Goal: Task Accomplishment & Management: Manage account settings

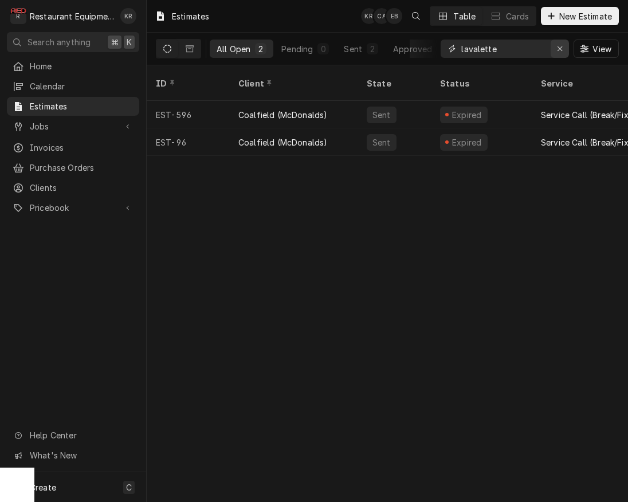
click at [560, 52] on icon "Erase input" at bounding box center [560, 49] width 6 height 8
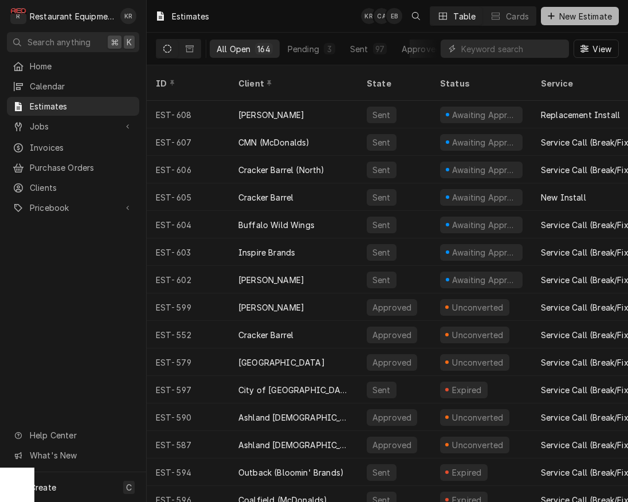
click at [571, 12] on span "New Estimate" at bounding box center [585, 16] width 57 height 12
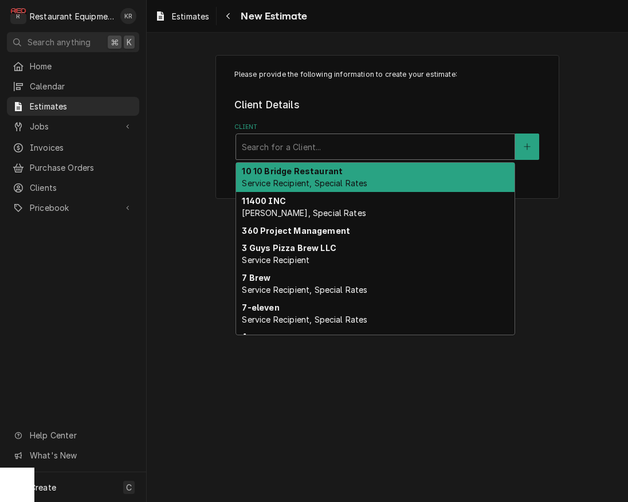
click at [331, 149] on div "Client" at bounding box center [375, 146] width 267 height 21
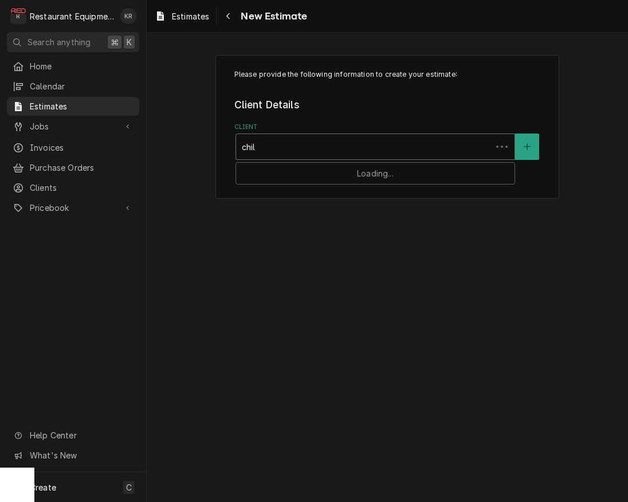
type input "chili"
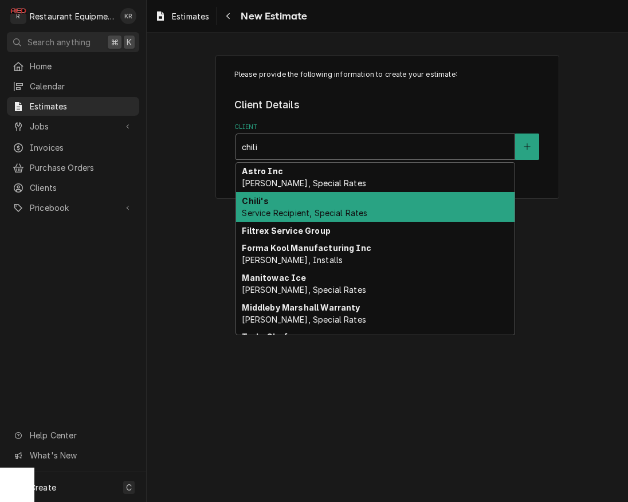
click at [294, 215] on span "Service Recipient, Special Rates" at bounding box center [304, 213] width 125 height 10
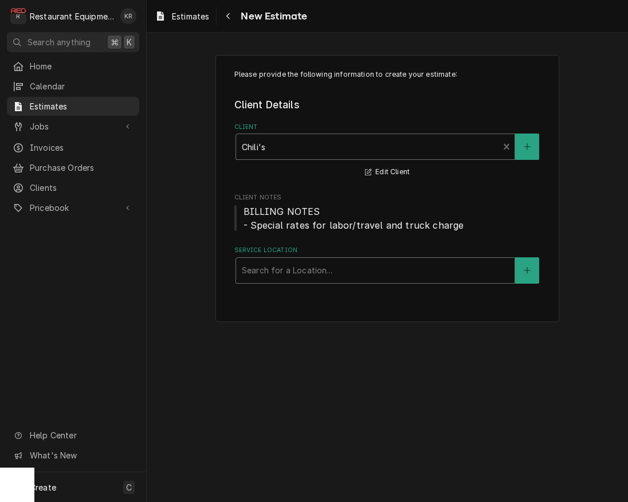
click at [321, 277] on div "Service Location" at bounding box center [375, 270] width 267 height 21
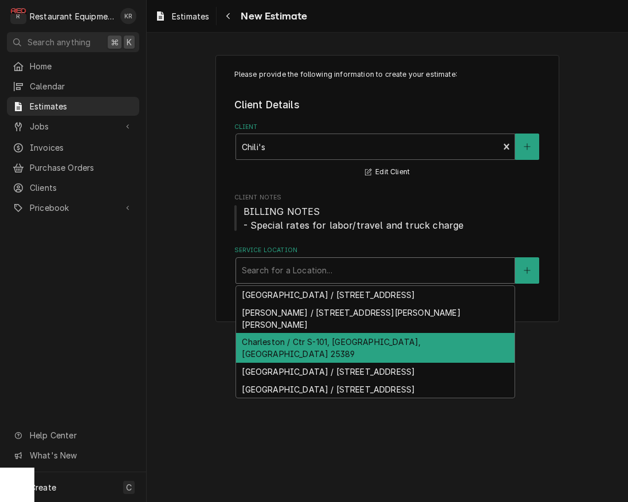
click at [315, 333] on div "Charleston / Ctr S-101, Charleston, WV 25389" at bounding box center [375, 348] width 278 height 30
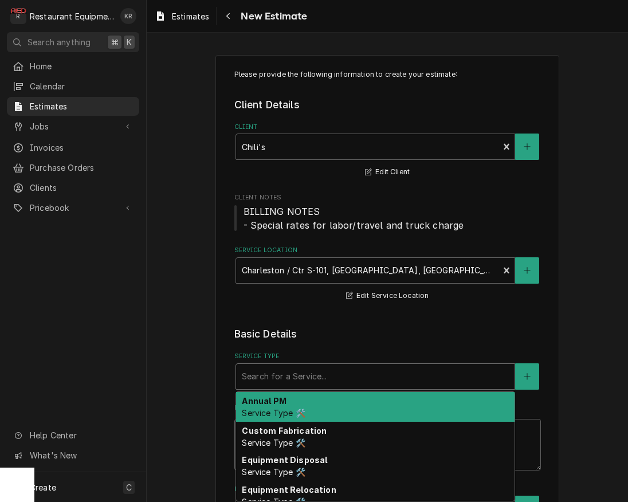
click at [305, 380] on div "Service Type" at bounding box center [375, 376] width 267 height 21
type textarea "x"
type input "b"
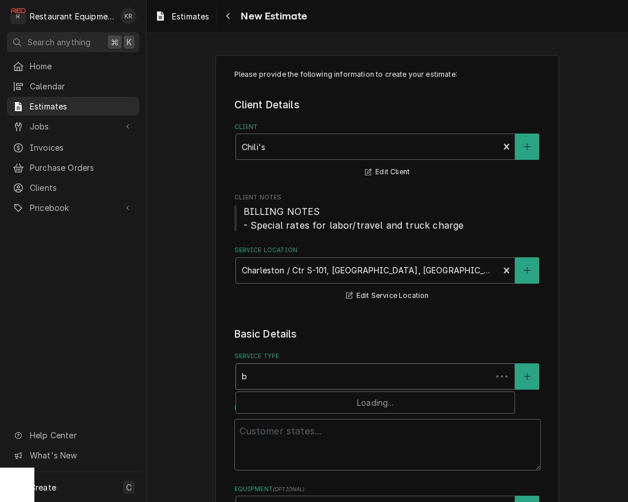
type textarea "x"
type input "br"
type textarea "x"
type input "brea"
type textarea "x"
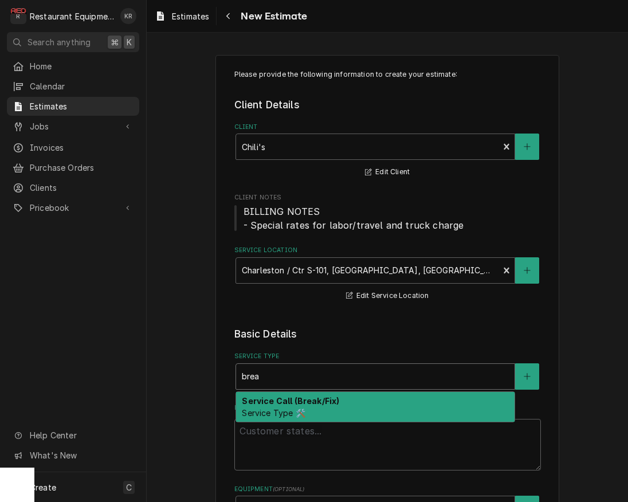
click at [297, 407] on div "Service Call (Break/Fix) Service Type 🛠️" at bounding box center [375, 407] width 278 height 30
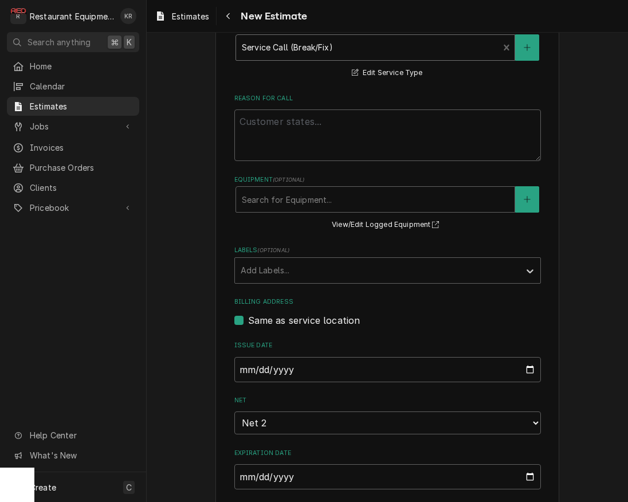
scroll to position [333, 0]
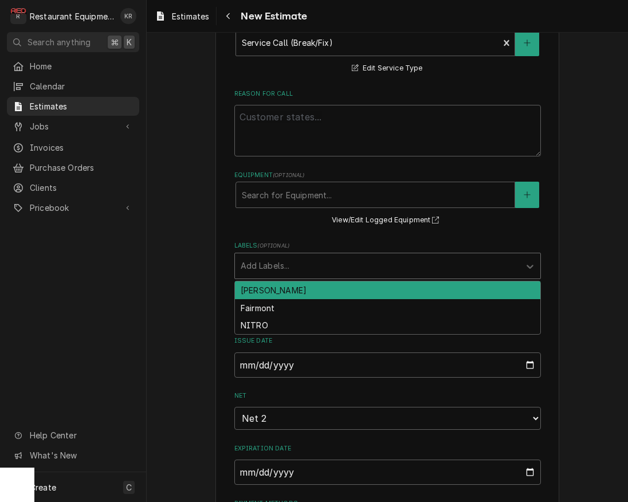
click at [321, 272] on div "Labels" at bounding box center [377, 266] width 273 height 21
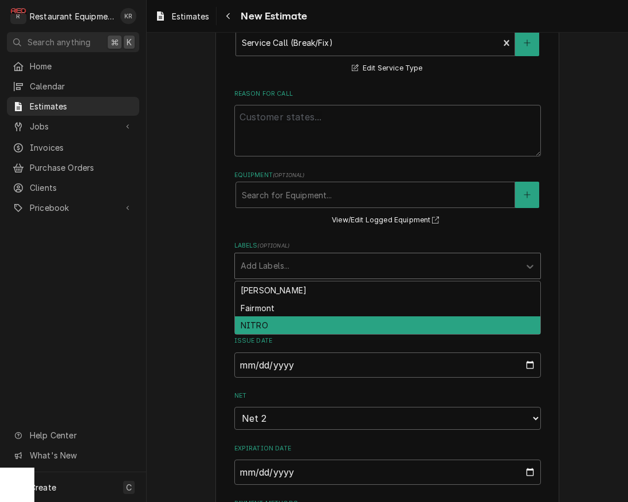
click at [309, 328] on div "NITRO" at bounding box center [387, 325] width 305 height 18
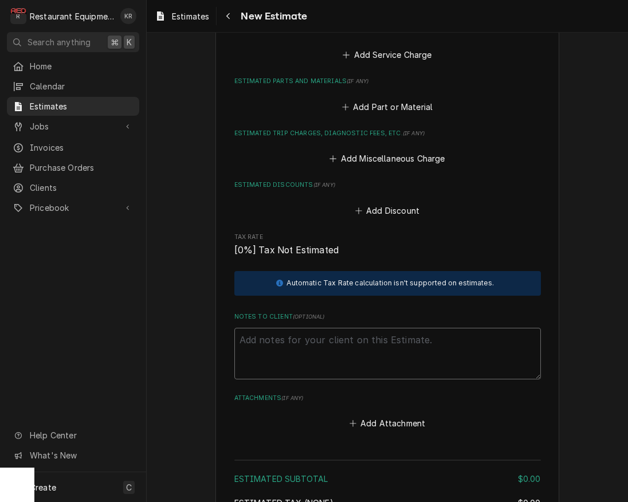
scroll to position [887, 0]
click at [276, 348] on textarea "Notes to Client ( optional )" at bounding box center [387, 353] width 307 height 52
paste textarea "10/1/2025 Truck 207 In@10:00 Out@11:30 Upon arrival spoke with manager about wa…"
type textarea "x"
type textarea "10/1/2025 Truck 207 In@10:00 Out@11:30 Upon arrival spoke with manager about wa…"
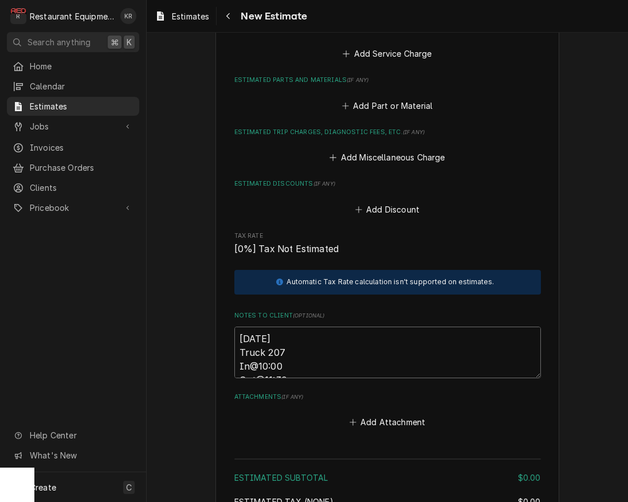
scroll to position [894, 0]
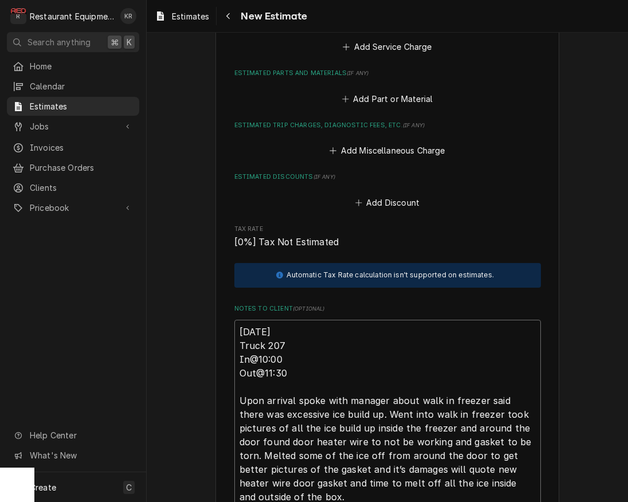
type textarea "x"
type textarea "10/1/2025 Truck 207 In@10:00 Out@11:30 Upon arrival spoke with manager about wa…"
click at [239, 327] on textarea "10/1/2025 Truck 207 In@10:00 Out@11:30 Upon arrival spoke with manager about wa…" at bounding box center [387, 414] width 307 height 189
paste textarea "WO# CH007800492"
type textarea "x"
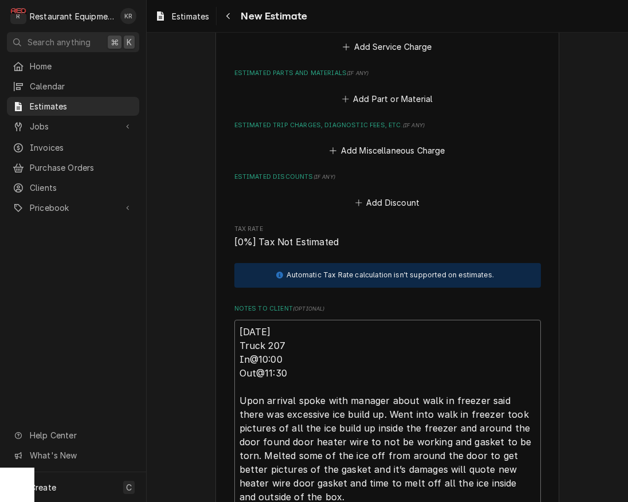
type textarea "WO# CH00780049210/1/2025 Truck 207 In@10:00 Out@11:30 Upon arrival spoke with m…"
type textarea "x"
type textarea "WO# CH007800492 10/1/2025 Truck 207 In@10:00 Out@11:30 Upon arrival spoke with …"
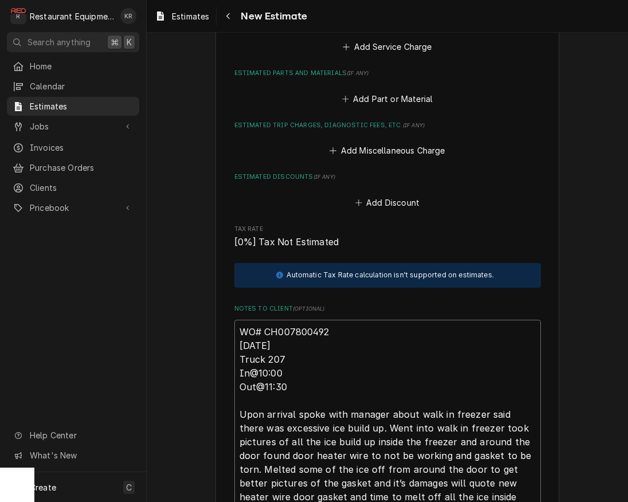
type textarea "x"
type textarea "WO# CH007800492 10/1/2025 Truck 207 In@10:00 Out@11:30 Upon arrival spoke with …"
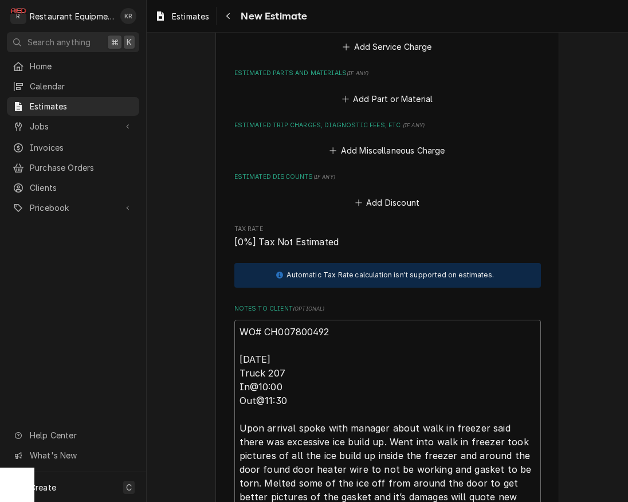
type textarea "x"
type textarea "WO# CH007800492 10/1/2025 Truck 207 In@10:00 Out@11:30 Upon arrival spoke with …"
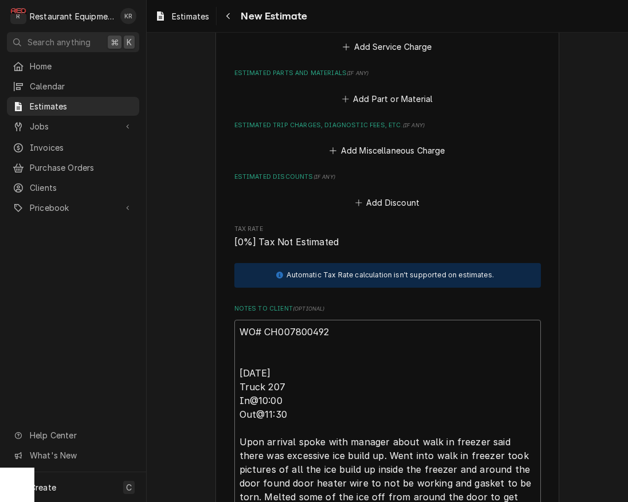
type textarea "x"
type textarea "WO# CH007800492 R 10/1/2025 Truck 207 In@10:00 Out@11:30 Upon arrival spoke wit…"
type textarea "x"
type textarea "WO# CH007800492 Ro 10/1/2025 Truck 207 In@10:00 Out@11:30 Upon arrival spoke wi…"
type textarea "x"
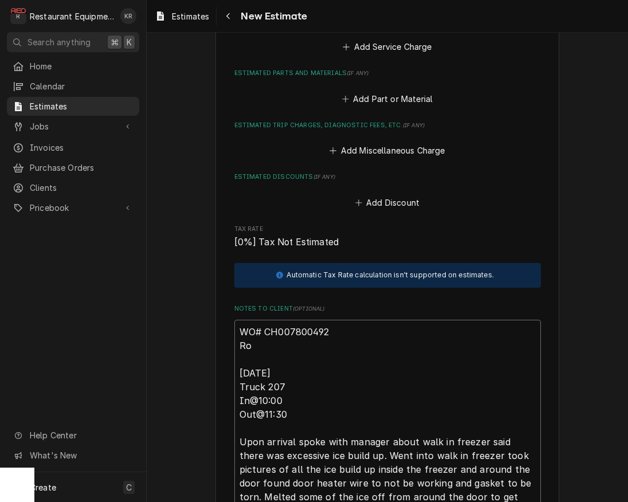
type textarea "WO# CH007800492 Roo 10/1/2025 Truck 207 In@10:00 Out@11:30 Upon arrival spoke w…"
type textarea "x"
type textarea "WO# CH007800492 Roo 10/1/2025 Truck 207 In@10:00 Out@11:30 Upon arrival spoke w…"
type textarea "x"
type textarea "WO# CH007800492 Roo 8 10/1/2025 Truck 207 In@10:00 Out@11:30 Upon arrival spoke…"
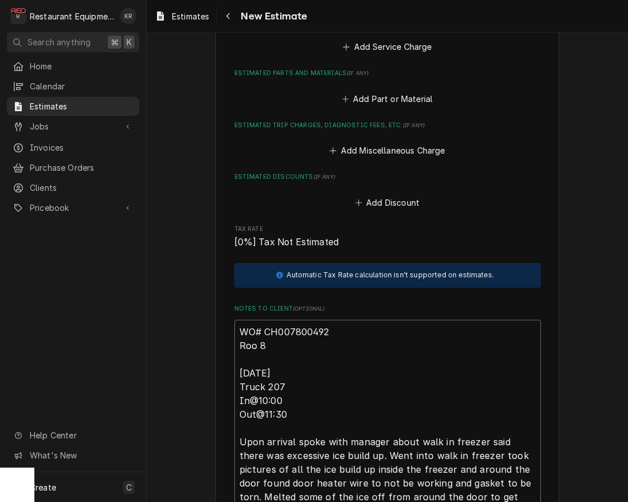
type textarea "x"
type textarea "WO# CH007800492 Roo 80 10/1/2025 Truck 207 In@10:00 Out@11:30 Upon arrival spok…"
type textarea "x"
type textarea "WO# CH007800492 Roo 8 10/1/2025 Truck 207 In@10:00 Out@11:30 Upon arrival spoke…"
type textarea "x"
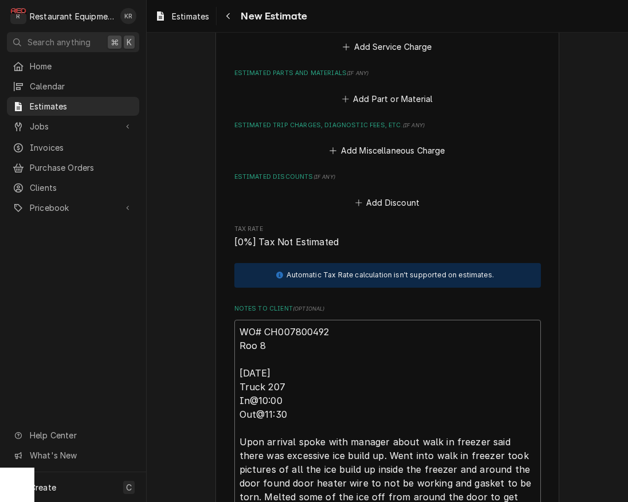
type textarea "WO# CH007800492 Roo 10/1/2025 Truck 207 In@10:00 Out@11:30 Upon arrival spoke w…"
type textarea "x"
type textarea "WO# CH007800492 Roo 9 10/1/2025 Truck 207 In@10:00 Out@11:30 Upon arrival spoke…"
type textarea "x"
type textarea "WO# CH007800492 Roo 90 10/1/2025 Truck 207 In@10:00 Out@11:30 Upon arrival spok…"
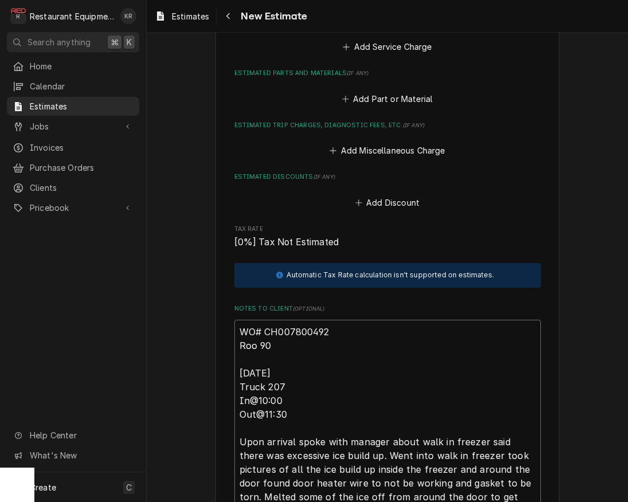
type textarea "x"
type textarea "WO# CH007800492 Roo 908 10/1/2025 Truck 207 In@10:00 Out@11:30 Upon arrival spo…"
type textarea "x"
type textarea "WO# CH007800492 Roo 9081 10/1/2025 Truck 207 In@10:00 Out@11:30 Upon arrival sp…"
type textarea "x"
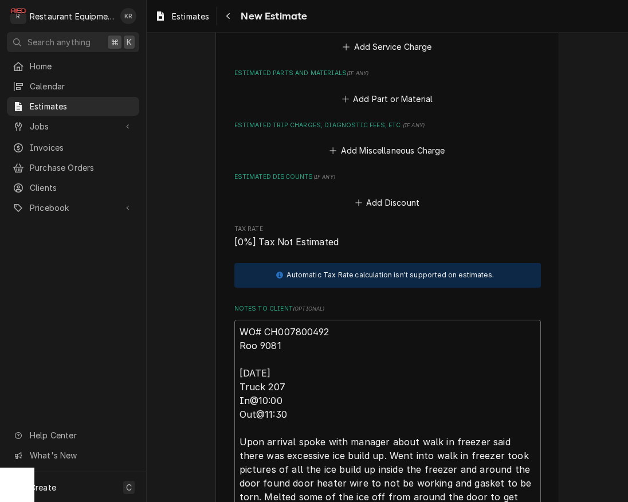
type textarea "WO# CH007800492 Roo 9081 10/1/2025 Truck 207 In@10:00 Out@11:30 Upon arrival sp…"
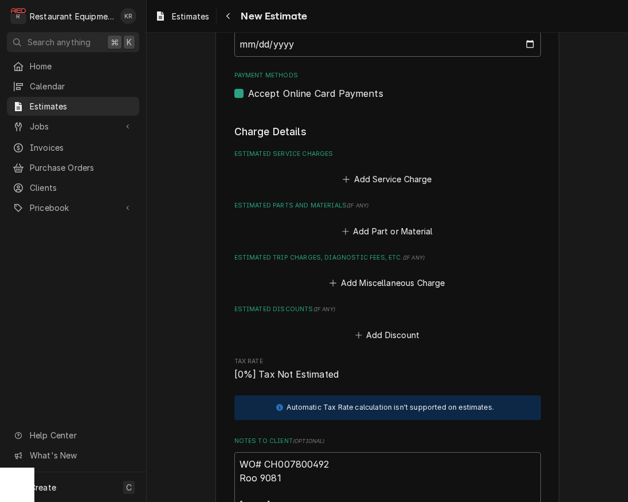
scroll to position [754, 0]
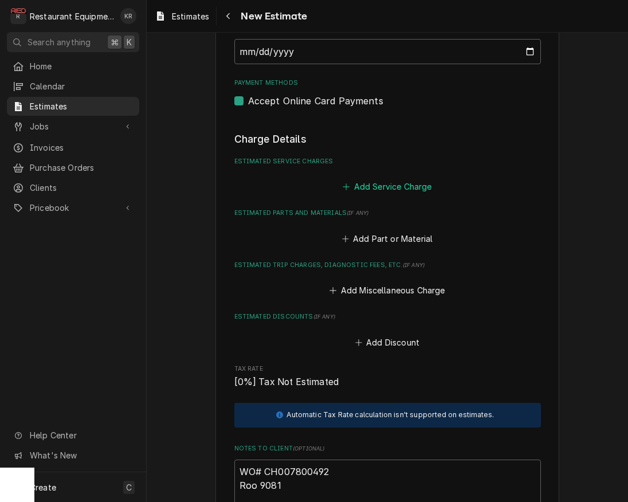
drag, startPoint x: 622, startPoint y: 187, endPoint x: 366, endPoint y: 187, distance: 256.1
click at [366, 187] on button "Add Service Charge" at bounding box center [387, 187] width 93 height 16
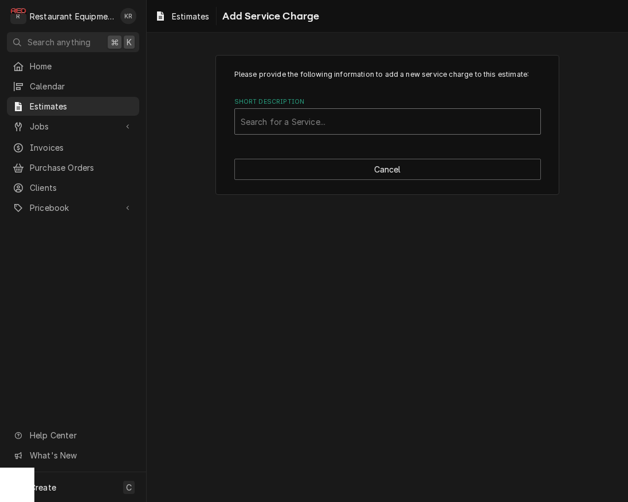
click at [277, 120] on div "Short Description" at bounding box center [388, 121] width 294 height 21
type input "trav"
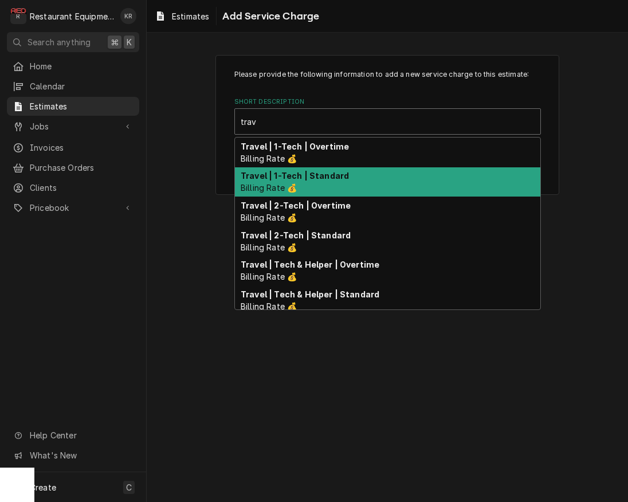
click at [274, 179] on strong "Travel | 1-Tech | Standard" at bounding box center [295, 176] width 108 height 10
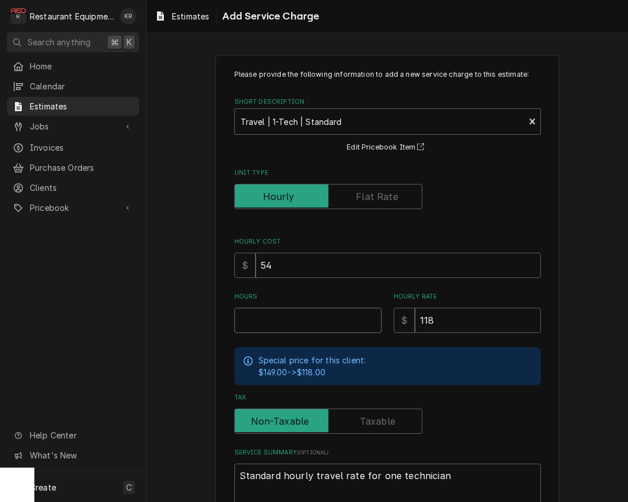
click at [262, 317] on input "Hours" at bounding box center [307, 320] width 147 height 25
type textarea "x"
type input "2"
type textarea "x"
type input "2"
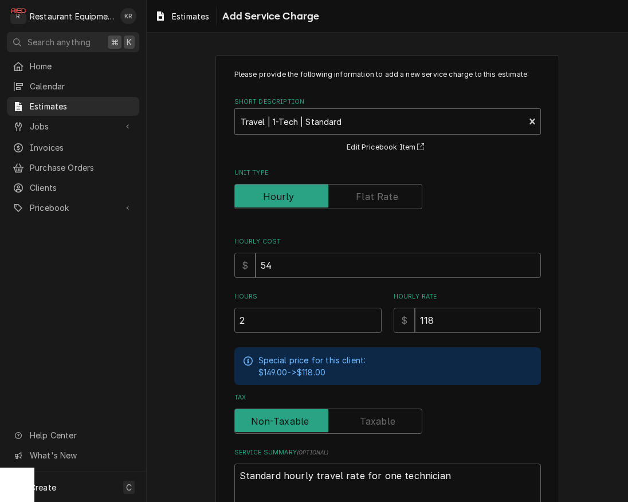
scroll to position [82, 0]
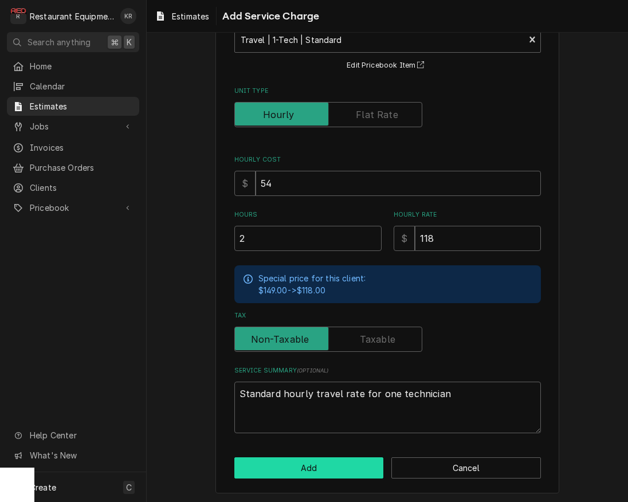
click at [301, 473] on button "Add" at bounding box center [309, 467] width 150 height 21
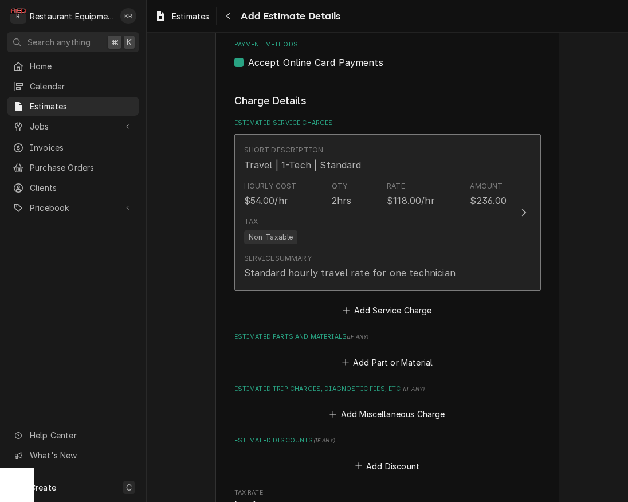
type textarea "x"
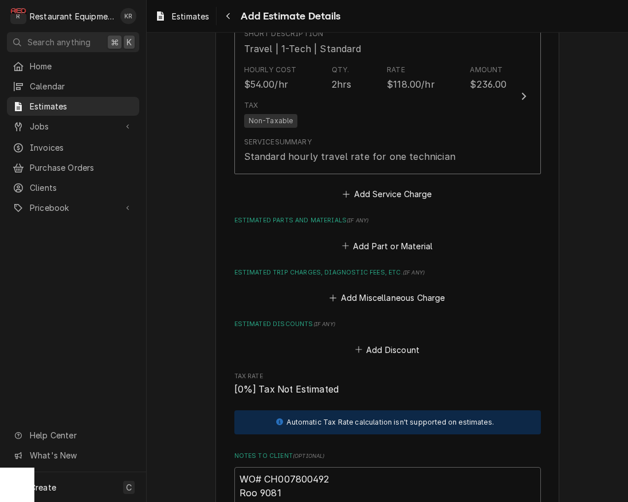
scroll to position [912, 0]
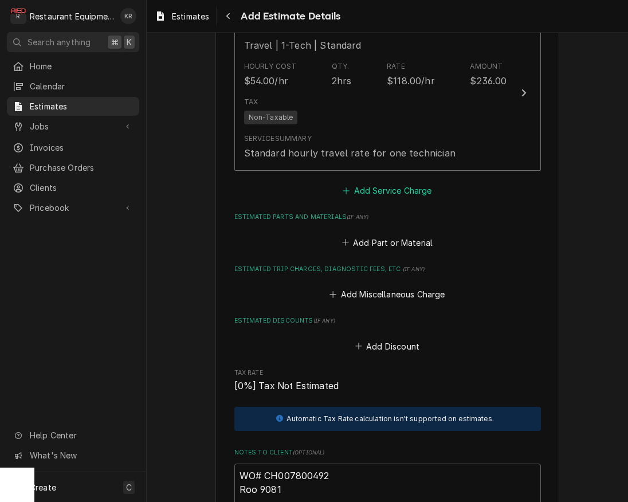
click at [379, 192] on button "Add Service Charge" at bounding box center [387, 191] width 93 height 16
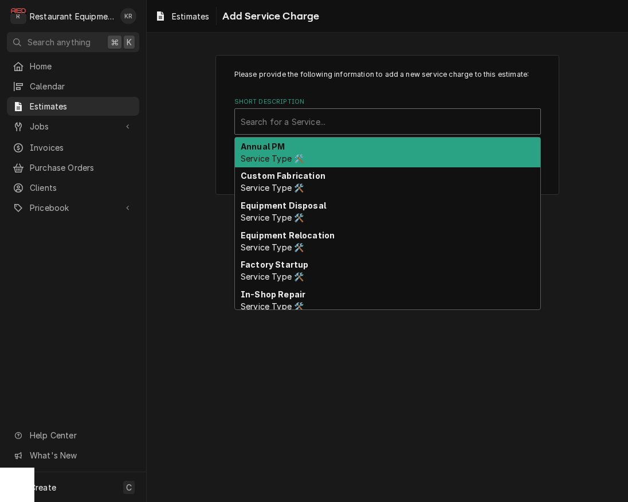
click at [320, 115] on div "Short Description" at bounding box center [388, 121] width 294 height 21
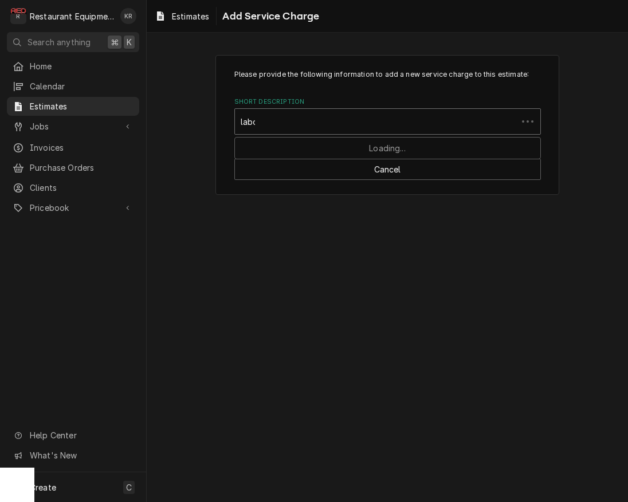
type input "labor"
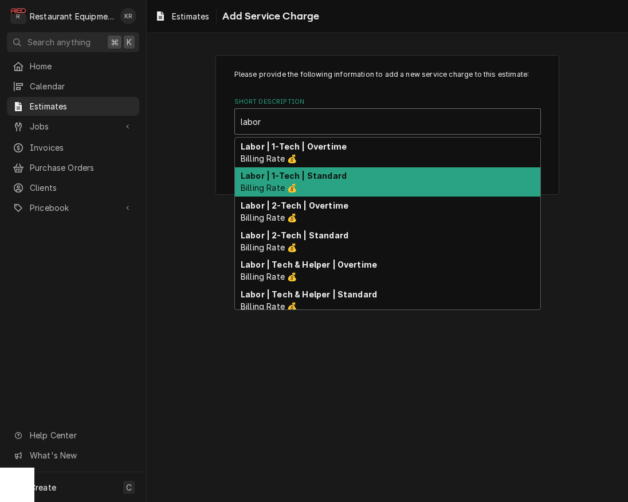
click at [292, 180] on strong "Labor | 1-Tech | Standard" at bounding box center [294, 176] width 106 height 10
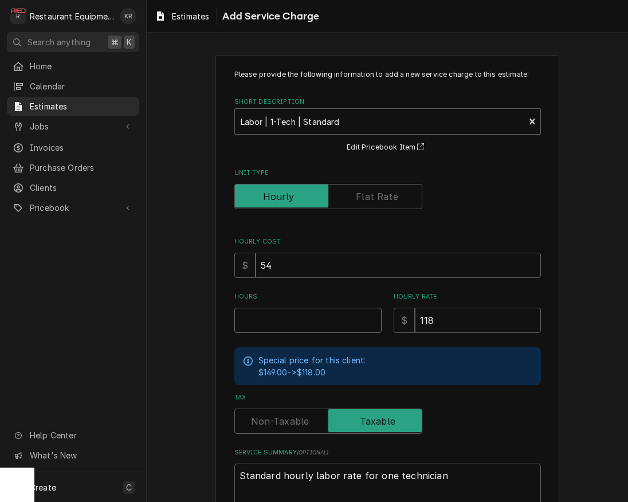
click at [265, 315] on input "Hours" at bounding box center [307, 320] width 147 height 25
click at [281, 308] on div "Hours" at bounding box center [307, 312] width 147 height 41
click at [272, 320] on input "Hours" at bounding box center [307, 320] width 147 height 25
type textarea "x"
type input "6"
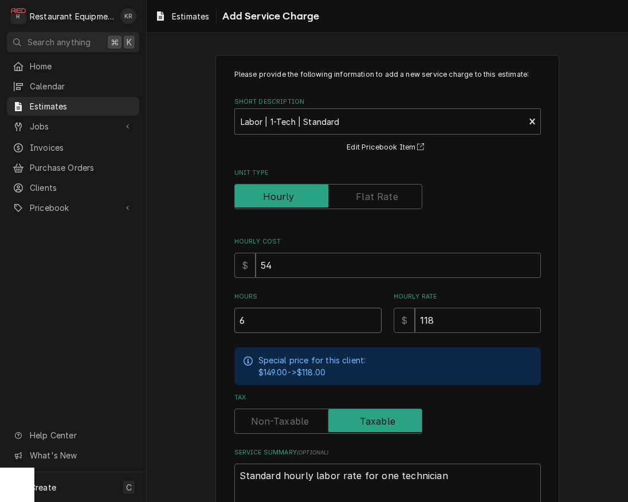
type textarea "x"
type input "6.5"
type textarea "x"
type input "6.5"
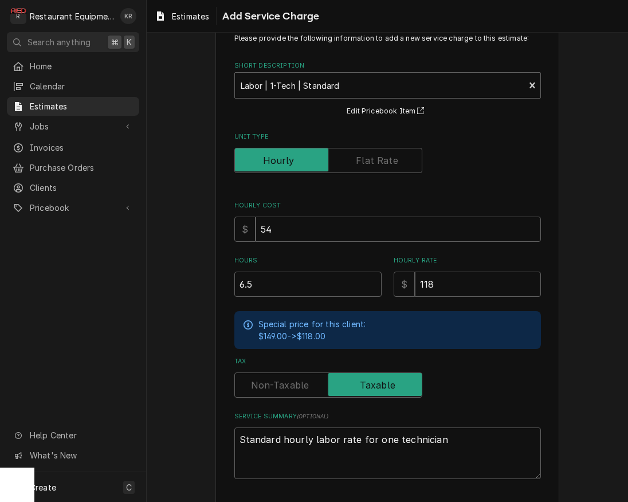
scroll to position [82, 0]
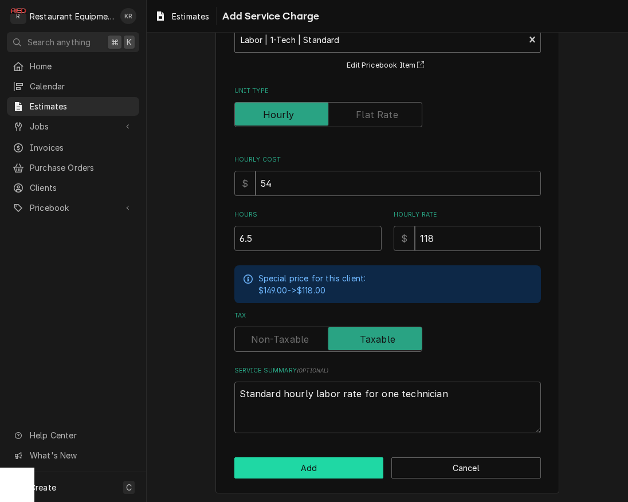
click at [309, 461] on button "Add" at bounding box center [309, 467] width 150 height 21
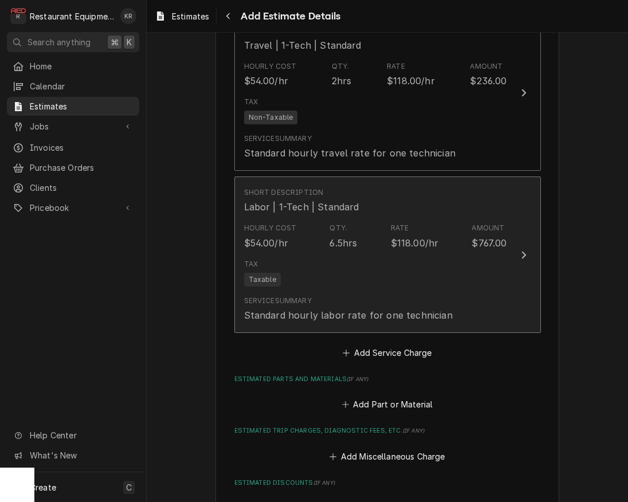
scroll to position [898, 0]
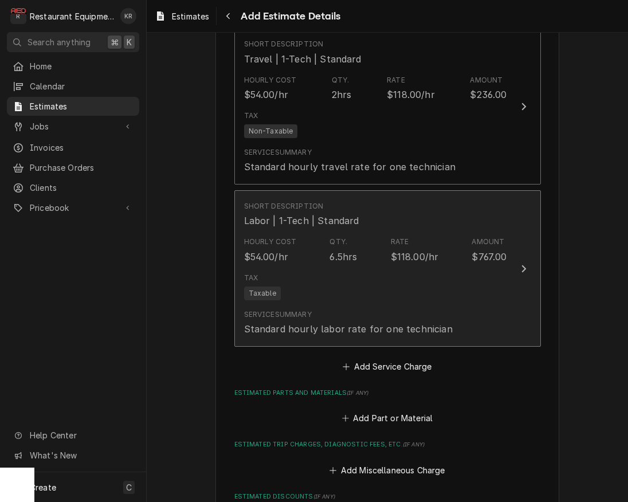
type textarea "x"
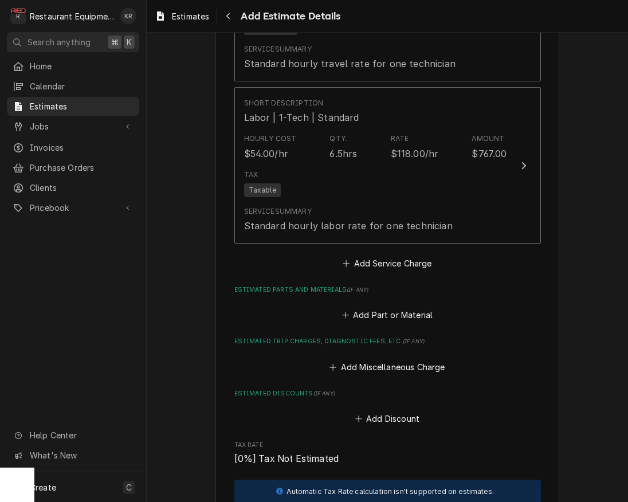
scroll to position [1006, 0]
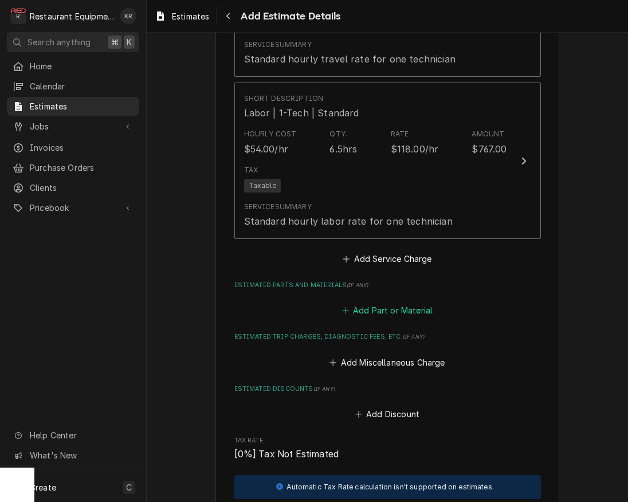
click at [388, 308] on button "Add Part or Material" at bounding box center [387, 311] width 95 height 16
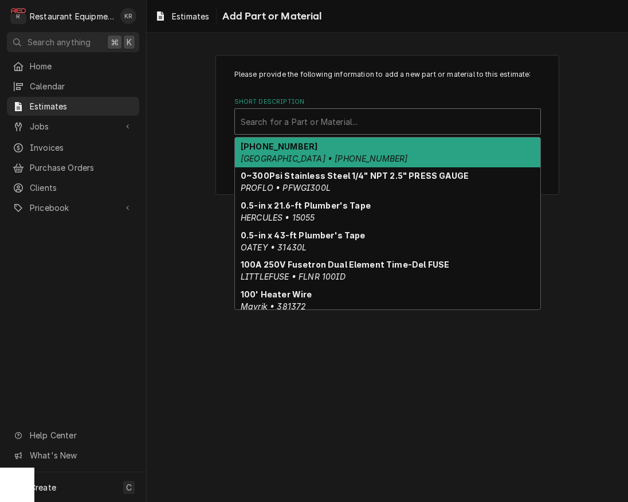
click at [344, 123] on div "Short Description" at bounding box center [388, 121] width 294 height 21
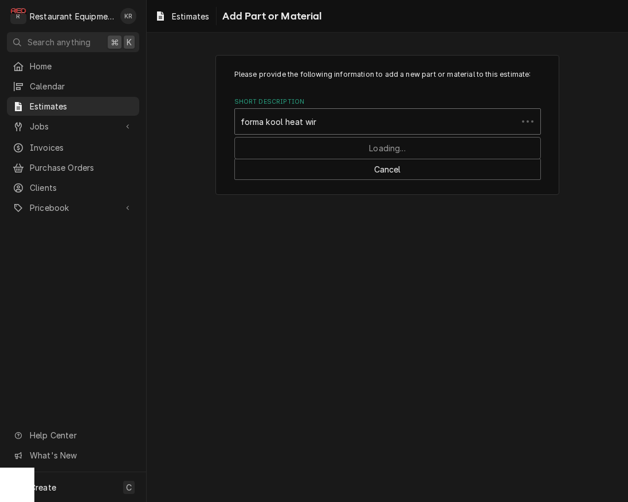
type input "forma kool heat wire"
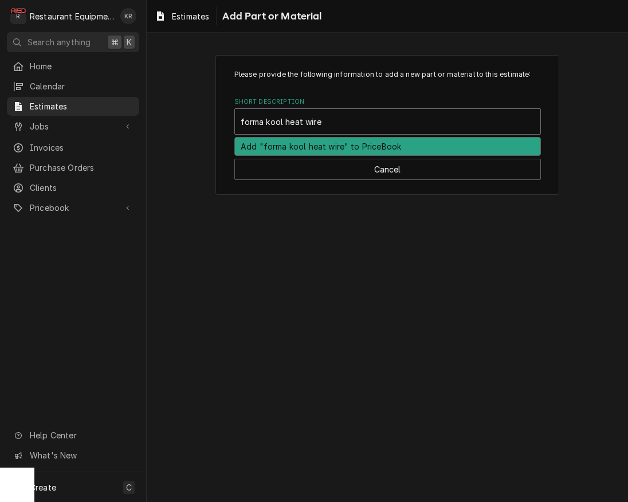
click at [336, 146] on div "Add "forma kool heat wire" to PriceBook" at bounding box center [387, 147] width 305 height 18
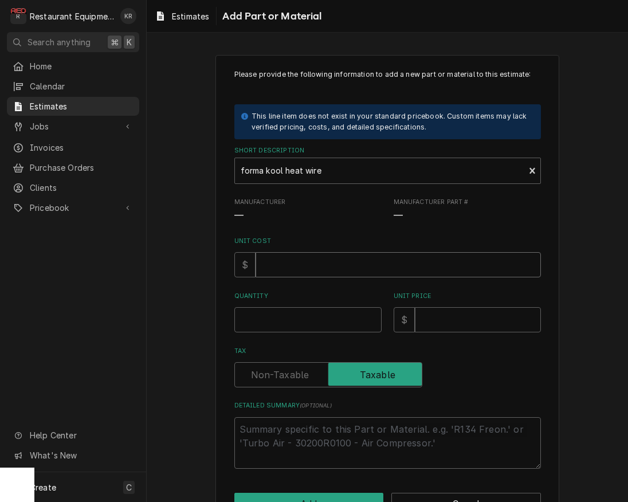
click at [286, 262] on input "Unit Cost" at bounding box center [398, 264] width 285 height 25
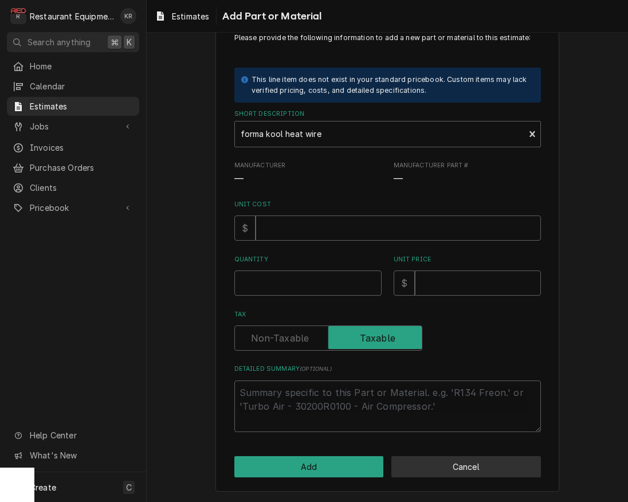
click at [467, 469] on button "Cancel" at bounding box center [466, 466] width 150 height 21
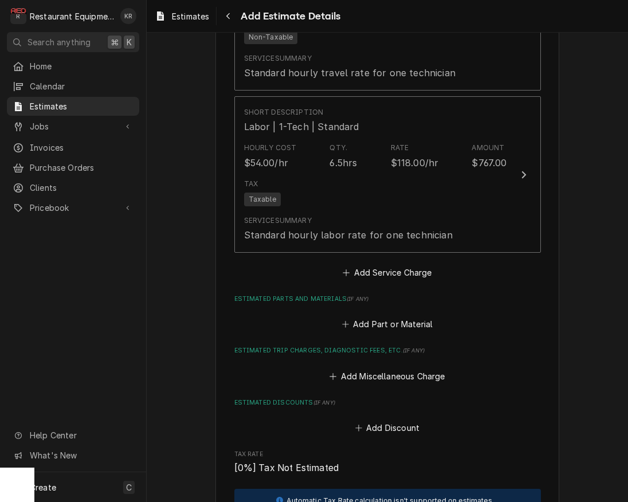
scroll to position [992, 0]
type textarea "x"
click at [387, 321] on button "Add Part or Material" at bounding box center [387, 324] width 95 height 16
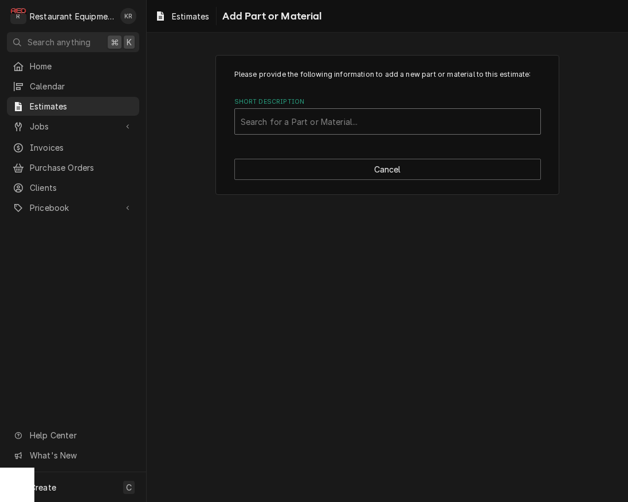
click at [281, 129] on div "Short Description" at bounding box center [388, 121] width 294 height 21
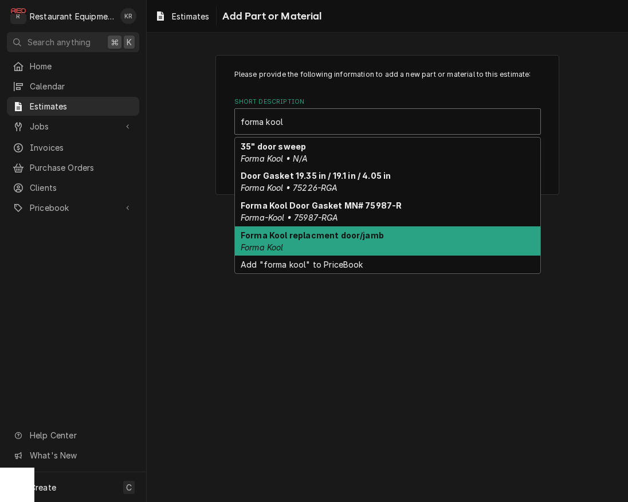
type input "forma kool"
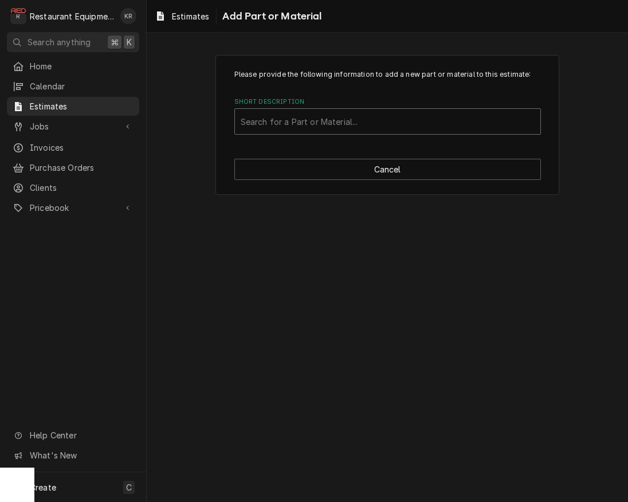
click at [425, 123] on div "Short Description" at bounding box center [388, 121] width 294 height 21
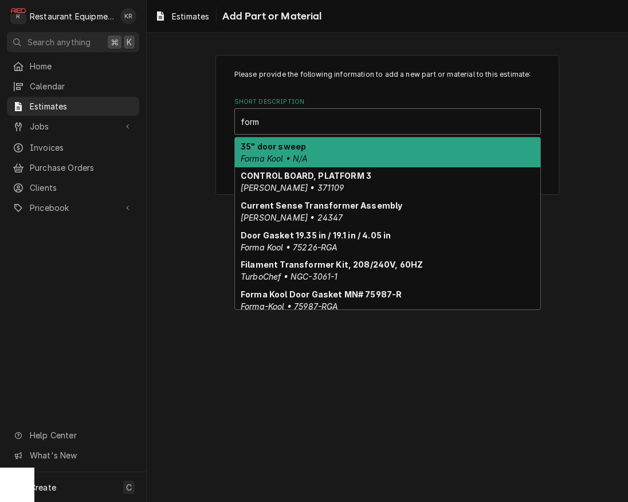
type input "forma"
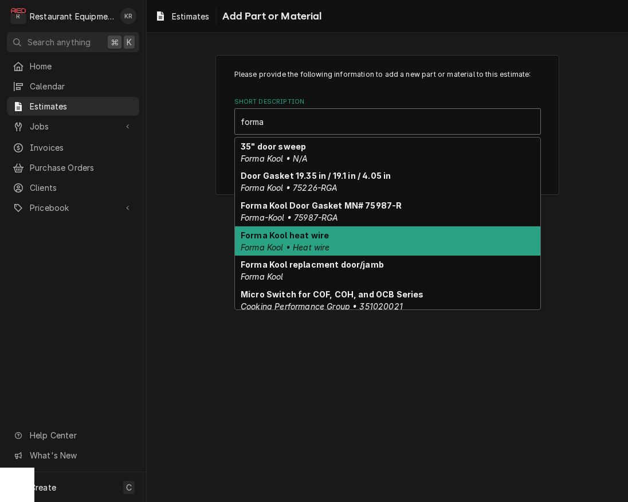
click at [345, 241] on div "Forma Kool heat wire Forma Kool • Heat wire" at bounding box center [387, 241] width 305 height 30
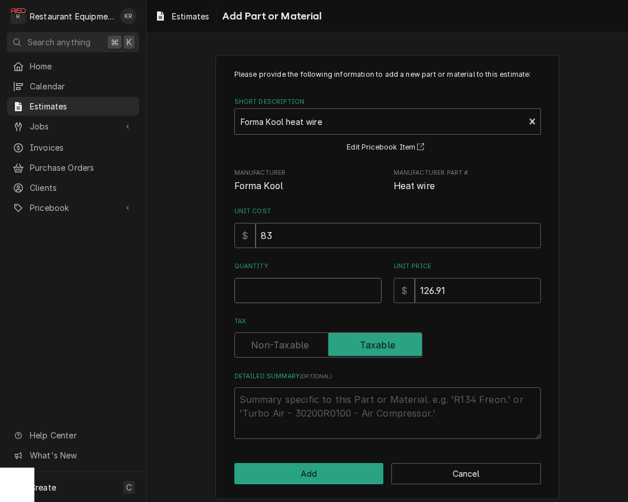
click at [297, 288] on input "Quantity" at bounding box center [307, 290] width 147 height 25
type textarea "x"
type input "1"
type textarea "x"
type input "1"
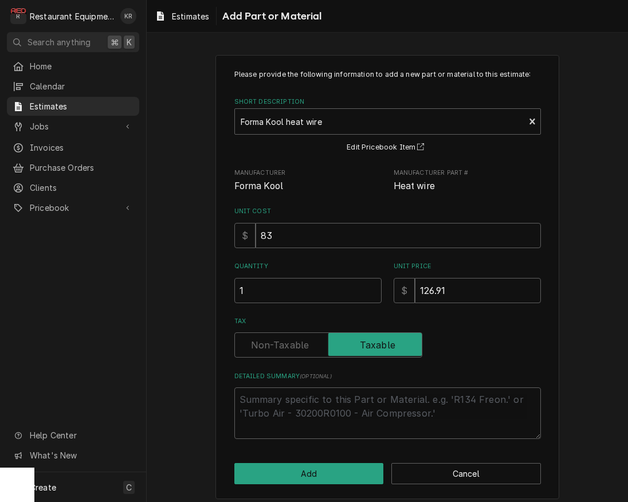
scroll to position [7, 0]
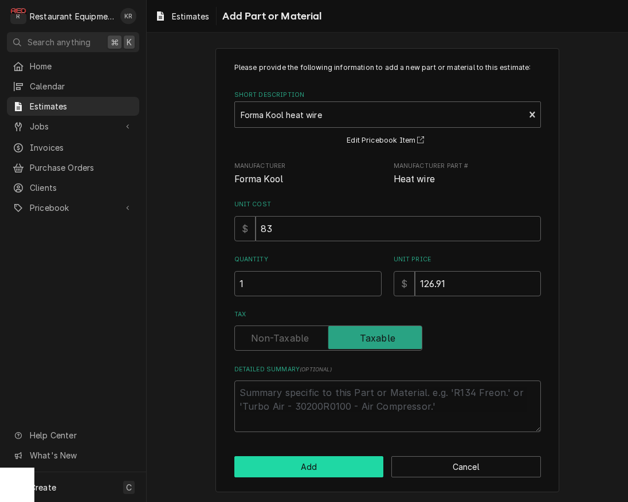
click at [316, 471] on button "Add" at bounding box center [309, 466] width 150 height 21
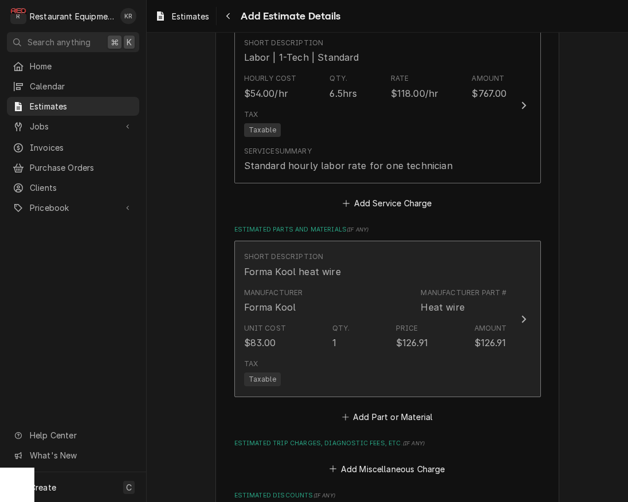
type textarea "x"
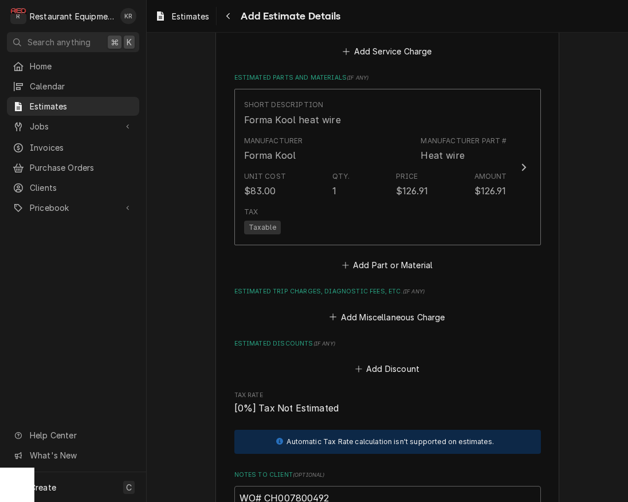
scroll to position [1234, 0]
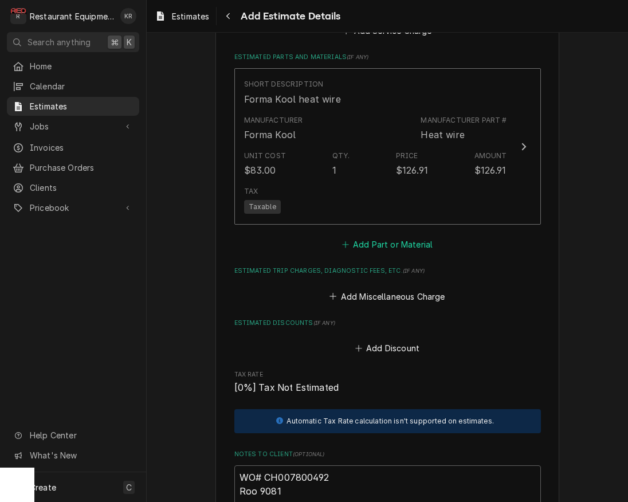
click at [391, 240] on button "Add Part or Material" at bounding box center [387, 245] width 95 height 16
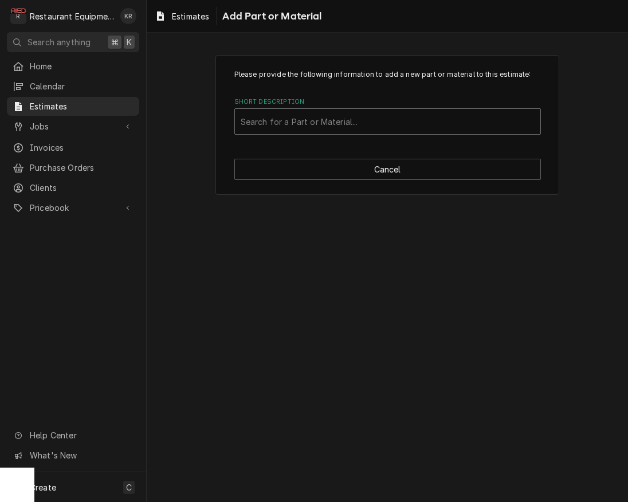
click at [300, 122] on div "Short Description" at bounding box center [388, 121] width 294 height 21
type input "forma"
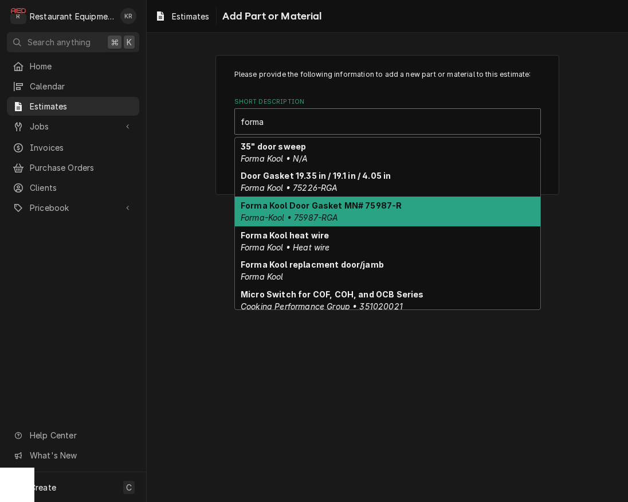
click at [337, 210] on strong "Forma Kool Door Gasket MN# 75987-R" at bounding box center [321, 206] width 161 height 10
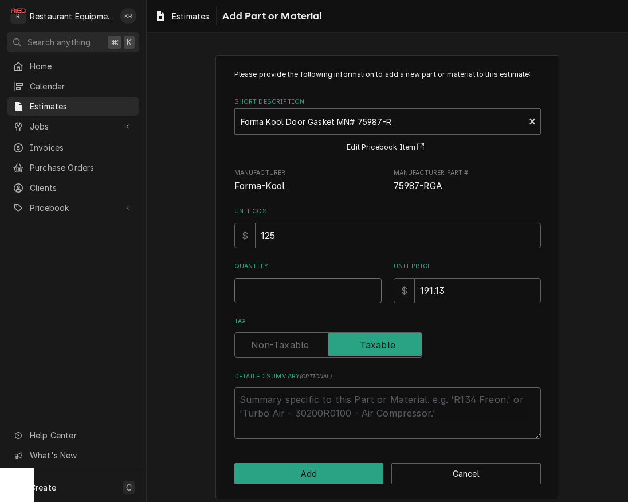
click at [291, 288] on input "Quantity" at bounding box center [307, 290] width 147 height 25
type textarea "x"
type input "1"
type textarea "x"
type input "1"
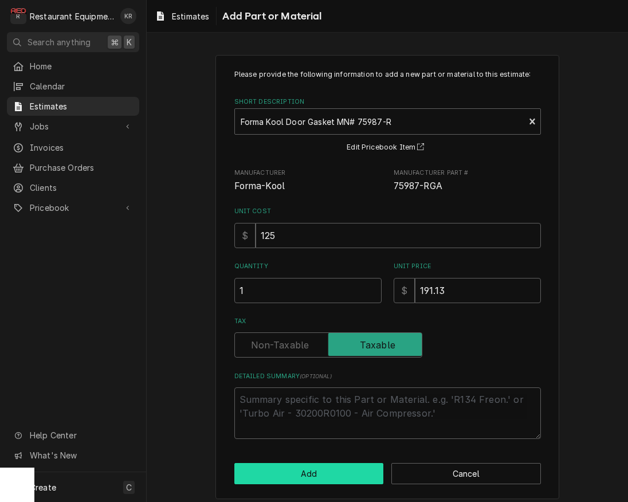
click at [328, 469] on button "Add" at bounding box center [309, 473] width 150 height 21
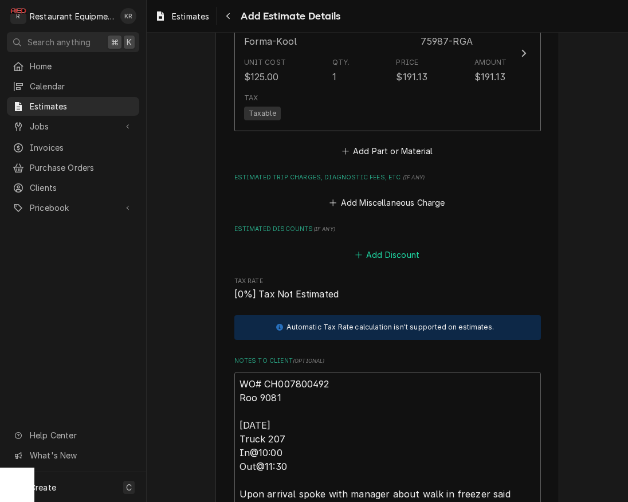
scroll to position [1483, 0]
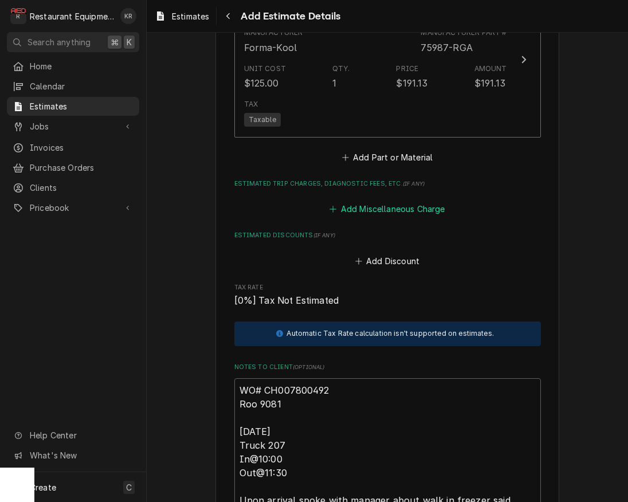
click at [372, 208] on button "Add Miscellaneous Charge" at bounding box center [387, 209] width 119 height 16
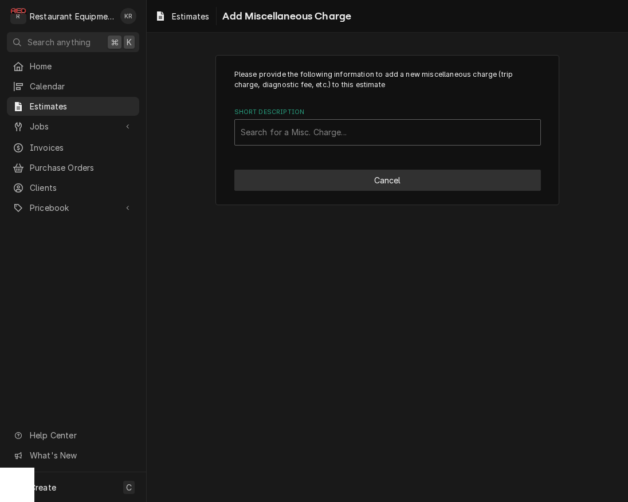
click at [364, 176] on button "Cancel" at bounding box center [387, 180] width 307 height 21
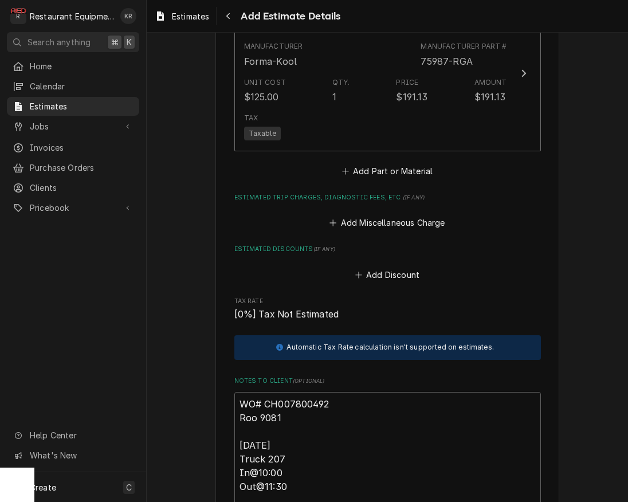
type textarea "x"
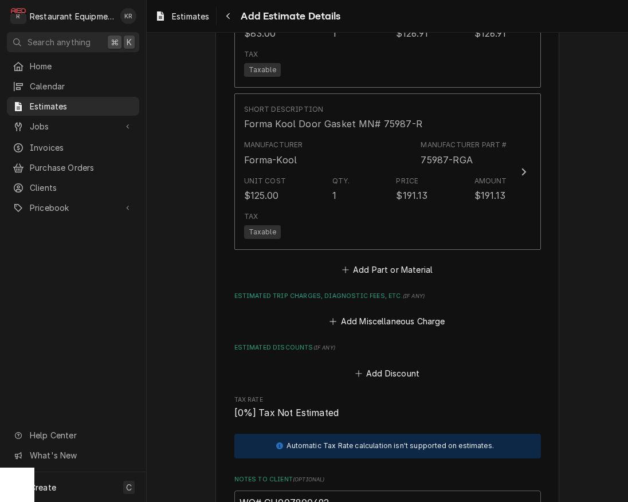
scroll to position [1377, 0]
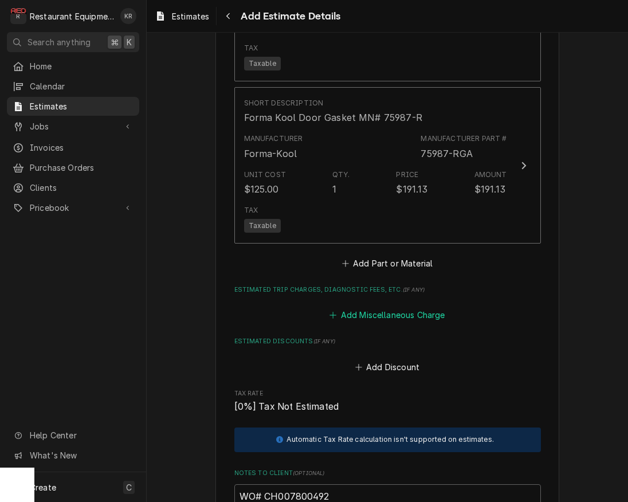
drag, startPoint x: 382, startPoint y: 310, endPoint x: 332, endPoint y: 216, distance: 106.4
click at [381, 309] on button "Add Miscellaneous Charge" at bounding box center [387, 315] width 119 height 16
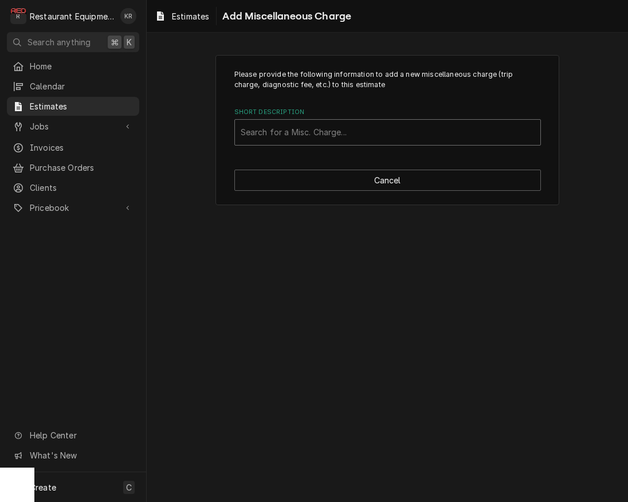
click at [297, 139] on div "Short Description" at bounding box center [388, 132] width 294 height 21
type input "truck"
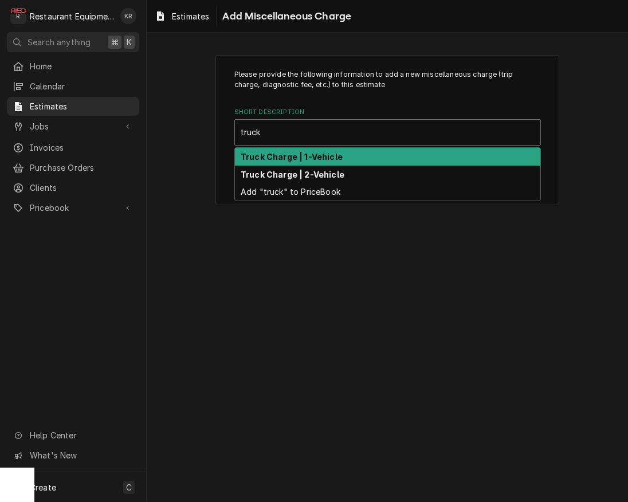
click at [300, 155] on strong "Truck Charge | 1-Vehicle" at bounding box center [292, 157] width 102 height 10
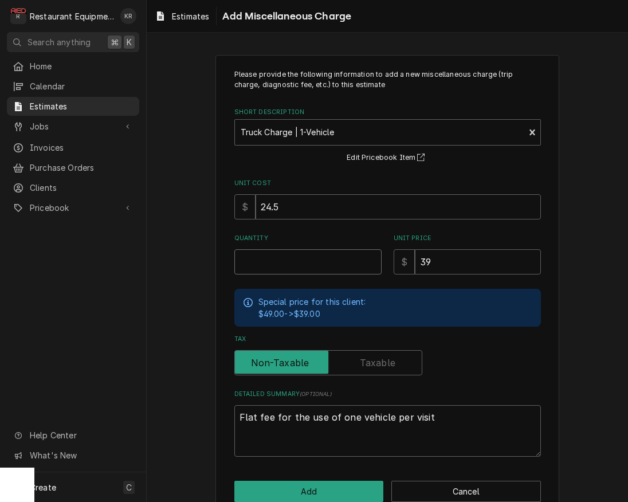
click at [284, 266] on input "Quantity" at bounding box center [307, 261] width 147 height 25
type textarea "x"
type input "2"
click at [306, 494] on button "Add" at bounding box center [309, 491] width 150 height 21
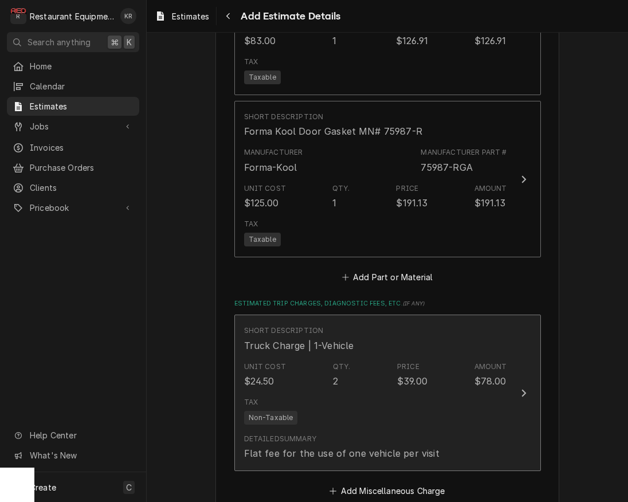
type textarea "x"
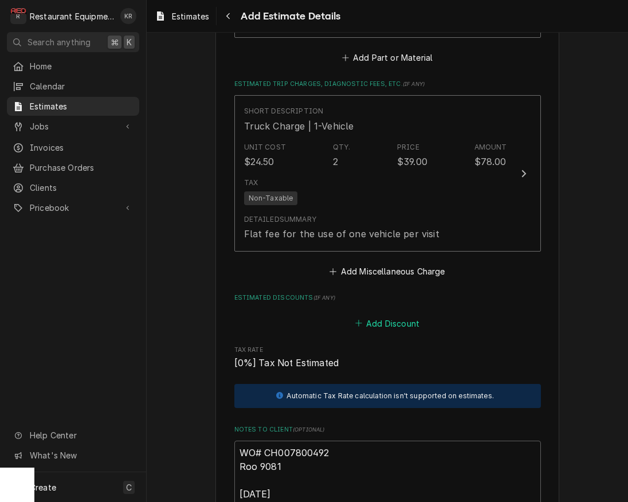
scroll to position [1584, 0]
click at [388, 268] on button "Add Miscellaneous Charge" at bounding box center [387, 270] width 119 height 16
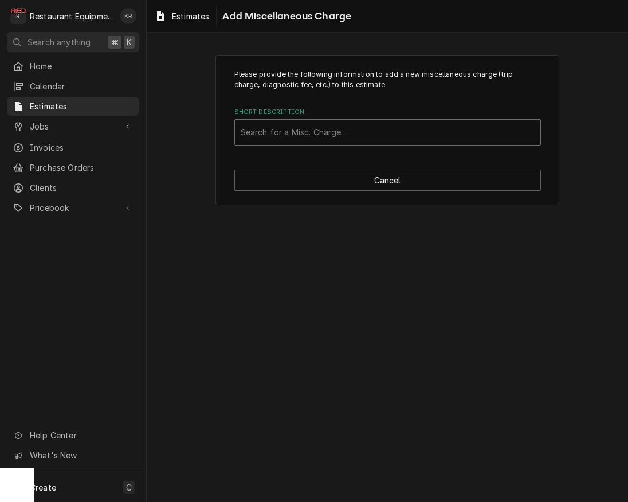
click at [362, 138] on div "Short Description" at bounding box center [388, 132] width 294 height 21
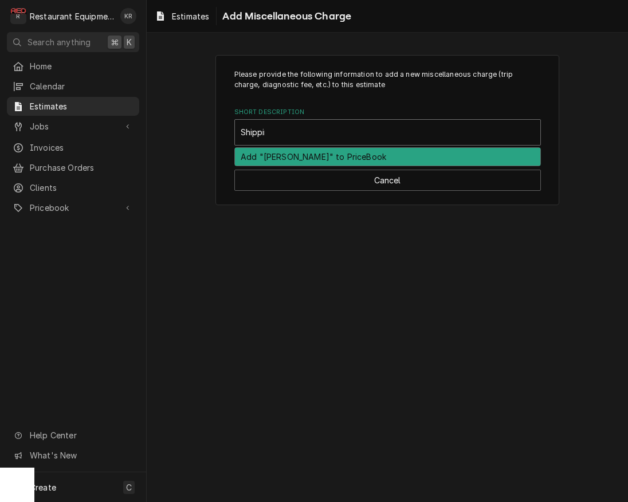
type input "Shipping"
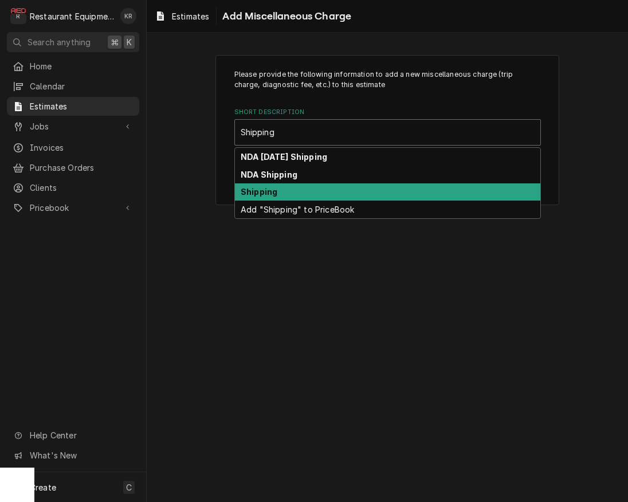
click at [309, 197] on div "Shipping" at bounding box center [387, 192] width 305 height 18
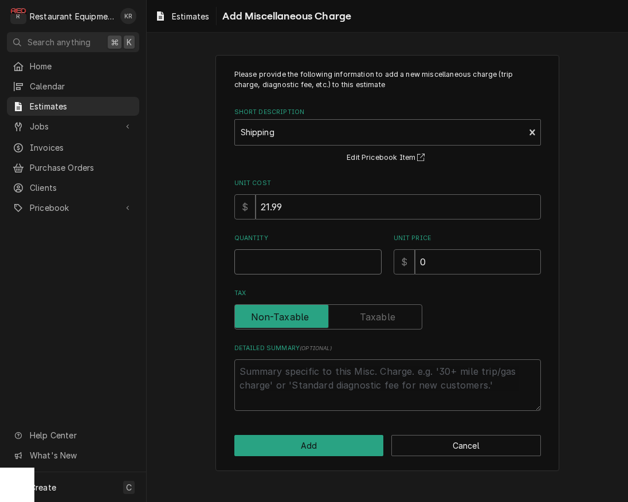
click at [284, 264] on input "Quantity" at bounding box center [307, 261] width 147 height 25
type textarea "x"
type input "1"
click at [298, 214] on input "21.99" at bounding box center [398, 206] width 285 height 25
drag, startPoint x: 297, startPoint y: 211, endPoint x: 226, endPoint y: 206, distance: 71.2
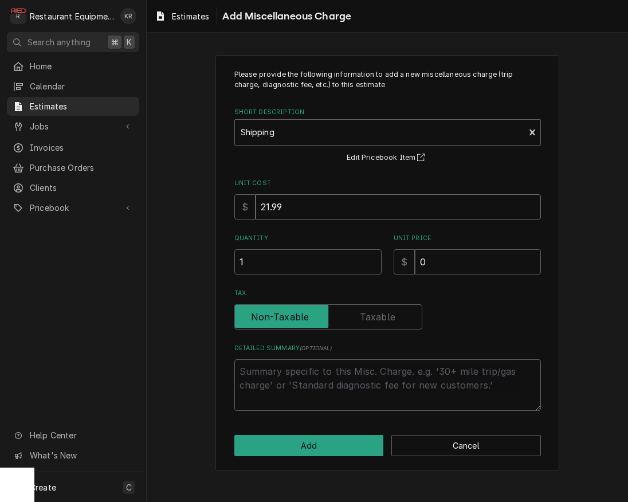
click at [256, 206] on input "21.99" at bounding box center [398, 206] width 285 height 25
type textarea "x"
type input "2"
type textarea "x"
type input "28"
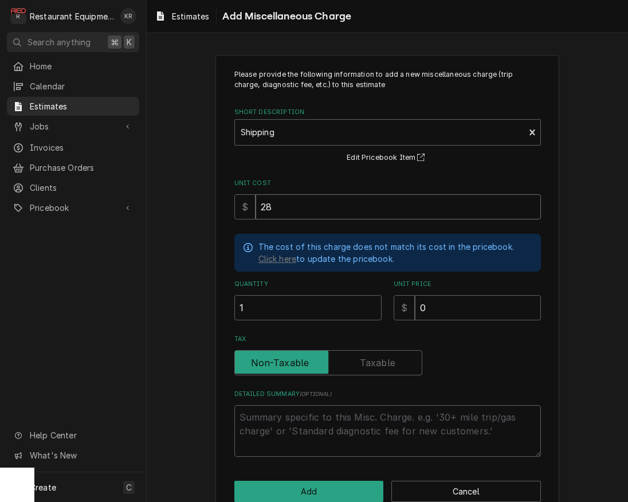
type textarea "x"
type input "28"
type textarea "x"
type input "7"
type textarea "x"
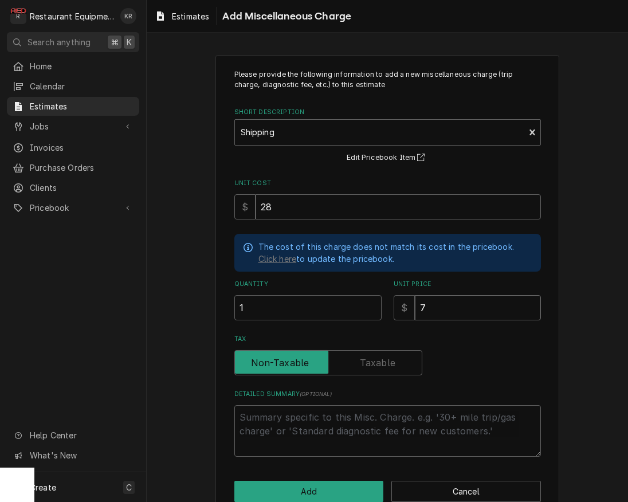
type input "77"
type textarea "x"
type input "77.6"
type textarea "x"
type input "77.68"
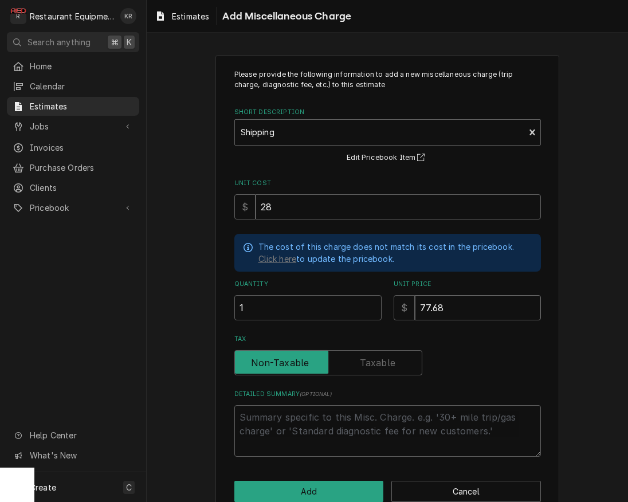
type textarea "x"
type input "77.68"
click at [317, 492] on button "Add" at bounding box center [309, 491] width 150 height 21
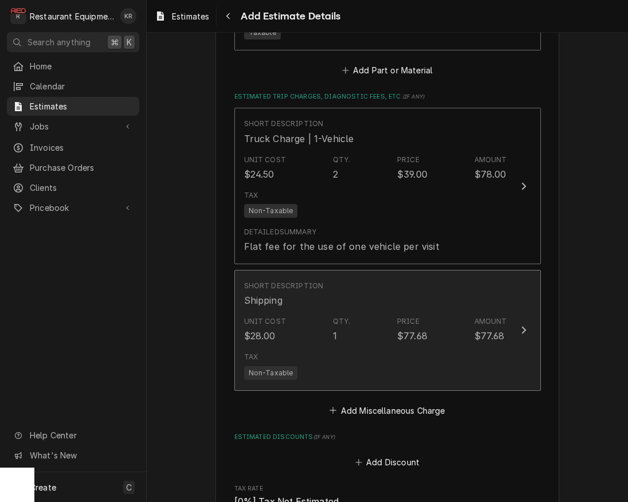
type textarea "x"
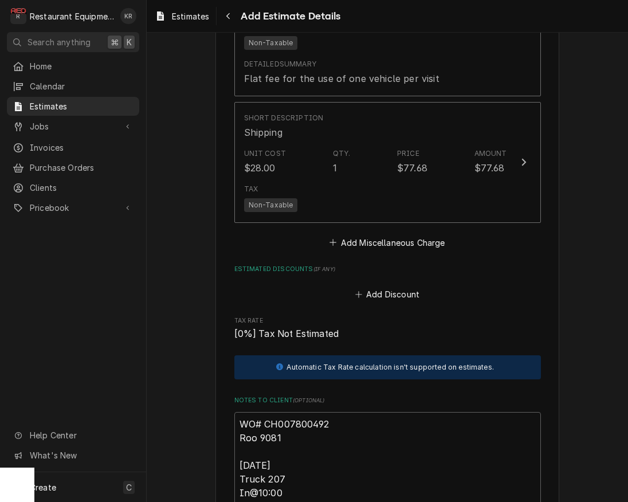
scroll to position [1745, 0]
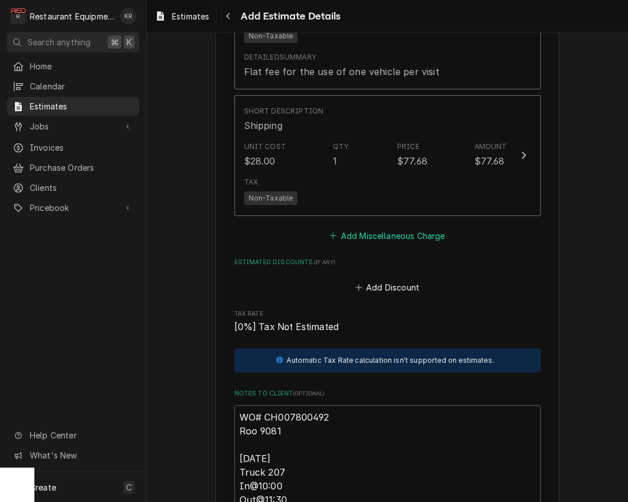
click at [417, 237] on button "Add Miscellaneous Charge" at bounding box center [387, 235] width 119 height 16
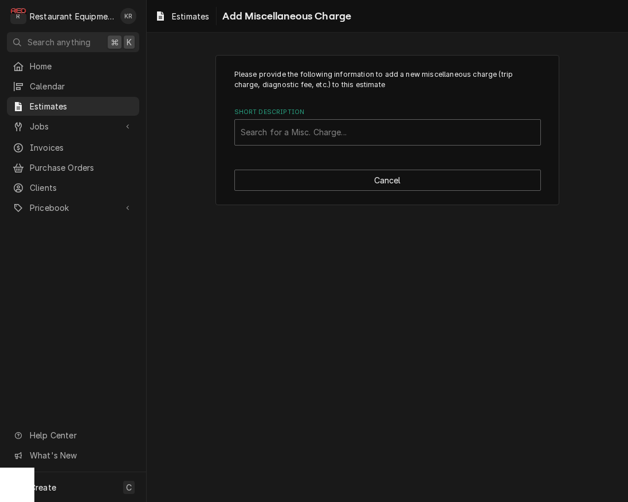
click at [364, 147] on div "Please provide the following information to add a new miscellaneous charge (tri…" at bounding box center [387, 130] width 344 height 151
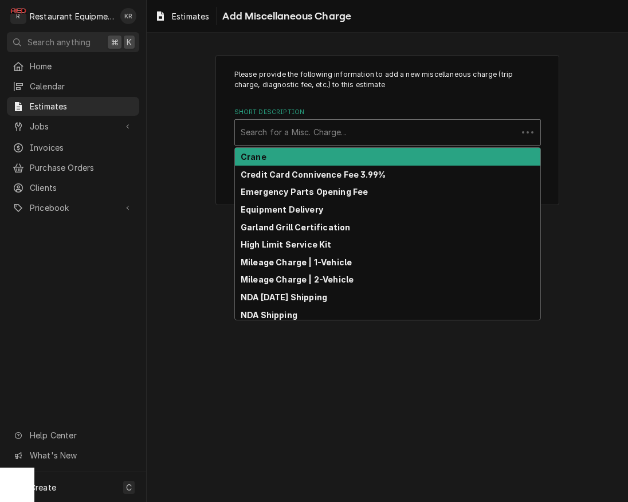
click at [325, 130] on div "Short Description" at bounding box center [376, 132] width 271 height 21
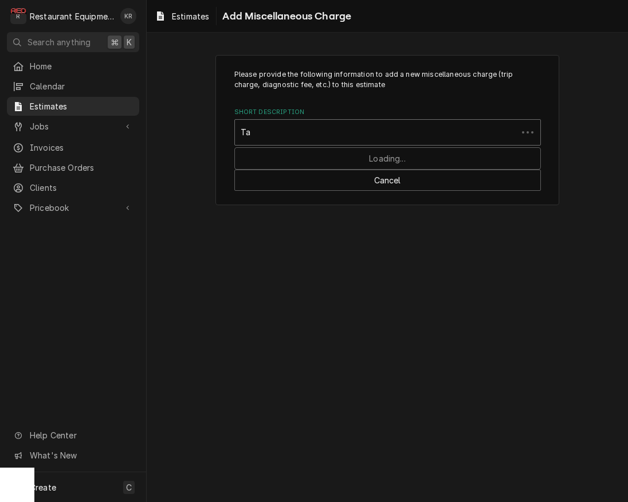
type input "Tax"
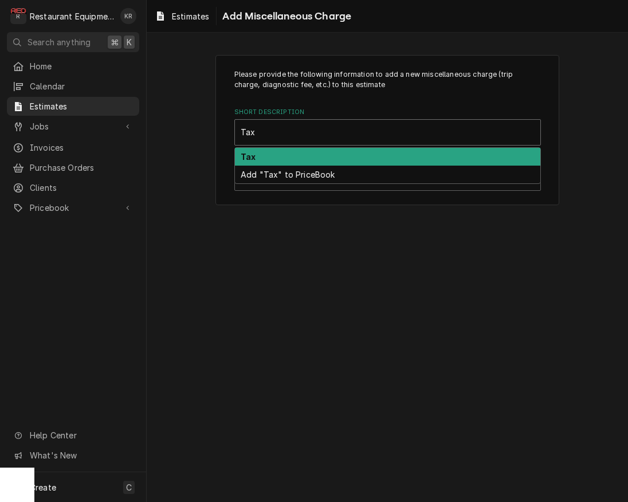
click at [284, 155] on div "Tax" at bounding box center [387, 157] width 305 height 18
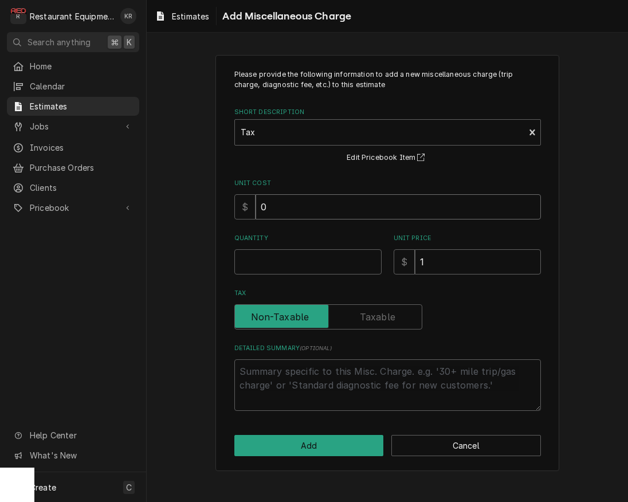
drag, startPoint x: 296, startPoint y: 206, endPoint x: 232, endPoint y: 205, distance: 64.2
click at [256, 205] on input "0" at bounding box center [398, 206] width 285 height 25
type textarea "x"
type input "7"
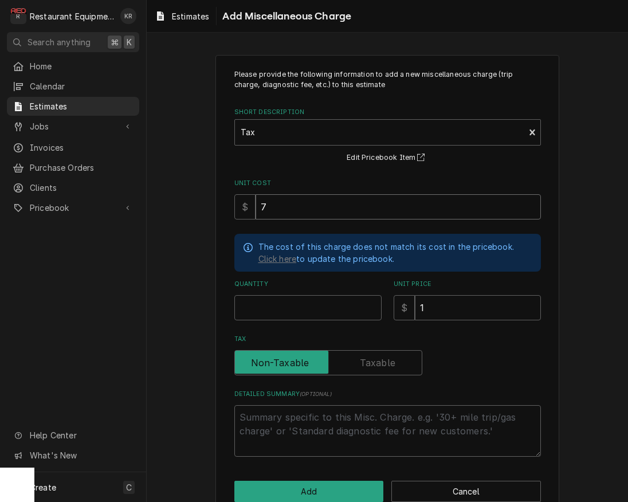
type textarea "x"
type input "75"
type textarea "x"
type input "75.9"
type textarea "x"
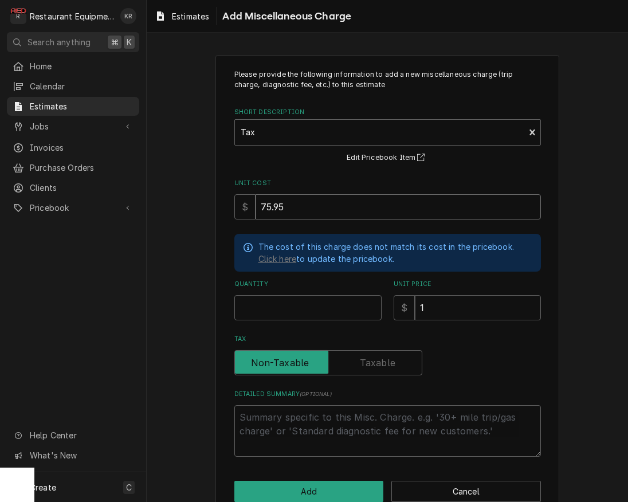
type input "75.95"
type textarea "x"
type input "1"
type textarea "x"
type input "7"
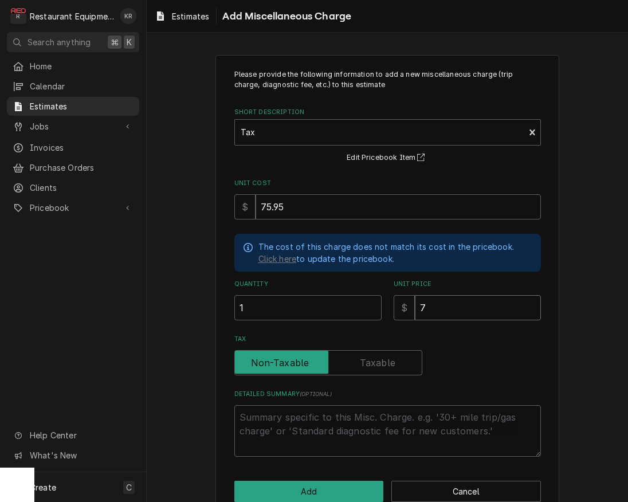
type textarea "x"
type input "75"
type textarea "x"
type input "75.9"
type textarea "x"
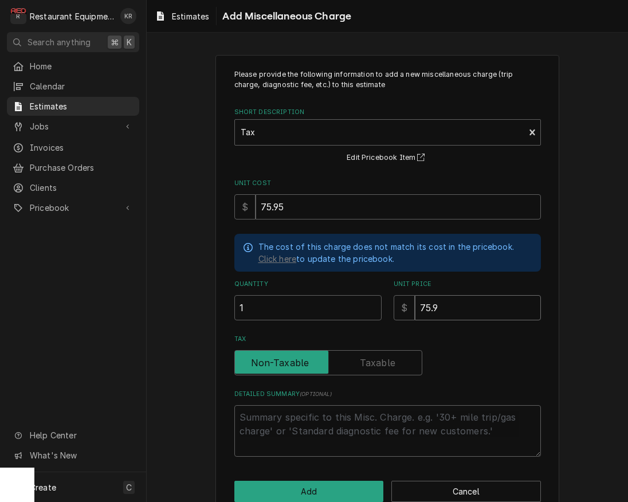
type input "75.95"
type textarea "x"
type input "75.95"
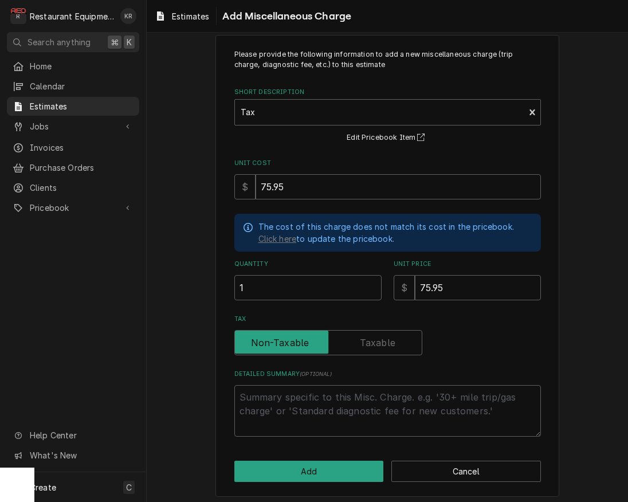
scroll to position [23, 0]
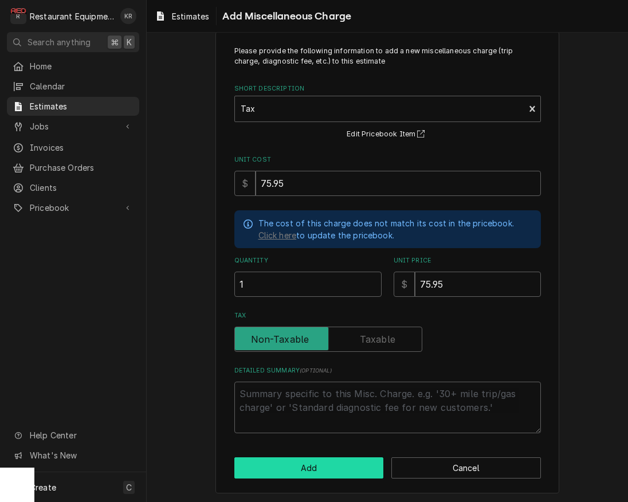
click at [300, 466] on button "Add" at bounding box center [309, 467] width 150 height 21
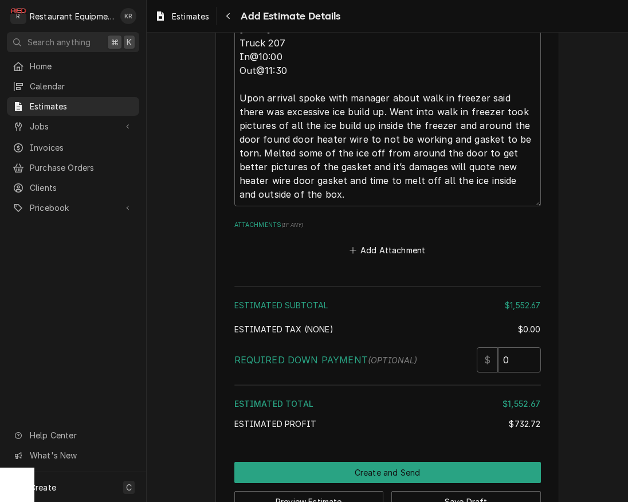
scroll to position [2333, 0]
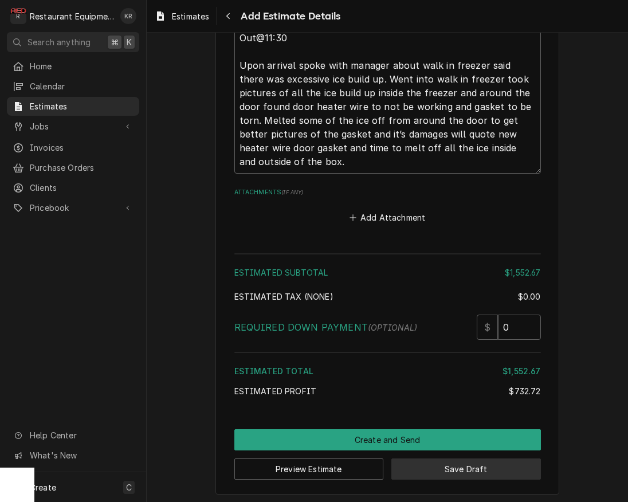
click at [456, 469] on button "Save Draft" at bounding box center [466, 468] width 150 height 21
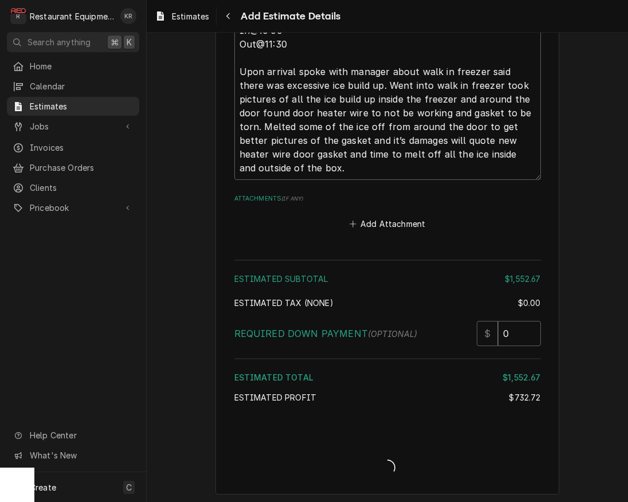
type textarea "x"
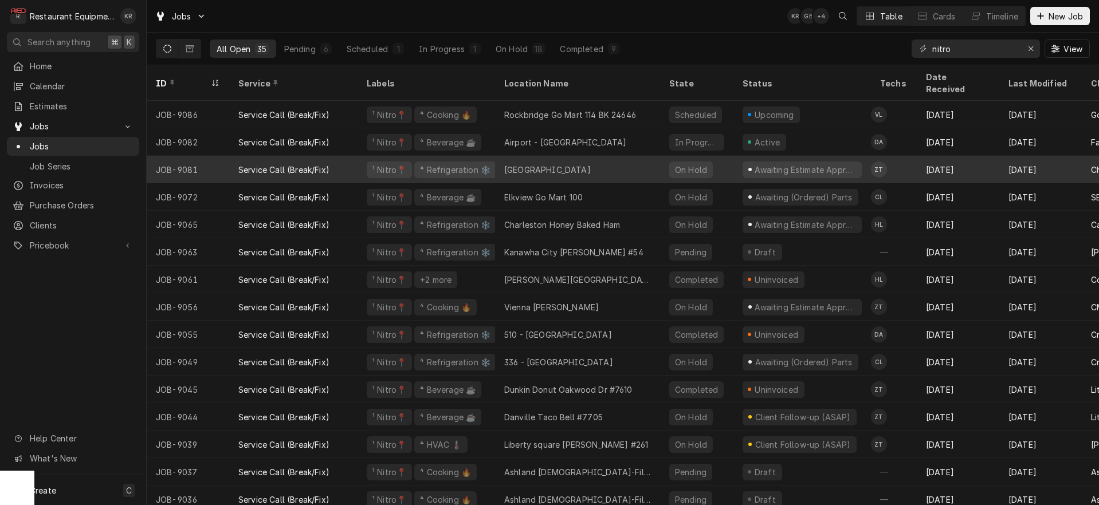
scroll to position [1, 0]
click at [244, 163] on div "Service Call (Break/Fix)" at bounding box center [283, 169] width 91 height 12
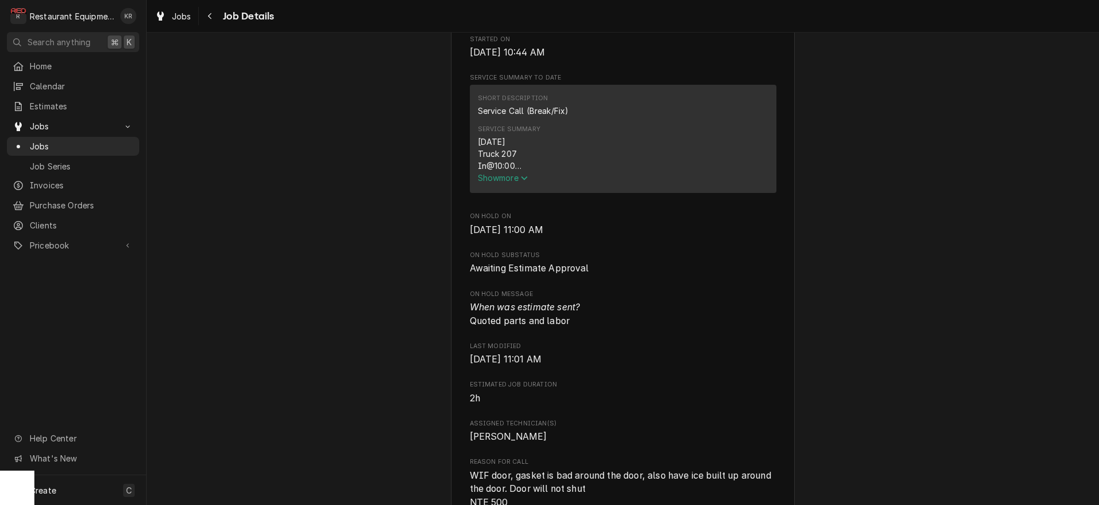
scroll to position [437, 0]
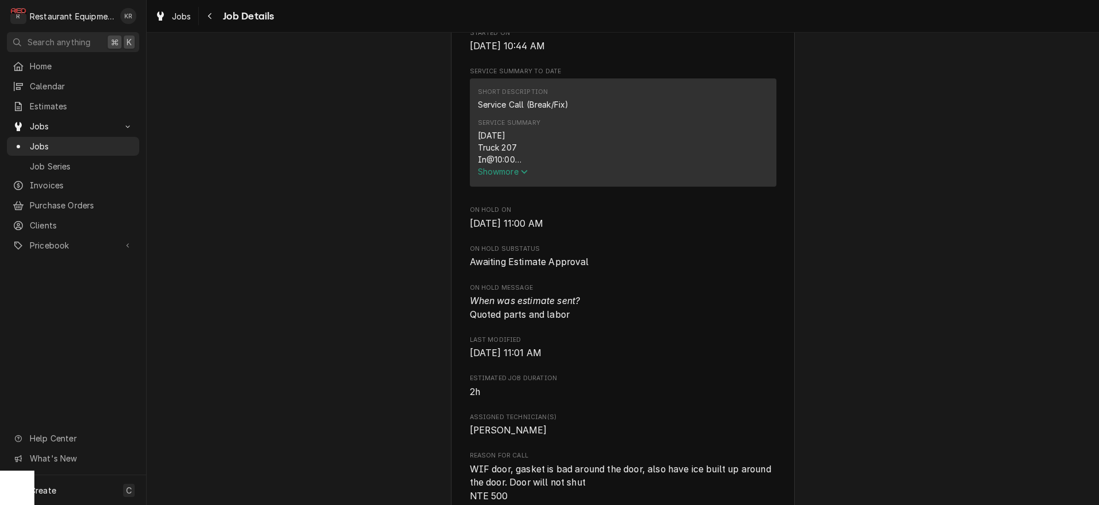
click at [502, 175] on span "Show more" at bounding box center [503, 172] width 50 height 10
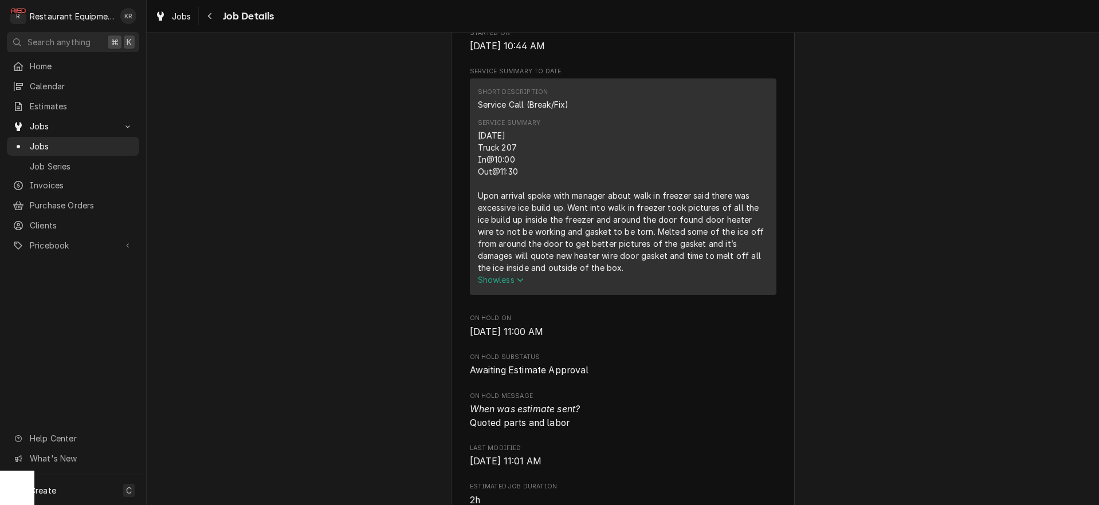
drag, startPoint x: 476, startPoint y: 134, endPoint x: 645, endPoint y: 259, distance: 209.7
click at [675, 291] on div "Short Description Service Call (Break/Fix) Service Summary 10/1/2025 Truck 207 …" at bounding box center [623, 186] width 307 height 217
copy div "10/1/2025 Truck 207 In@10:00 Out@11:30 Upon arrival spoke with manager about wa…"
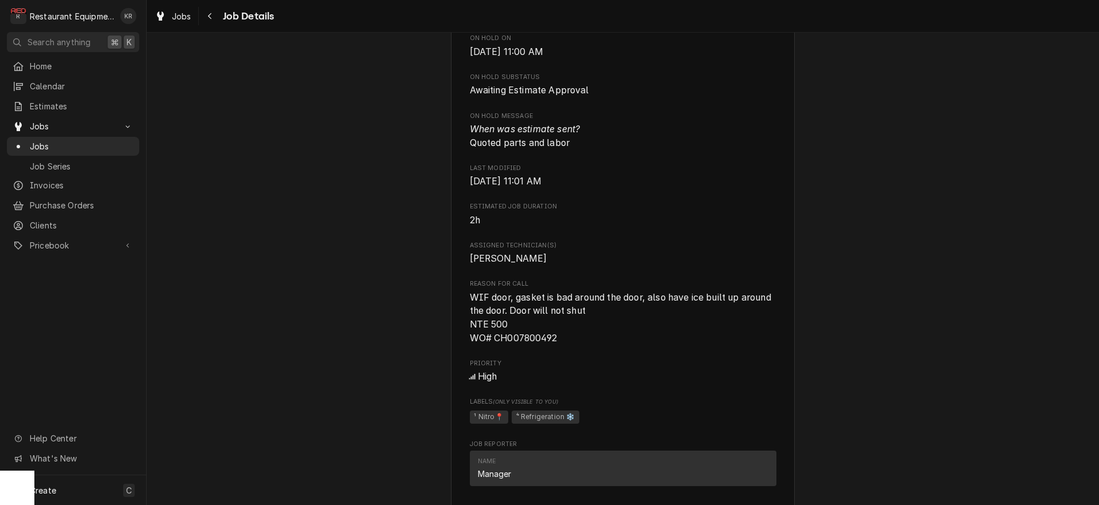
scroll to position [720, 0]
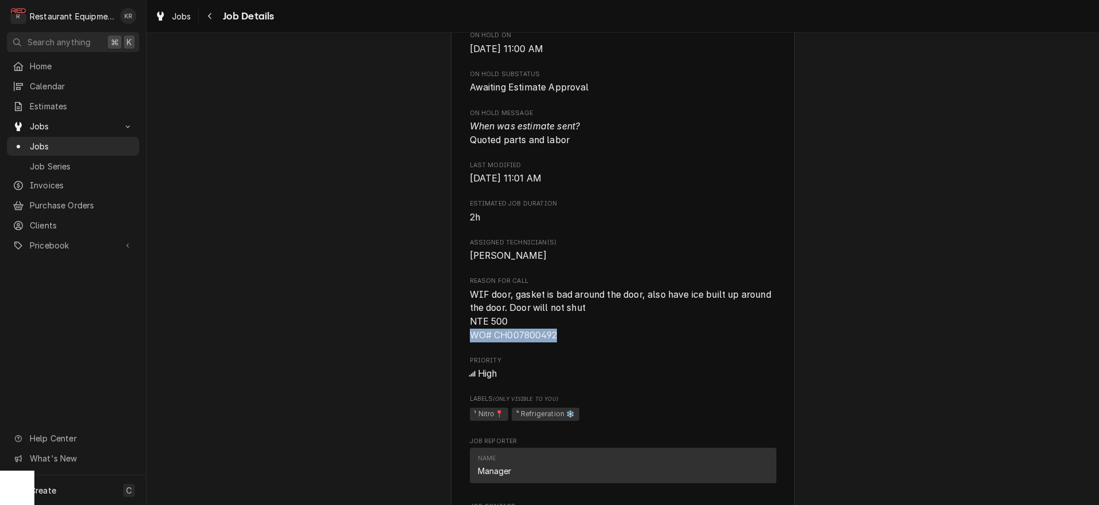
drag, startPoint x: 553, startPoint y: 335, endPoint x: 482, endPoint y: 336, distance: 71.6
click at [461, 332] on div "Chili's Charleston / Ctr S-101, Charleston, WV 25389 Open in Maps Roopairs Job …" at bounding box center [623, 267] width 344 height 1829
copy span "WO# CH007800492"
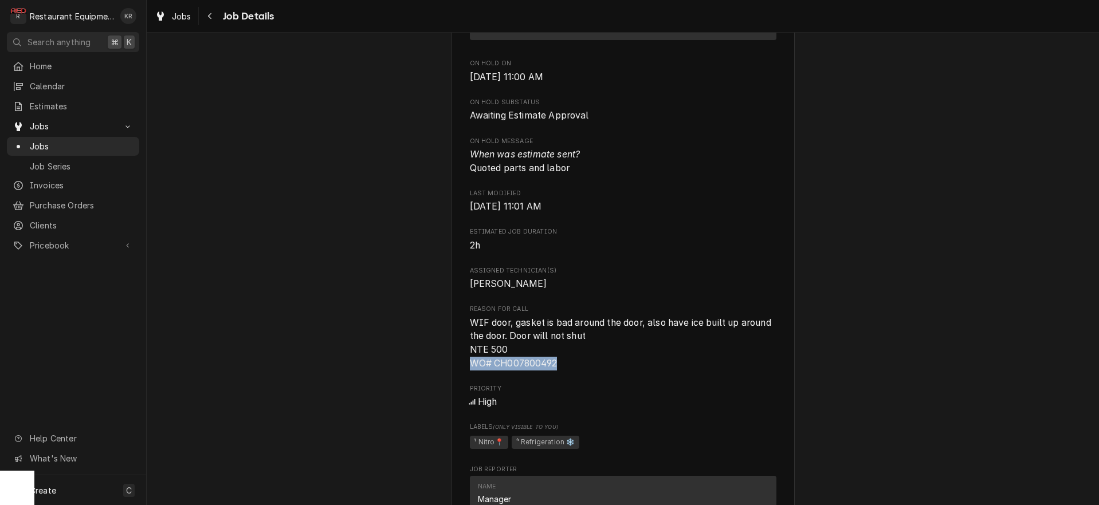
scroll to position [700, 0]
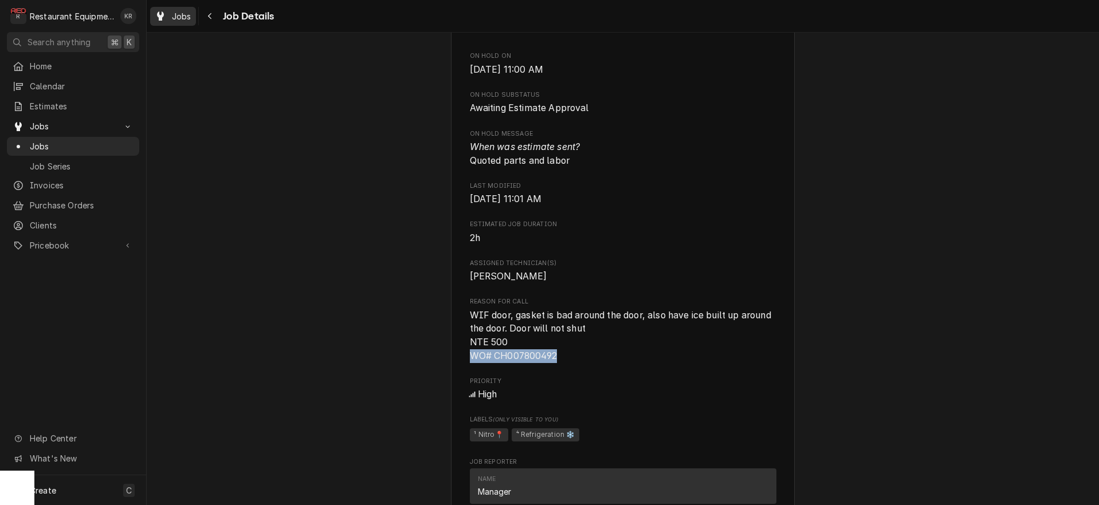
click at [180, 19] on span "Jobs" at bounding box center [181, 16] width 19 height 12
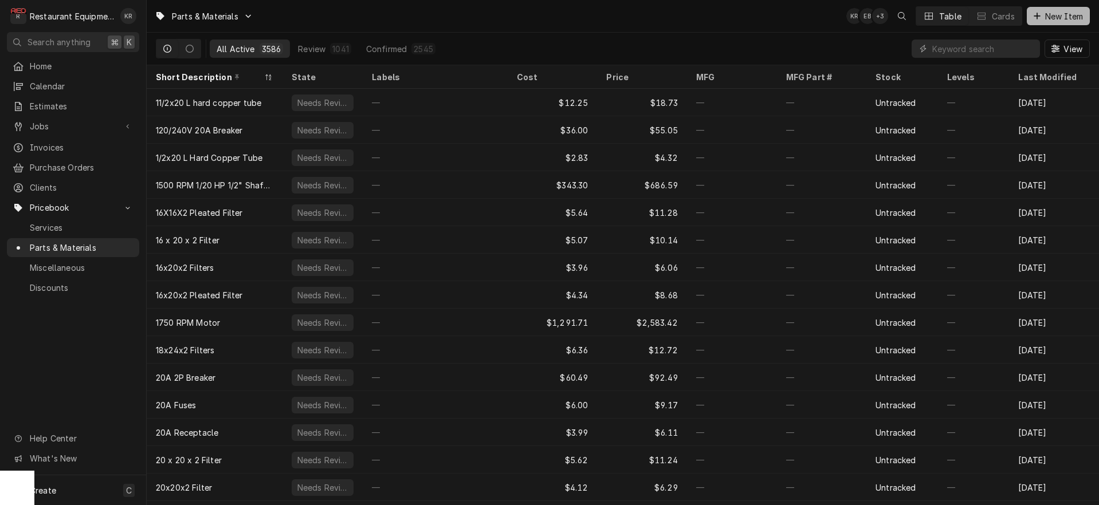
click at [1048, 21] on span "New Item" at bounding box center [1064, 16] width 42 height 12
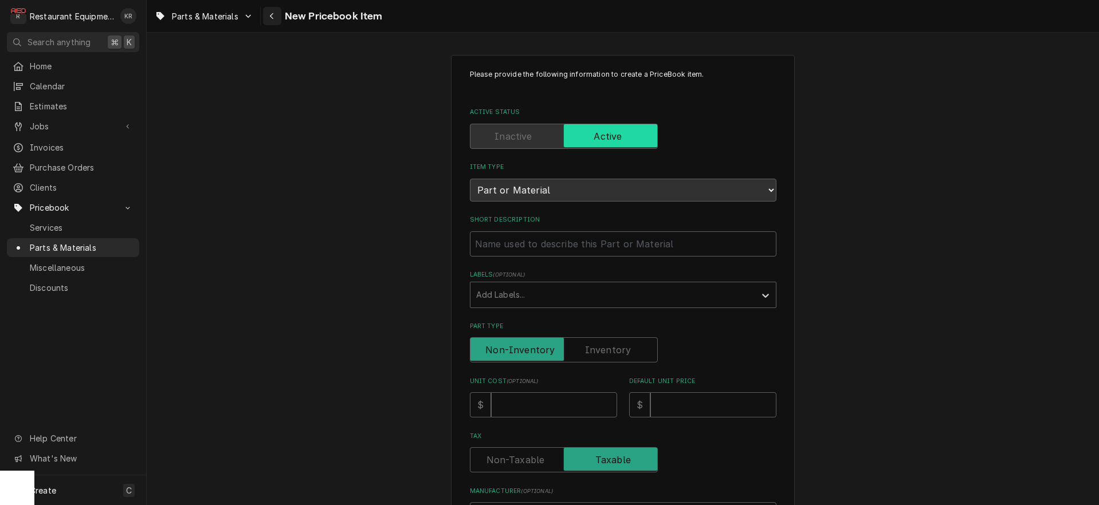
click at [271, 18] on icon "Navigate back" at bounding box center [271, 16] width 5 height 8
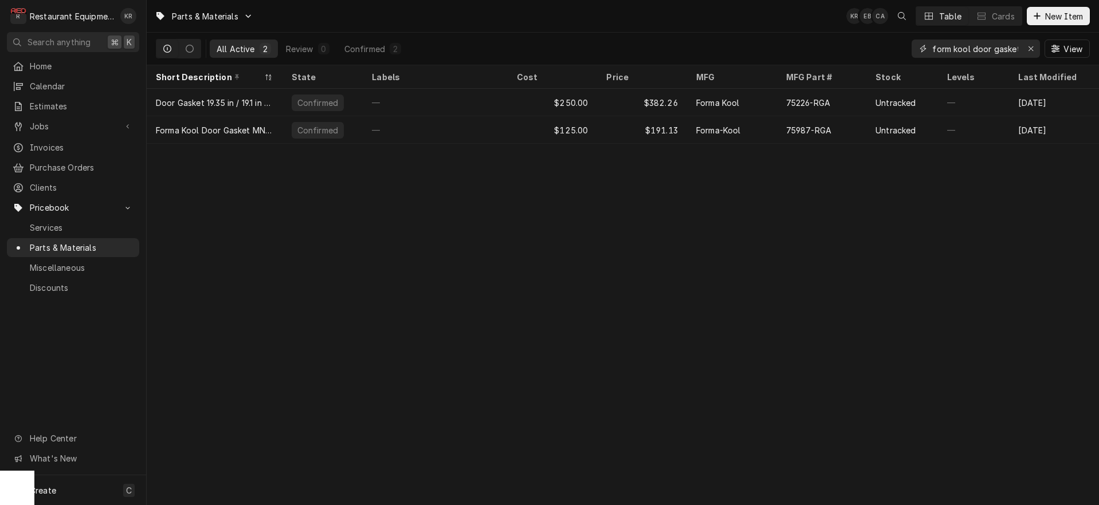
click at [1006, 48] on input "form kool door gasket" at bounding box center [975, 49] width 86 height 18
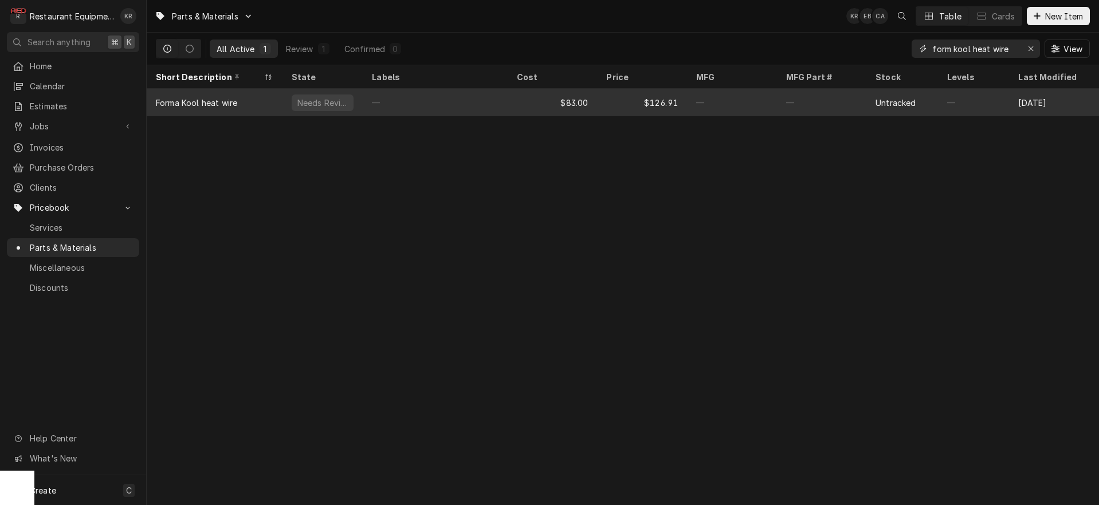
type input "form kool heat wire"
click at [506, 100] on div "—" at bounding box center [435, 103] width 145 height 28
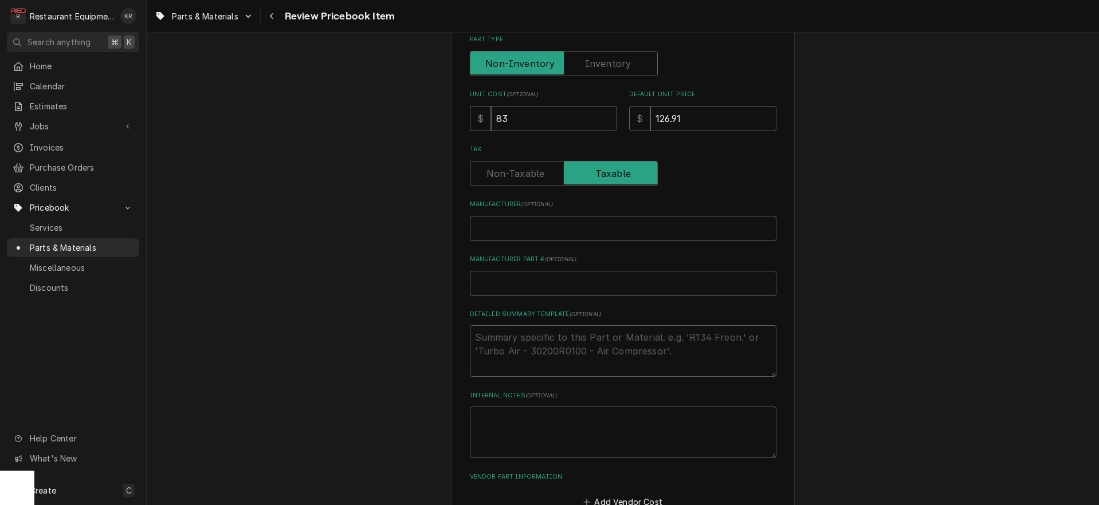
scroll to position [300, 0]
click at [507, 226] on input "Manufacturer ( optional )" at bounding box center [623, 226] width 307 height 25
type textarea "x"
type input "F"
type textarea "x"
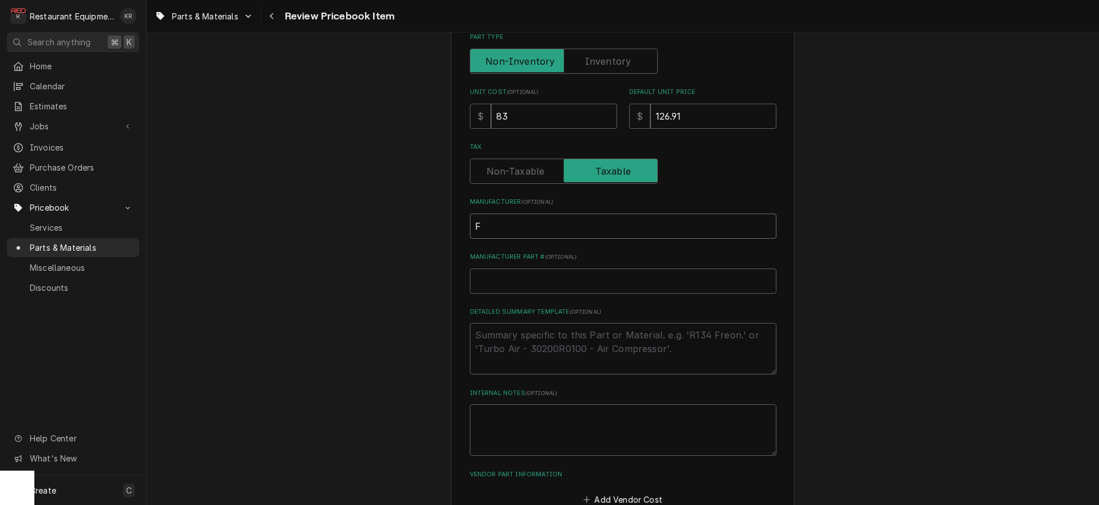
type input "Fo"
type textarea "x"
type input "Form"
type textarea "x"
type input "Forma"
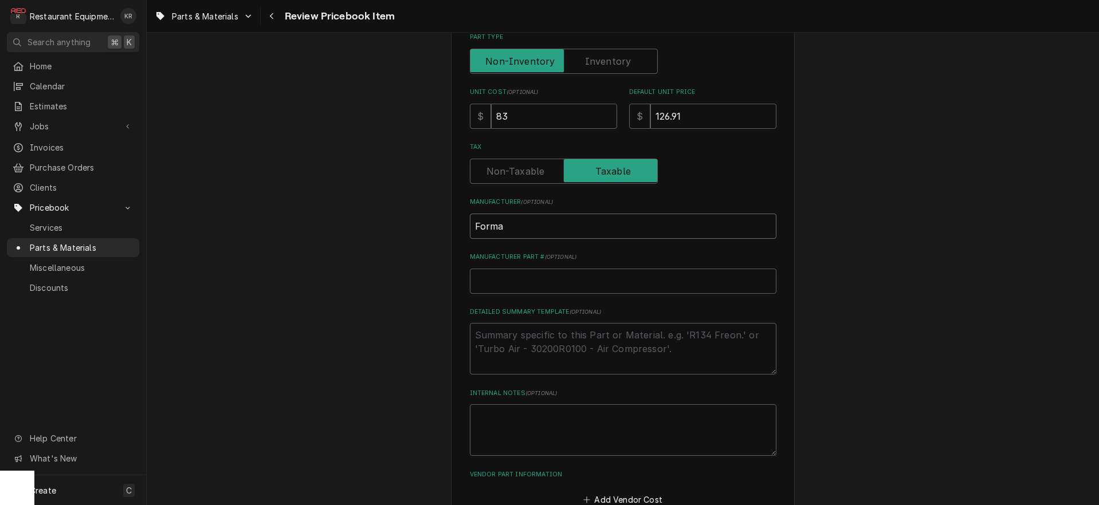
type textarea "x"
type input "Forma"
type textarea "x"
type input "Forma K"
type textarea "x"
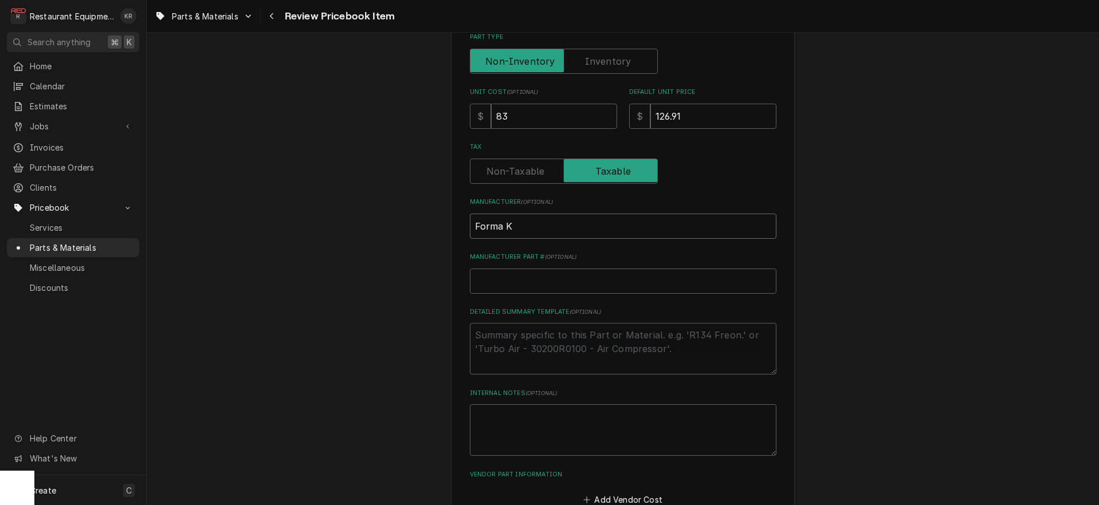
type input "Forma Ko"
type textarea "x"
type input "Forma Koo"
type textarea "x"
type input "Forma Kool"
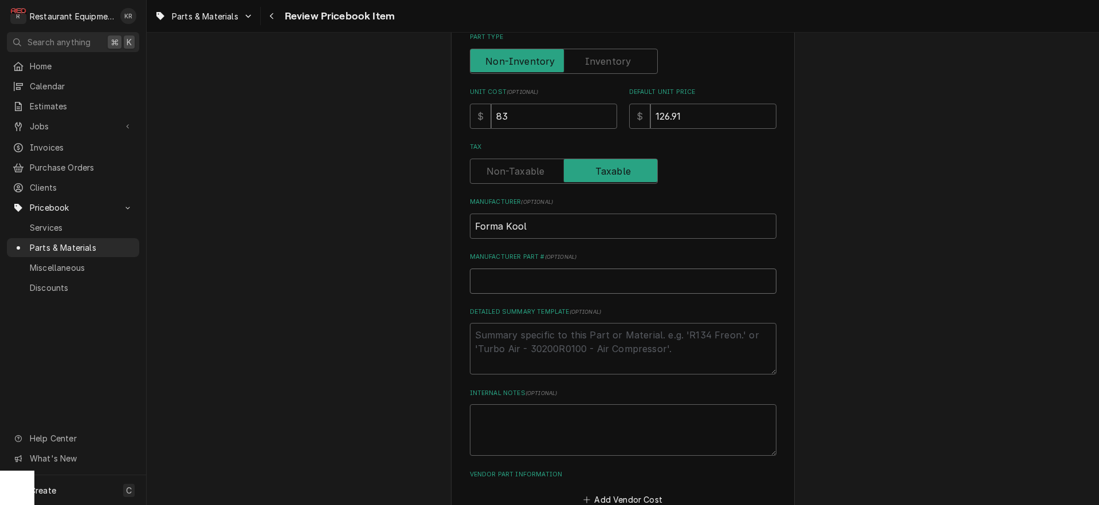
type textarea "x"
type input "H"
type textarea "x"
type input "He"
type textarea "x"
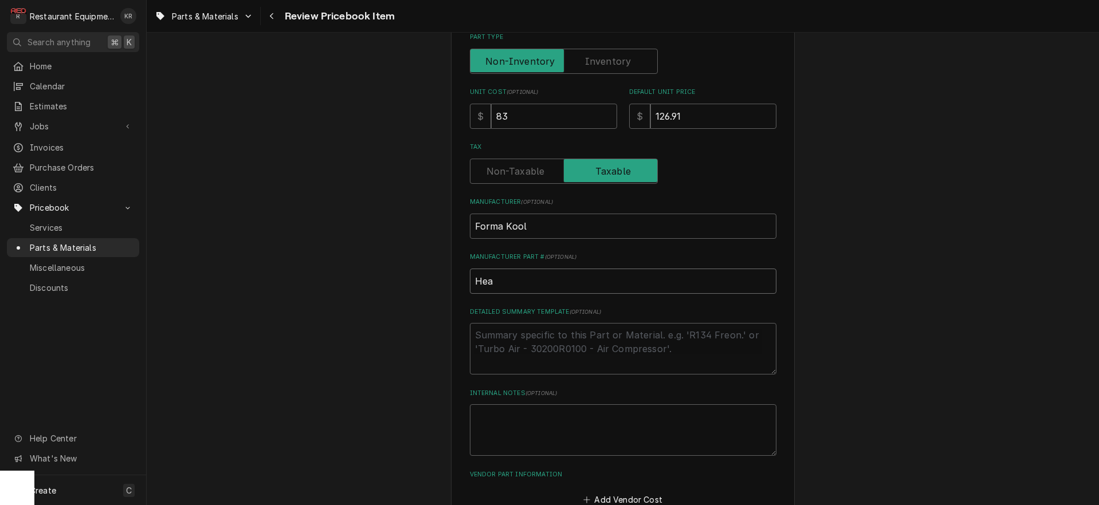
type input "Heat"
type textarea "x"
type input "Heat"
type textarea "x"
type input "Heat wi"
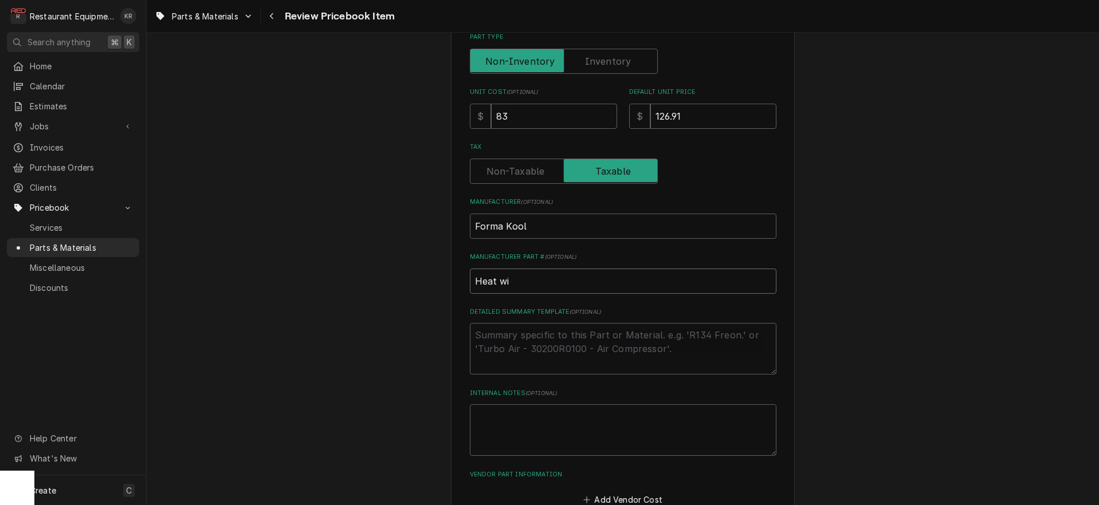
type textarea "x"
type input "Heat wir"
type textarea "x"
type input "Heat wire"
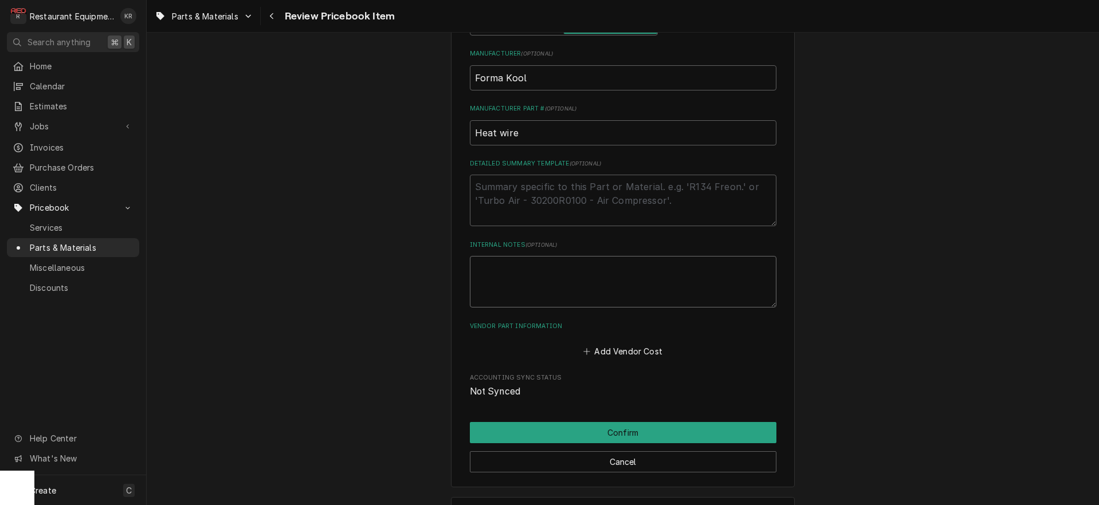
scroll to position [493, 0]
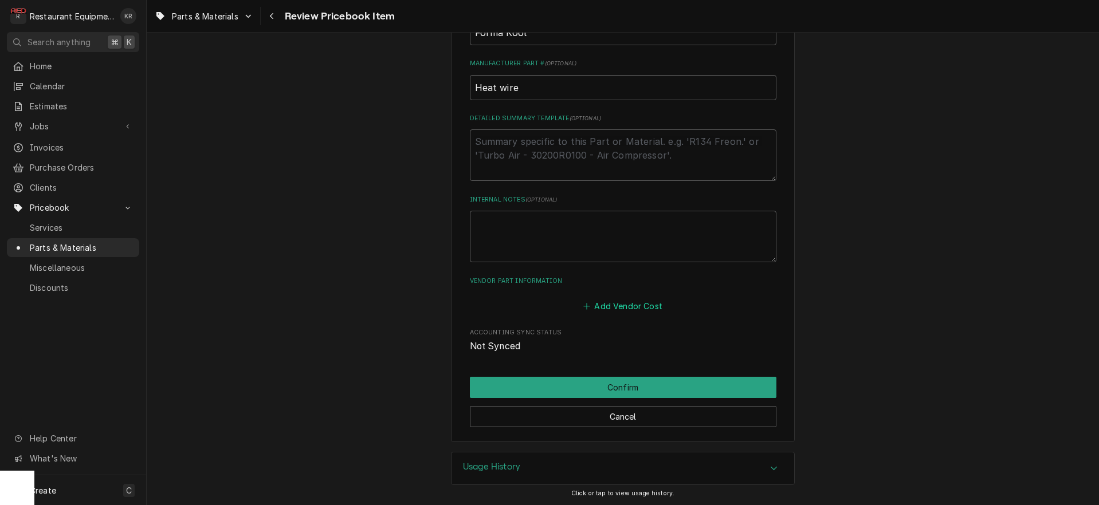
click at [619, 311] on button "Add Vendor Cost" at bounding box center [623, 306] width 83 height 16
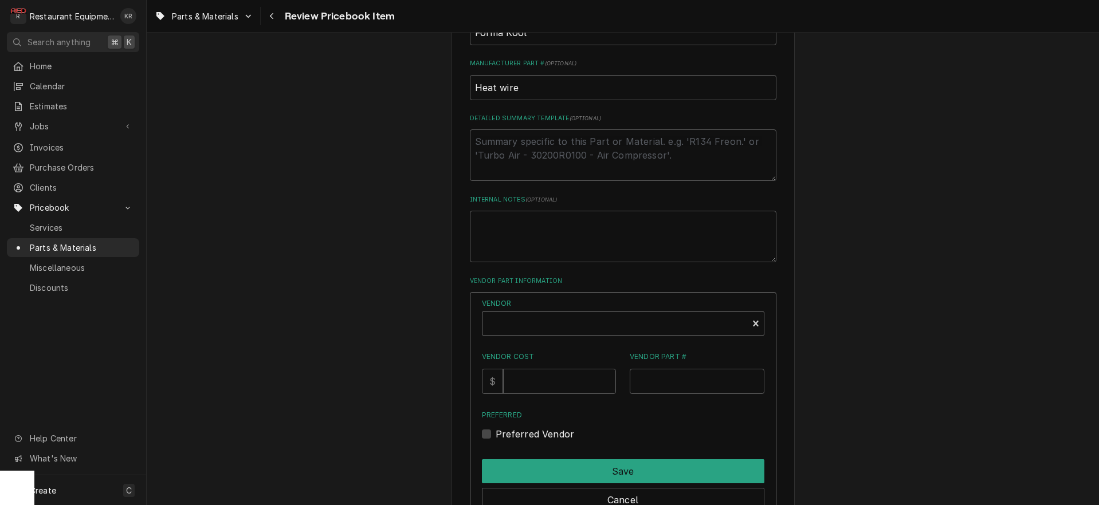
type textarea "x"
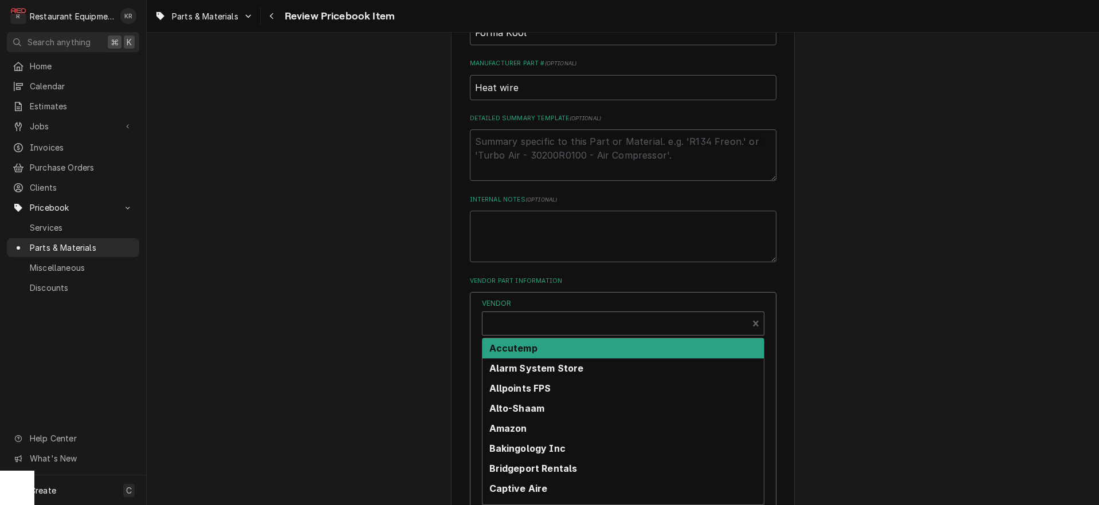
click at [580, 325] on div "Vendor" at bounding box center [615, 329] width 254 height 28
type input "f"
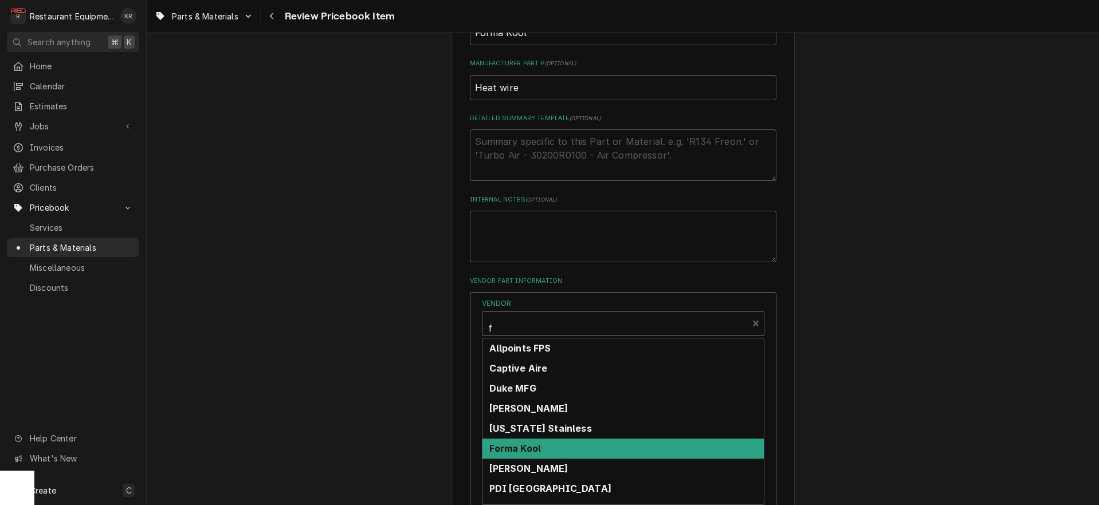
click at [556, 453] on div "Forma Kool" at bounding box center [622, 449] width 281 height 20
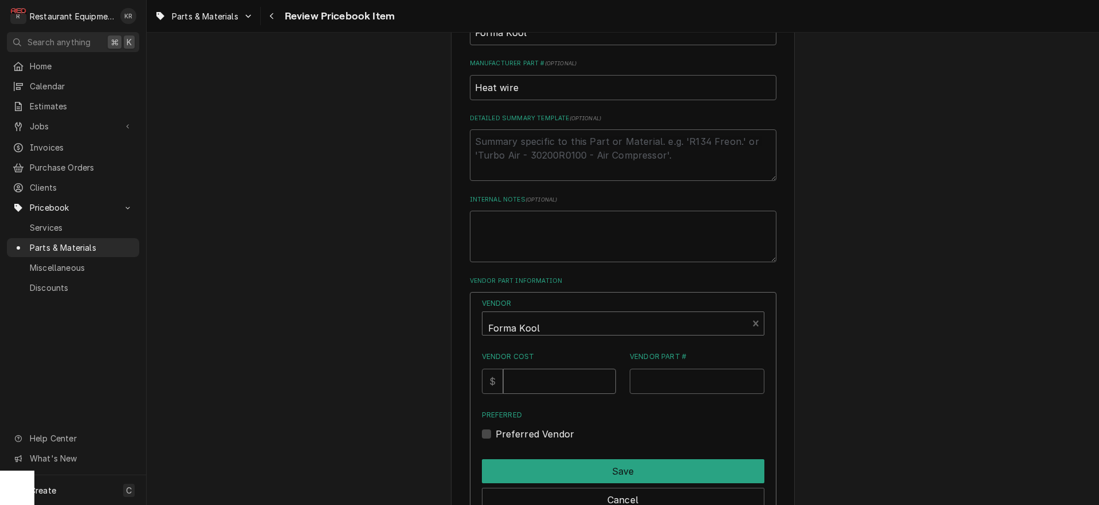
click at [548, 384] on input "Vendor Cost" at bounding box center [559, 381] width 113 height 25
type input "83"
type input "FK Heat wire"
click at [502, 434] on label "Preferred Vendor" at bounding box center [535, 434] width 79 height 14
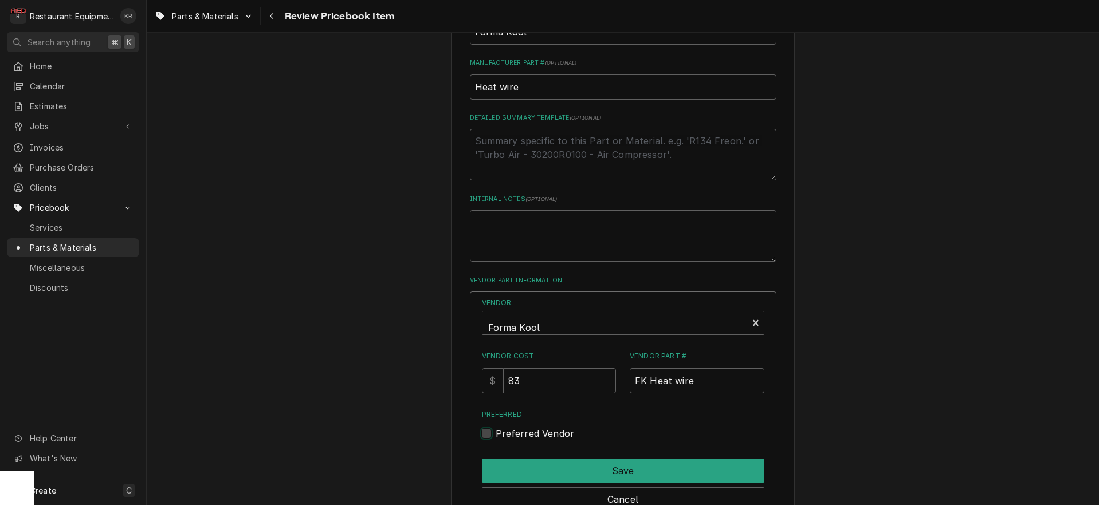
click at [502, 434] on input "Preferred" at bounding box center [637, 439] width 282 height 25
checkbox input "true"
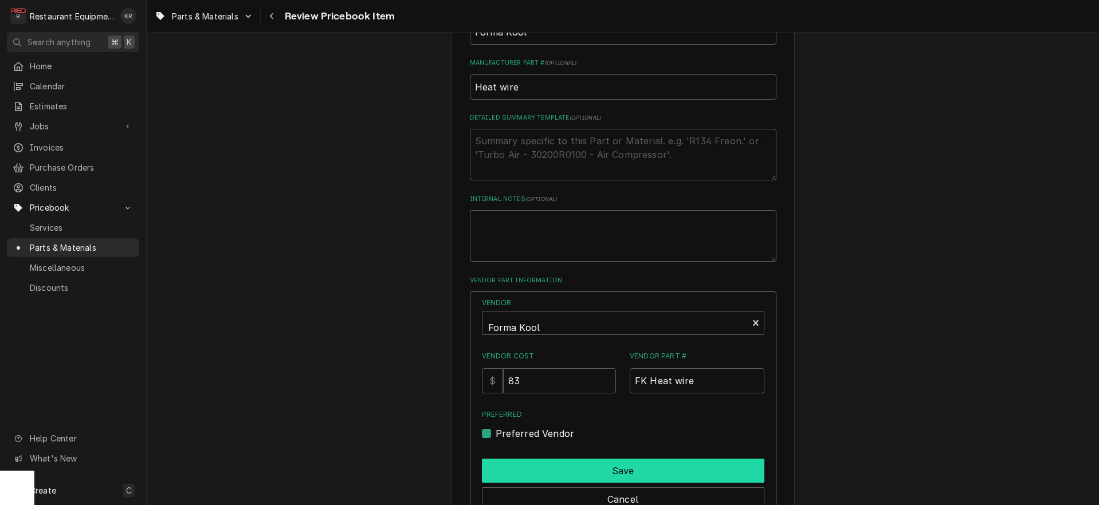
click at [523, 466] on button "Save" at bounding box center [623, 471] width 282 height 24
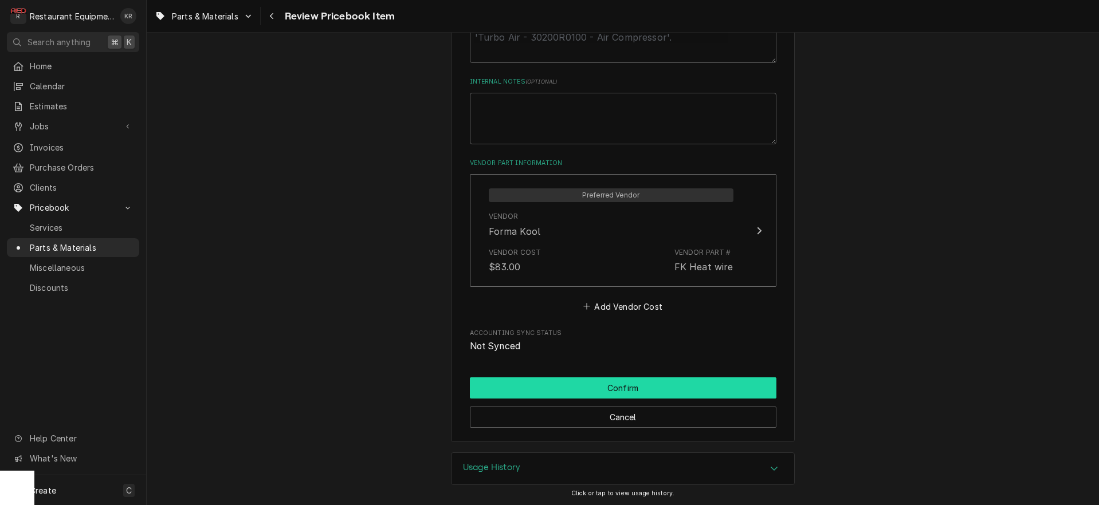
click at [606, 388] on button "Confirm" at bounding box center [623, 388] width 307 height 21
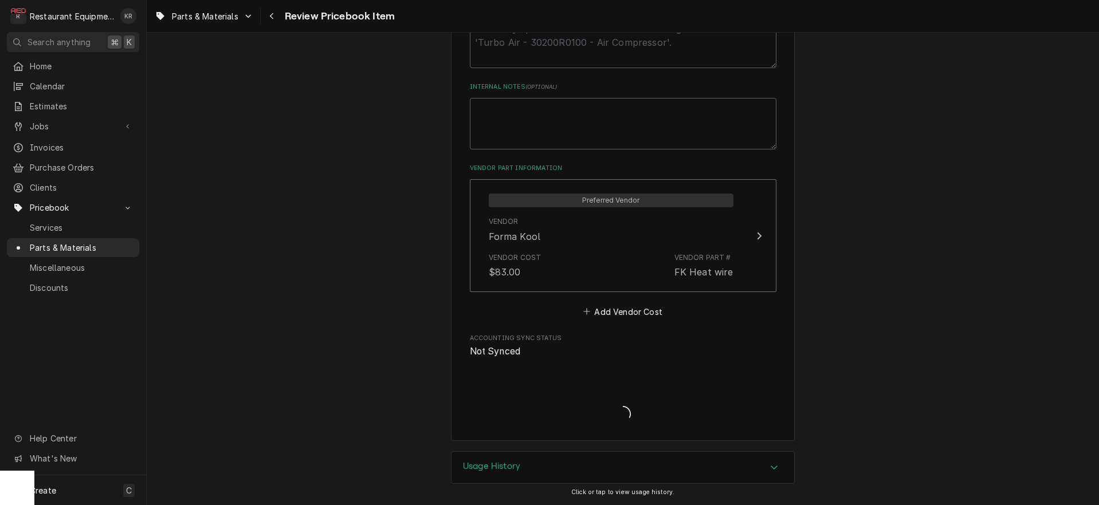
scroll to position [605, 0]
type textarea "x"
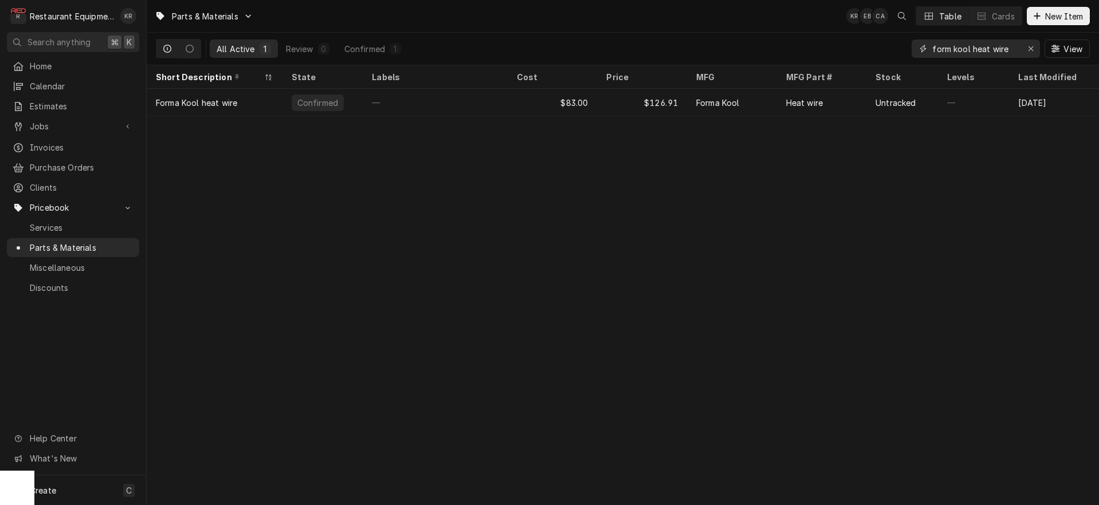
drag, startPoint x: 991, startPoint y: 49, endPoint x: 1019, endPoint y: 48, distance: 27.6
click at [1018, 48] on input "form kool heat wire" at bounding box center [975, 49] width 86 height 18
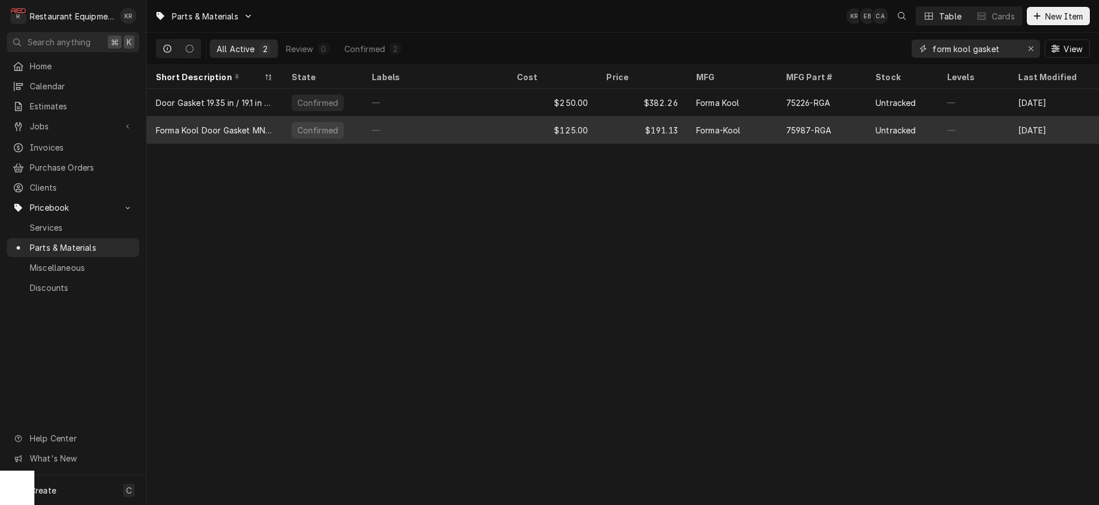
type input "form kool gasket"
click at [634, 128] on div "$191.13" at bounding box center [642, 130] width 90 height 28
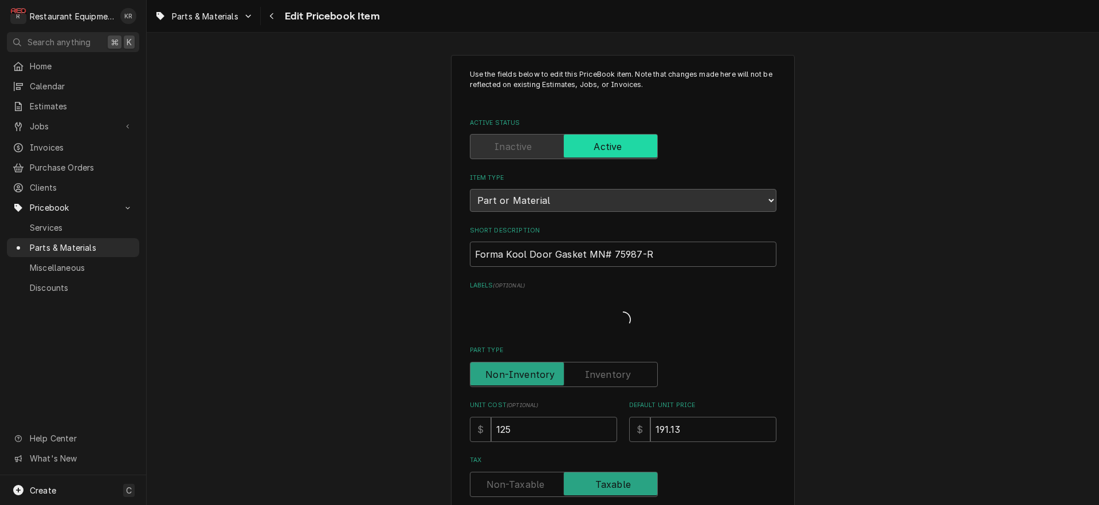
type textarea "x"
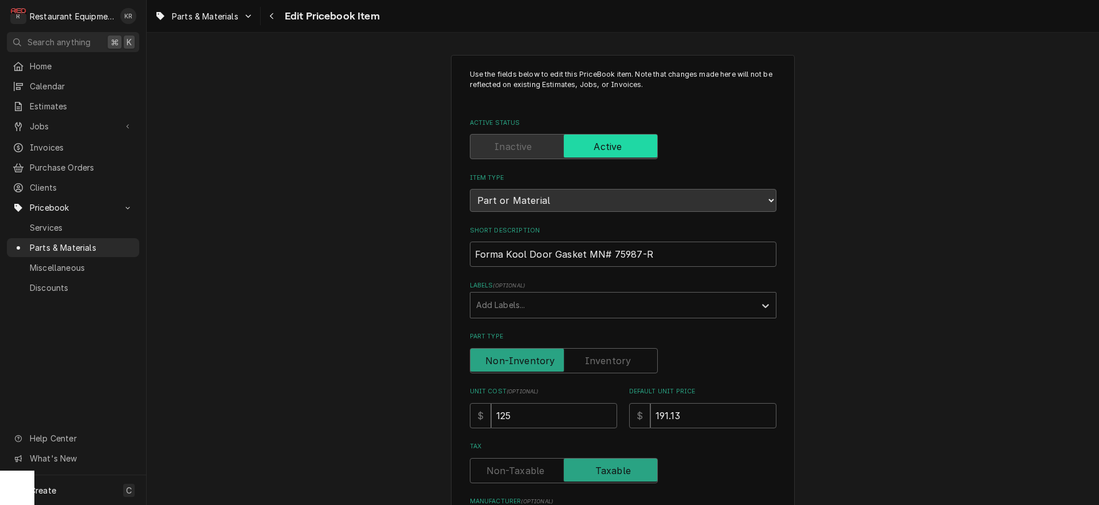
click at [299, 15] on span "Edit Pricebook Item" at bounding box center [330, 16] width 99 height 15
click at [273, 17] on icon "Navigate back" at bounding box center [271, 16] width 5 height 8
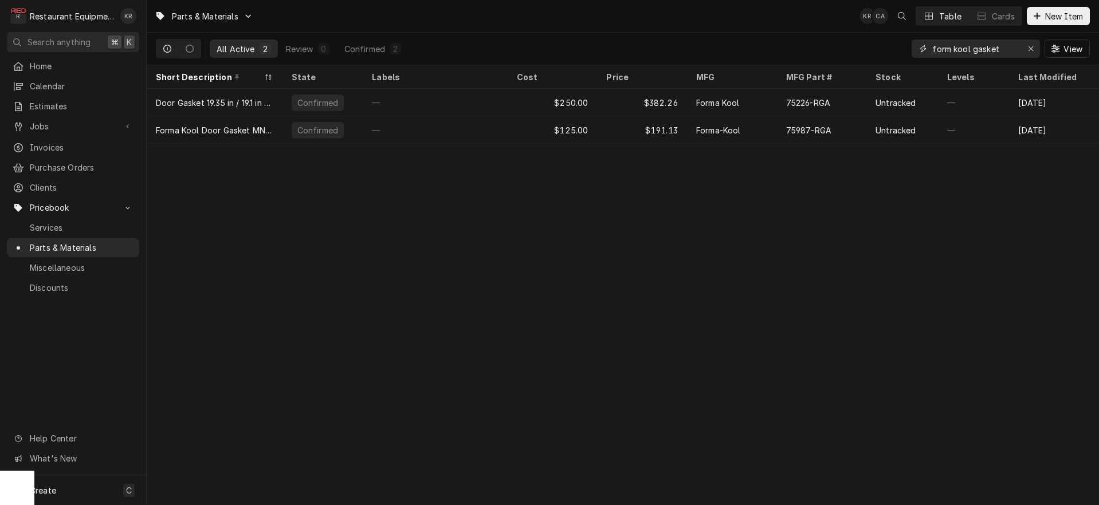
drag, startPoint x: 1038, startPoint y: 43, endPoint x: 1030, endPoint y: 48, distance: 9.7
click at [1032, 47] on button "Erase input" at bounding box center [1031, 49] width 18 height 18
click at [1030, 48] on input "Dynamic Content Wrapper" at bounding box center [986, 49] width 108 height 18
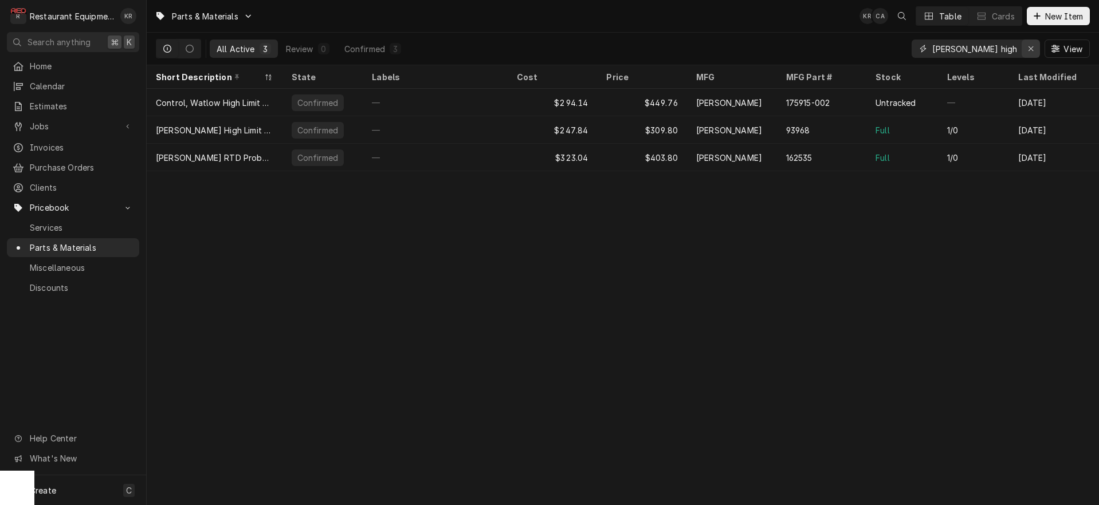
scroll to position [0, 3]
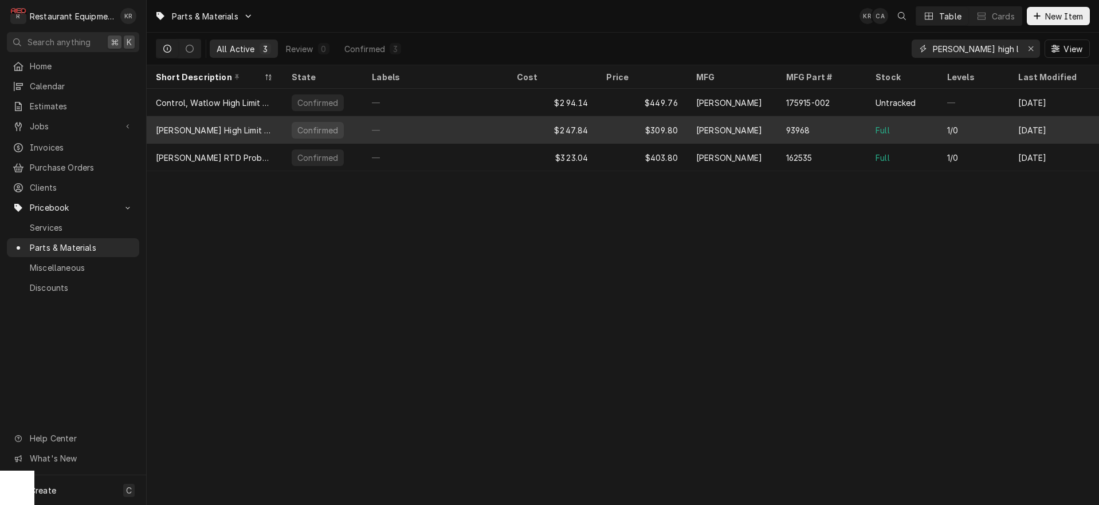
type input "[PERSON_NAME] high limit"
click at [717, 130] on div "[PERSON_NAME]" at bounding box center [729, 130] width 66 height 12
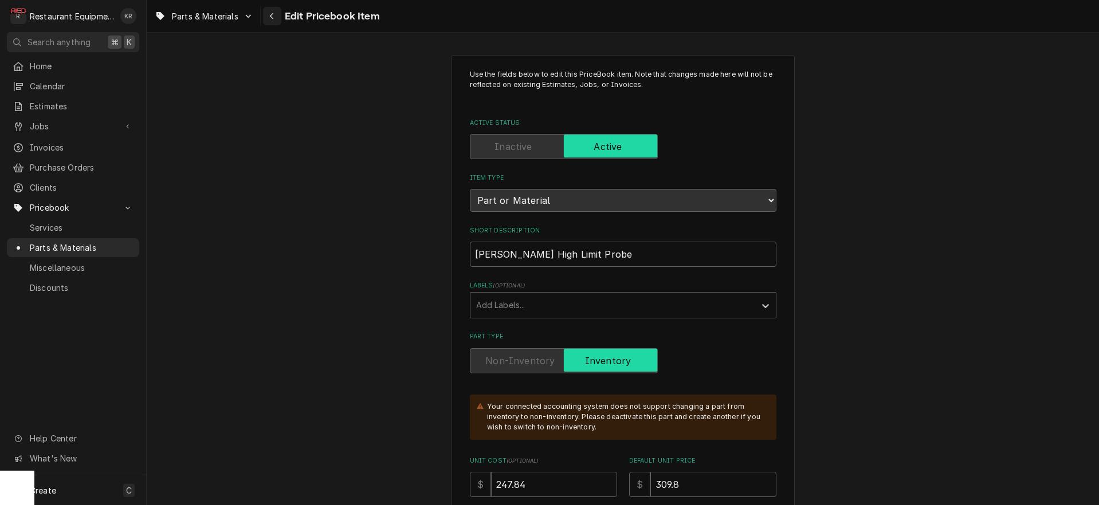
click at [274, 18] on div "Navigate back" at bounding box center [271, 15] width 11 height 11
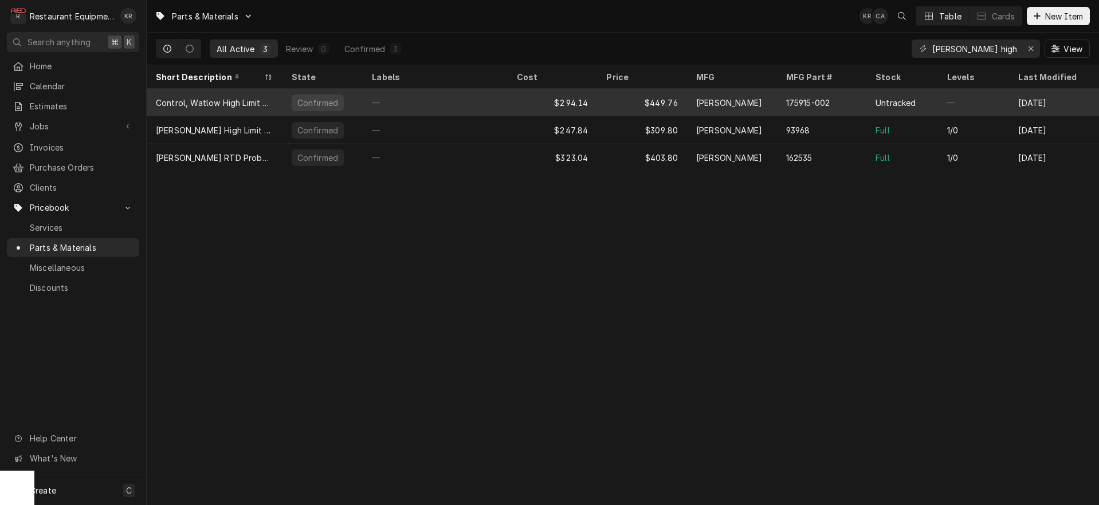
click at [559, 99] on div "$294.14" at bounding box center [553, 103] width 90 height 28
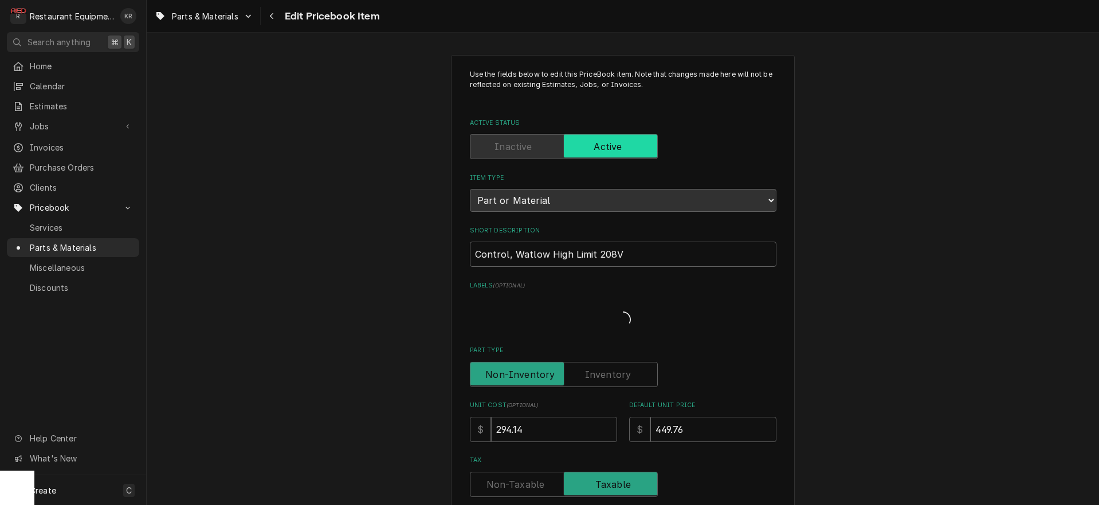
type textarea "x"
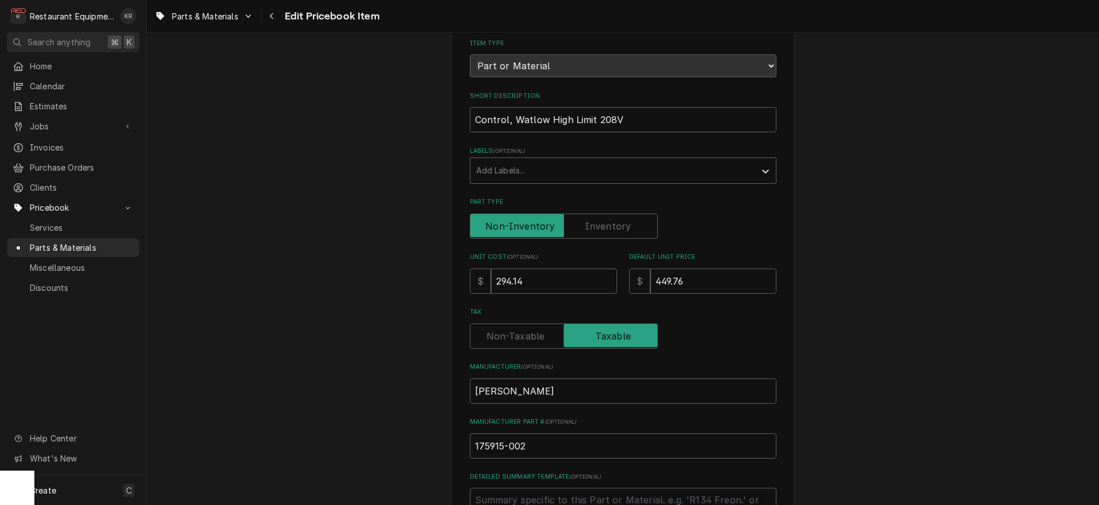
scroll to position [136, 0]
click at [277, 14] on div "Navigate back" at bounding box center [271, 15] width 11 height 11
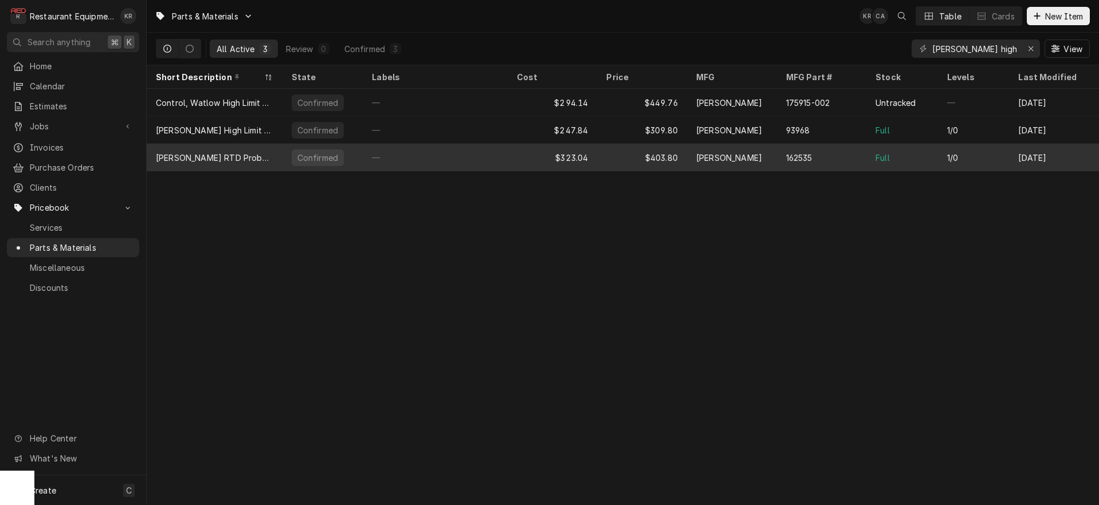
click at [355, 160] on div "Confirmed" at bounding box center [322, 158] width 81 height 28
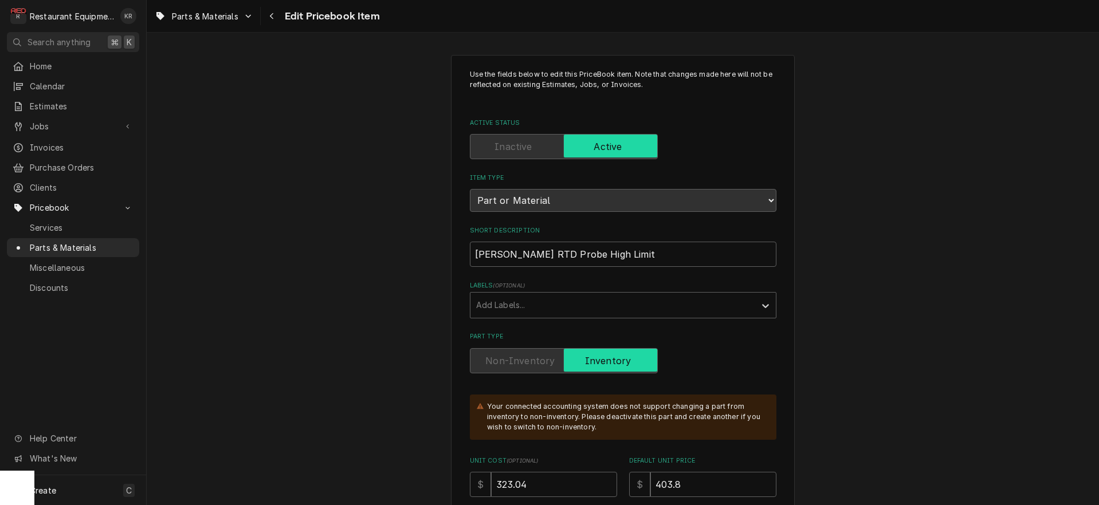
type textarea "x"
click at [272, 22] on button "Navigate back" at bounding box center [272, 16] width 18 height 18
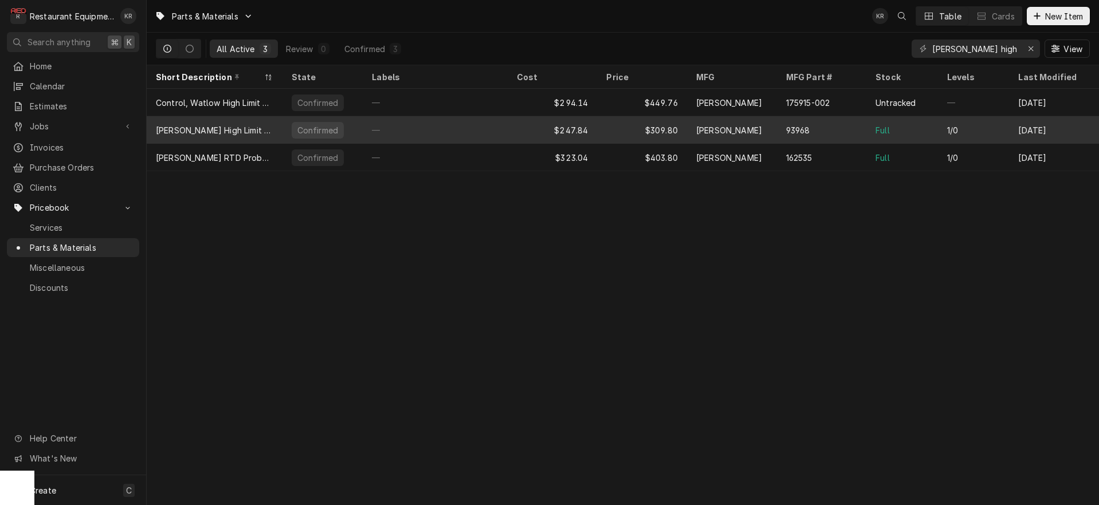
click at [663, 128] on div "$309.80" at bounding box center [642, 130] width 90 height 28
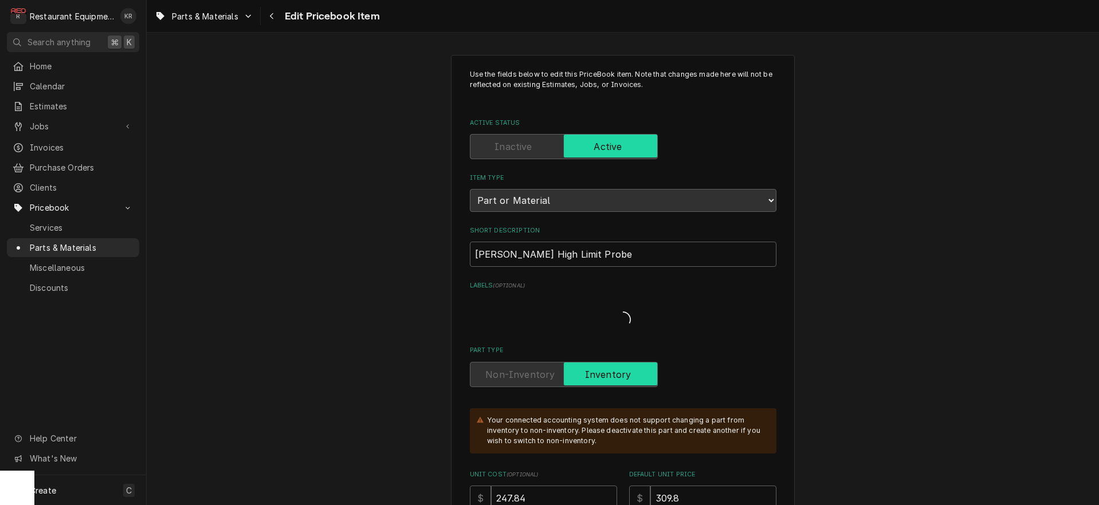
type textarea "x"
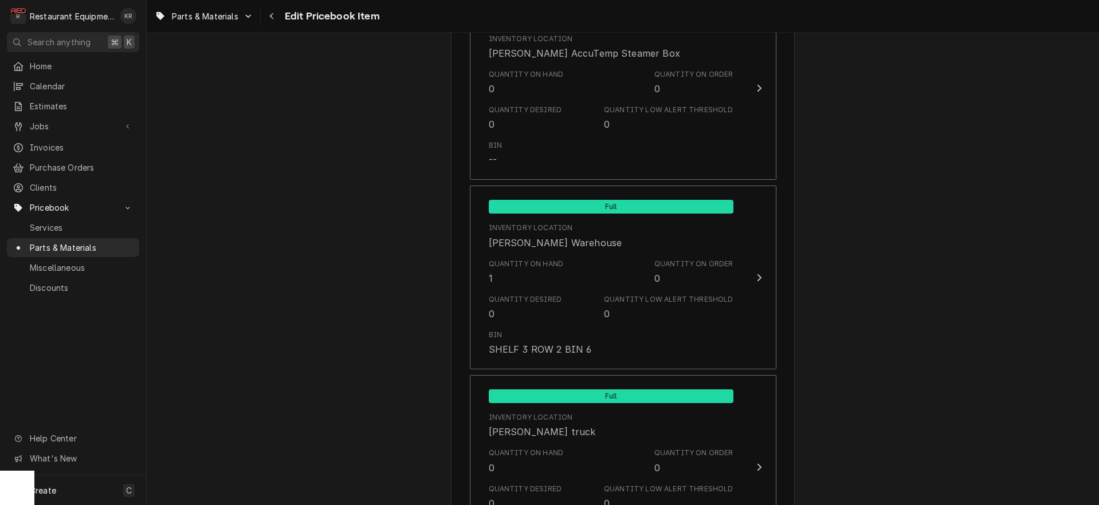
scroll to position [1291, 0]
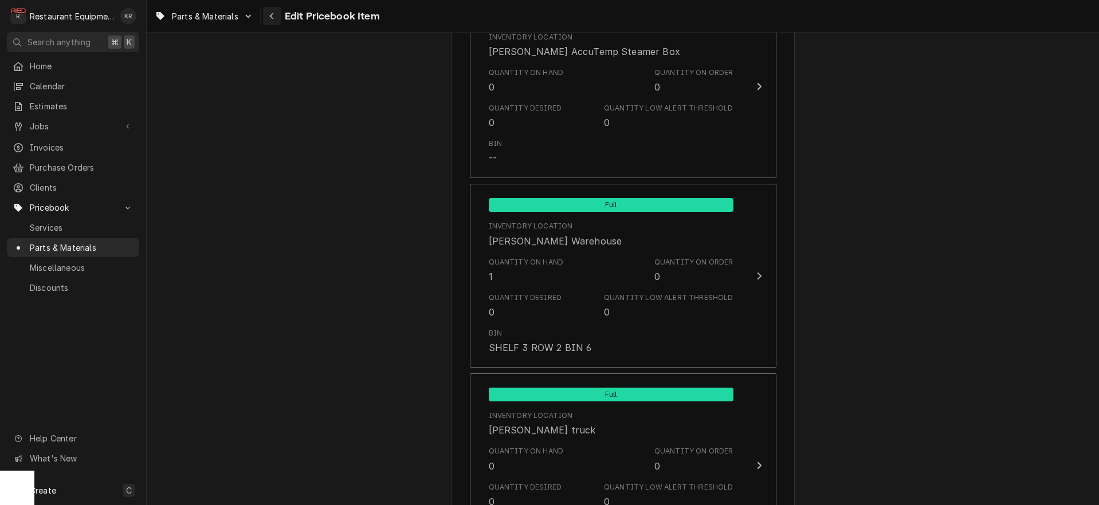
click at [274, 16] on icon "Navigate back" at bounding box center [271, 16] width 5 height 8
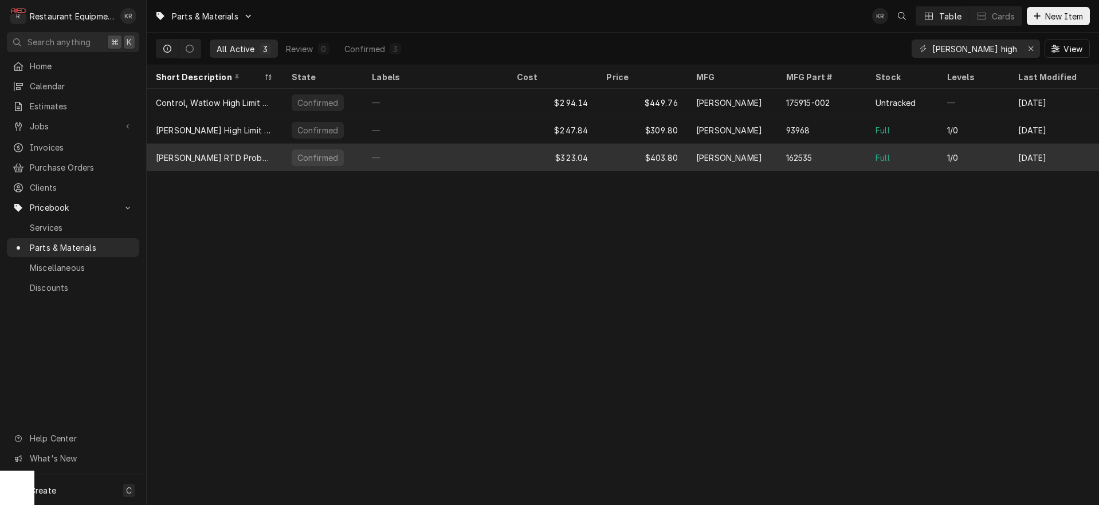
click at [798, 156] on div "162535" at bounding box center [799, 158] width 26 height 12
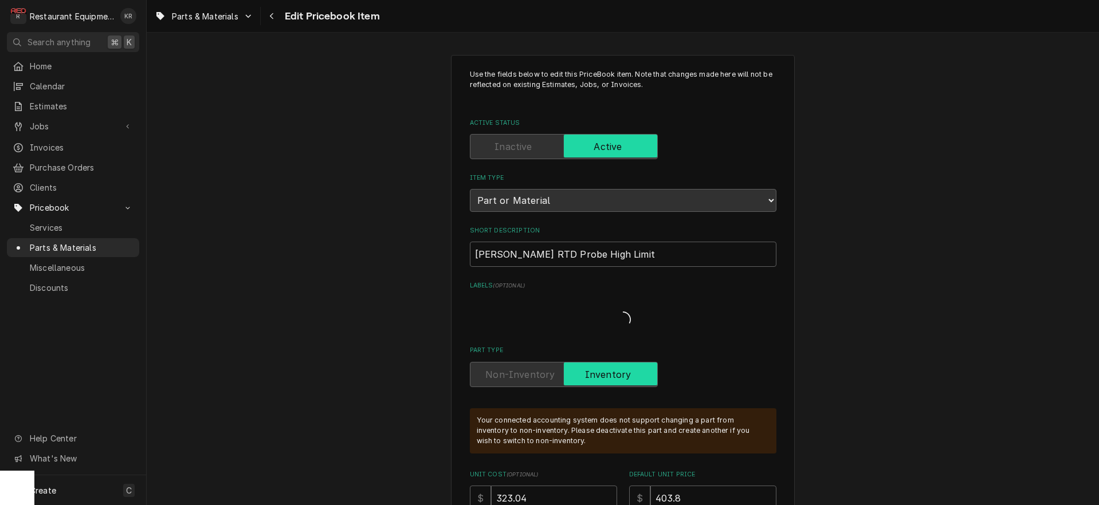
type textarea "x"
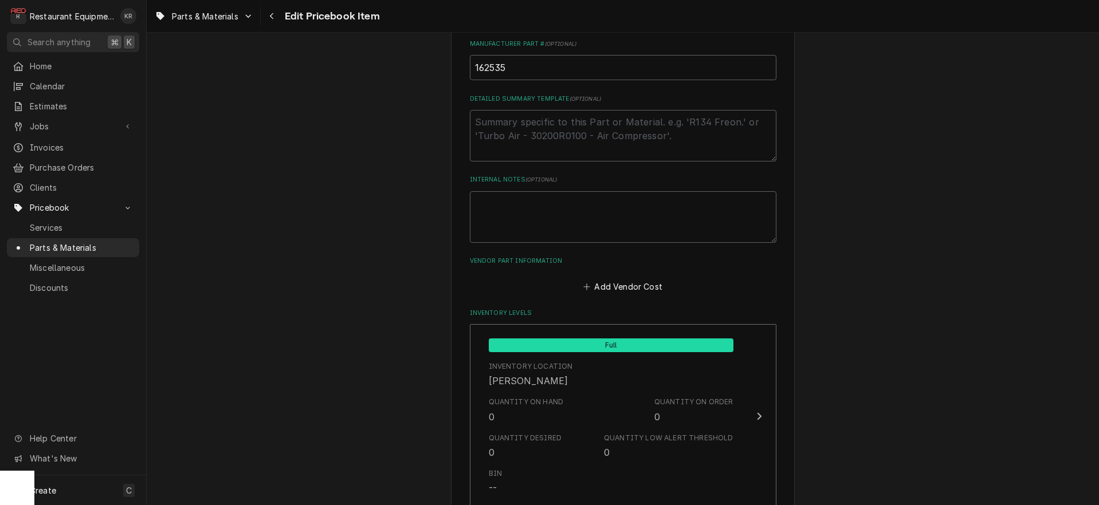
scroll to position [462, 0]
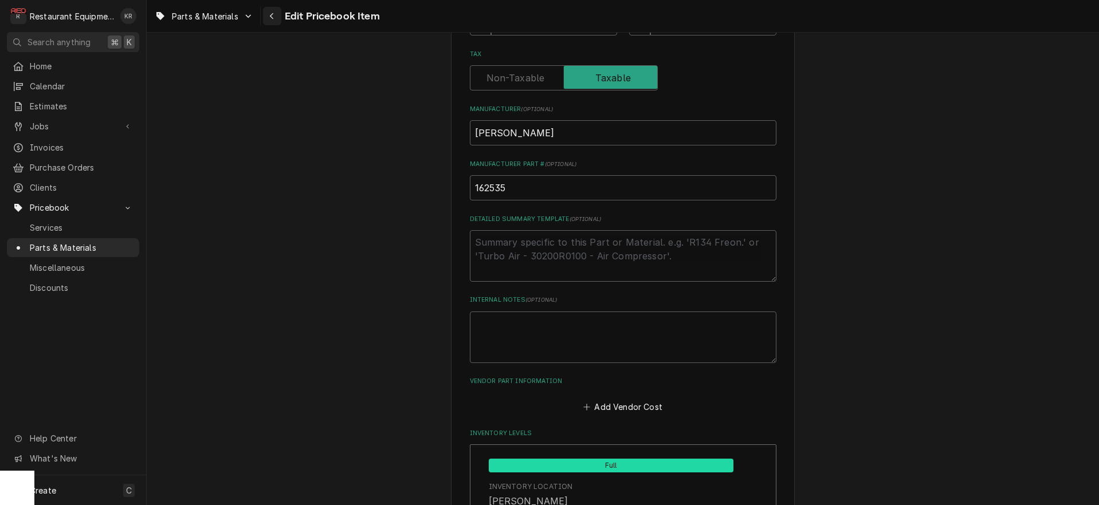
click at [269, 17] on div "Navigate back" at bounding box center [271, 15] width 11 height 11
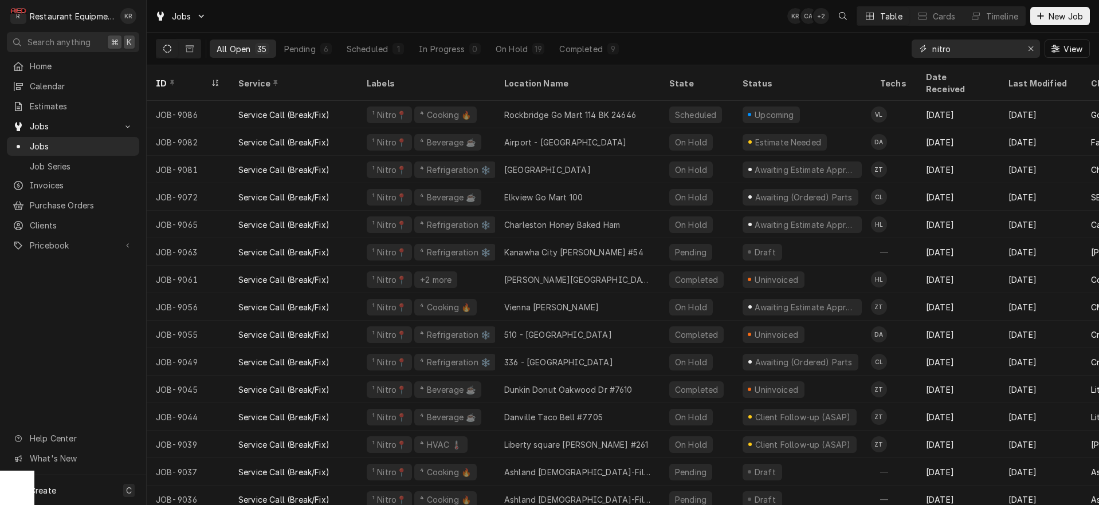
drag, startPoint x: 957, startPoint y: 52, endPoint x: 904, endPoint y: 48, distance: 53.5
click at [932, 48] on input "nitro" at bounding box center [975, 49] width 86 height 18
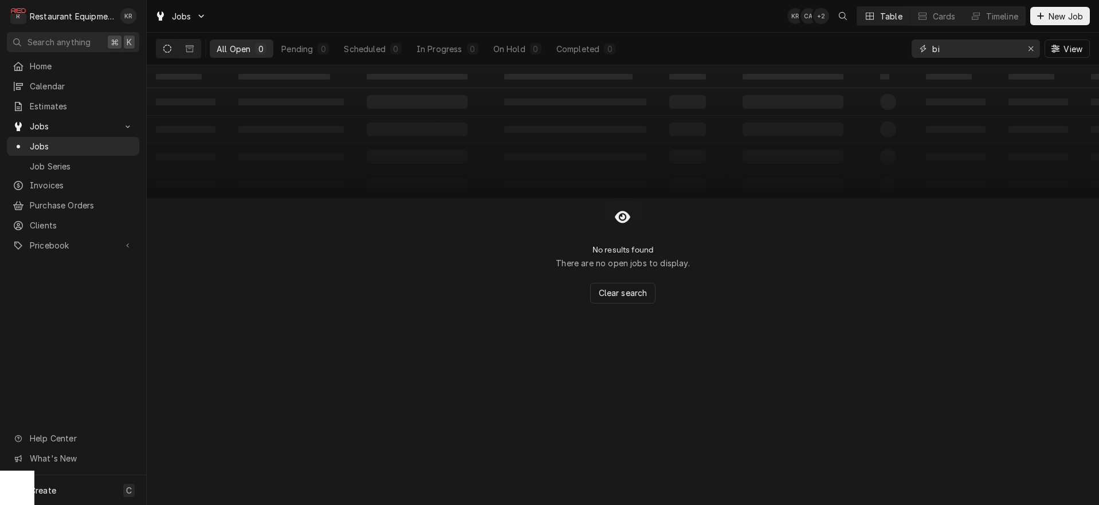
type input "b"
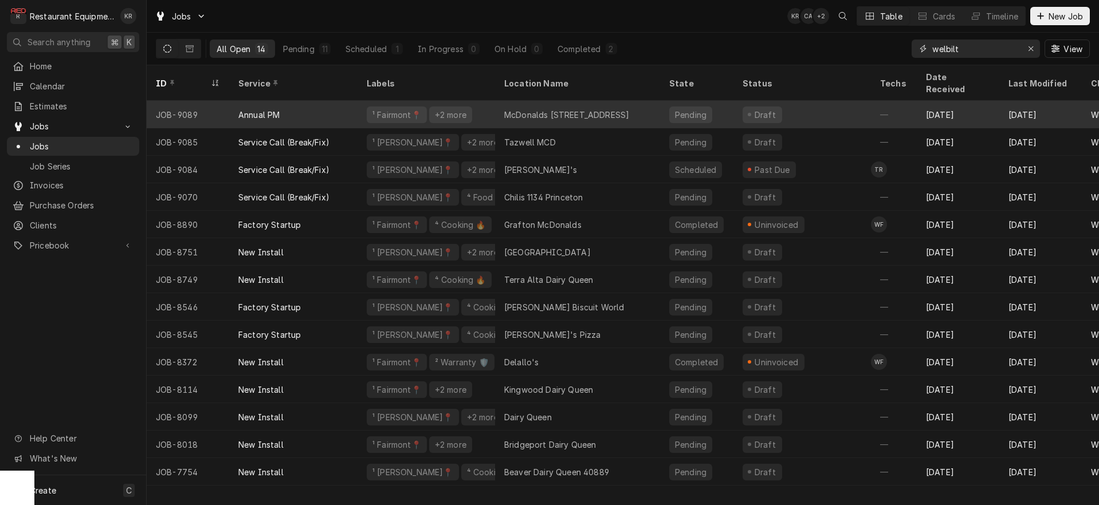
type input "welbilt"
click at [551, 109] on div "McDonalds [STREET_ADDRESS]" at bounding box center [566, 115] width 125 height 12
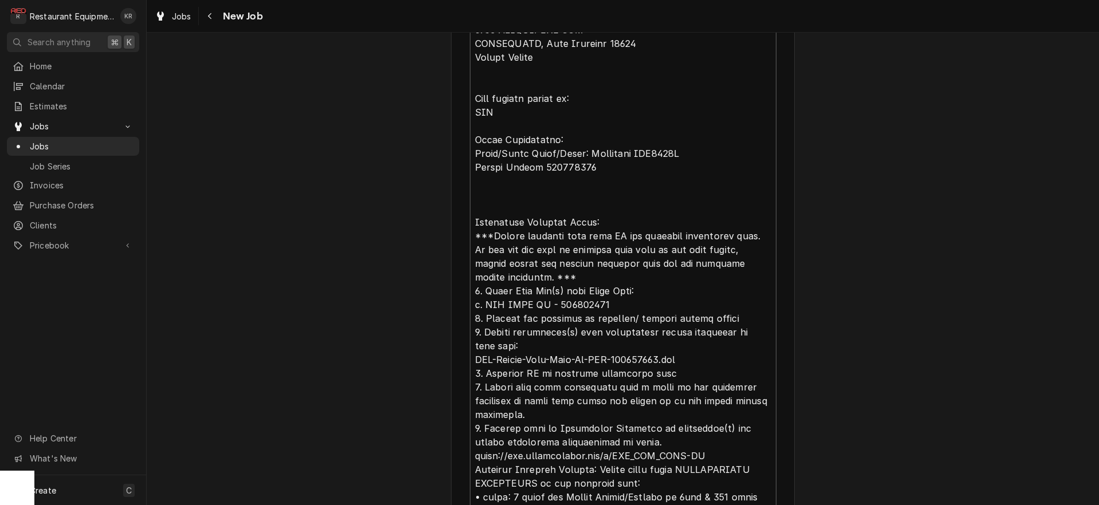
scroll to position [699, 0]
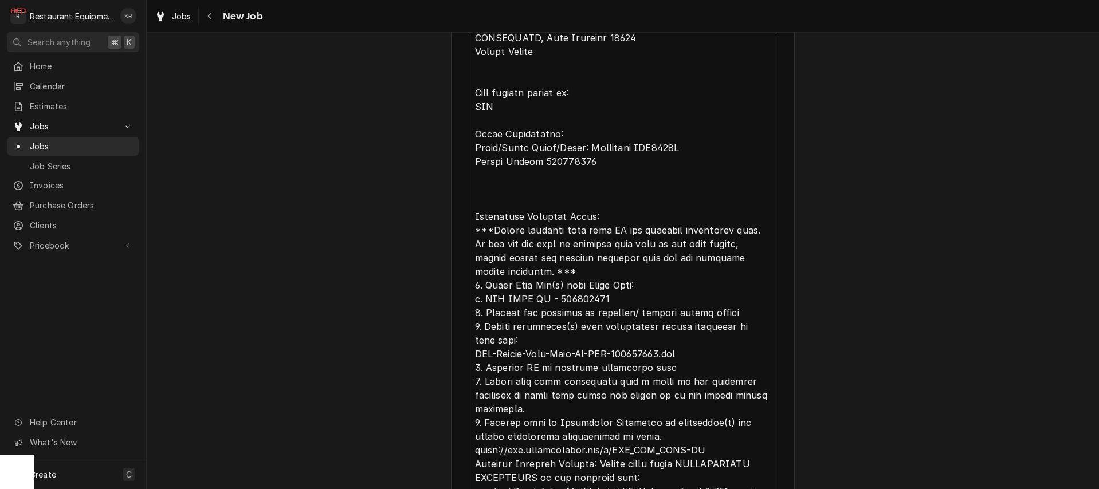
type textarea "x"
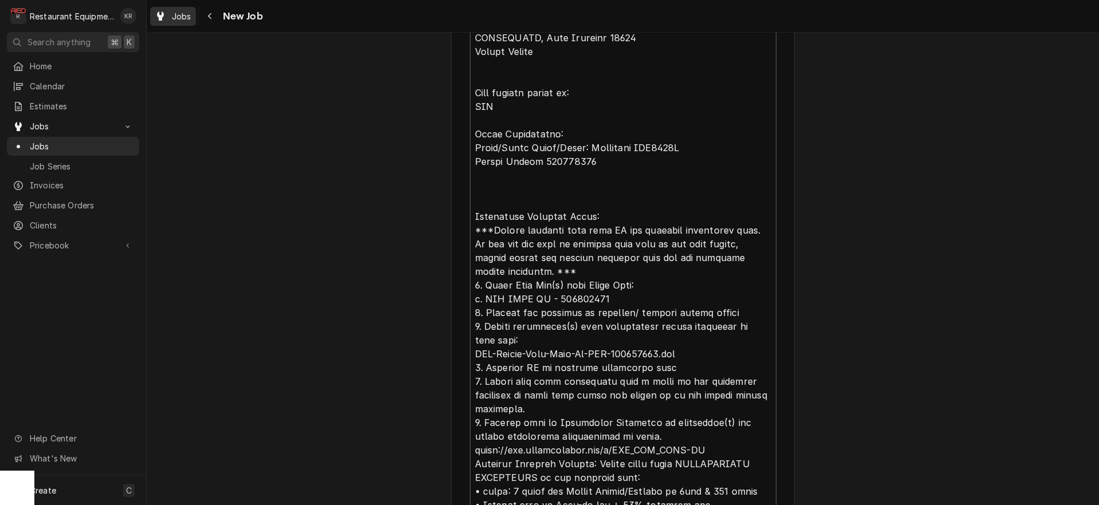
click at [184, 22] on div "Jobs" at bounding box center [172, 16] width 41 height 14
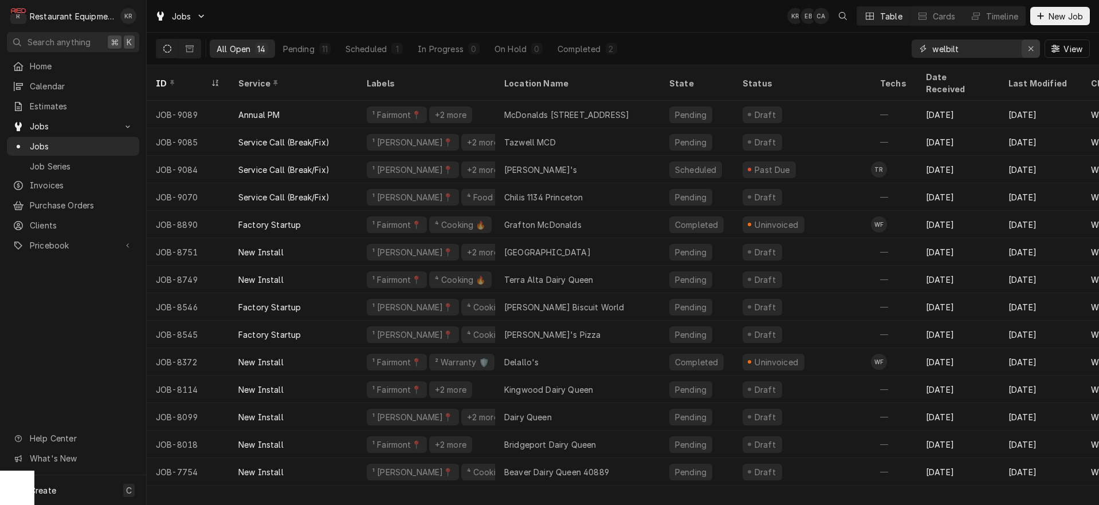
click at [1035, 47] on div "Erase input" at bounding box center [1030, 48] width 11 height 11
click at [1048, 17] on span "New Job" at bounding box center [1065, 16] width 39 height 12
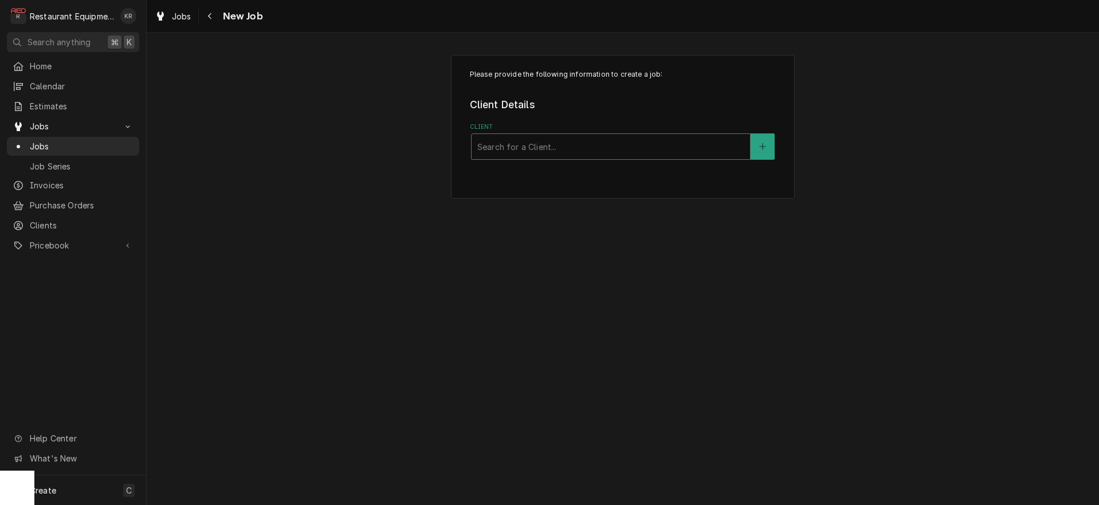
click at [513, 154] on div "Client" at bounding box center [610, 146] width 267 height 21
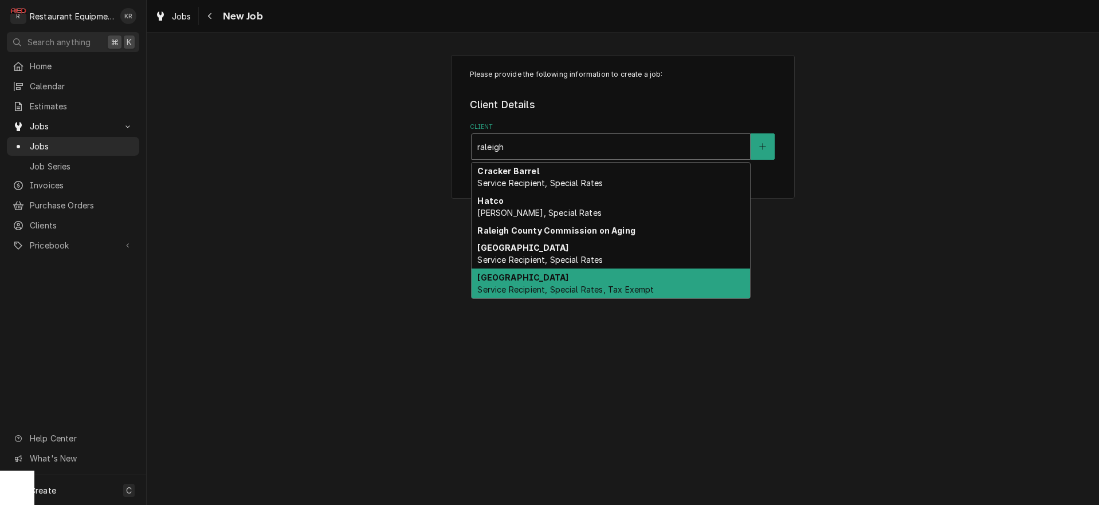
type input "raleigh"
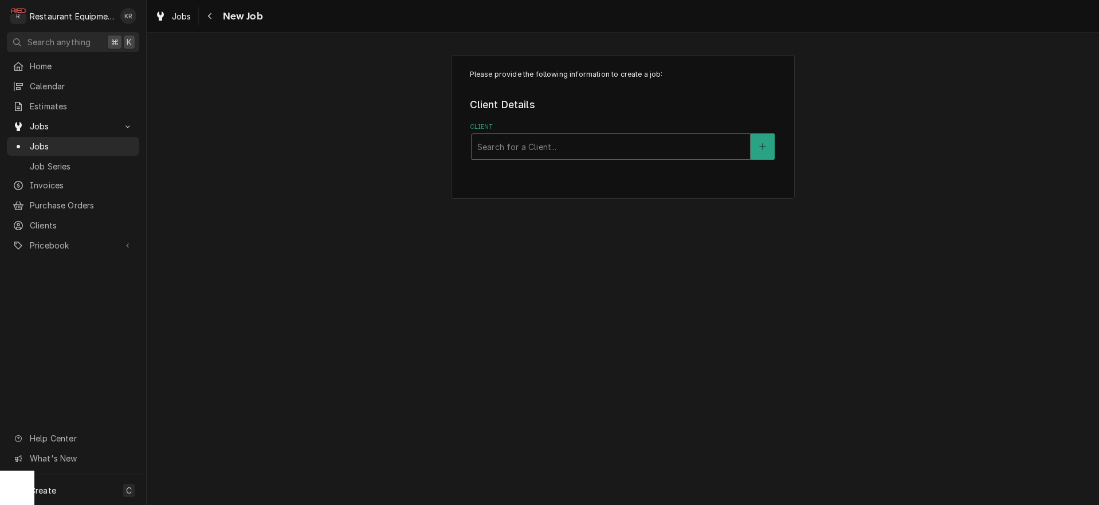
click at [526, 301] on div "Please provide the following information to create a job: Client Details Client…" at bounding box center [623, 269] width 952 height 473
click at [501, 161] on div "Please provide the following information to create a job: Client Details Client…" at bounding box center [623, 127] width 344 height 144
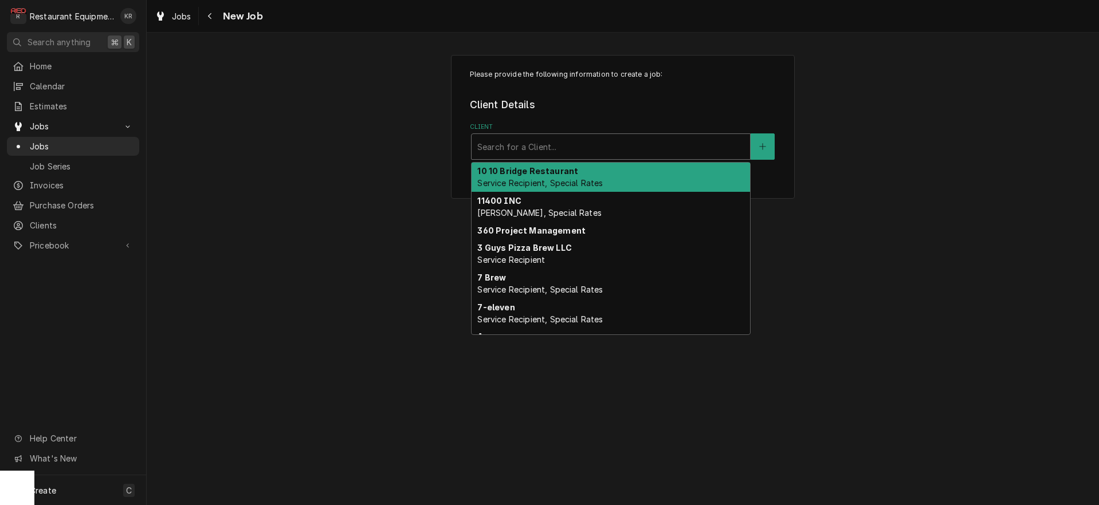
click at [501, 154] on div "Client" at bounding box center [610, 146] width 267 height 21
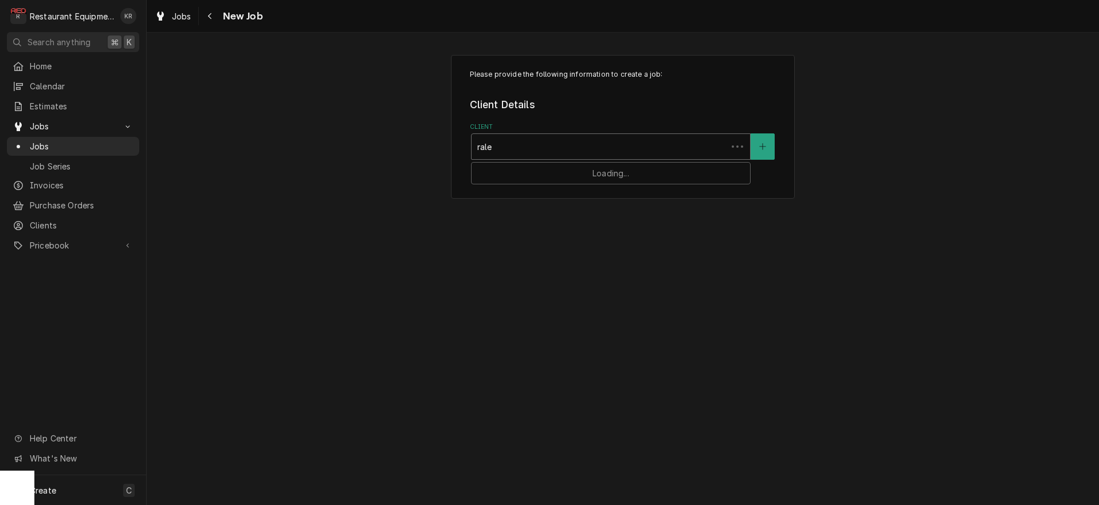
type input "ralei"
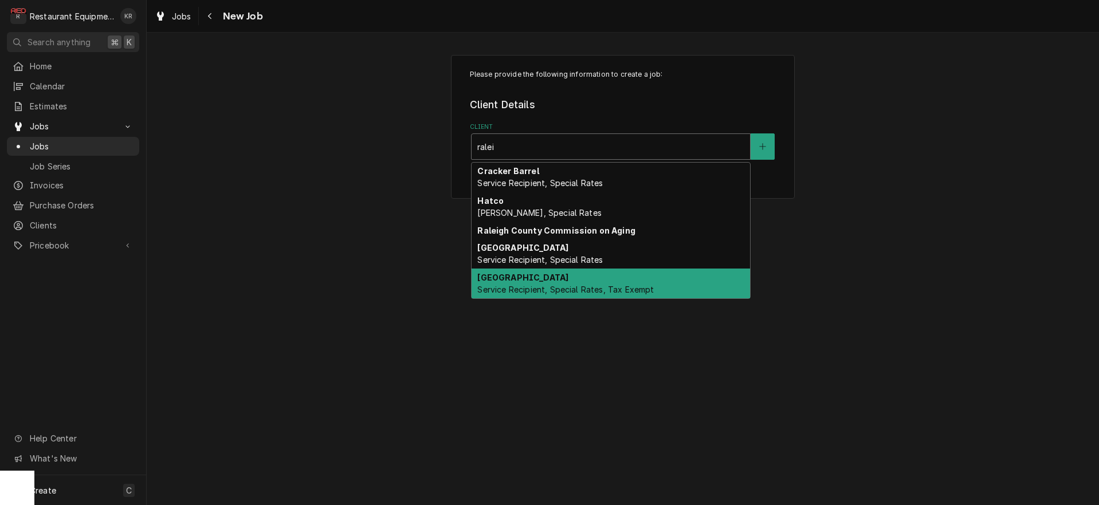
click at [521, 288] on span "Service Recipient, Special Rates, Tax Exempt" at bounding box center [565, 290] width 176 height 10
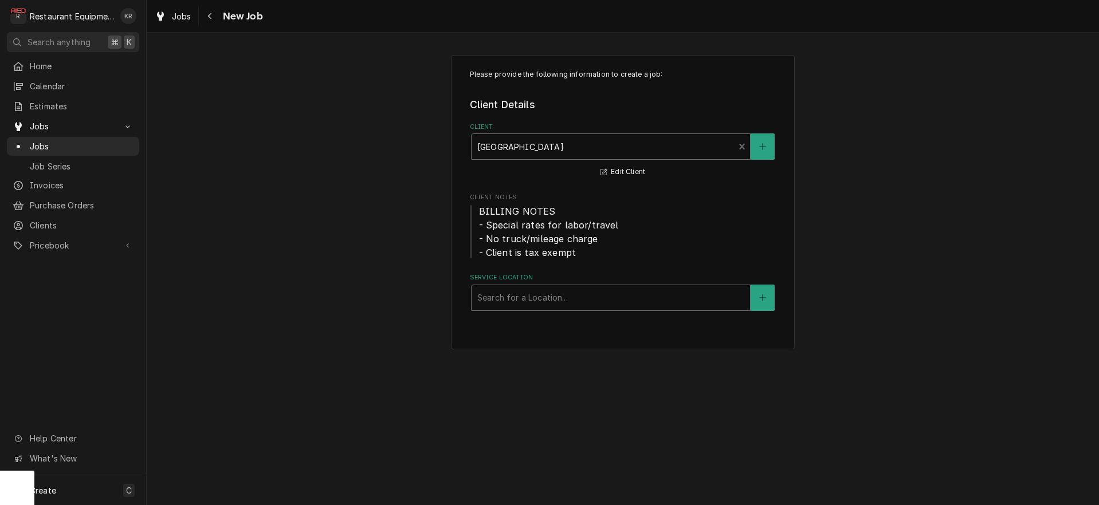
click at [523, 300] on div "Service Location" at bounding box center [610, 298] width 267 height 21
type input "sta"
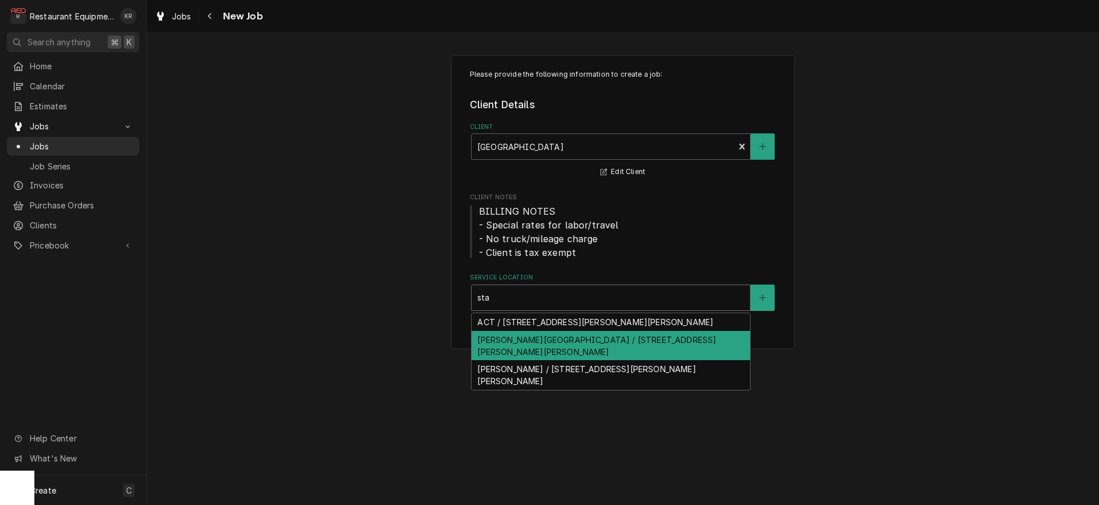
click at [523, 337] on div "Stanaford Elementary / 950 Stanaford Rd, Beckley, WV 25801" at bounding box center [611, 346] width 278 height 30
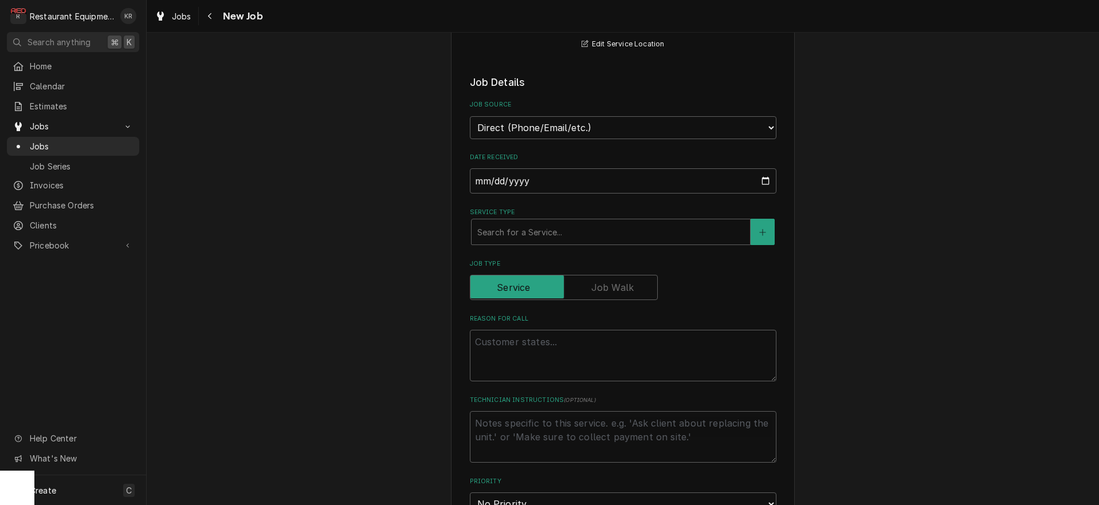
scroll to position [294, 0]
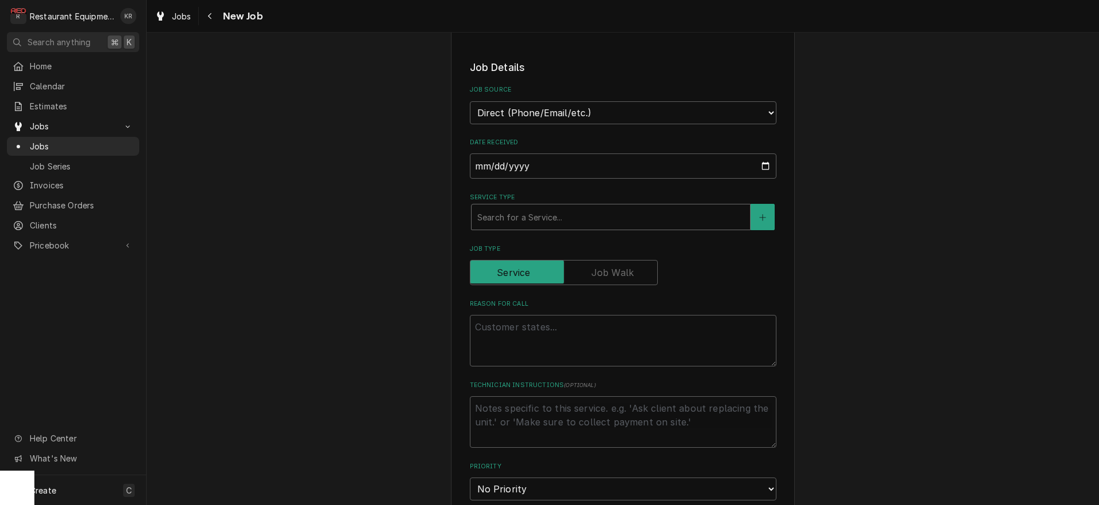
click at [524, 227] on div "Search for a Service..." at bounding box center [611, 217] width 278 height 25
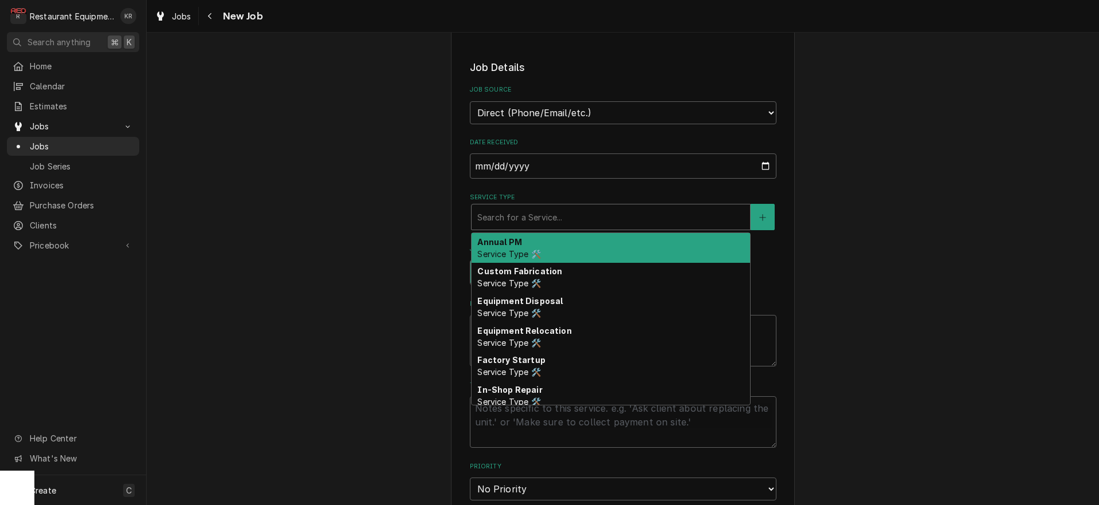
type textarea "x"
type input "b"
type textarea "x"
type input "br"
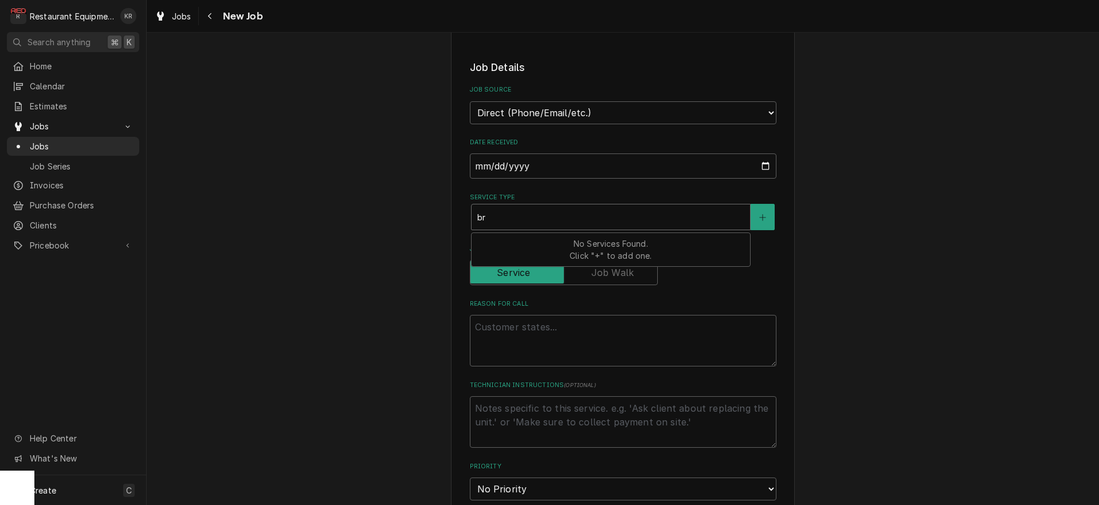
type textarea "x"
type input "bre"
type textarea "x"
type input "brea"
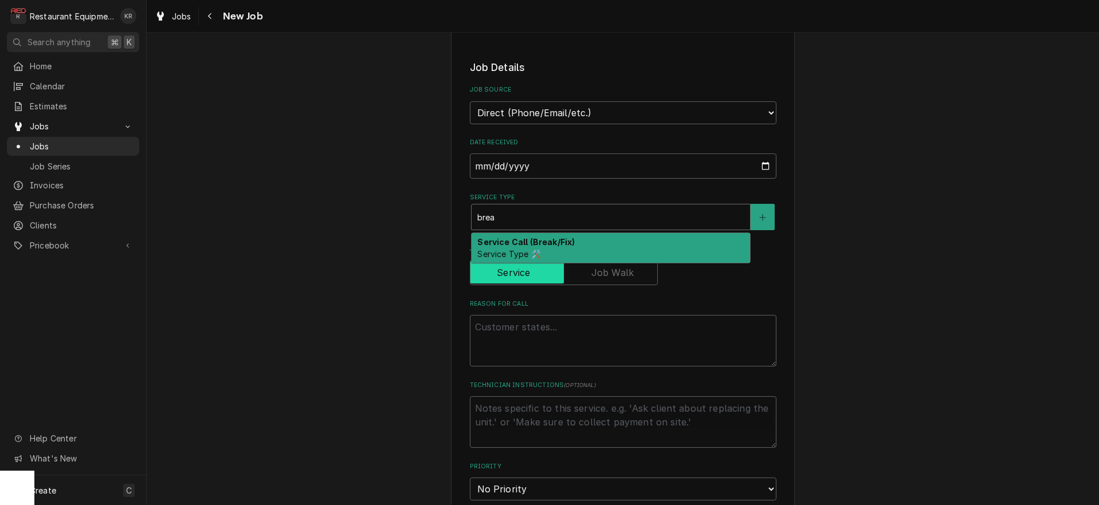
drag, startPoint x: 521, startPoint y: 232, endPoint x: 528, endPoint y: 279, distance: 47.4
click at [521, 233] on div "Service Call (Break/Fix) Service Type 🛠️" at bounding box center [611, 248] width 280 height 31
click at [527, 249] on span "Service Type 🛠️" at bounding box center [508, 254] width 63 height 10
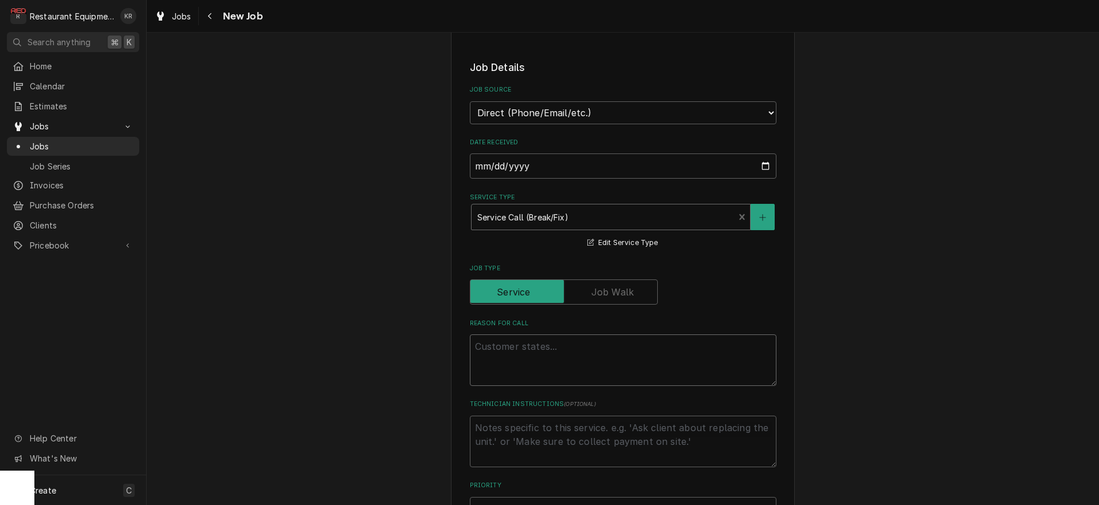
click at [519, 351] on textarea "Reason For Call" at bounding box center [623, 361] width 307 height 52
type textarea "x"
type textarea "W"
type textarea "x"
type textarea "WO"
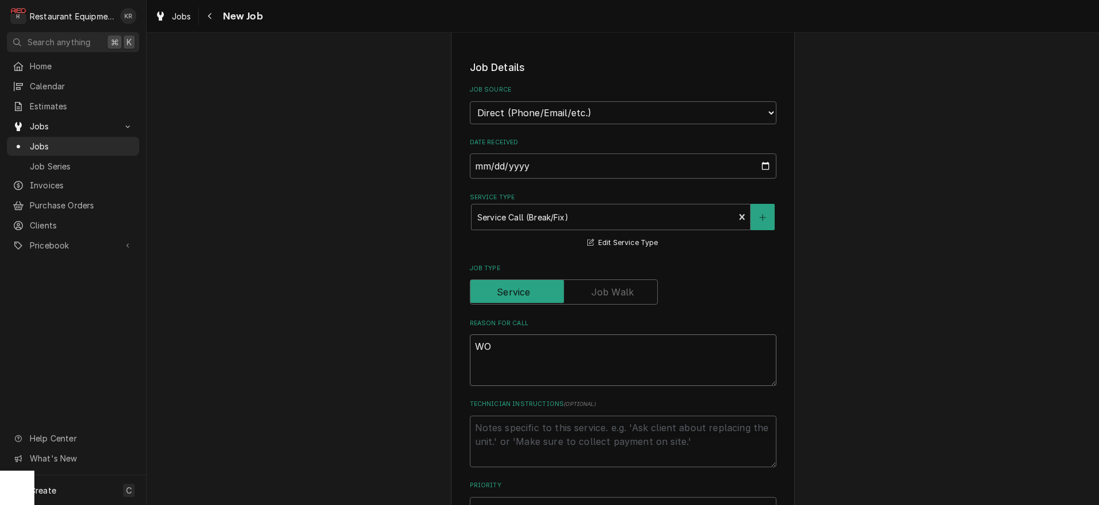
type textarea "x"
type textarea "WO#"
type textarea "x"
type textarea "WO#"
type textarea "x"
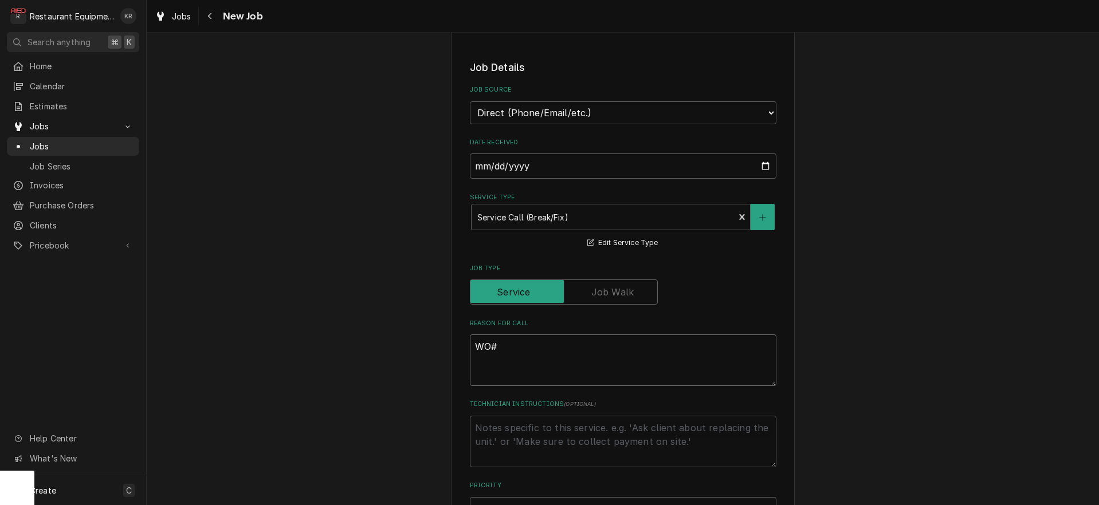
type textarea "WO# 6"
type textarea "x"
type textarea "WO# 60"
type textarea "x"
type textarea "WO# 600"
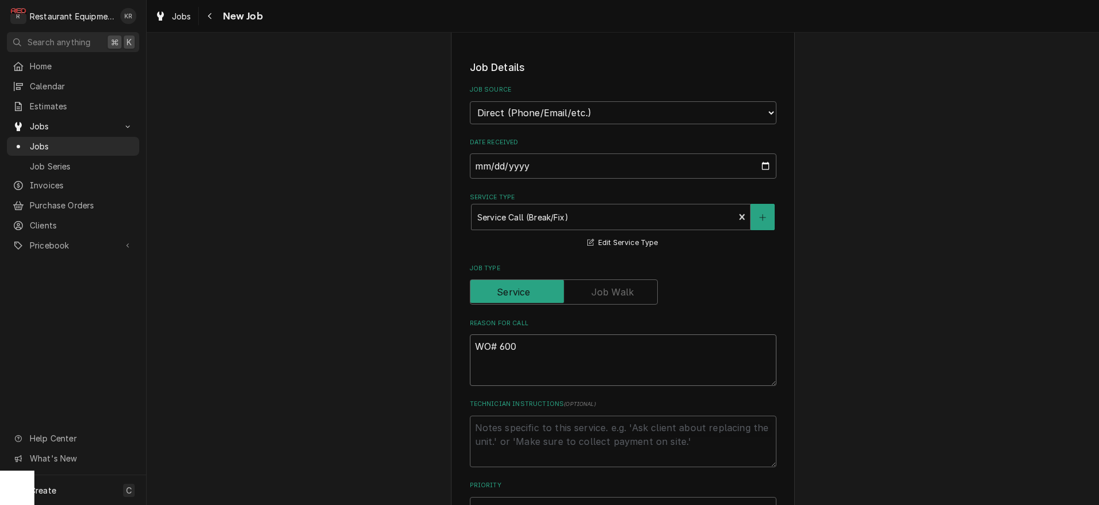
type textarea "x"
type textarea "WO# 6003"
type textarea "x"
type textarea "WO# 60039"
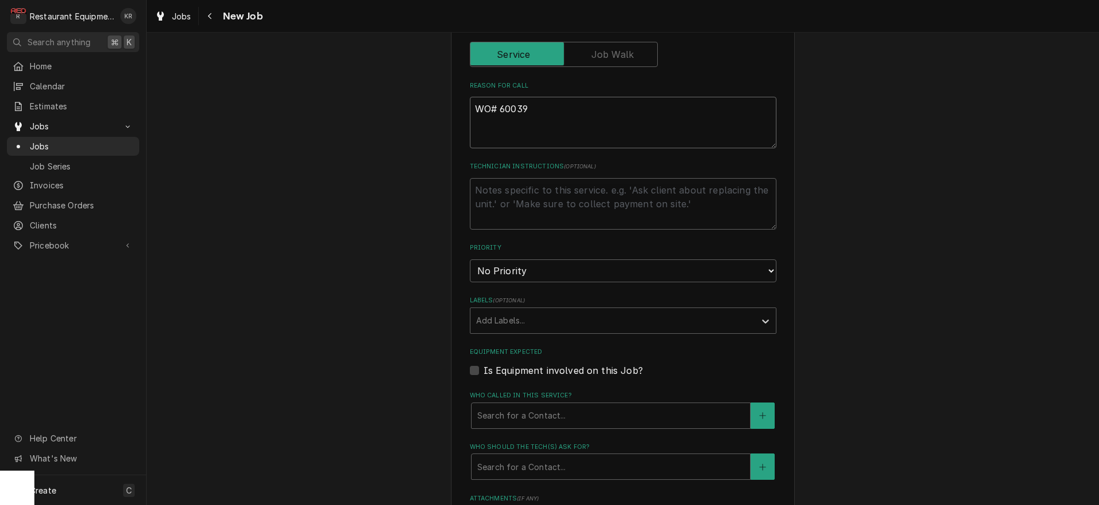
click at [532, 127] on textarea "WO# 60039" at bounding box center [623, 123] width 307 height 52
type textarea "x"
type textarea "WO# 60039"
type textarea "x"
type textarea "WO# 60039"
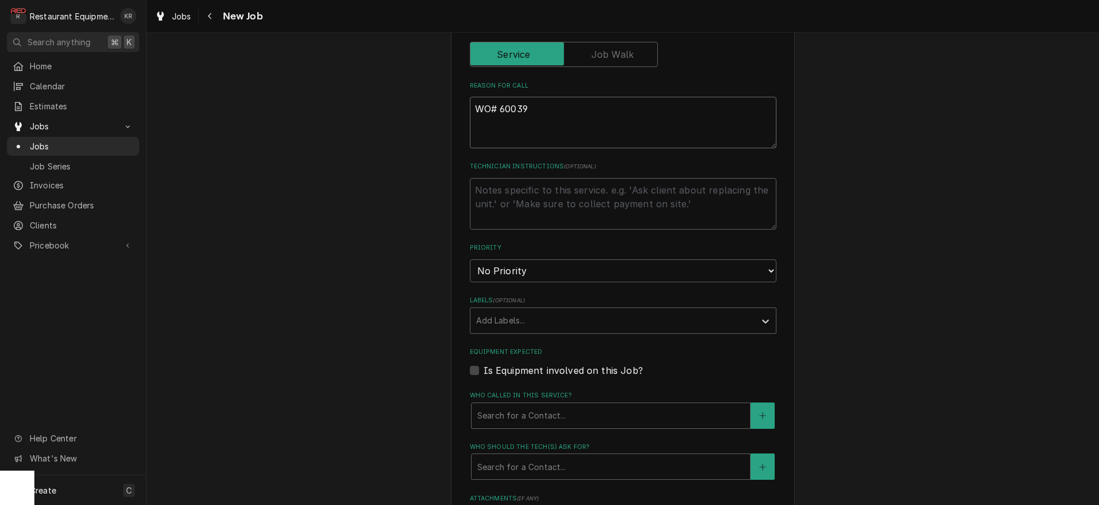
type textarea "x"
type textarea "WO# 60039 D"
type textarea "x"
type textarea "WO# 60039 DW"
type textarea "x"
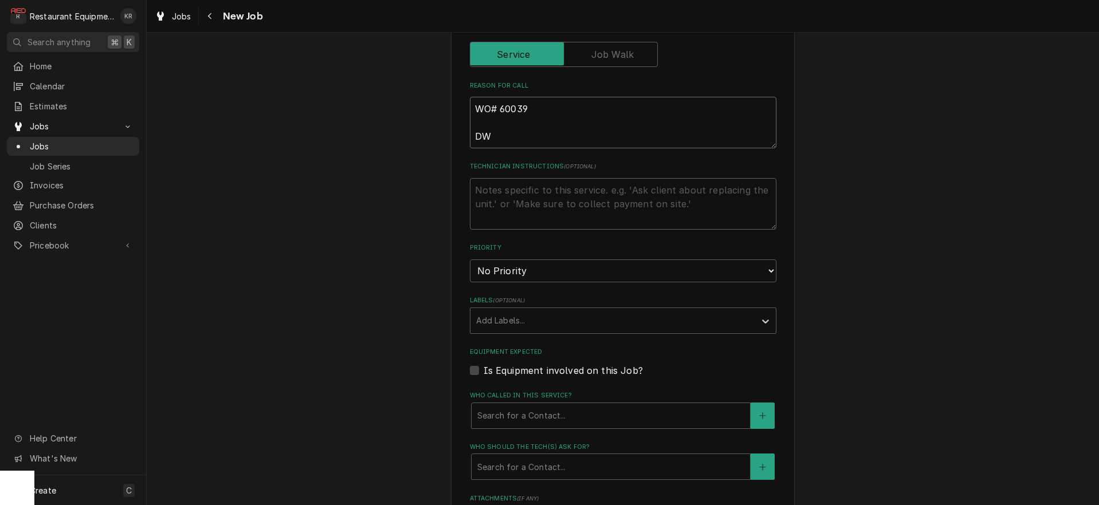
type textarea "WO# 60039 DW"
type textarea "x"
type textarea "WO# 60039 DW n"
type textarea "x"
type textarea "WO# 60039 DW no"
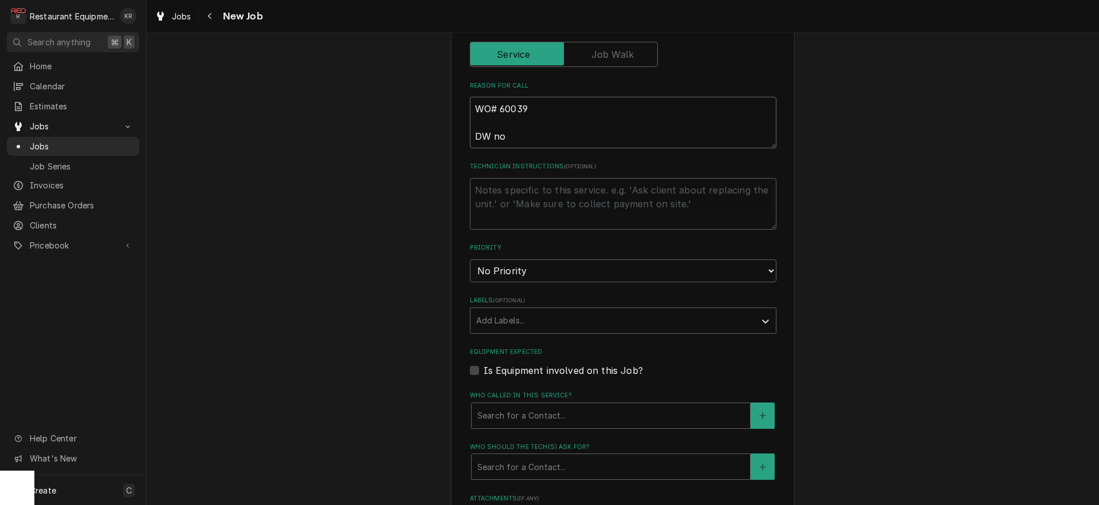
type textarea "x"
type textarea "WO# 60039 DW not"
type textarea "x"
type textarea "WO# 60039 DW not"
type textarea "x"
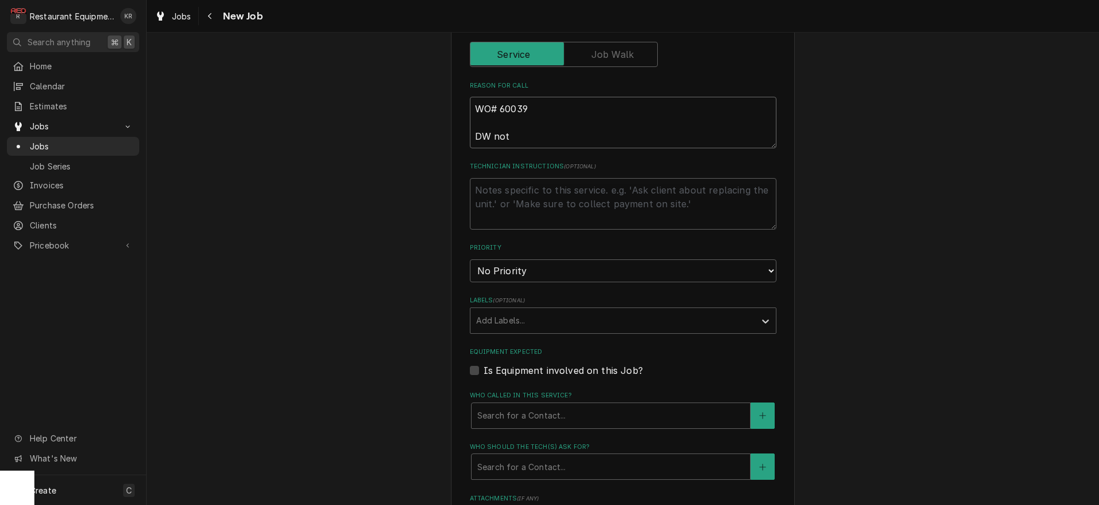
type textarea "WO# 60039 DW not f"
type textarea "x"
type textarea "WO# 60039 DW not fi"
type textarea "x"
type textarea "WO# 60039 DW not fil"
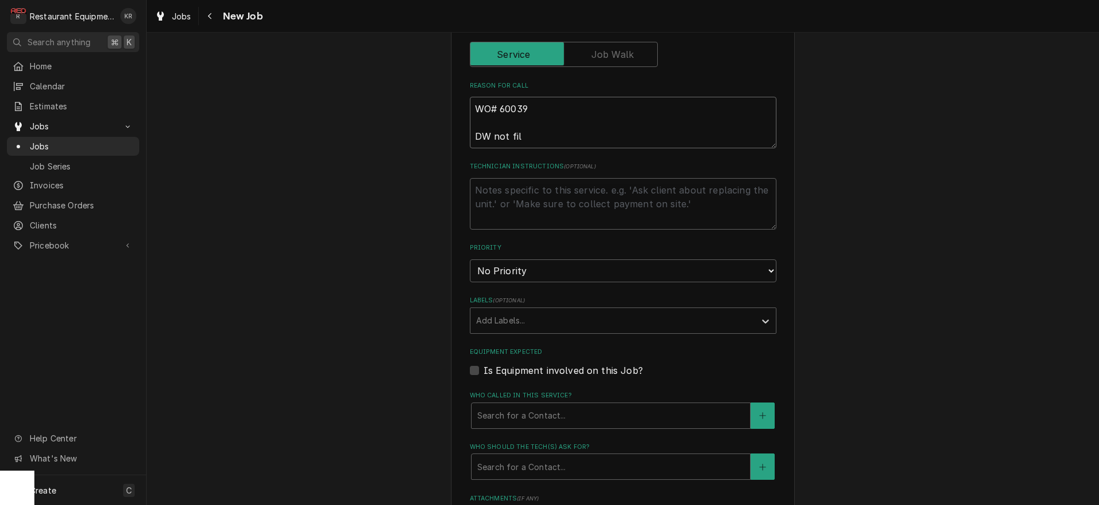
type textarea "x"
type textarea "WO# 60039 DW not fill"
type textarea "x"
type textarea "WO# 60039 DW not filli"
type textarea "x"
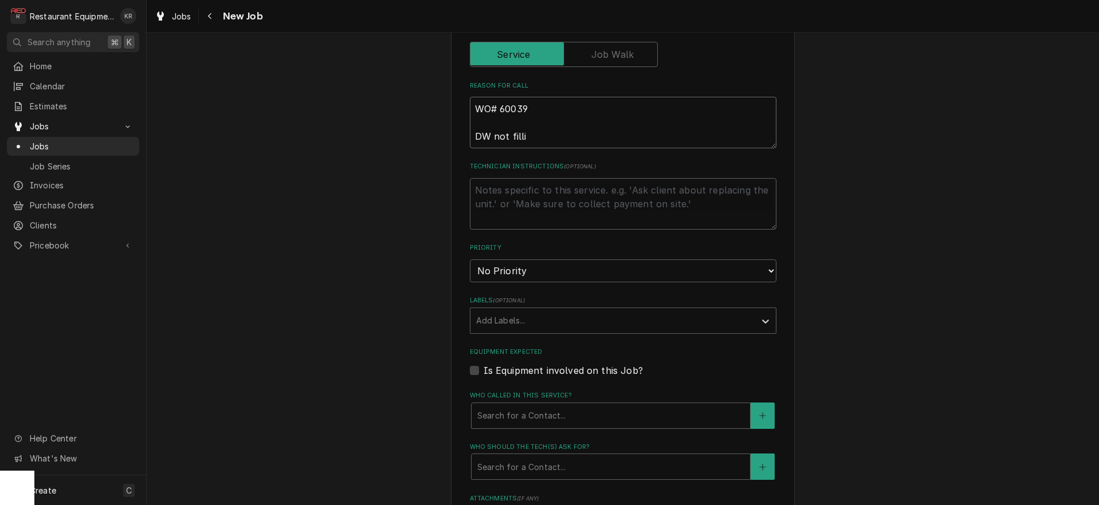
type textarea "WO# 60039 DW not fillin"
type textarea "x"
type textarea "WO# 60039 DW not filling"
type textarea "x"
type textarea "WO# 60039 DW not filling"
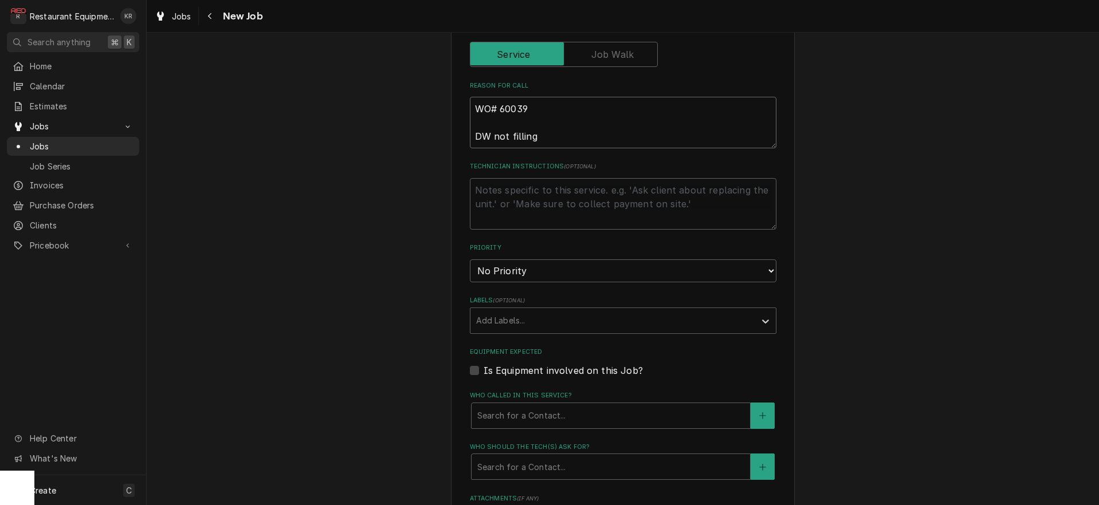
type textarea "x"
type textarea "WO# 60039 DW not filling c"
type textarea "x"
type textarea "WO# 60039 DW not filling co"
type textarea "x"
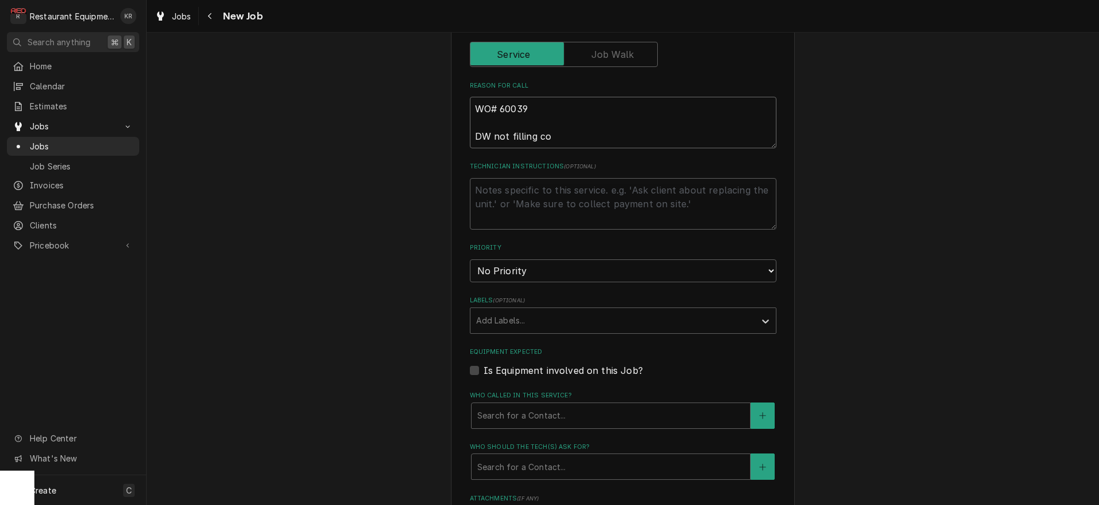
type textarea "WO# 60039 DW not filling com"
type textarea "x"
type textarea "WO# 60039 DW not filling comp"
type textarea "x"
type textarea "WO# 60039 DW not filling compl"
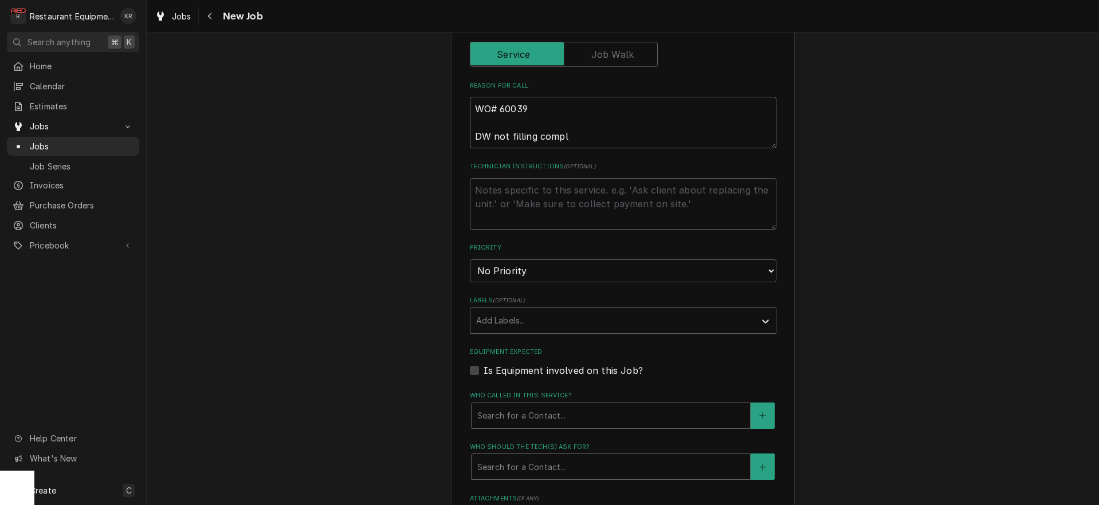
type textarea "x"
type textarea "WO# 60039 DW not filling comple"
type textarea "x"
type textarea "WO# 60039 DW not filling complete"
type textarea "x"
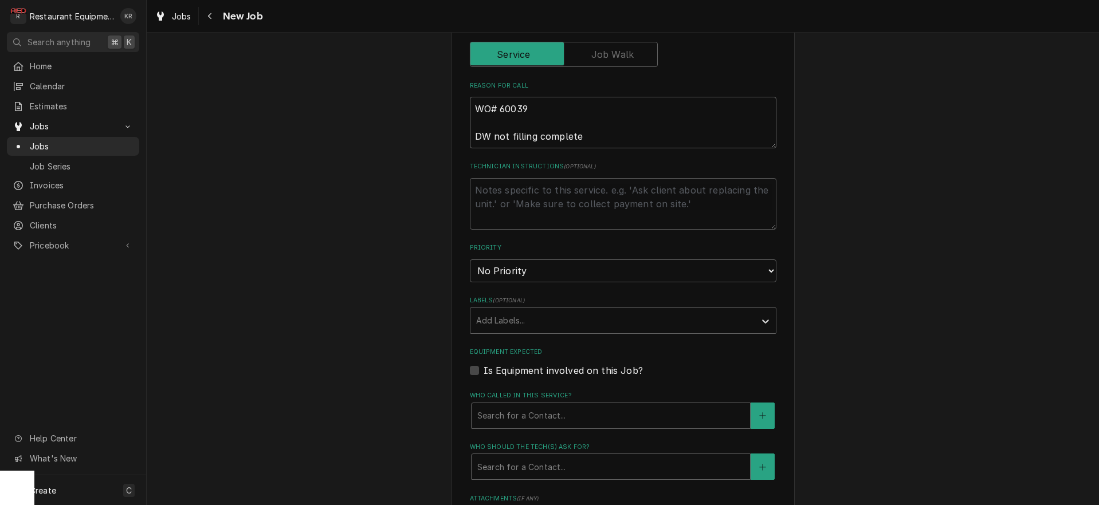
type textarea "WO# 60039 DW not filling completel"
type textarea "x"
type textarea "WO# 60039 DW not filling completely"
type textarea "x"
type textarea "WO# 60039 DW not filling completely"
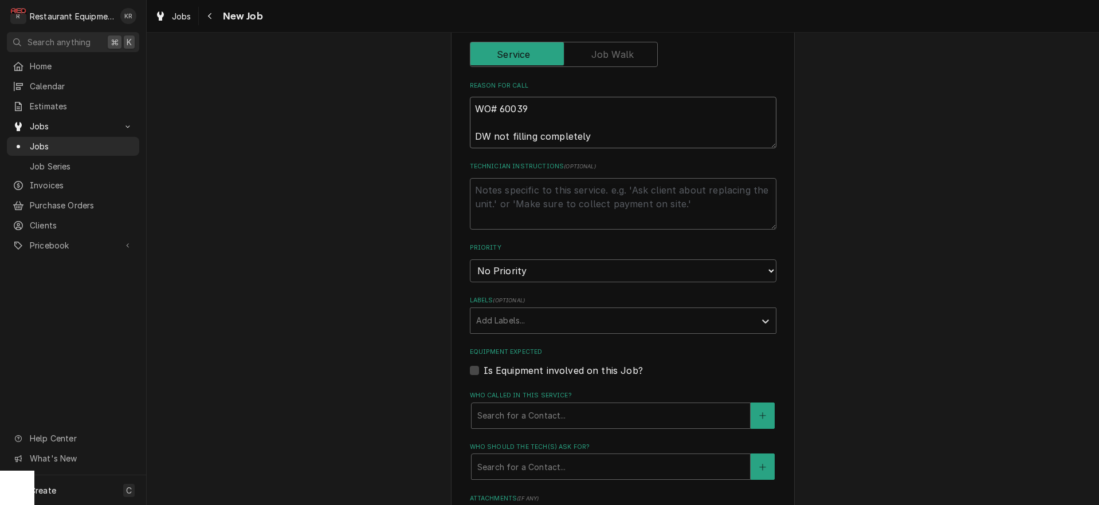
type textarea "x"
type textarea "WO# 60039 DW not filling completely o"
type textarea "x"
type textarea "WO# 60039 DW not filling completely or"
type textarea "x"
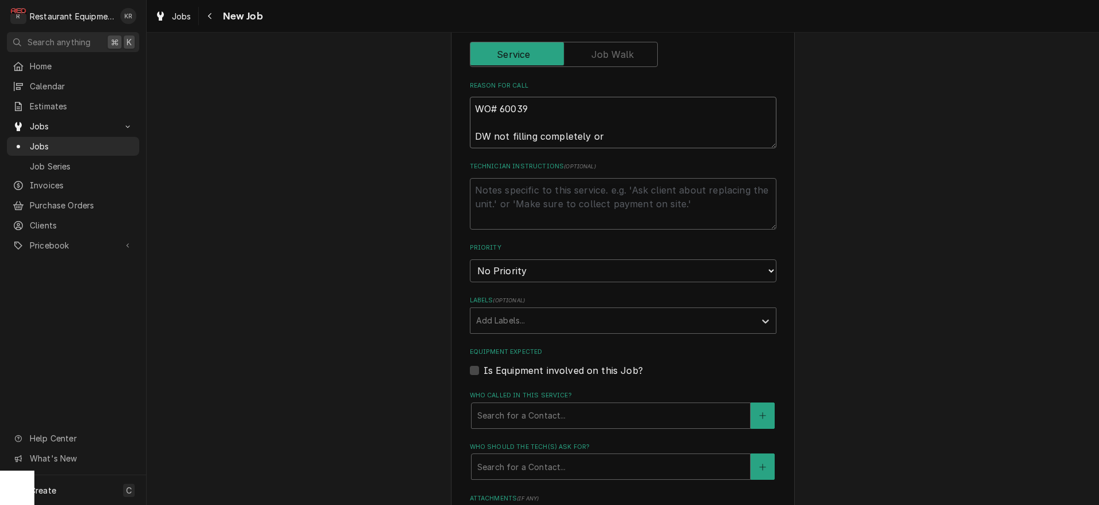
type textarea "WO# 60039 DW not filling completely or"
type textarea "x"
type textarea "WO# 60039 DW not filling completely or ho"
type textarea "x"
type textarea "WO# 60039 DW not filling completely or hol"
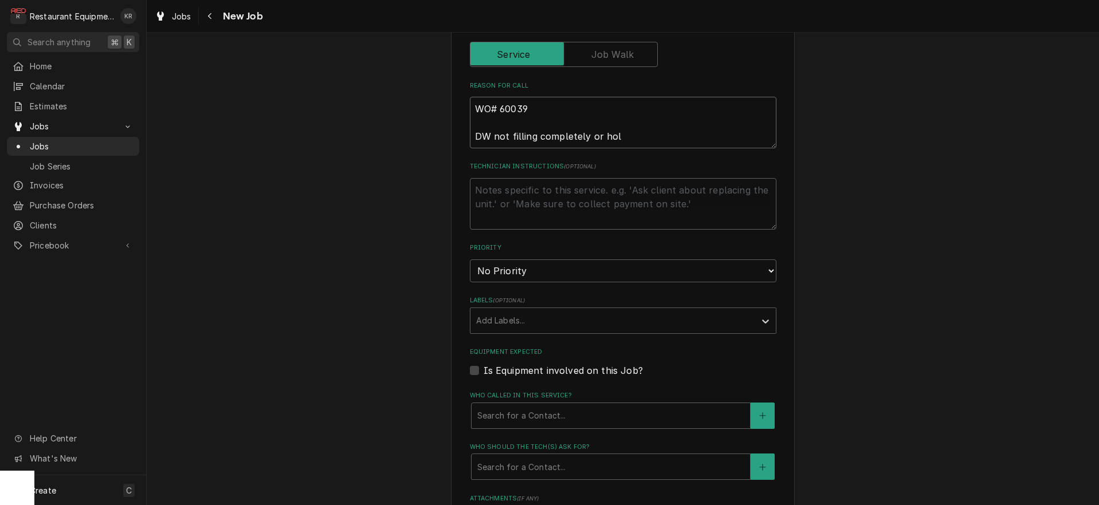
type textarea "x"
type textarea "WO# 60039 DW not filling completely or hold"
type textarea "x"
type textarea "WO# 60039 DW not filling completely or holdi"
type textarea "x"
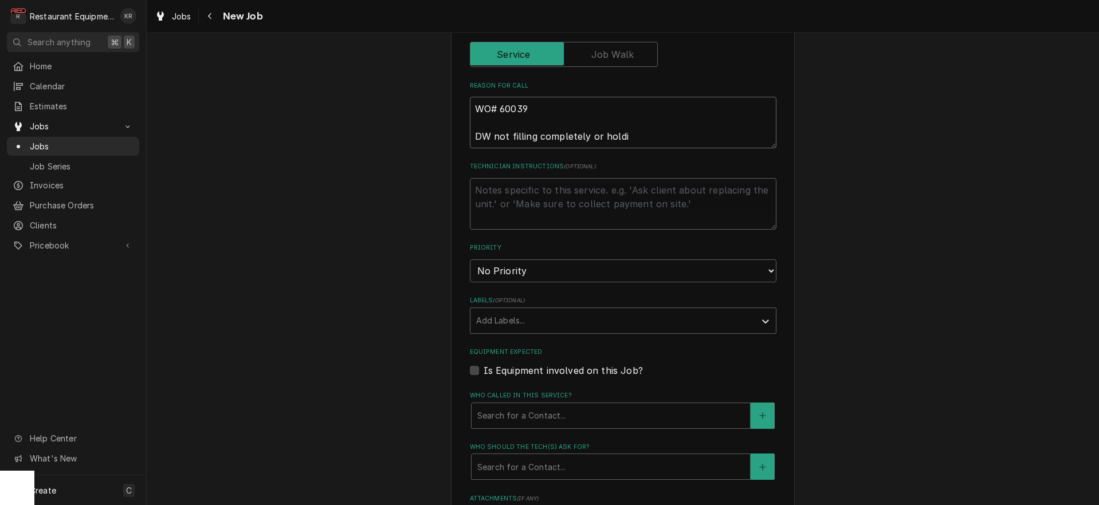
type textarea "WO# 60039 DW not filling completely or holdin"
type textarea "x"
type textarea "WO# 60039 DW not filling completely or holding"
type textarea "x"
type textarea "WO# 60039 DW not filling completely or holding"
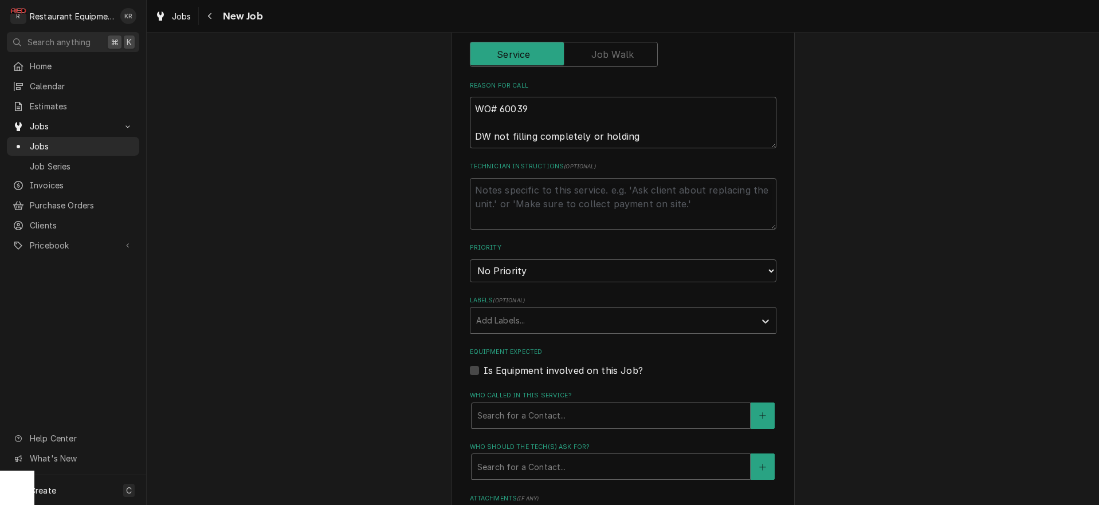
type textarea "x"
type textarea "WO# 60039 DW not filling completely or holding w"
type textarea "x"
type textarea "WO# 60039 DW not filling completely or holding wa"
type textarea "x"
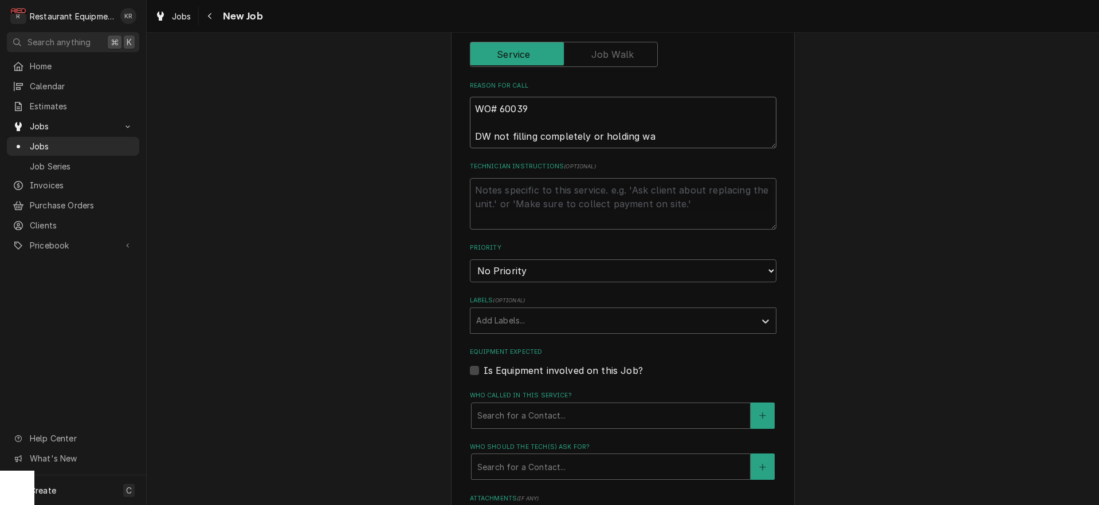
type textarea "WO# 60039 DW not filling completely or holding wat"
type textarea "x"
type textarea "WO# 60039 DW not filling completely or holding wate"
type textarea "x"
type textarea "WO# 60039 DW not filling completely or holding water"
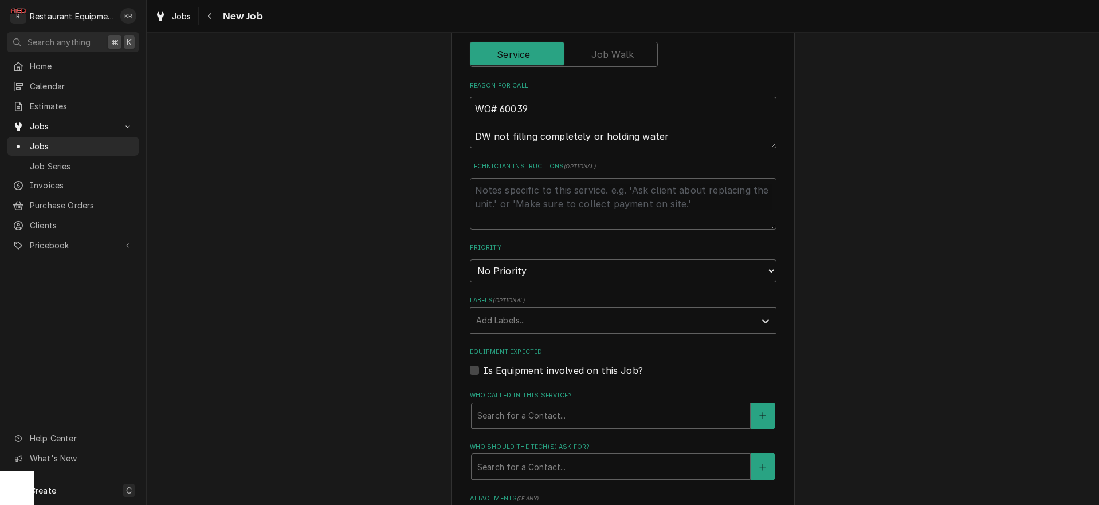
type textarea "x"
type textarea "WO# 60039 DW not filling completely or holding water"
select select "2"
click option "High" at bounding box center [0, 0] width 0 height 0
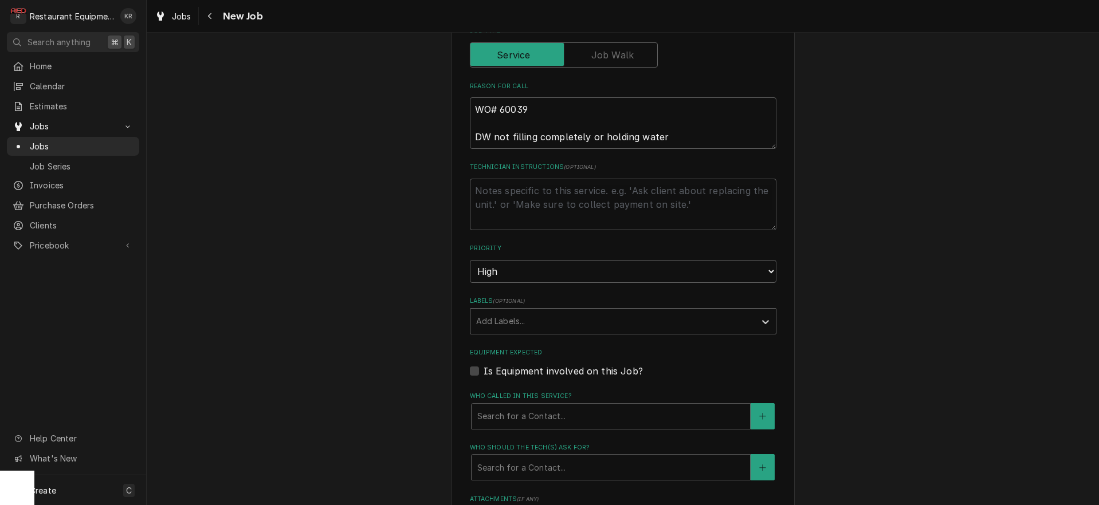
click at [521, 325] on div "Labels" at bounding box center [612, 321] width 273 height 21
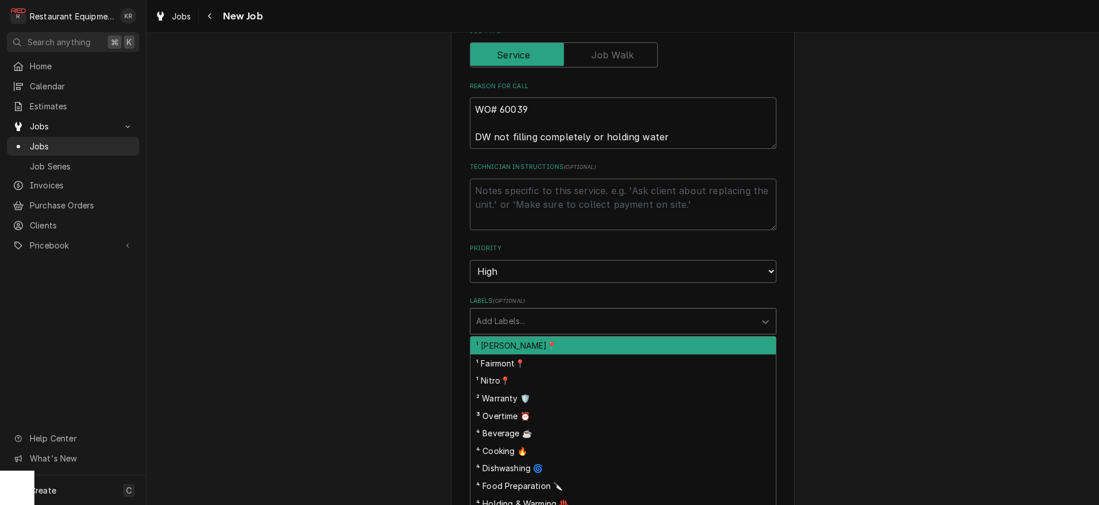
drag, startPoint x: 521, startPoint y: 339, endPoint x: 532, endPoint y: 336, distance: 10.6
click at [525, 338] on div "¹ Beckley📍" at bounding box center [622, 346] width 305 height 18
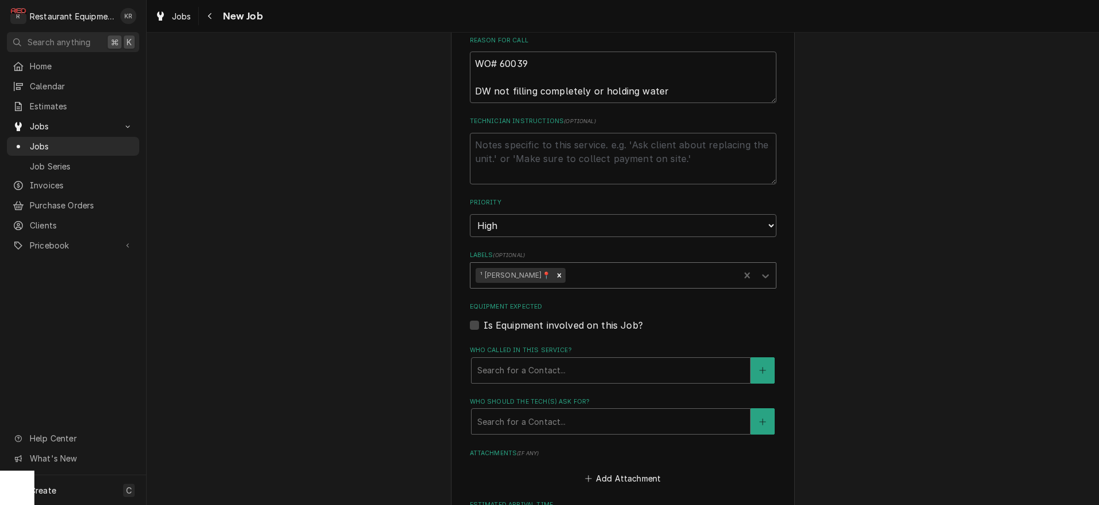
type textarea "x"
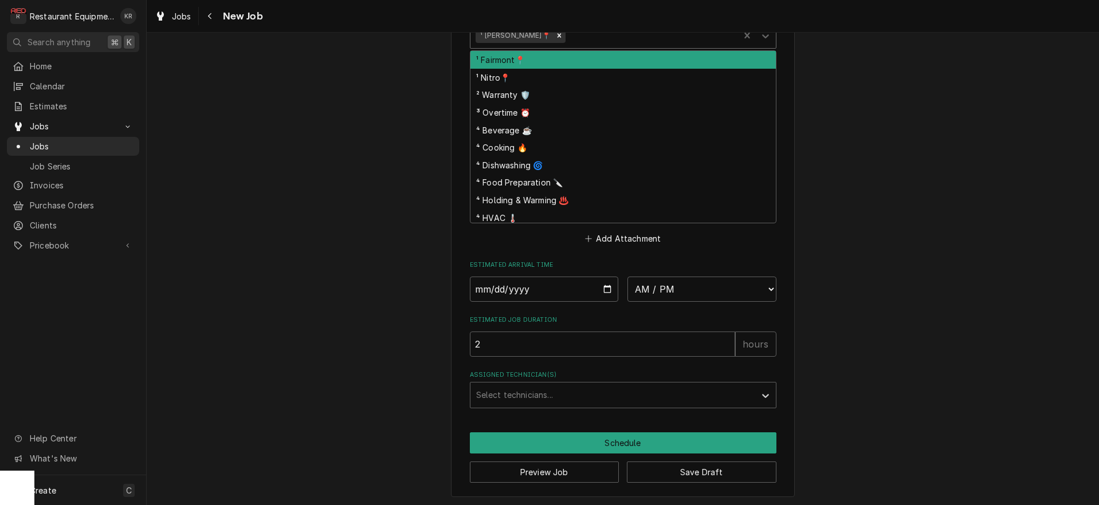
click at [573, 34] on div "Labels" at bounding box center [651, 35] width 166 height 21
type input "d"
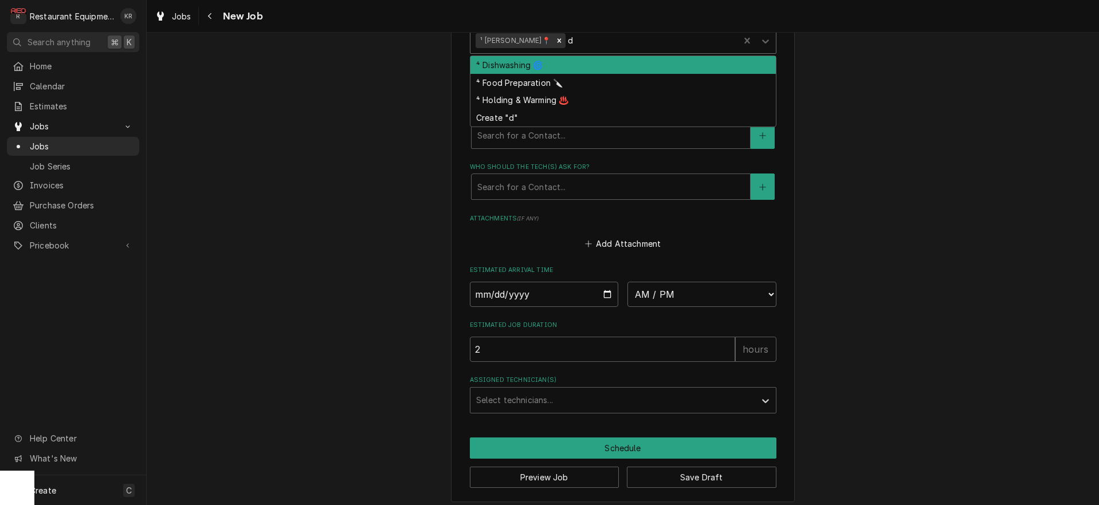
click at [551, 66] on div "⁴ Dishwashing 🌀" at bounding box center [622, 65] width 305 height 18
type textarea "x"
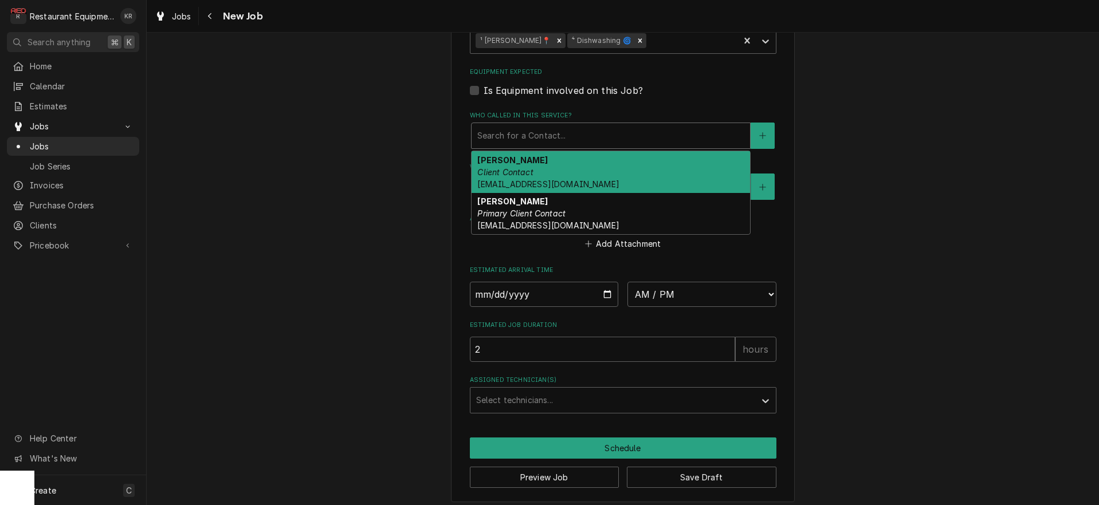
click at [561, 142] on div "Who called in this service?" at bounding box center [610, 135] width 267 height 21
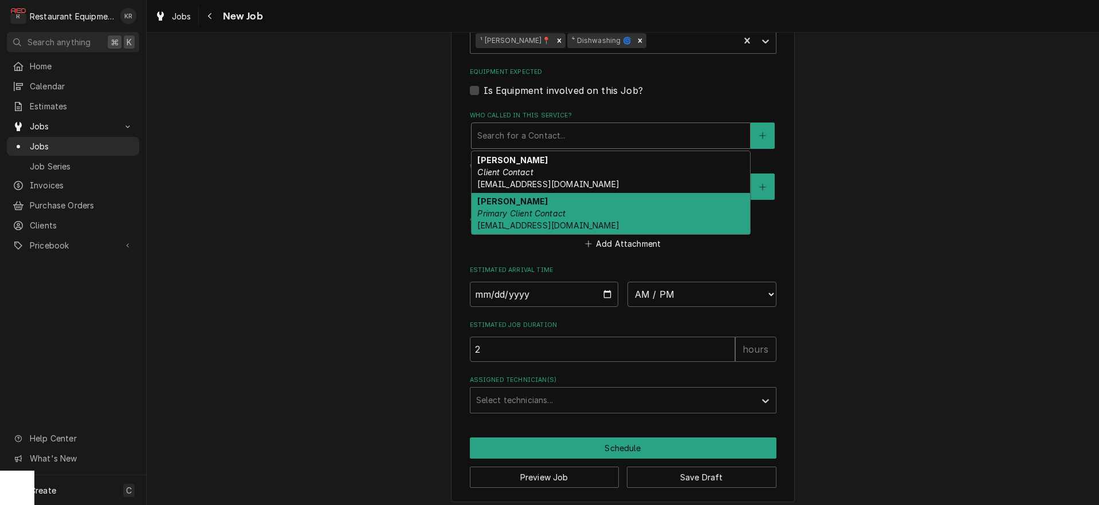
drag, startPoint x: 569, startPoint y: 201, endPoint x: 572, endPoint y: 184, distance: 16.9
click at [569, 201] on div "Malati Reeve Primary Client Contact mreeve@k12.wv.us" at bounding box center [611, 214] width 278 height 42
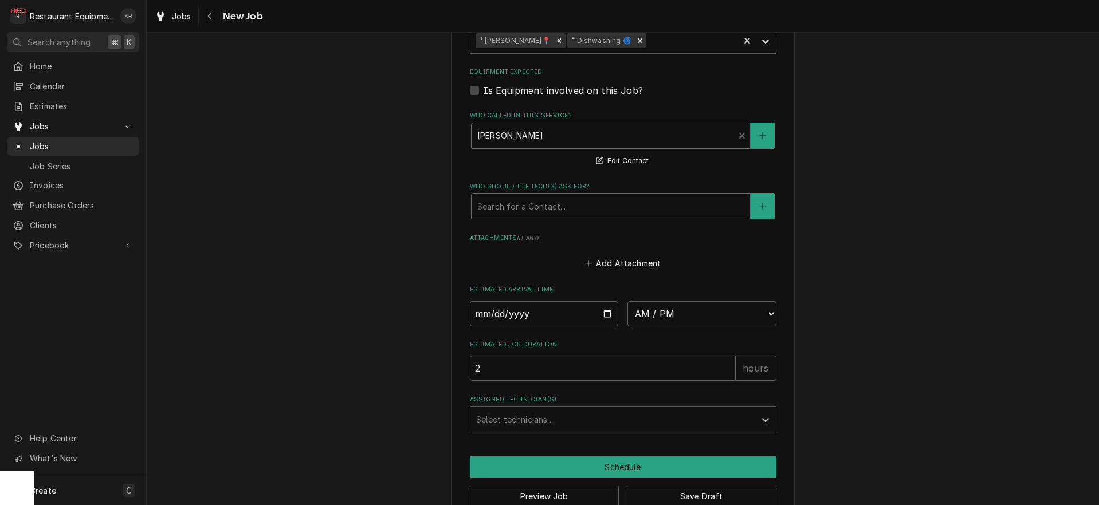
click at [571, 196] on div "Who should the tech(s) ask for?" at bounding box center [610, 206] width 267 height 21
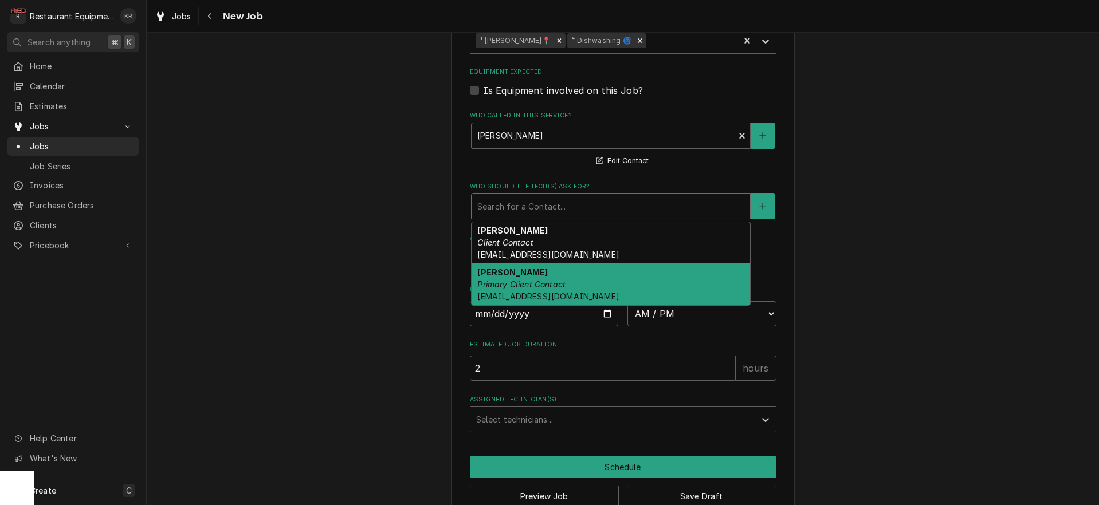
drag, startPoint x: 582, startPoint y: 274, endPoint x: 578, endPoint y: 251, distance: 23.8
click at [583, 273] on div "Malati Reeve Primary Client Contact mreeve@k12.wv.us" at bounding box center [611, 285] width 278 height 42
type textarea "x"
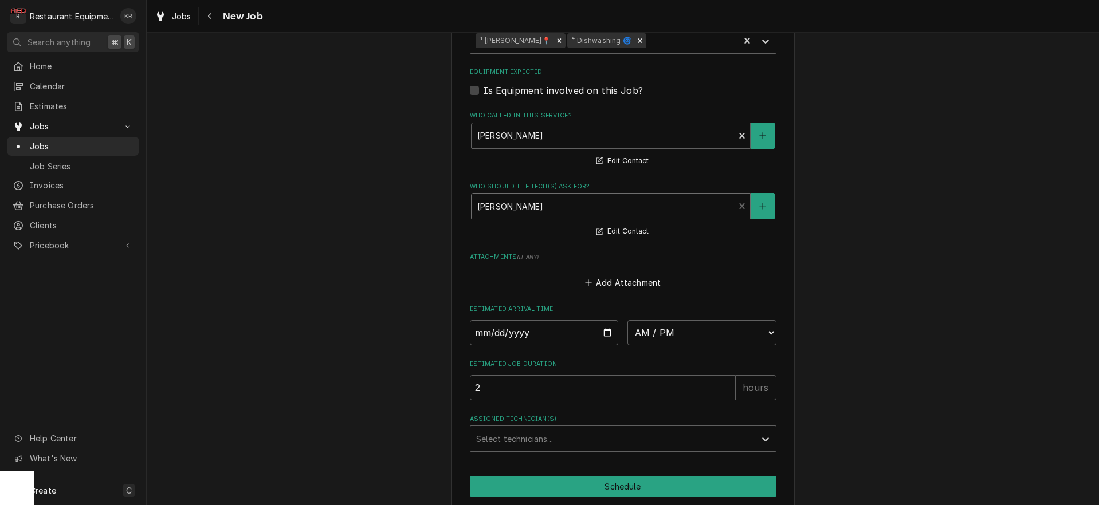
scroll to position [855, 0]
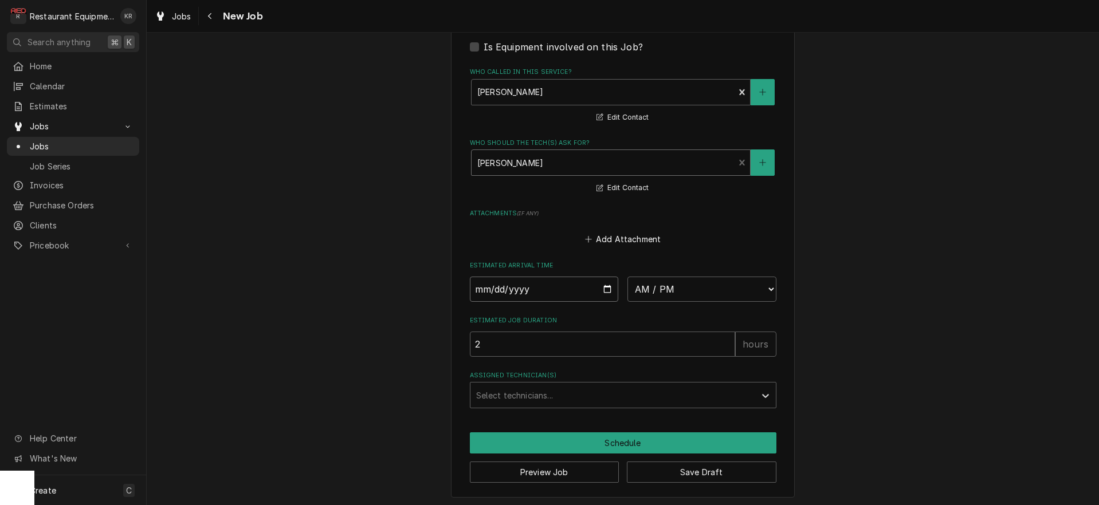
click at [602, 290] on input "Date" at bounding box center [544, 289] width 149 height 25
type input "2025-10-01"
type textarea "x"
click at [627, 277] on select "AM / PM 6:00 AM 6:15 AM 6:30 AM 6:45 AM 7:00 AM 7:15 AM 7:30 AM 7:45 AM 8:00 AM…" at bounding box center [701, 289] width 149 height 25
select select "13:30:00"
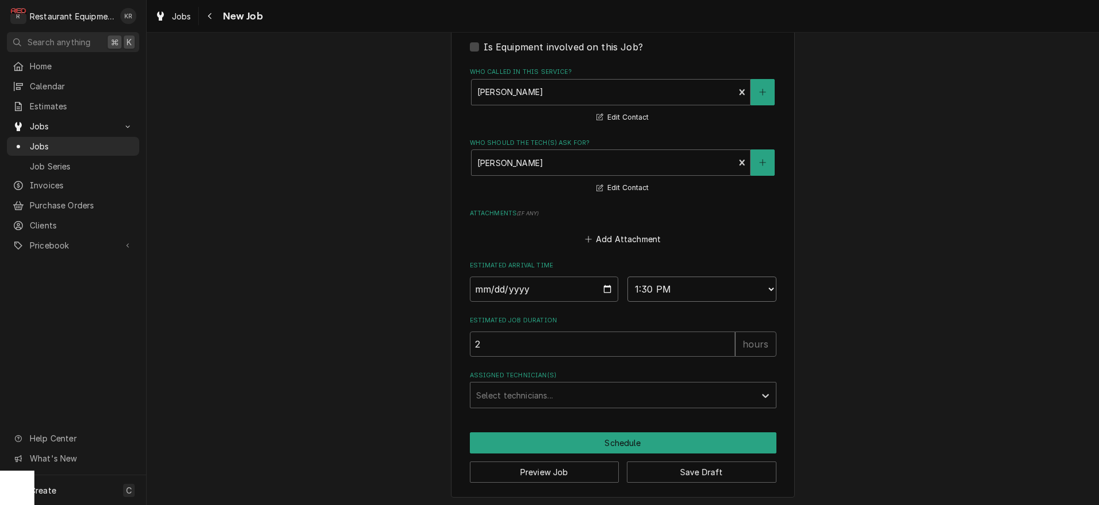
click option "1:30 PM" at bounding box center [0, 0] width 0 height 0
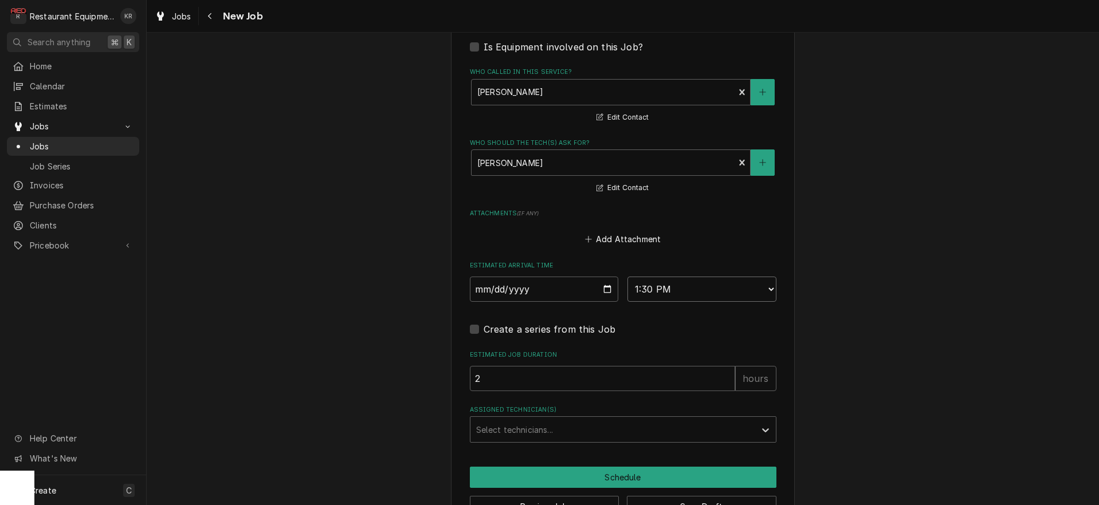
type textarea "x"
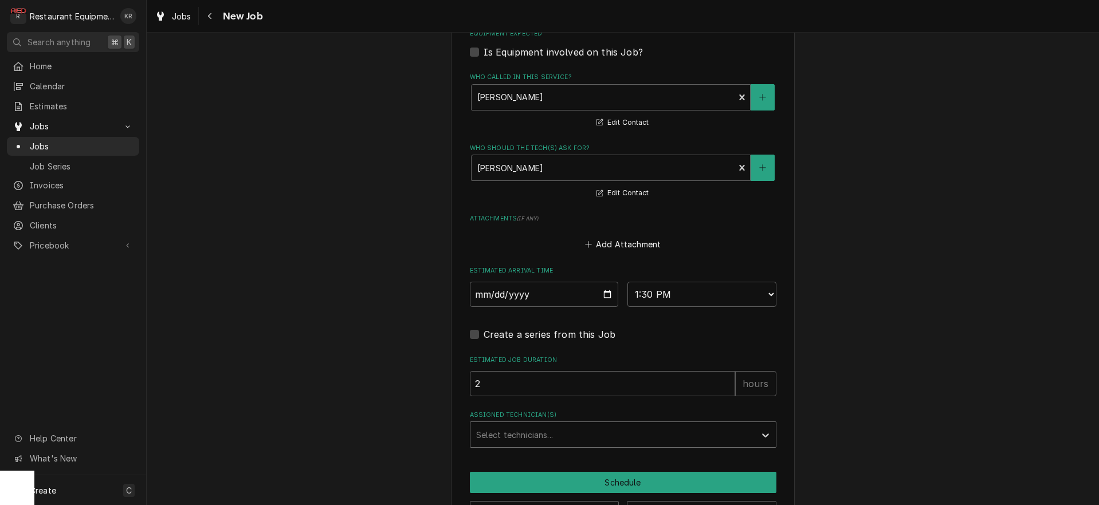
scroll to position [853, 0]
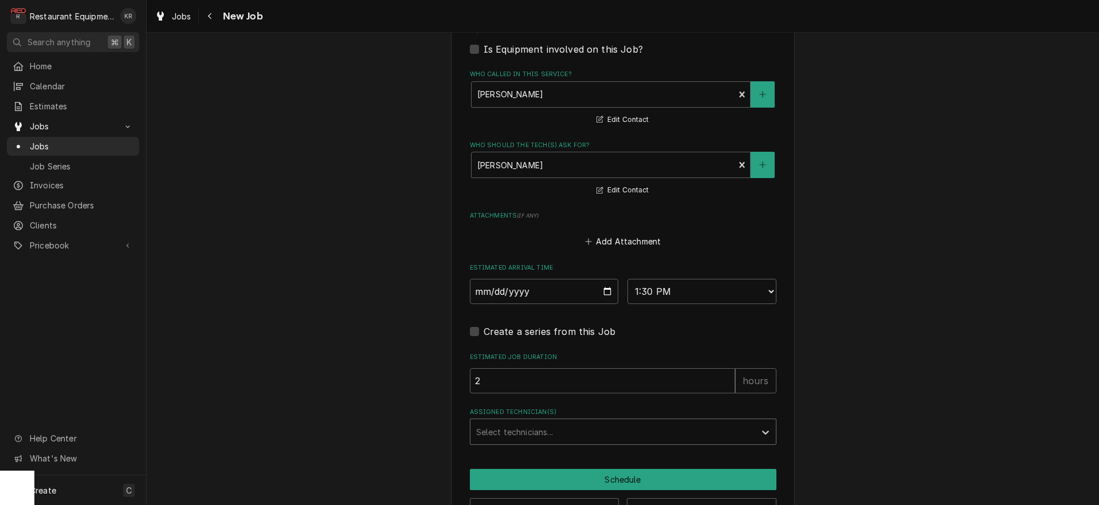
click at [524, 437] on div "Assigned Technician(s)" at bounding box center [612, 432] width 273 height 21
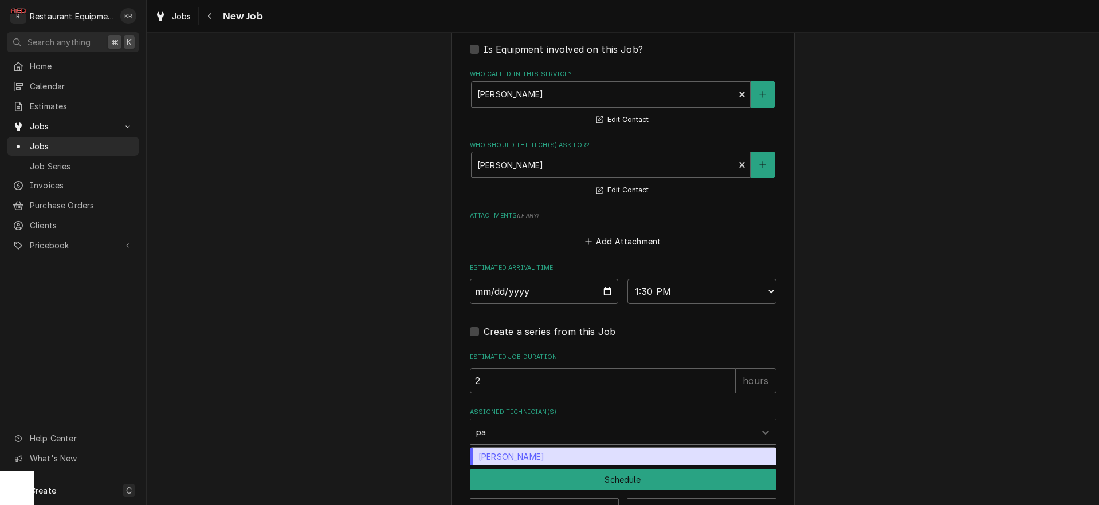
type input "pax"
click at [523, 455] on div "Paxton Turner" at bounding box center [622, 457] width 305 height 18
type textarea "x"
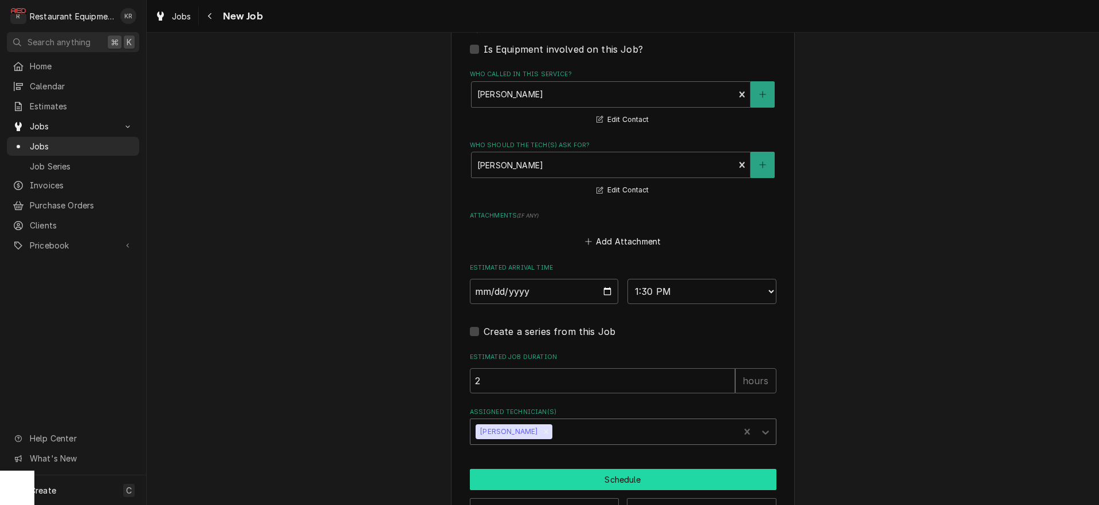
click at [523, 470] on button "Schedule" at bounding box center [623, 479] width 307 height 21
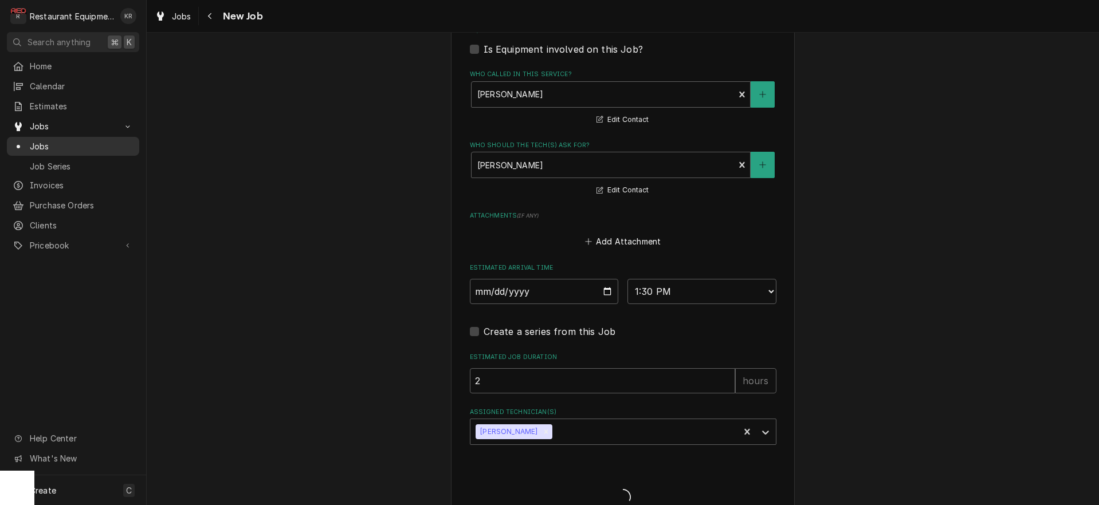
type textarea "x"
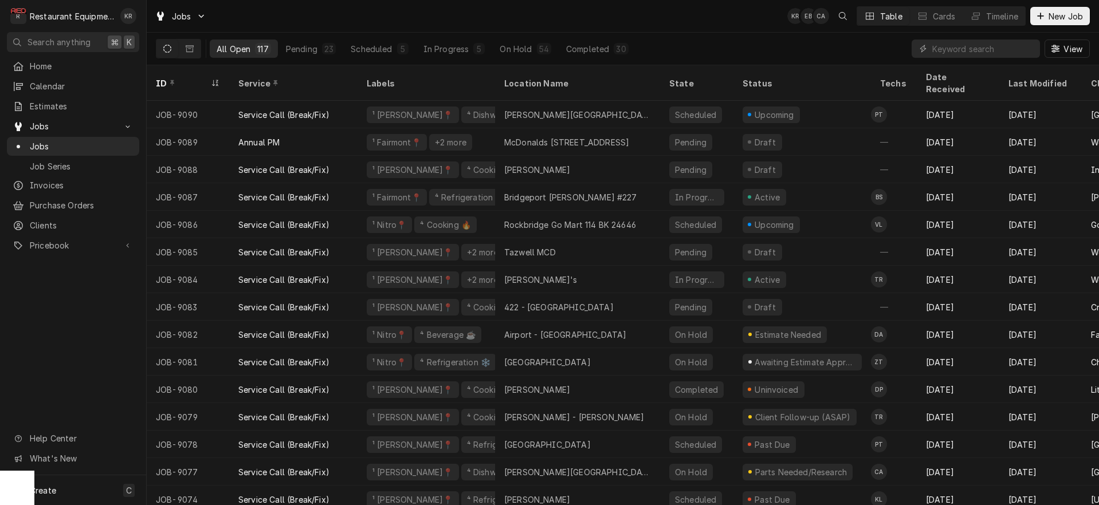
scroll to position [7, 0]
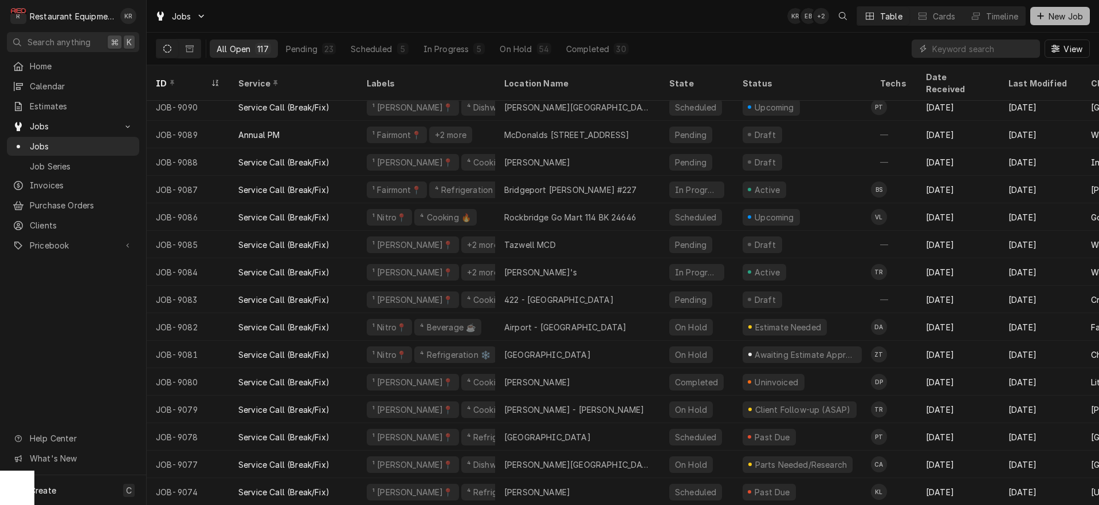
click at [1068, 20] on span "New Job" at bounding box center [1065, 16] width 39 height 12
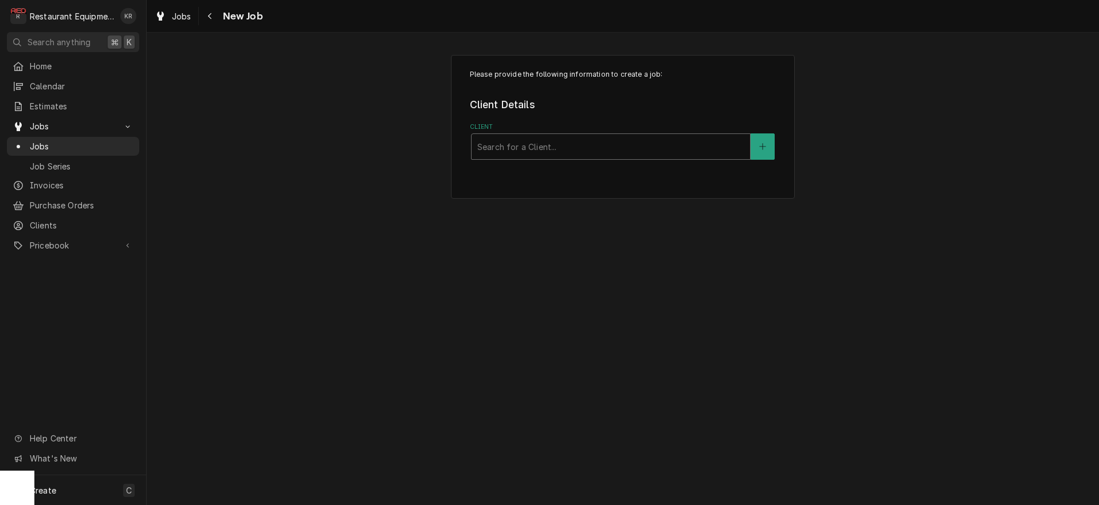
click at [589, 147] on div "Client" at bounding box center [610, 146] width 267 height 21
type input "[PERSON_NAME]"
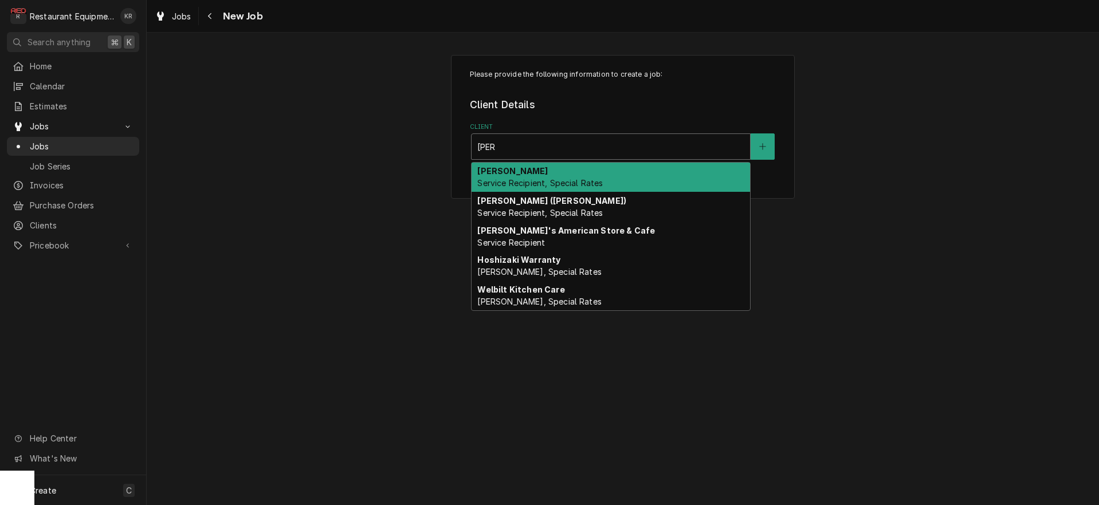
click at [570, 183] on span "Service Recipient, Special Rates" at bounding box center [539, 183] width 125 height 10
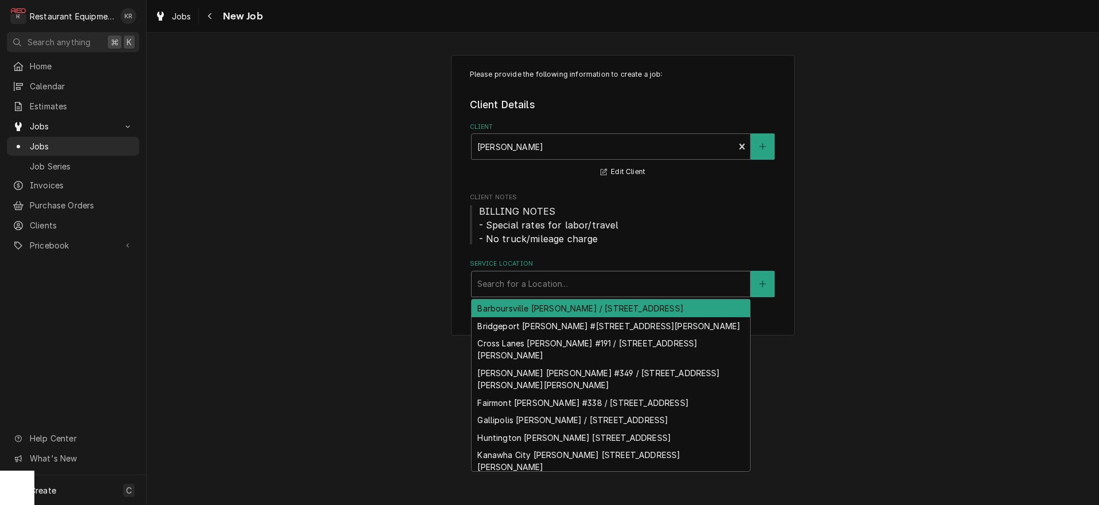
click at [539, 289] on div "Service Location" at bounding box center [610, 284] width 267 height 21
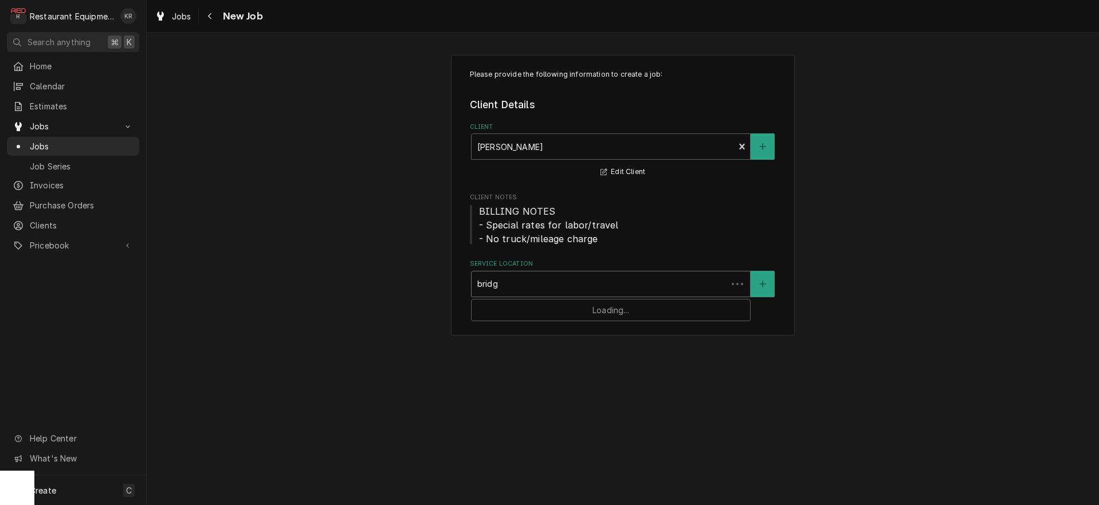
type input "bridge"
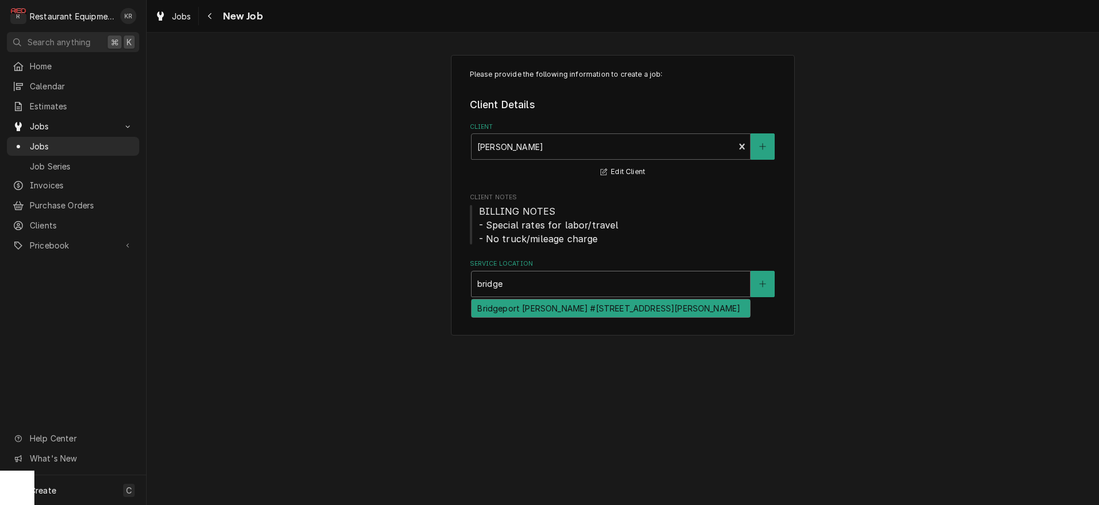
click at [543, 313] on div "Bridgeport [PERSON_NAME] #[STREET_ADDRESS][PERSON_NAME]" at bounding box center [611, 309] width 278 height 18
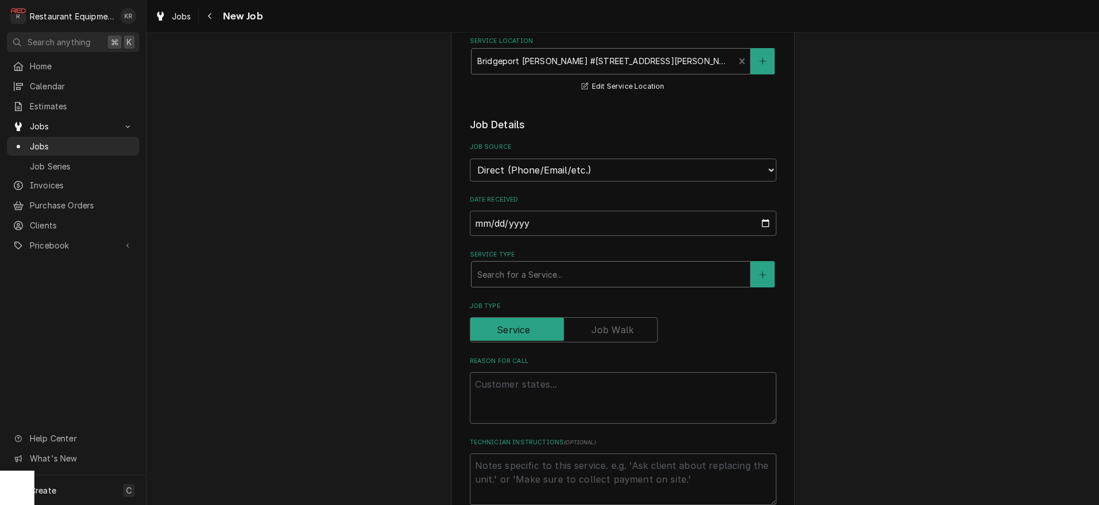
scroll to position [230, 0]
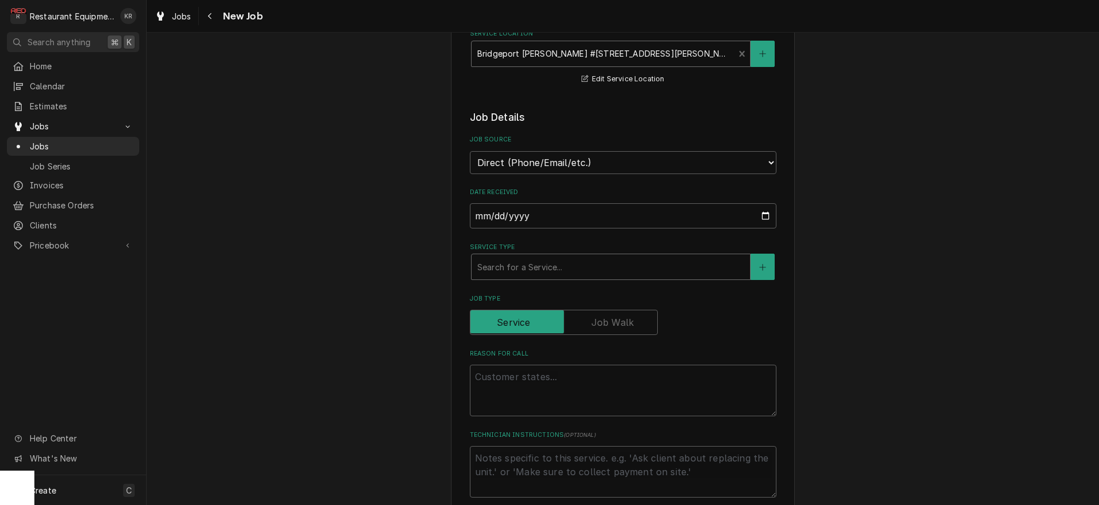
click at [555, 270] on div "Service Type" at bounding box center [610, 267] width 267 height 21
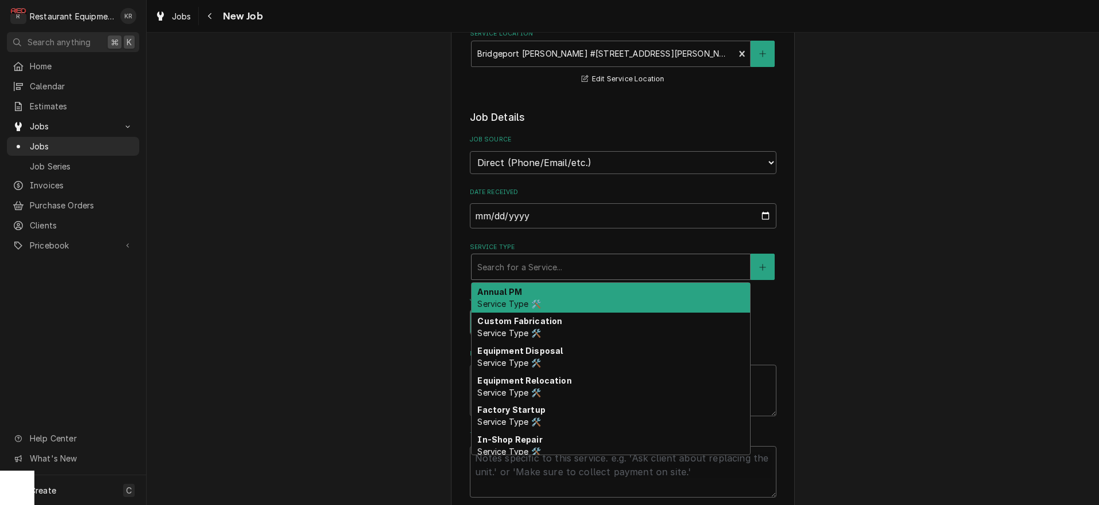
type textarea "x"
type input "b"
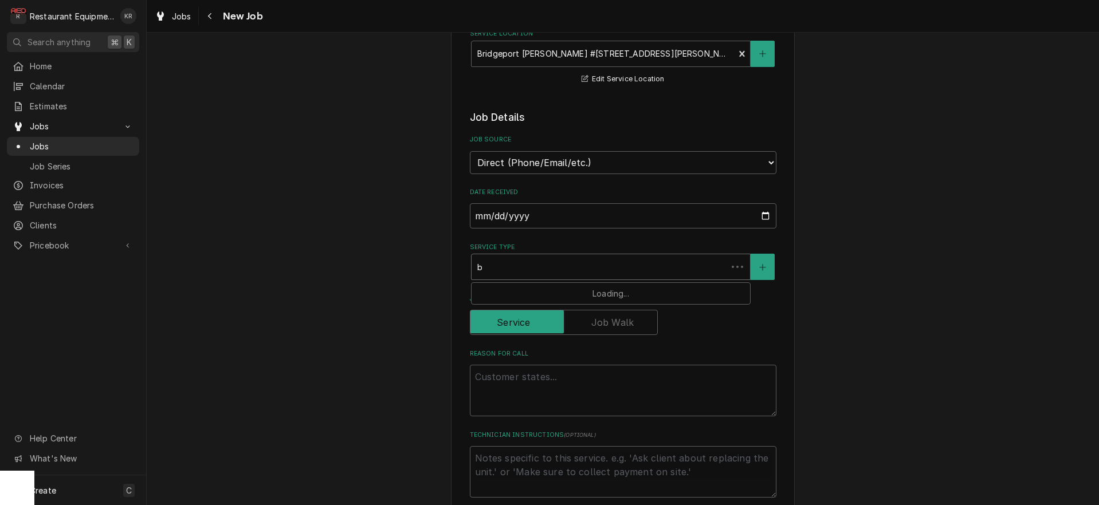
type textarea "x"
type input "br"
type textarea "x"
type input "bre"
type textarea "x"
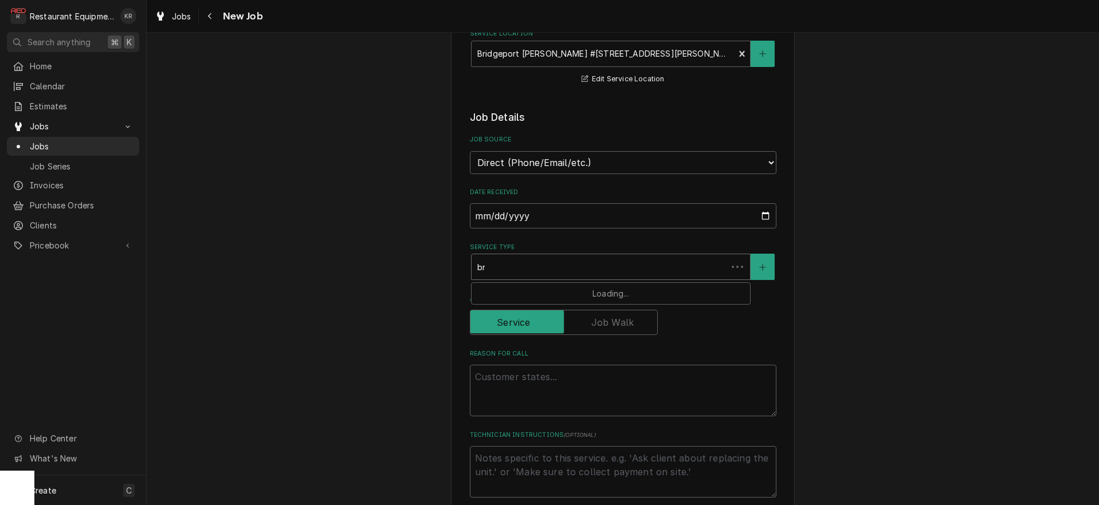
type input "brea"
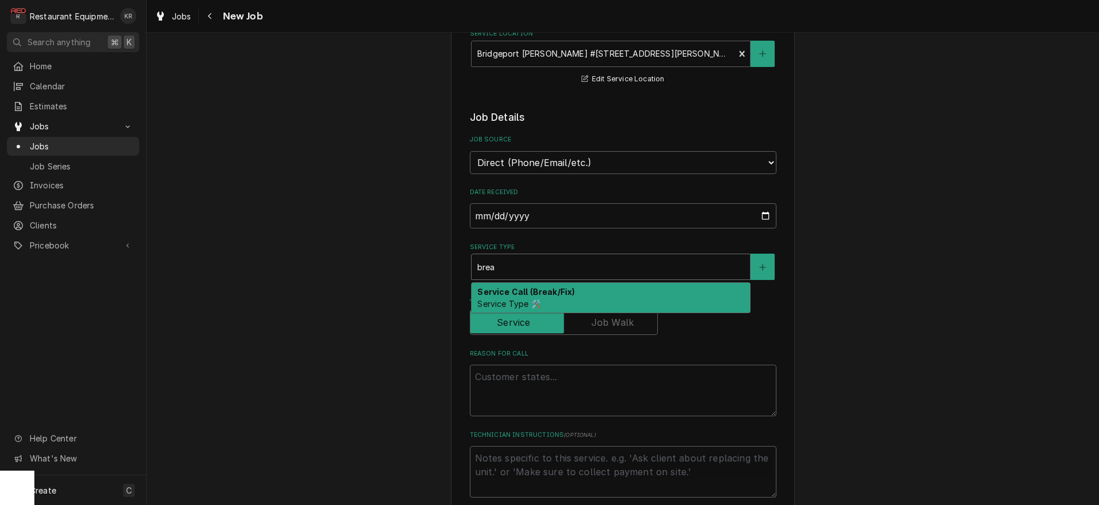
click at [549, 290] on strong "Service Call (Break/Fix)" at bounding box center [525, 292] width 97 height 10
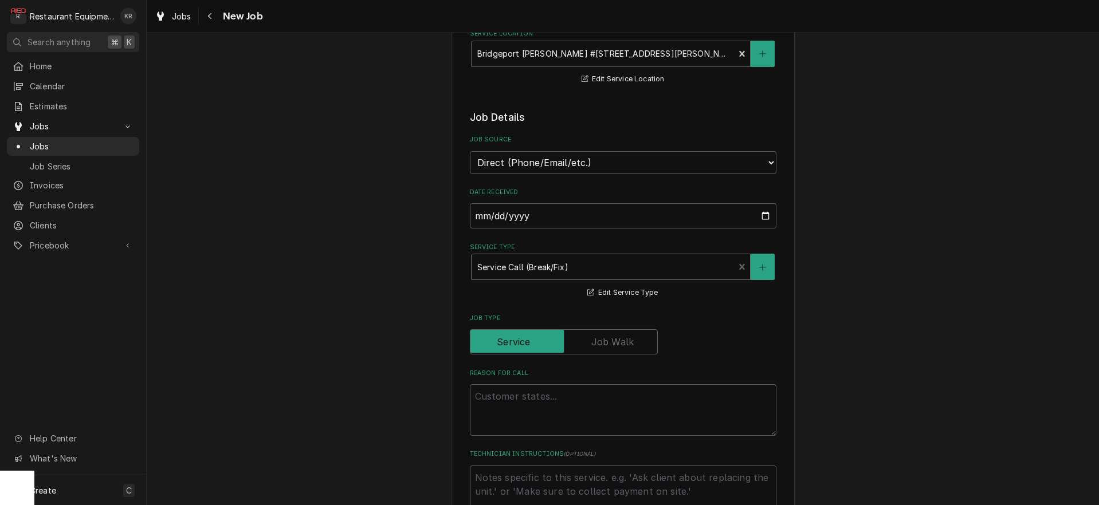
scroll to position [228, 0]
click at [524, 403] on textarea "Reason For Call" at bounding box center [623, 413] width 307 height 52
type textarea "x"
type textarea "o"
type textarea "x"
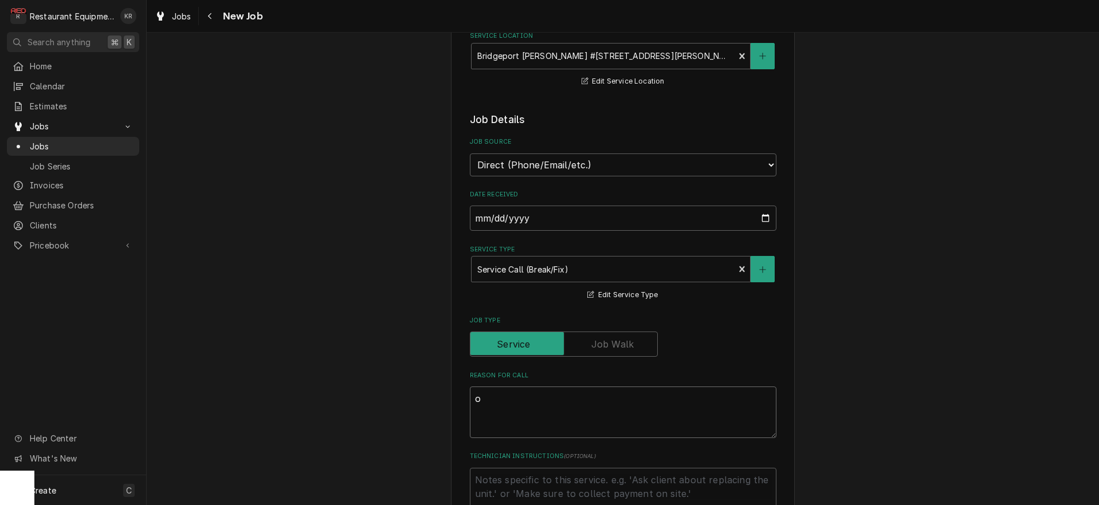
type textarea "ou"
type textarea "x"
type textarea "out"
type textarea "x"
type textarea "outs"
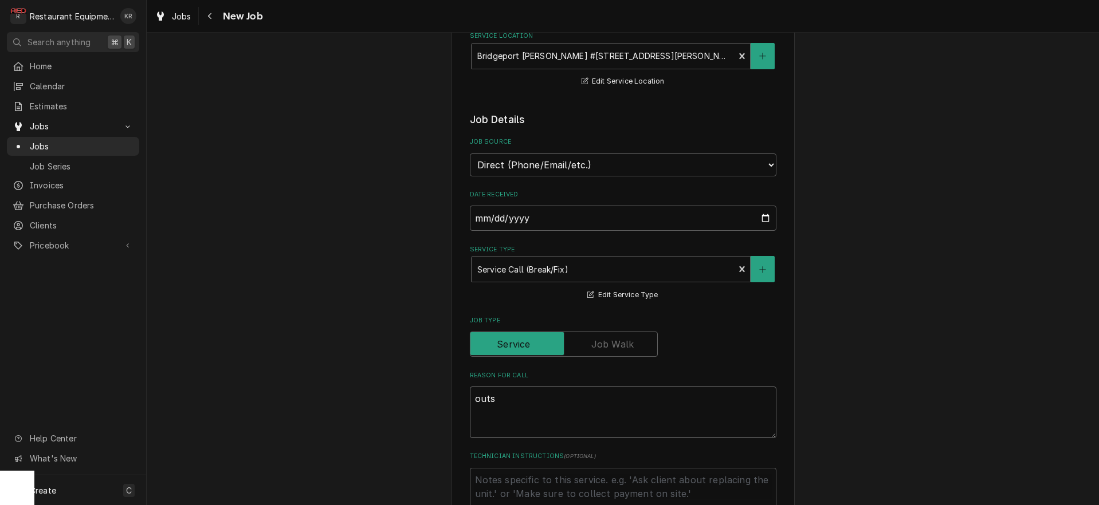
type textarea "x"
type textarea "outsi"
type textarea "x"
type textarea "outsid"
type textarea "x"
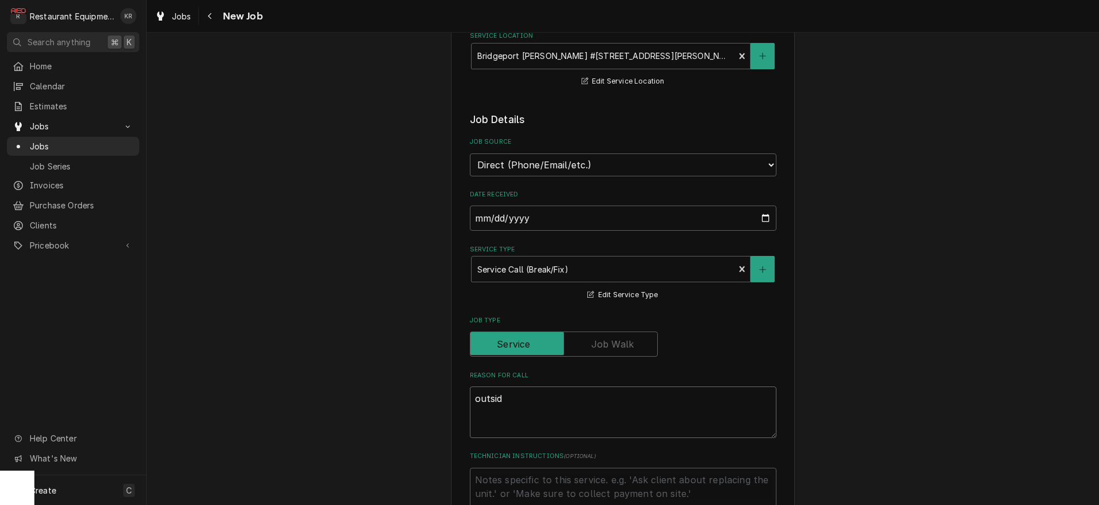
type textarea "outside"
type textarea "x"
type textarea "outside"
type textarea "x"
type textarea "outside [GEOGRAPHIC_DATA]"
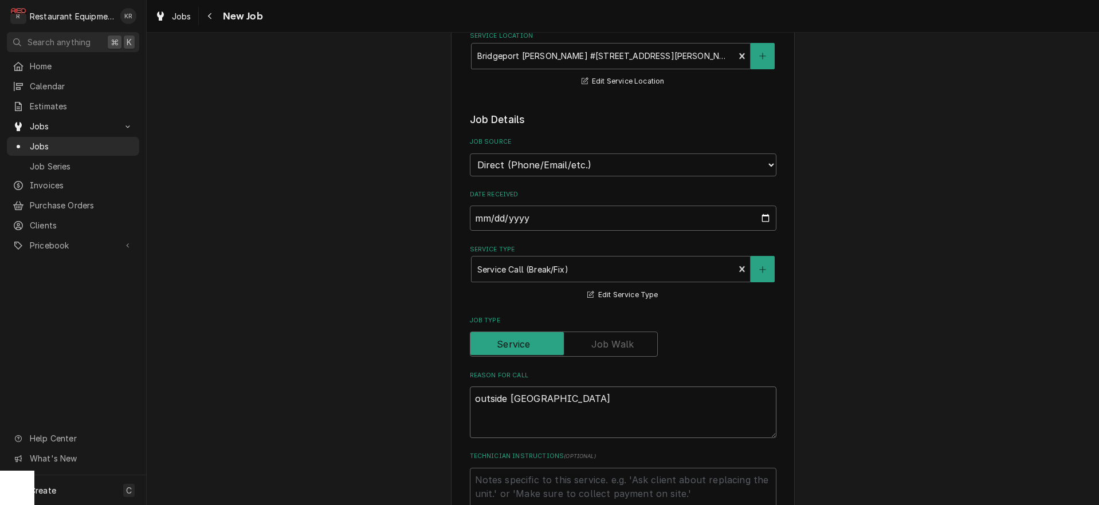
type textarea "x"
type textarea "outside WIF"
type textarea "x"
type textarea "outside WIF"
type textarea "x"
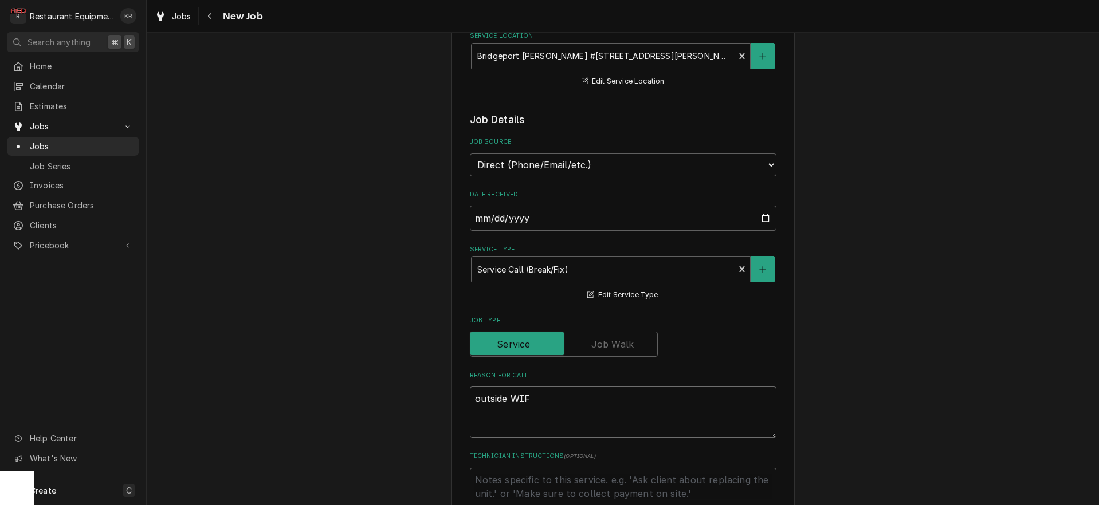
type textarea "outside WIF n"
type textarea "x"
type textarea "outside WIF no"
type textarea "x"
type textarea "outside WIF not"
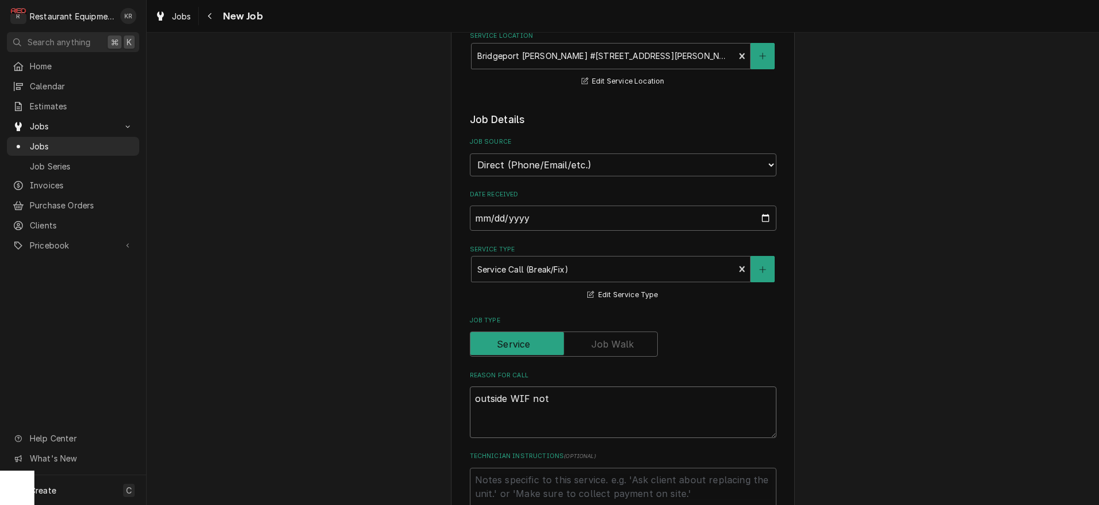
type textarea "x"
type textarea "outside WIF not"
type textarea "x"
type textarea "outside WIF not te"
type textarea "x"
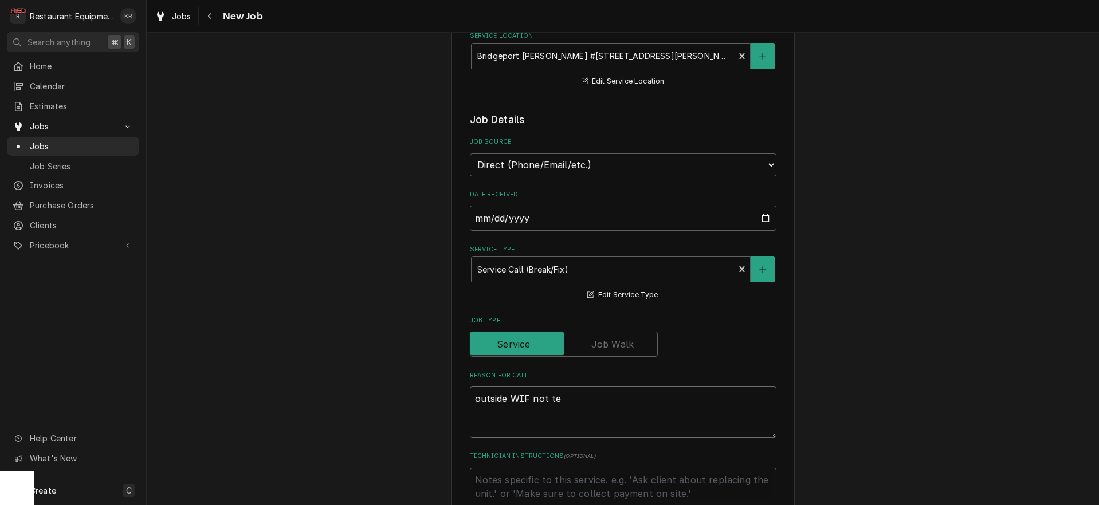
type textarea "outside WIF not tem"
type textarea "x"
type textarea "outside WIF not tempi"
type textarea "x"
type textarea "outside WIF not temping"
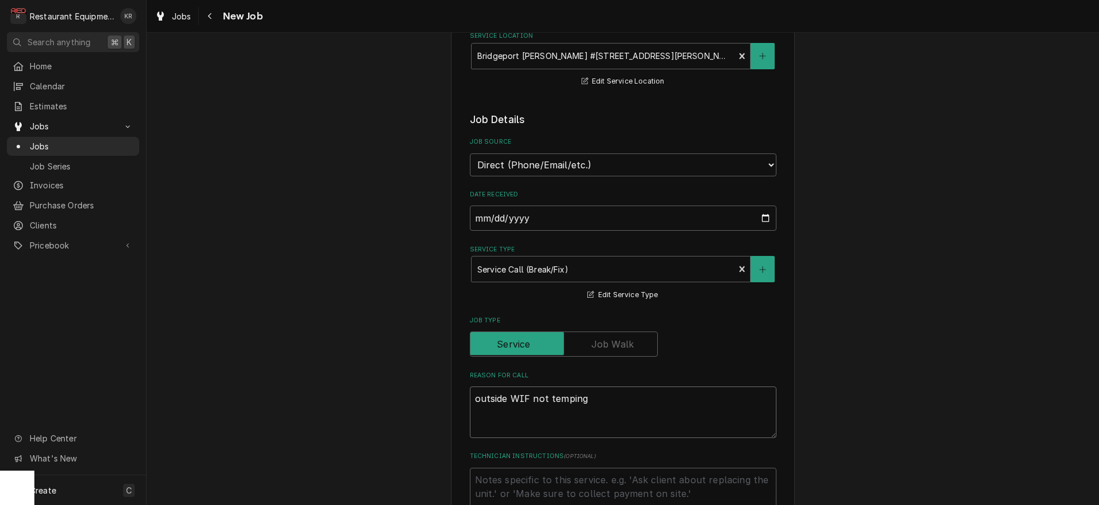
type textarea "x"
type textarea "outside WIF not temping."
type textarea "x"
type textarea "outside WIF not temping. h"
type textarea "x"
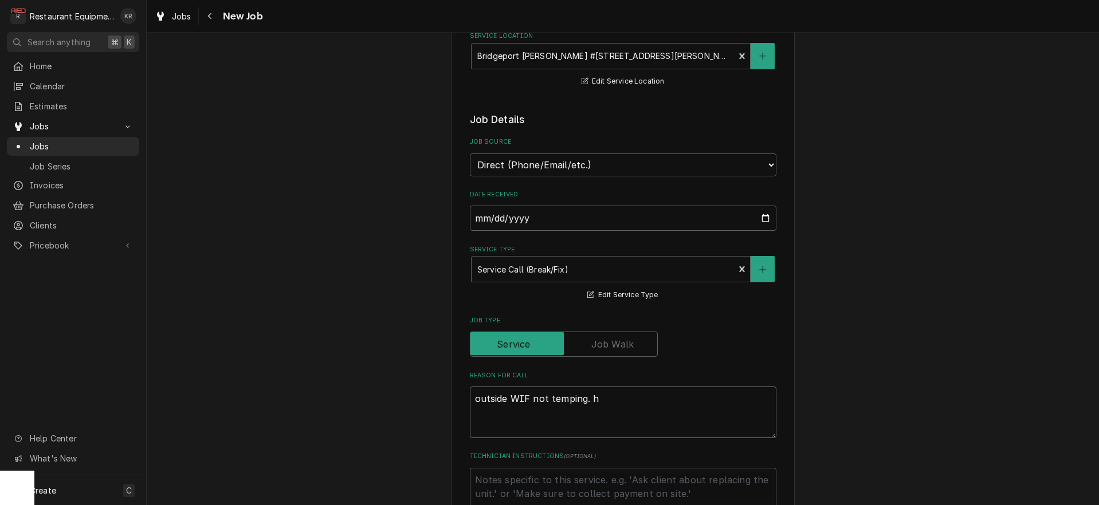
type textarea "outside WIF not temping. ha"
type textarea "x"
type textarea "outside WIF not temping. has"
type textarea "x"
type textarea "outside WIF not temping. hasn"
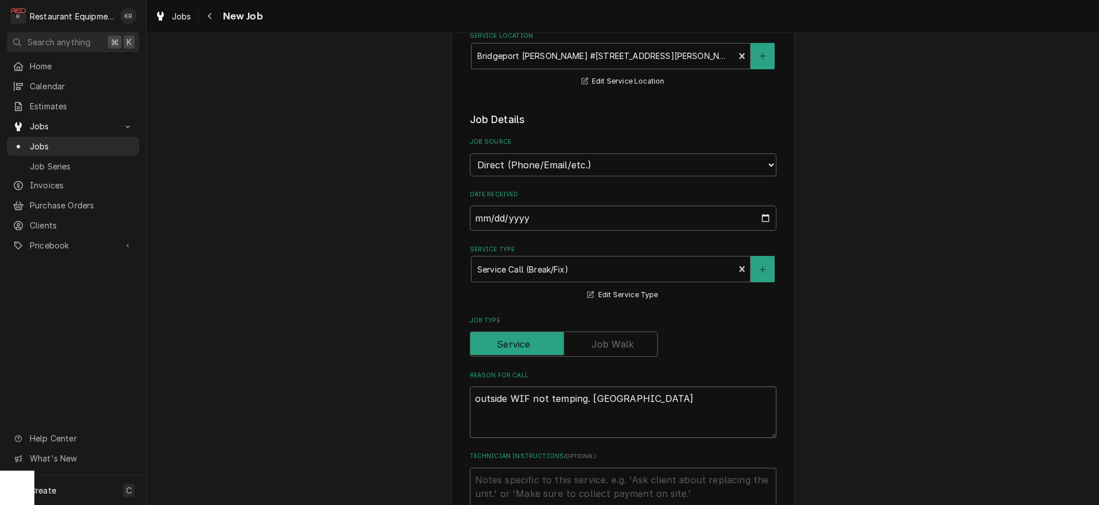
type textarea "x"
type textarea "outside WIF not temping. hasnt"
type textarea "x"
type textarea "outside WIF not temping. hasnt'"
type textarea "x"
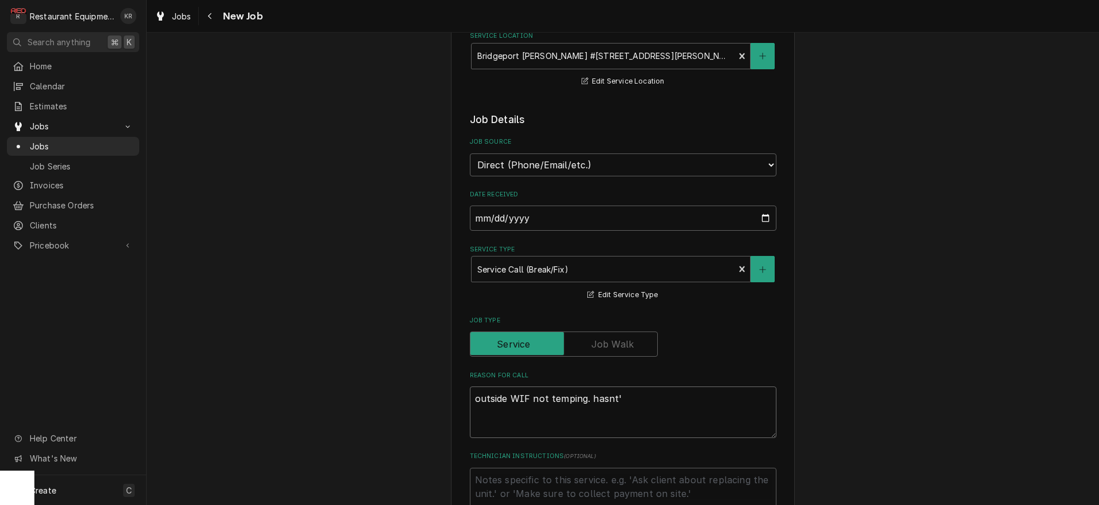
type textarea "outside WIF not temping. hasnt' f"
type textarea "x"
type textarea "outside WIF not temping. hasnt' fo"
type textarea "x"
type textarea "outside WIF not temping. hasnt' for"
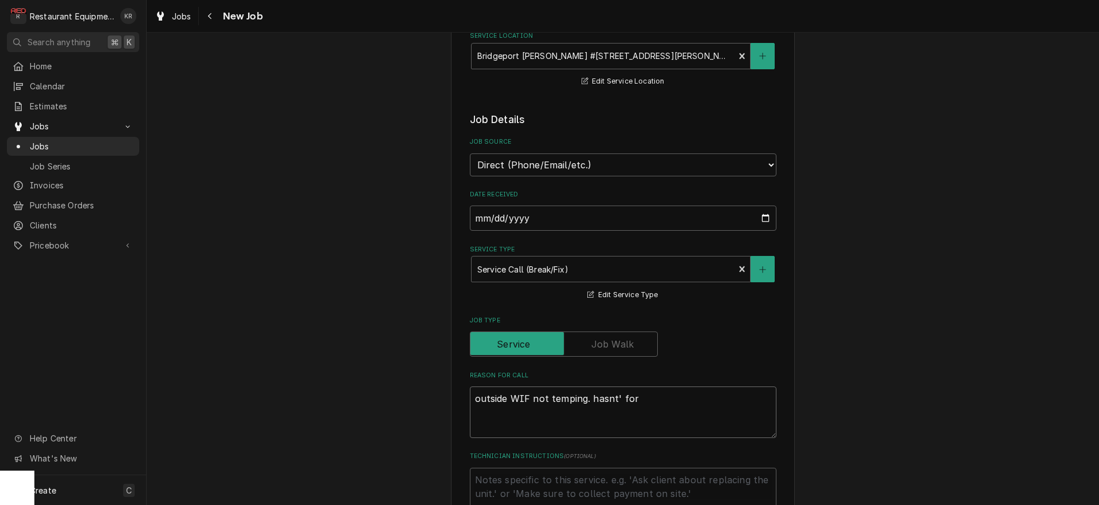
type textarea "x"
type textarea "outside WIF not temping. hasnt' for"
type textarea "x"
type textarea "outside WIF not temping. hasnt' for"
type textarea "x"
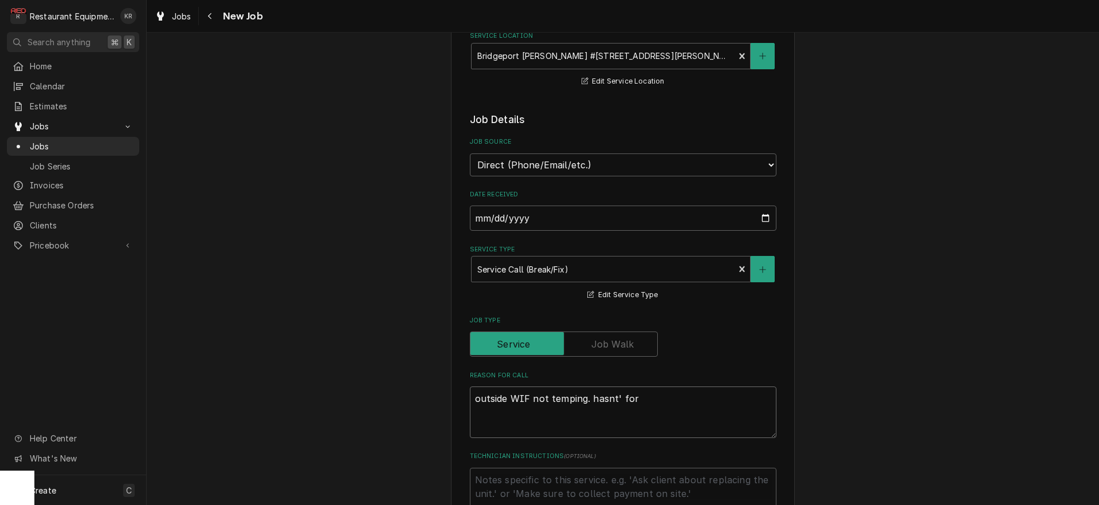
type textarea "outside WIF not temping. hasnt' fo"
type textarea "x"
type textarea "outside WIF not temping. hasnt' f"
type textarea "x"
type textarea "outside WIF not temping. hasnt'"
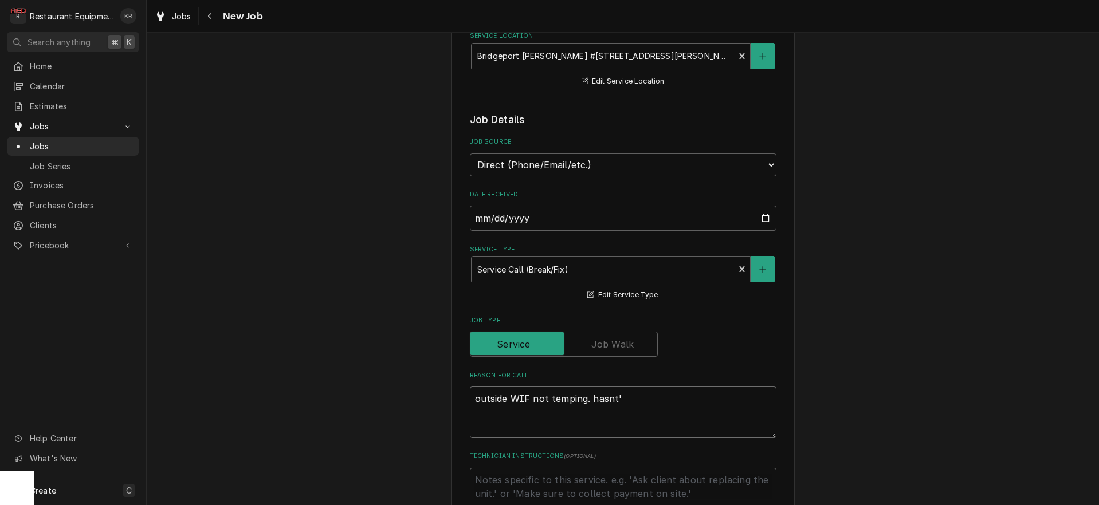
type textarea "x"
type textarea "outside WIF not temping. hasnt'"
type textarea "x"
type textarea "outside WIF not temping. hasnt"
type textarea "x"
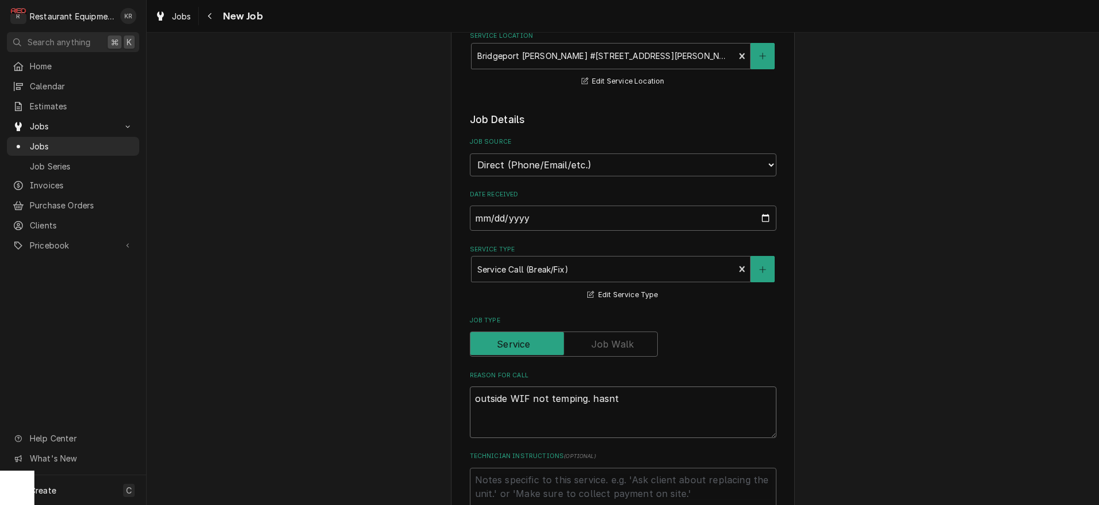
type textarea "outside WIF not temping. hasn"
type textarea "x"
type textarea "outside WIF not temping. hasn'"
type textarea "x"
type textarea "outside WIF not temping. hasn't"
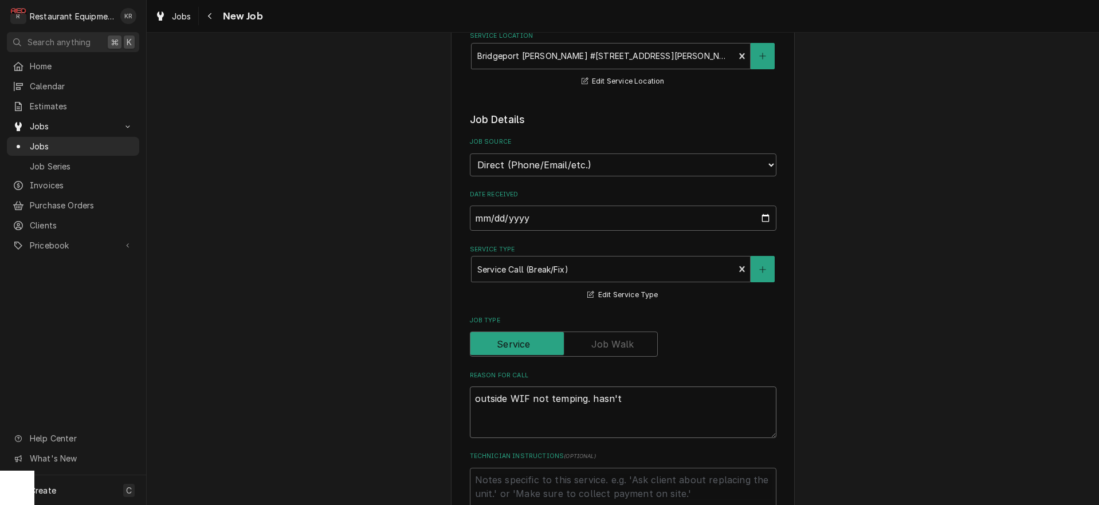
type textarea "x"
type textarea "outside WIF not temping. hasn't"
type textarea "x"
type textarea "outside WIF not temping. hasn't f"
type textarea "x"
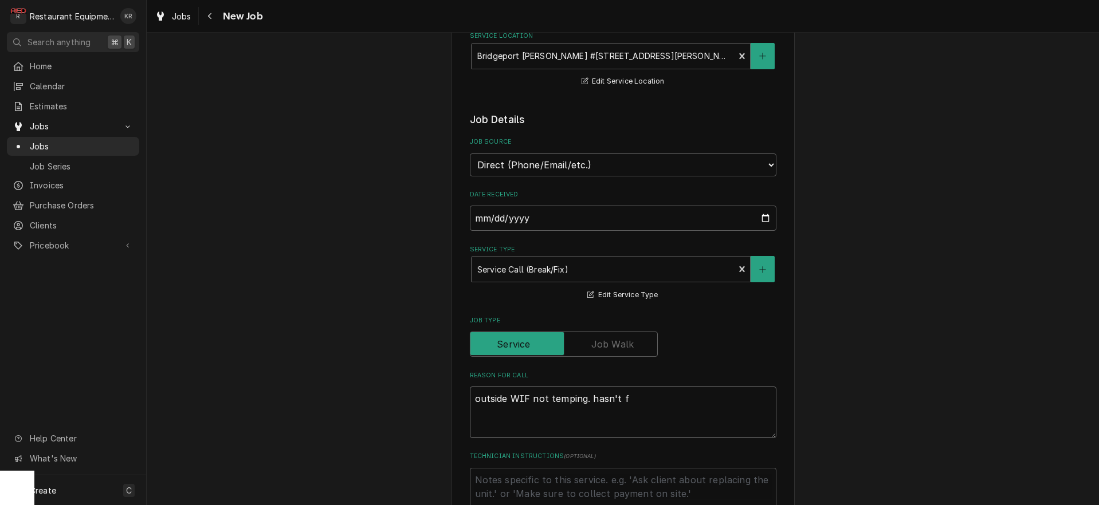
type textarea "outside WIF not temping. hasn't fr"
type textarea "x"
type textarea "outside WIF not temping. hasn't fr"
type textarea "x"
type textarea "outside WIF not temping. hasn't fr"
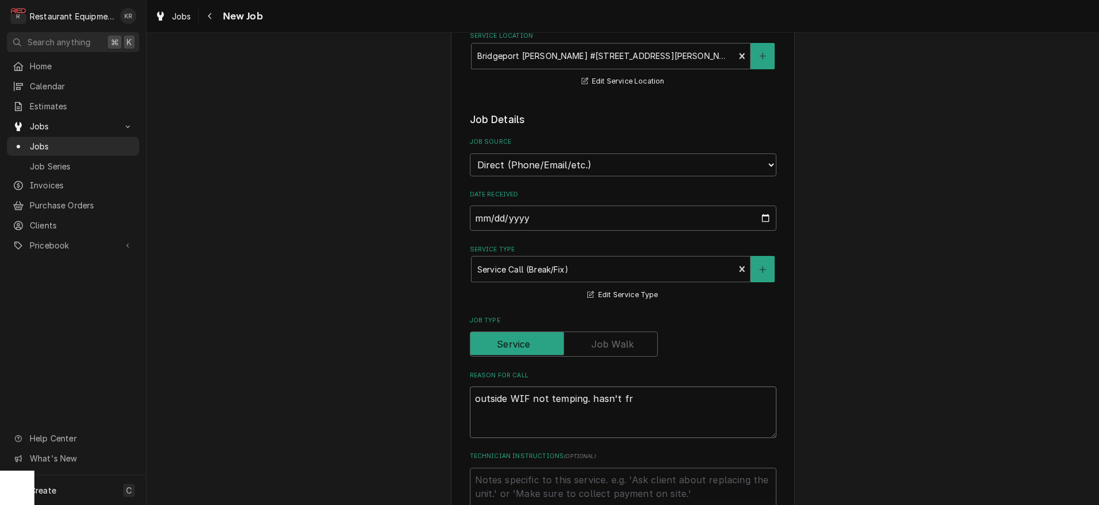
type textarea "x"
type textarea "outside WIF not temping. hasn't f"
type textarea "x"
type textarea "outside WIF not temping. hasn't fo"
type textarea "x"
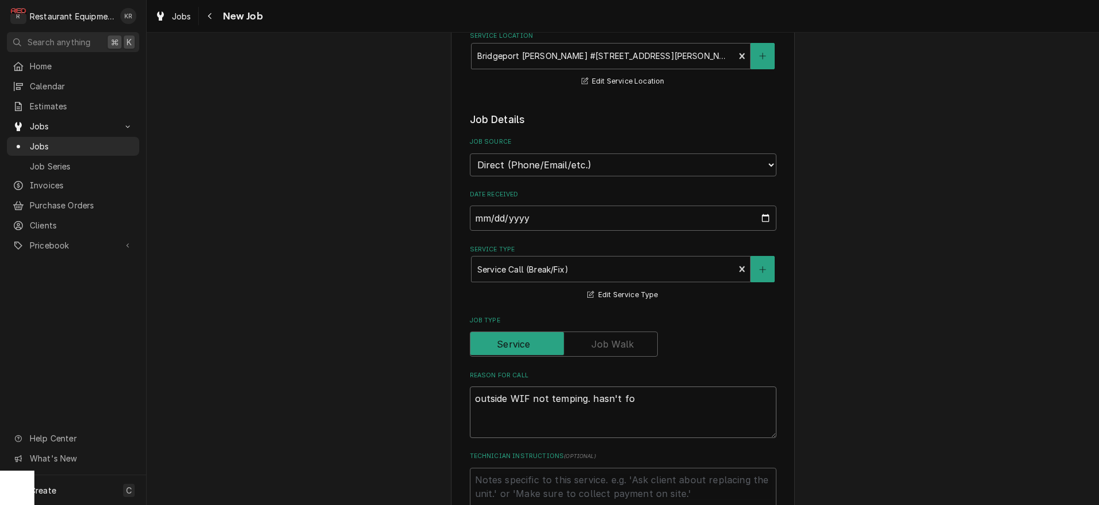
type textarea "outside WIF not temping. hasn't for"
type textarea "x"
type textarea "outside WIF not temping. hasn't for a"
type textarea "x"
type textarea "outside WIF not temping. hasn't for a"
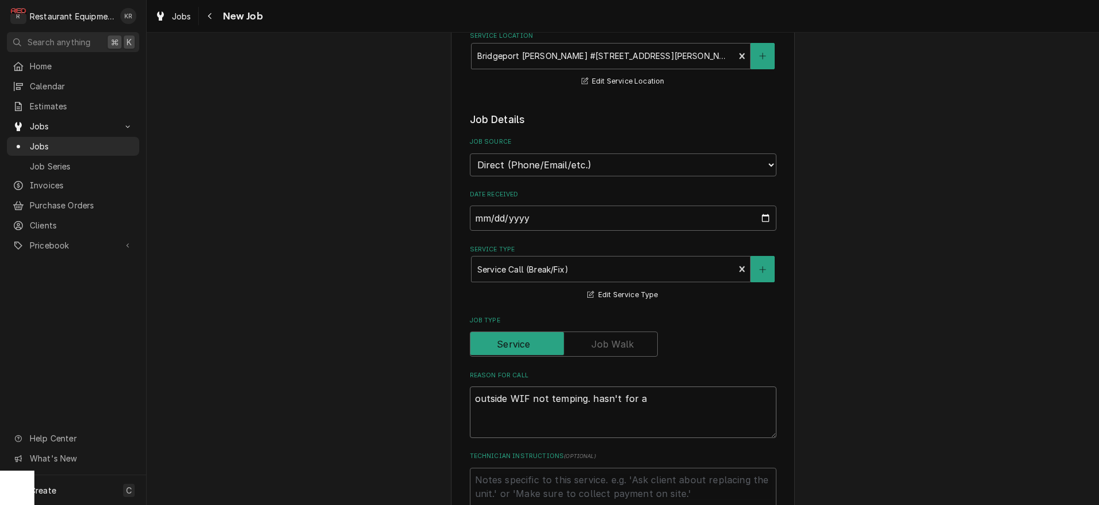
type textarea "x"
type textarea "outside WIF not temping. hasn't for a c"
type textarea "x"
type textarea "outside WIF not temping. hasn't for a co"
type textarea "x"
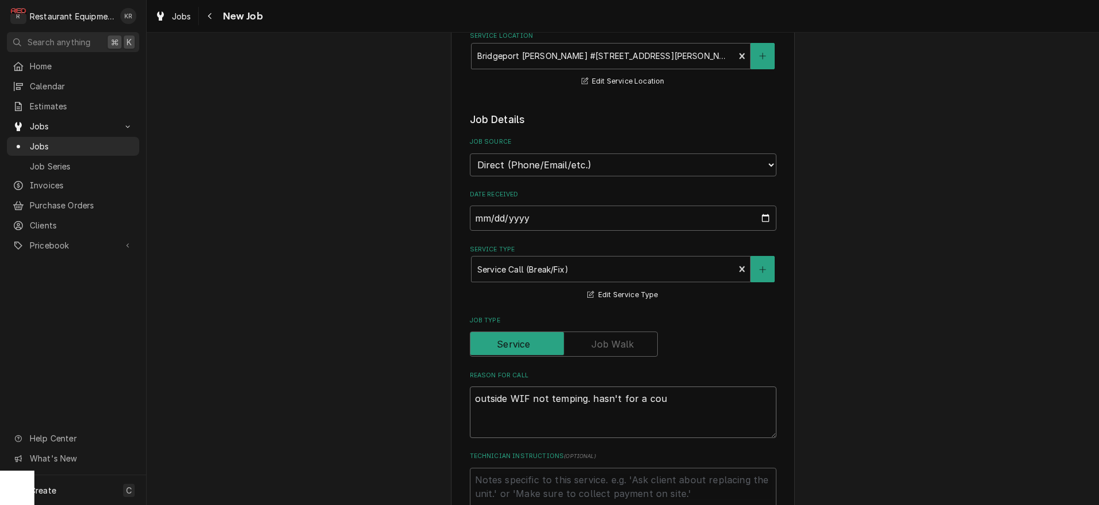
type textarea "outside WIF not temping. hasn't for a coup"
type textarea "x"
type textarea "outside WIF not temping. hasn't for a couple"
type textarea "x"
type textarea "outside WIF not temping. hasn't for a couple"
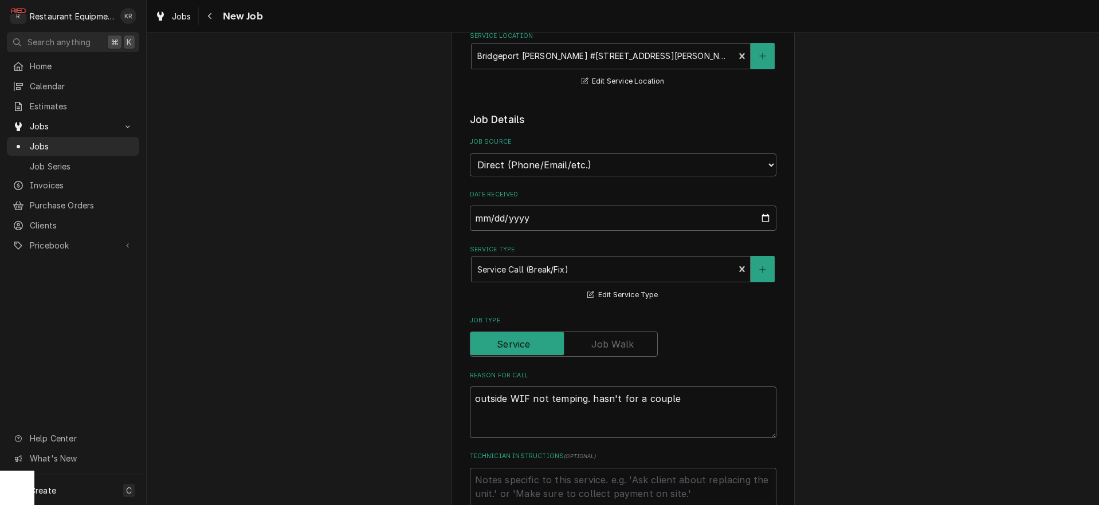
type textarea "x"
type textarea "outside WIF not temping. hasn't for a couple of"
type textarea "x"
type textarea "outside WIF not temping. hasn't for a couple of"
type textarea "x"
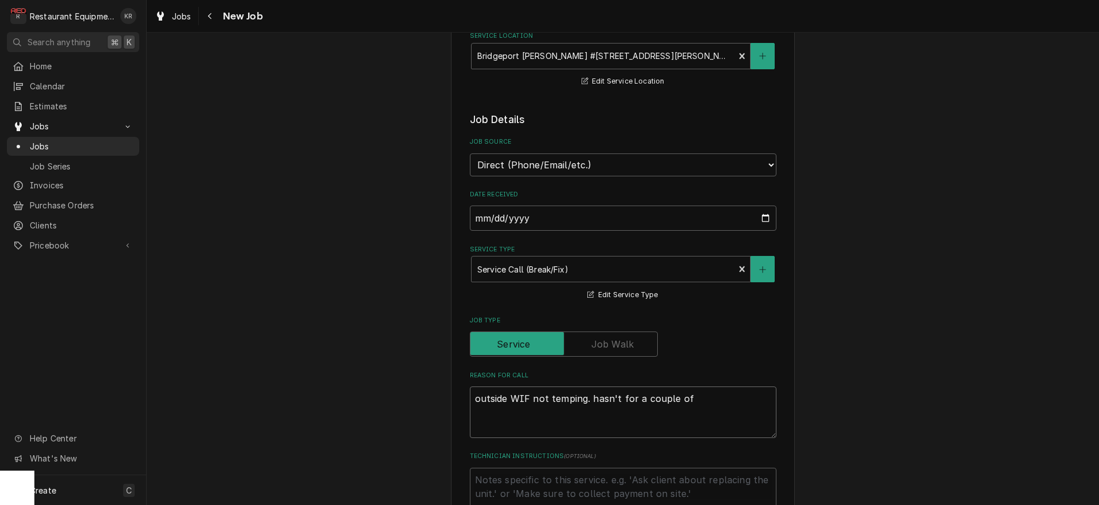
type textarea "outside WIF not temping. hasn't for a couple of w"
type textarea "x"
type textarea "outside WIF not temping. hasn't for a couple of we"
type textarea "x"
type textarea "outside WIF not temping. hasn't for a couple of week"
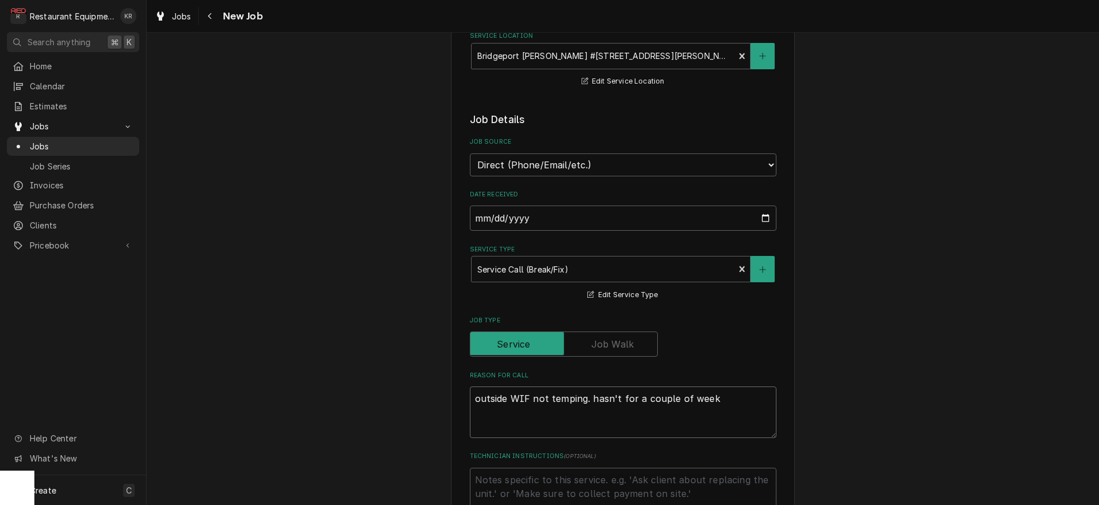
type textarea "x"
type textarea "outside WIF not temping. hasn't for a couple of weeks"
type textarea "x"
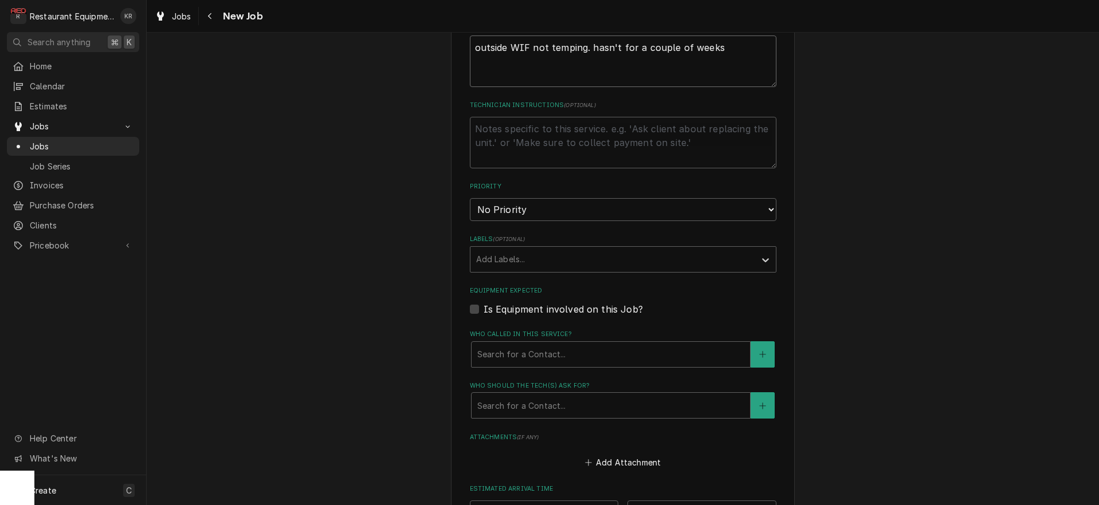
scroll to position [641, 0]
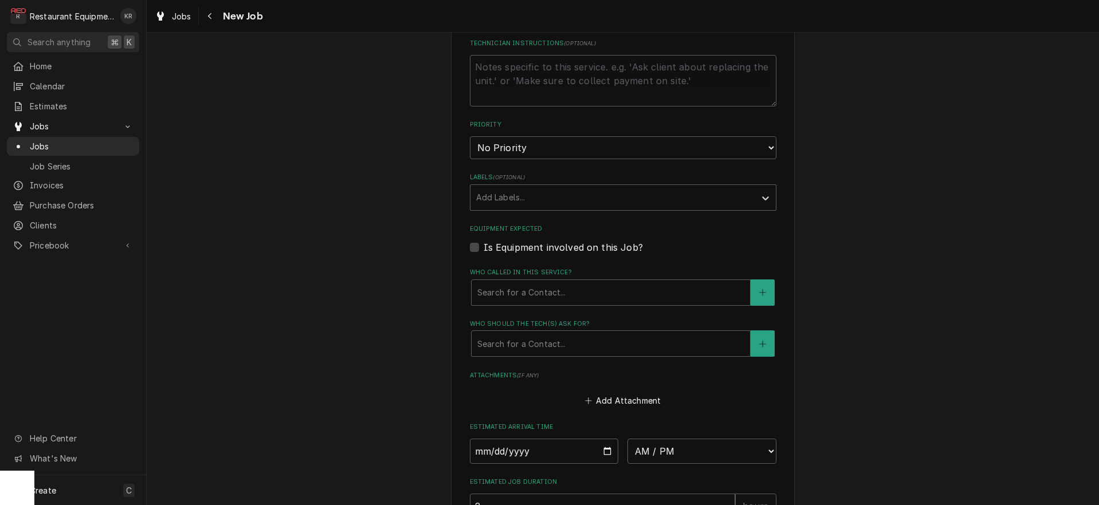
type textarea "outside WIF not temping. hasn't for a couple of weeks"
select select "1"
click option "Urgent" at bounding box center [0, 0] width 0 height 0
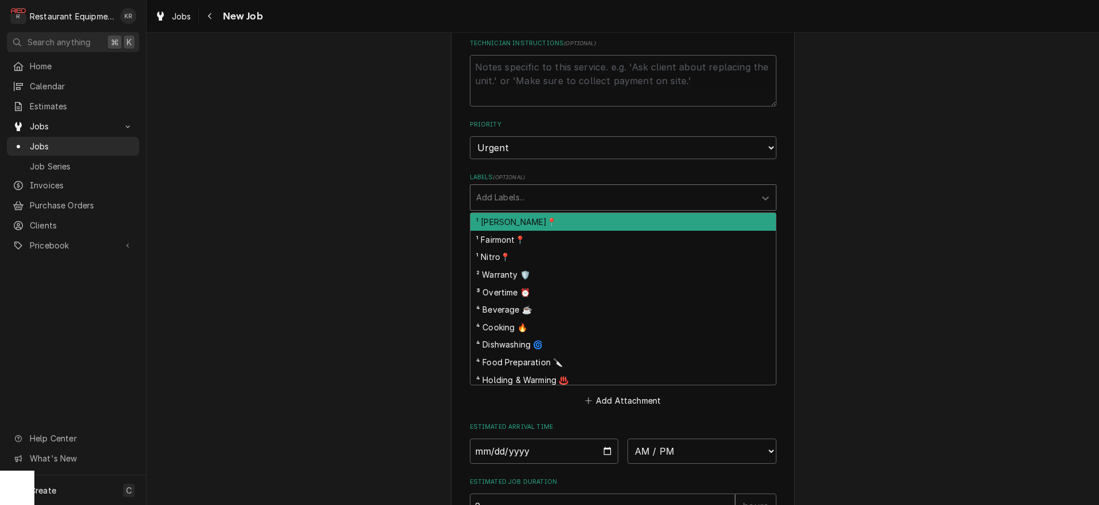
click at [536, 194] on div "Labels" at bounding box center [612, 197] width 273 height 21
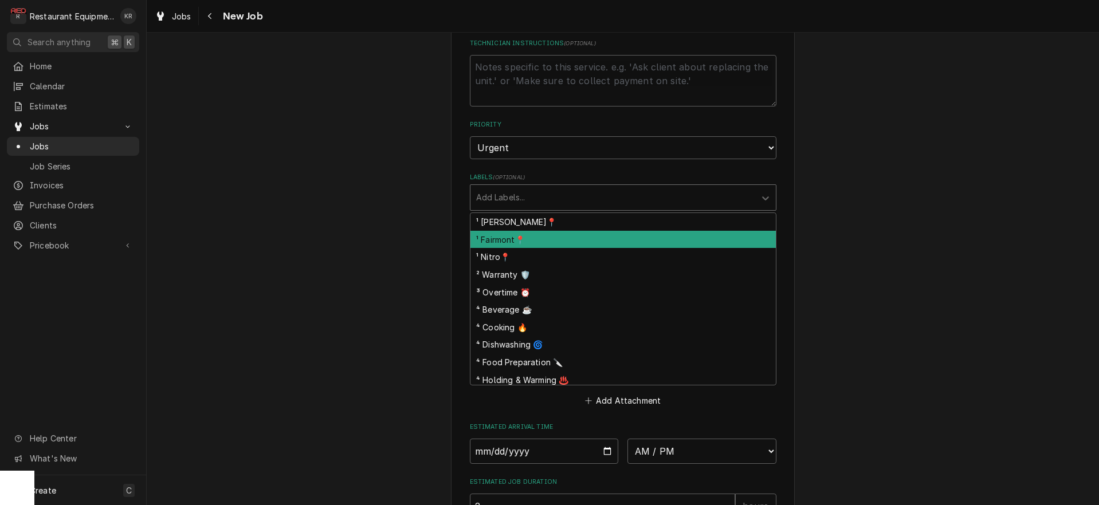
drag, startPoint x: 526, startPoint y: 236, endPoint x: 539, endPoint y: 232, distance: 13.2
click at [526, 236] on div "¹ Fairmont📍" at bounding box center [622, 240] width 305 height 18
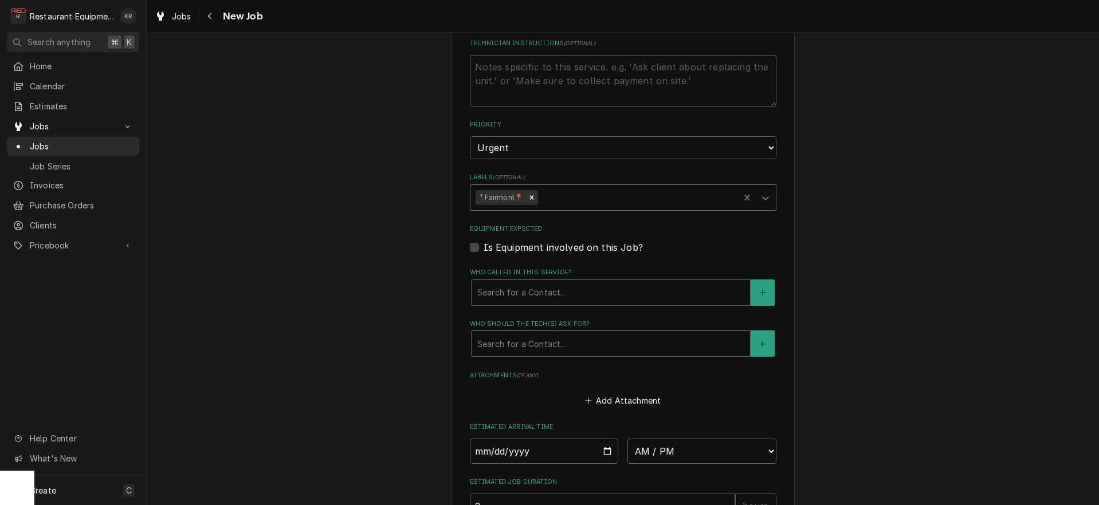
click at [572, 196] on div "Labels" at bounding box center [637, 197] width 194 height 21
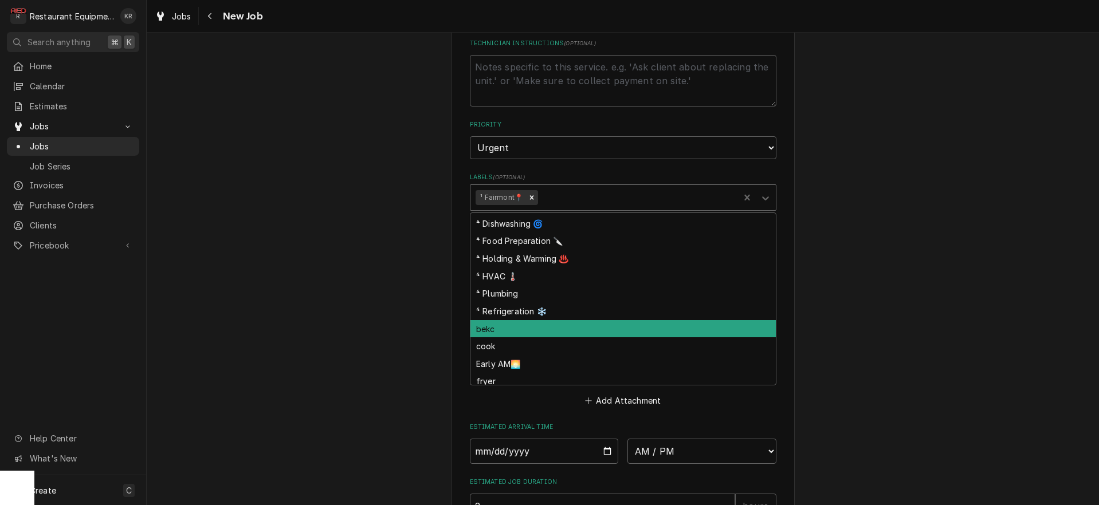
scroll to position [105, 0]
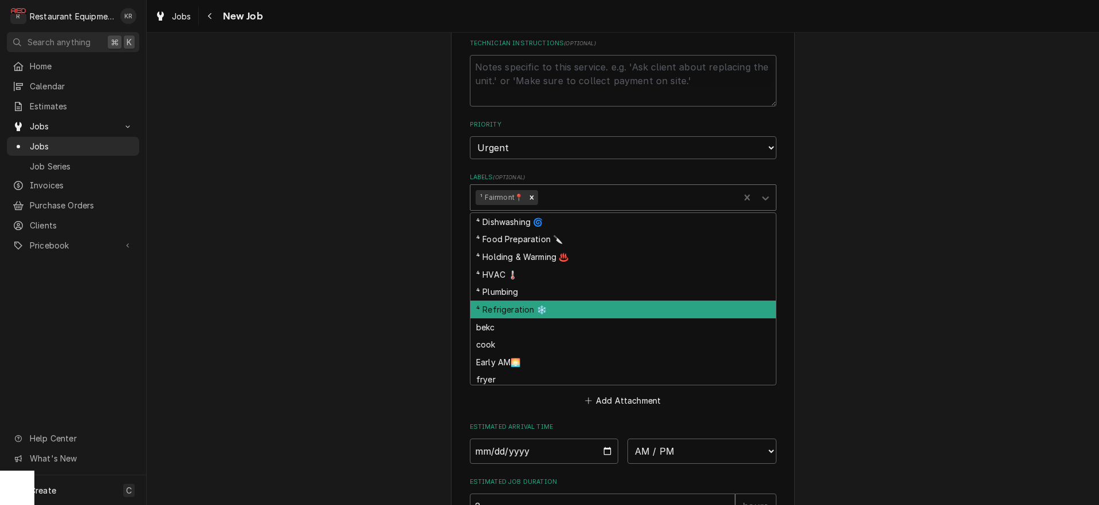
click at [547, 306] on div "⁴ Refrigeration ❄️" at bounding box center [622, 310] width 305 height 18
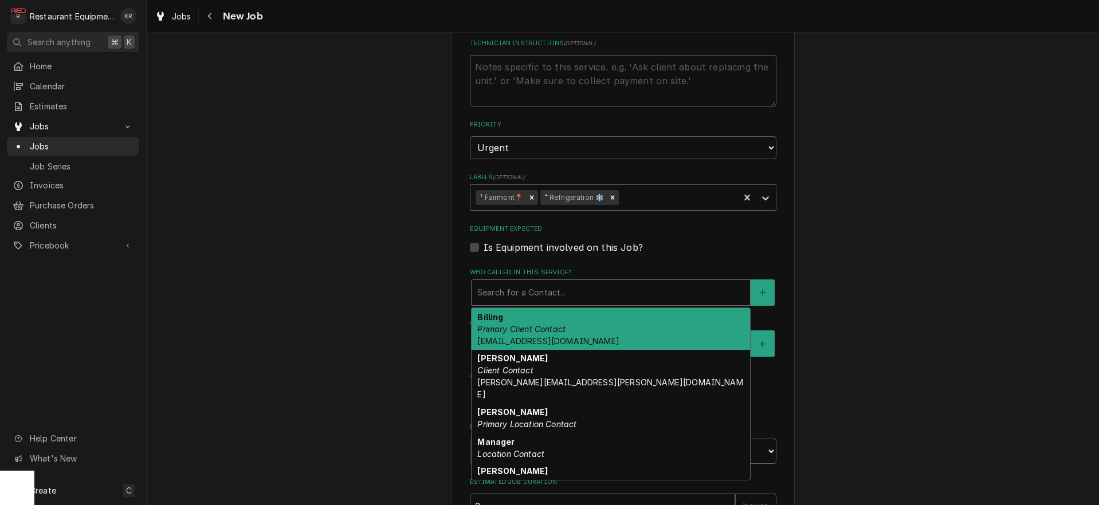
click at [545, 299] on div "Who called in this service?" at bounding box center [610, 292] width 267 height 21
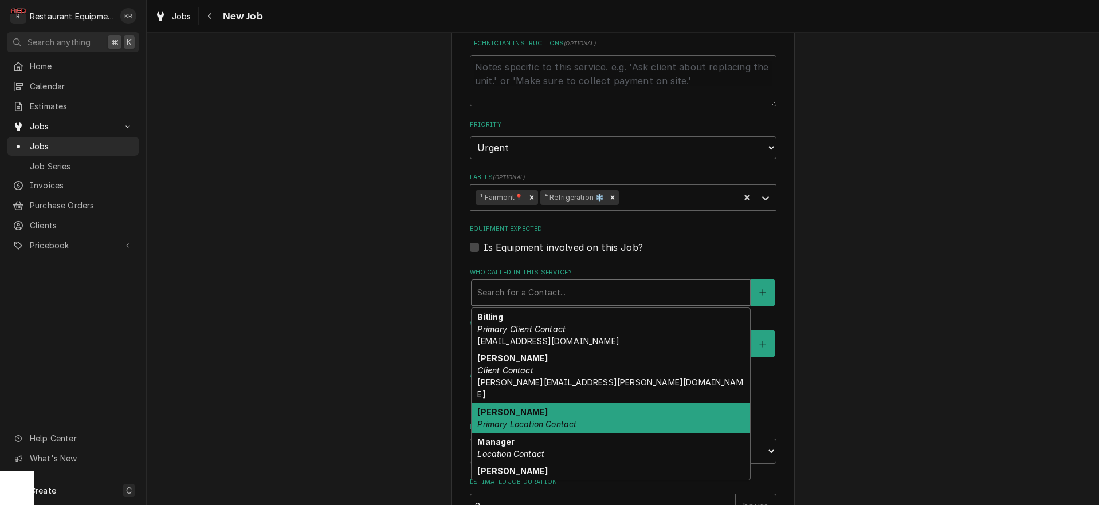
click at [546, 419] on em "Primary Location Contact" at bounding box center [526, 424] width 99 height 10
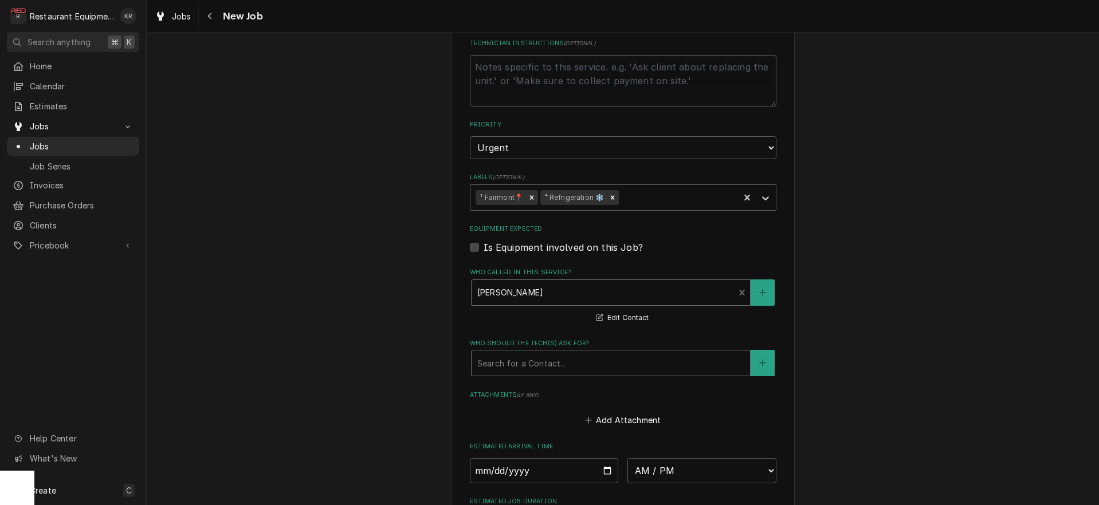
click at [554, 363] on div "Who should the tech(s) ask for?" at bounding box center [610, 363] width 267 height 21
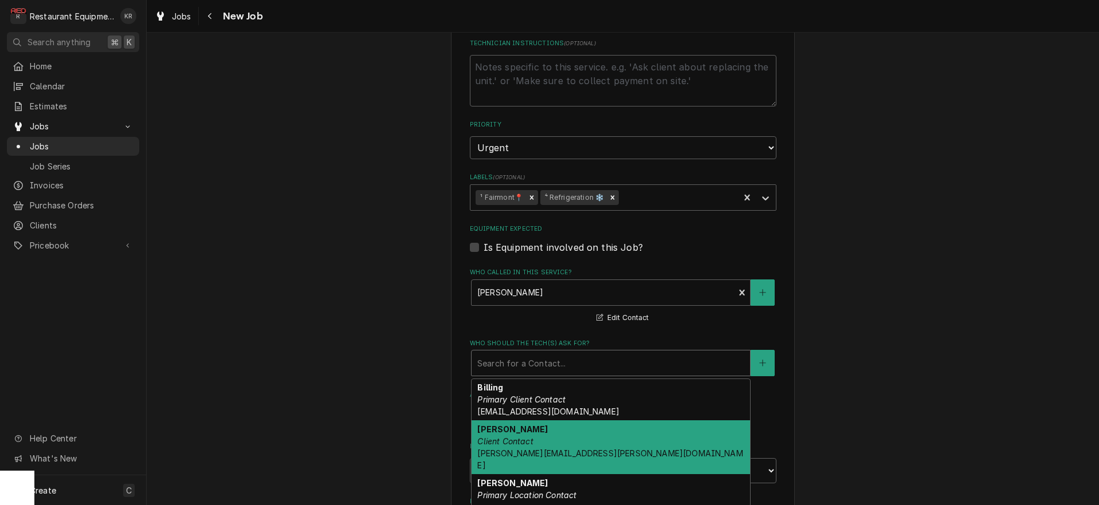
scroll to position [6, 0]
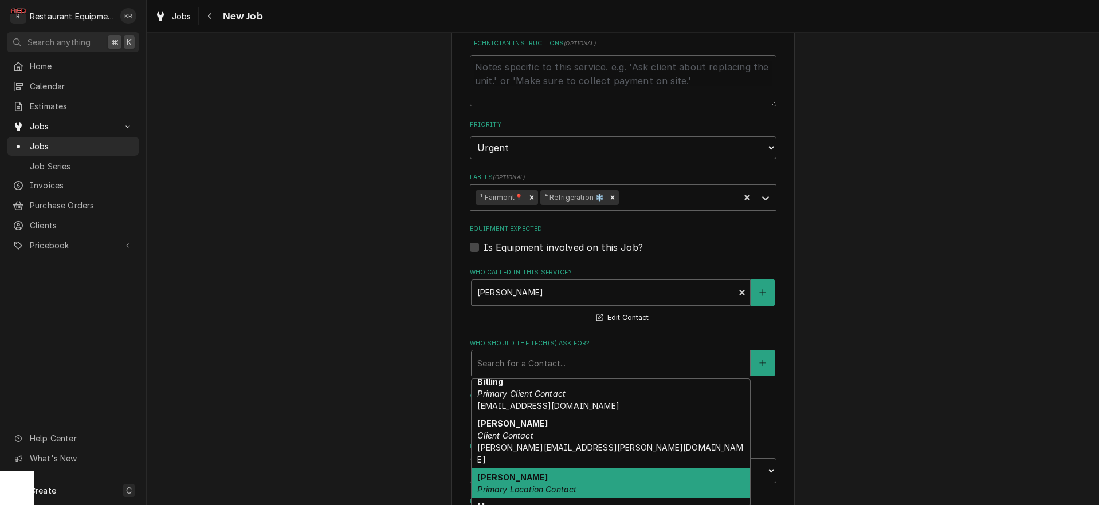
click at [552, 469] on div "Lindsay Primary Location Contact" at bounding box center [611, 484] width 278 height 30
type textarea "x"
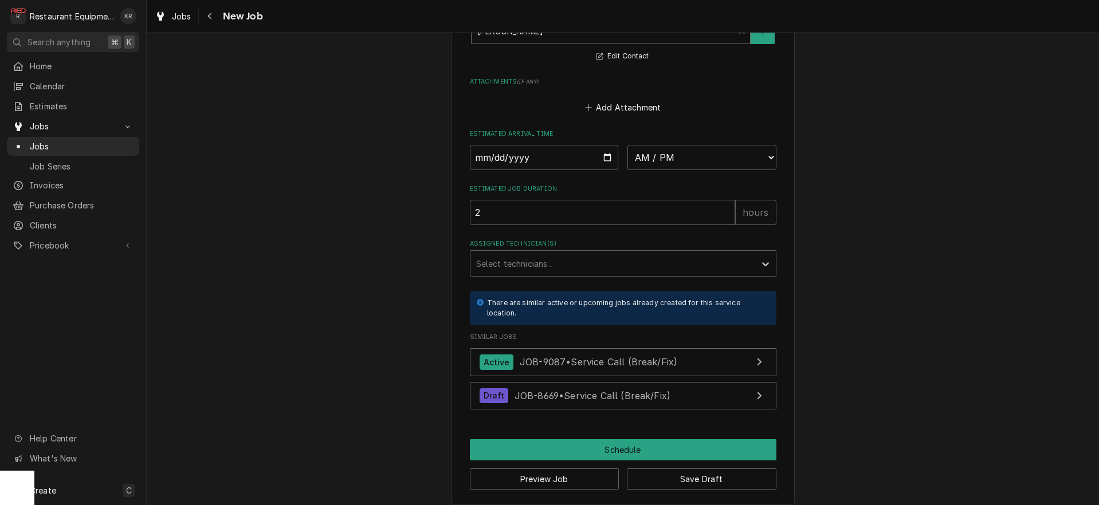
scroll to position [981, 0]
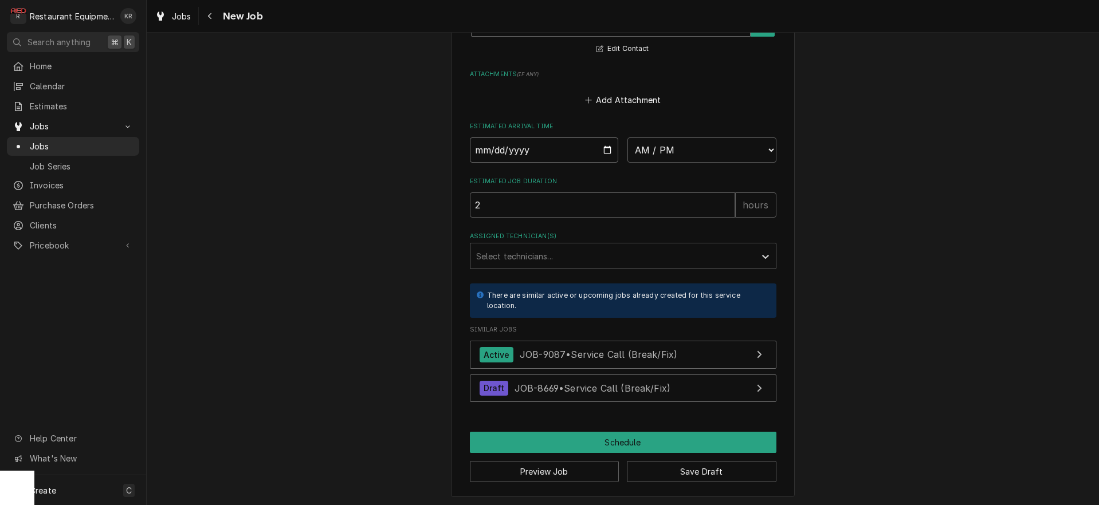
click at [606, 148] on input "Date" at bounding box center [544, 150] width 149 height 25
type input "[DATE]"
type textarea "x"
click at [627, 138] on select "AM / PM 6:00 AM 6:15 AM 6:30 AM 6:45 AM 7:00 AM 7:15 AM 7:30 AM 7:45 AM 8:00 AM…" at bounding box center [701, 150] width 149 height 25
select select "13:15:00"
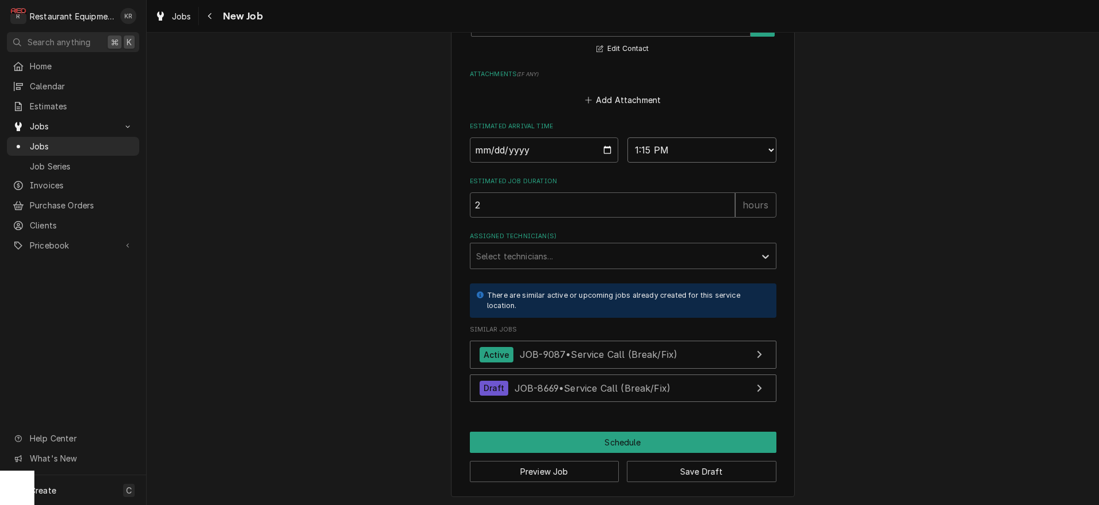
click option "1:15 PM" at bounding box center [0, 0] width 0 height 0
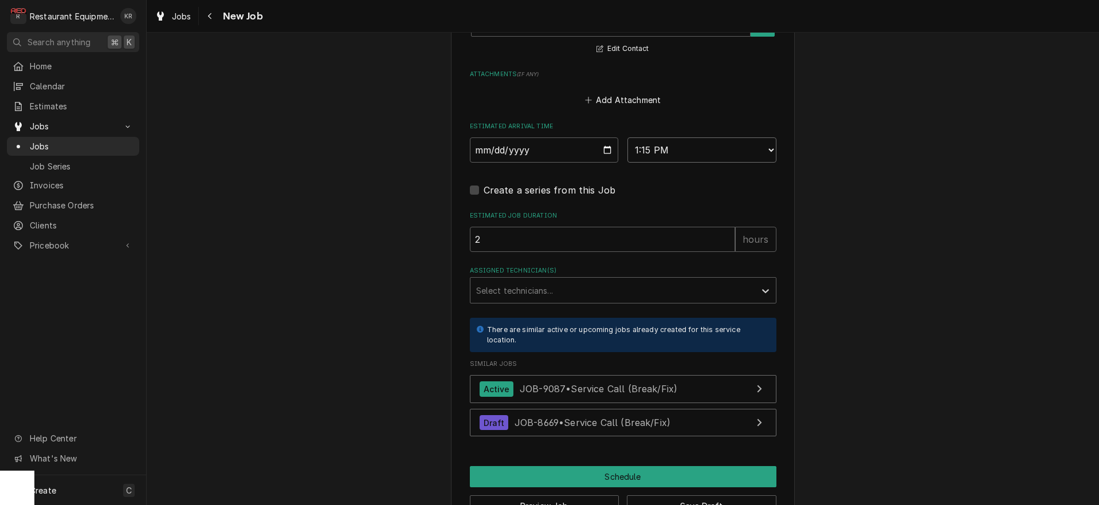
type textarea "x"
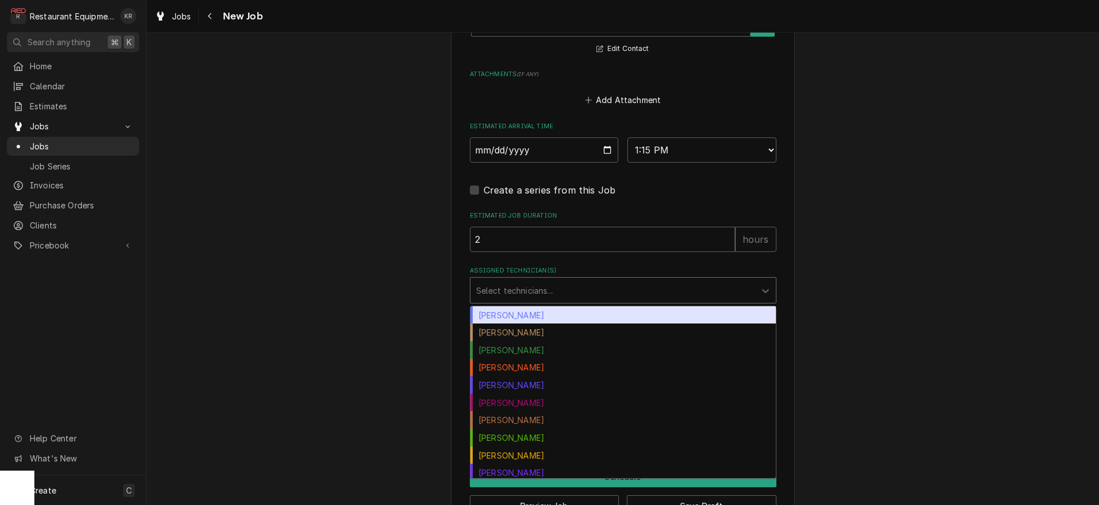
click at [528, 284] on div "Assigned Technician(s)" at bounding box center [612, 290] width 273 height 21
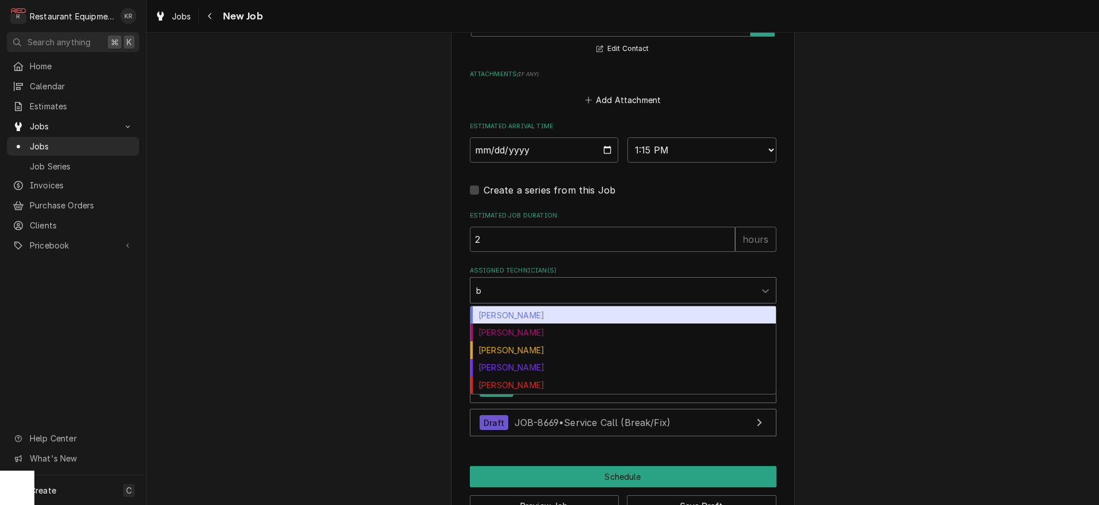
type input "br"
click at [521, 313] on div "[PERSON_NAME]" at bounding box center [622, 316] width 305 height 18
type textarea "x"
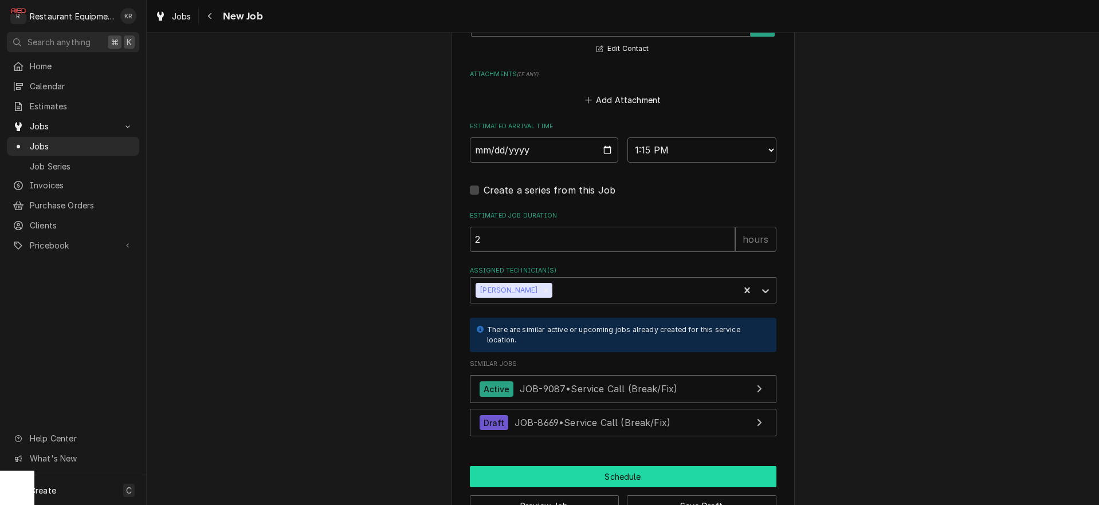
click at [561, 477] on button "Schedule" at bounding box center [623, 476] width 307 height 21
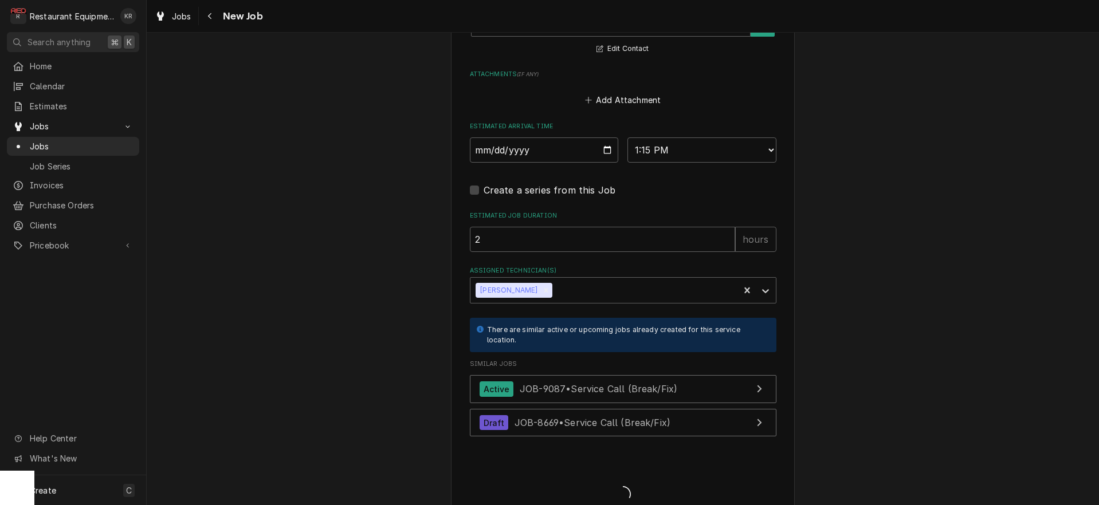
type textarea "x"
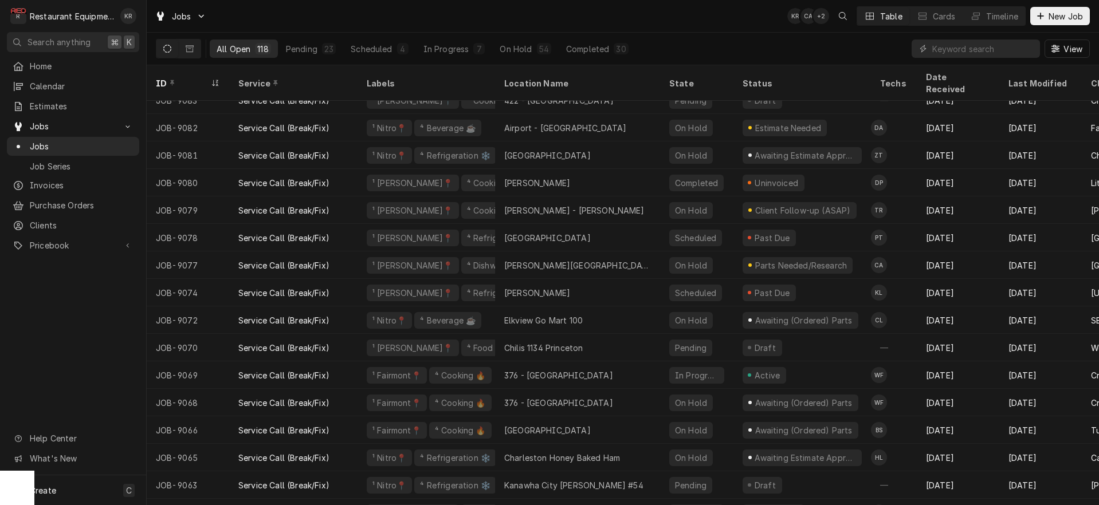
scroll to position [235, 0]
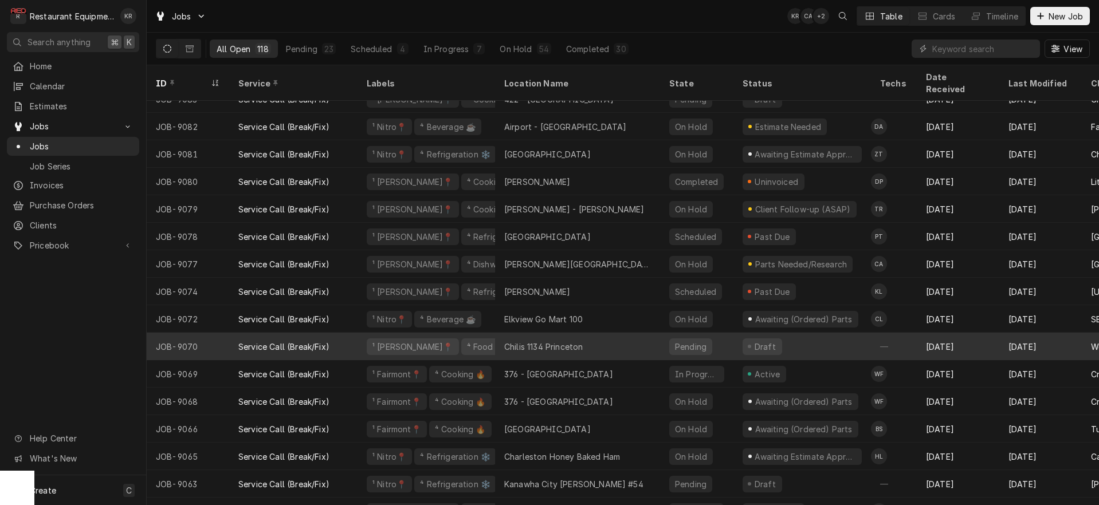
drag, startPoint x: 0, startPoint y: 0, endPoint x: 585, endPoint y: 332, distance: 672.8
click at [585, 333] on div "Chilis 1134 Princeton" at bounding box center [577, 347] width 165 height 28
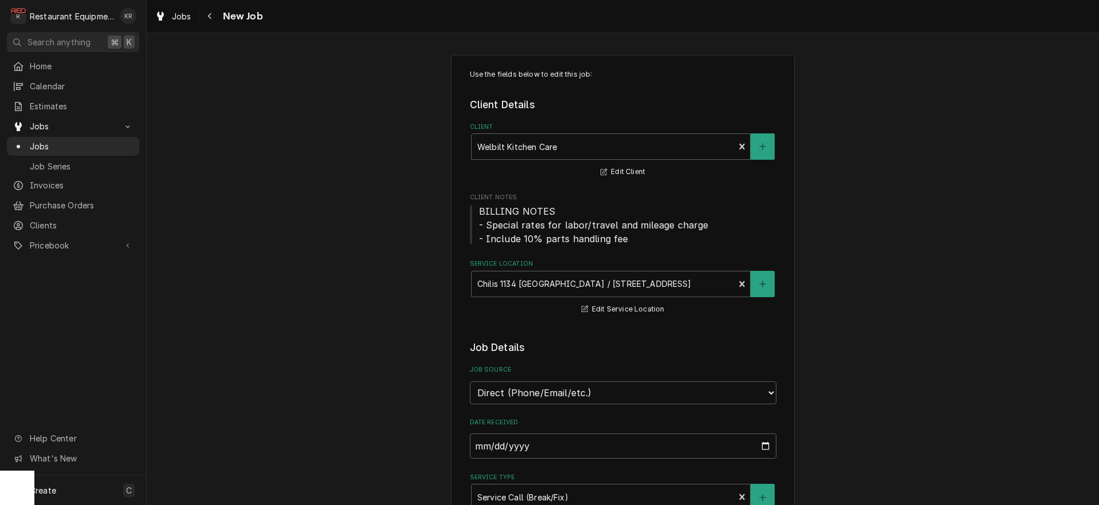
type textarea "x"
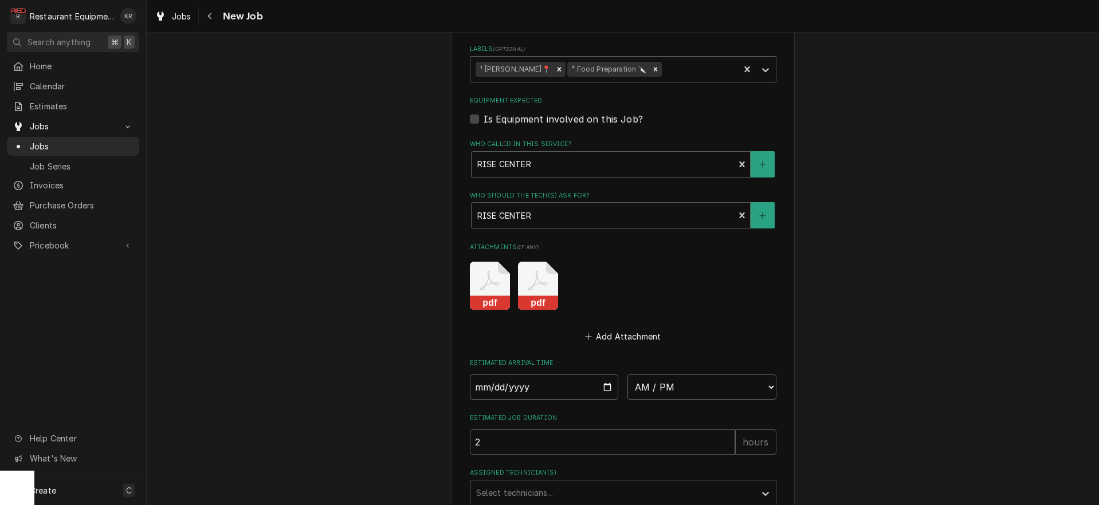
scroll to position [979, 0]
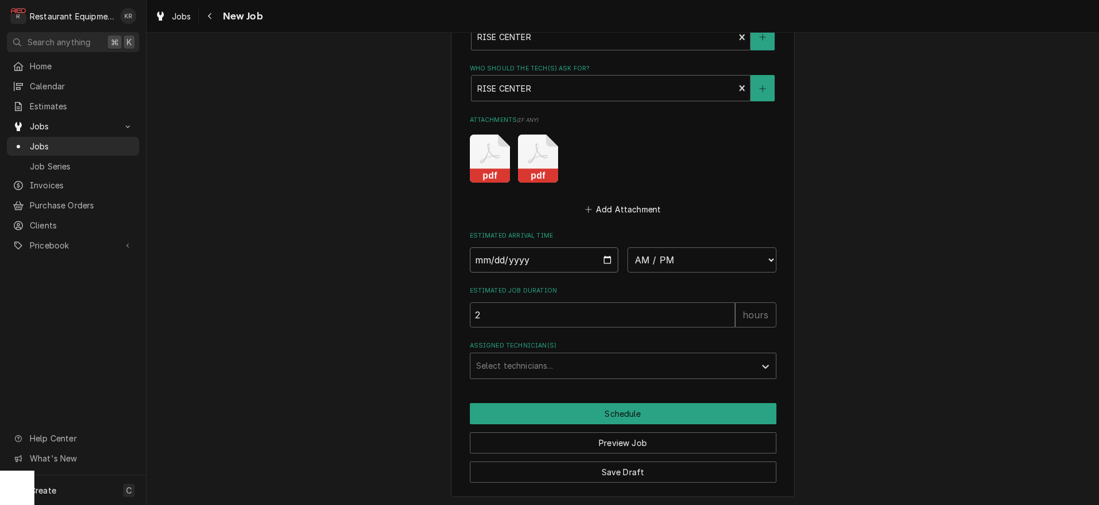
click at [606, 261] on input "Date" at bounding box center [544, 260] width 149 height 25
type input "[DATE]"
type textarea "x"
click at [627, 248] on select "AM / PM 6:00 AM 6:15 AM 6:30 AM 6:45 AM 7:00 AM 7:15 AM 7:30 AM 7:45 AM 8:00 AM…" at bounding box center [701, 260] width 149 height 25
select select "13:30:00"
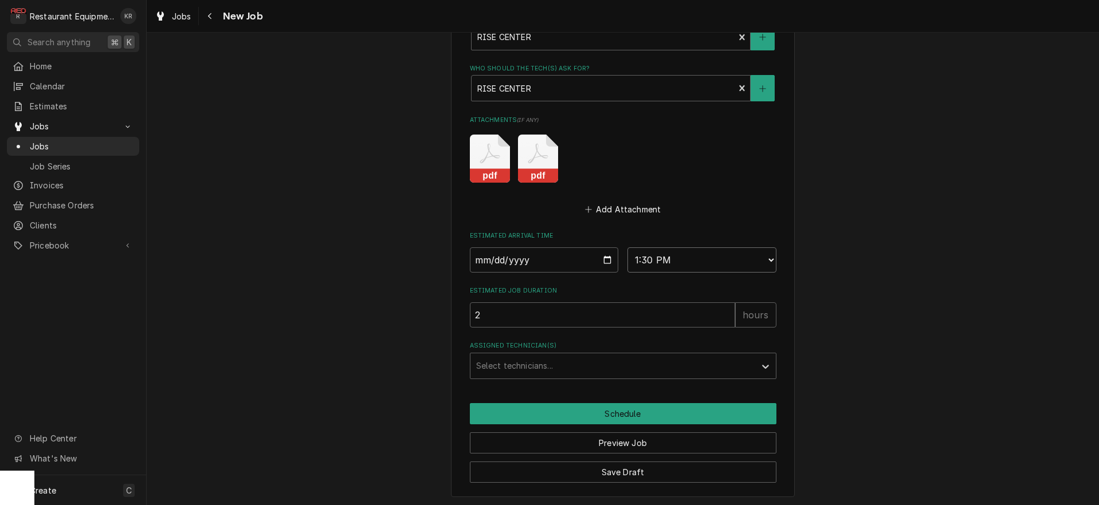
click option "1:30 PM" at bounding box center [0, 0] width 0 height 0
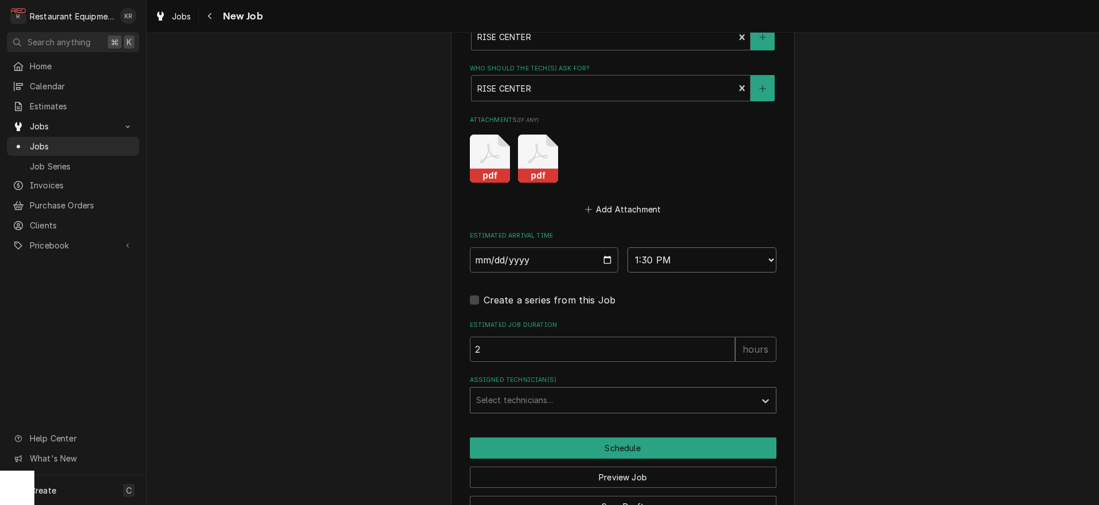
type textarea "x"
click at [537, 396] on div "Assigned Technician(s)" at bounding box center [612, 400] width 273 height 21
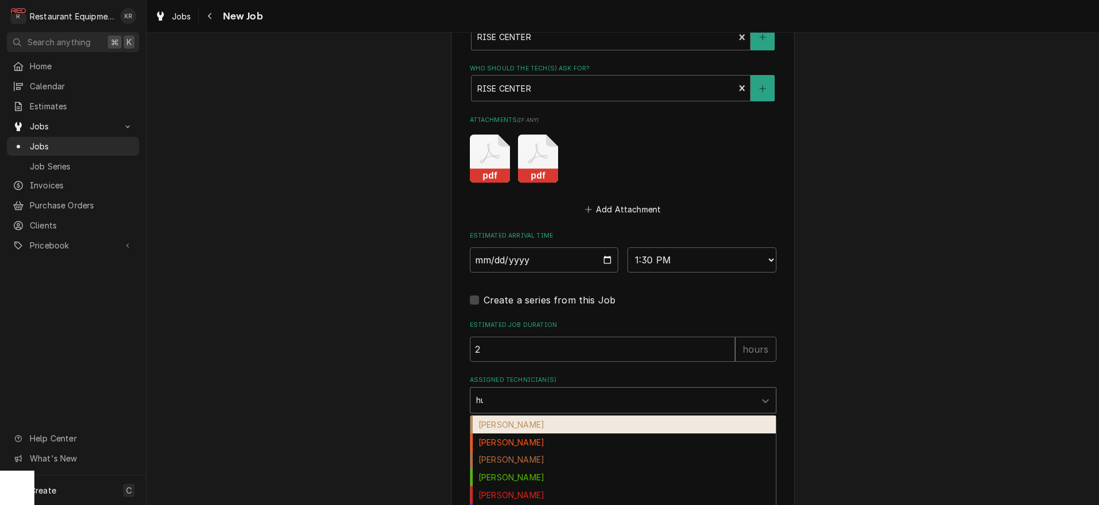
type input "hun"
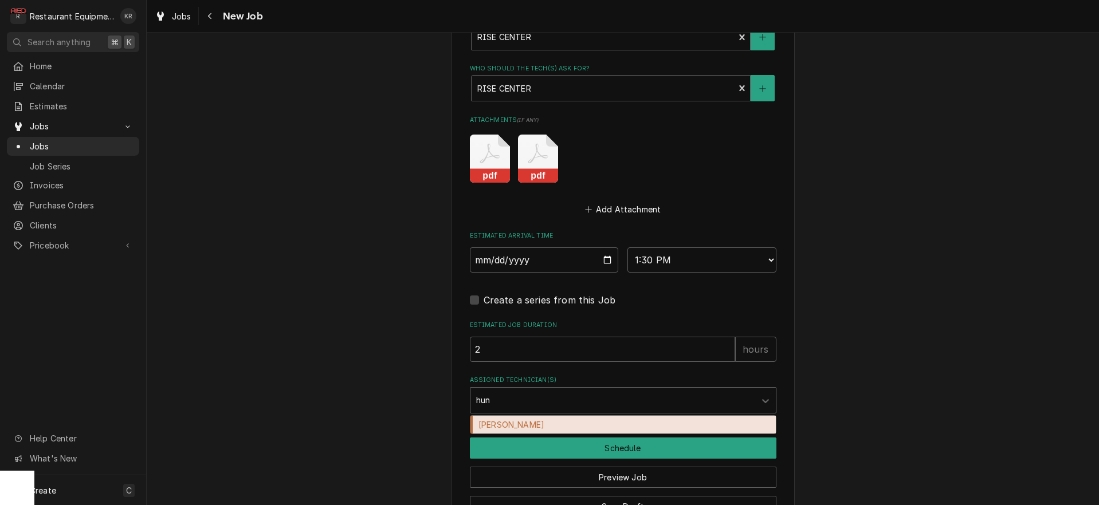
click at [539, 420] on div "Hunter Ralston" at bounding box center [622, 425] width 305 height 18
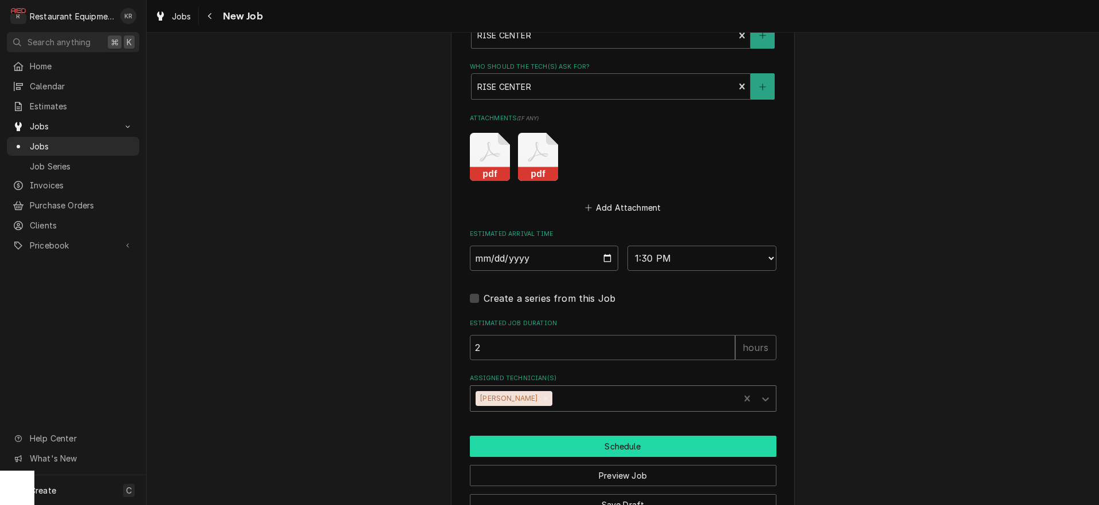
click at [549, 450] on button "Schedule" at bounding box center [623, 446] width 307 height 21
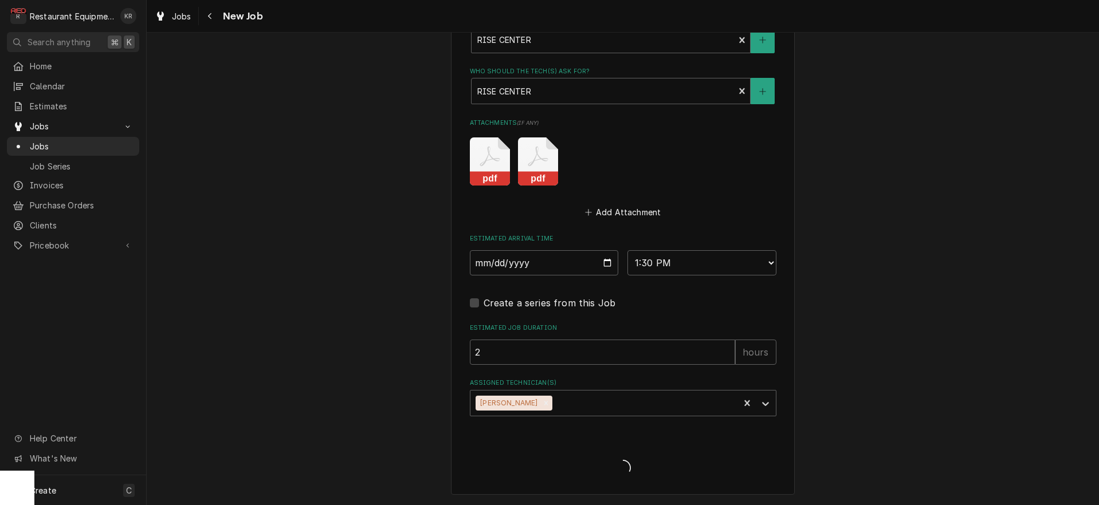
scroll to position [974, 0]
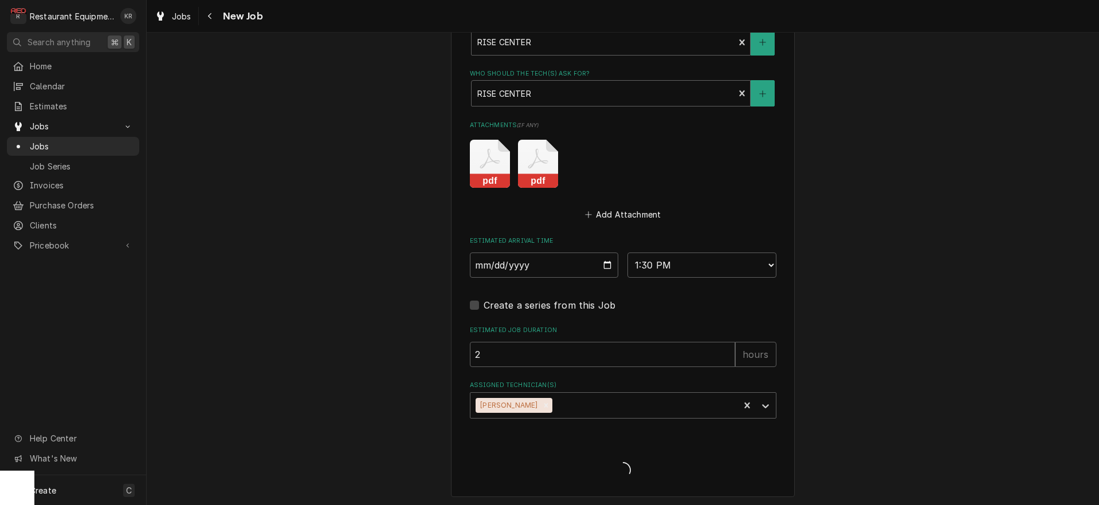
type textarea "x"
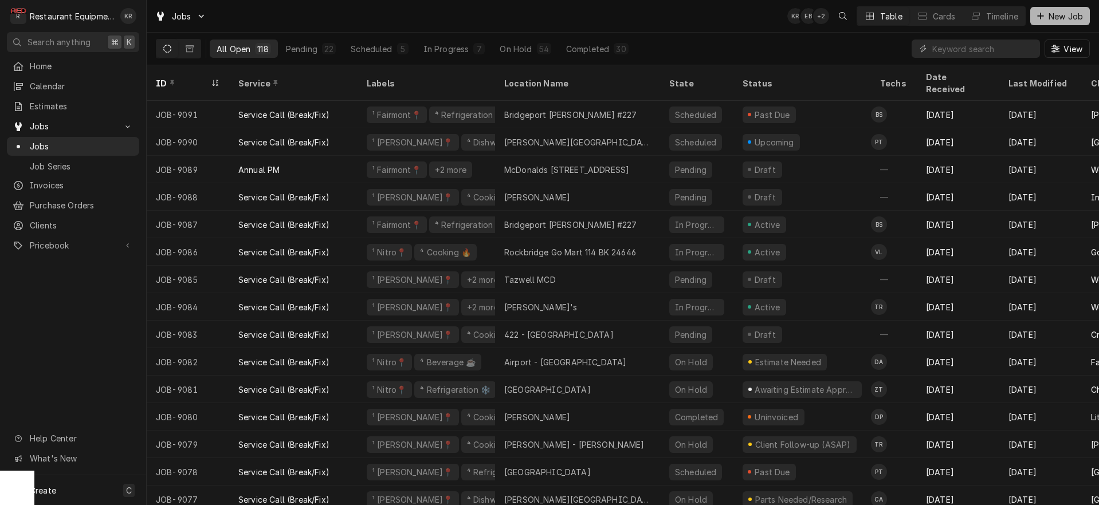
click at [1071, 12] on span "New Job" at bounding box center [1065, 16] width 39 height 12
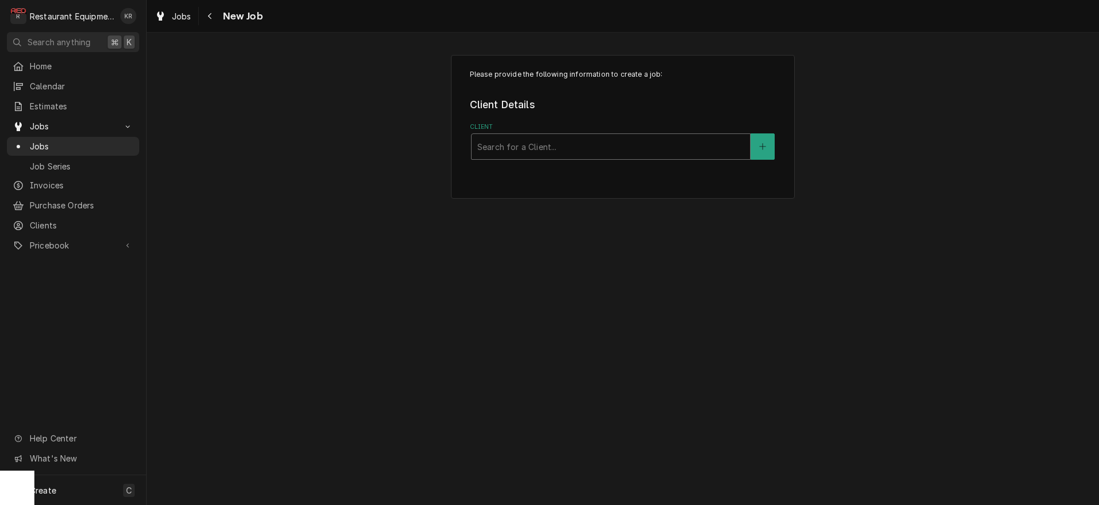
click at [529, 143] on div "Client" at bounding box center [610, 146] width 267 height 21
type input "little"
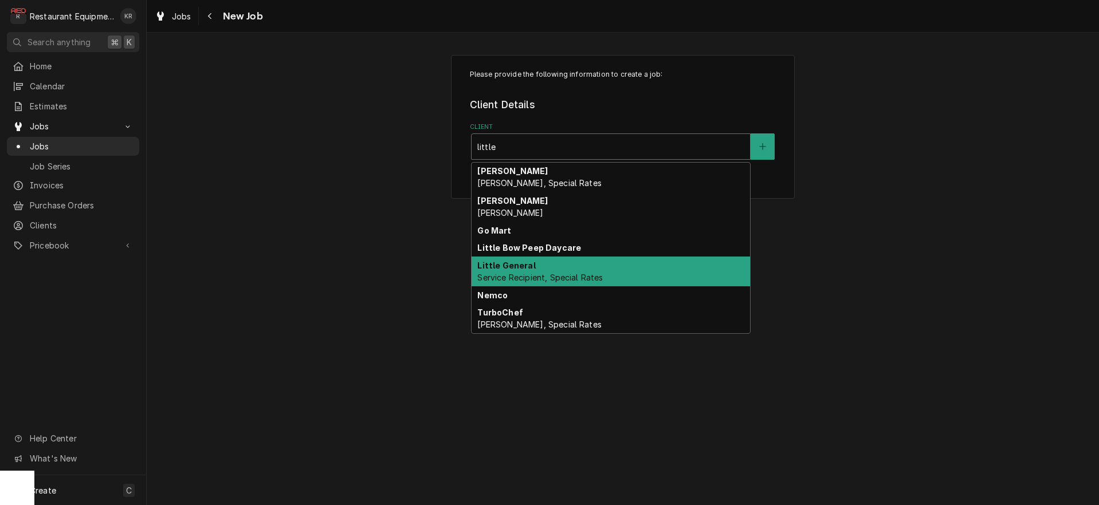
click at [521, 277] on span "Service Recipient, Special Rates" at bounding box center [539, 278] width 125 height 10
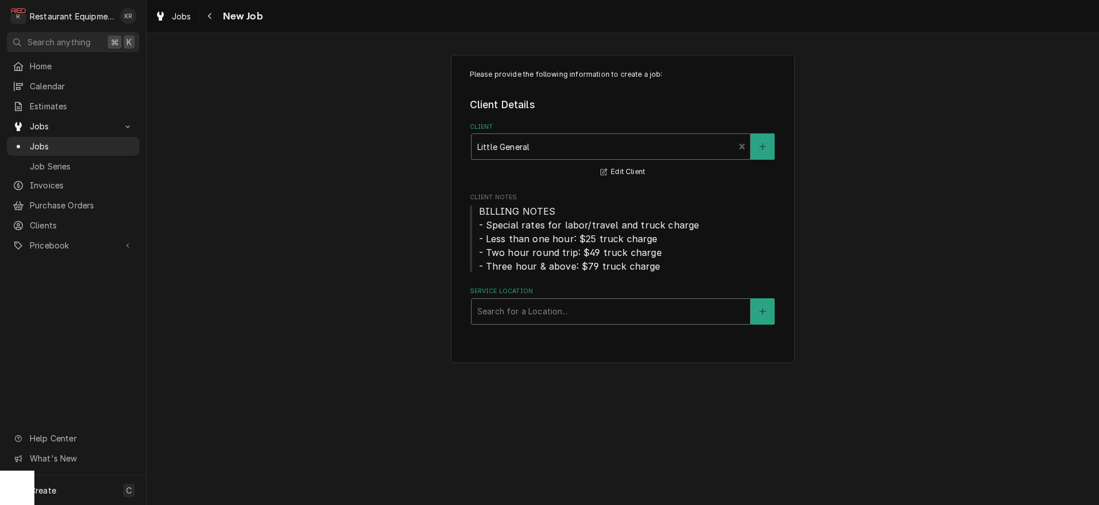
click at [522, 310] on div "Service Location" at bounding box center [610, 311] width 267 height 21
type input "charm"
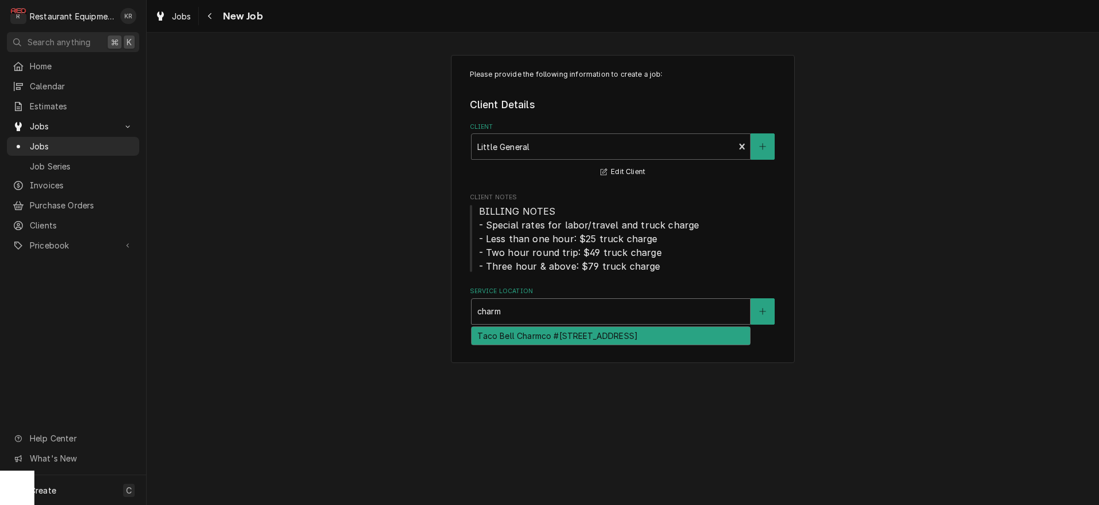
click at [521, 341] on div "Taco Bell Charmco #2095 / 4891 Midland Trail W, Charmco, WV 25958" at bounding box center [611, 336] width 278 height 18
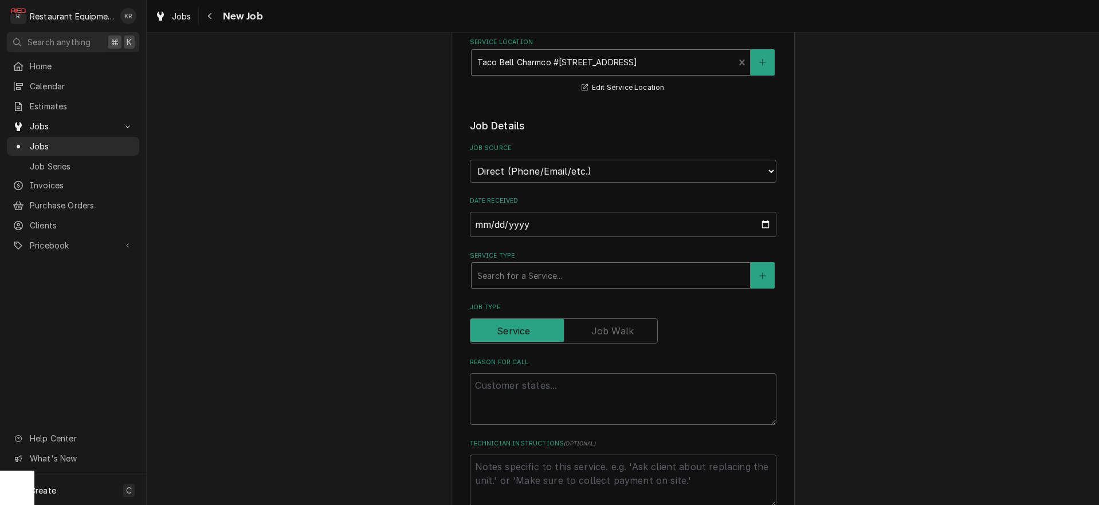
scroll to position [271, 0]
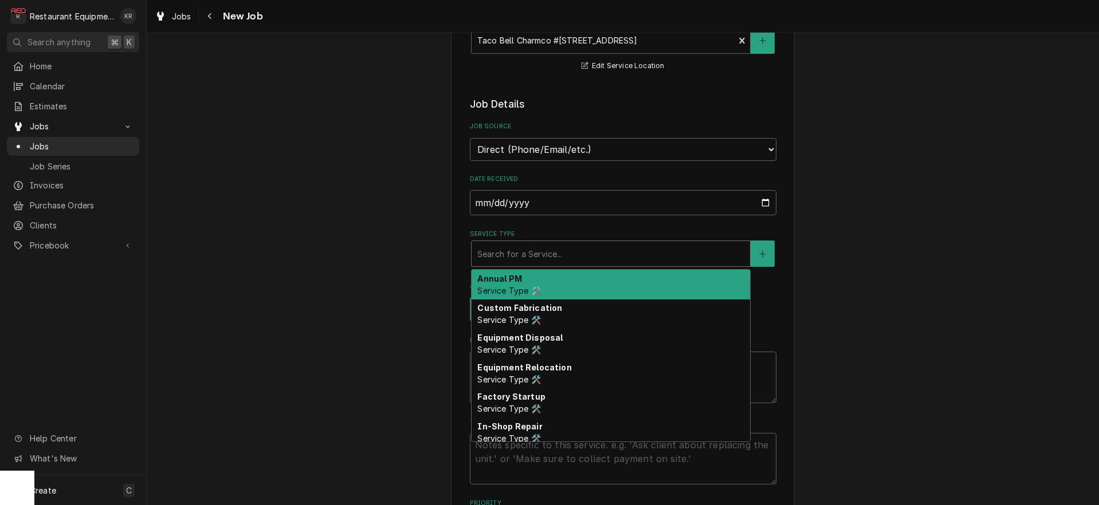
type textarea "x"
type input "b"
click at [529, 253] on div "b" at bounding box center [610, 253] width 267 height 21
type textarea "x"
type input "br"
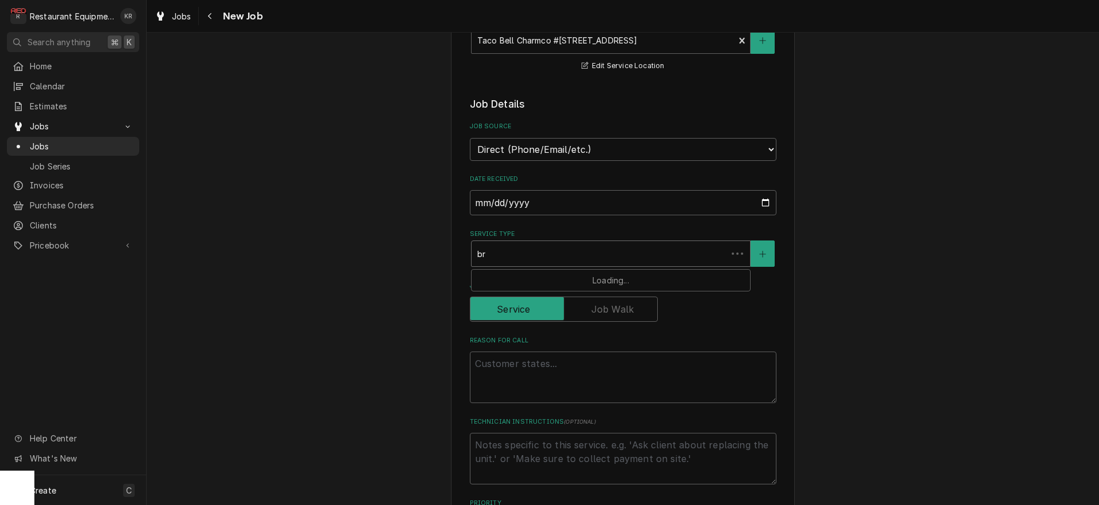
type textarea "x"
type input "bre"
type textarea "x"
type input "brea"
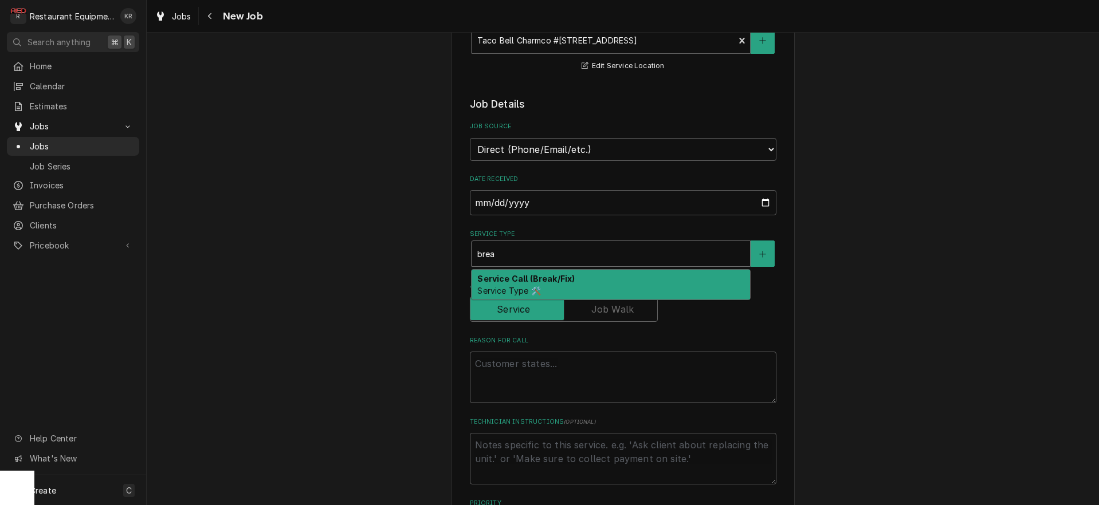
click at [522, 282] on strong "Service Call (Break/Fix)" at bounding box center [525, 279] width 97 height 10
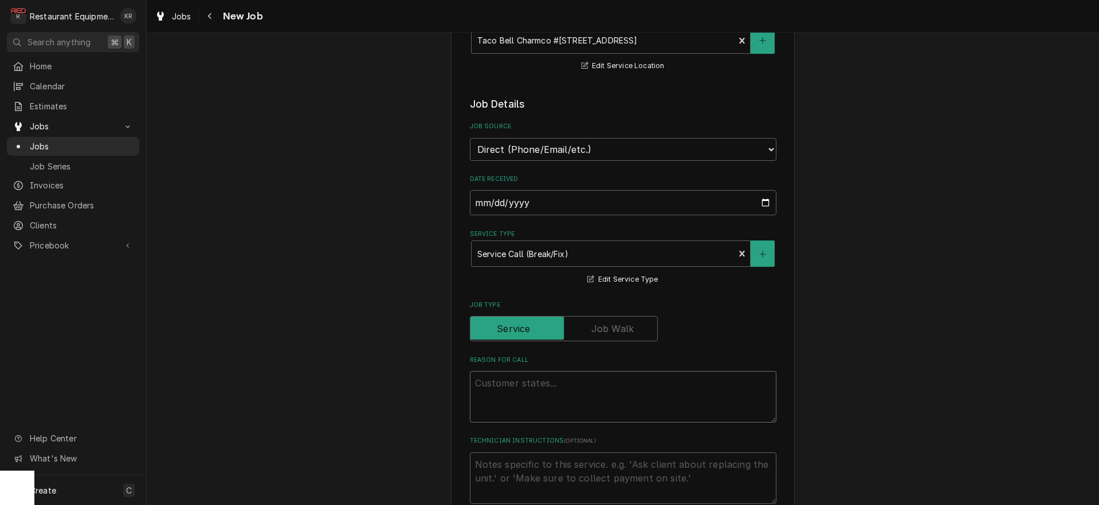
paste textarea "Work Order #: 88983 Request number: 113608 Rethermalizer rethermalizer that was…"
type textarea "x"
type textarea "Work Order #: 88983 Request number: 113608 Rethermalizer rethermalizer that was…"
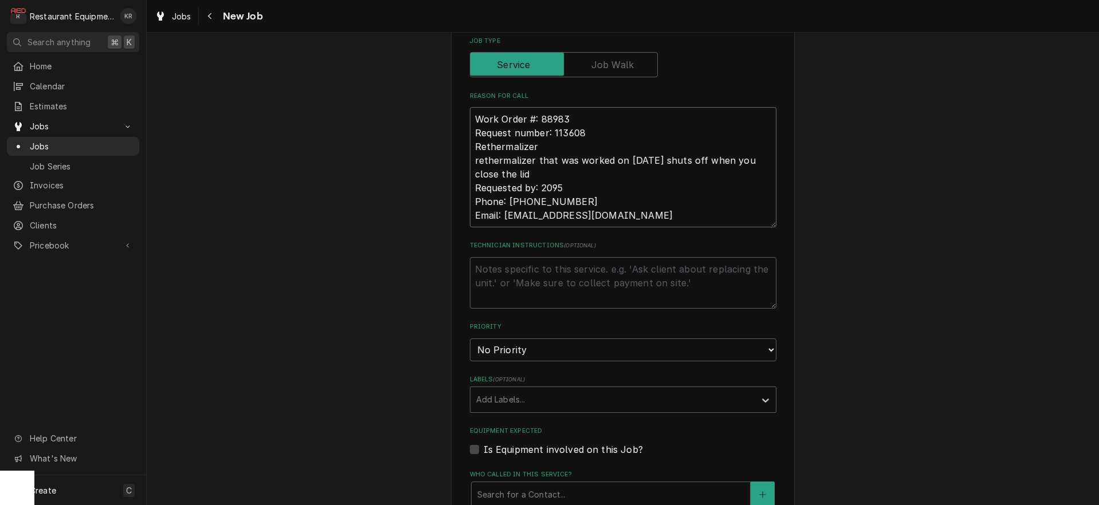
type textarea "x"
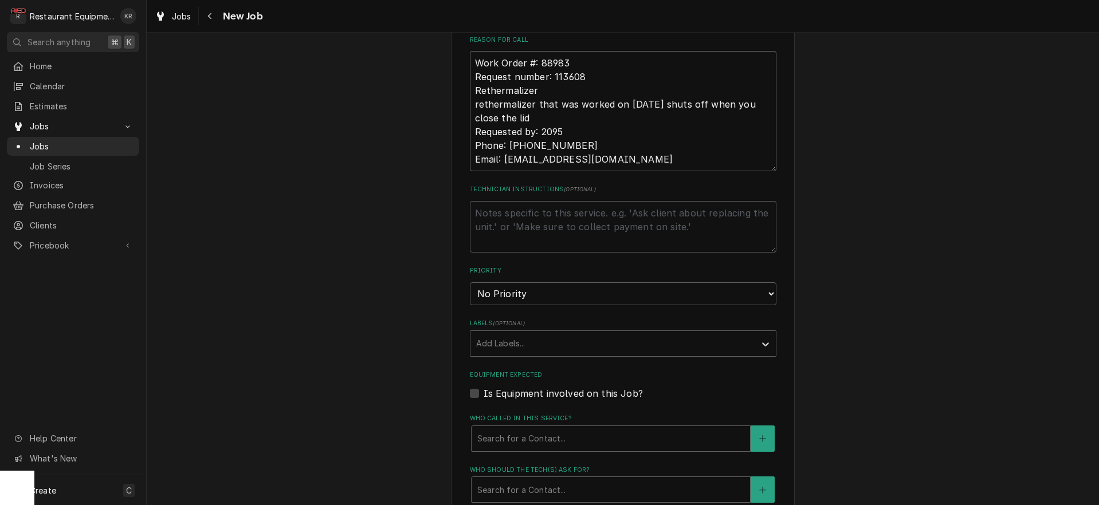
scroll to position [599, 0]
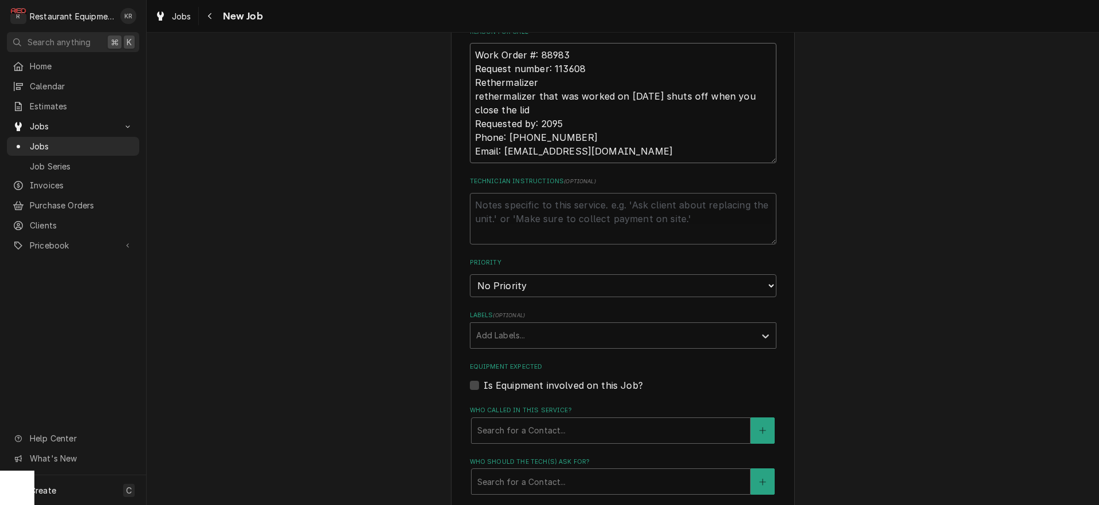
type textarea "Work Order #: 88983 Request number: 113608 Rethermalizer rethermalizer that was…"
select select "2"
click option "High" at bounding box center [0, 0] width 0 height 0
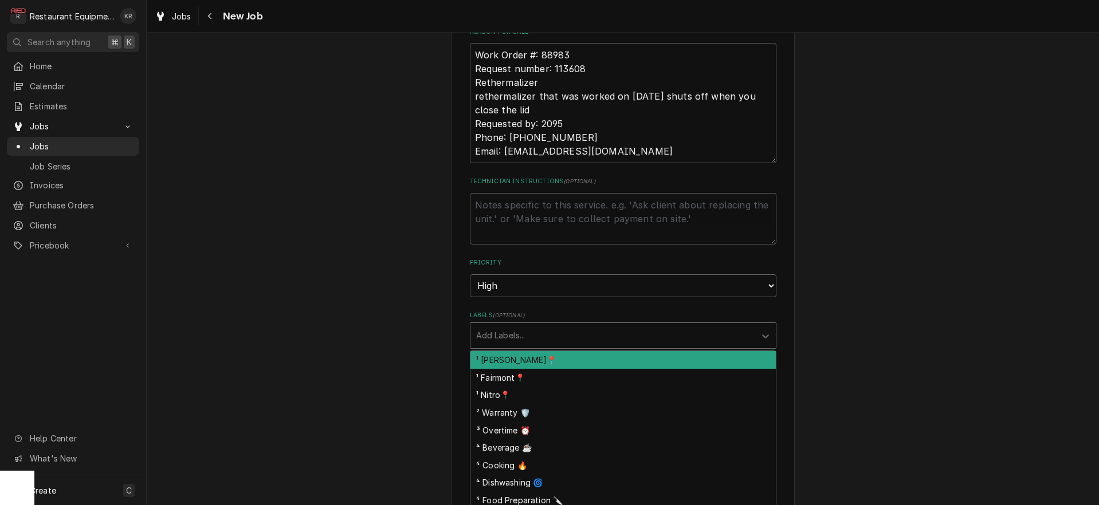
click at [508, 333] on div "Labels" at bounding box center [612, 335] width 273 height 21
click at [508, 360] on div "¹ Beckley📍" at bounding box center [622, 360] width 305 height 18
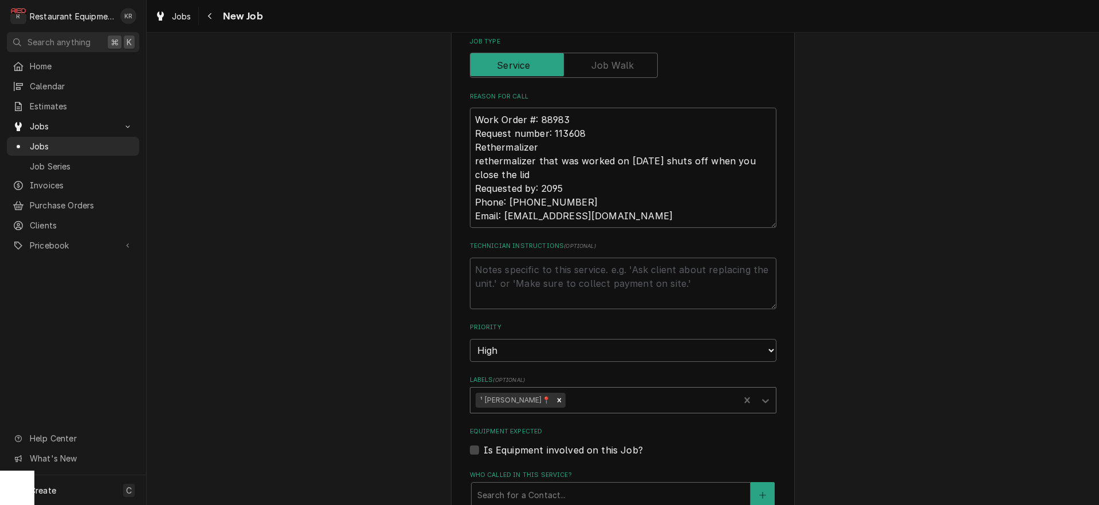
scroll to position [536, 0]
click at [496, 272] on textarea "Technician Instructions ( optional )" at bounding box center [623, 283] width 307 height 52
type textarea "x"
type textarea "W"
type textarea "x"
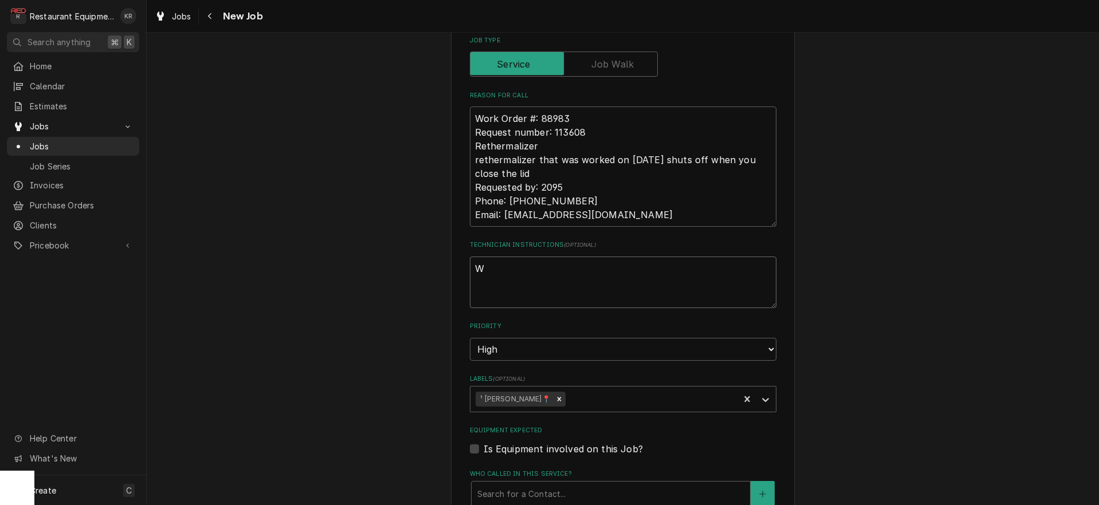
type textarea "Wa"
type textarea "x"
type textarea "Was"
type textarea "x"
type textarea "Was"
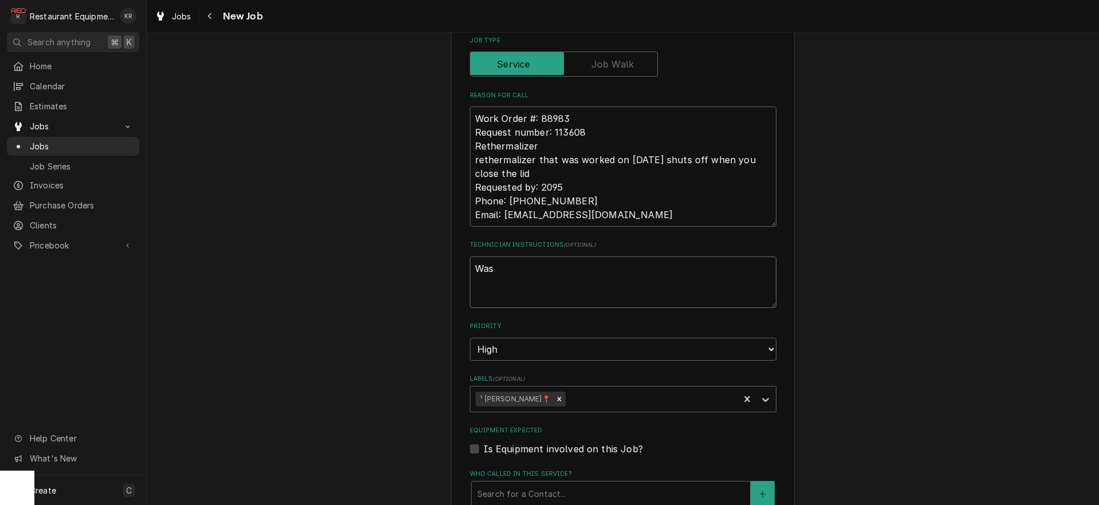
type textarea "x"
type textarea "Was l"
type textarea "x"
type textarea "Was lo"
type textarea "x"
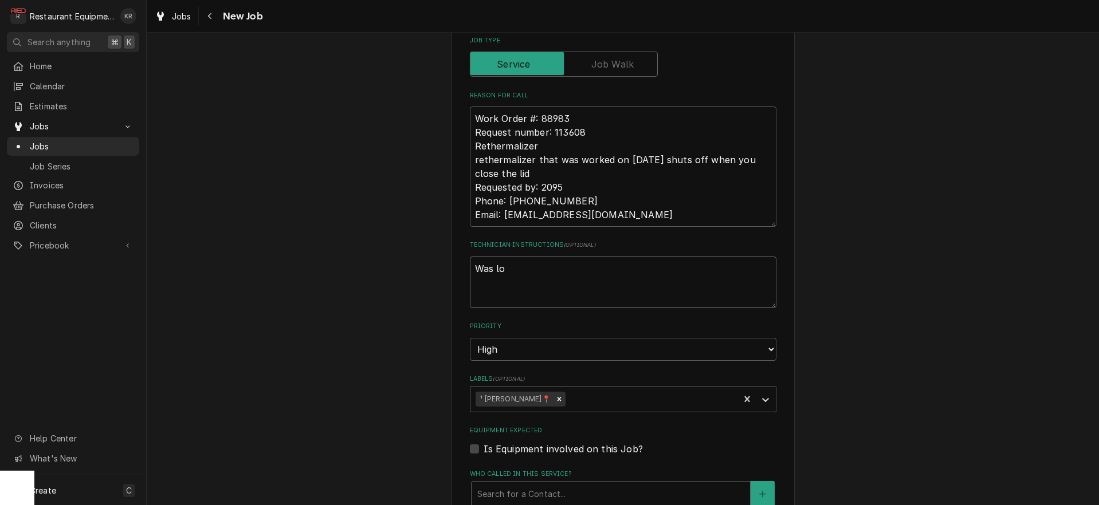
type textarea "Was loo"
type textarea "x"
type textarea "Was look"
type textarea "x"
type textarea "Was looke"
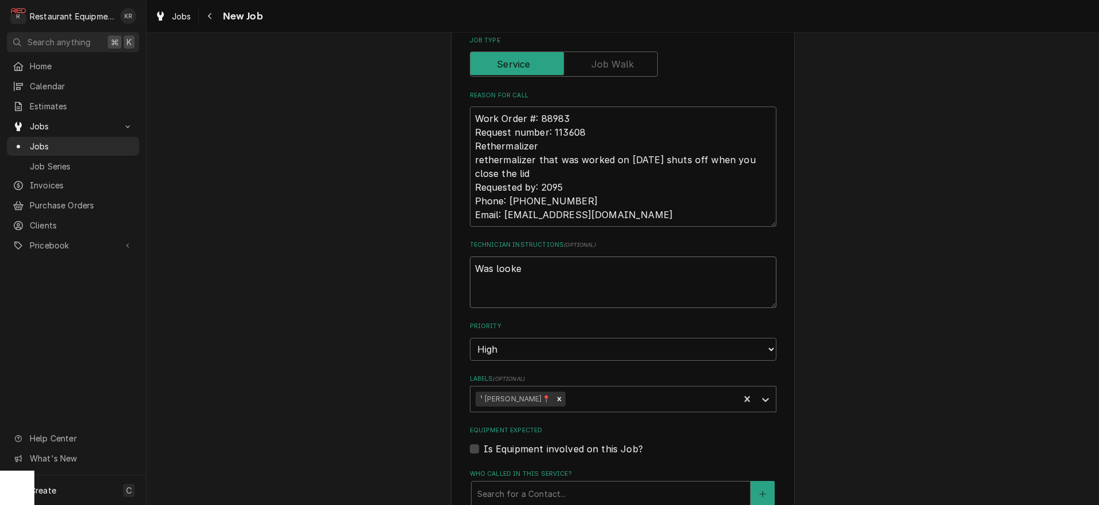
type textarea "x"
type textarea "Was looked"
type textarea "x"
type textarea "Was looked"
type textarea "x"
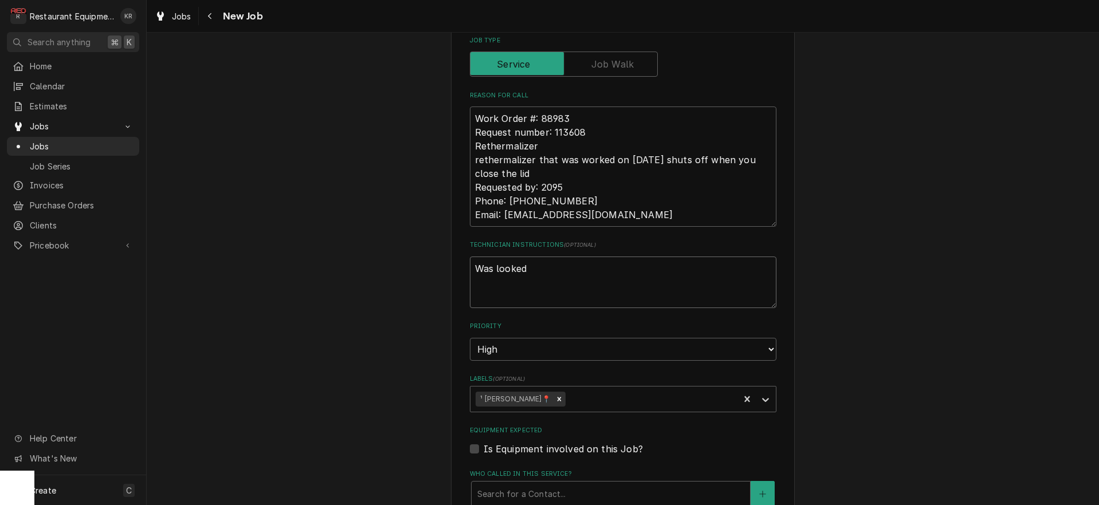
type textarea "Was looked a"
type textarea "x"
type textarea "Was looked at"
type textarea "x"
type textarea "Was looked at"
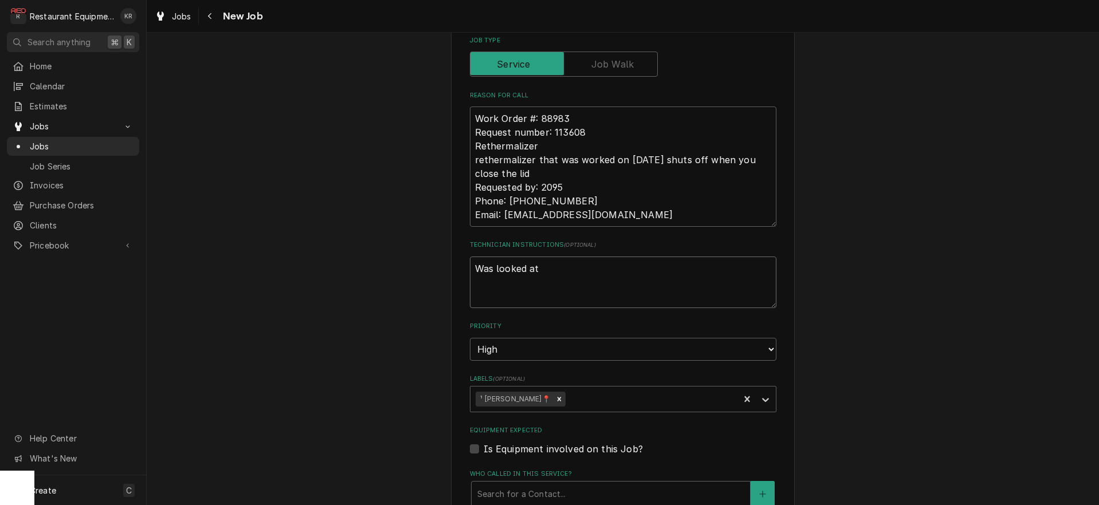
type textarea "x"
type textarea "Was looked at 9"
type textarea "x"
type textarea "Was looked at 9/"
type textarea "x"
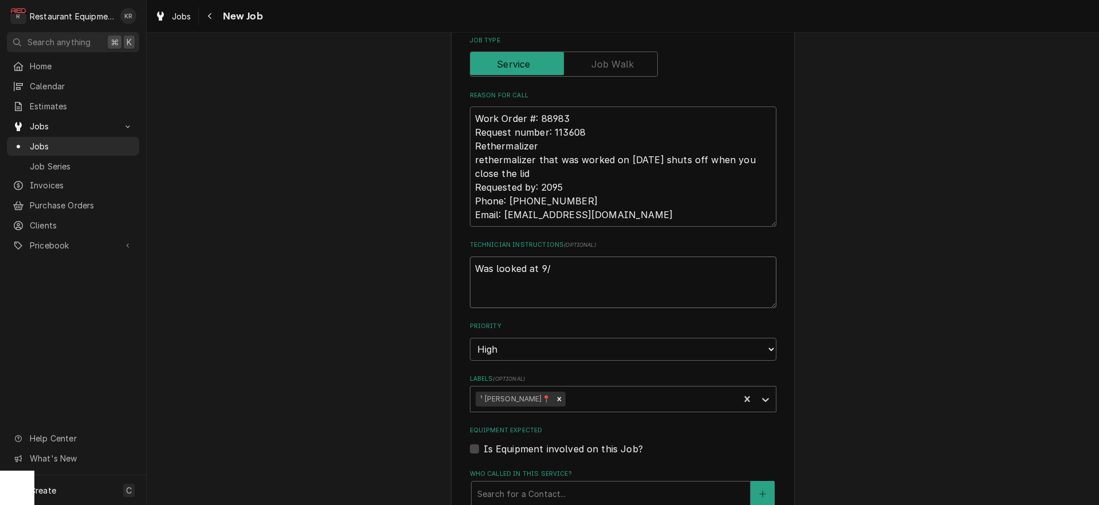
type textarea "Was looked at 9/3"
type textarea "x"
type textarea "Was looked at 9/30"
type textarea "x"
type textarea "Was looked at 9/30"
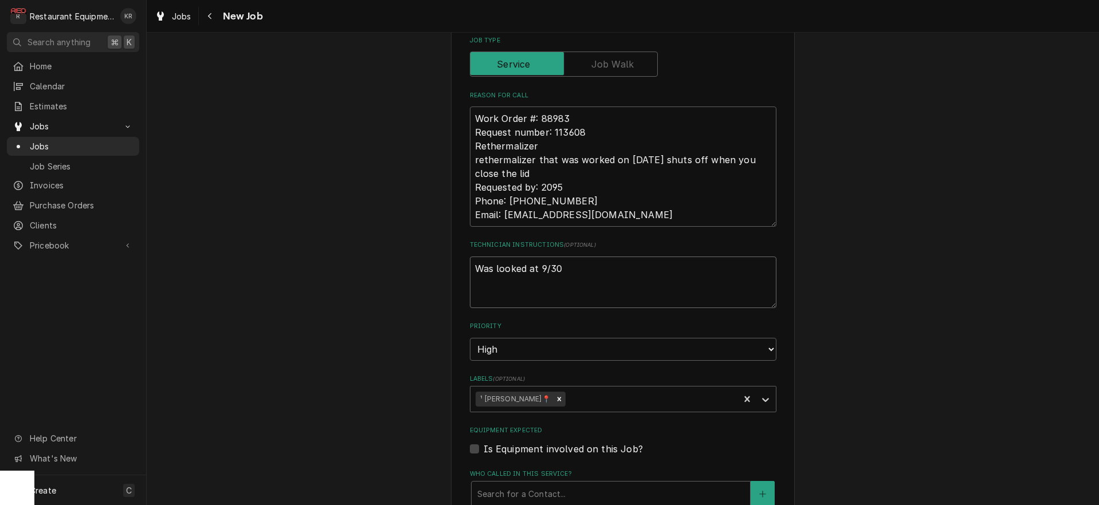
type textarea "x"
type textarea "Was looked at 9/30 f"
type textarea "x"
type textarea "Was looked at 9/30 fo"
type textarea "x"
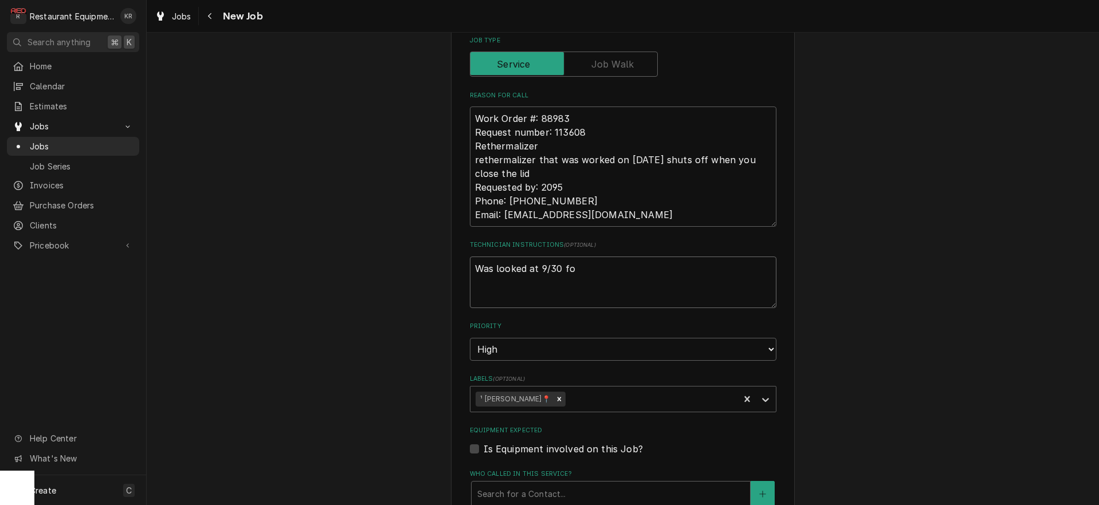
type textarea "Was looked at 9/30 for"
type textarea "x"
type textarea "Was looked at 9/30 for"
type textarea "x"
type textarea "Was looked at 9/30 for a"
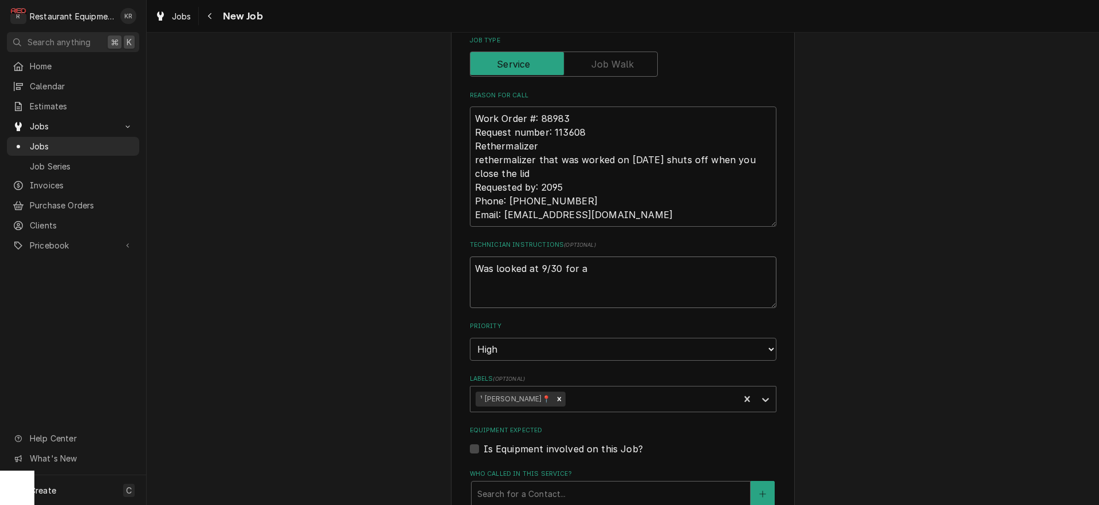
type textarea "x"
type textarea "Was looked at 9/30 for a"
type textarea "x"
type textarea "Was looked at 9/30 for a d"
type textarea "x"
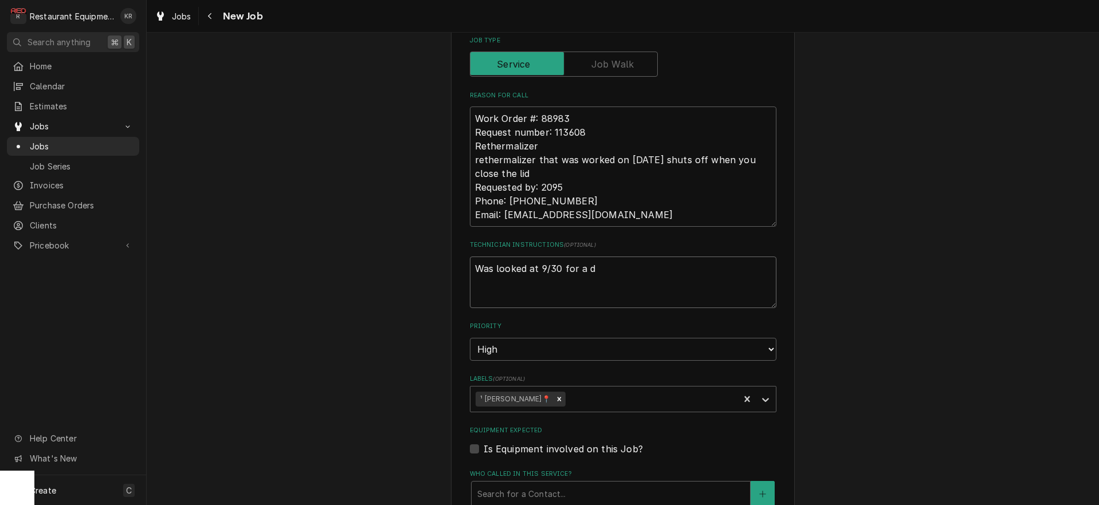
type textarea "Was looked at 9/30 for a di"
type textarea "x"
type textarea "Was looked at 9/30 for a dif"
type textarea "x"
type textarea "Was looked at 9/30 for a diff"
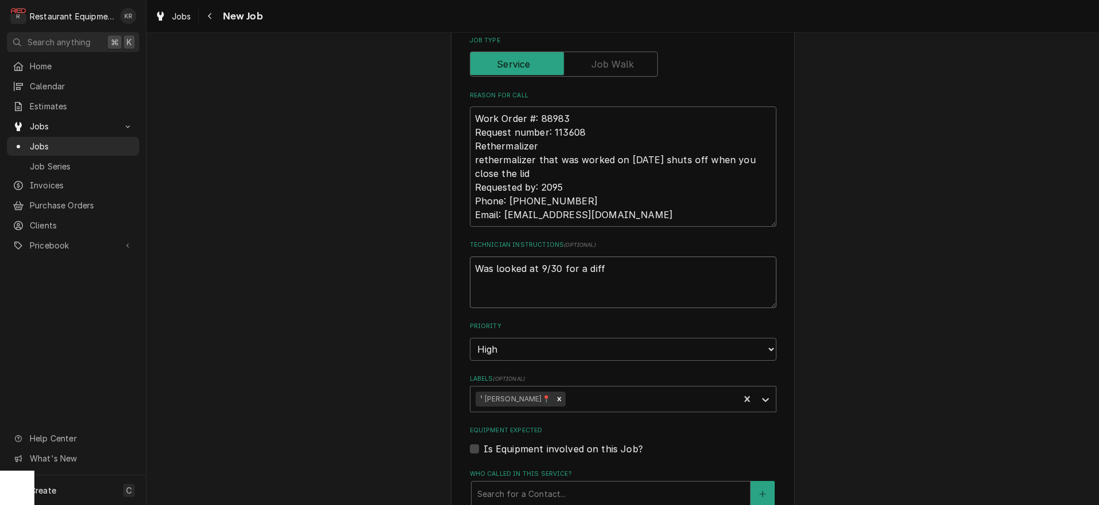
type textarea "x"
type textarea "Was looked at 9/30 for a diffe"
type textarea "x"
type textarea "Was looked at 9/30 for a differ"
type textarea "x"
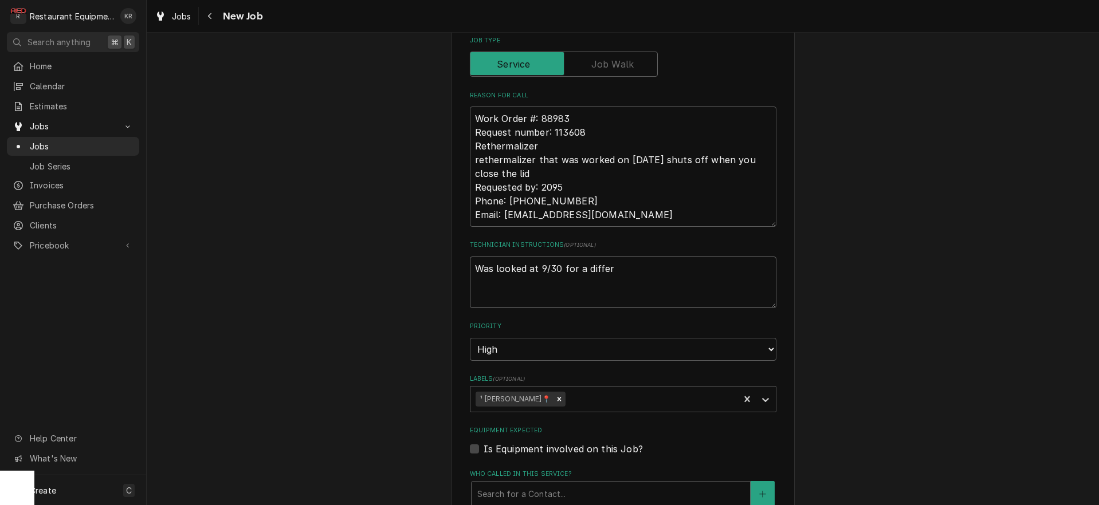
type textarea "Was looked at 9/30 for a differe"
type textarea "x"
type textarea "Was looked at 9/30 for a differen"
type textarea "x"
type textarea "Was looked at 9/30 for a different"
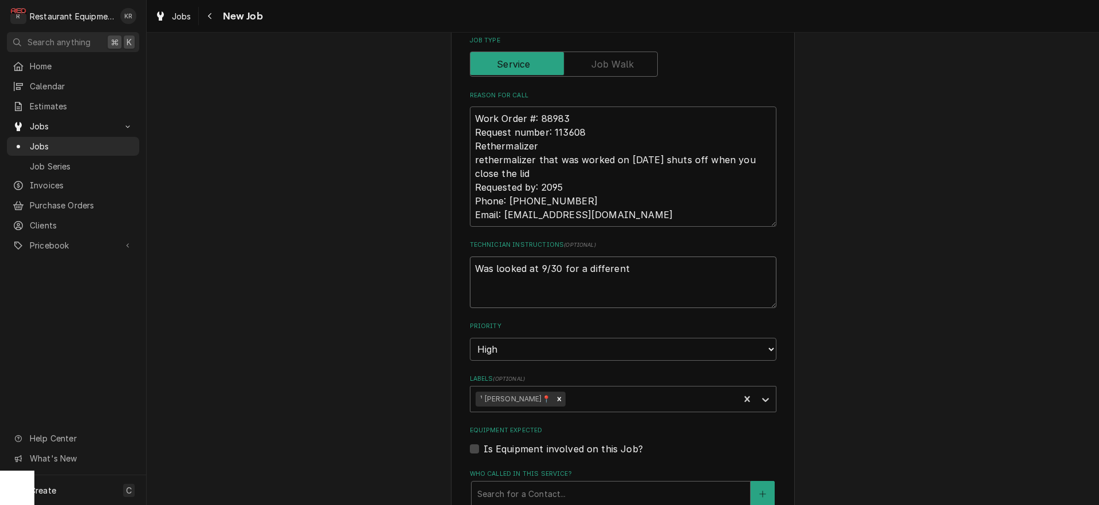
type textarea "x"
type textarea "Was looked at 9/30 for a different"
type textarea "x"
type textarea "Was looked at 9/30 for a different i"
type textarea "x"
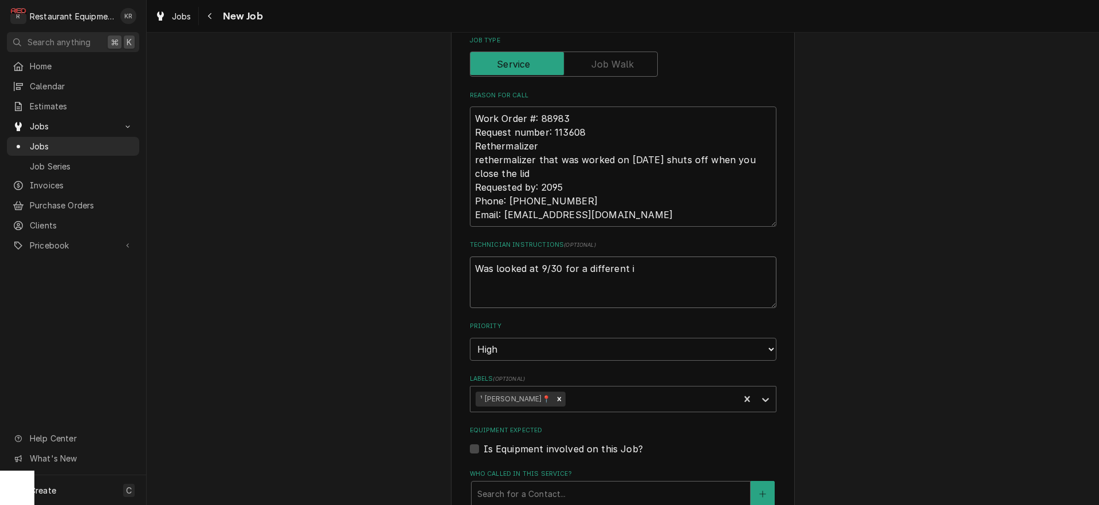
type textarea "Was looked at 9/30 for a different is"
type textarea "x"
type textarea "Was looked at 9/30 for a different iss"
type textarea "x"
type textarea "Was looked at 9/30 for a different issu"
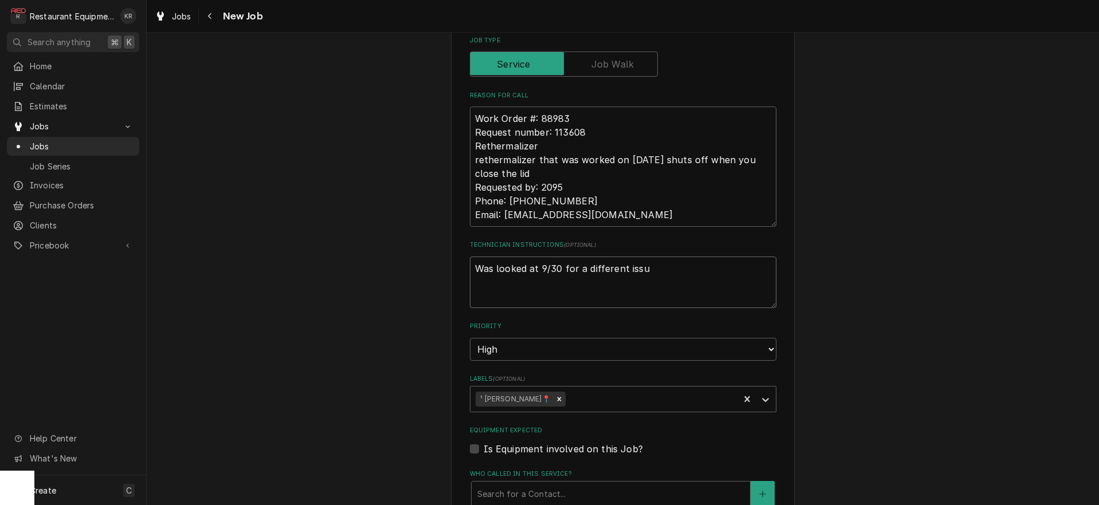
type textarea "x"
type textarea "Was looked at 9/30 for a different issue"
type textarea "x"
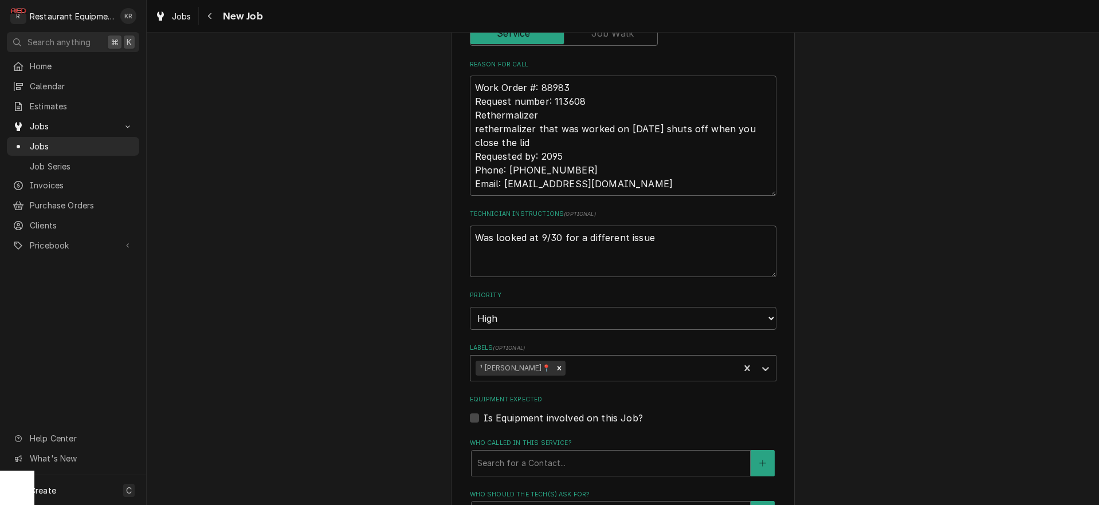
type textarea "Was looked at 9/30 for a different issue"
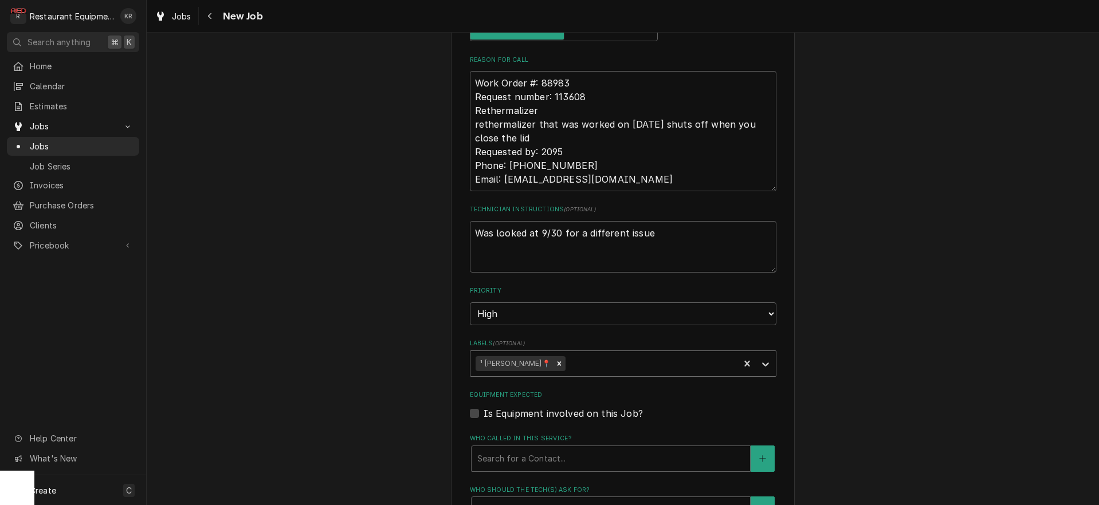
click at [586, 368] on div "Labels" at bounding box center [651, 363] width 166 height 21
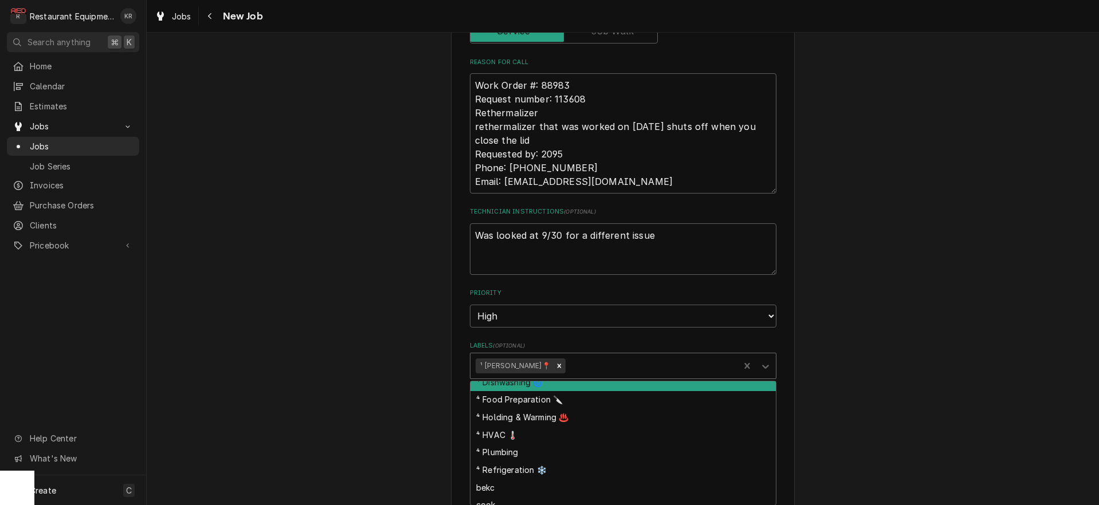
scroll to position [116, 0]
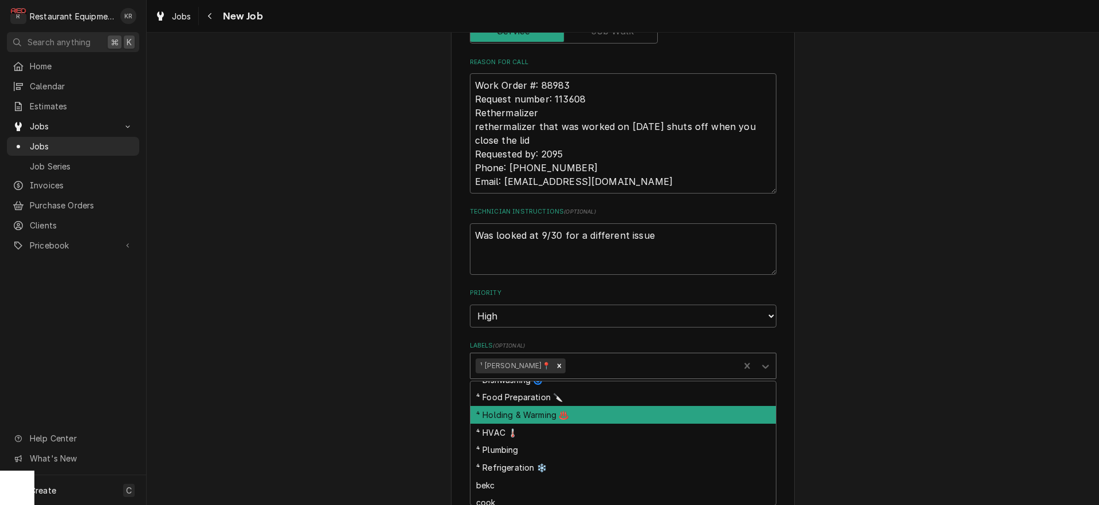
click at [559, 415] on div "⁴ Holding & Warming ♨️" at bounding box center [622, 415] width 305 height 18
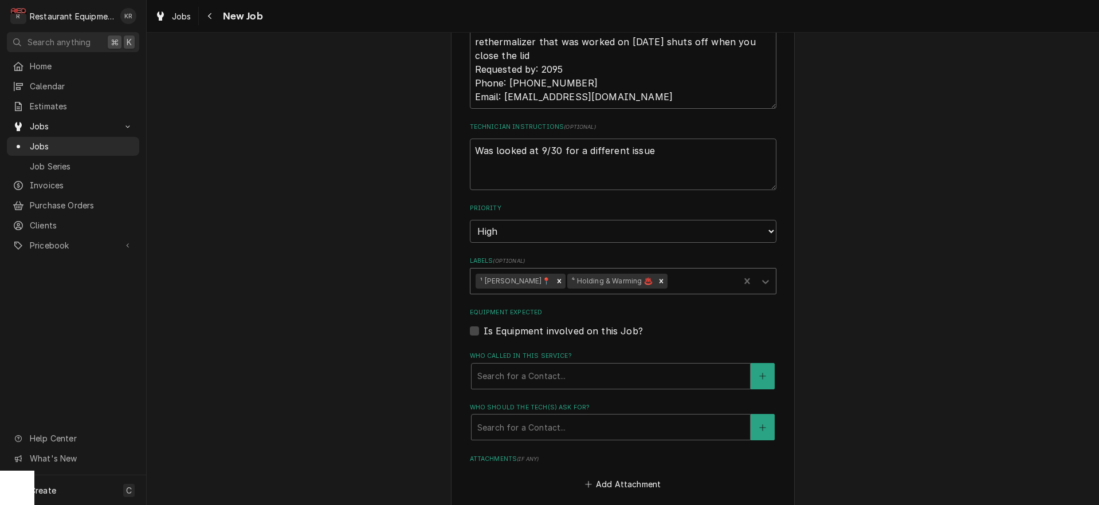
scroll to position [675, 0]
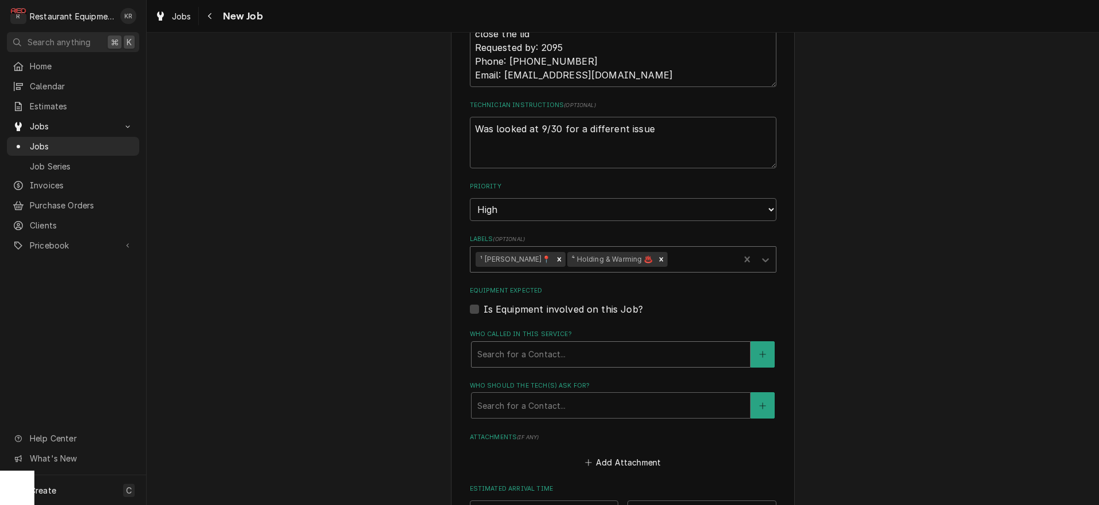
click at [553, 355] on div "Who called in this service?" at bounding box center [610, 354] width 267 height 21
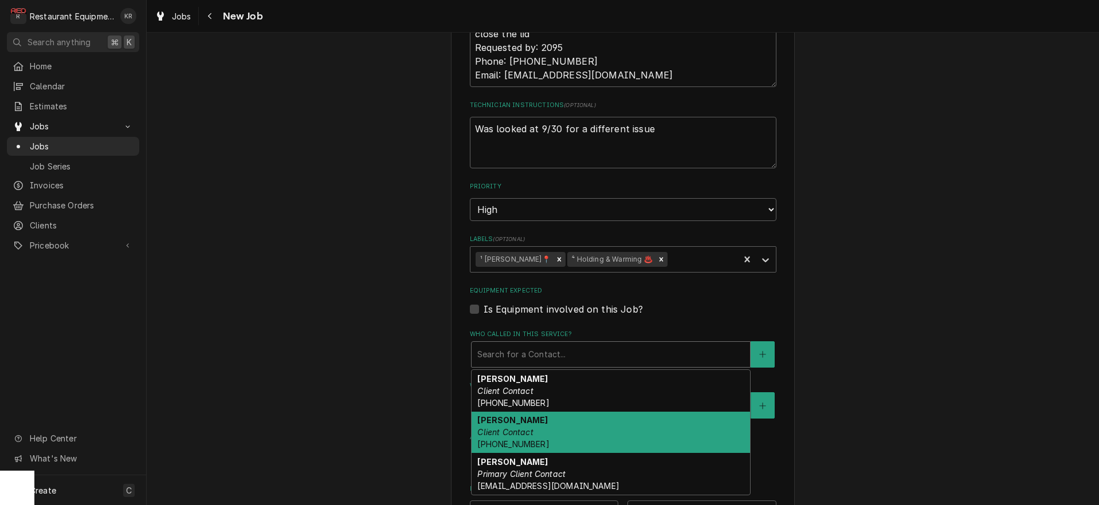
click at [546, 424] on div "Phillip Client Contact (304) 890-1757" at bounding box center [611, 433] width 278 height 42
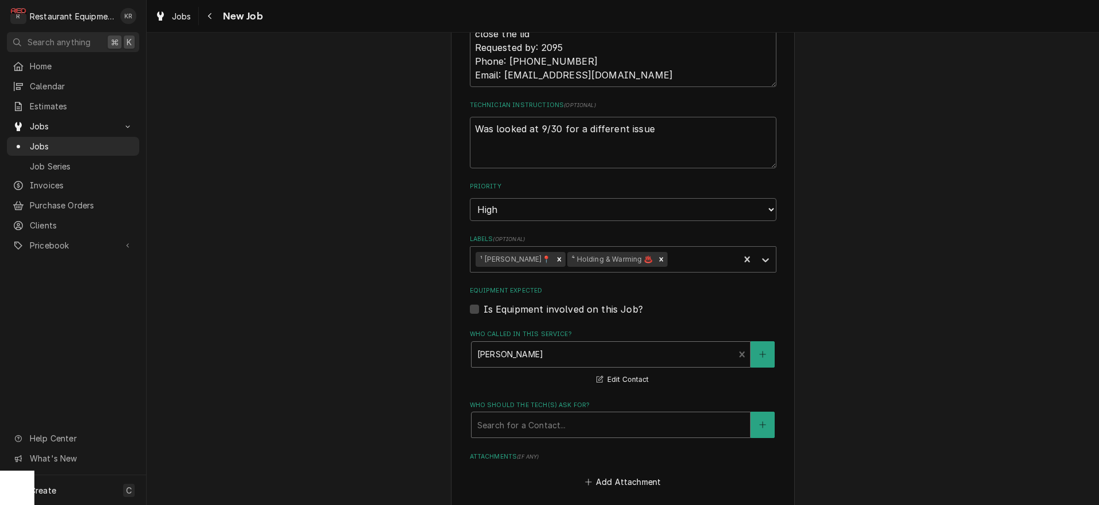
click at [546, 424] on div "Who should the tech(s) ask for?" at bounding box center [610, 425] width 267 height 21
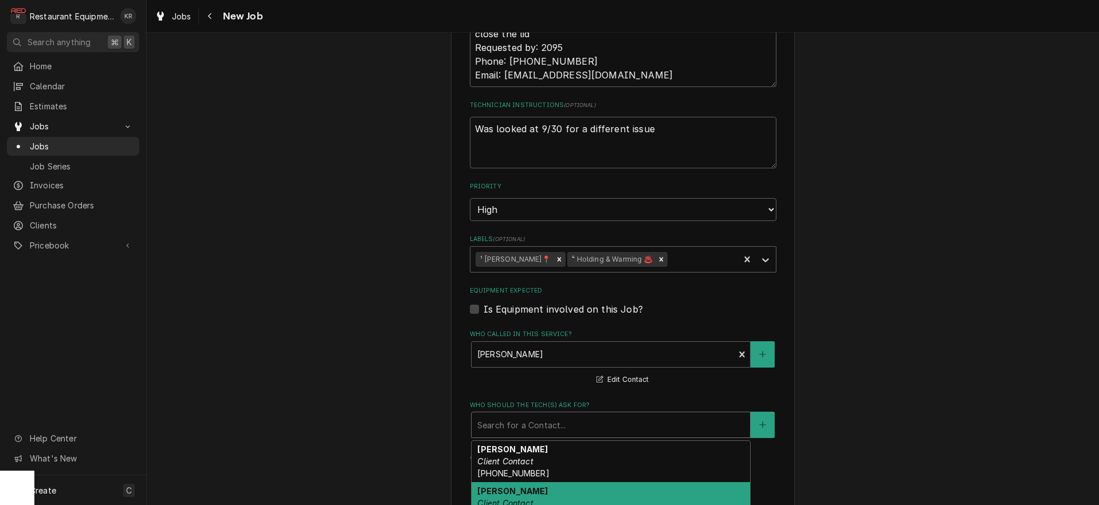
drag, startPoint x: 548, startPoint y: 490, endPoint x: 542, endPoint y: 472, distance: 19.4
click at [548, 490] on div "Phillip Client Contact (304) 890-1757" at bounding box center [611, 503] width 278 height 42
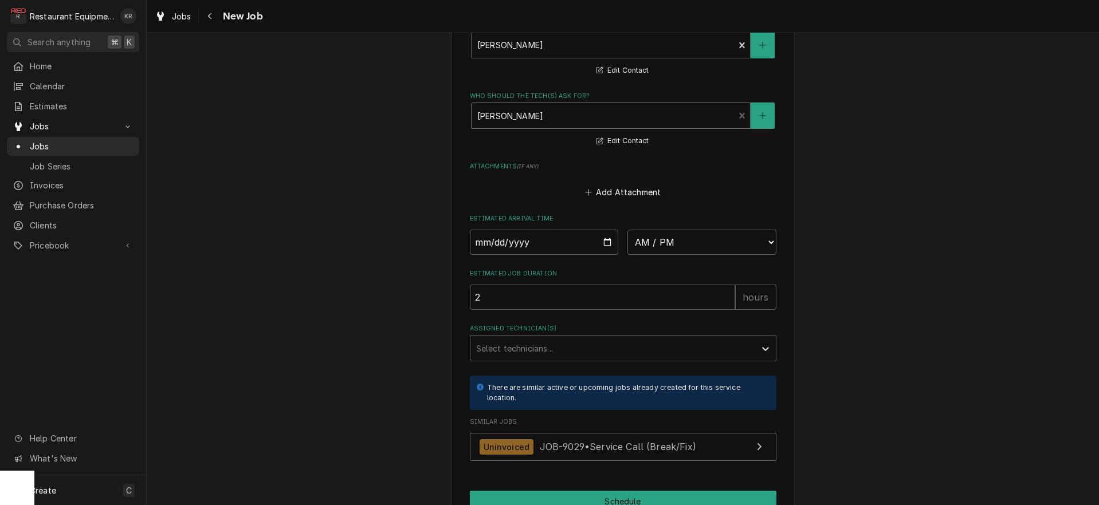
scroll to position [1043, 0]
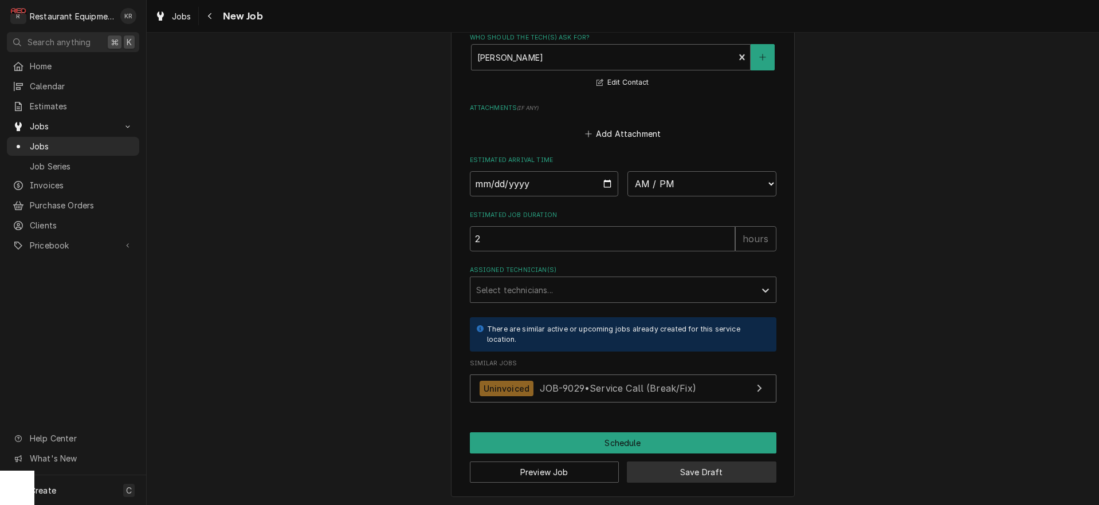
click at [670, 466] on button "Save Draft" at bounding box center [702, 472] width 150 height 21
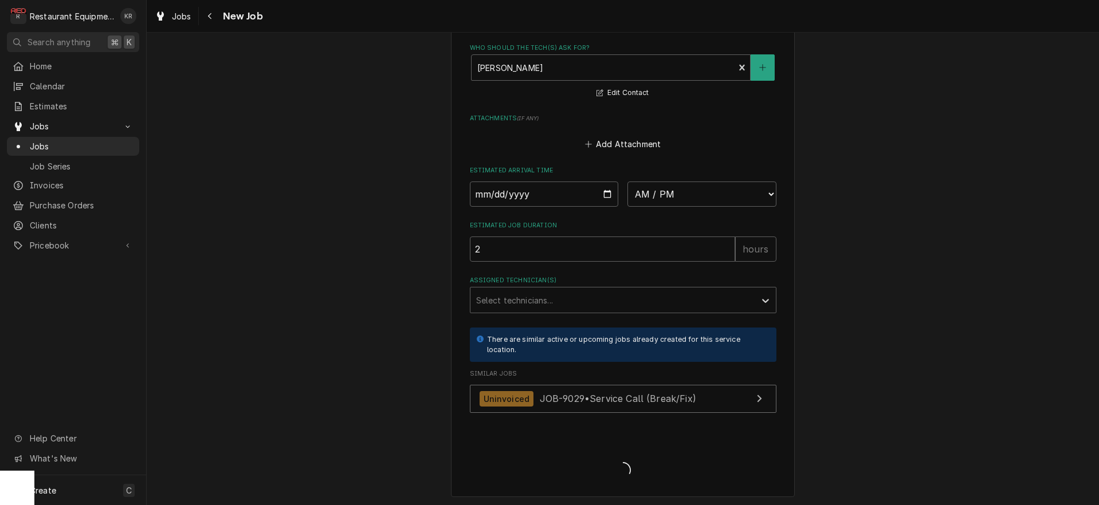
scroll to position [1032, 0]
type textarea "x"
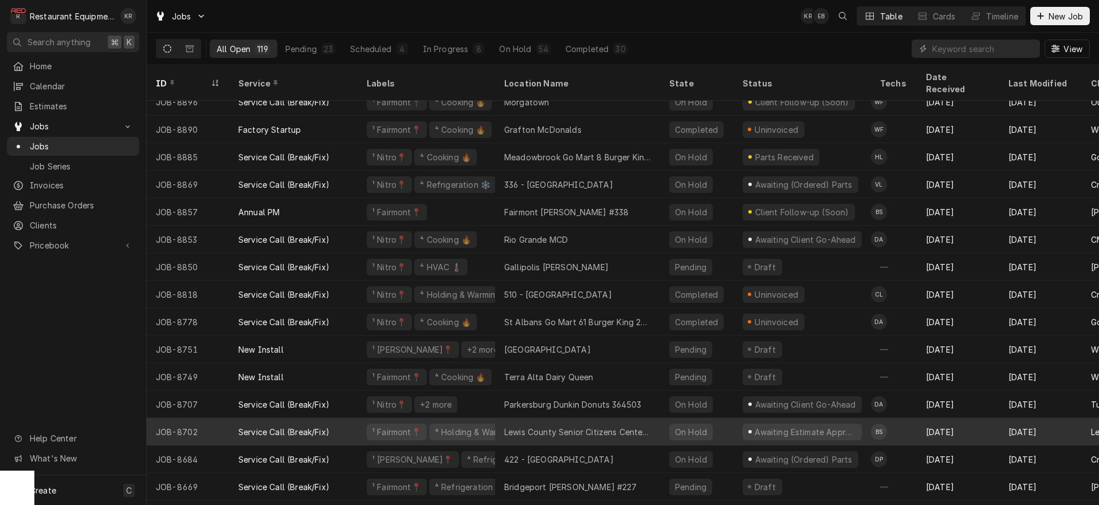
scroll to position [2069, 0]
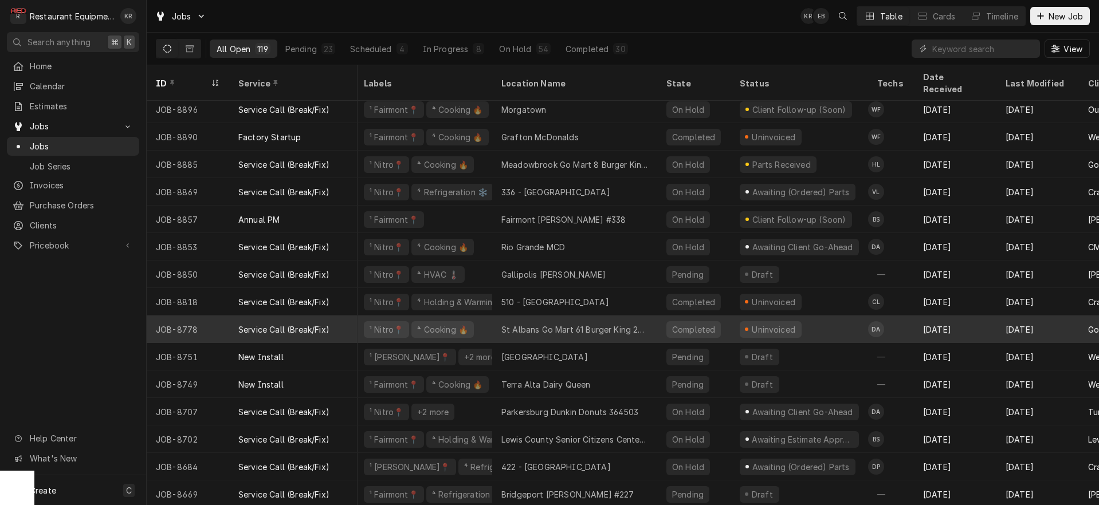
click at [205, 316] on div "JOB-8778" at bounding box center [188, 330] width 83 height 28
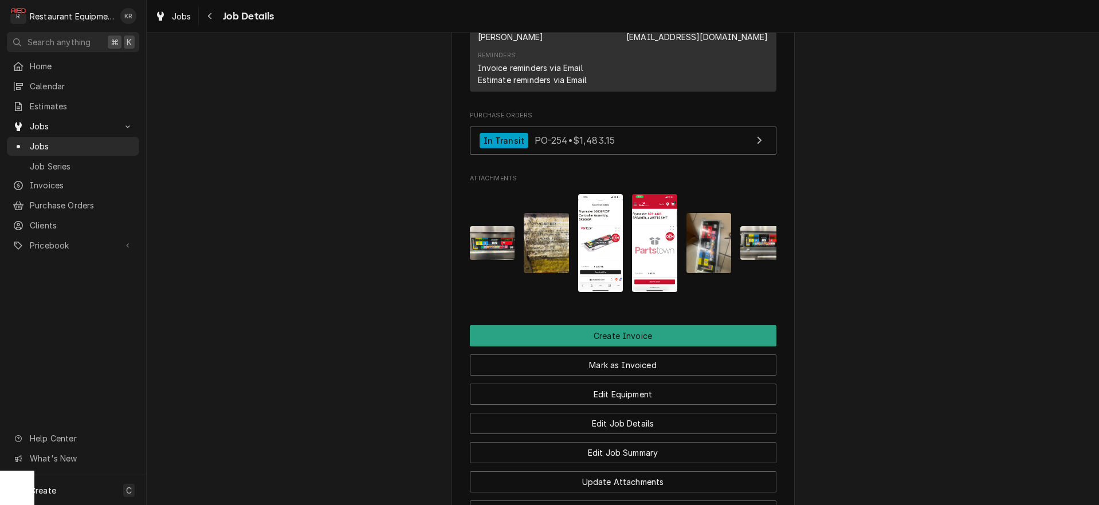
scroll to position [1008, 0]
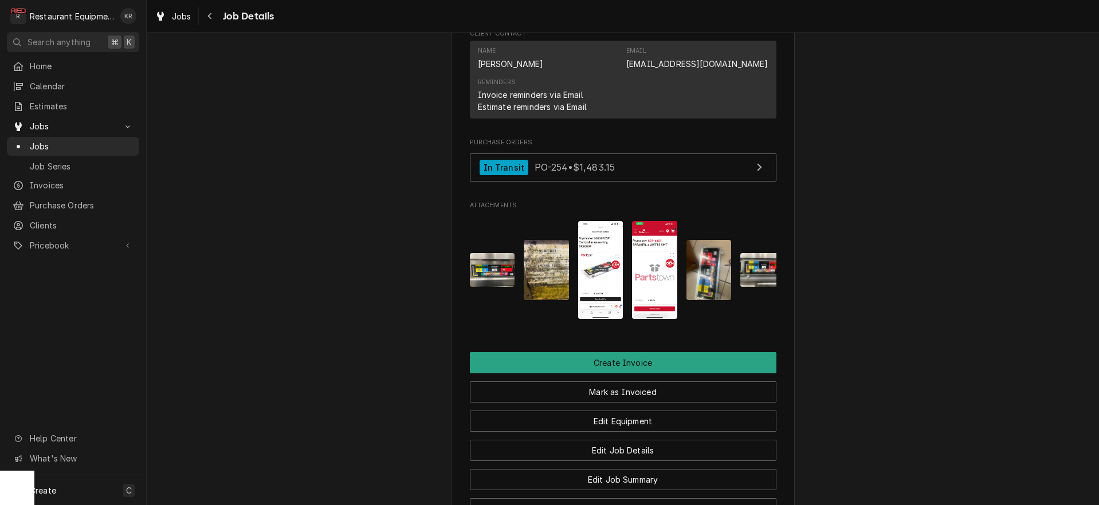
click at [536, 276] on img "Attachments" at bounding box center [546, 270] width 45 height 60
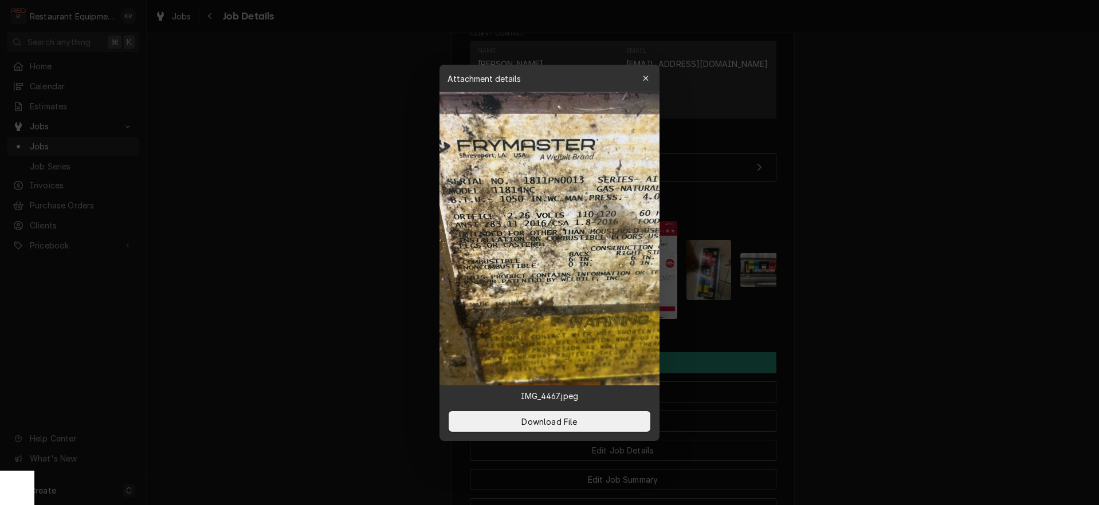
click at [536, 276] on img at bounding box center [549, 238] width 220 height 293
click at [651, 76] on div "button" at bounding box center [645, 78] width 11 height 11
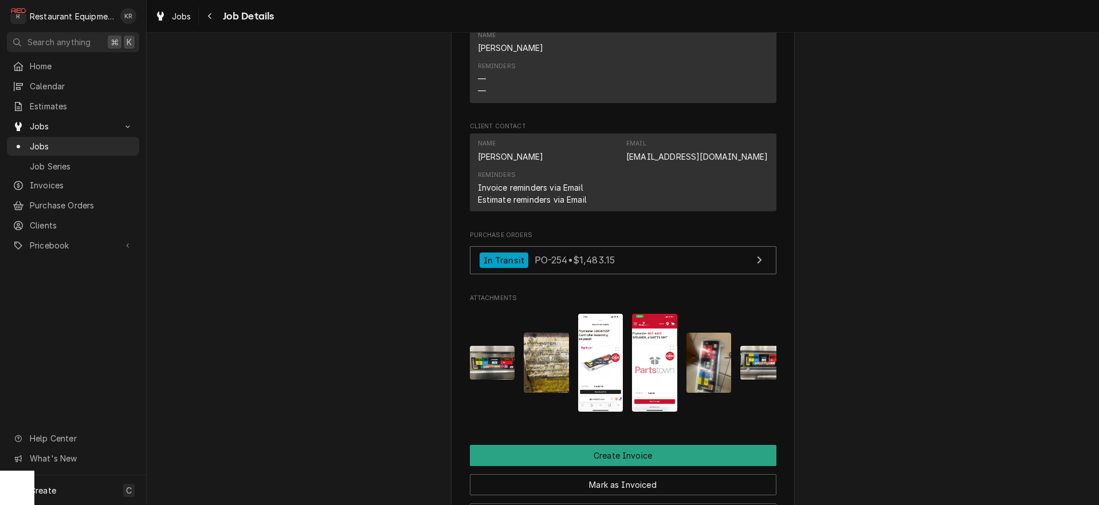
scroll to position [886, 0]
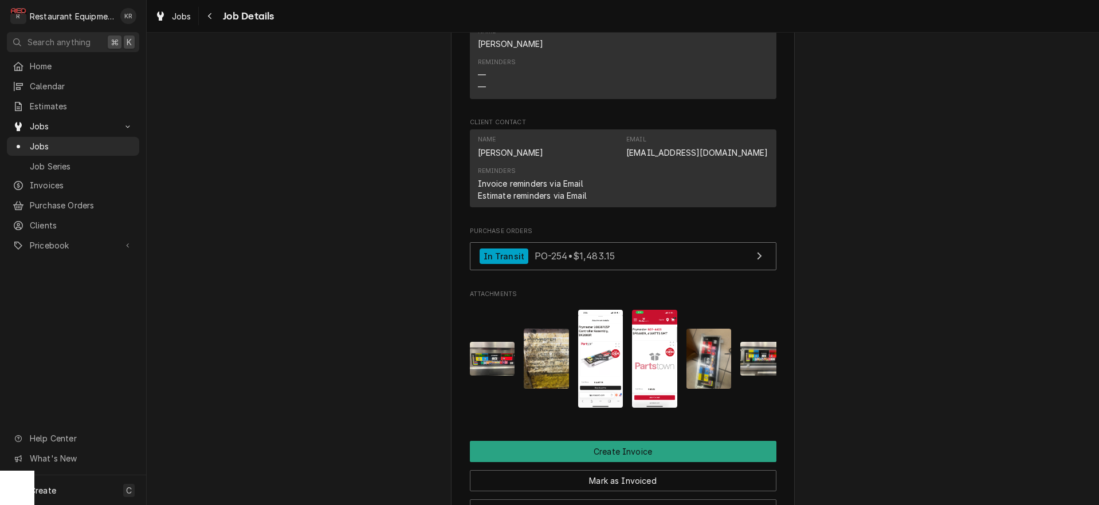
click at [604, 381] on img "Attachments" at bounding box center [600, 358] width 45 height 97
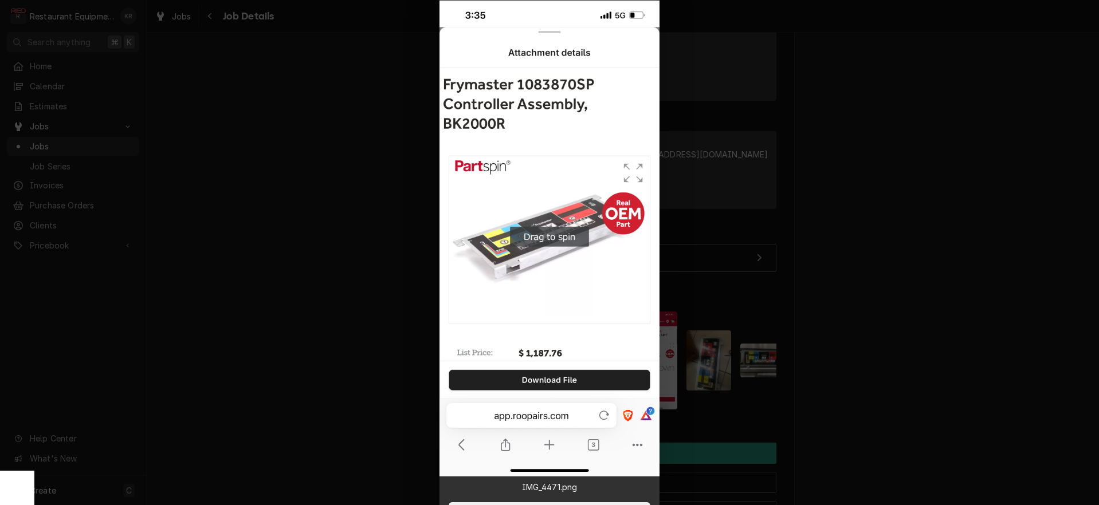
scroll to position [885, 0]
click at [457, 186] on img at bounding box center [549, 239] width 220 height 476
click at [730, 173] on div at bounding box center [549, 252] width 1099 height 505
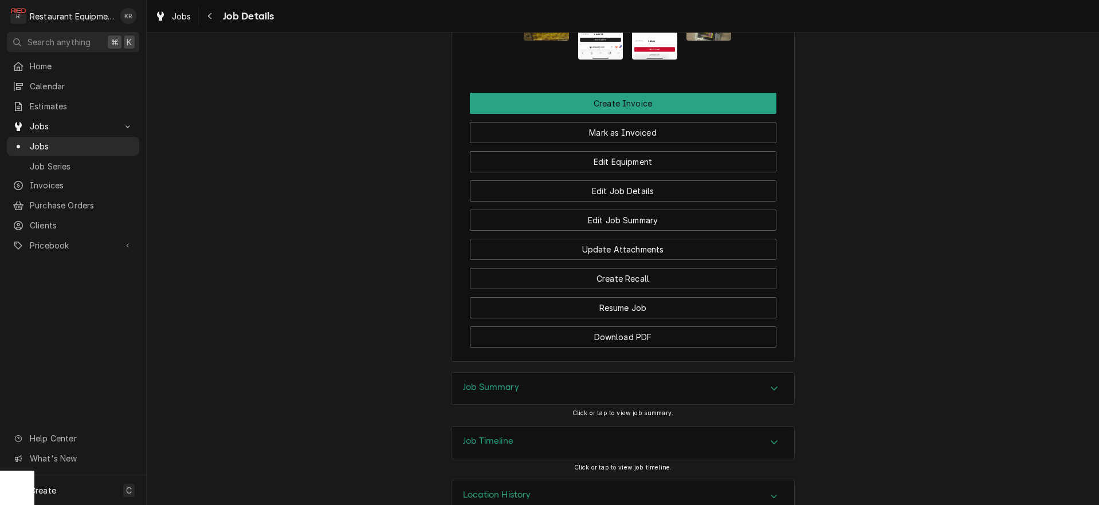
scroll to position [1278, 0]
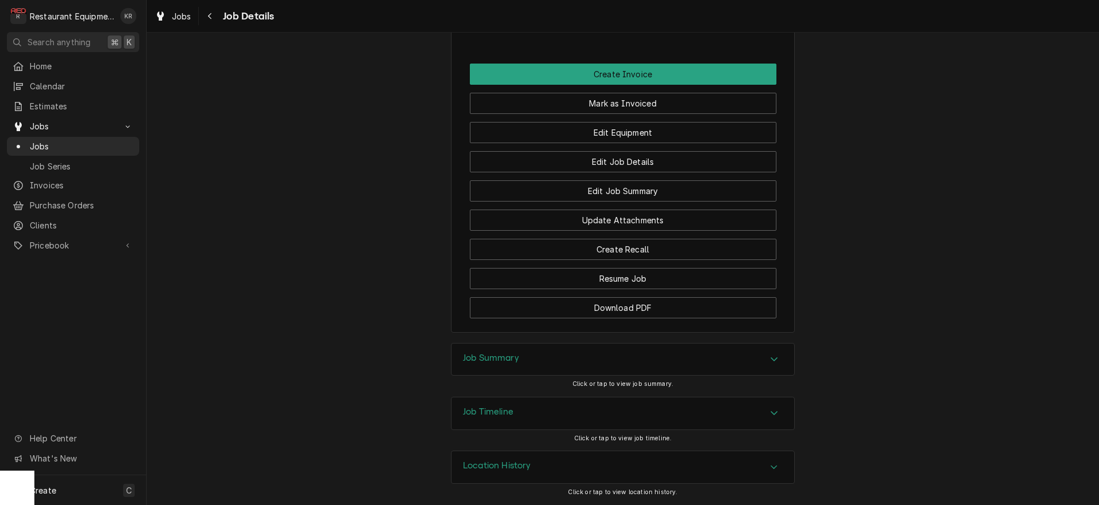
click at [489, 345] on div "Job Summary" at bounding box center [622, 360] width 343 height 32
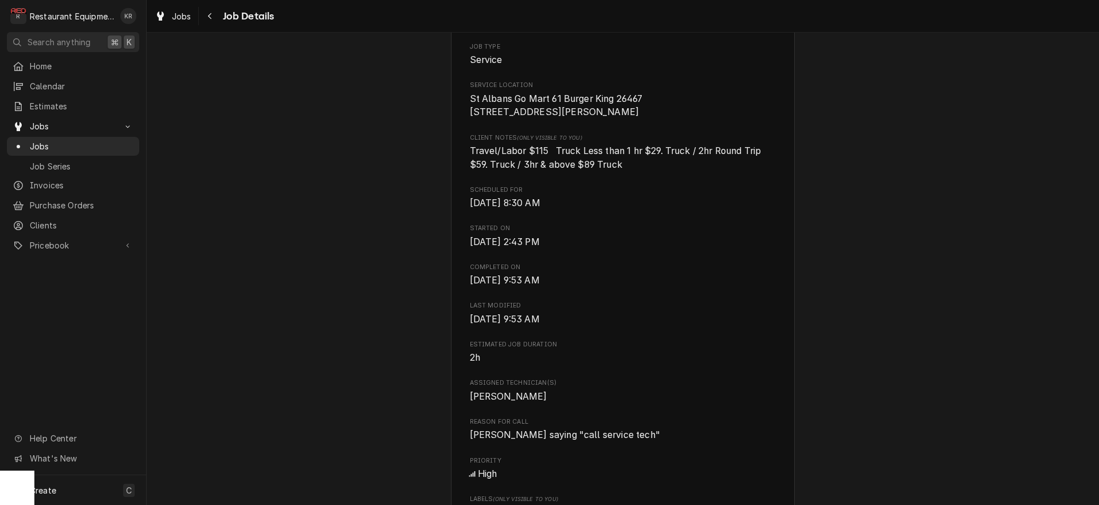
scroll to position [226, 0]
drag, startPoint x: 174, startPoint y: 18, endPoint x: 210, endPoint y: 13, distance: 36.5
click at [174, 18] on span "Jobs" at bounding box center [181, 16] width 19 height 12
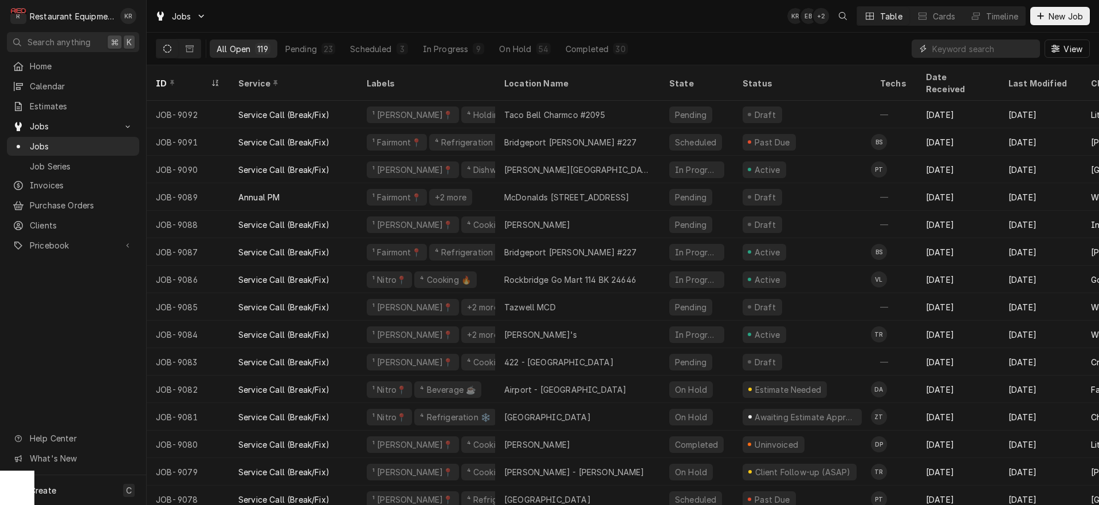
click at [1010, 48] on input "Dynamic Content Wrapper" at bounding box center [983, 49] width 102 height 18
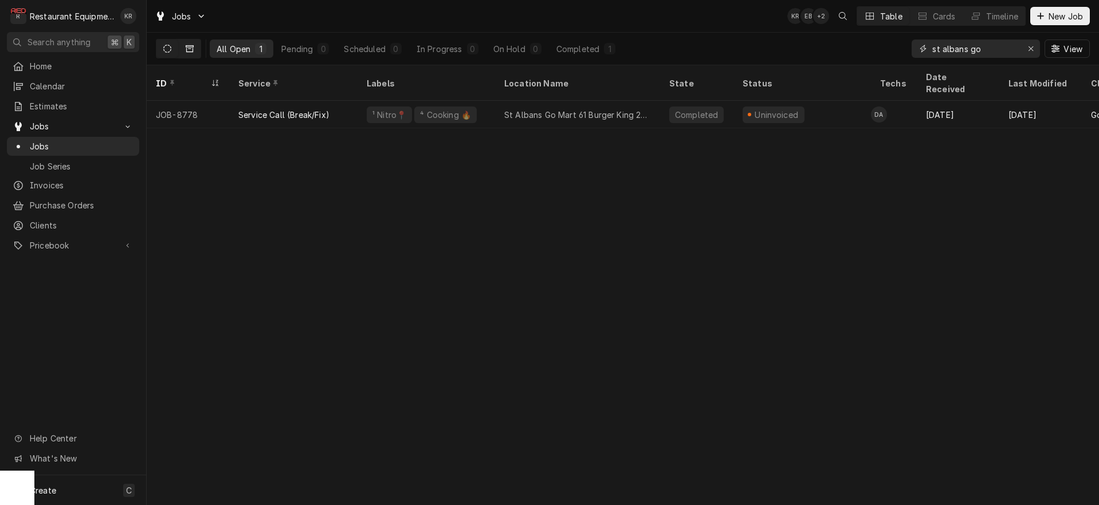
type input "st albans go"
click at [183, 50] on button "Dynamic Content Wrapper" at bounding box center [190, 49] width 22 height 18
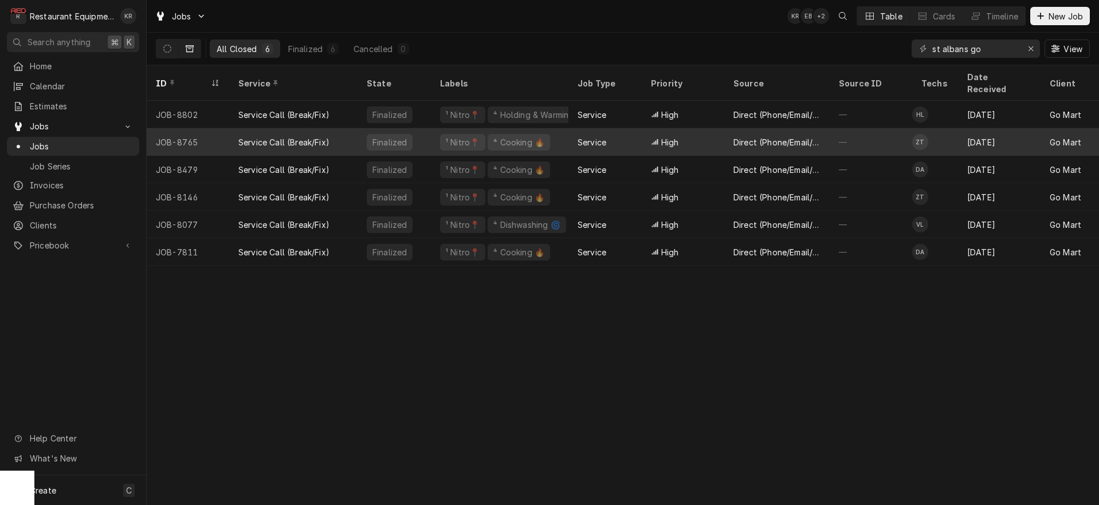
click at [774, 136] on div "Direct (Phone/Email/etc.)" at bounding box center [776, 142] width 87 height 12
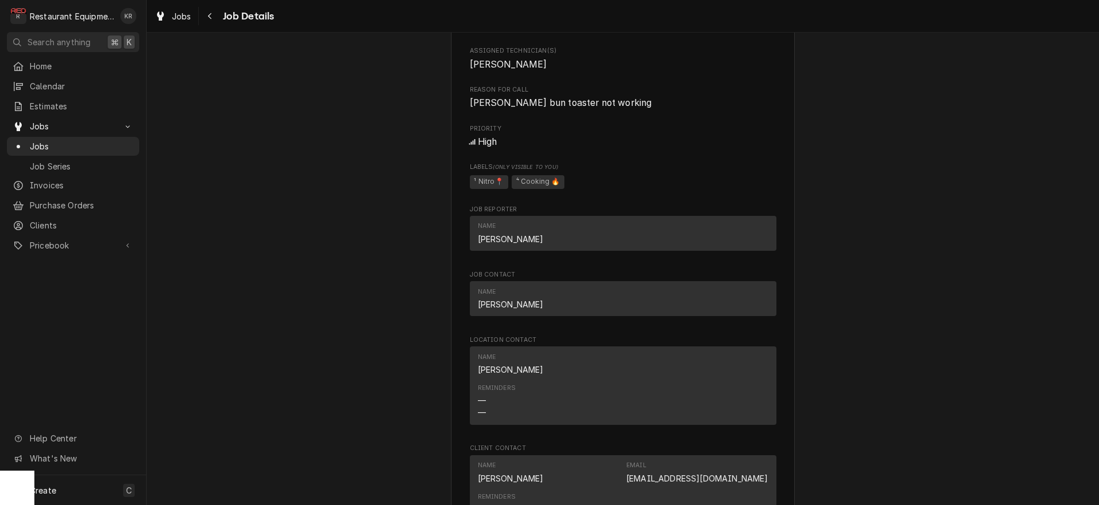
scroll to position [591, 0]
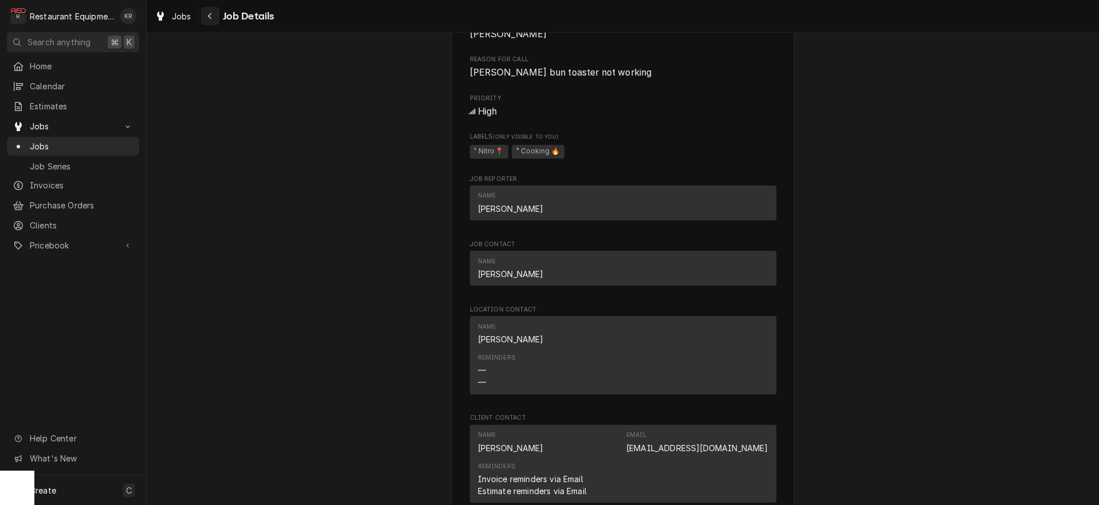
click at [209, 19] on icon "Navigate back" at bounding box center [209, 16] width 5 height 8
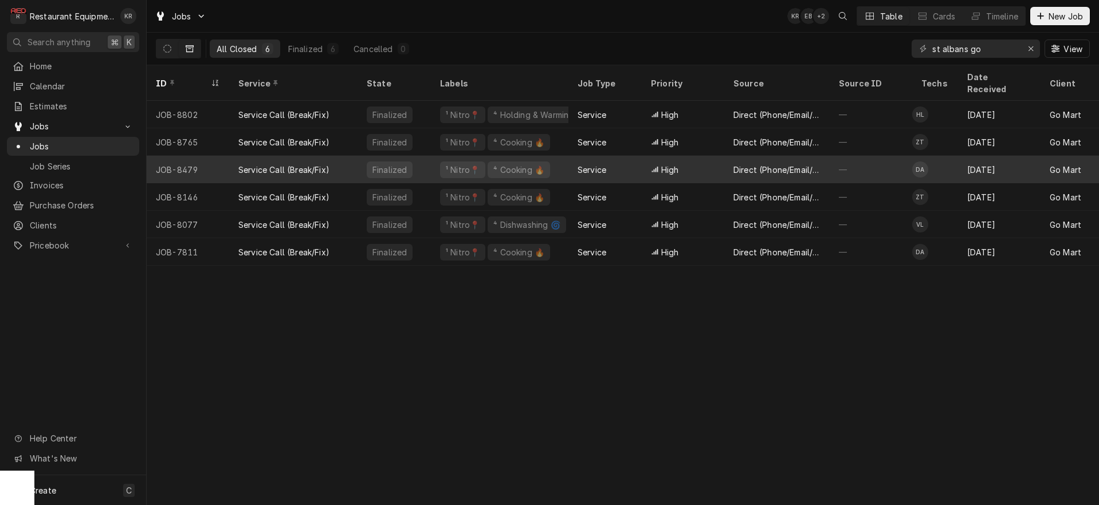
click at [878, 156] on div "—" at bounding box center [871, 170] width 83 height 28
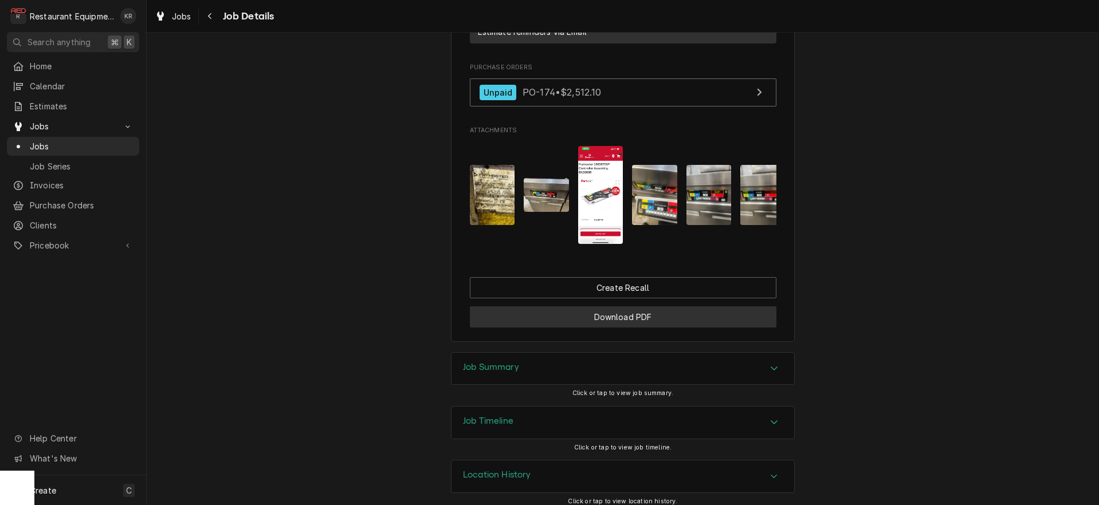
scroll to position [1073, 0]
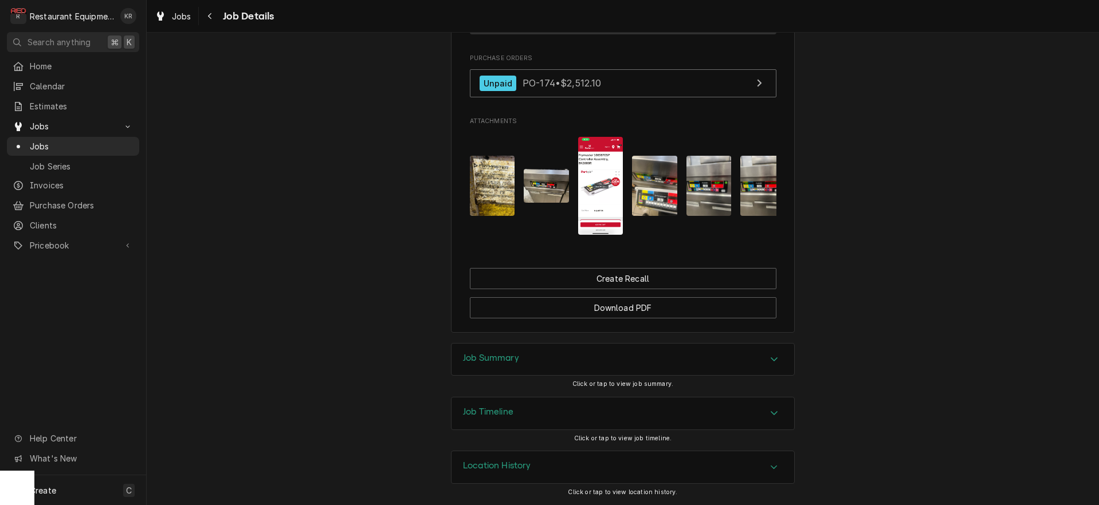
click at [486, 364] on div "Job Summary" at bounding box center [491, 360] width 56 height 14
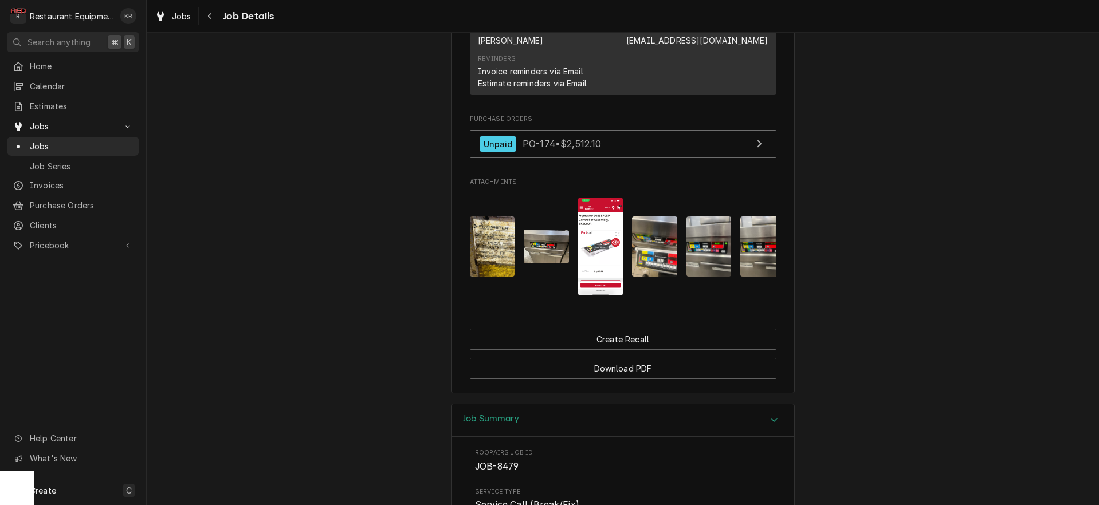
scroll to position [999, 0]
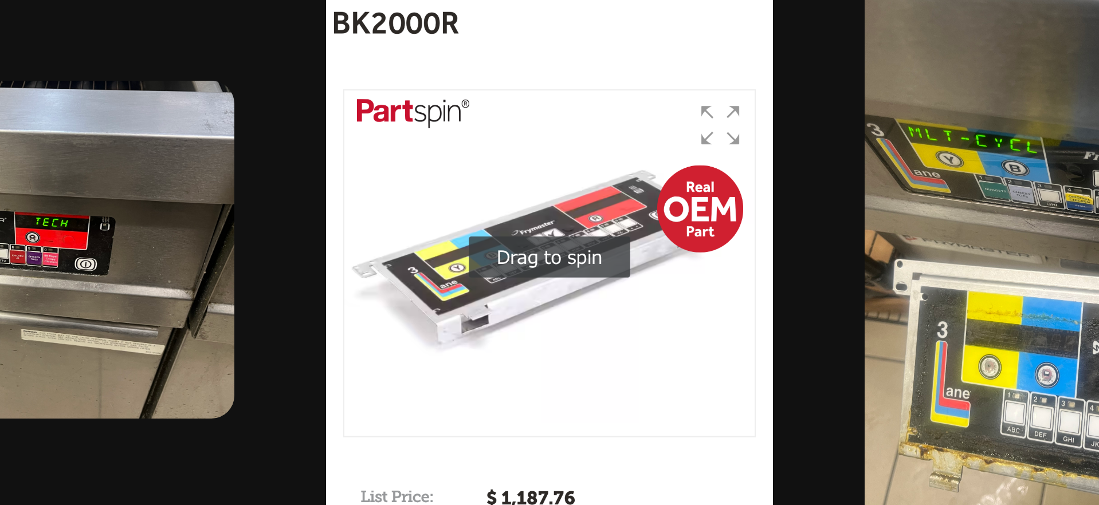
click at [627, 240] on div "Attachments" at bounding box center [623, 246] width 307 height 116
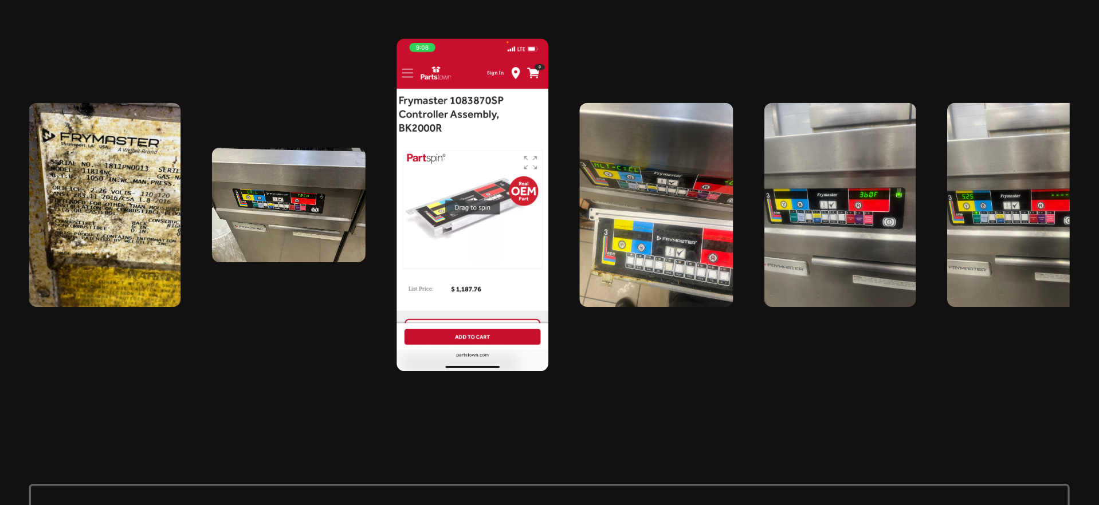
click at [681, 214] on div "Attachments" at bounding box center [623, 246] width 307 height 116
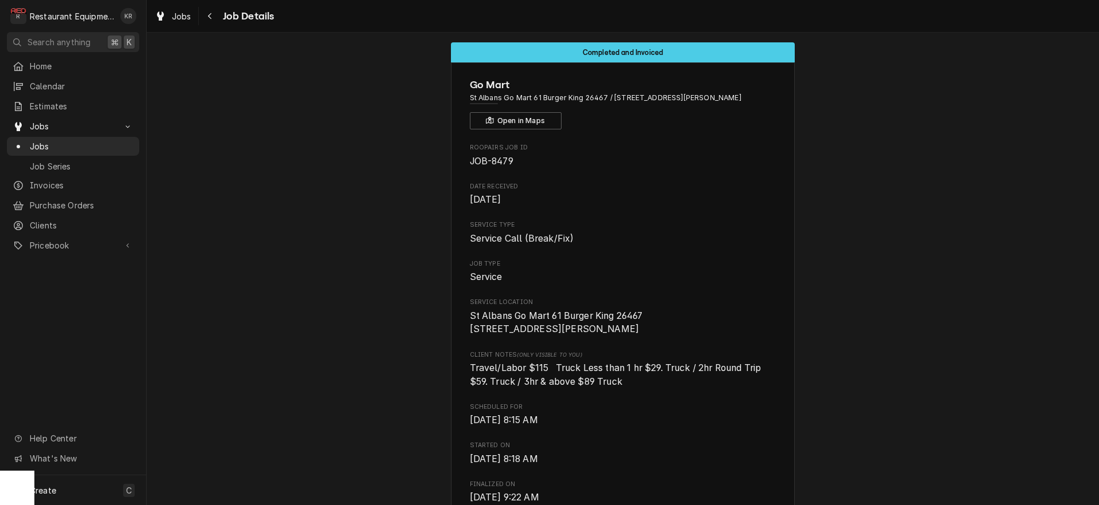
scroll to position [10, 0]
click at [186, 17] on span "Jobs" at bounding box center [181, 16] width 19 height 12
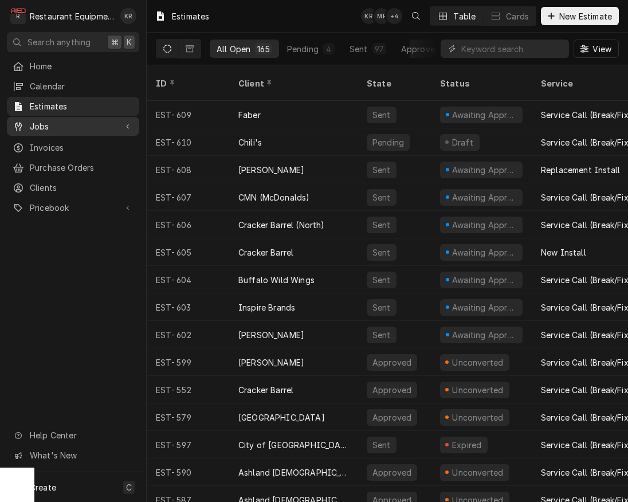
click at [60, 122] on span "Jobs" at bounding box center [73, 126] width 87 height 12
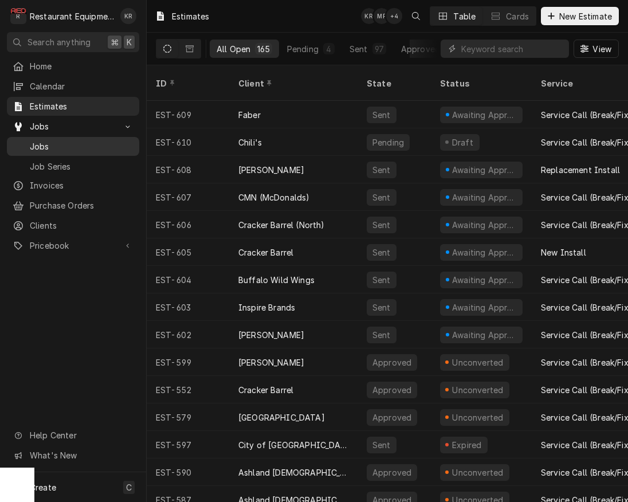
click at [59, 142] on span "Jobs" at bounding box center [82, 146] width 104 height 12
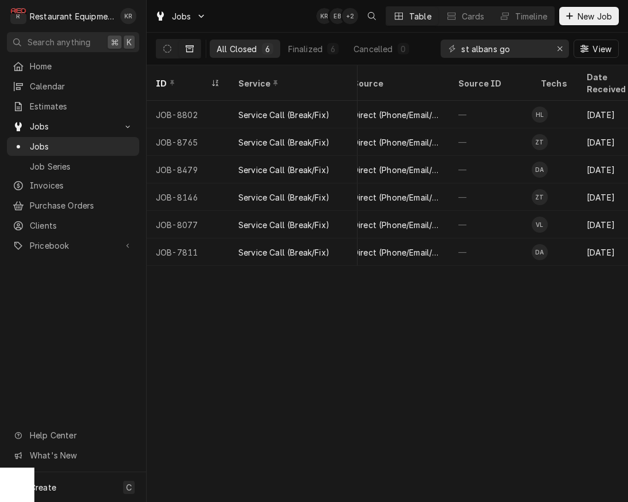
scroll to position [0, 422]
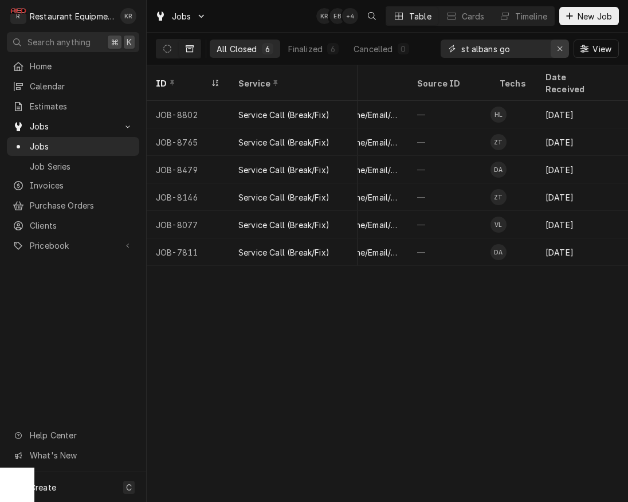
click at [556, 50] on div "Erase input" at bounding box center [559, 48] width 11 height 11
click at [532, 49] on input "Dynamic Content Wrapper" at bounding box center [515, 49] width 108 height 18
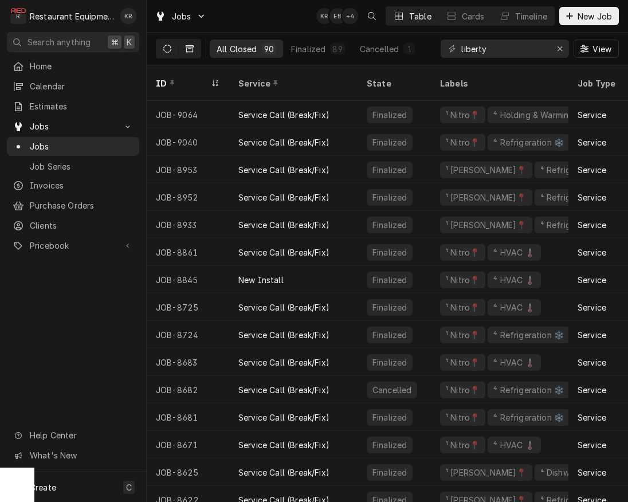
click at [172, 47] on button "Dynamic Content Wrapper" at bounding box center [167, 49] width 22 height 18
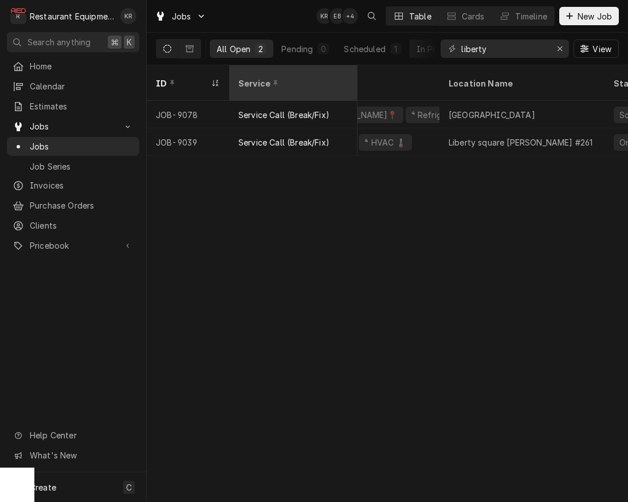
scroll to position [0, 24]
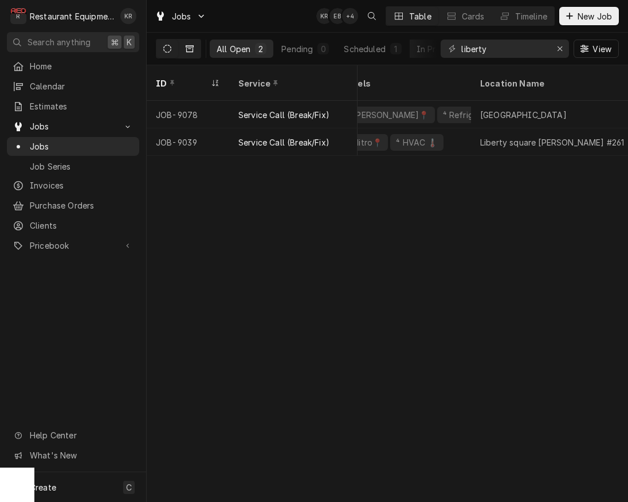
click at [188, 49] on icon "Dynamic Content Wrapper" at bounding box center [190, 49] width 8 height 8
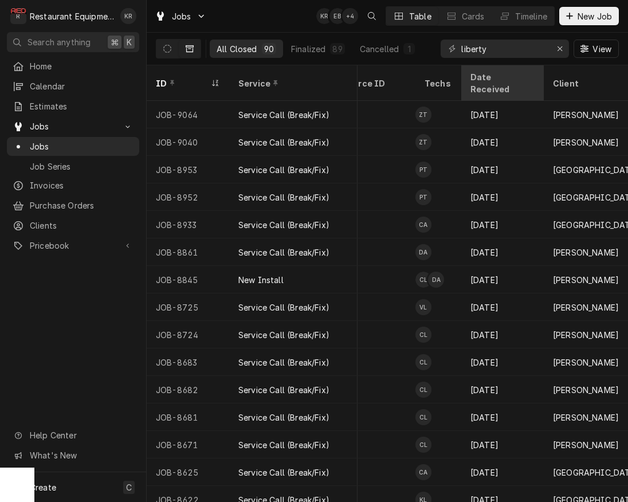
scroll to position [0, 498]
click at [523, 45] on input "liberty" at bounding box center [504, 49] width 86 height 18
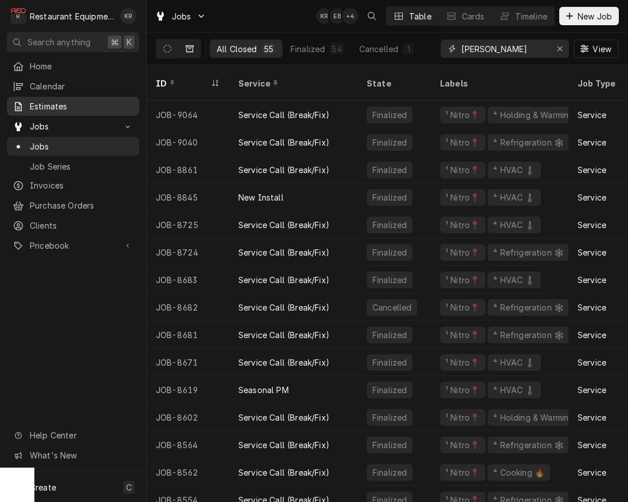
type input "[PERSON_NAME]"
click at [52, 102] on span "Estimates" at bounding box center [82, 106] width 104 height 12
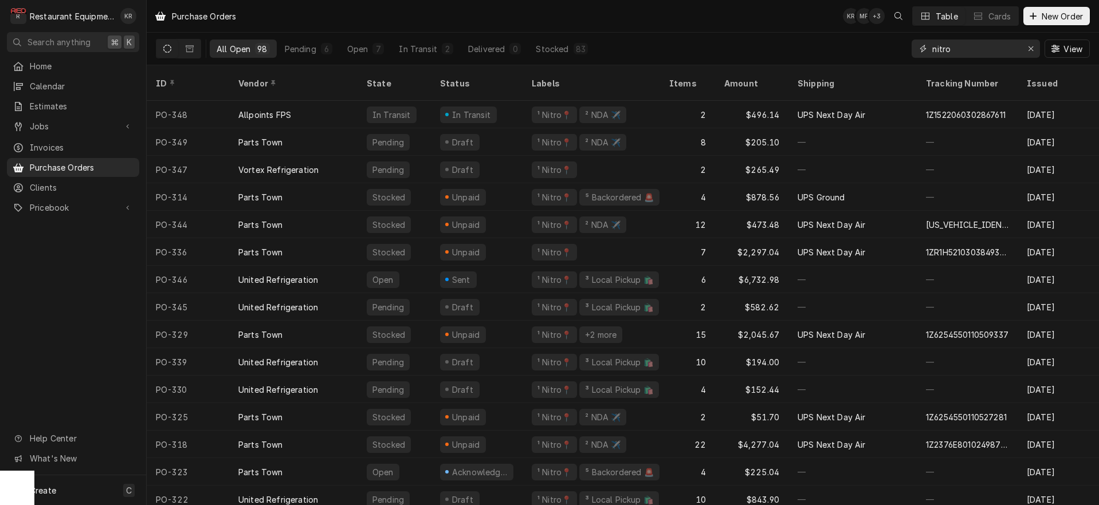
click at [963, 47] on input "nitro" at bounding box center [975, 49] width 86 height 18
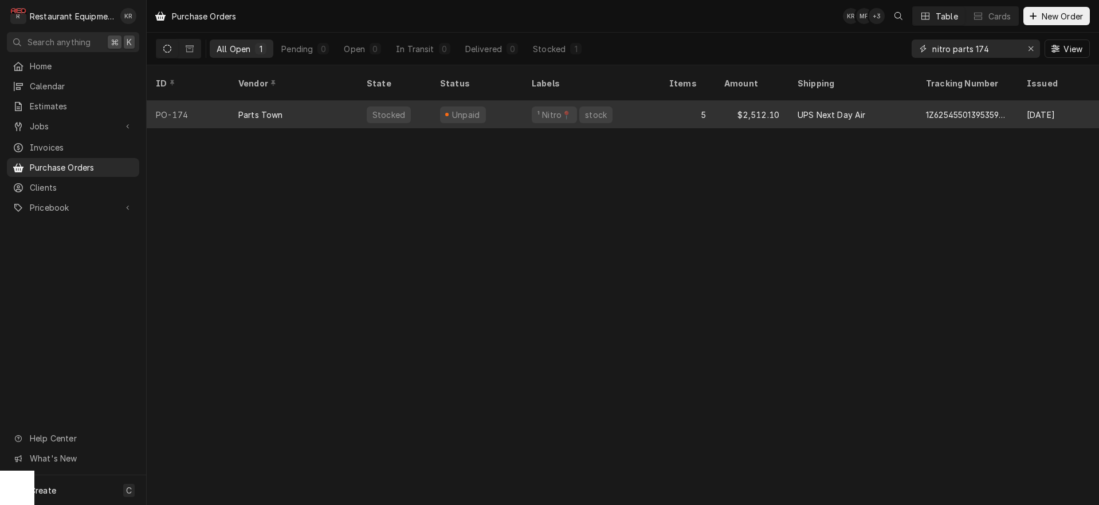
type input "nitro parts 174"
click at [418, 101] on div "Stocked" at bounding box center [394, 115] width 73 height 28
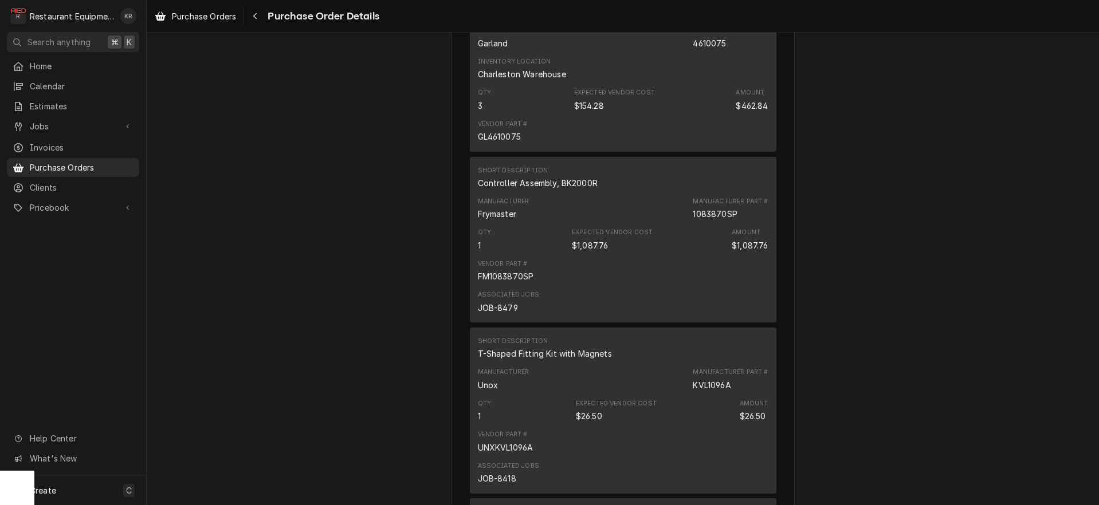
scroll to position [976, 0]
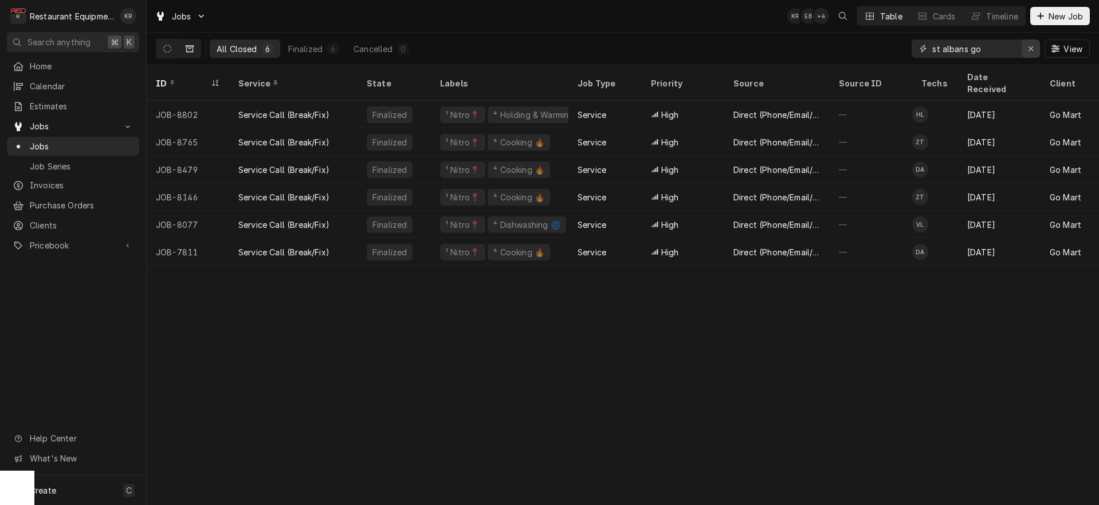
click at [1028, 53] on div "Erase input" at bounding box center [1030, 48] width 11 height 11
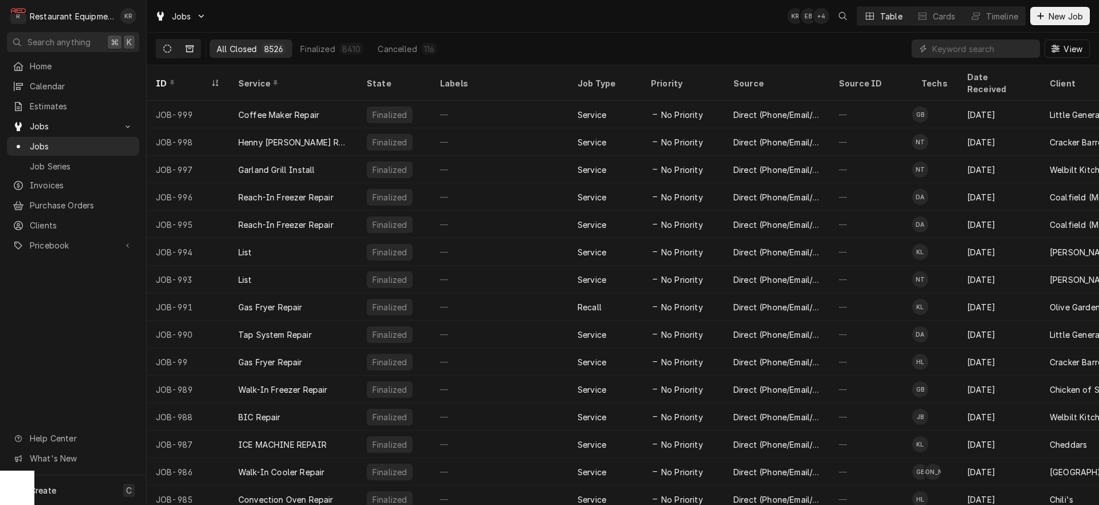
click at [164, 48] on icon "Dynamic Content Wrapper" at bounding box center [167, 49] width 8 height 8
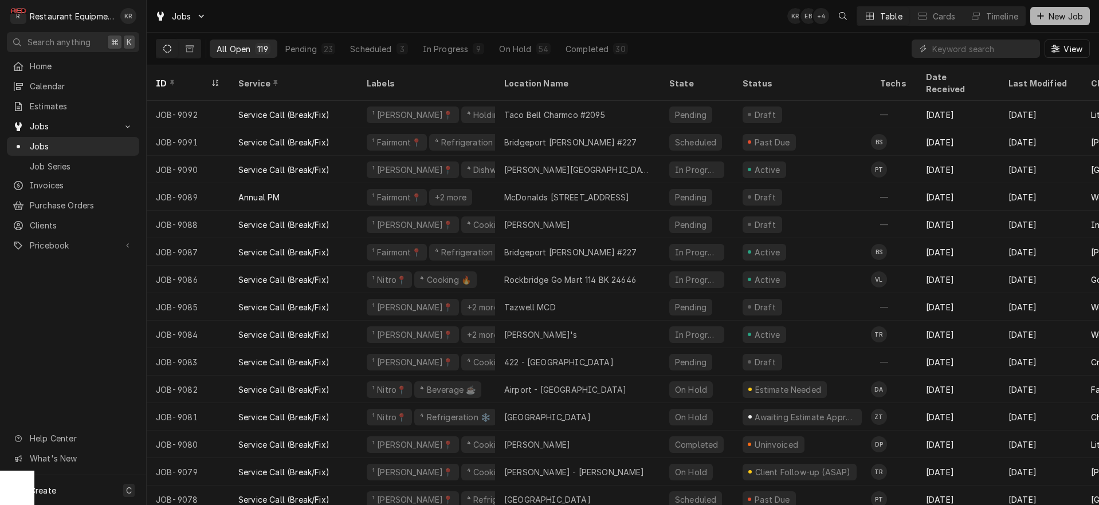
click at [1063, 18] on span "New Job" at bounding box center [1065, 16] width 39 height 12
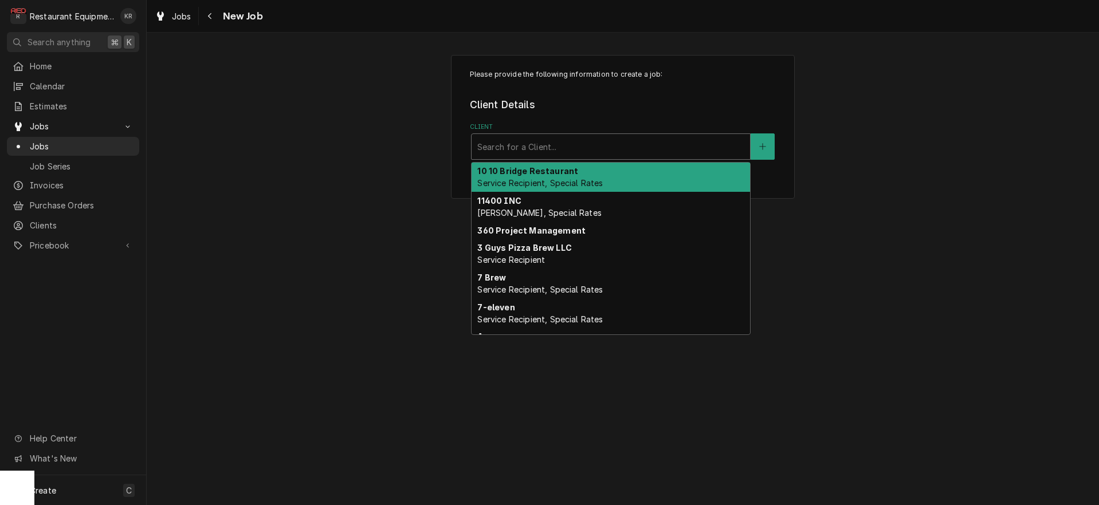
click at [540, 143] on div "Client" at bounding box center [610, 146] width 267 height 21
click at [252, 68] on div "Please provide the following information to create a job: Client Details Client…" at bounding box center [623, 127] width 952 height 164
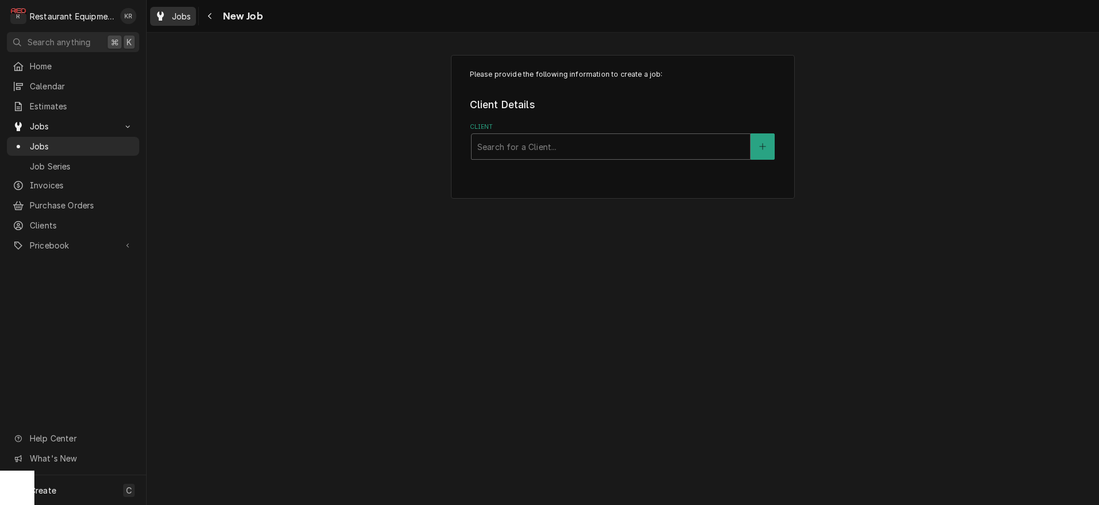
click at [178, 16] on span "Jobs" at bounding box center [181, 16] width 19 height 12
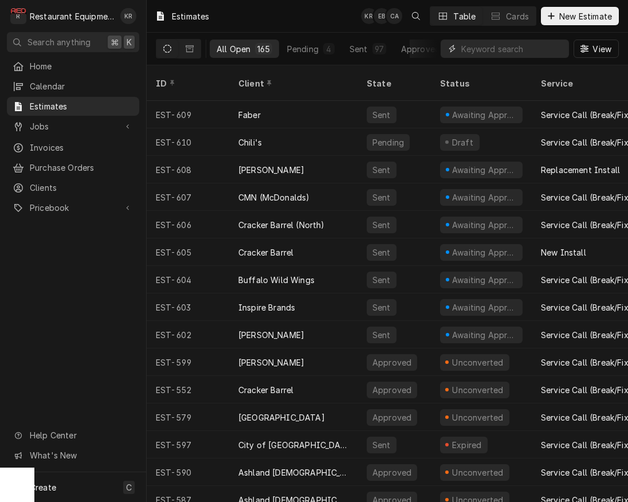
click at [523, 51] on input "Dynamic Content Wrapper" at bounding box center [512, 49] width 102 height 18
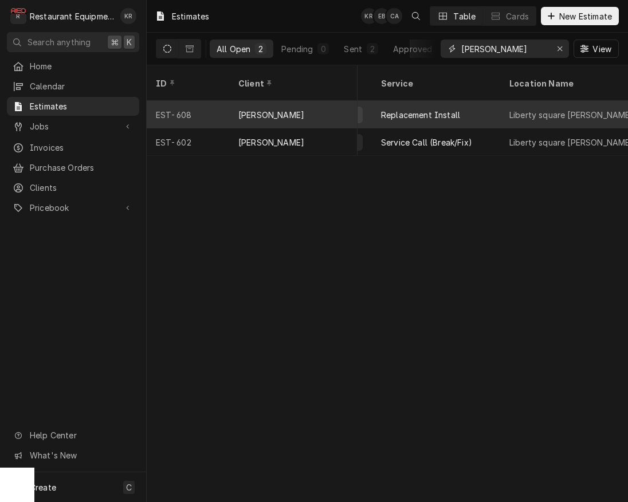
scroll to position [0, 188]
type input "[PERSON_NAME]"
click at [494, 109] on div "Liberty square [PERSON_NAME] #261" at bounding box center [553, 115] width 144 height 12
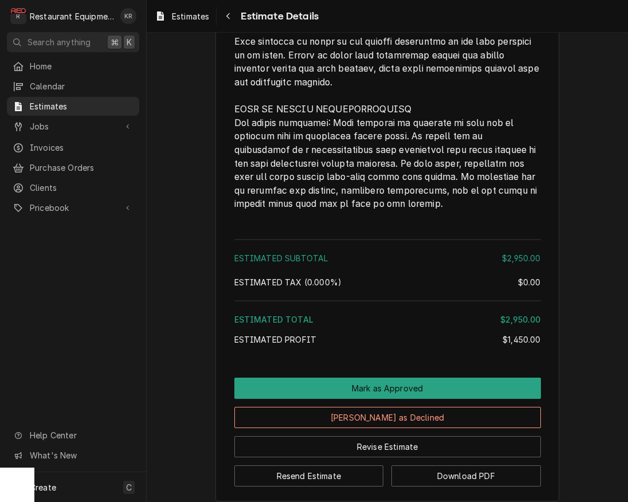
scroll to position [1810, 0]
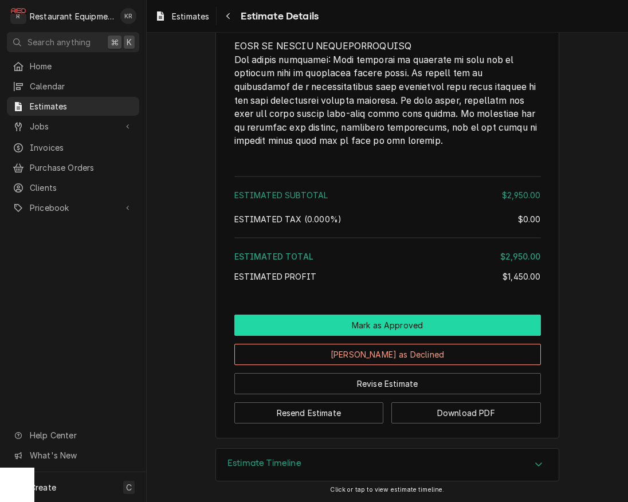
click at [394, 329] on button "Mark as Approved" at bounding box center [387, 325] width 307 height 21
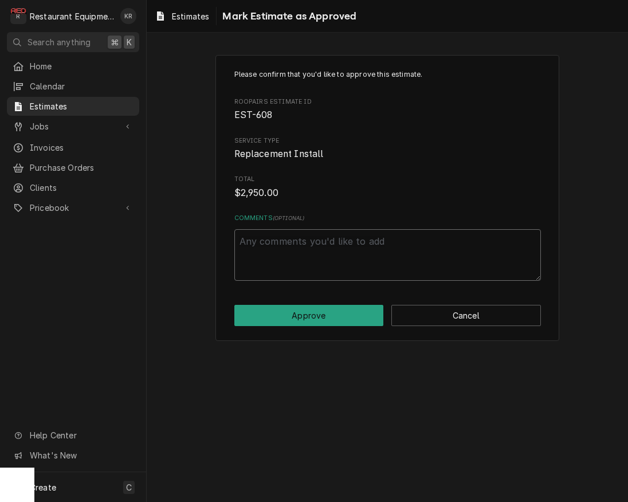
click at [278, 237] on textarea "Comments ( optional )" at bounding box center [387, 255] width 307 height 52
type textarea "x"
type textarea "A"
type textarea "x"
type textarea "Ap"
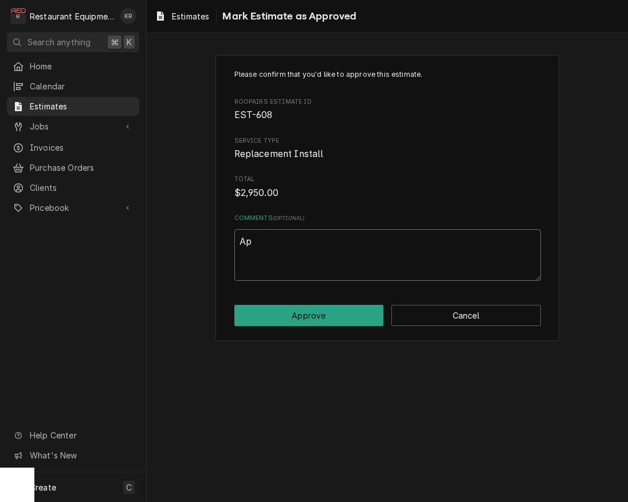
type textarea "x"
type textarea "App"
type textarea "x"
type textarea "Appr"
type textarea "x"
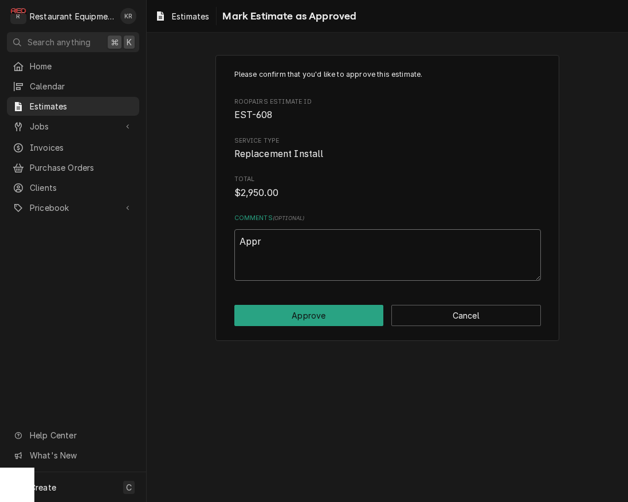
type textarea "Appro"
type textarea "x"
type textarea "Approv"
type textarea "x"
type textarea "Approve"
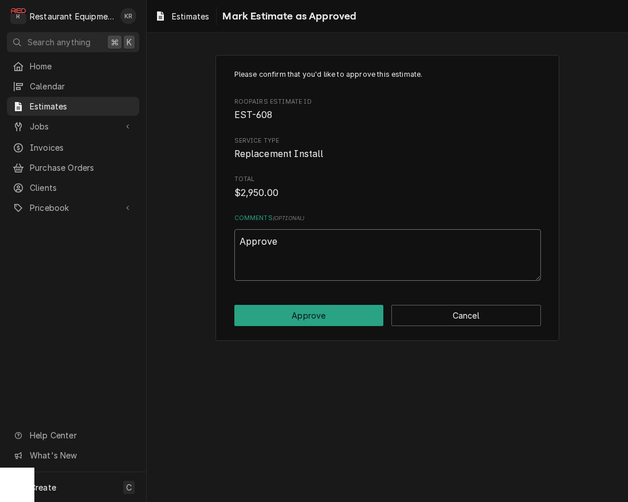
type textarea "x"
type textarea "Approved"
type textarea "x"
type textarea "Approved"
type textarea "x"
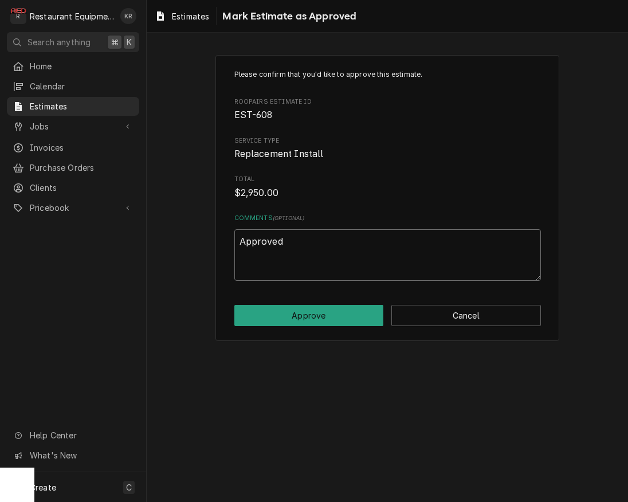
type textarea "Approved b"
type textarea "x"
type textarea "Approved by"
type textarea "x"
type textarea "Approved by"
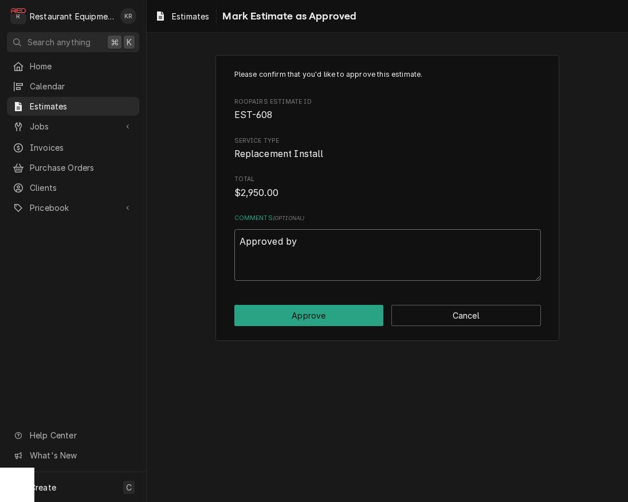
type textarea "x"
type textarea "Approved by D"
type textarea "x"
type textarea "Approved by Do"
type textarea "x"
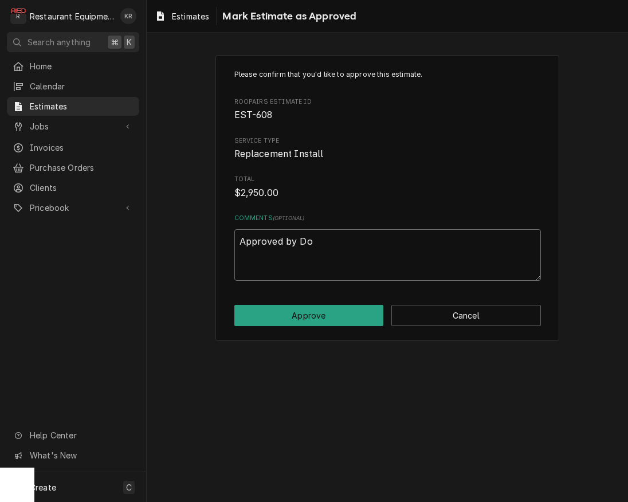
type textarea "Approved by Do"
type textarea "x"
type textarea "Approved by Do"
type textarea "x"
type textarea "Approved by Don"
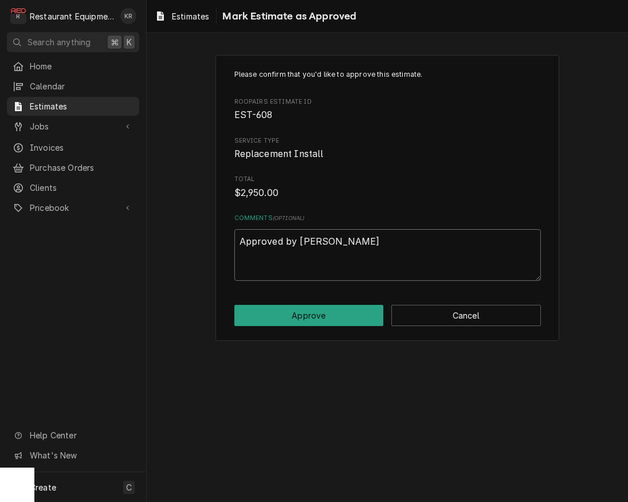
type textarea "x"
type textarea "Approved by Don"
type textarea "x"
type textarea "Approved by Don P"
type textarea "x"
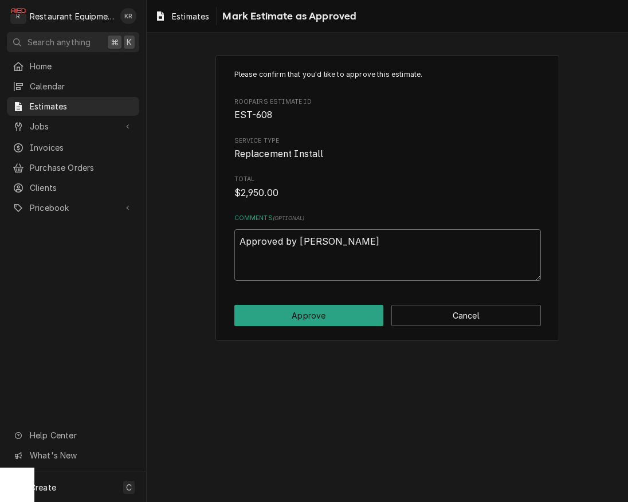
type textarea "Approved by Don Pe"
type textarea "x"
type textarea "Approved by Don Pep"
type textarea "x"
type textarea "Approved by Don Pepp"
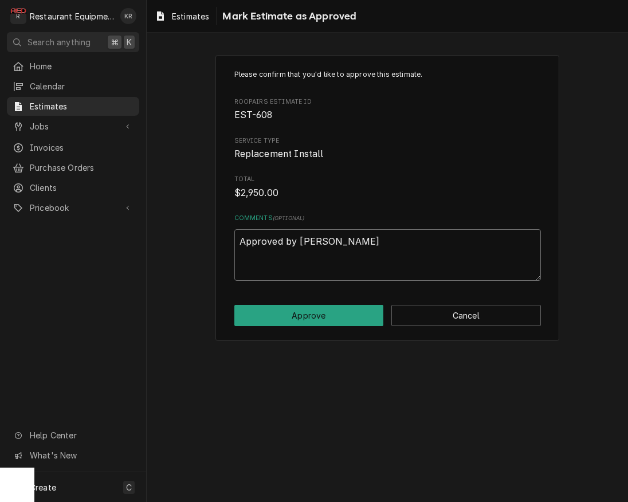
type textarea "x"
type textarea "Approved by Don Peppe"
type textarea "x"
type textarea "Approved by Don Pepper"
click at [305, 323] on button "Approve" at bounding box center [309, 315] width 150 height 21
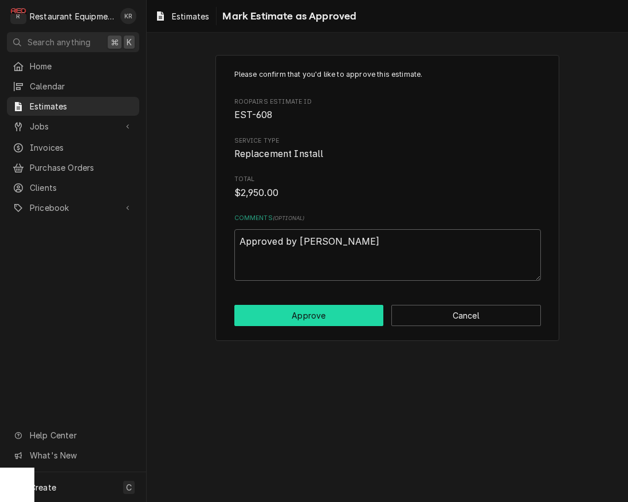
type textarea "x"
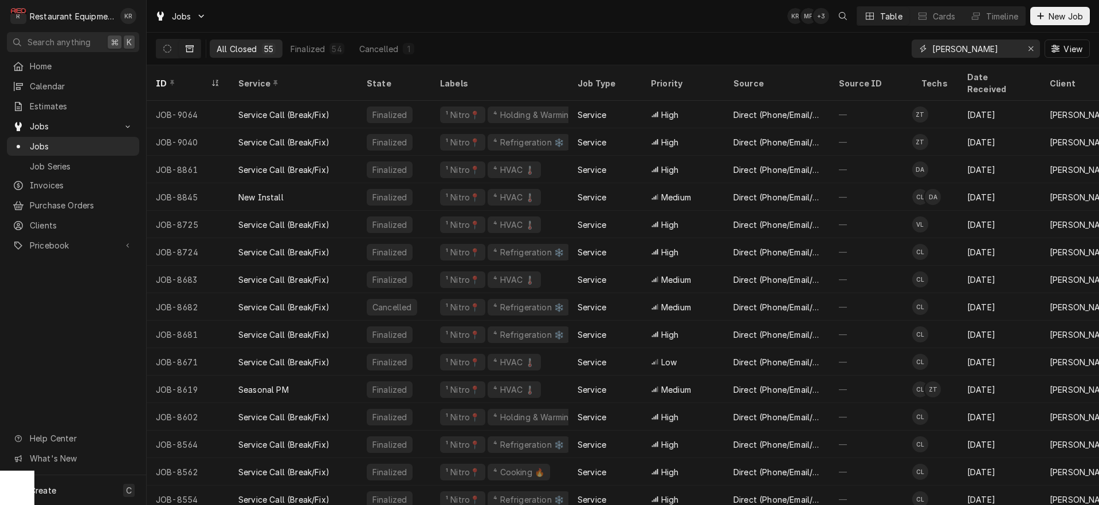
click at [992, 54] on input "[PERSON_NAME]" at bounding box center [975, 49] width 86 height 18
drag, startPoint x: 992, startPoint y: 53, endPoint x: 874, endPoint y: 52, distance: 118.0
click at [932, 52] on input "[PERSON_NAME]" at bounding box center [975, 49] width 86 height 18
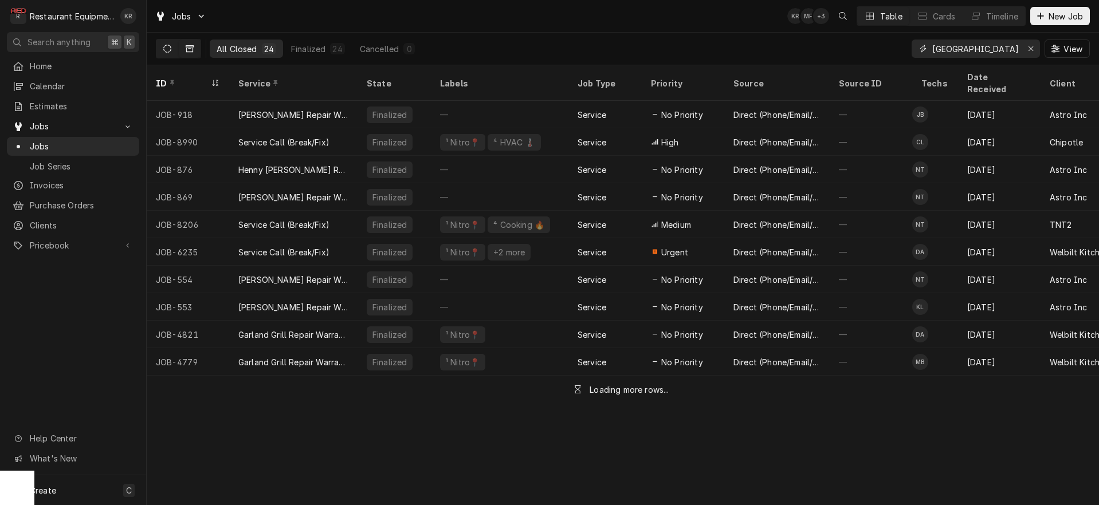
type input "[GEOGRAPHIC_DATA]"
click at [158, 48] on button "Dynamic Content Wrapper" at bounding box center [167, 49] width 22 height 18
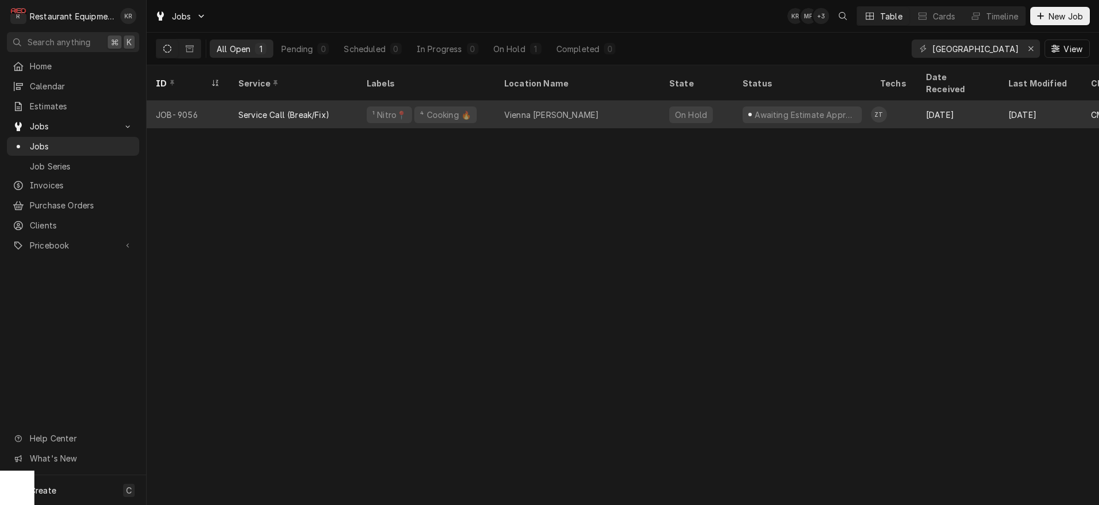
click at [545, 109] on div "Vienna [PERSON_NAME]" at bounding box center [551, 115] width 95 height 12
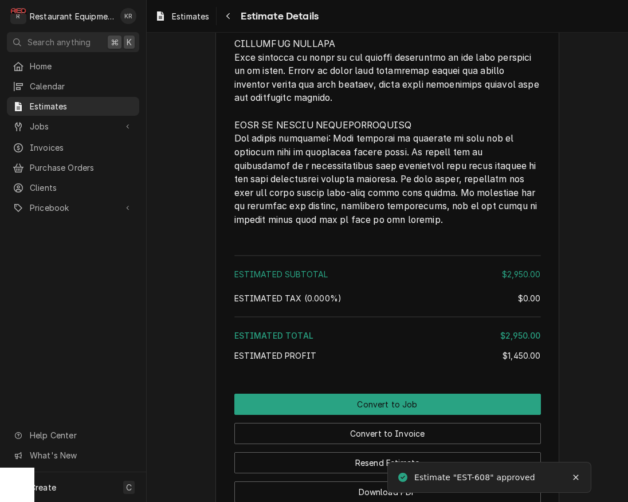
scroll to position [1849, 0]
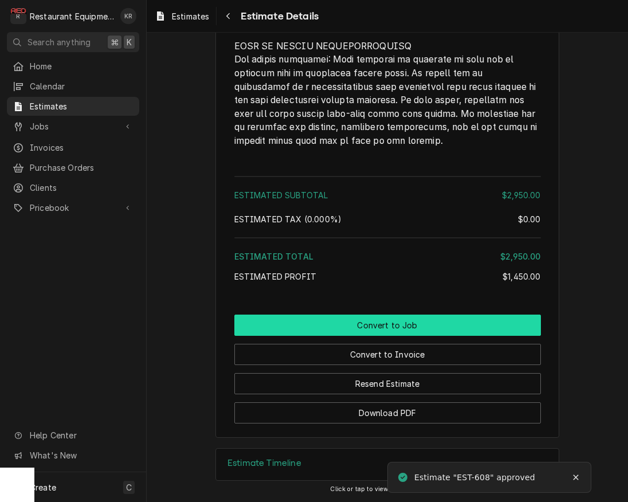
click at [402, 330] on button "Convert to Job" at bounding box center [387, 325] width 307 height 21
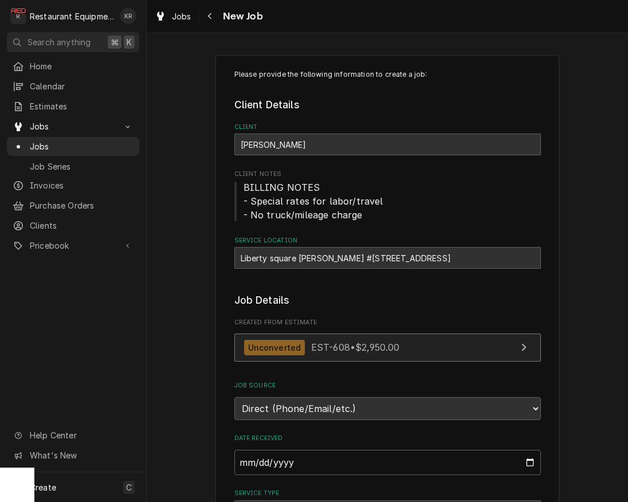
type textarea "x"
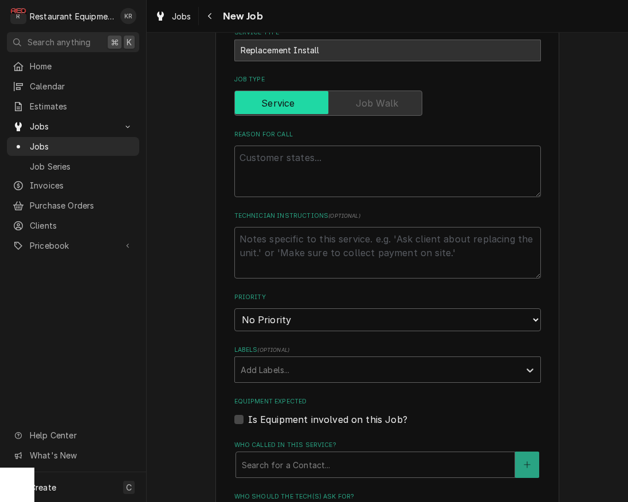
scroll to position [470, 0]
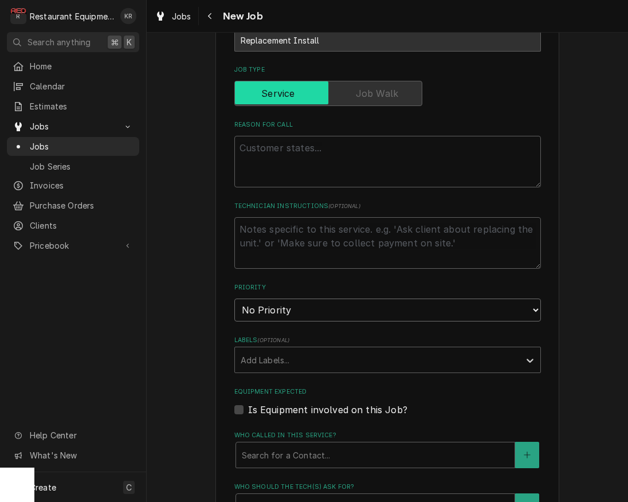
select select "2"
click option "High" at bounding box center [0, 0] width 0 height 0
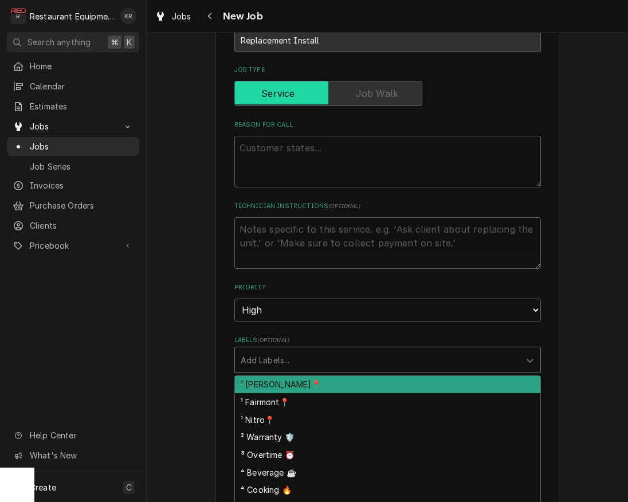
click at [297, 358] on div "Labels" at bounding box center [377, 359] width 273 height 21
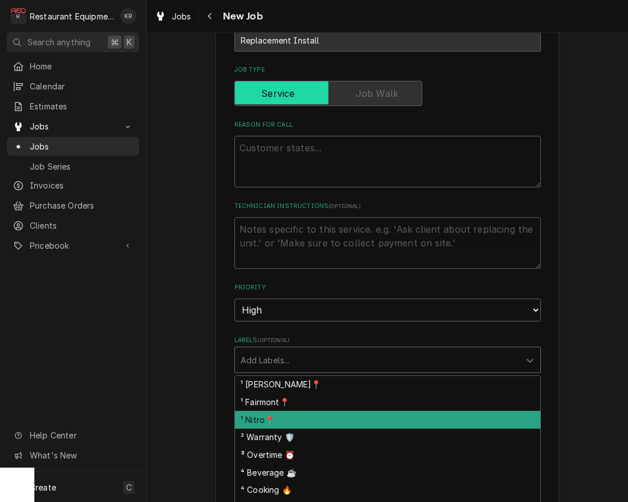
click at [301, 422] on div "¹ Nitro📍" at bounding box center [387, 420] width 305 height 18
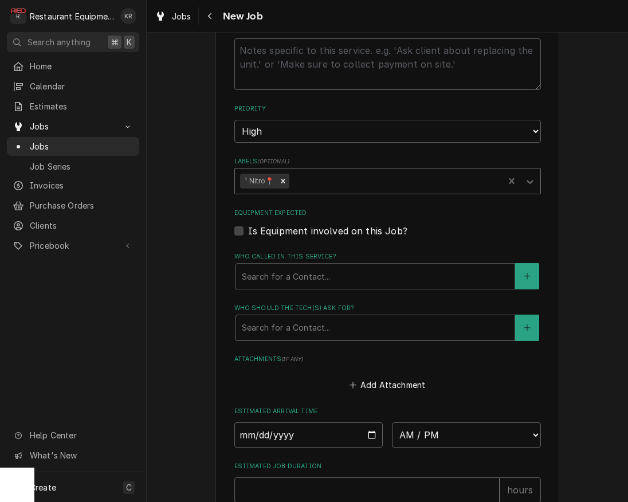
scroll to position [658, 0]
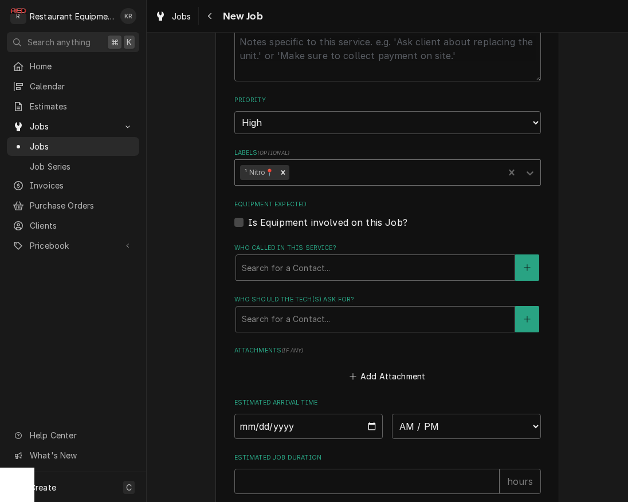
click at [332, 175] on div "Labels" at bounding box center [394, 172] width 207 height 21
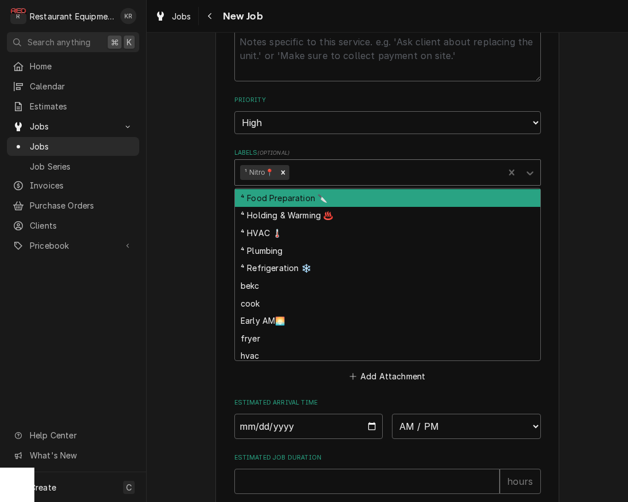
scroll to position [144, 0]
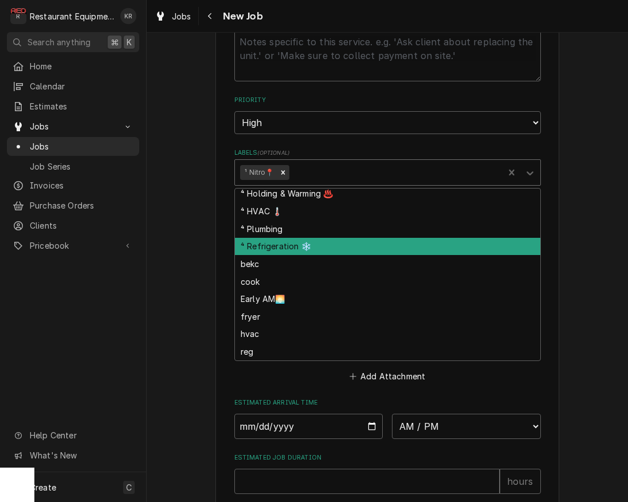
click at [316, 246] on div "⁴ Refrigeration ❄️" at bounding box center [387, 247] width 305 height 18
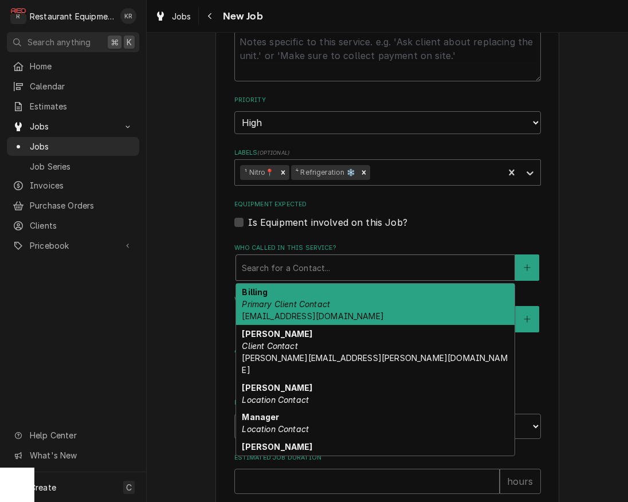
click at [317, 266] on div "Who called in this service?" at bounding box center [375, 267] width 267 height 21
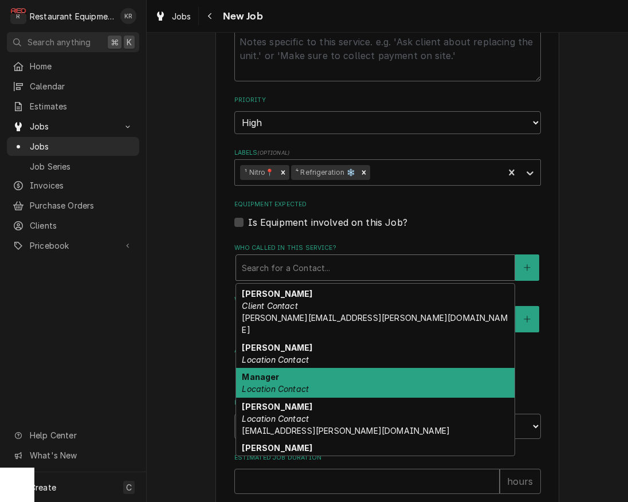
scroll to position [42, 0]
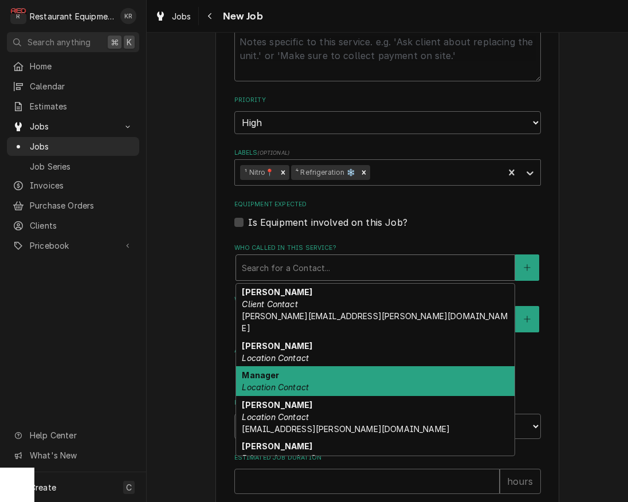
click at [316, 367] on div "Manager Location Contact" at bounding box center [375, 381] width 278 height 30
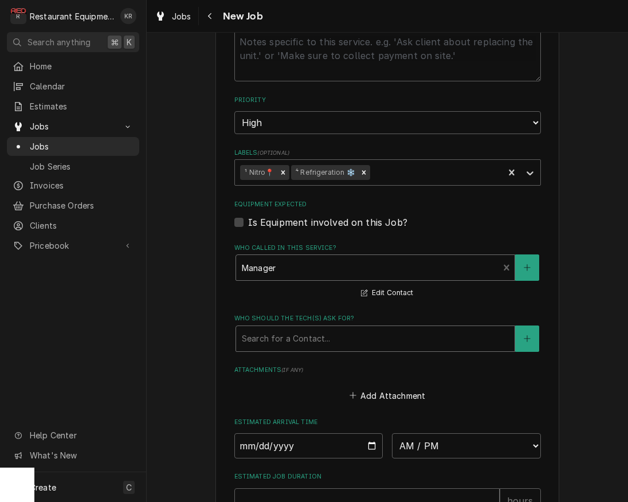
click at [323, 339] on div "Who should the tech(s) ask for?" at bounding box center [375, 338] width 267 height 21
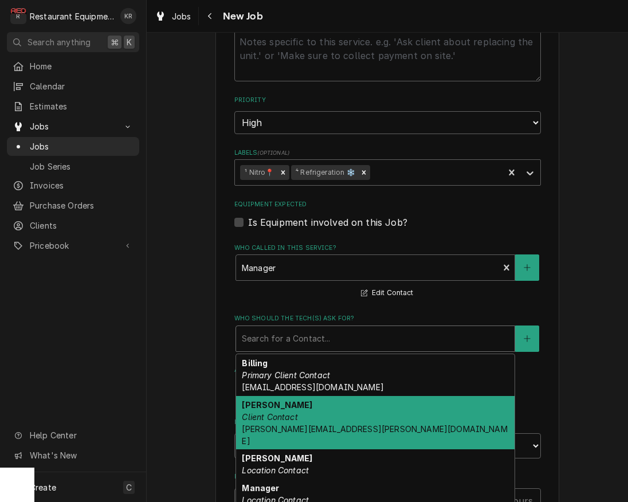
scroll to position [65, 0]
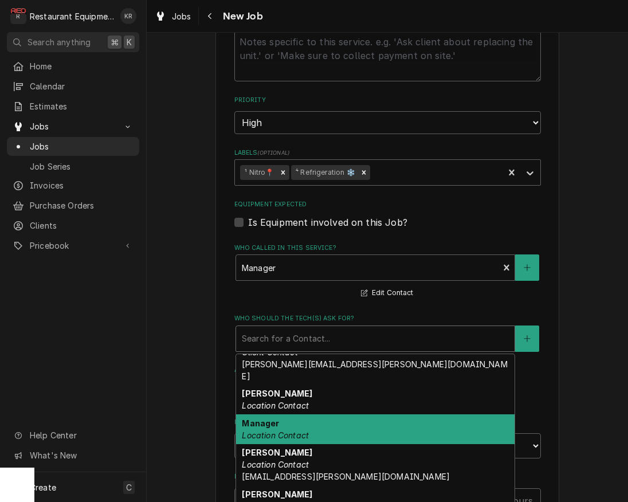
click at [313, 421] on div "Manager Location Contact" at bounding box center [375, 429] width 278 height 30
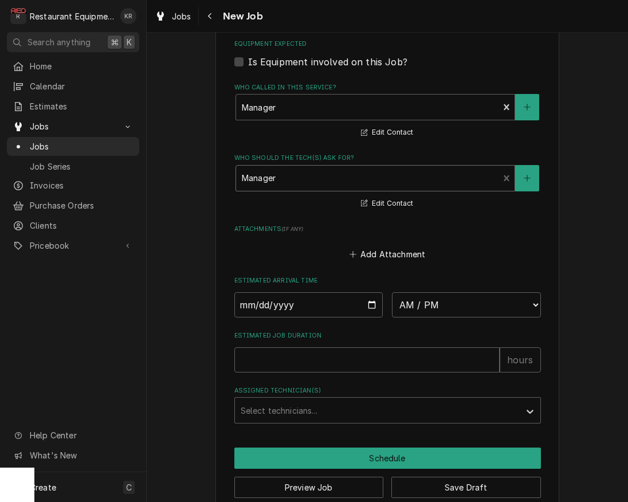
scroll to position [837, 0]
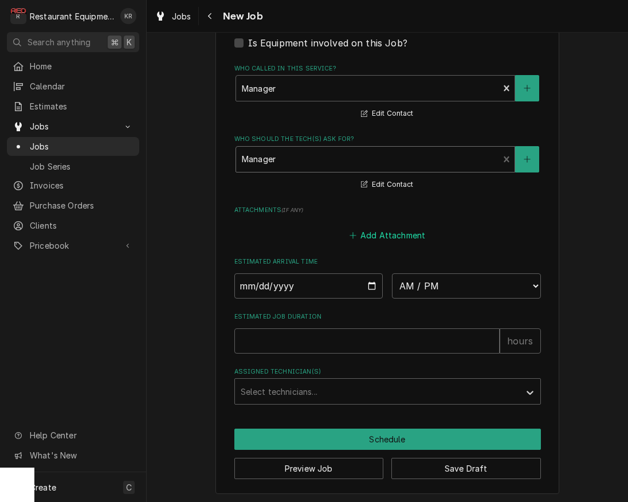
click at [393, 229] on button "Add Attachment" at bounding box center [387, 235] width 80 height 16
type textarea "x"
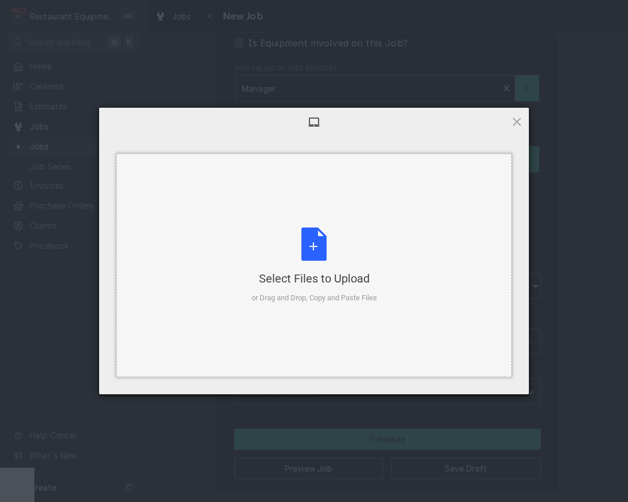
click at [310, 248] on div "Select Files to Upload or Drag and Drop, Copy and Paste Files" at bounding box center [314, 265] width 125 height 76
click at [317, 246] on div "Select Files to Upload or Drag and Drop, Copy and Paste Files" at bounding box center [314, 265] width 125 height 76
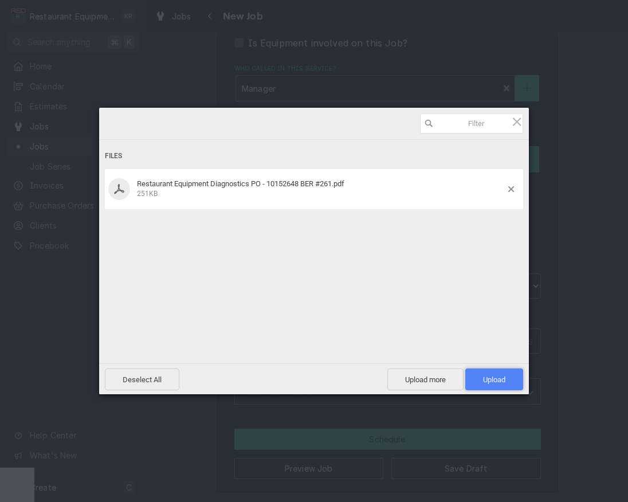
click at [495, 377] on span "Upload 1" at bounding box center [494, 379] width 22 height 9
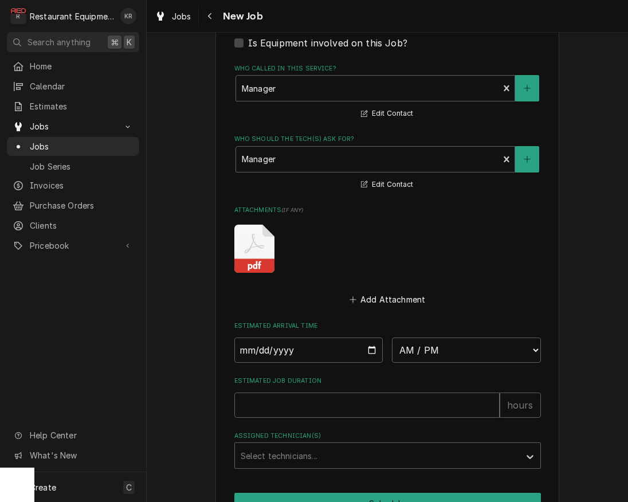
scroll to position [901, 0]
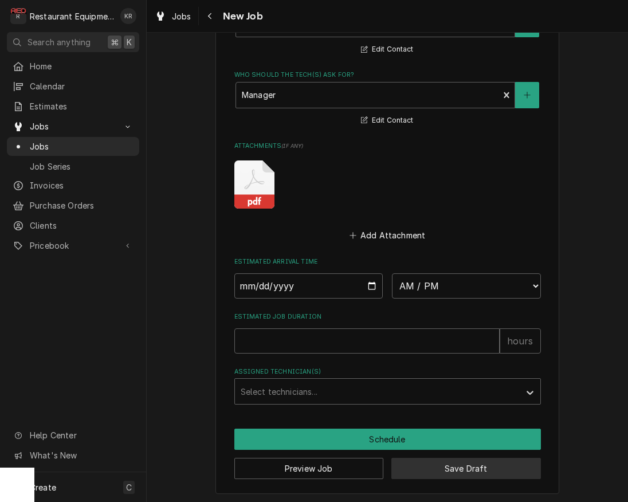
click at [450, 465] on button "Save Draft" at bounding box center [466, 468] width 150 height 21
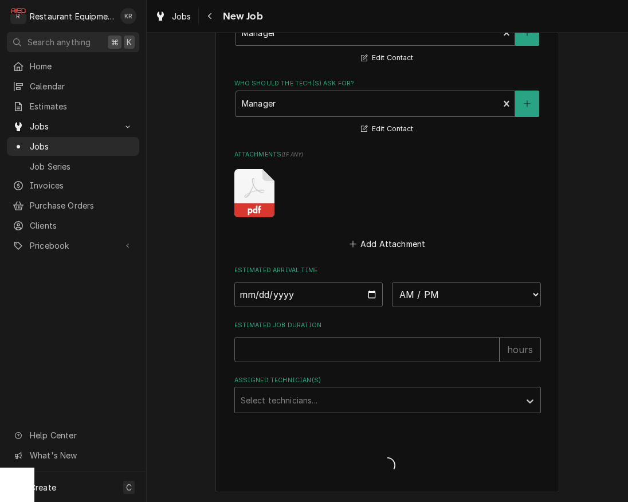
scroll to position [891, 0]
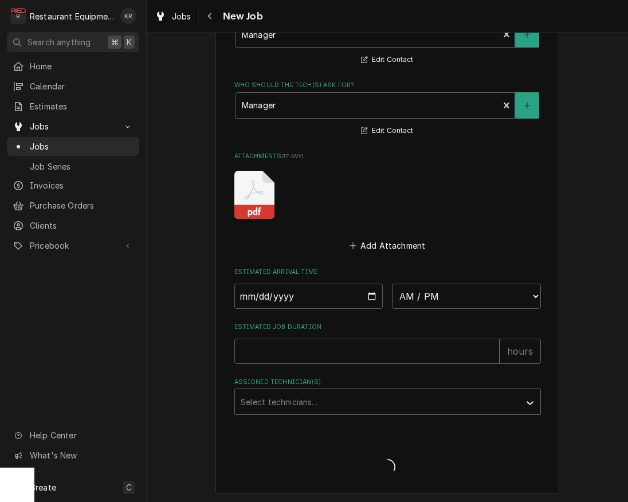
click at [450, 465] on span "Loading..." at bounding box center [387, 467] width 307 height 24
type textarea "x"
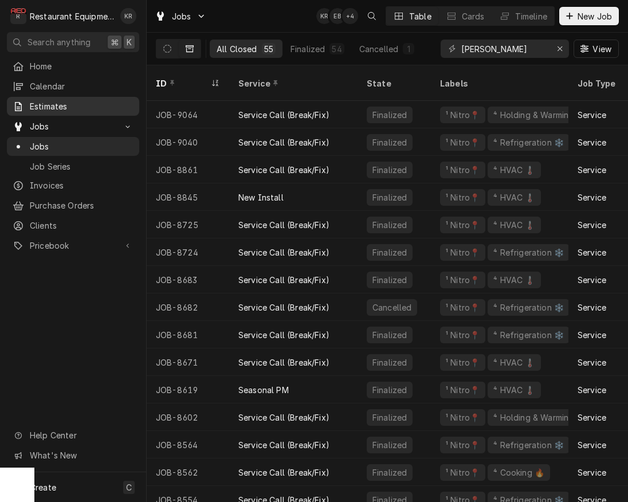
click at [29, 101] on div "Estimates" at bounding box center [73, 106] width 121 height 12
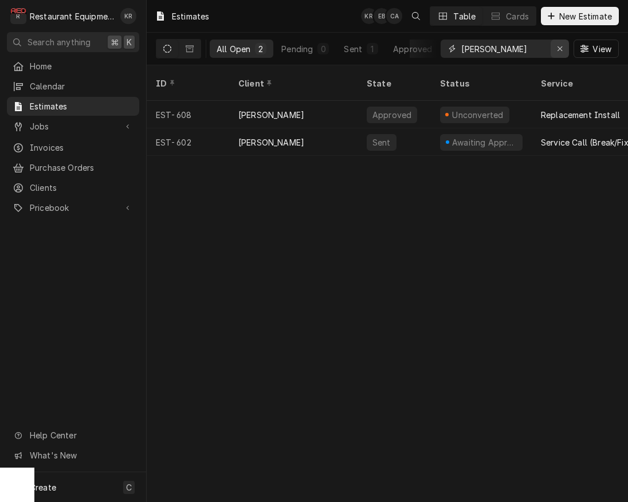
click at [563, 46] on div "Erase input" at bounding box center [559, 48] width 11 height 11
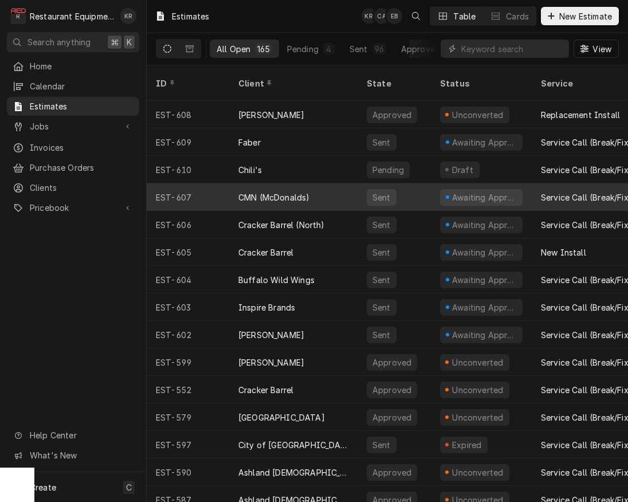
click at [303, 191] on div "CMN (McDonalds)" at bounding box center [273, 197] width 71 height 12
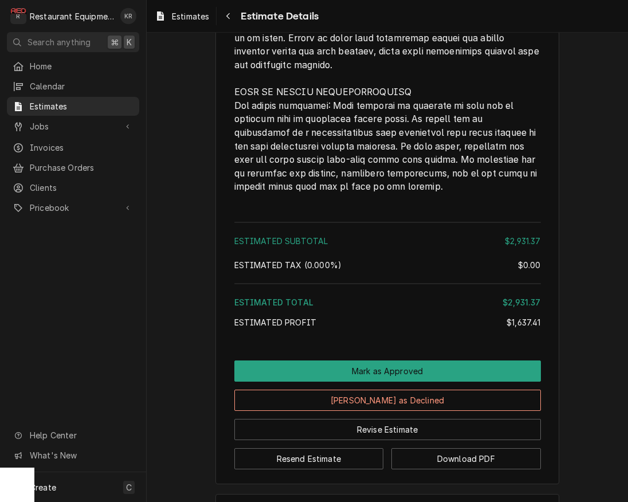
scroll to position [2583, 0]
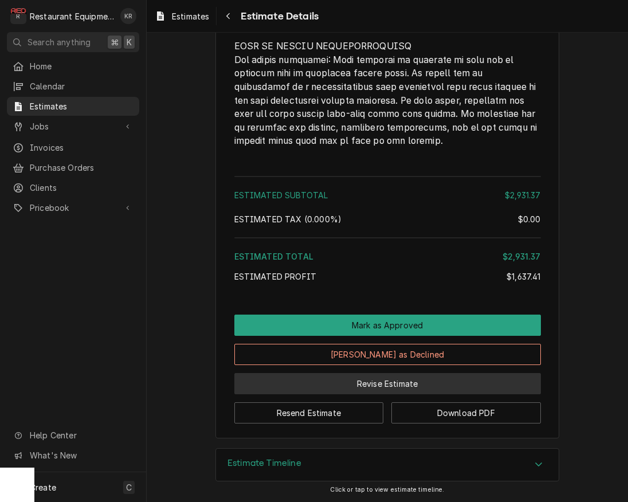
click at [384, 391] on button "Revise Estimate" at bounding box center [387, 383] width 307 height 21
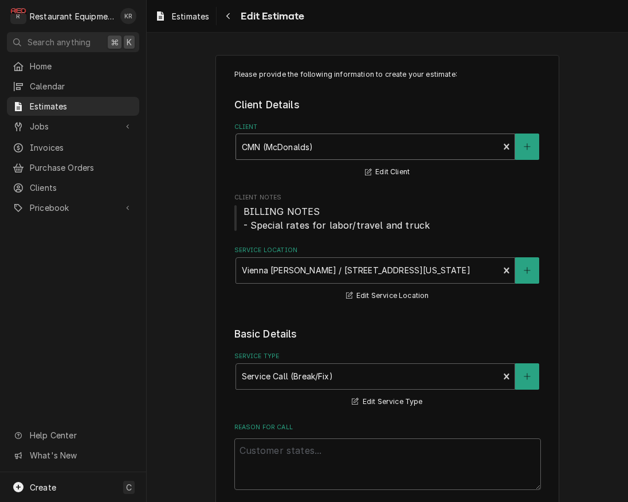
type textarea "x"
click at [332, 152] on div "Client" at bounding box center [368, 146] width 252 height 21
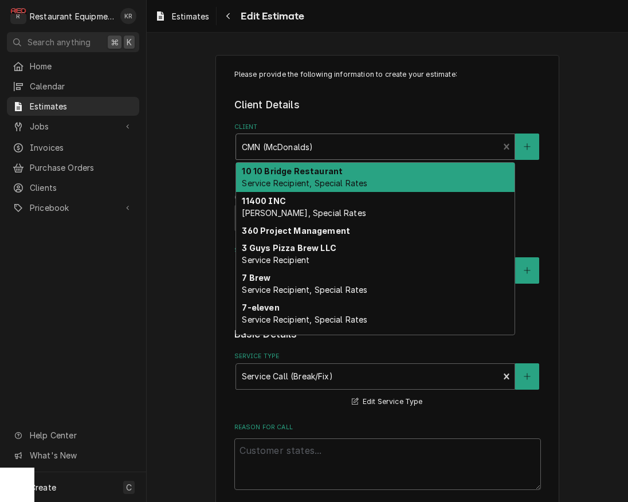
type input "t"
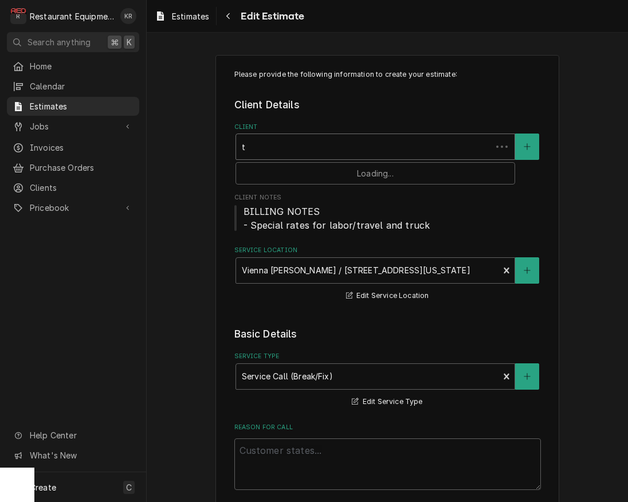
type textarea "x"
type input "tn"
type textarea "x"
type input "tnt"
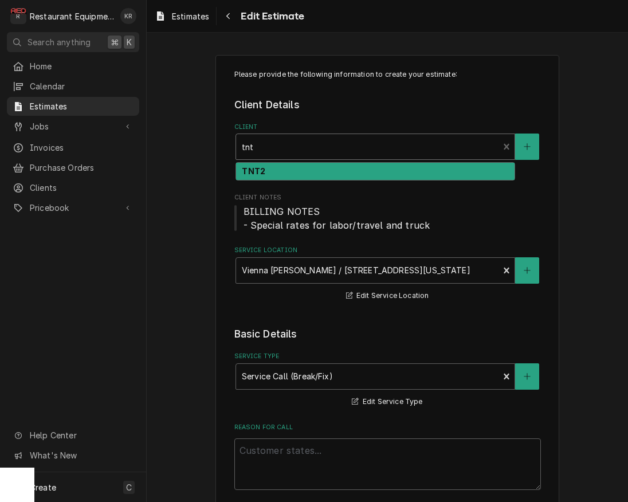
click at [321, 170] on div "TNT2" at bounding box center [375, 172] width 278 height 18
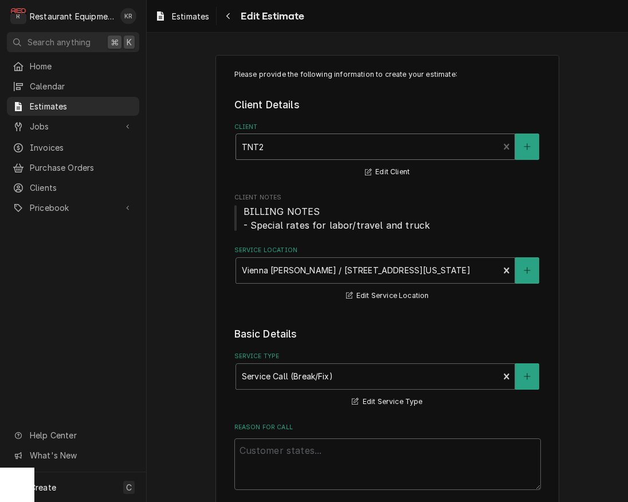
type textarea "x"
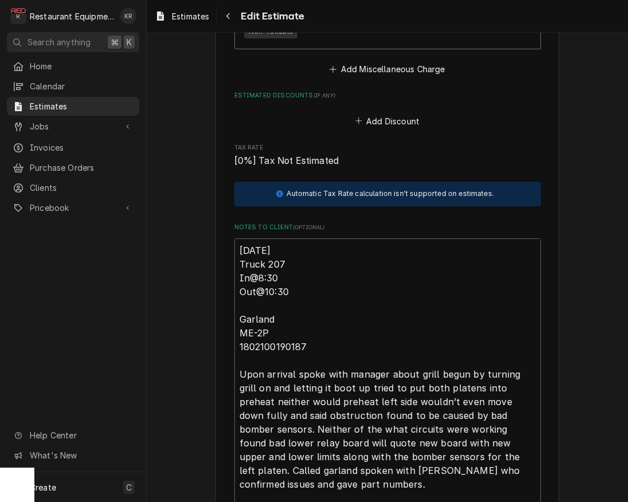
scroll to position [2851, 0]
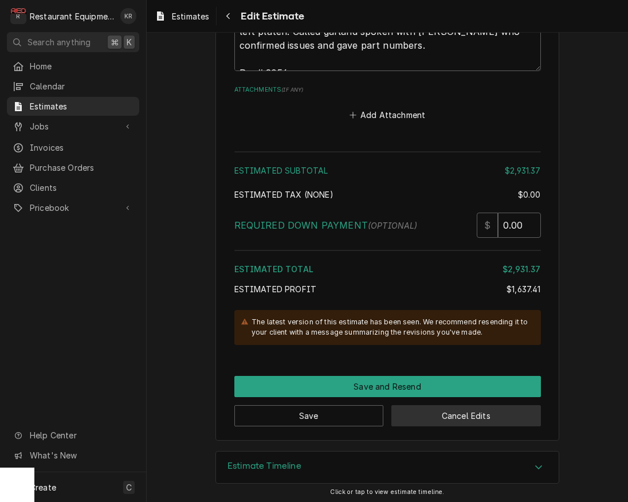
click at [439, 409] on button "Cancel Edits" at bounding box center [466, 415] width 150 height 21
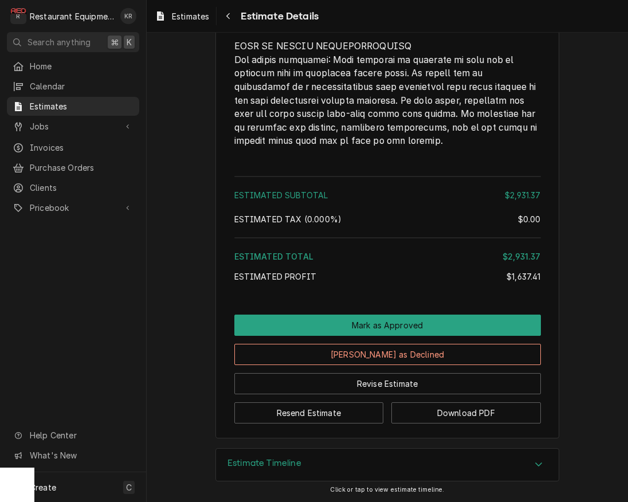
scroll to position [2569, 0]
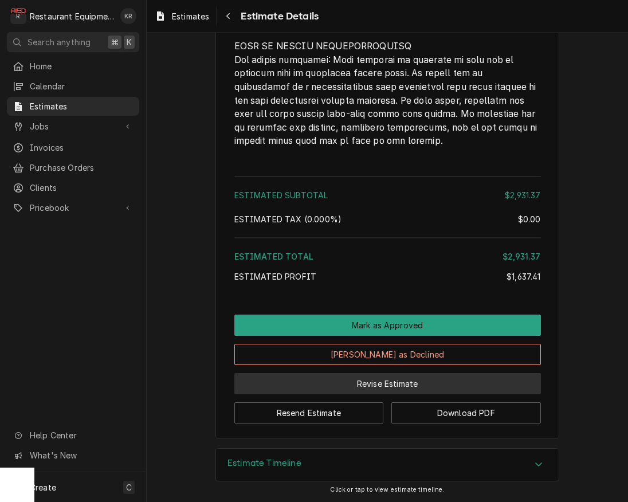
click at [356, 394] on button "Revise Estimate" at bounding box center [387, 383] width 307 height 21
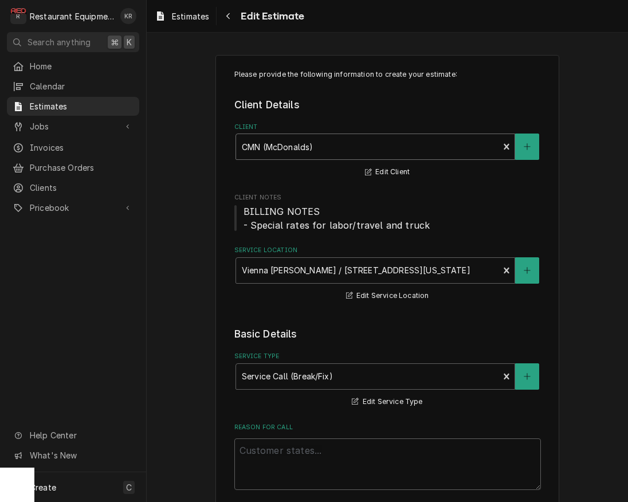
type textarea "x"
click at [319, 147] on div "Client" at bounding box center [368, 146] width 252 height 21
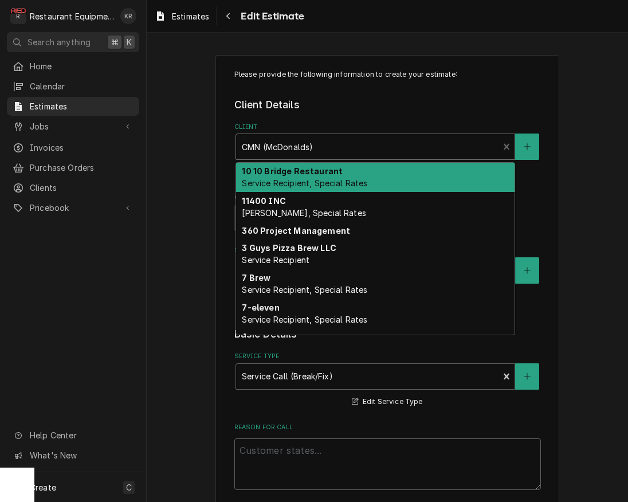
type input "t"
type textarea "x"
type input "tn"
type textarea "x"
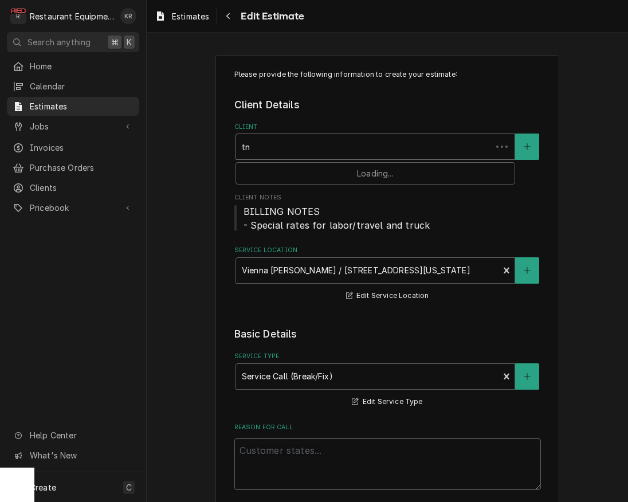
type input "tnt"
type textarea "x"
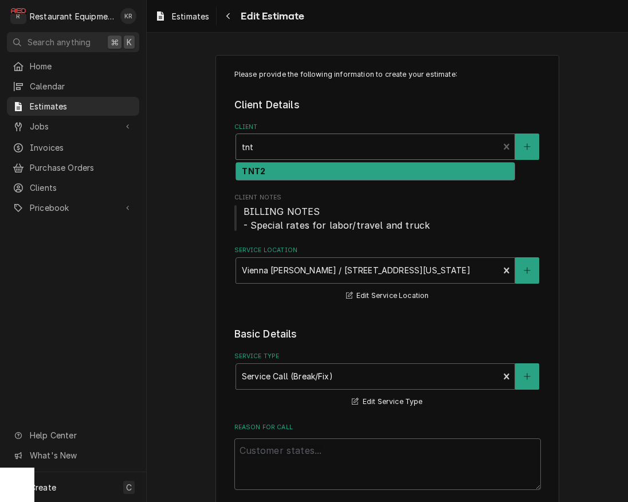
drag, startPoint x: 311, startPoint y: 170, endPoint x: 311, endPoint y: 177, distance: 7.4
click at [311, 170] on div "TNT2" at bounding box center [375, 172] width 278 height 18
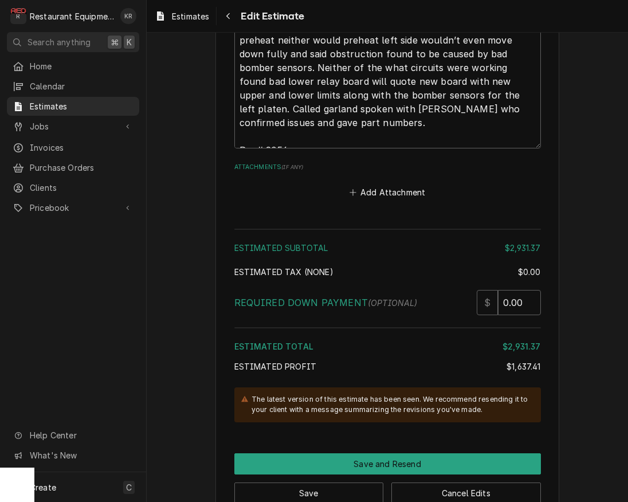
scroll to position [2851, 0]
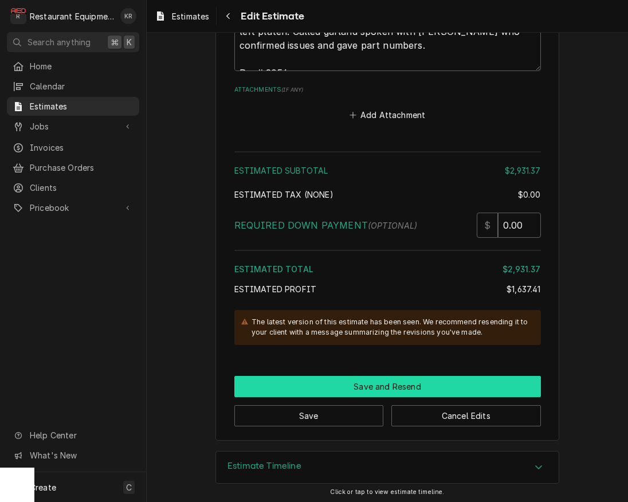
click at [380, 384] on button "Save and Resend" at bounding box center [387, 386] width 307 height 21
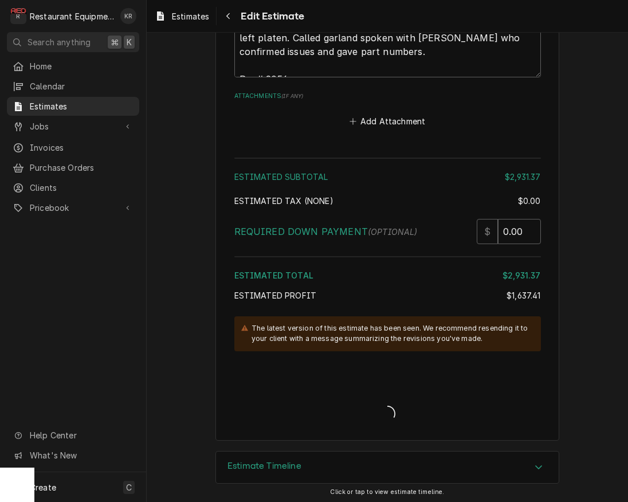
type textarea "x"
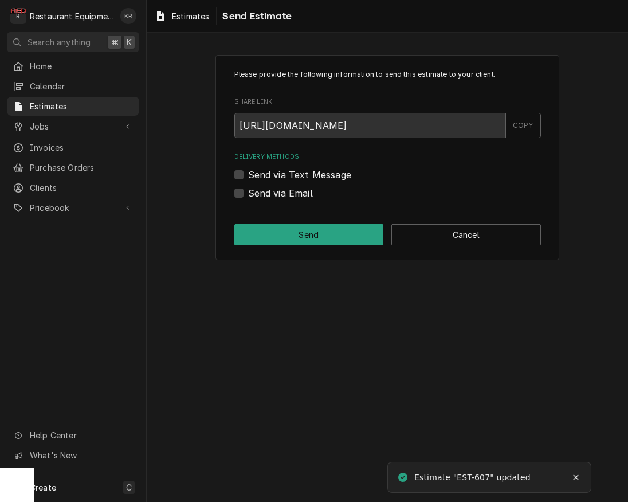
click at [248, 191] on label "Send via Email" at bounding box center [280, 193] width 65 height 14
click at [248, 191] on input "Send via Email" at bounding box center [401, 198] width 307 height 25
checkbox input "true"
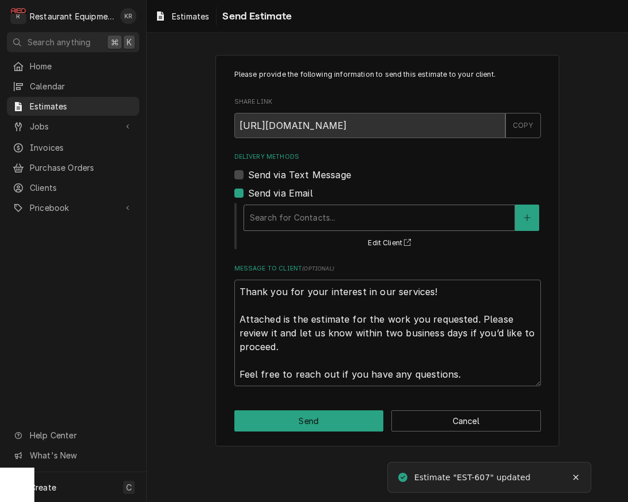
click at [280, 223] on div "Delivery Methods" at bounding box center [379, 217] width 259 height 21
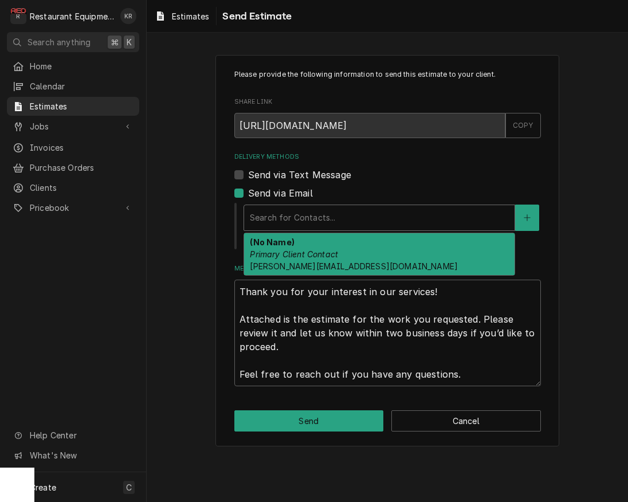
click at [299, 249] on em "Primary Client Contact" at bounding box center [294, 254] width 88 height 10
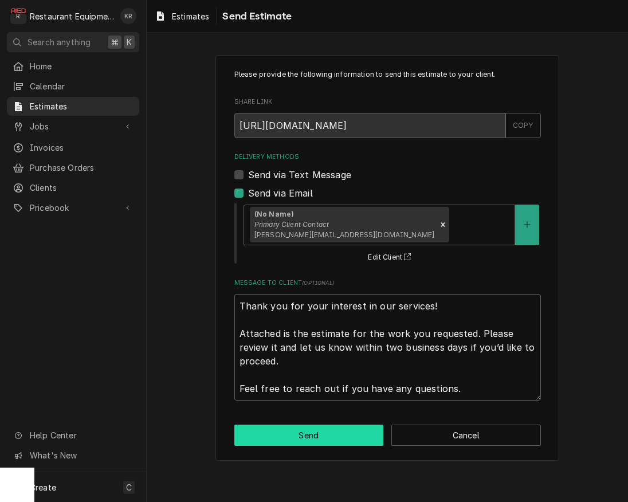
click at [322, 431] on button "Send" at bounding box center [309, 435] width 150 height 21
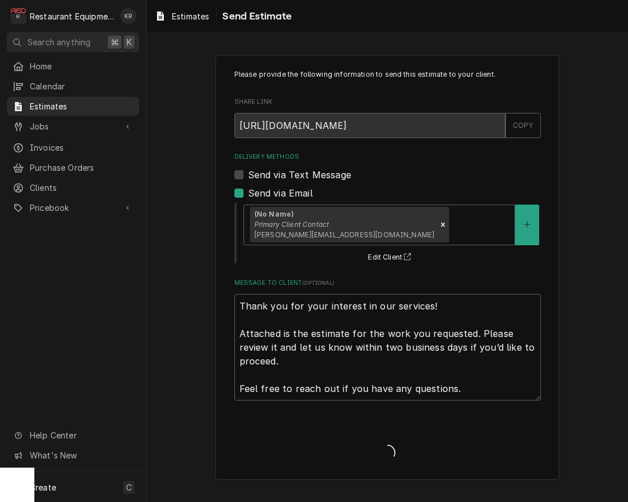
type textarea "x"
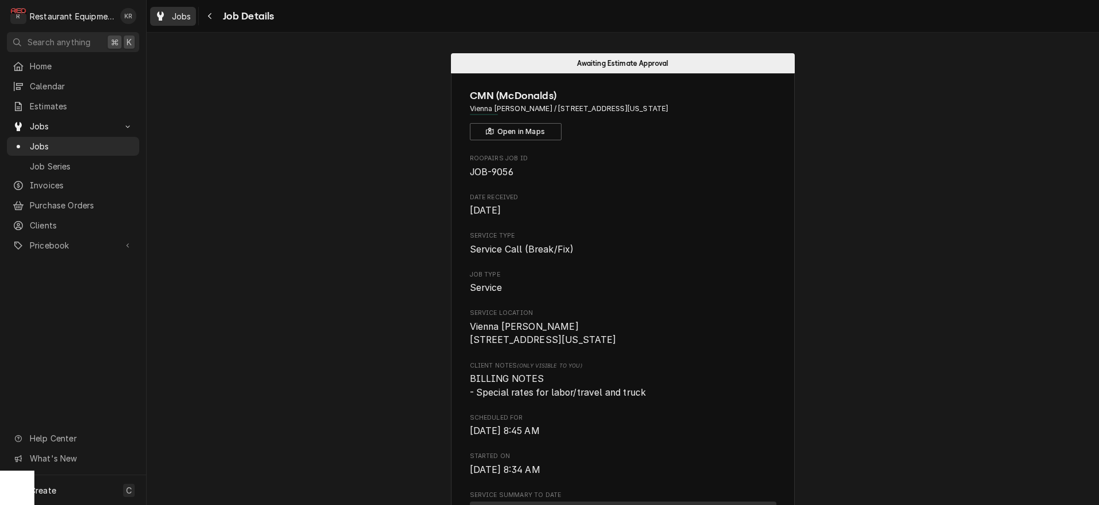
click at [184, 16] on span "Jobs" at bounding box center [181, 16] width 19 height 12
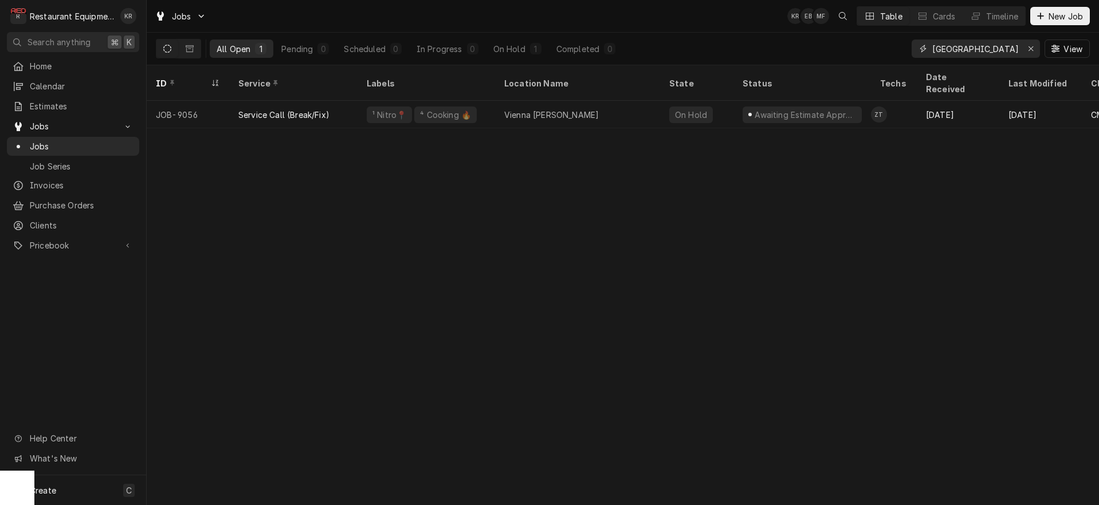
drag, startPoint x: 992, startPoint y: 49, endPoint x: 910, endPoint y: 52, distance: 82.0
click at [932, 52] on input "[GEOGRAPHIC_DATA]" at bounding box center [975, 49] width 86 height 18
type input "r"
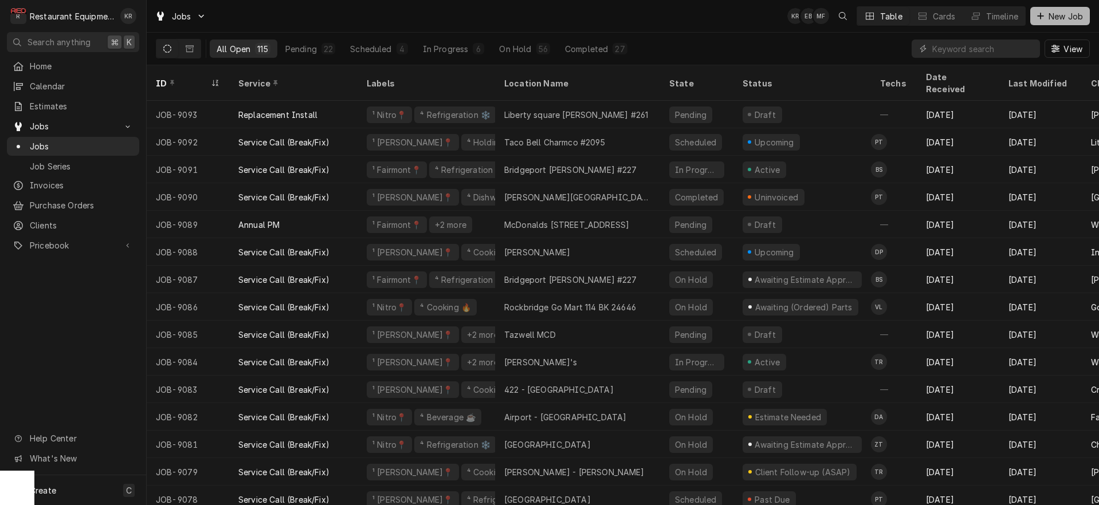
click at [1071, 18] on span "New Job" at bounding box center [1065, 16] width 39 height 12
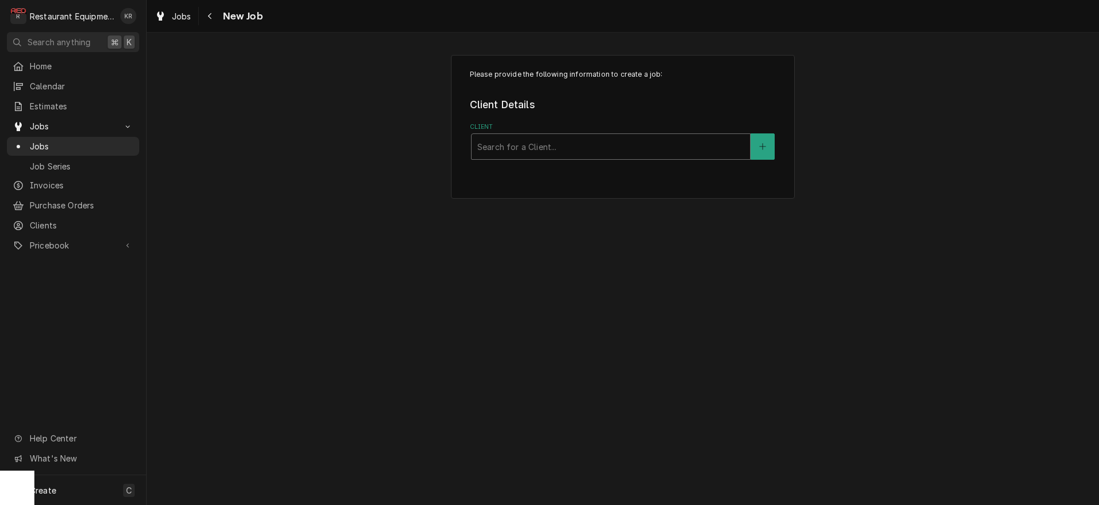
click at [541, 149] on div "Client" at bounding box center [610, 146] width 267 height 21
type input "r"
type input ","
type input "mills"
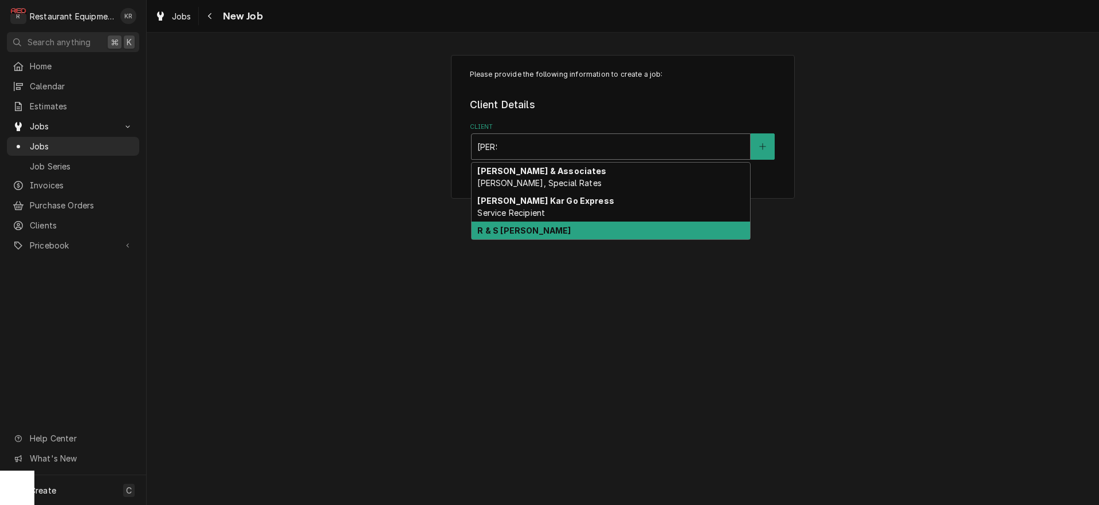
click at [497, 237] on div "R & S Mills" at bounding box center [611, 231] width 278 height 18
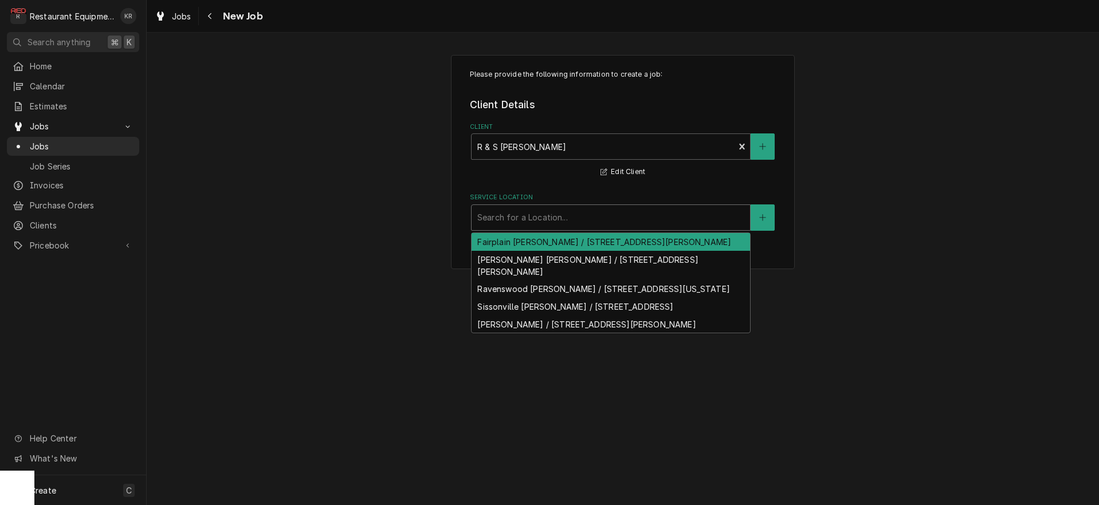
click at [520, 230] on div "Search for a Location..." at bounding box center [611, 218] width 280 height 26
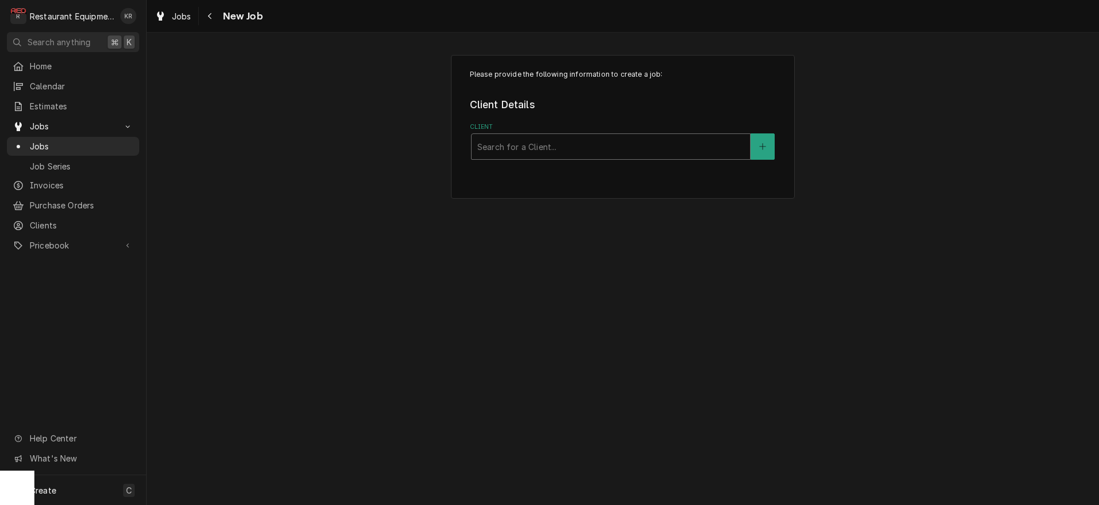
drag, startPoint x: 736, startPoint y: 147, endPoint x: 706, endPoint y: 149, distance: 29.3
click at [675, 146] on div "Client" at bounding box center [610, 146] width 267 height 21
type input "cmn"
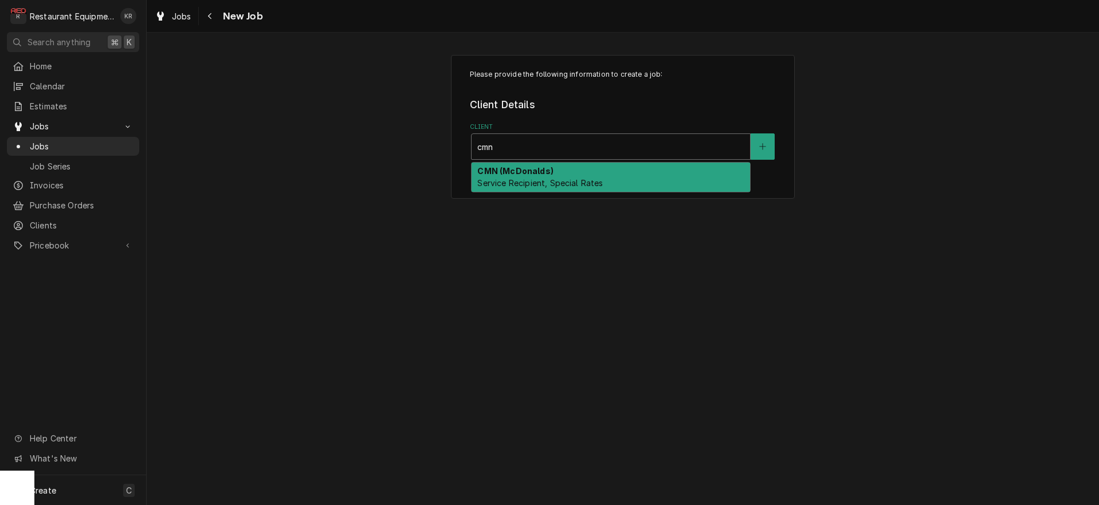
click at [659, 175] on div "CMN (McDonalds) Service Recipient, Special Rates" at bounding box center [611, 178] width 278 height 30
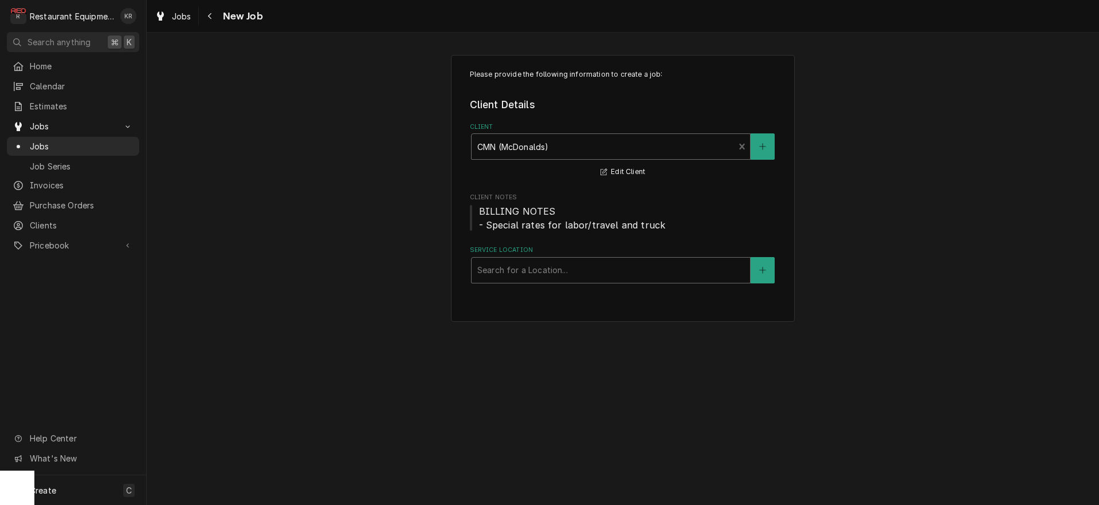
click at [564, 279] on div "Service Location" at bounding box center [610, 270] width 267 height 21
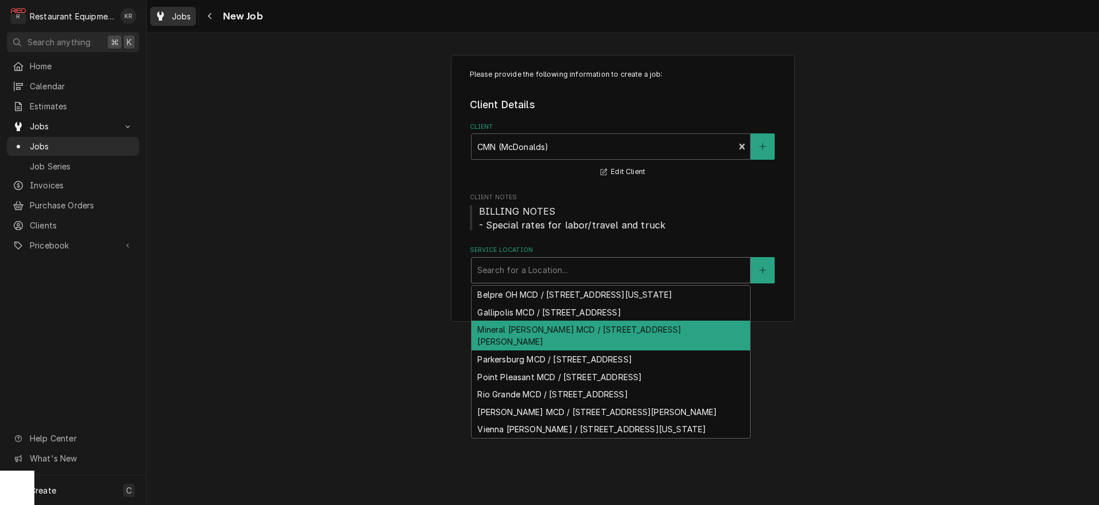
click at [178, 15] on span "Jobs" at bounding box center [181, 16] width 19 height 12
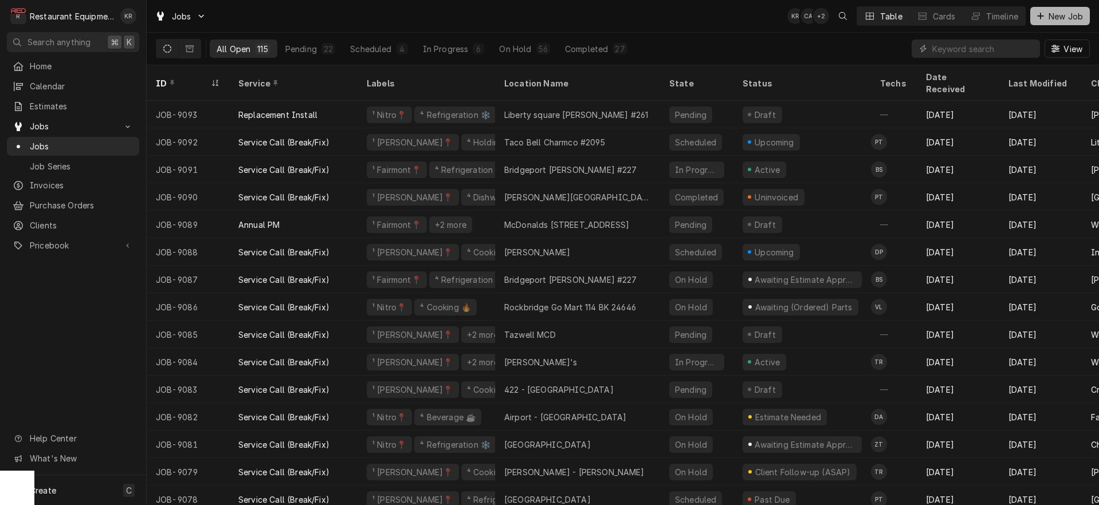
click at [1056, 20] on span "New Job" at bounding box center [1065, 16] width 39 height 12
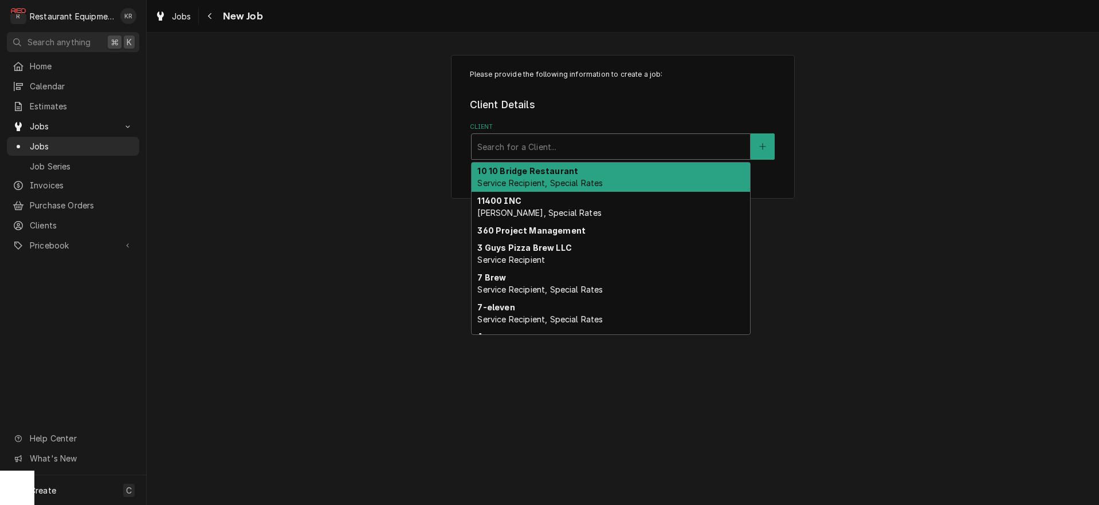
click at [645, 137] on div "Client" at bounding box center [610, 146] width 267 height 21
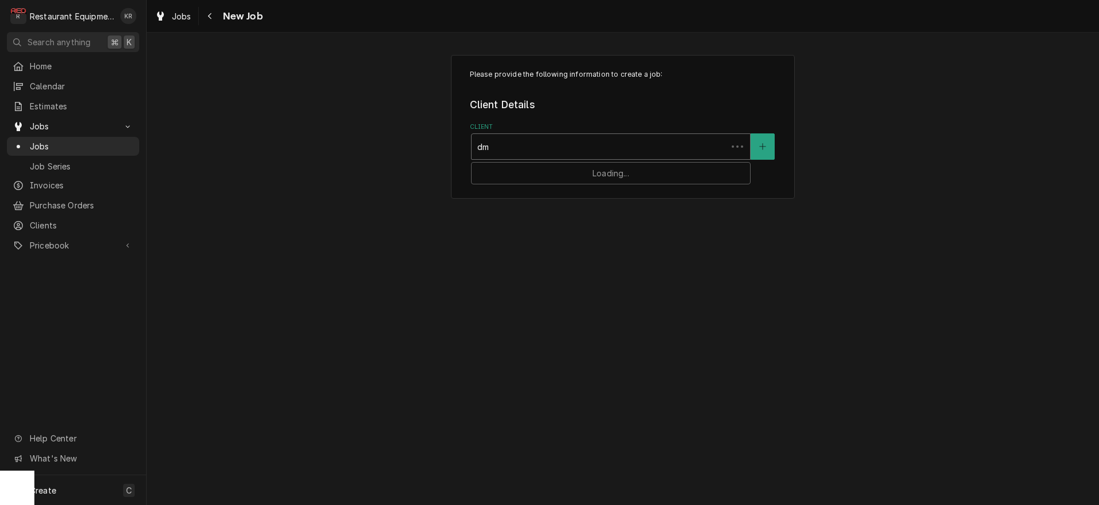
type input "d"
type input "cmn"
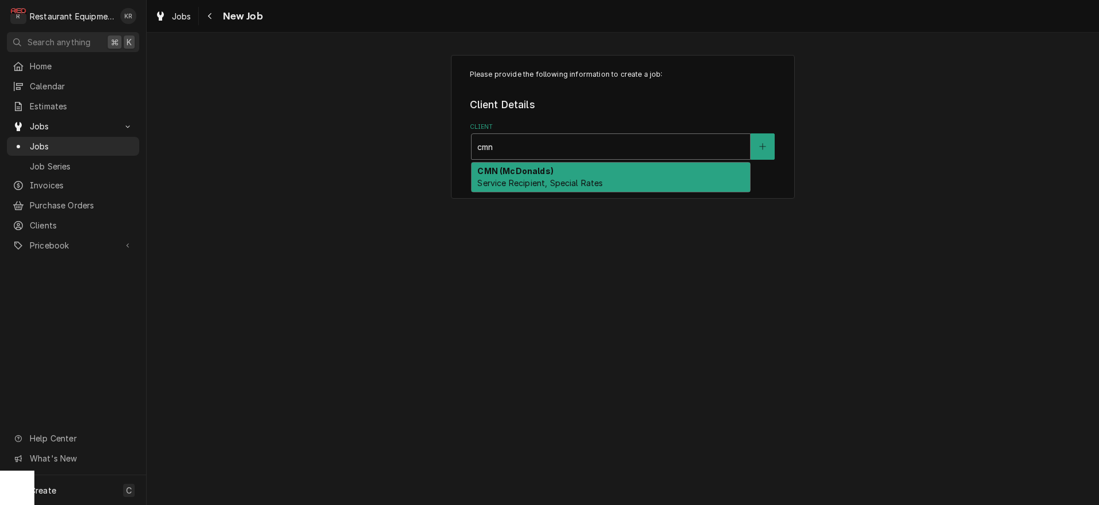
click at [575, 182] on span "Service Recipient, Special Rates" at bounding box center [539, 183] width 125 height 10
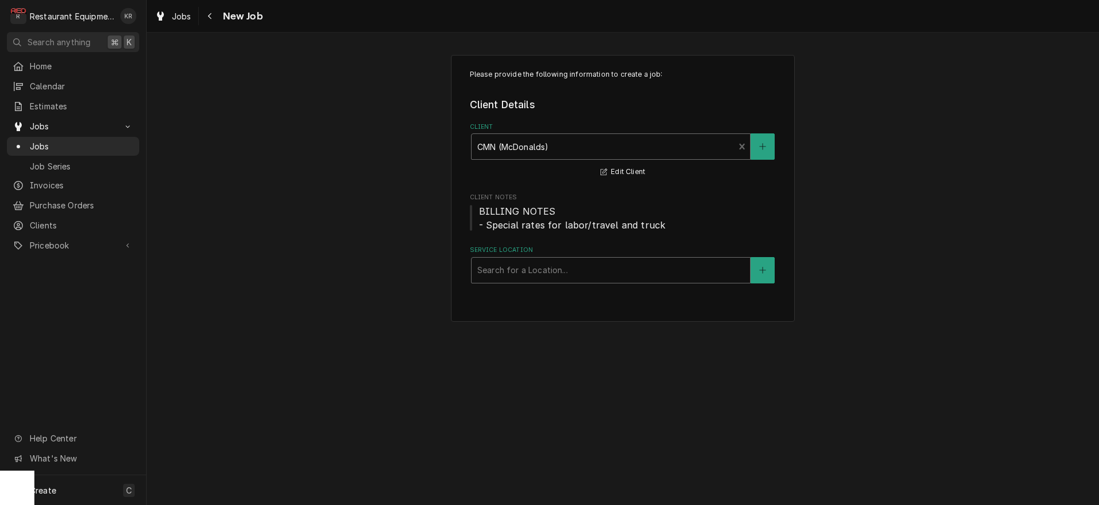
click at [571, 273] on div "Service Location" at bounding box center [610, 270] width 267 height 21
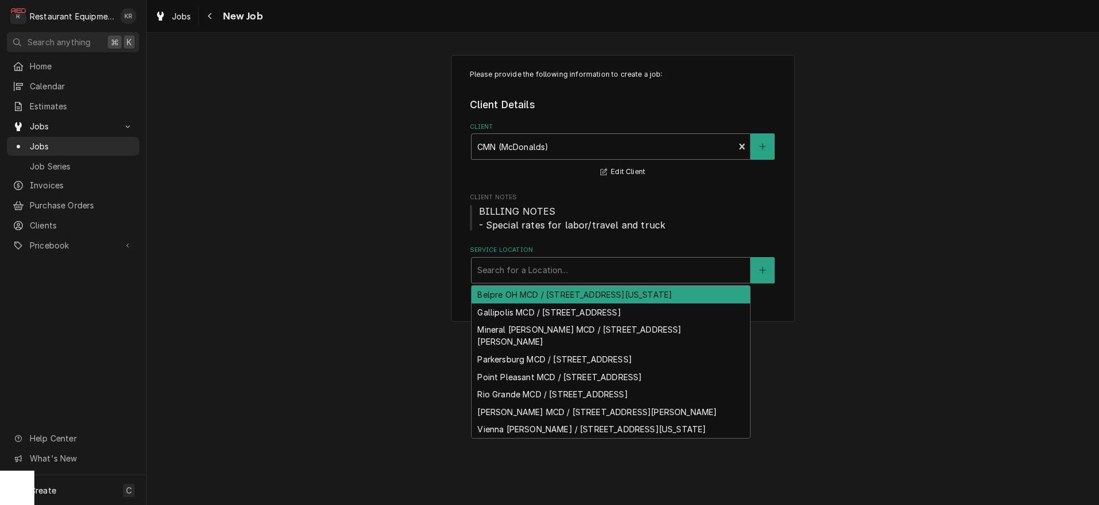
click at [624, 143] on div "Client" at bounding box center [603, 146] width 252 height 21
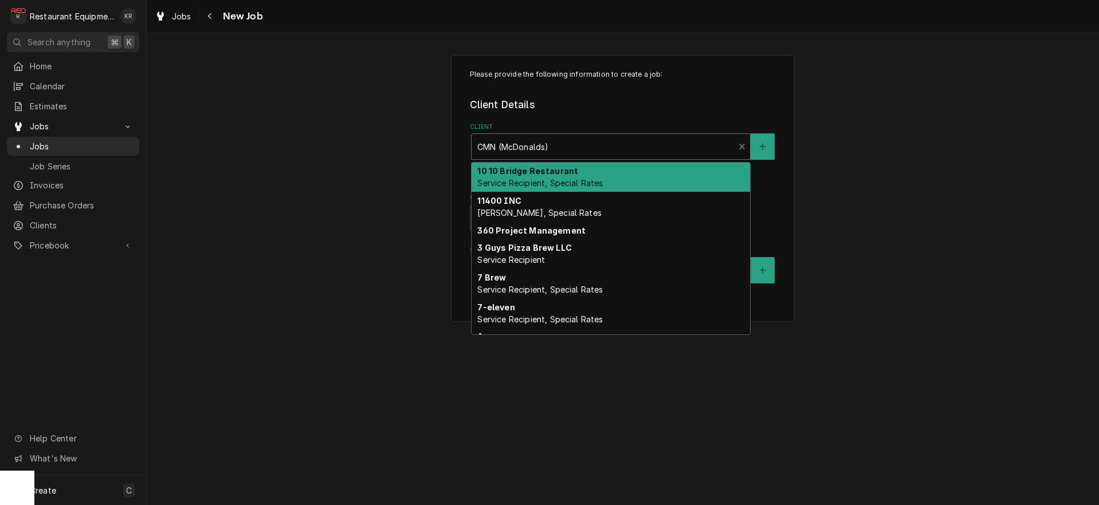
click at [623, 147] on div "Client" at bounding box center [603, 146] width 252 height 21
click at [739, 147] on div "Client" at bounding box center [610, 146] width 267 height 21
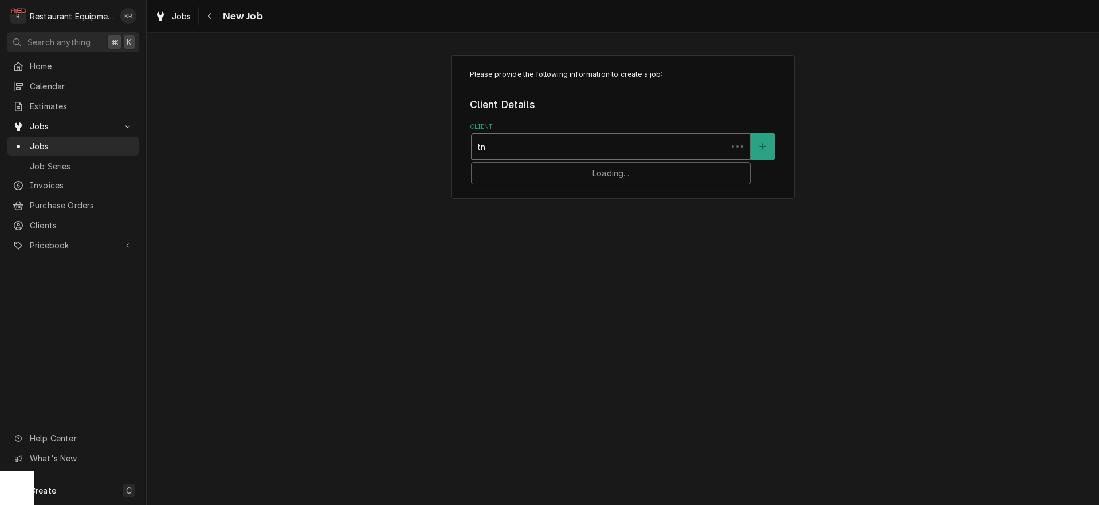
type input "tnt"
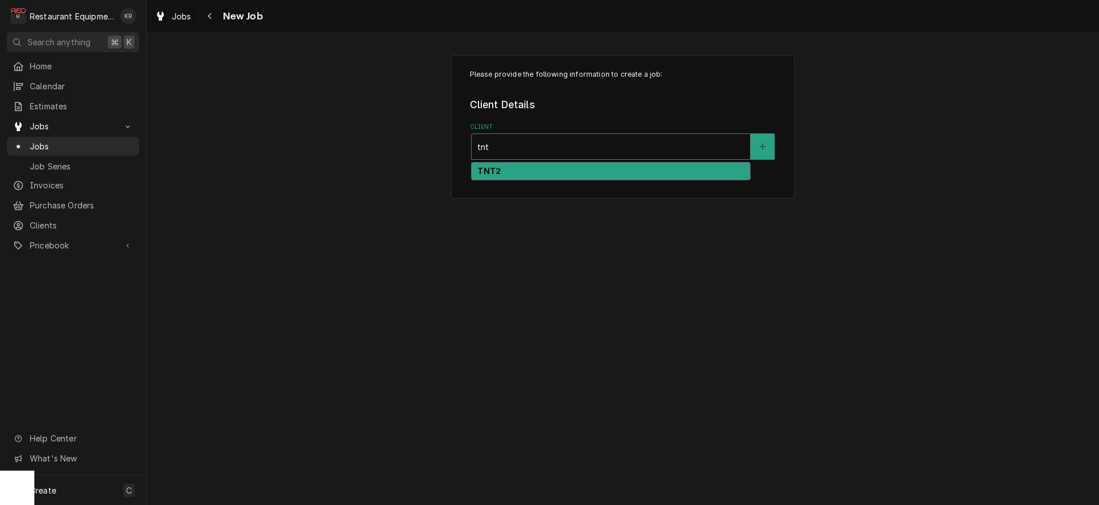
click at [619, 176] on div "TNT2" at bounding box center [611, 172] width 278 height 18
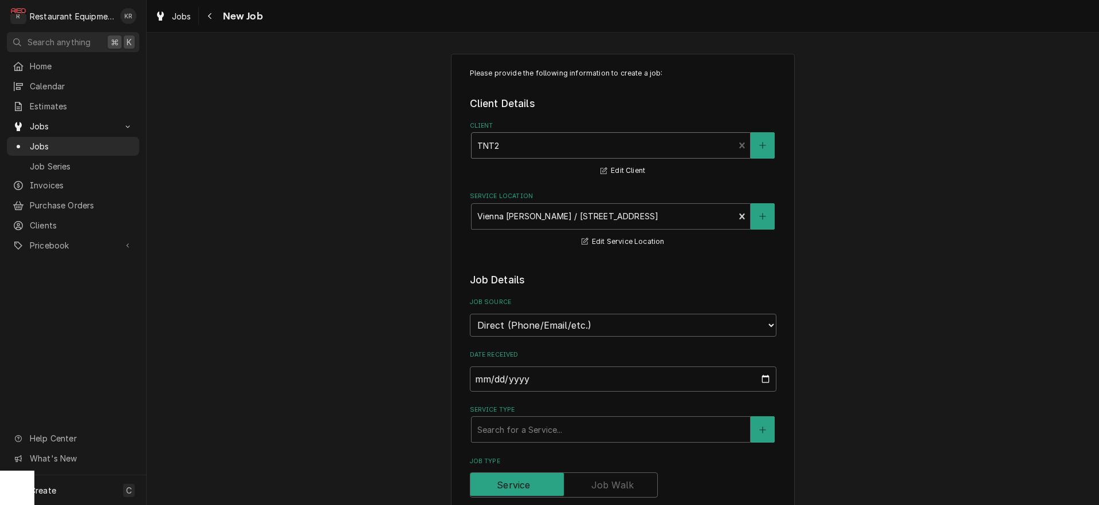
scroll to position [3, 0]
click at [629, 143] on div "Client" at bounding box center [603, 143] width 252 height 21
click at [631, 142] on div "Client" at bounding box center [603, 143] width 252 height 21
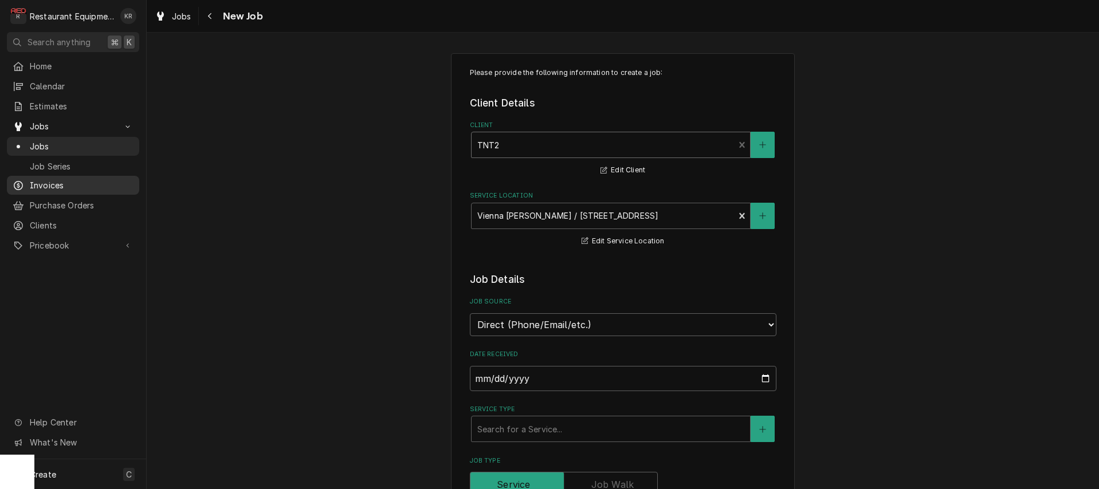
type textarea "x"
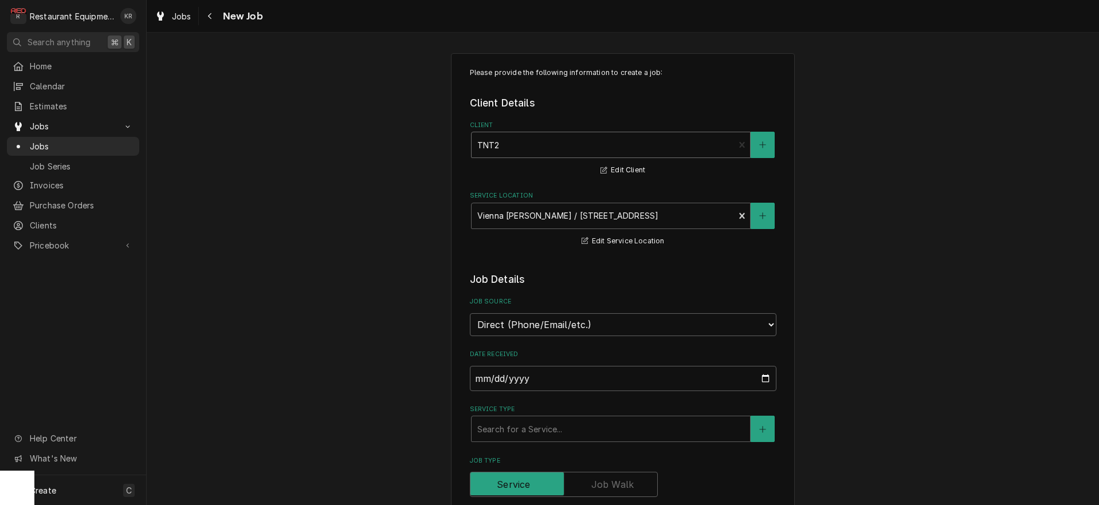
scroll to position [0, 0]
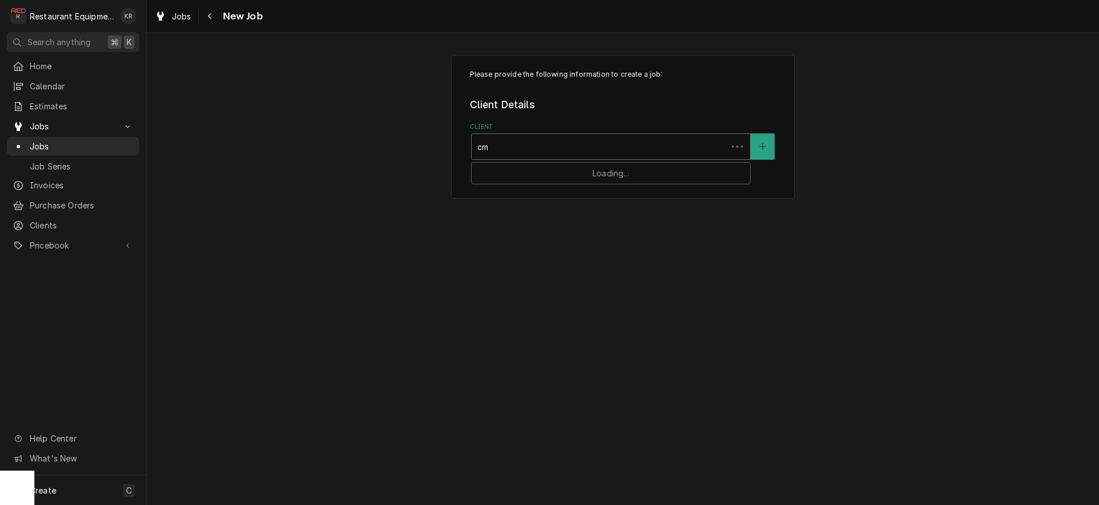
type input "cmn"
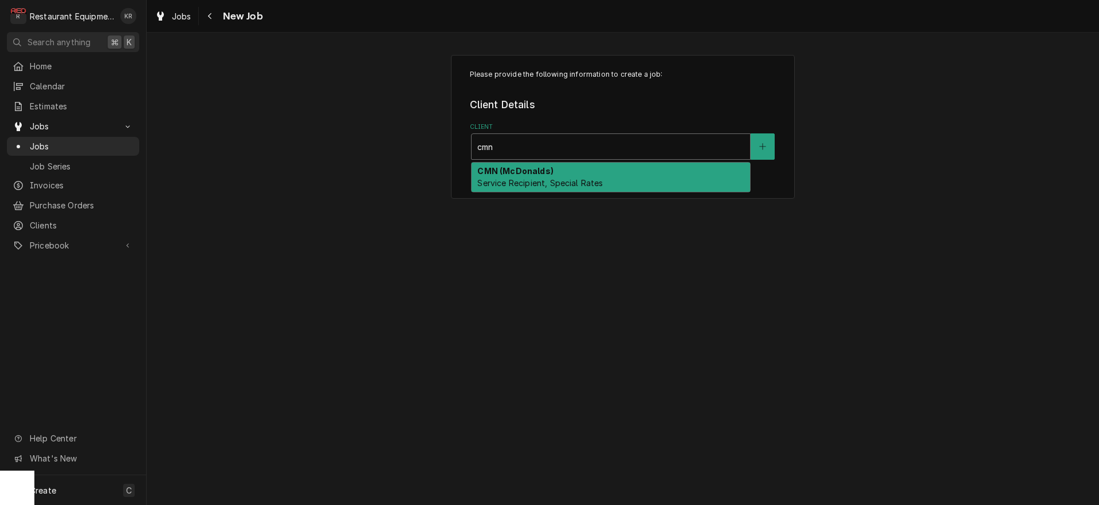
click at [698, 188] on div "CMN (McDonalds) Service Recipient, Special Rates" at bounding box center [611, 178] width 278 height 30
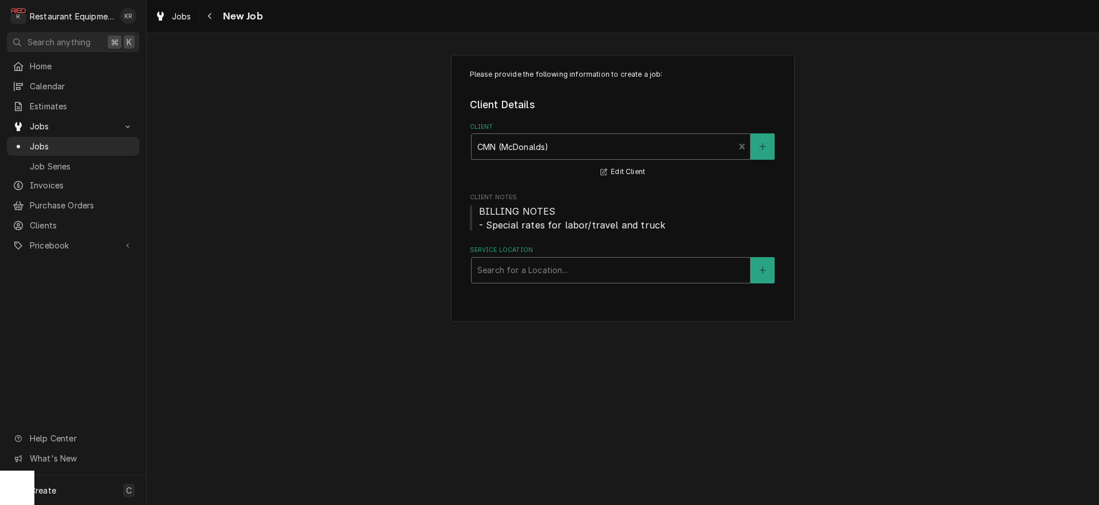
click at [545, 265] on div "Service Location" at bounding box center [610, 270] width 267 height 21
click at [664, 143] on div "Client" at bounding box center [610, 146] width 267 height 21
type input "tln"
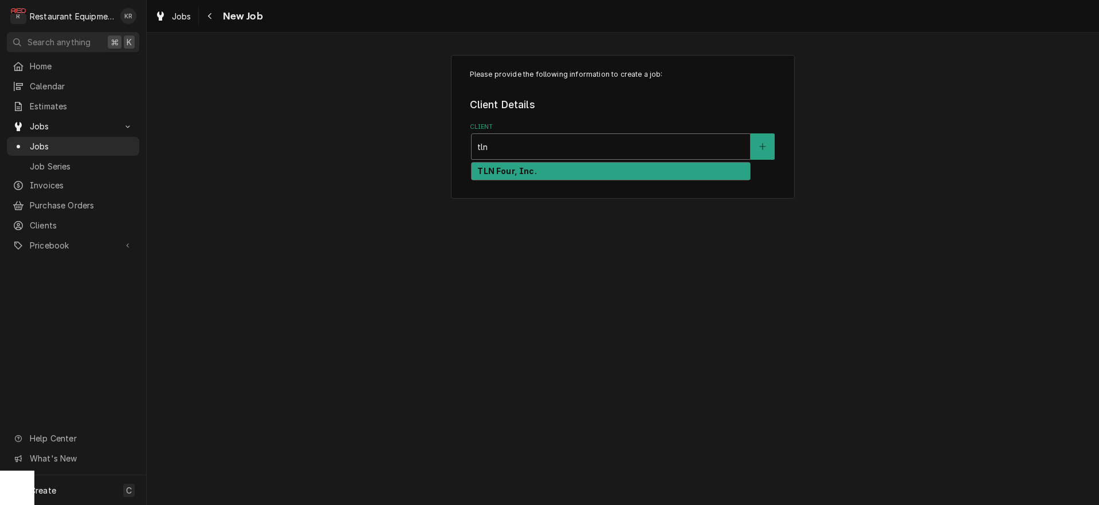
click at [582, 165] on div "TLN Four, Inc." at bounding box center [611, 172] width 278 height 18
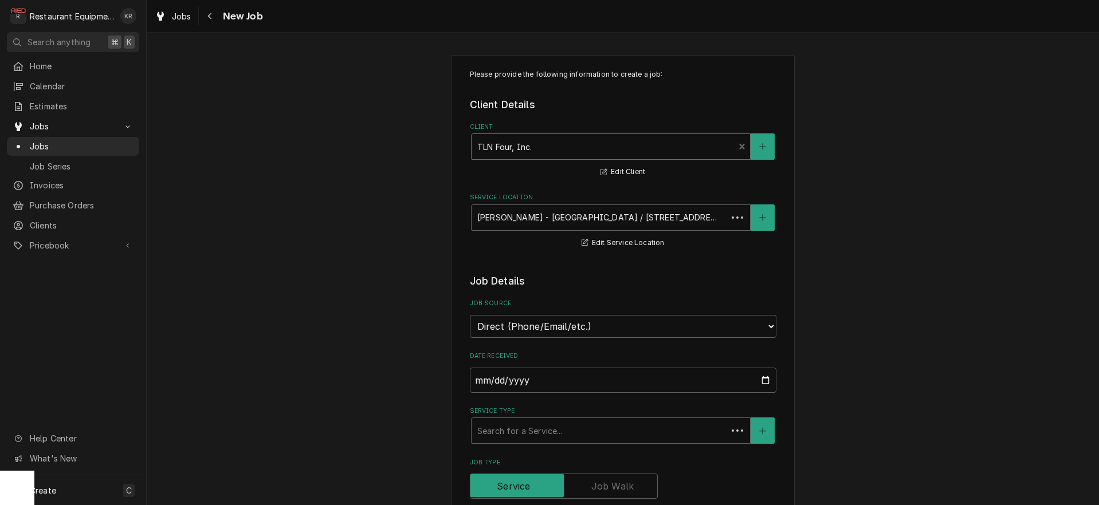
scroll to position [1, 0]
type textarea "x"
click at [653, 221] on div "Service Location" at bounding box center [603, 217] width 252 height 21
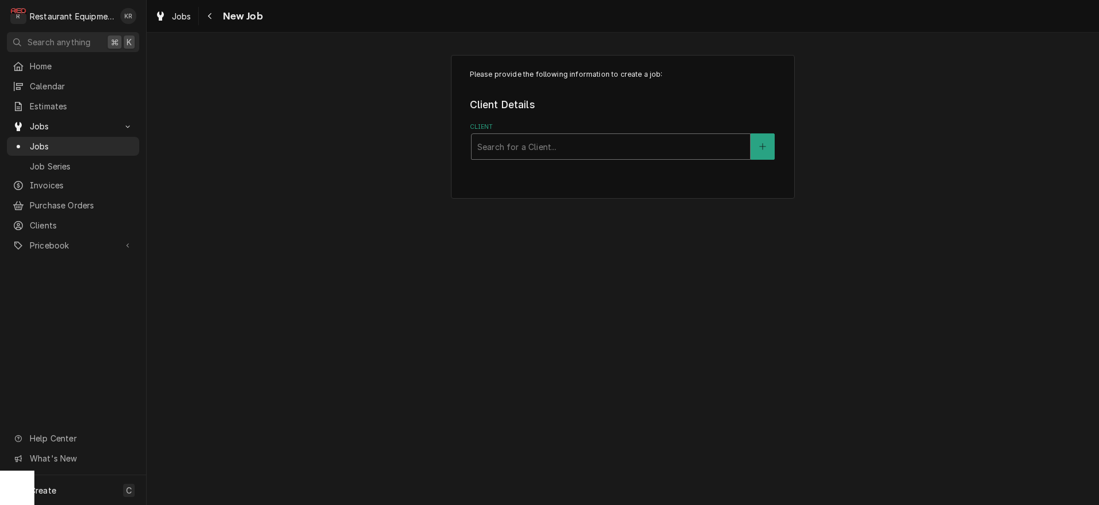
click at [692, 139] on div "Client" at bounding box center [610, 146] width 267 height 21
type input "cmn"
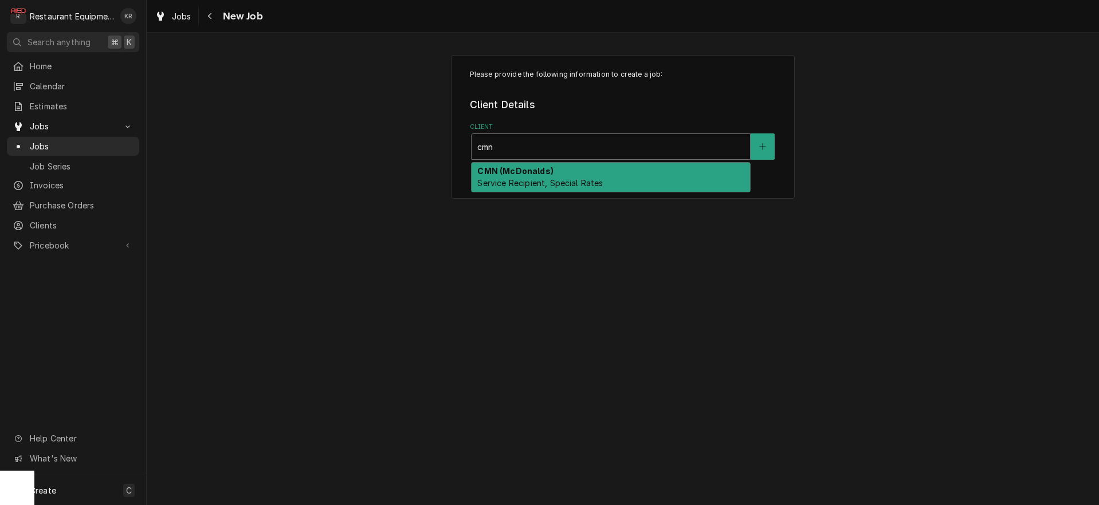
click at [633, 172] on div "CMN (McDonalds) Service Recipient, Special Rates" at bounding box center [611, 178] width 278 height 30
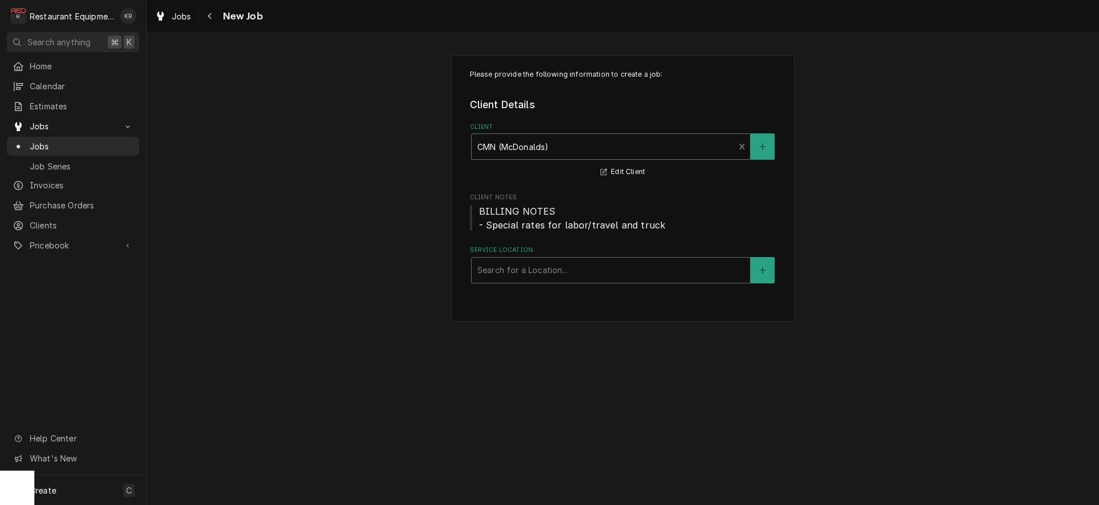
drag, startPoint x: 559, startPoint y: 284, endPoint x: 561, endPoint y: 265, distance: 19.6
click at [560, 277] on div "Please provide the following information to create a job: Client Details Client…" at bounding box center [623, 189] width 344 height 268
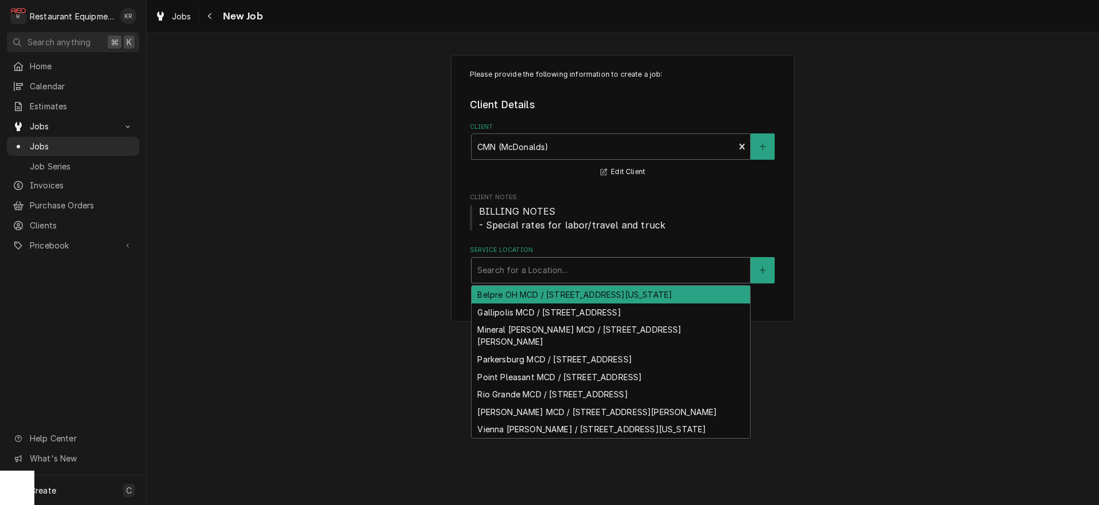
click at [561, 265] on div "Service Location" at bounding box center [610, 270] width 267 height 21
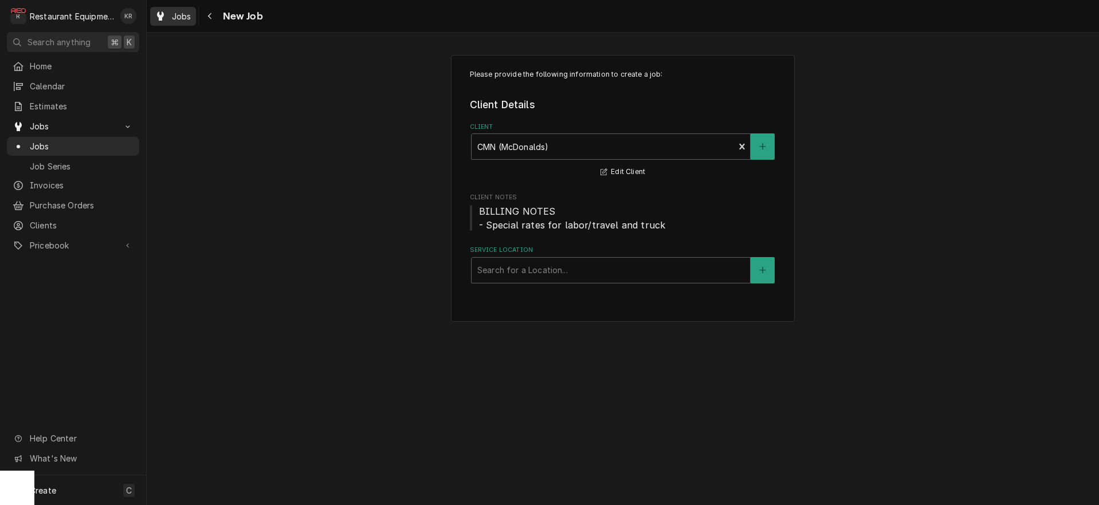
click at [168, 9] on div "Jobs" at bounding box center [172, 16] width 41 height 14
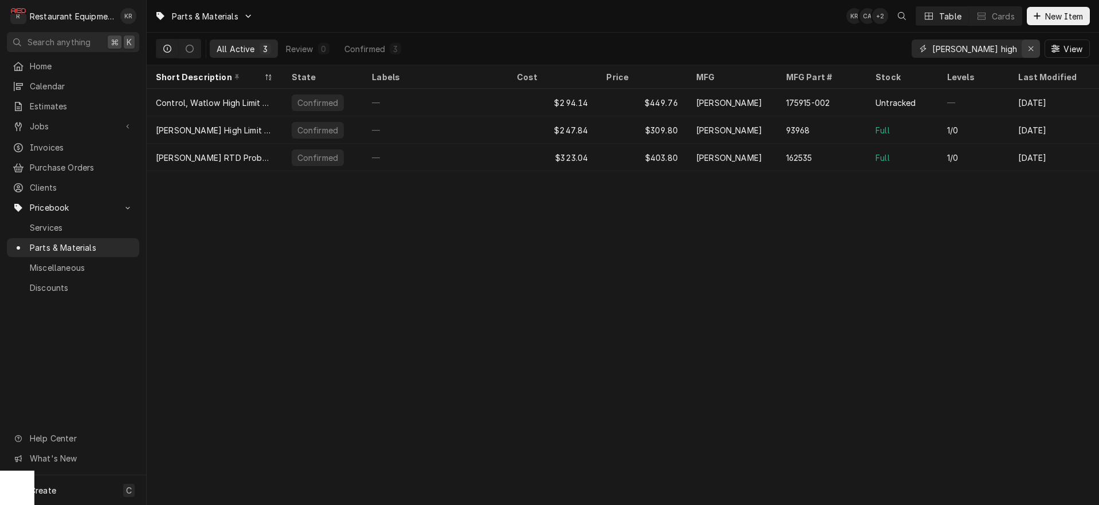
click at [1032, 49] on icon "Erase input" at bounding box center [1031, 49] width 6 height 8
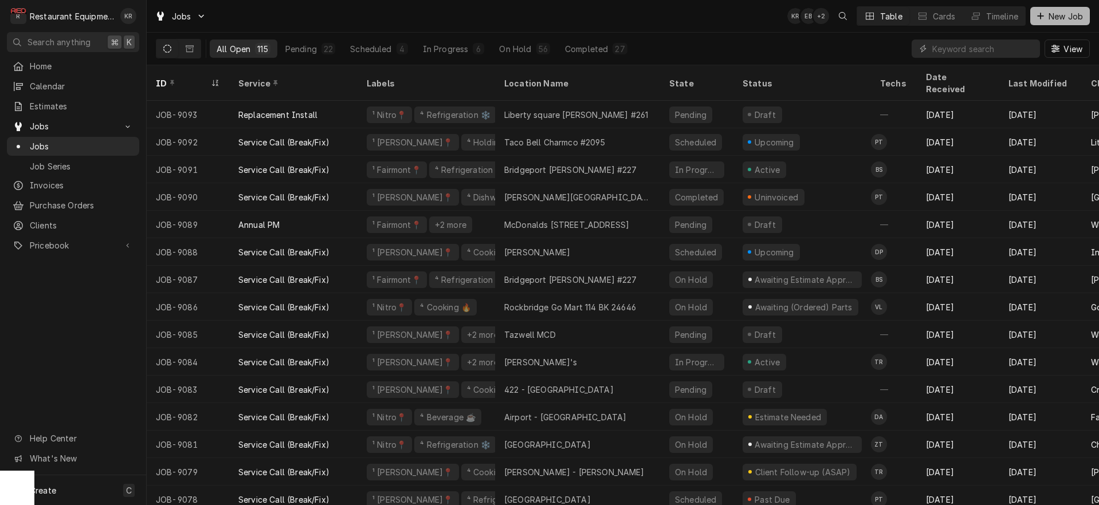
click at [1073, 14] on span "New Job" at bounding box center [1065, 16] width 39 height 12
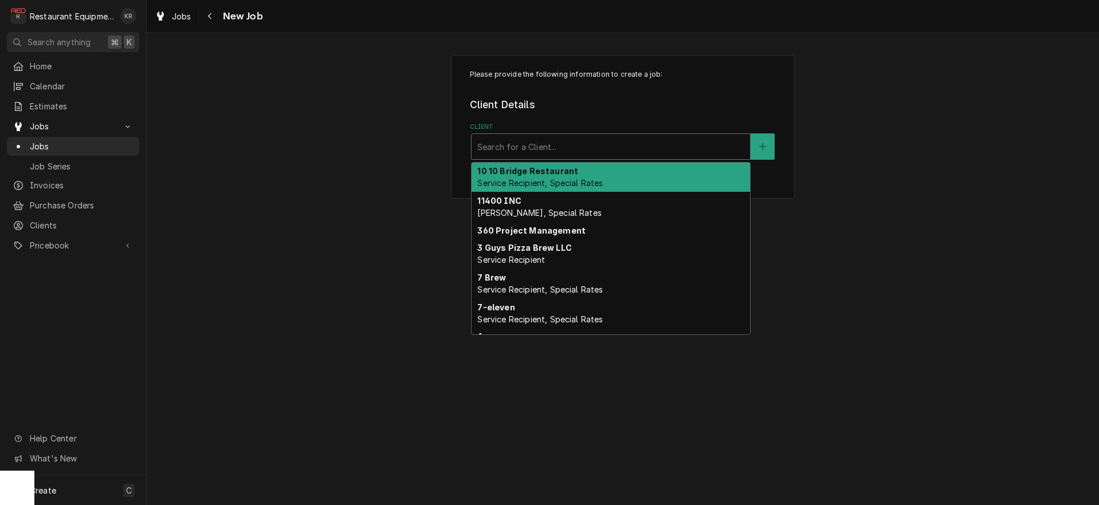
click at [492, 148] on div "Client" at bounding box center [610, 146] width 267 height 21
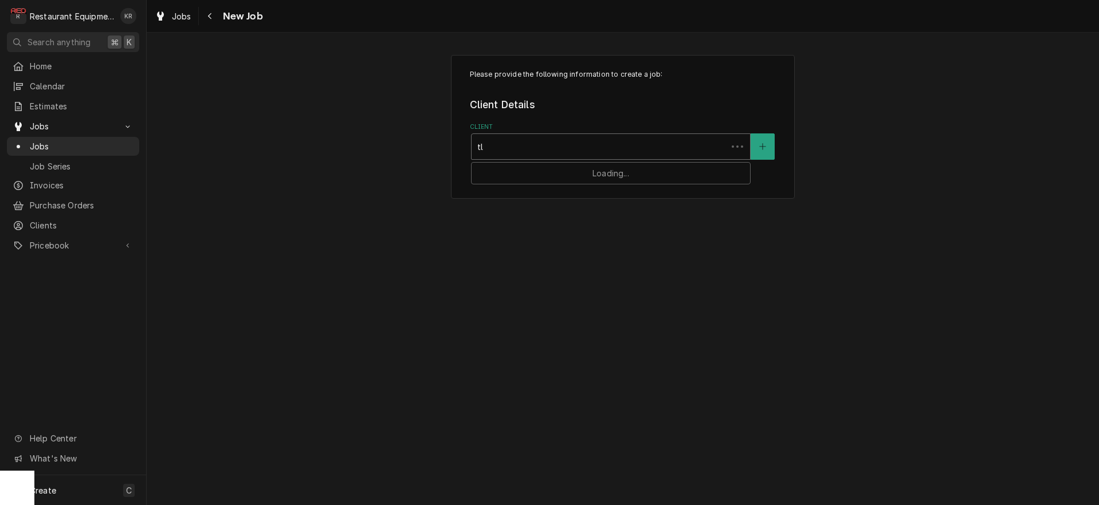
type input "tln"
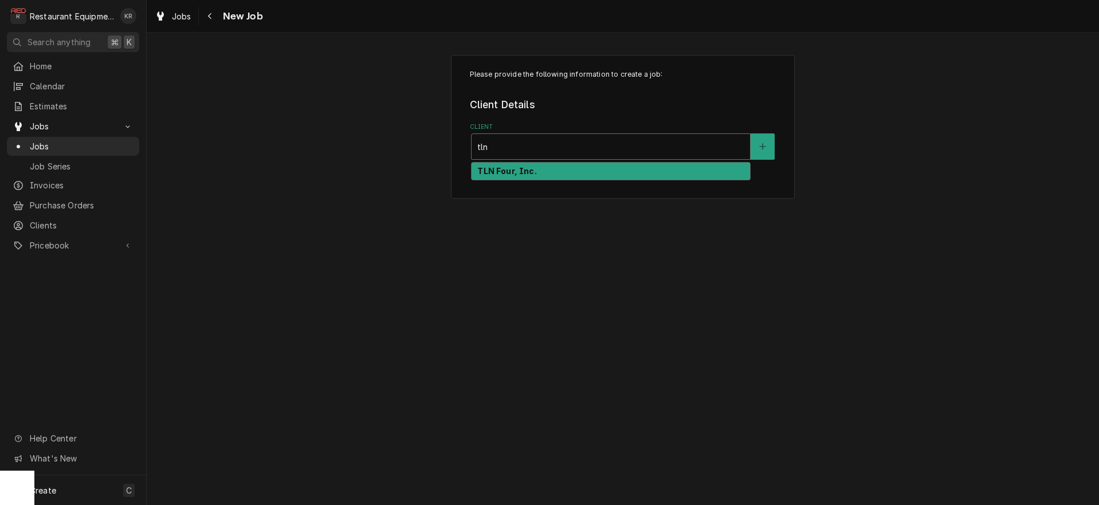
click at [476, 176] on div "TLN Four, Inc." at bounding box center [611, 172] width 278 height 18
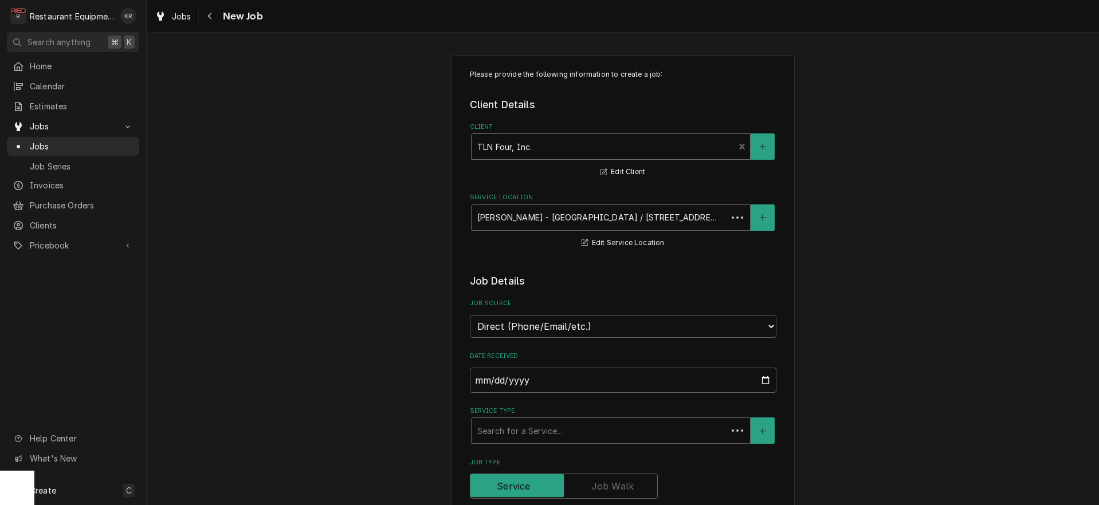
type textarea "x"
click at [551, 219] on div "Service Location" at bounding box center [603, 217] width 252 height 21
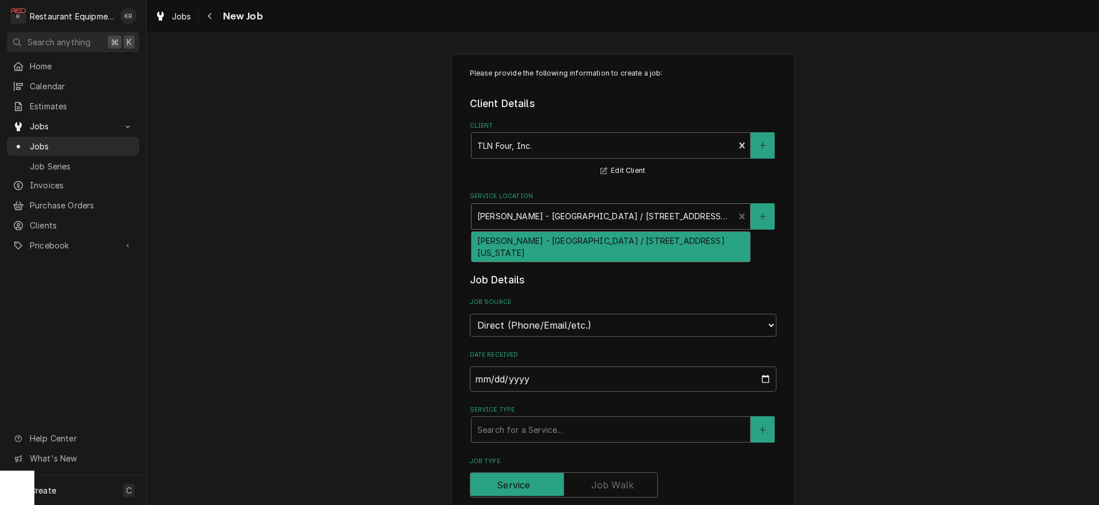
scroll to position [4, 0]
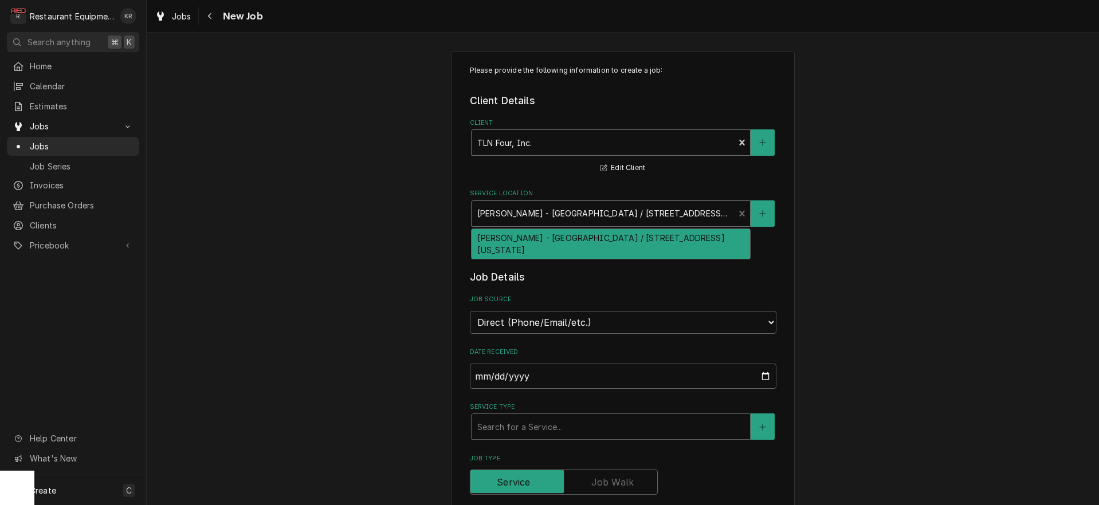
click at [564, 147] on div "Client" at bounding box center [603, 142] width 252 height 21
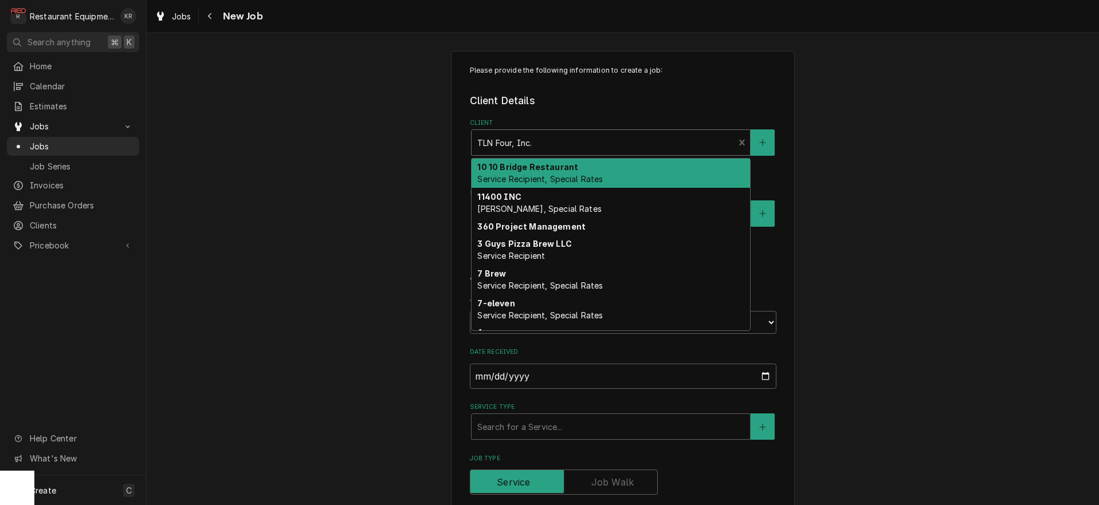
scroll to position [6, 0]
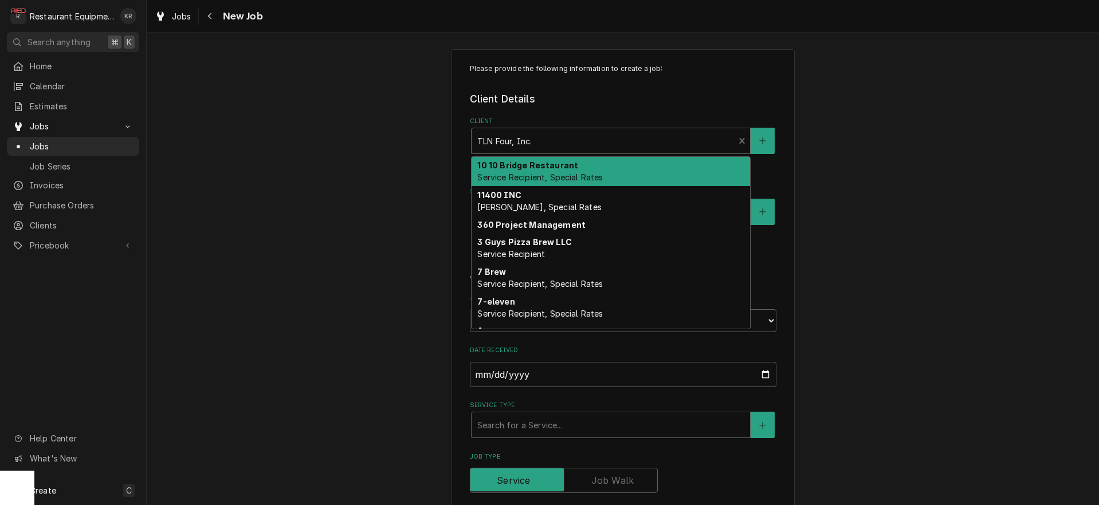
type input "c"
type textarea "x"
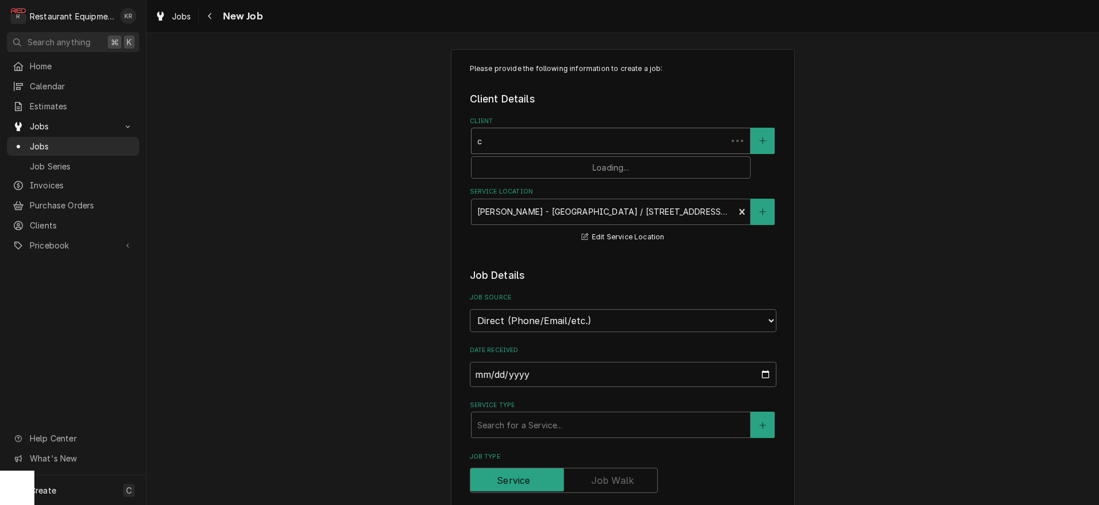
type input "cm"
type textarea "x"
type input "cmn"
type textarea "x"
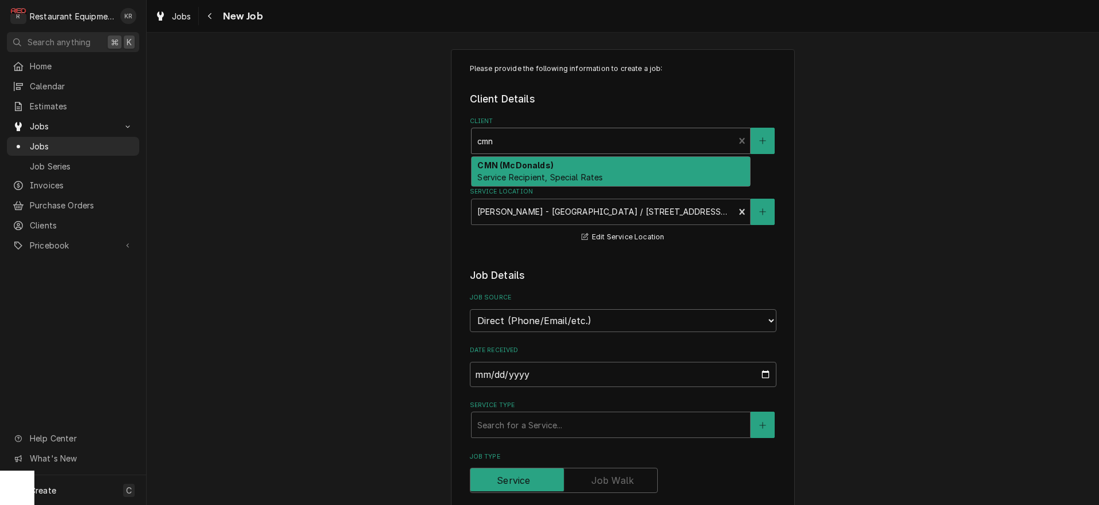
scroll to position [5, 0]
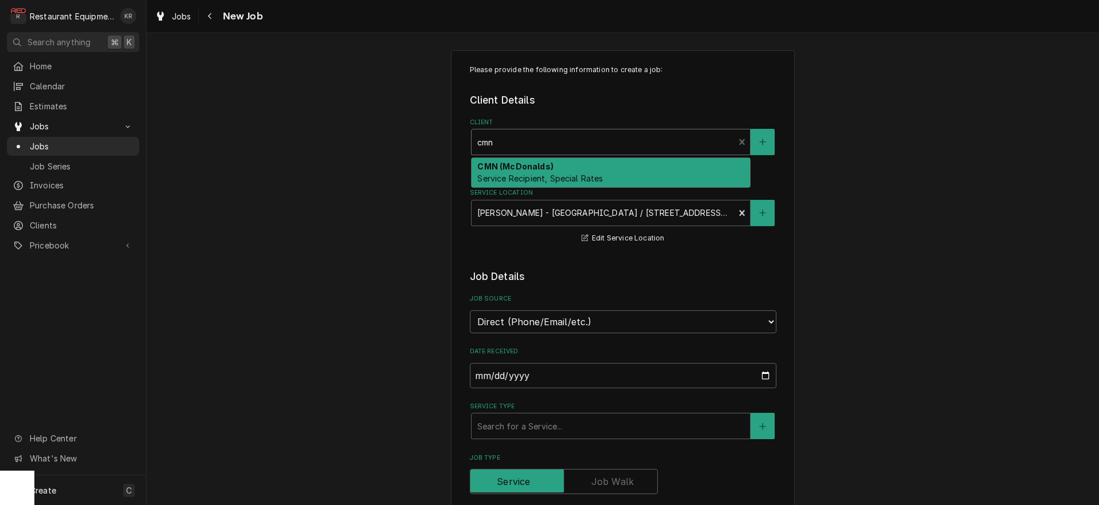
click at [539, 170] on strong "CMN (McDonalds)" at bounding box center [515, 167] width 76 height 10
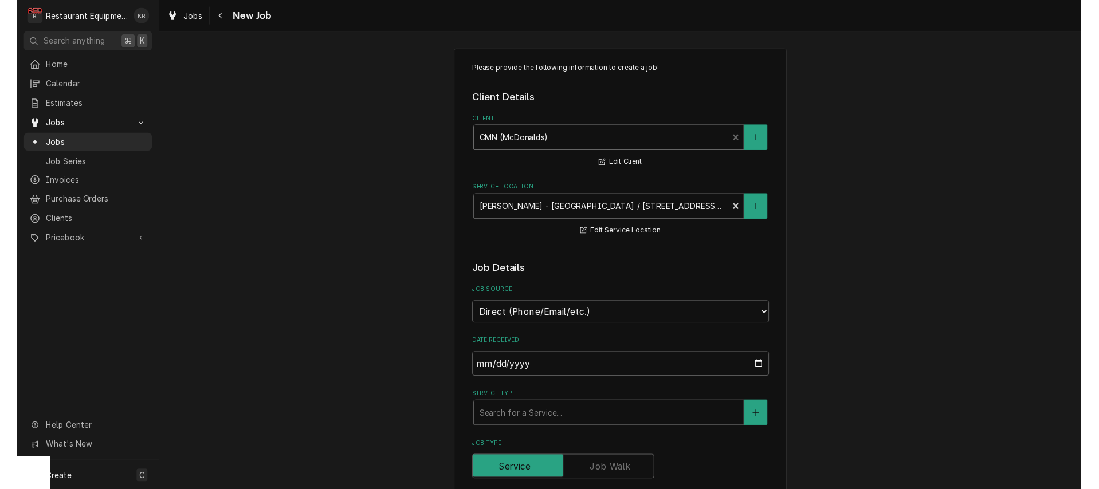
scroll to position [0, 0]
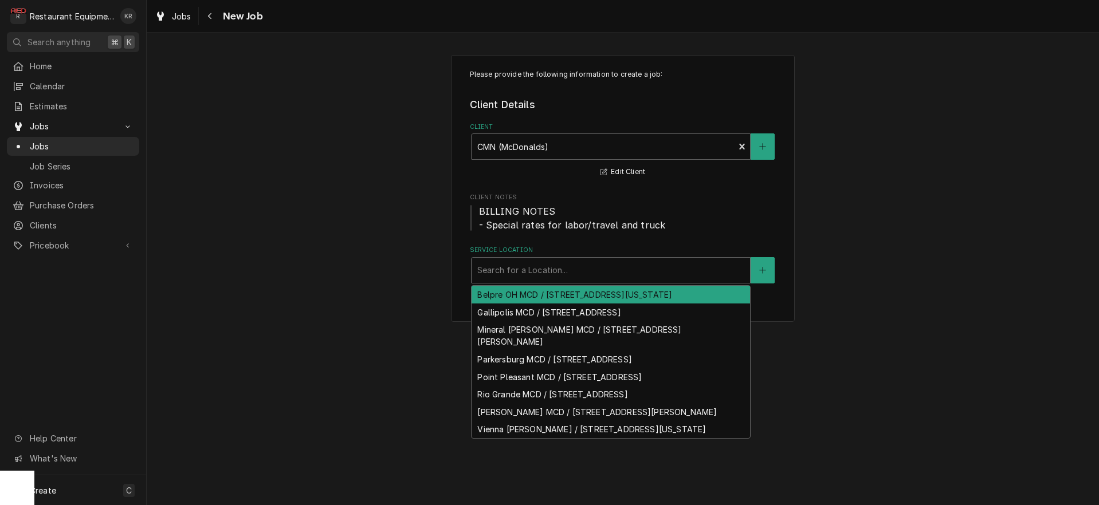
drag, startPoint x: 544, startPoint y: 272, endPoint x: 563, endPoint y: 273, distance: 19.5
click at [543, 272] on div "Service Location" at bounding box center [610, 270] width 267 height 21
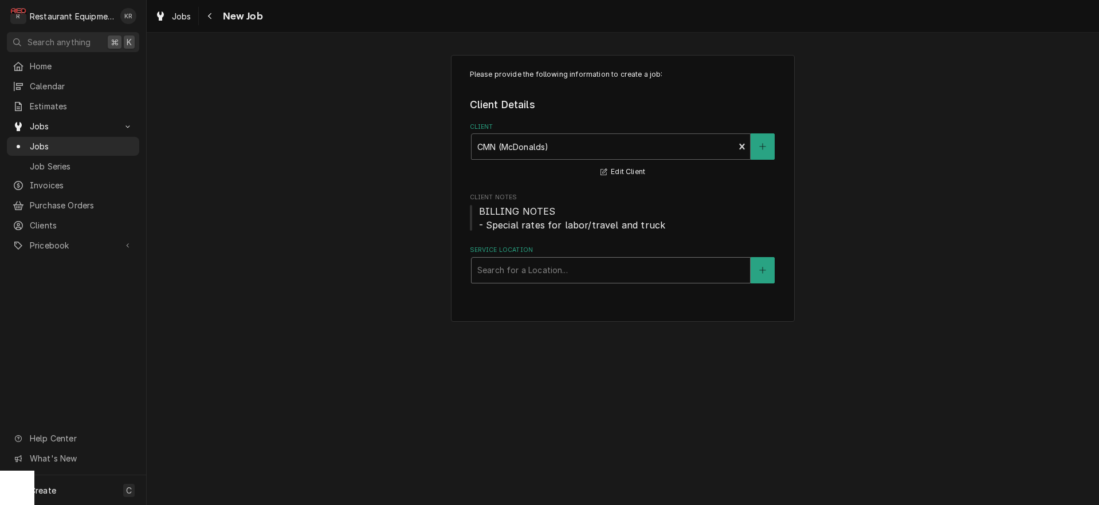
click at [598, 277] on div "Service Location" at bounding box center [610, 270] width 267 height 21
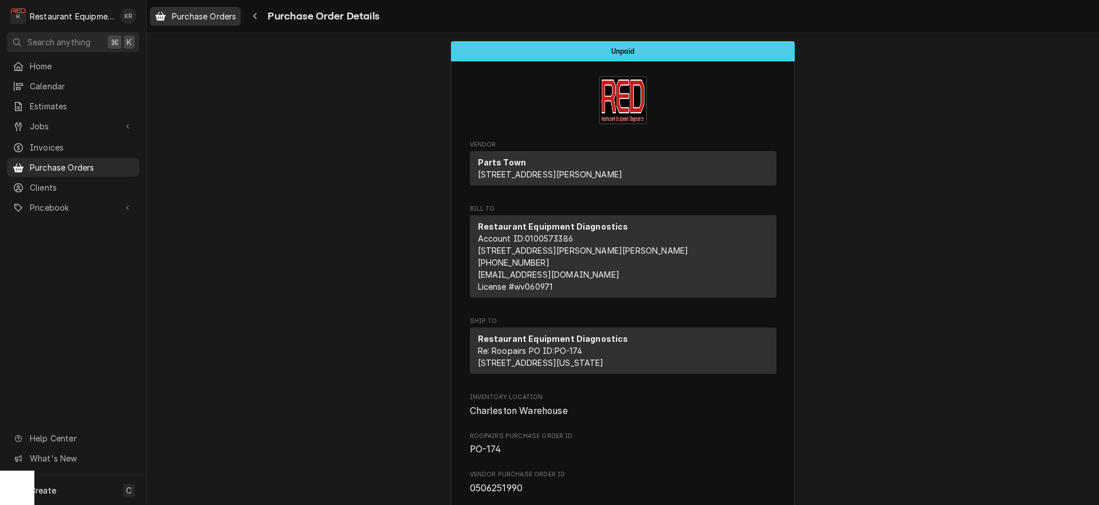
click at [203, 19] on span "Purchase Orders" at bounding box center [204, 16] width 64 height 12
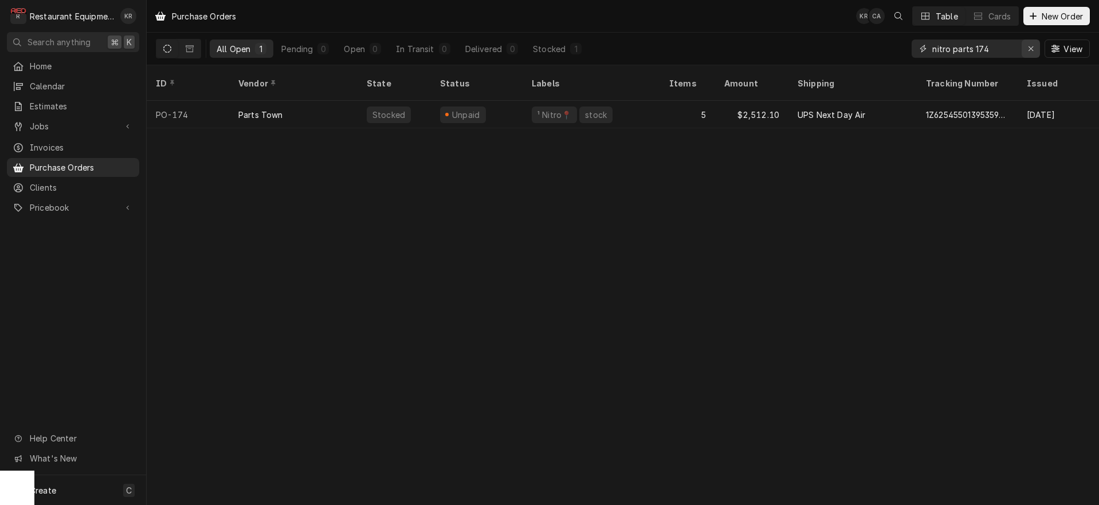
click at [1034, 46] on div "Erase input" at bounding box center [1030, 48] width 11 height 11
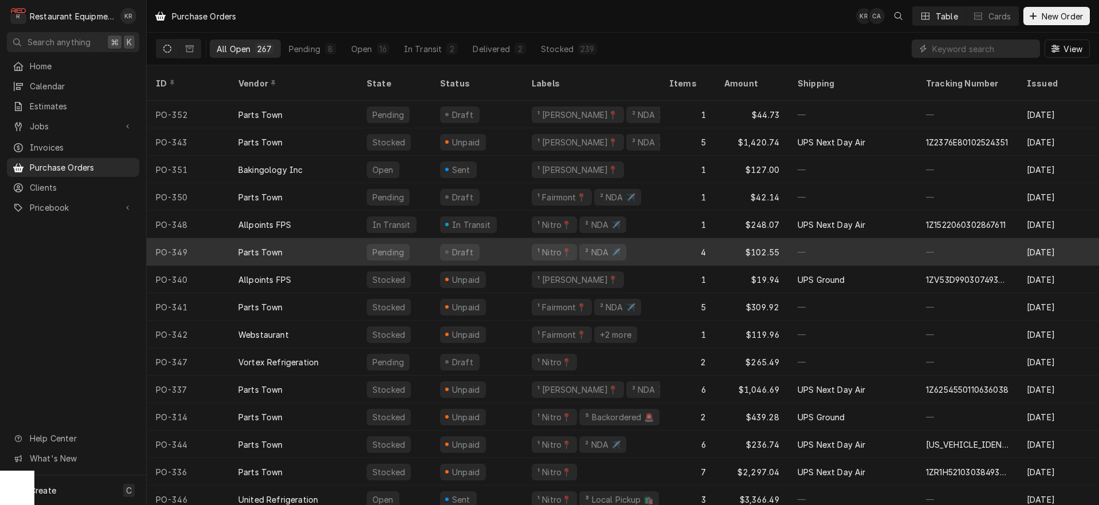
click at [477, 238] on div "Draft" at bounding box center [477, 252] width 92 height 28
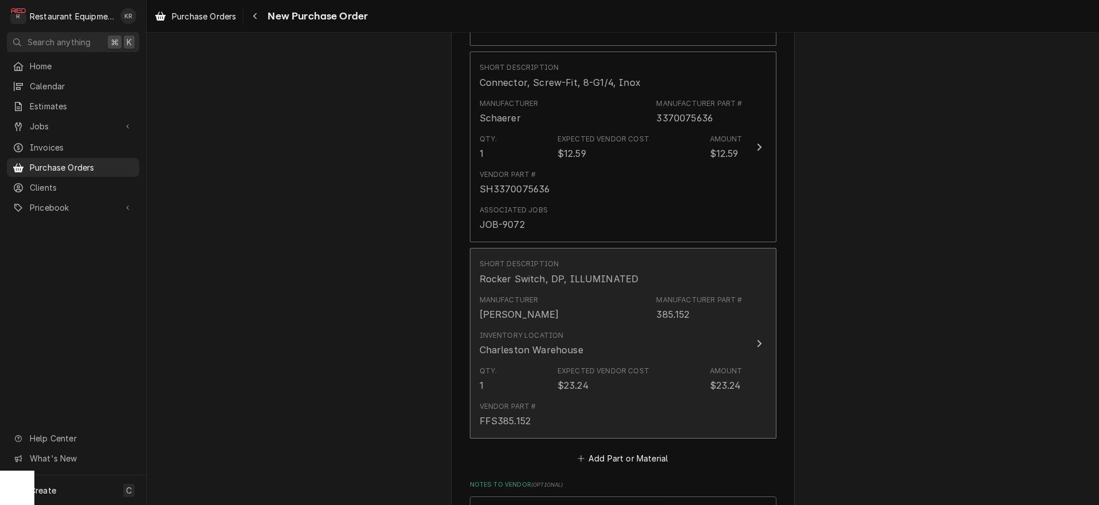
scroll to position [808, 0]
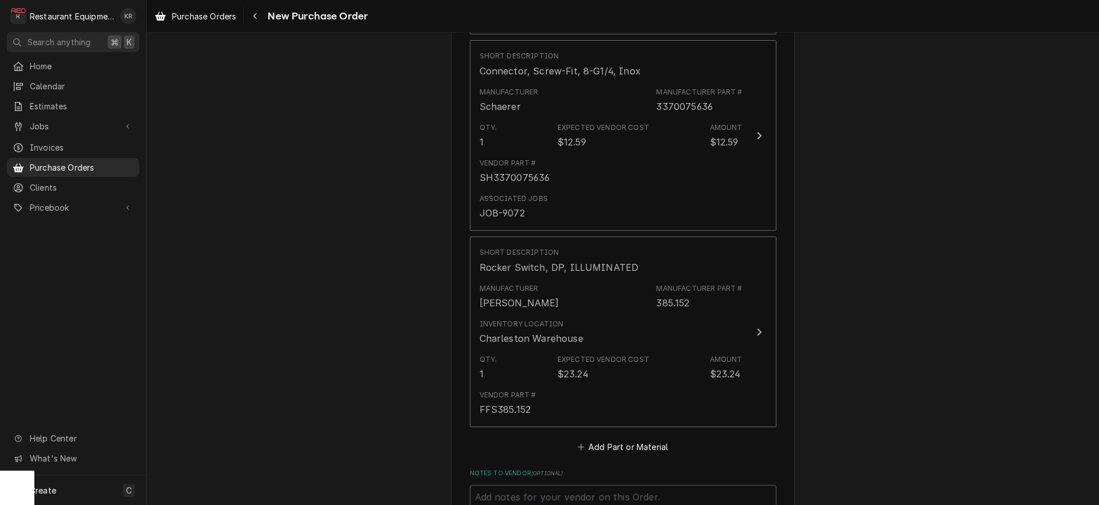
click at [206, 21] on span "Purchase Orders" at bounding box center [204, 16] width 64 height 12
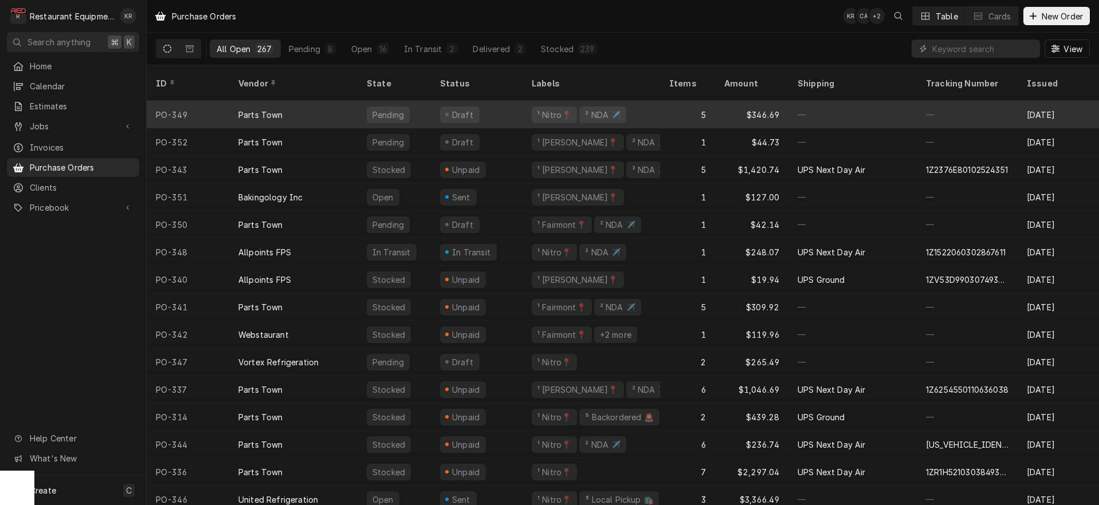
click at [325, 101] on div "Parts Town" at bounding box center [293, 115] width 128 height 28
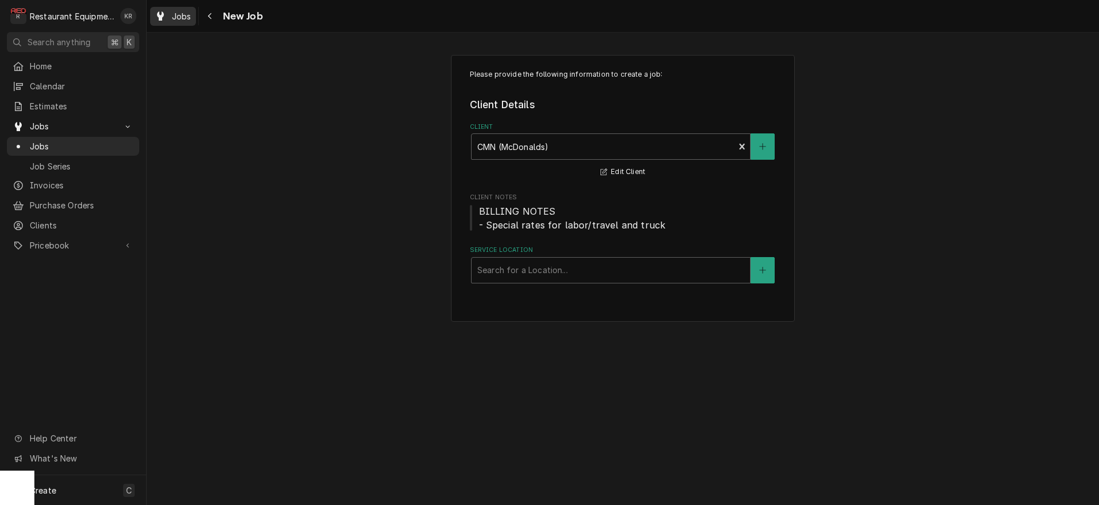
click at [186, 15] on span "Jobs" at bounding box center [181, 16] width 19 height 12
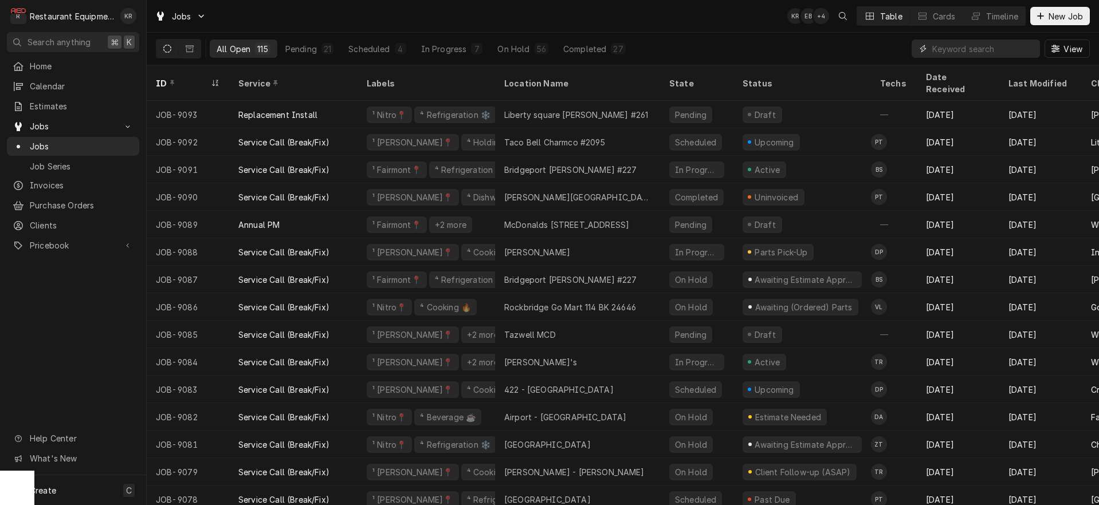
click at [992, 54] on input "Dynamic Content Wrapper" at bounding box center [983, 49] width 102 height 18
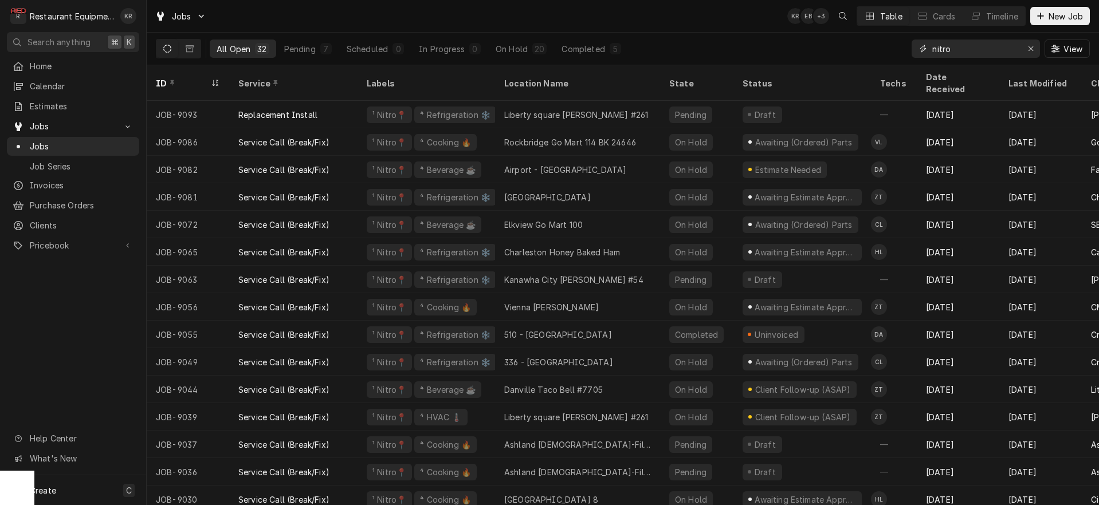
drag, startPoint x: 928, startPoint y: 46, endPoint x: 918, endPoint y: 46, distance: 9.2
click at [932, 46] on input "nitro" at bounding box center [975, 49] width 86 height 18
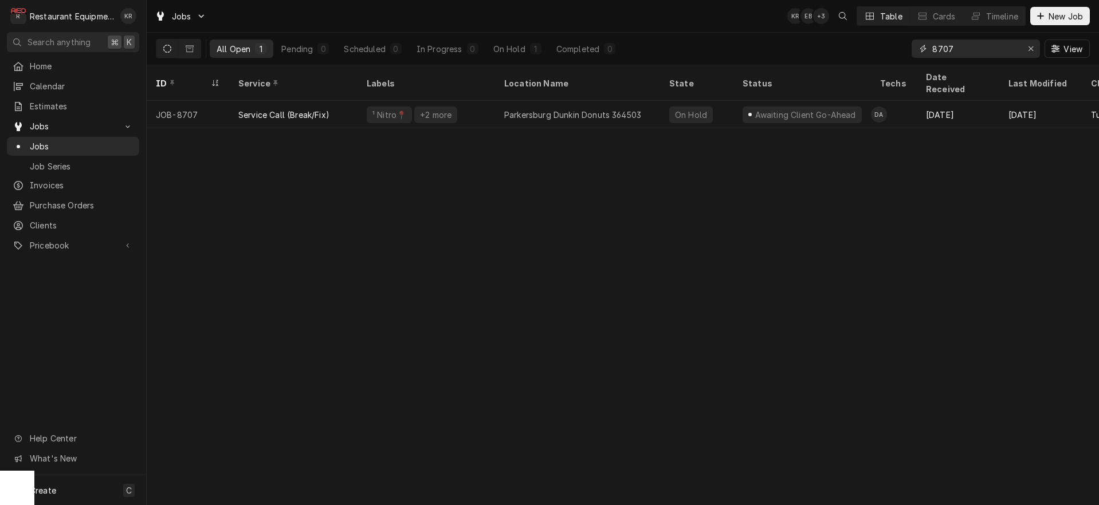
click at [956, 45] on input "8707" at bounding box center [975, 49] width 86 height 18
drag, startPoint x: 959, startPoint y: 48, endPoint x: 913, endPoint y: 51, distance: 45.9
click at [932, 51] on input "8707" at bounding box center [975, 49] width 86 height 18
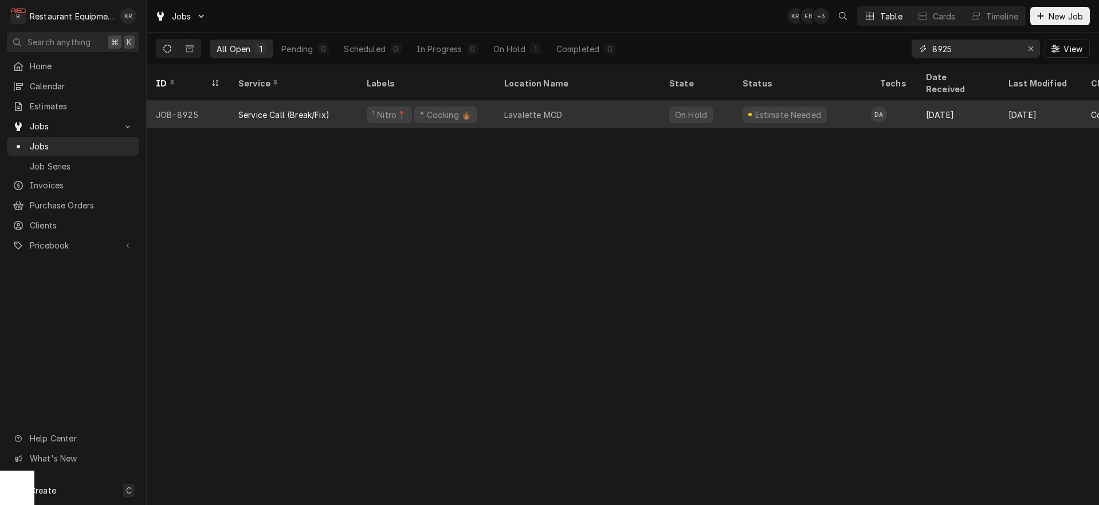
type input "8925"
click at [478, 101] on div "¹ Nitro📍 ⁴ Cooking 🔥" at bounding box center [427, 115] width 138 height 28
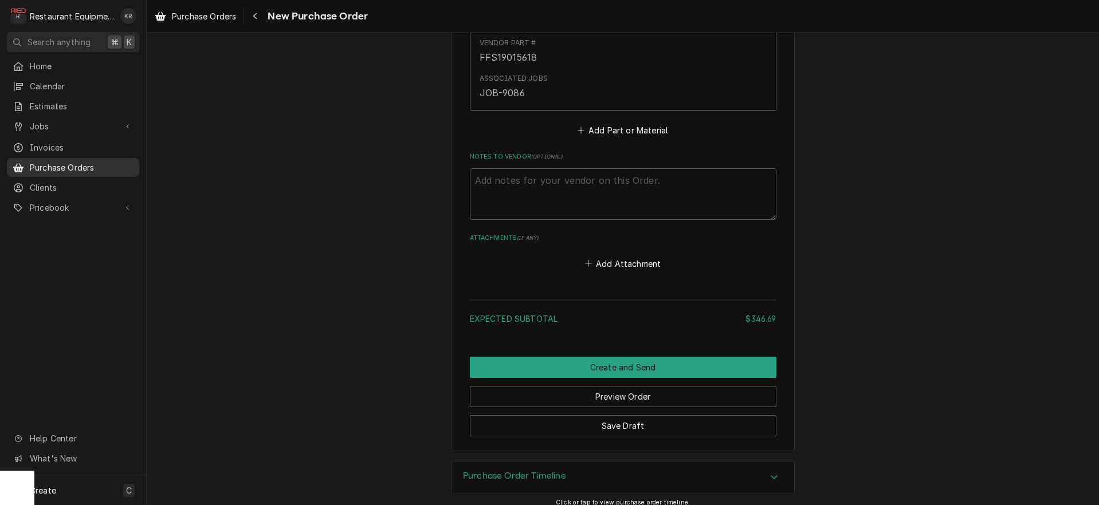
scroll to position [1330, 0]
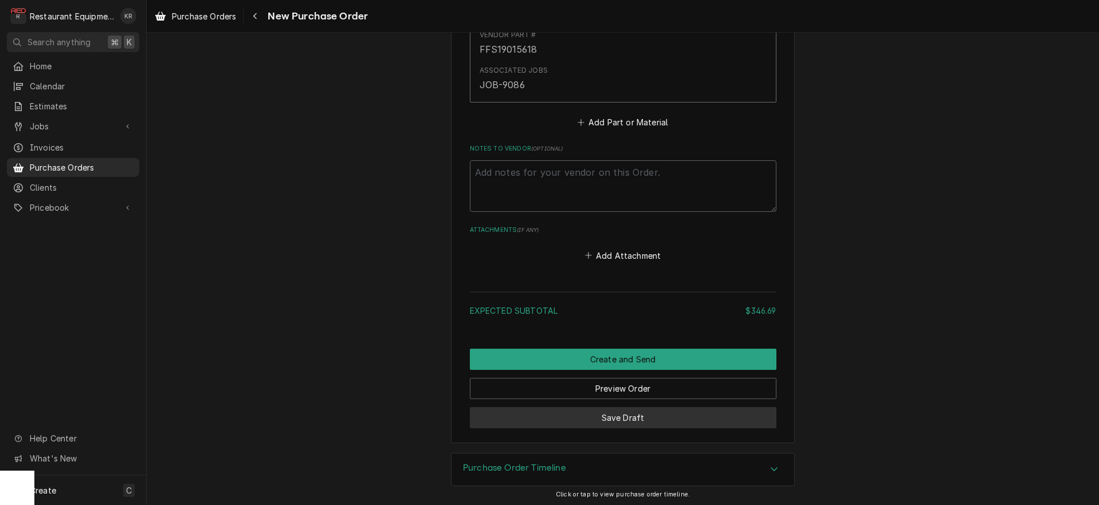
click at [630, 415] on button "Save Draft" at bounding box center [623, 417] width 307 height 21
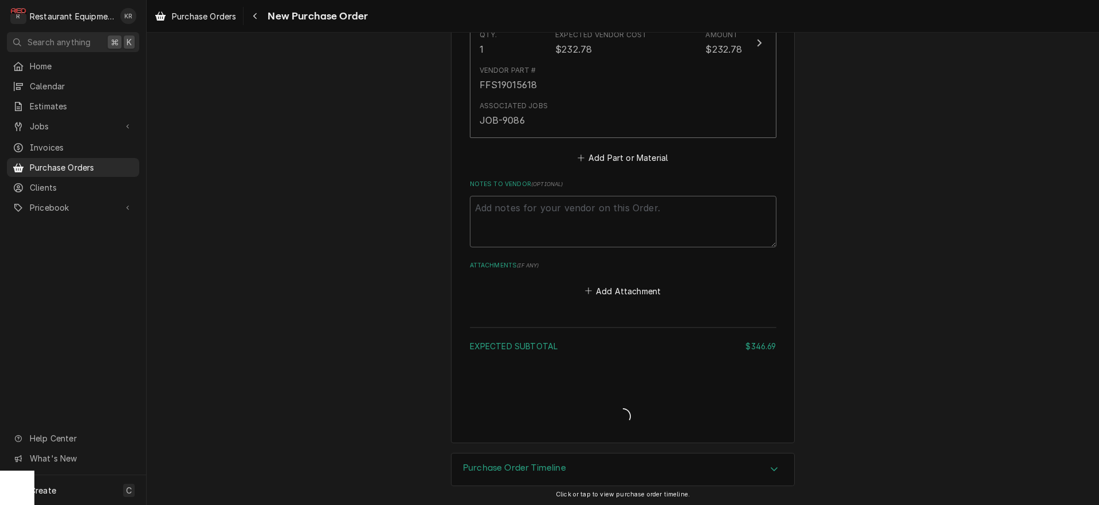
type textarea "x"
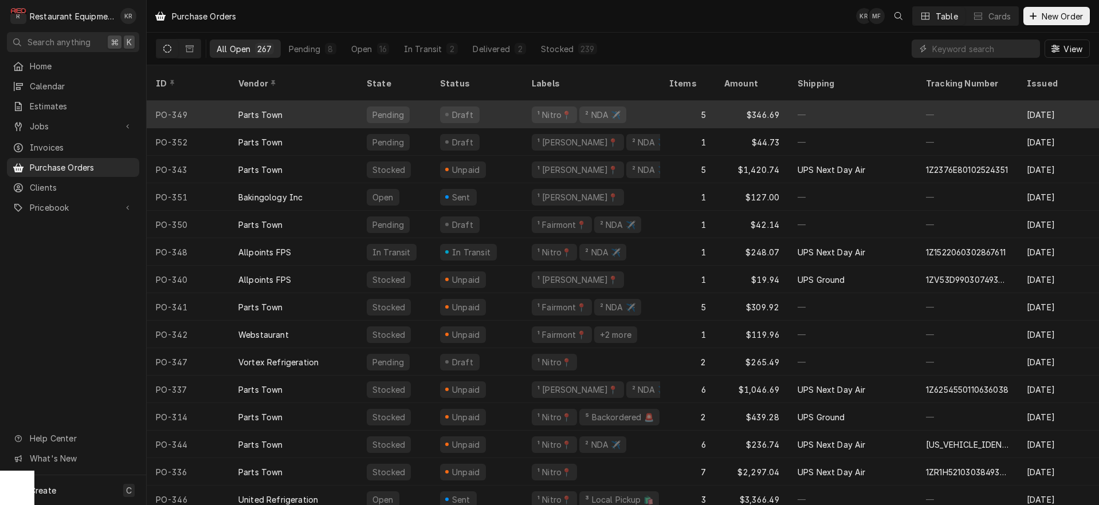
click at [494, 101] on div "Draft" at bounding box center [477, 115] width 92 height 28
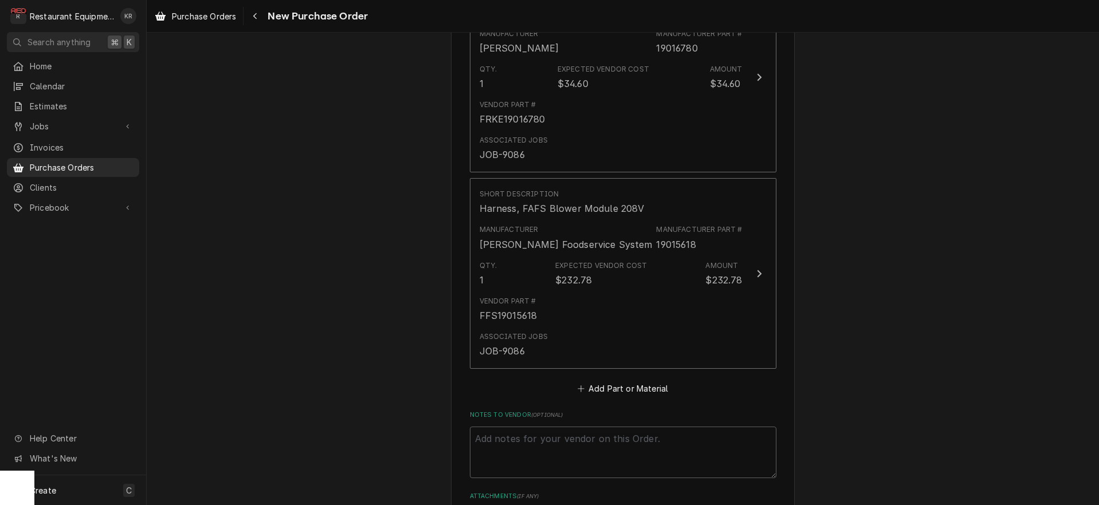
scroll to position [1096, 0]
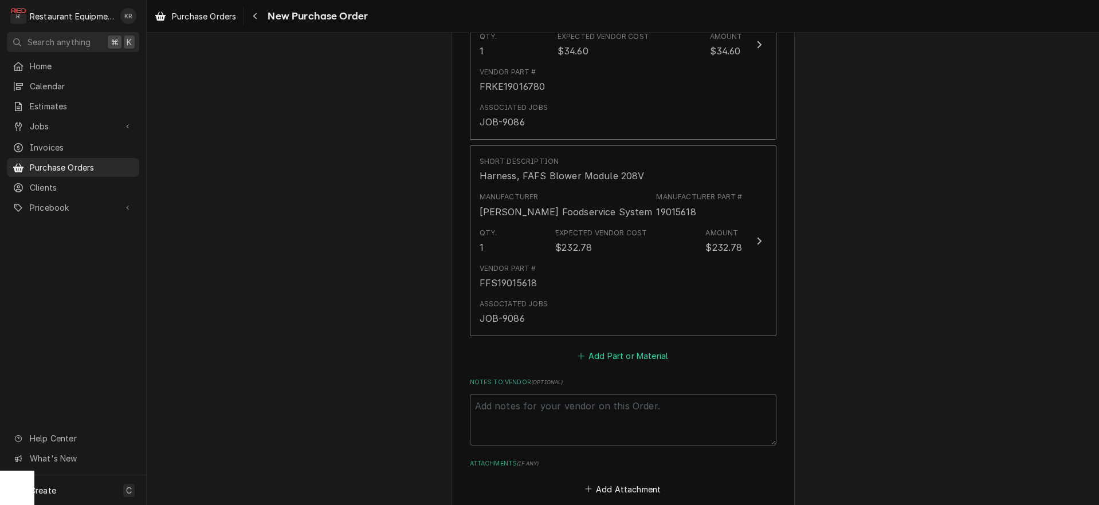
drag, startPoint x: 626, startPoint y: 352, endPoint x: 530, endPoint y: 326, distance: 99.2
click at [626, 353] on button "Add Part or Material" at bounding box center [622, 356] width 95 height 16
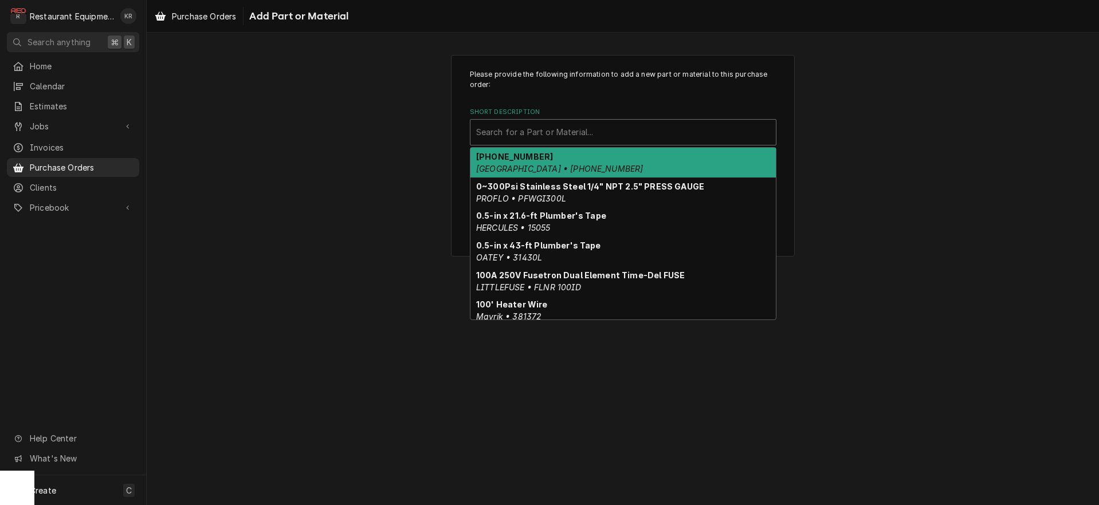
click at [526, 138] on div "Short Description" at bounding box center [623, 132] width 294 height 21
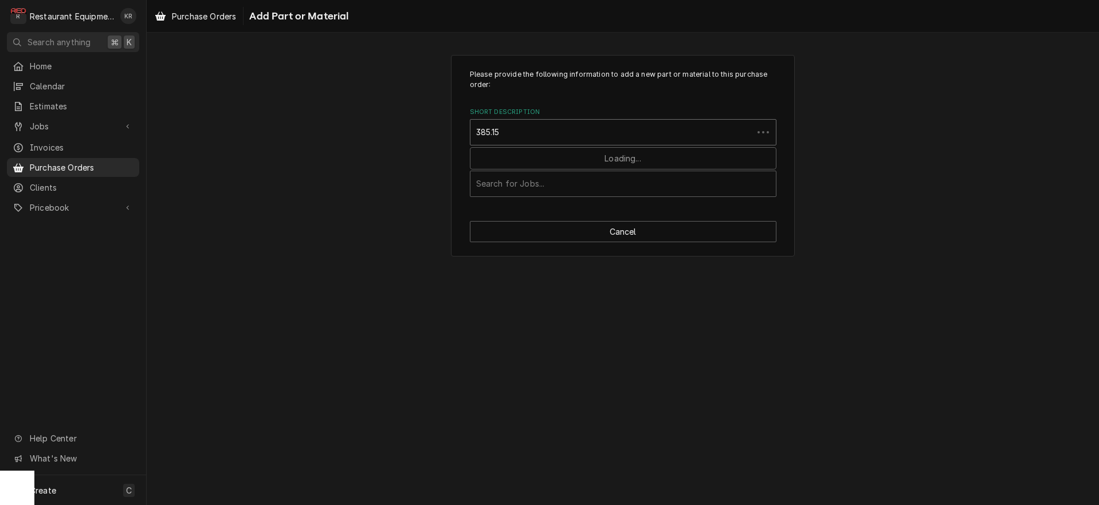
type input "385.152"
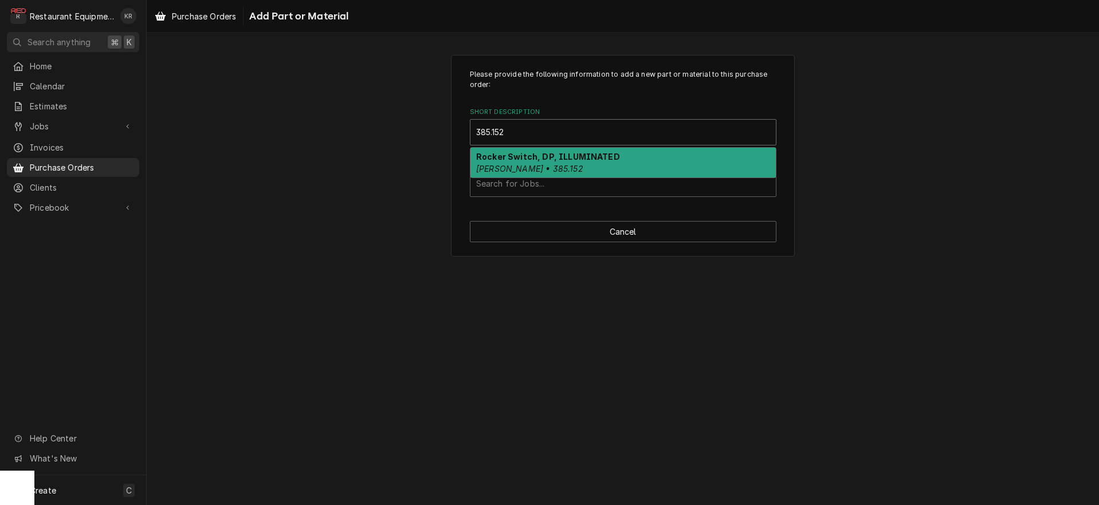
click at [525, 162] on strong "Rocker Switch, DP, ILLUMINATED" at bounding box center [548, 157] width 144 height 10
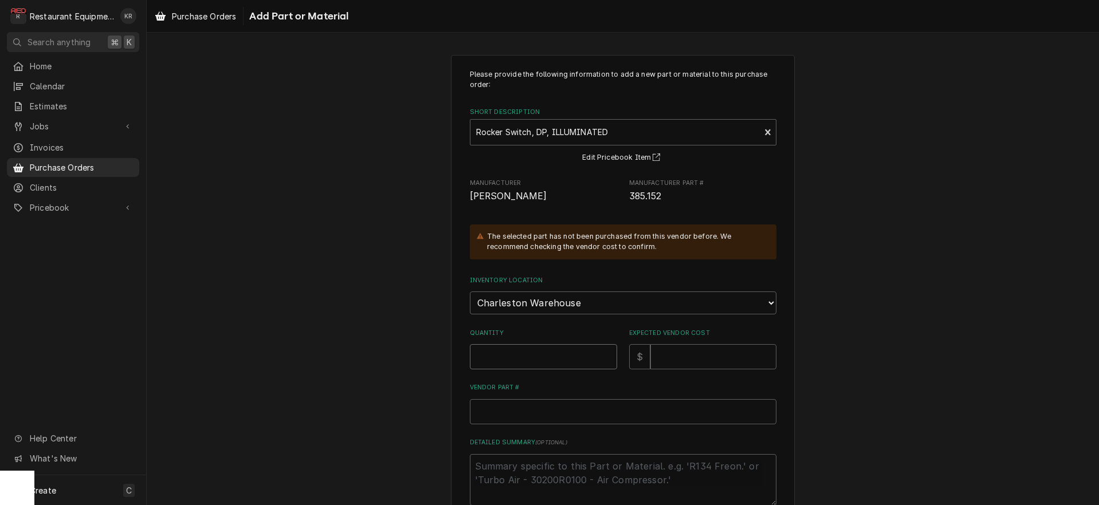
click at [494, 367] on input "Quantity" at bounding box center [543, 356] width 147 height 25
type textarea "x"
type input "1"
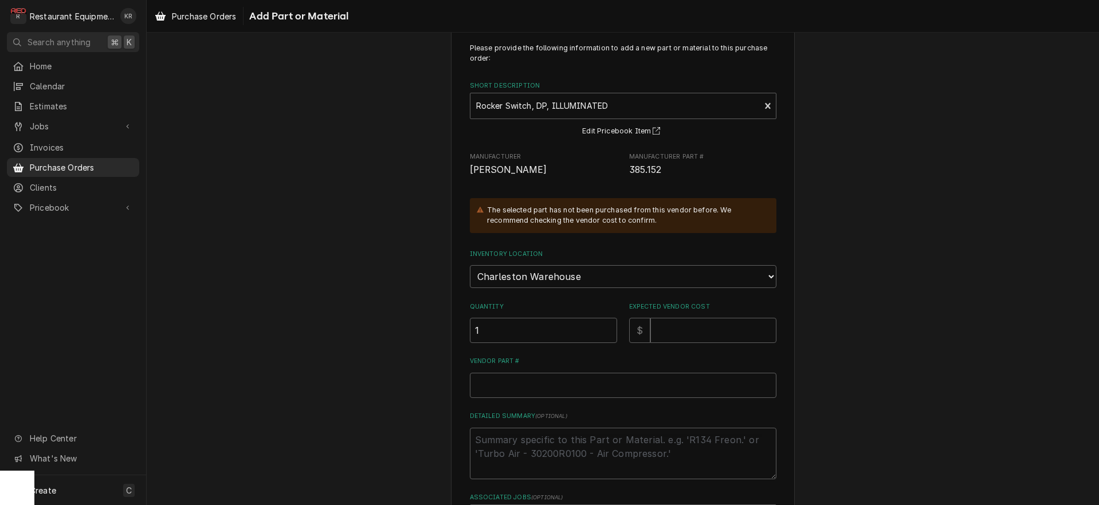
scroll to position [121, 0]
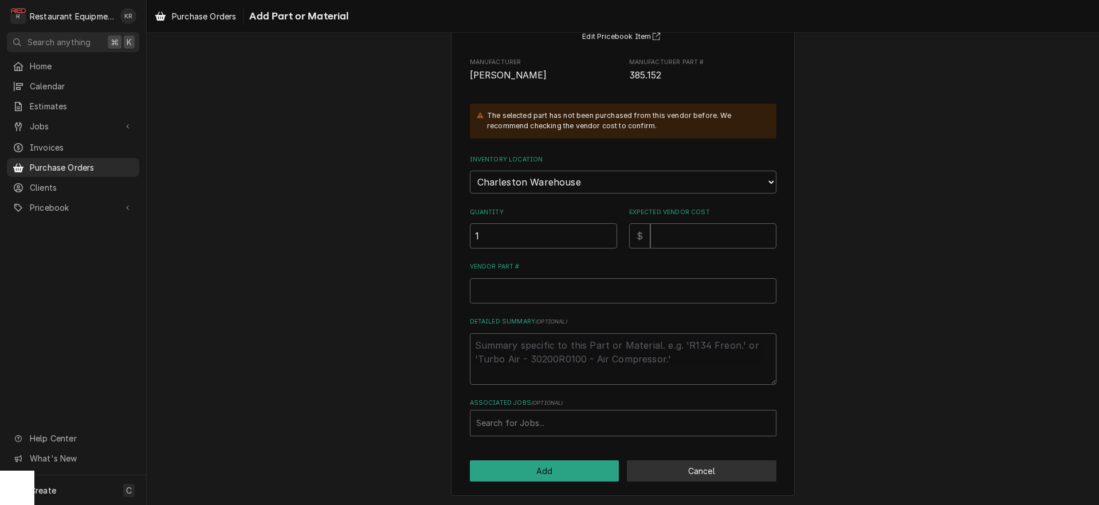
click at [671, 466] on button "Cancel" at bounding box center [702, 471] width 150 height 21
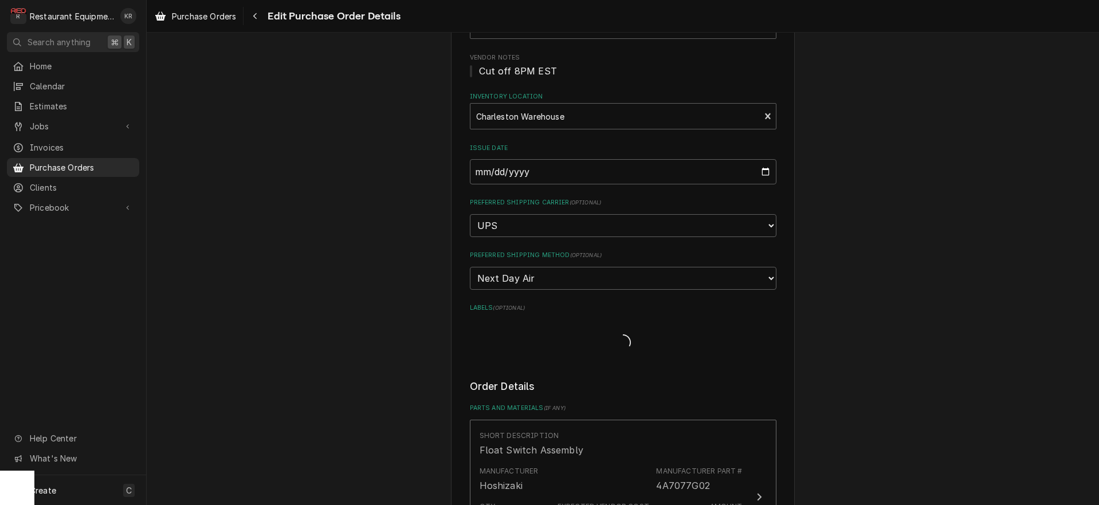
type textarea "x"
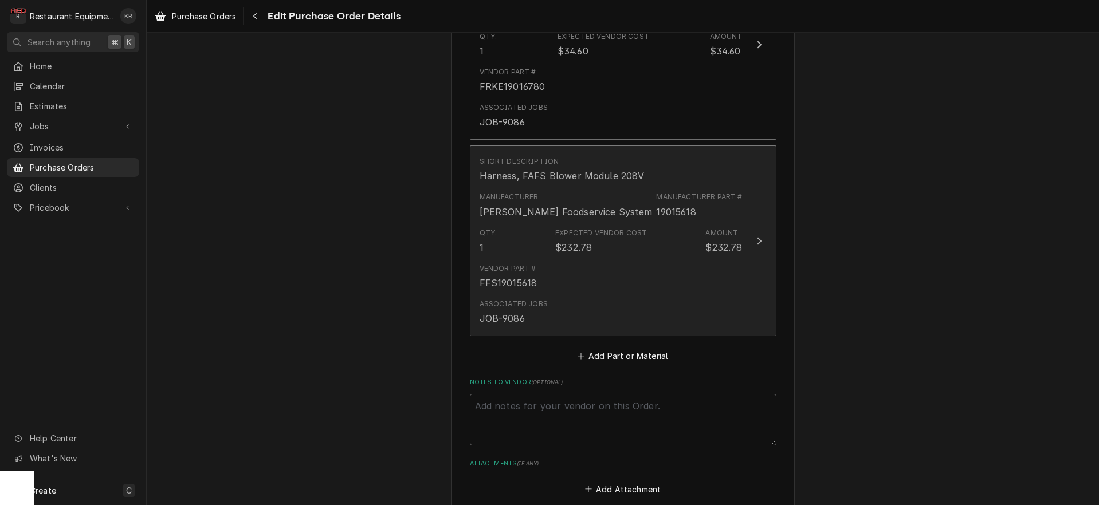
scroll to position [1082, 0]
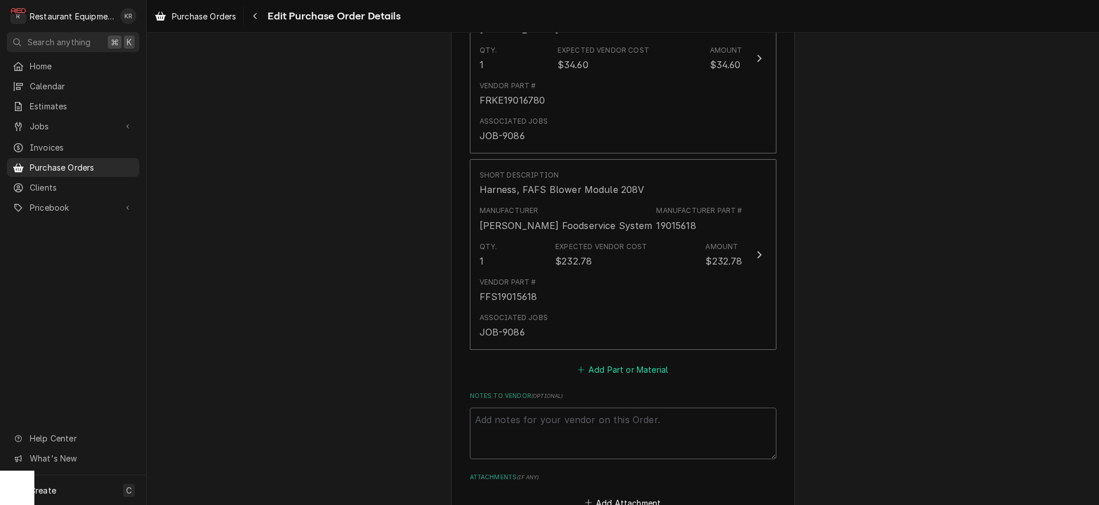
click at [612, 376] on button "Add Part or Material" at bounding box center [622, 370] width 95 height 16
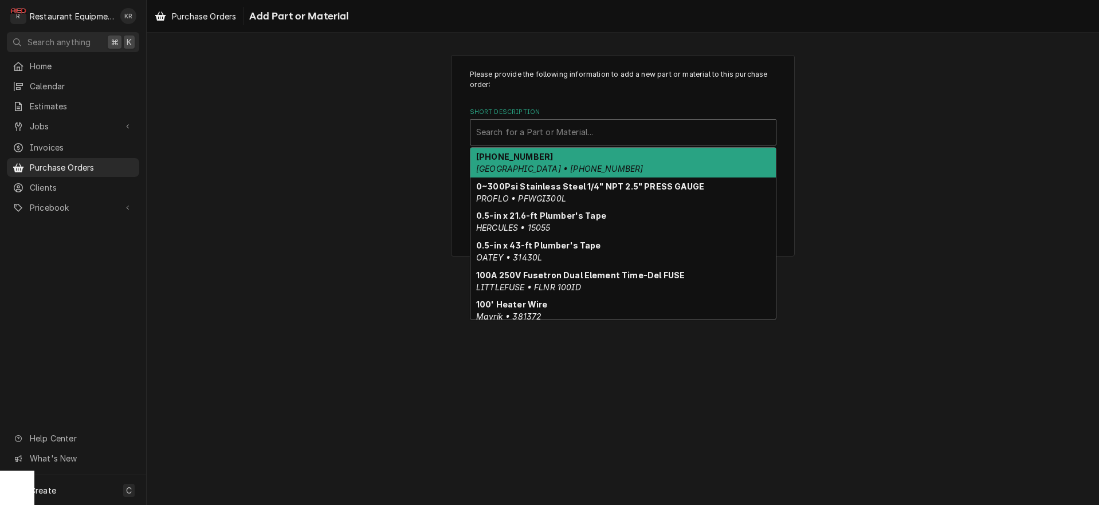
click at [547, 135] on div "Short Description" at bounding box center [623, 132] width 294 height 21
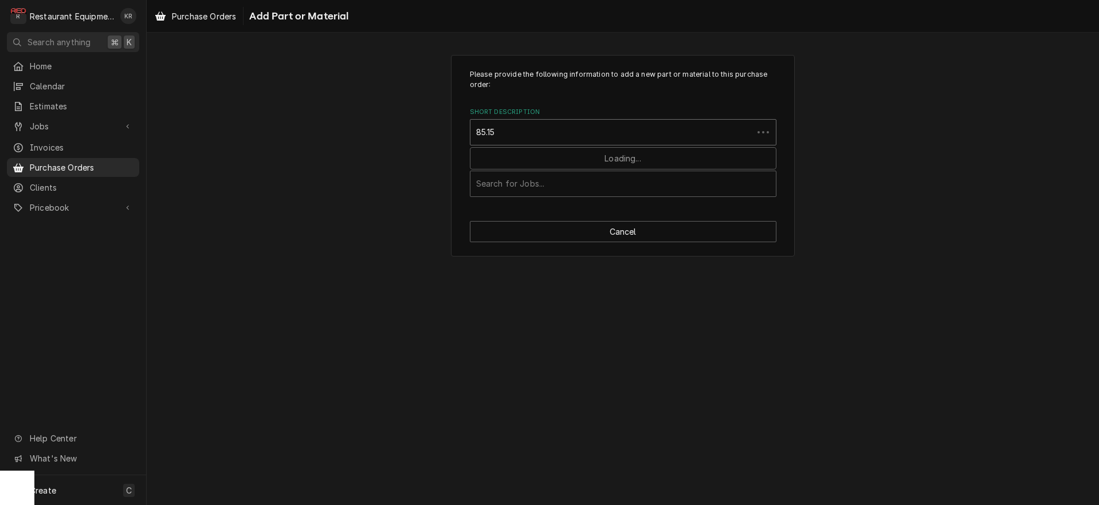
type input "85.152"
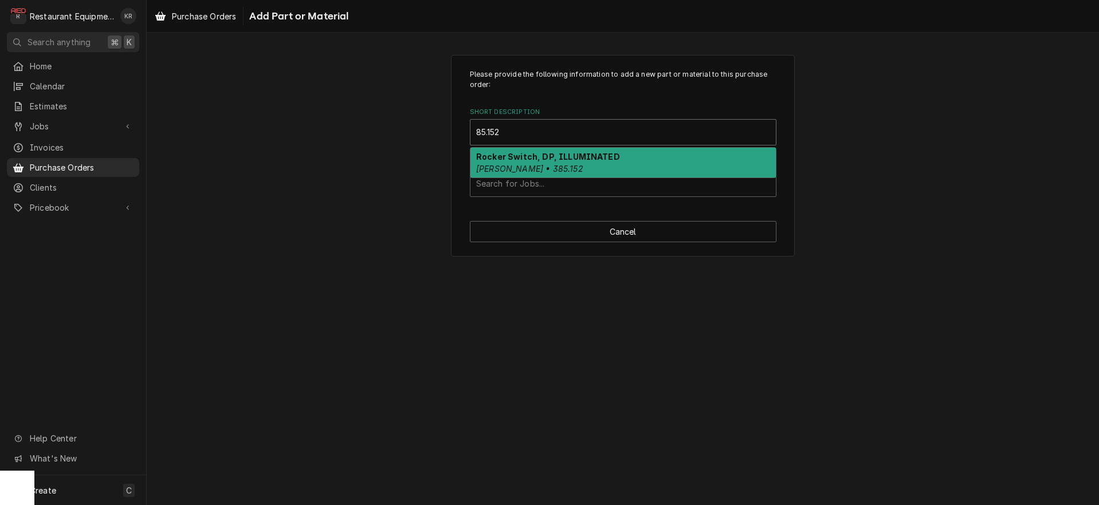
click at [565, 163] on div "Rocker Switch, DP, ILLUMINATED Franke • 385.152" at bounding box center [622, 163] width 305 height 30
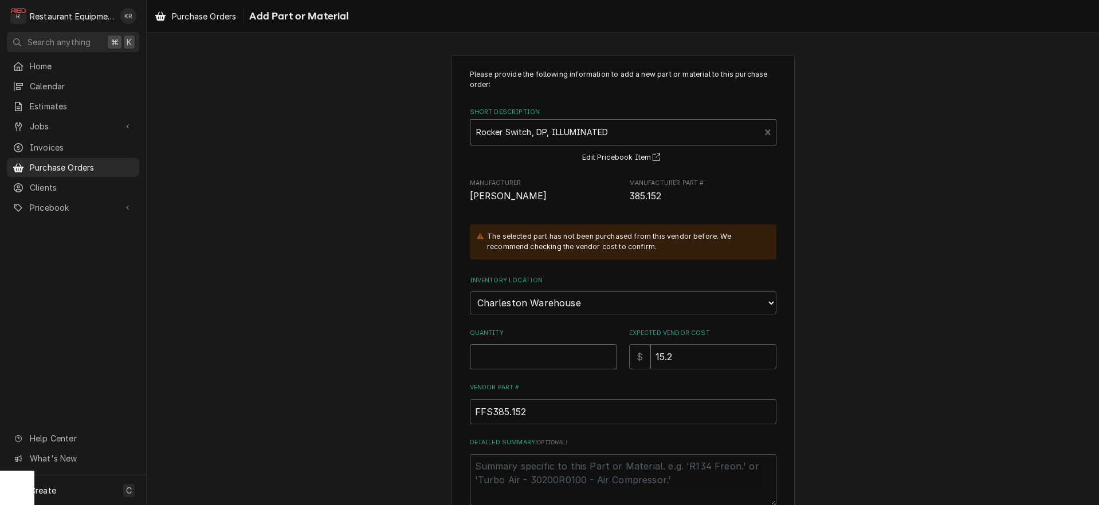
click at [510, 358] on input "Quantity" at bounding box center [543, 356] width 147 height 25
type textarea "x"
type input "1"
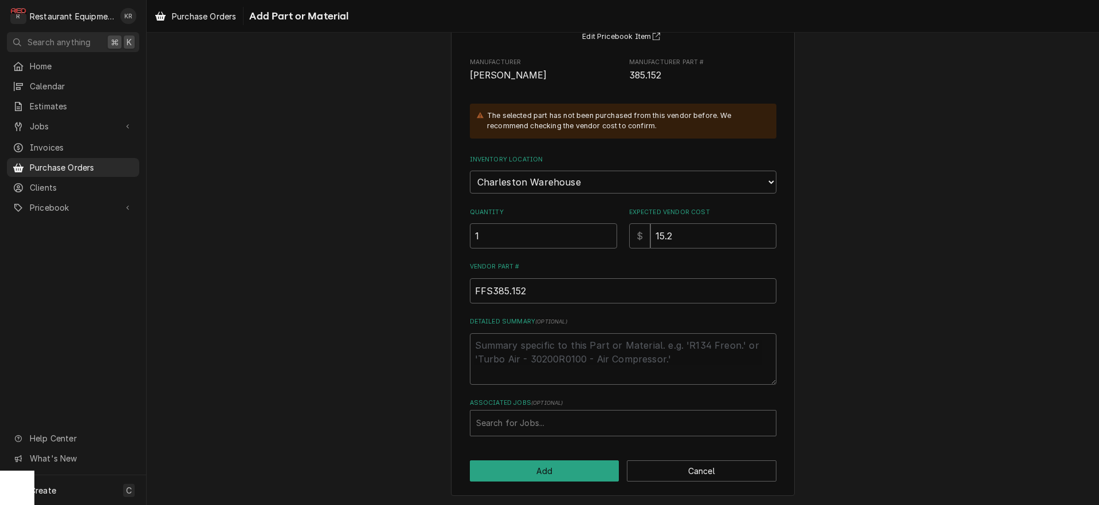
scroll to position [116, 0]
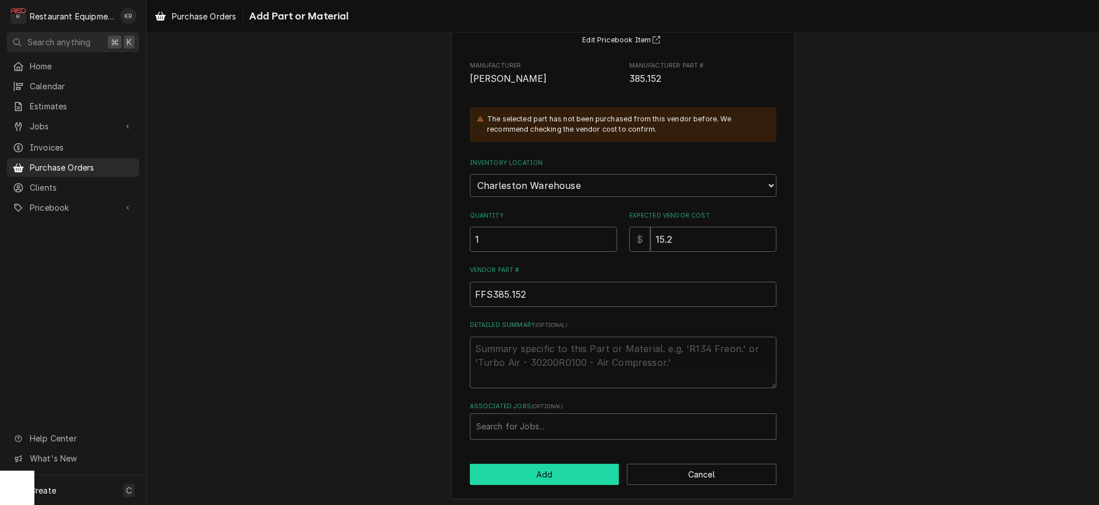
click at [539, 470] on button "Add" at bounding box center [545, 474] width 150 height 21
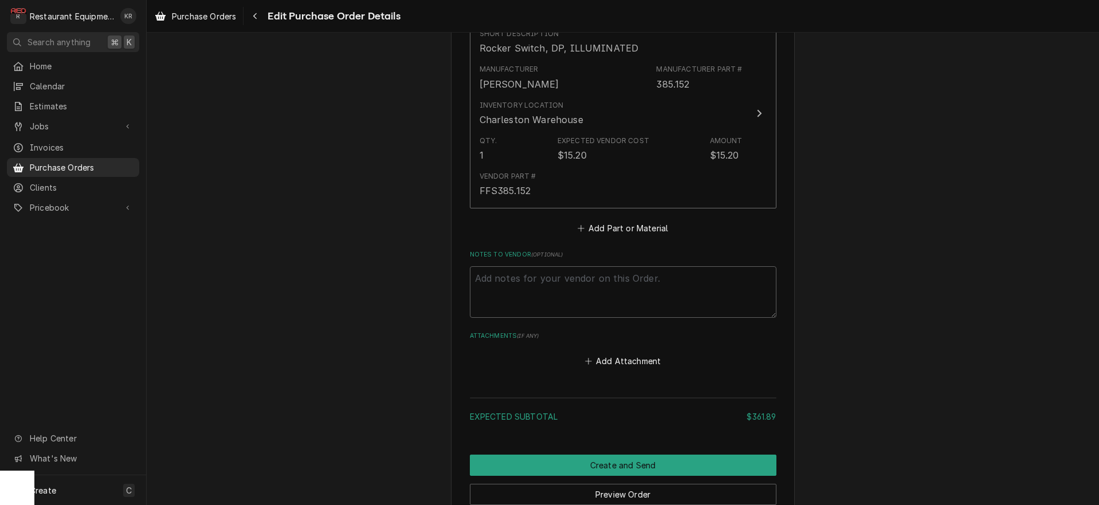
scroll to position [1526, 0]
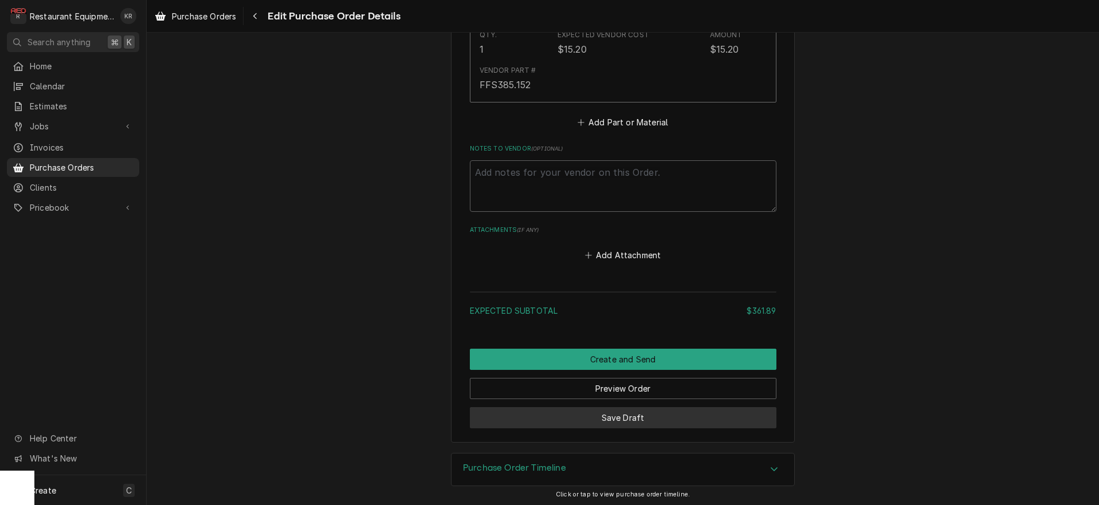
click at [629, 421] on button "Save Draft" at bounding box center [623, 417] width 307 height 21
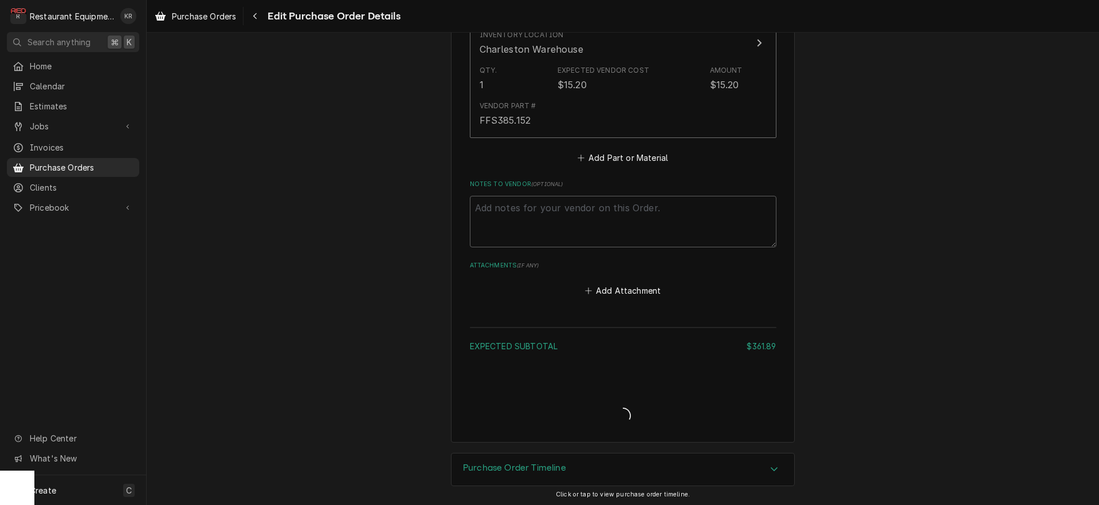
type textarea "x"
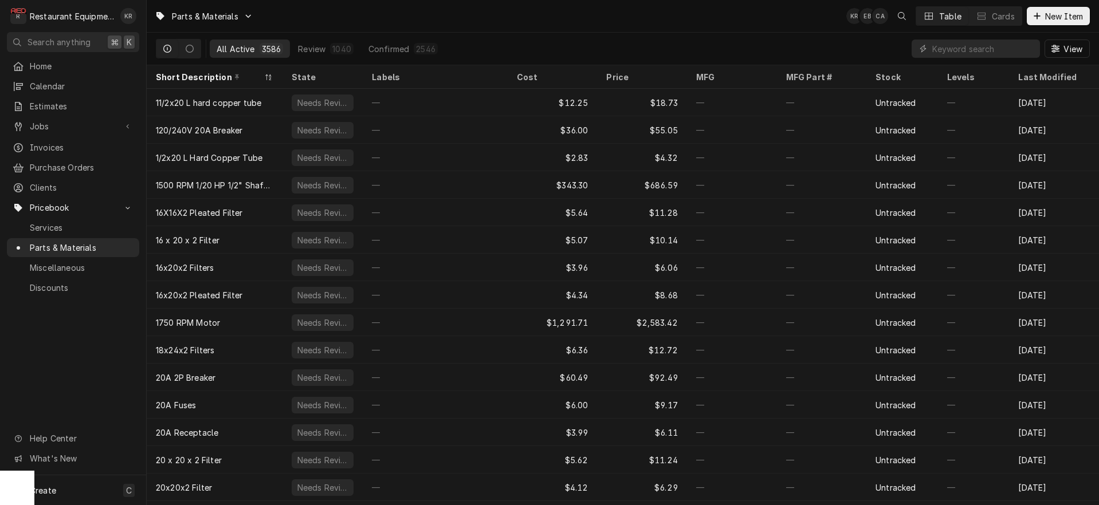
click at [968, 49] on input "Dynamic Content Wrapper" at bounding box center [983, 49] width 102 height 18
click at [968, 50] on input "Dynamic Content Wrapper" at bounding box center [983, 49] width 102 height 18
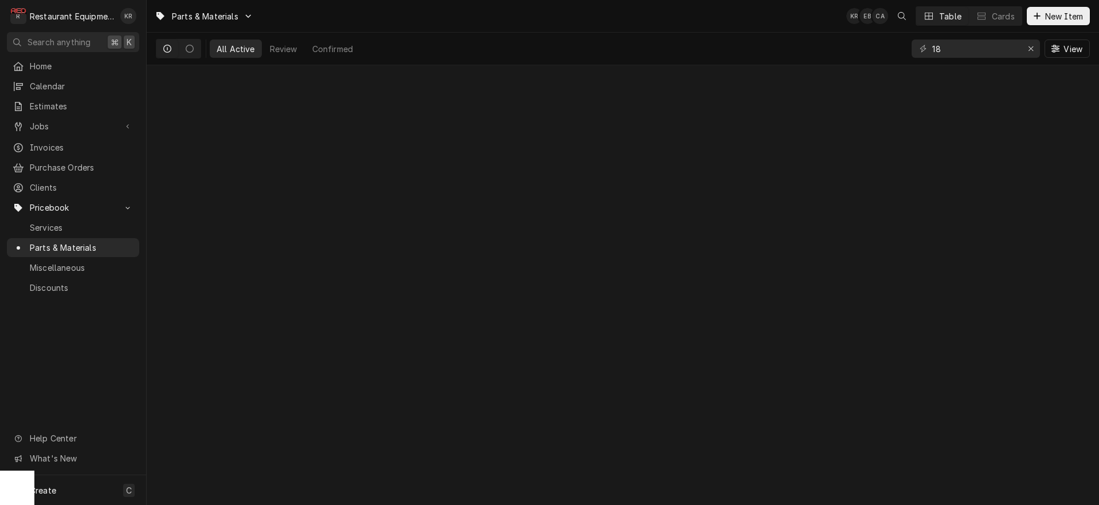
type input "1"
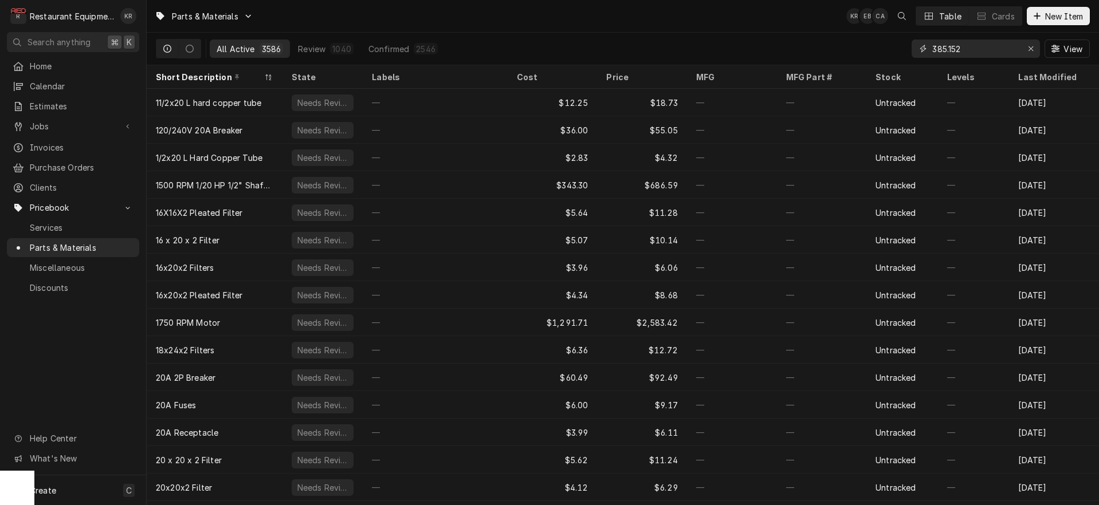
type input "385.152"
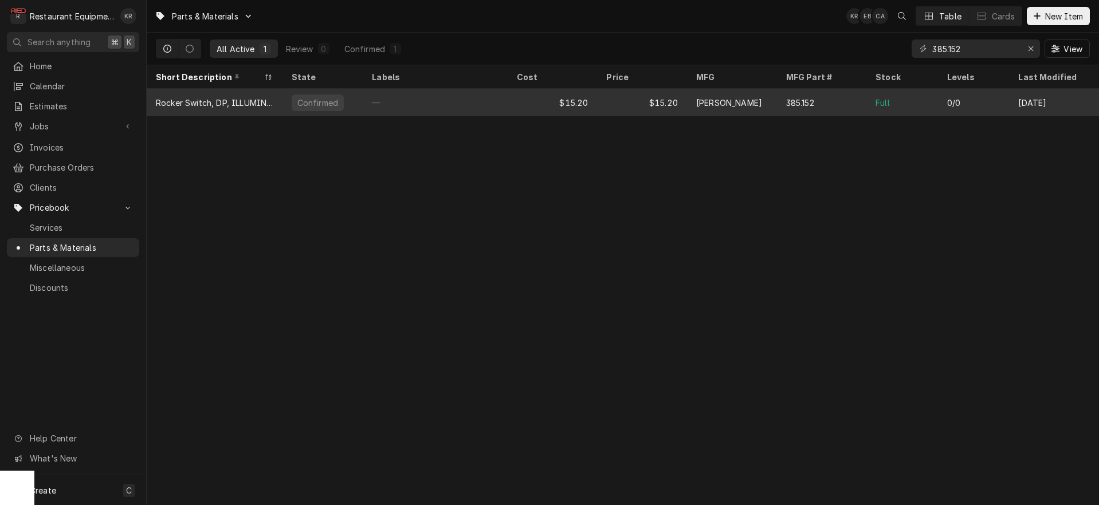
click at [599, 100] on div "$15.20" at bounding box center [642, 103] width 90 height 28
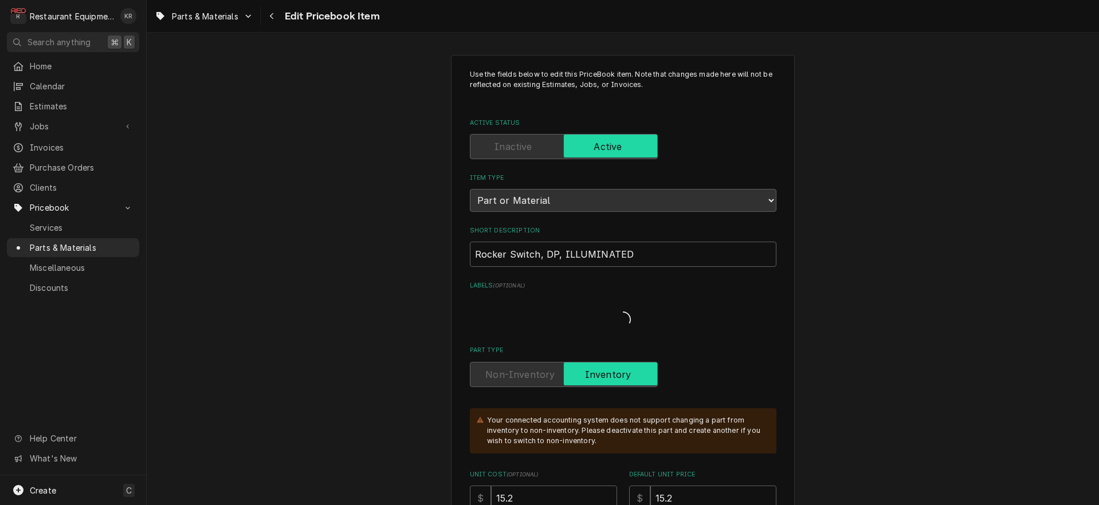
type textarea "x"
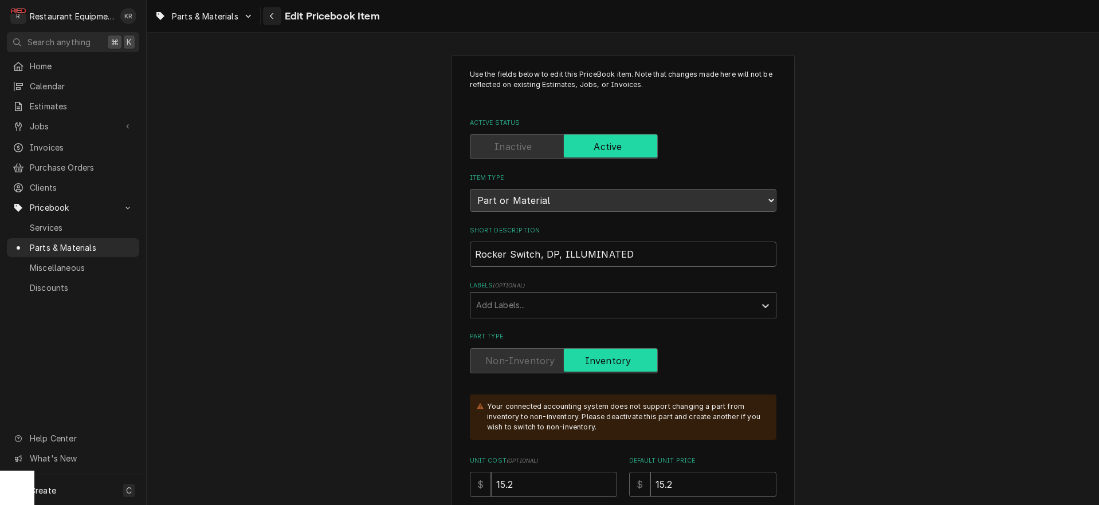
click at [270, 18] on icon "Navigate back" at bounding box center [271, 16] width 5 height 8
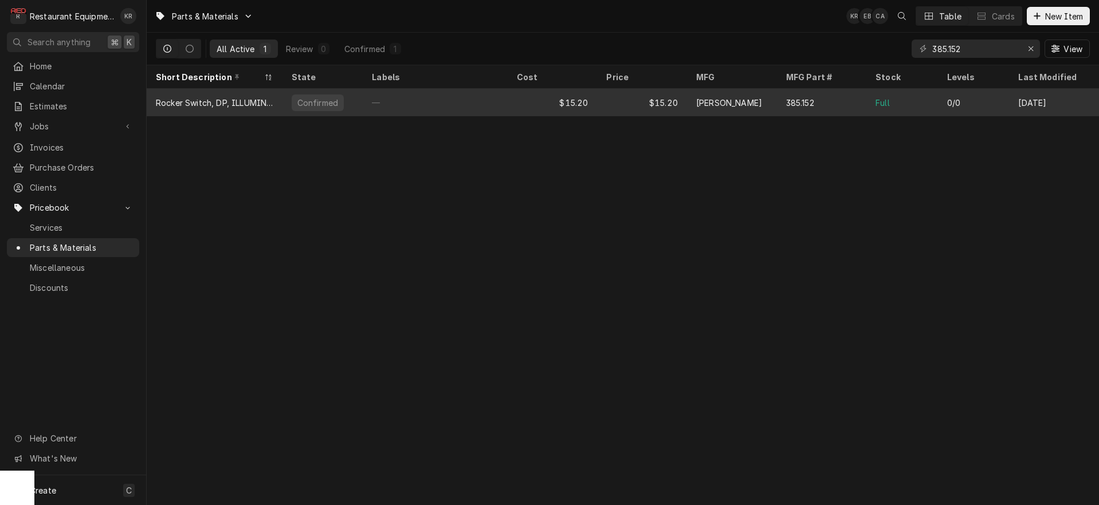
click at [230, 105] on div "Rocker Switch, DP, ILLUMINATED" at bounding box center [214, 103] width 117 height 12
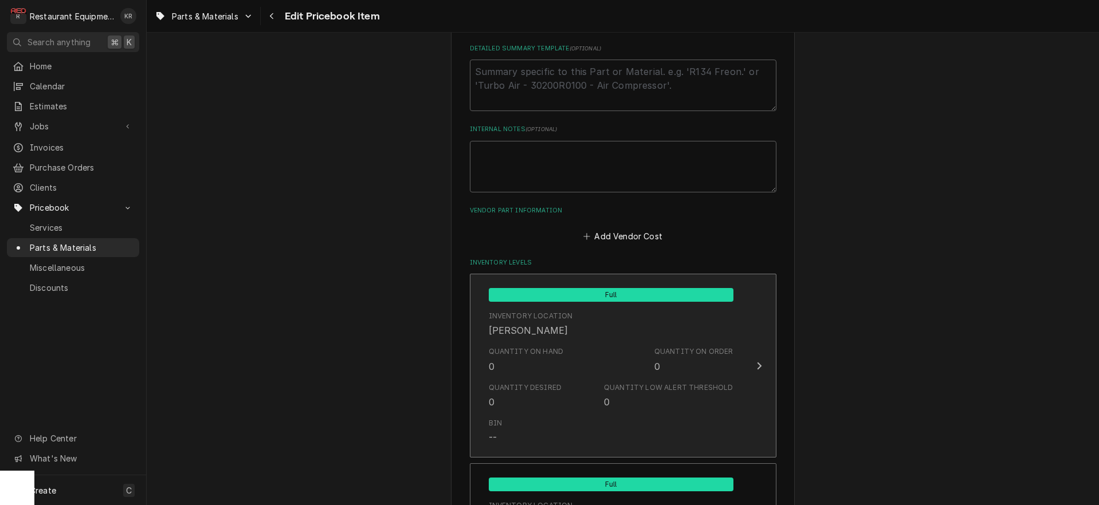
scroll to position [608, 0]
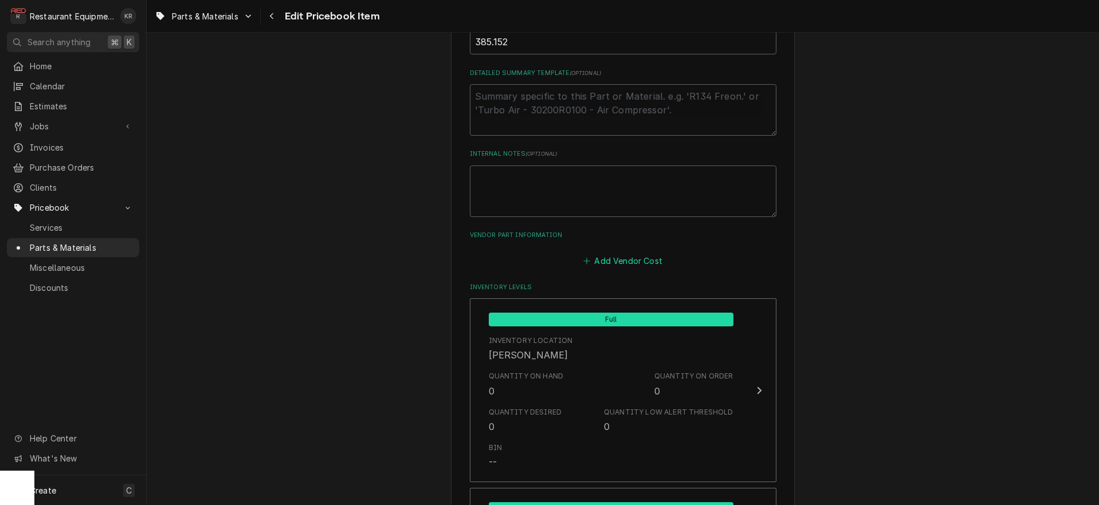
click at [633, 262] on button "Add Vendor Cost" at bounding box center [623, 261] width 83 height 16
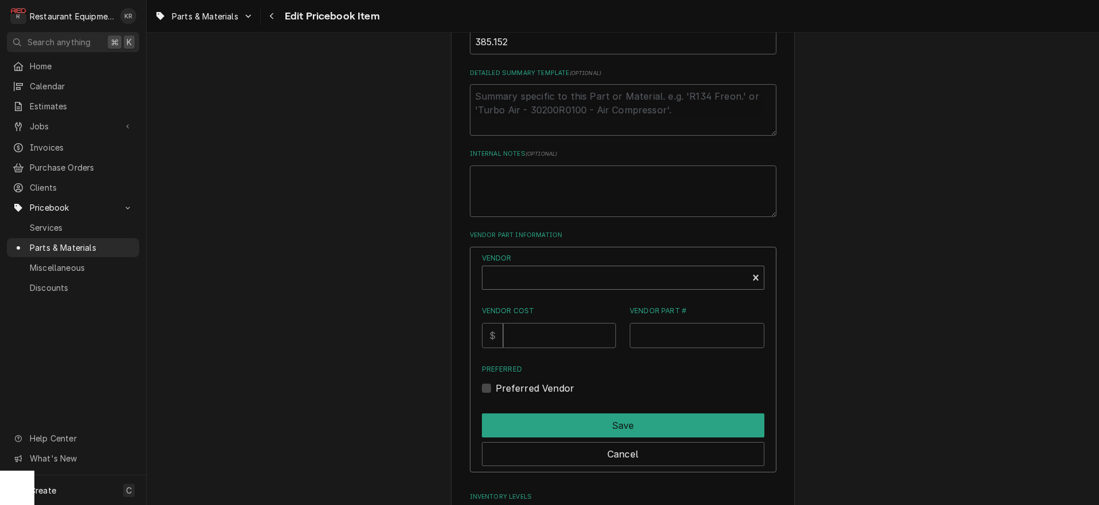
type textarea "x"
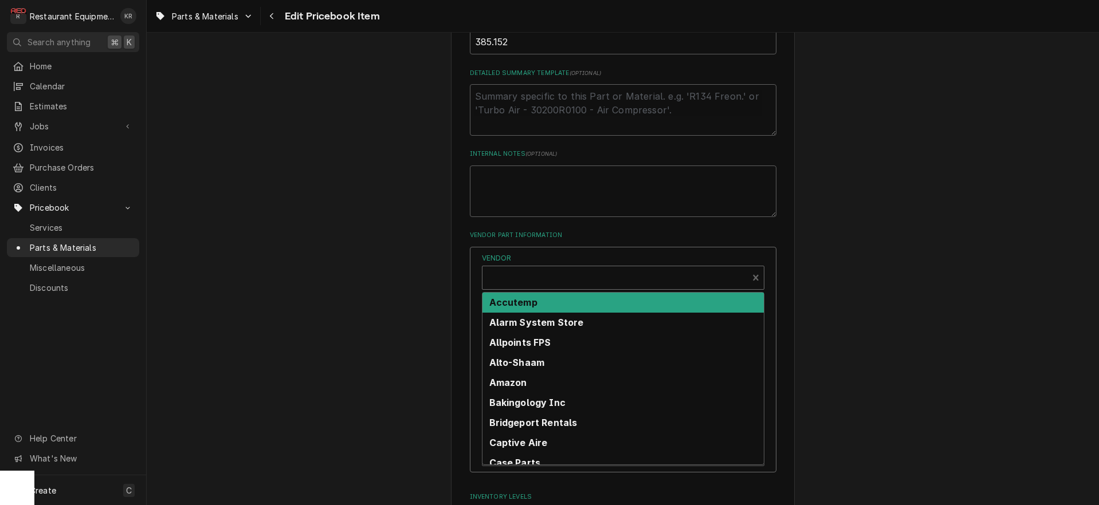
click at [541, 279] on div "Vendor" at bounding box center [615, 283] width 254 height 28
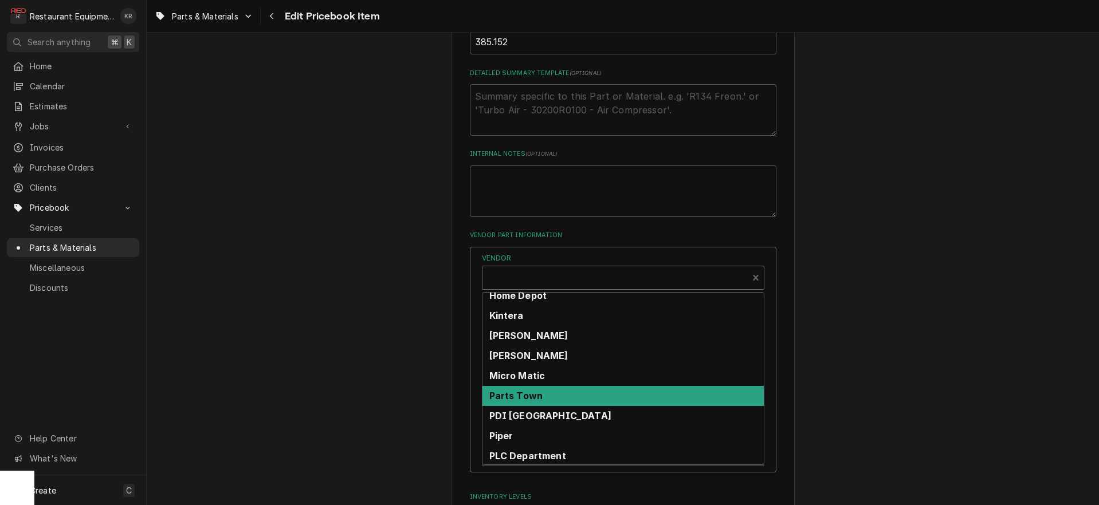
scroll to position [409, 0]
click at [543, 394] on strong "Parts Town" at bounding box center [516, 394] width 54 height 11
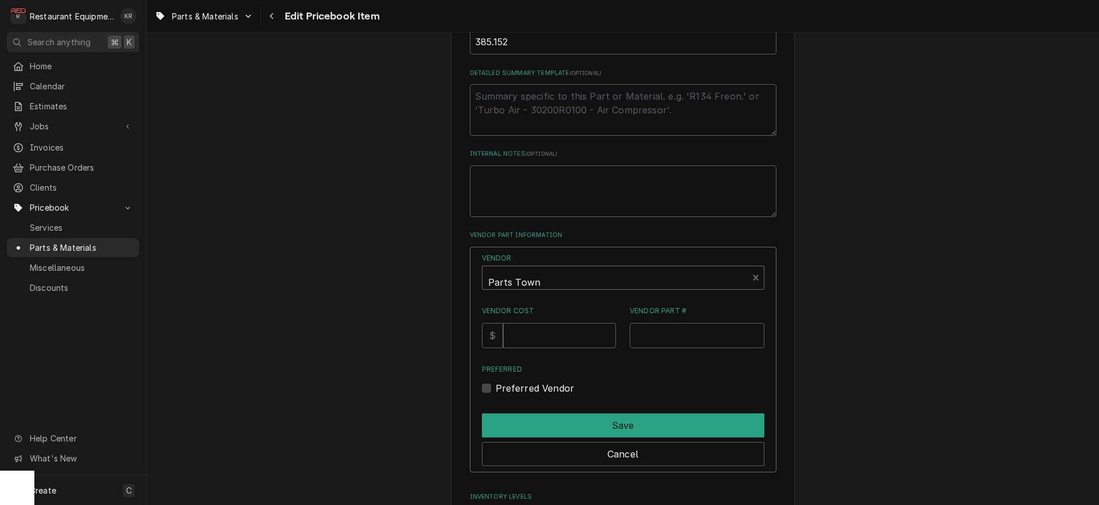
scroll to position [632, 0]
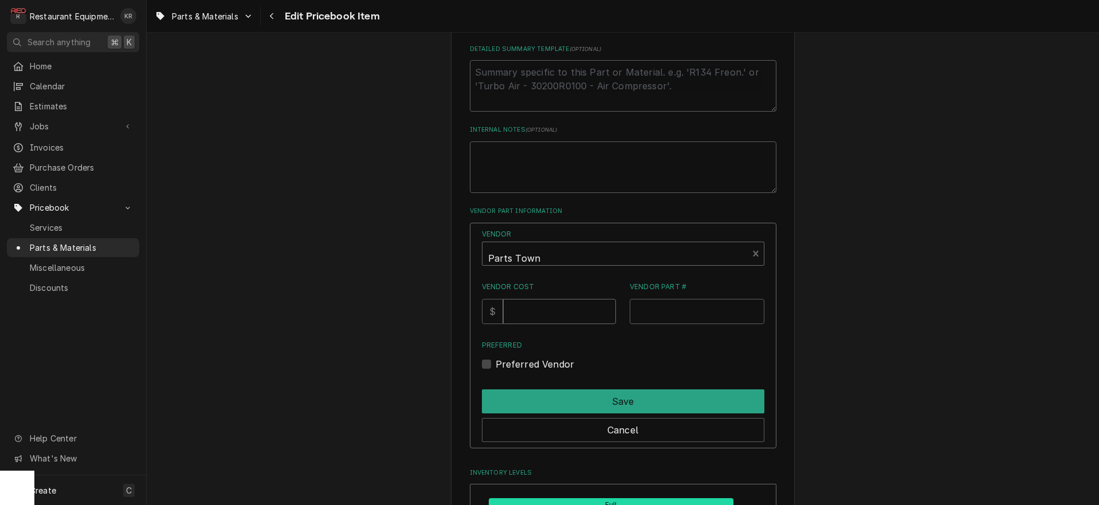
click at [536, 314] on input "Vendor Cost" at bounding box center [559, 311] width 113 height 25
click at [537, 312] on input "Vendor Cost" at bounding box center [559, 311] width 113 height 25
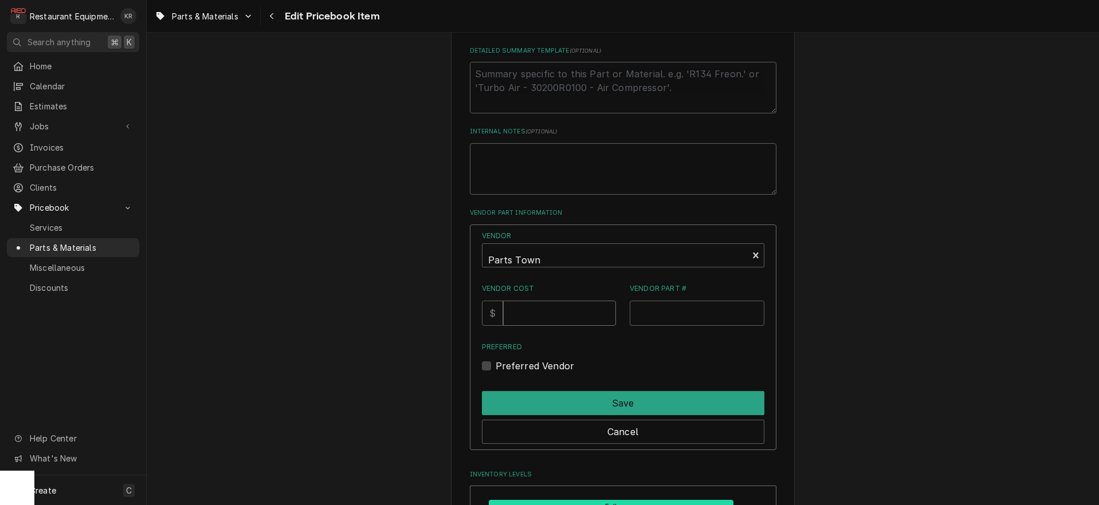
click at [537, 312] on input "Vendor Cost" at bounding box center [559, 313] width 113 height 25
type input "4"
type input "15.2"
click at [652, 312] on input "Vendor Part #" at bounding box center [697, 313] width 135 height 25
paste input "FFS385.152"
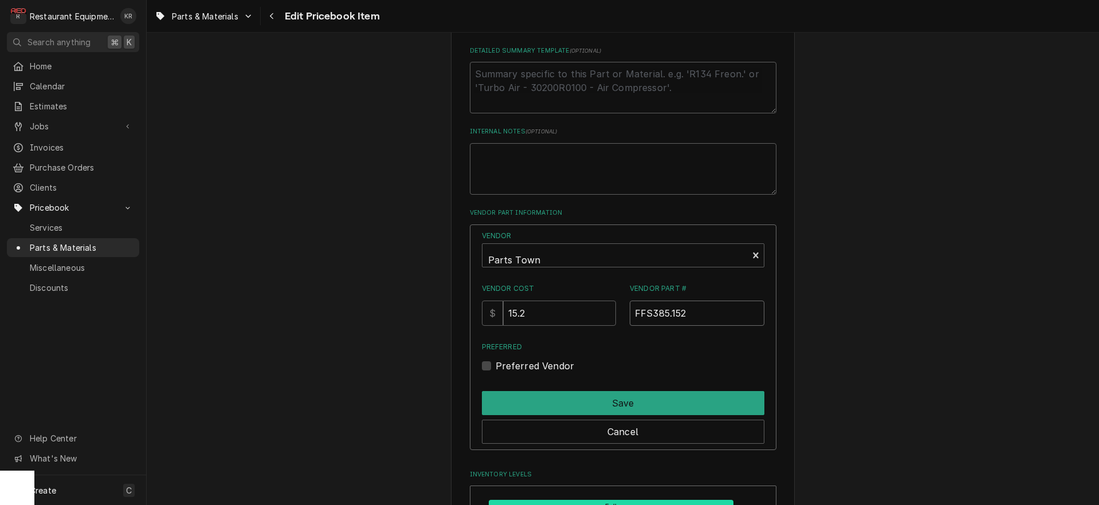
type input "FFS385.152"
drag, startPoint x: 503, startPoint y: 367, endPoint x: 508, endPoint y: 371, distance: 6.5
click at [504, 367] on div "Preferred Vendor" at bounding box center [623, 366] width 282 height 14
click at [501, 367] on label "Preferred Vendor" at bounding box center [535, 366] width 79 height 14
click at [501, 367] on input "Preferred" at bounding box center [637, 371] width 282 height 25
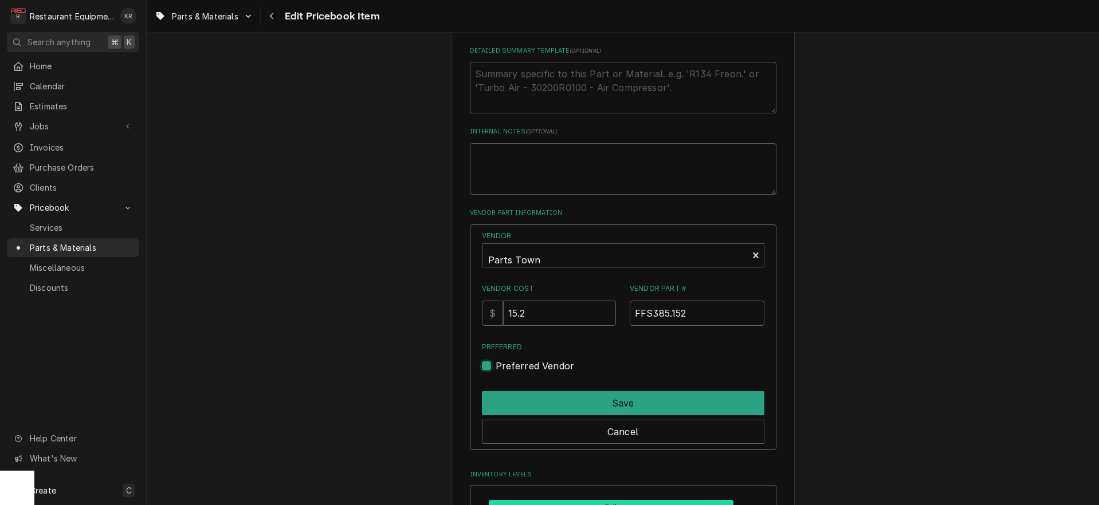
checkbox input "true"
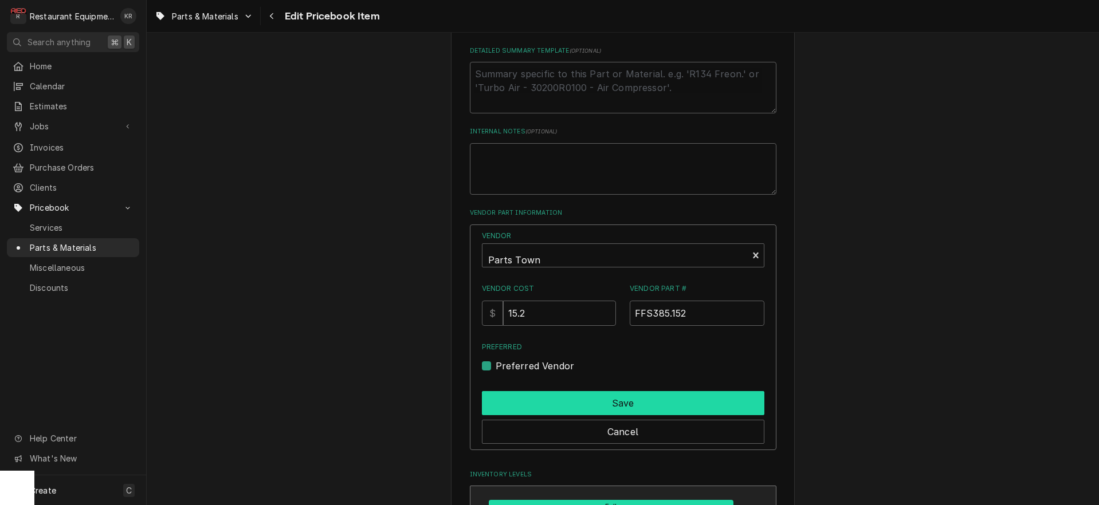
click at [559, 406] on button "Save" at bounding box center [623, 403] width 282 height 24
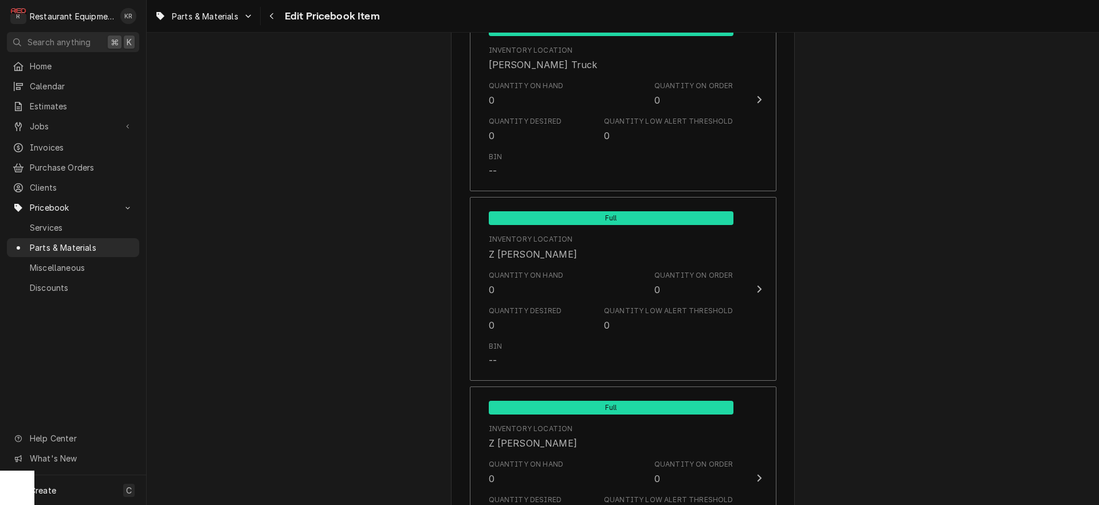
scroll to position [7577, 0]
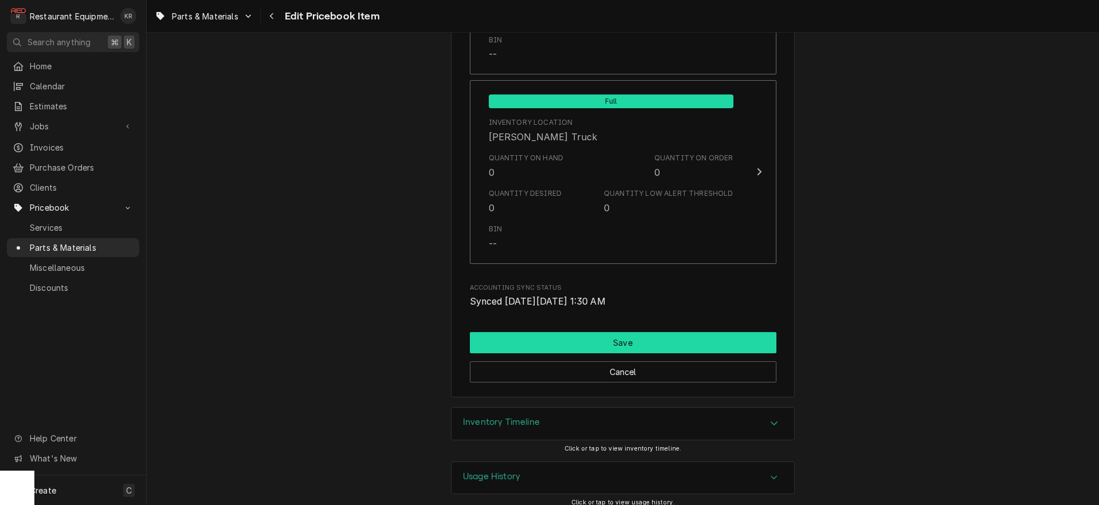
click at [624, 332] on button "Save" at bounding box center [623, 342] width 307 height 21
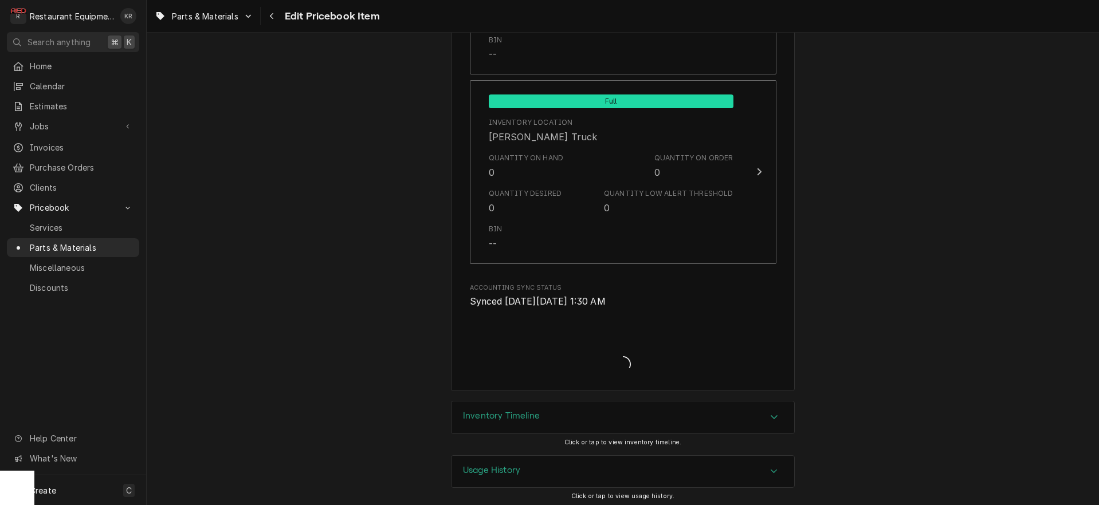
scroll to position [7571, 0]
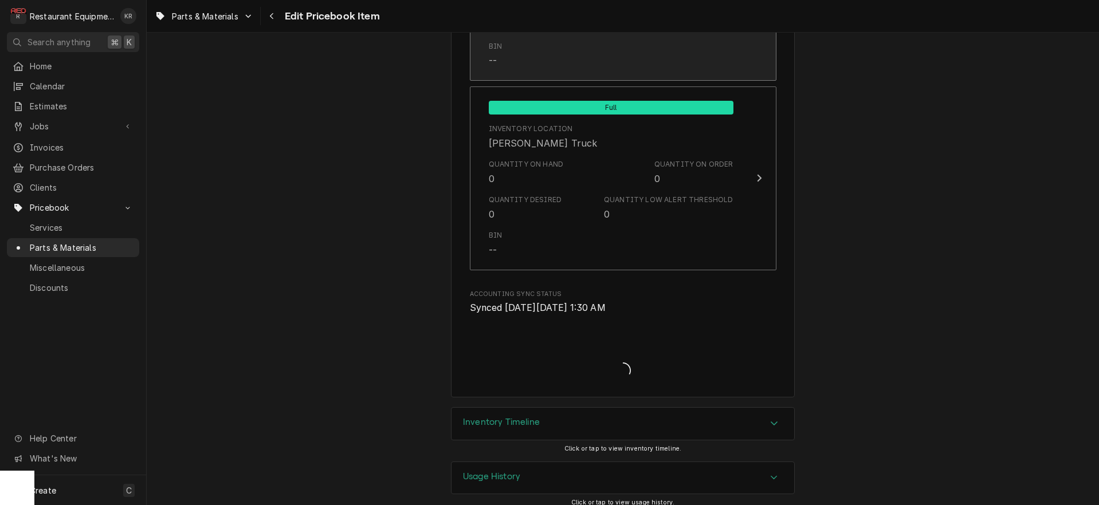
type textarea "x"
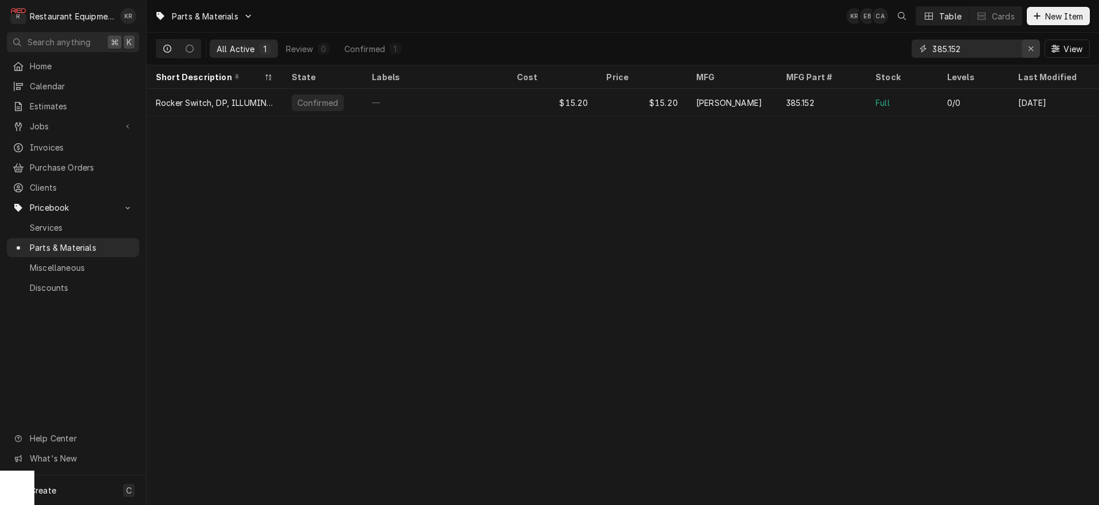
click at [1030, 49] on icon "Erase input" at bounding box center [1030, 48] width 5 height 5
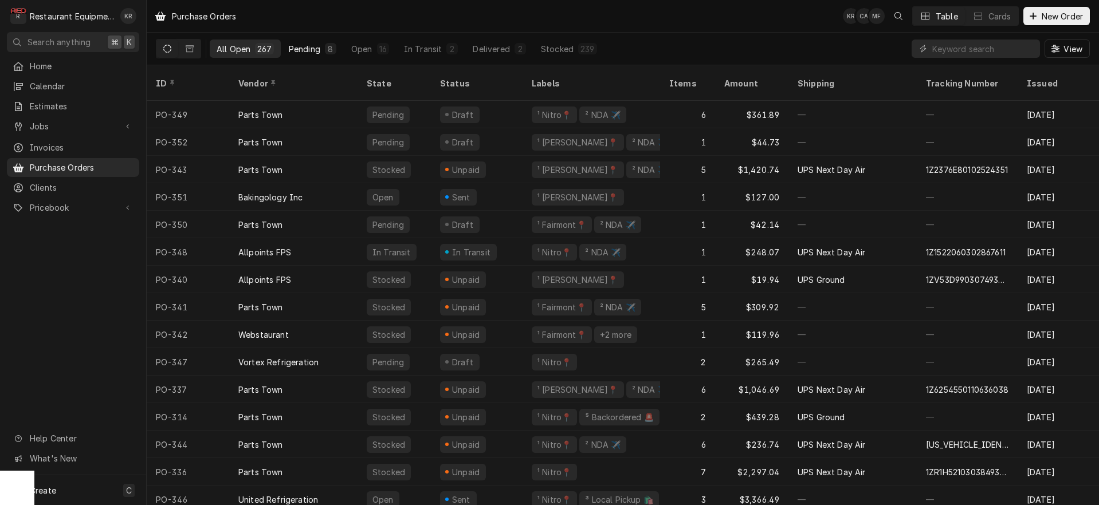
click at [308, 51] on div "Pending" at bounding box center [305, 49] width 32 height 12
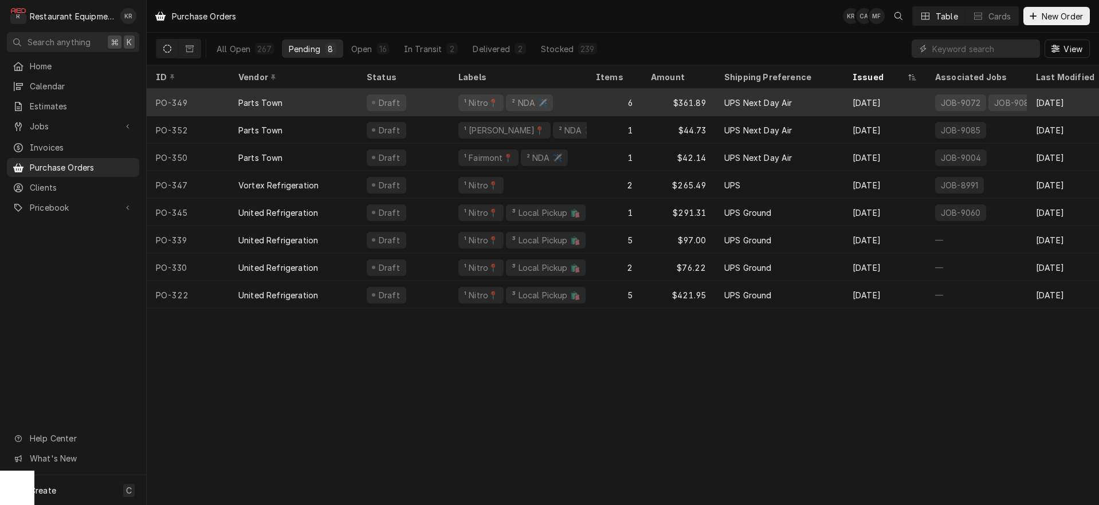
click at [454, 98] on div "¹ Nitro📍 ² NDA ✈️" at bounding box center [518, 103] width 138 height 28
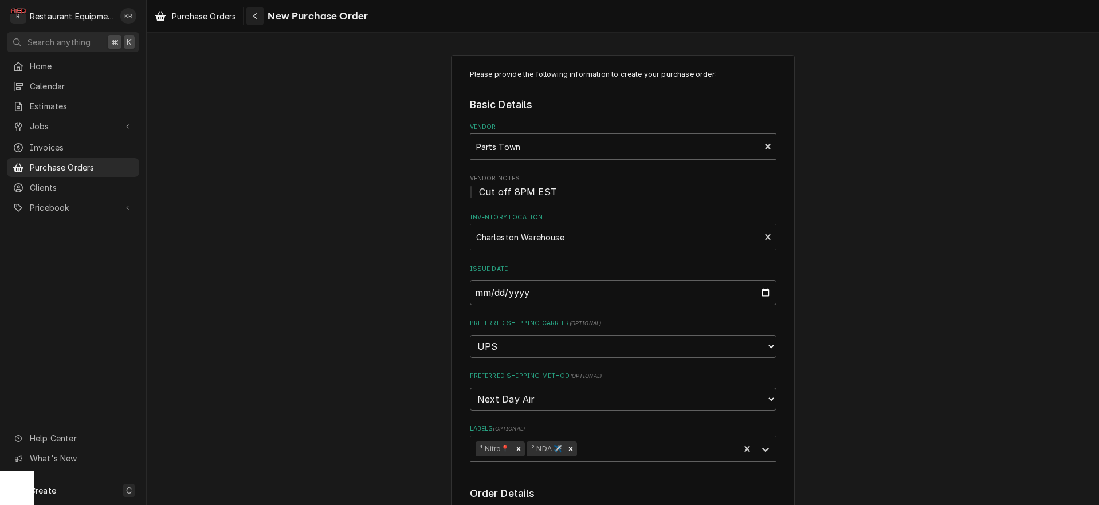
click at [262, 23] on button "Navigate back" at bounding box center [255, 16] width 18 height 18
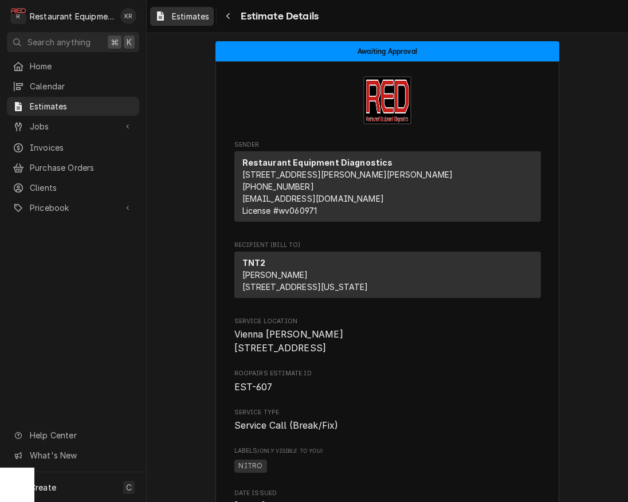
click at [188, 11] on span "Estimates" at bounding box center [190, 16] width 37 height 12
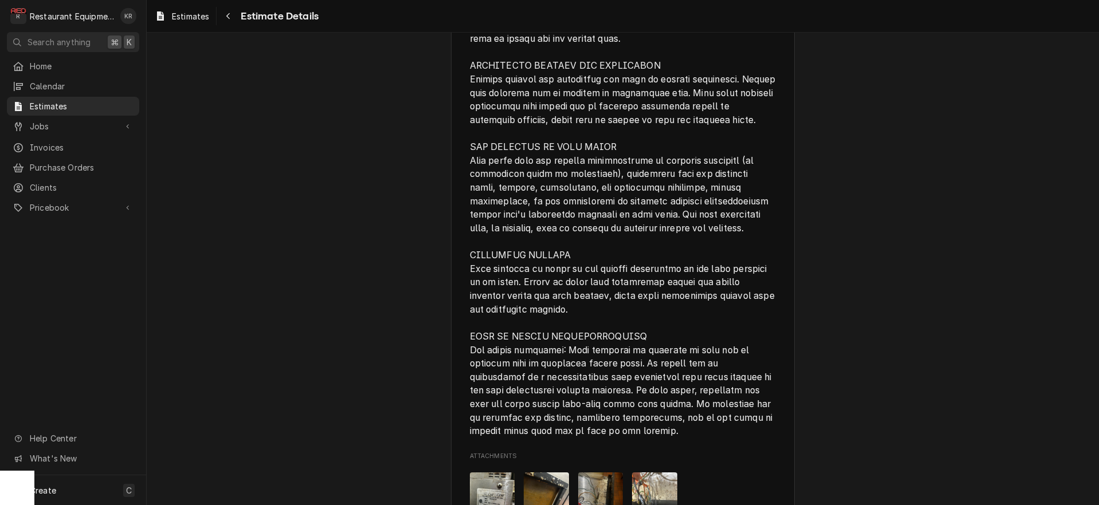
scroll to position [2522, 0]
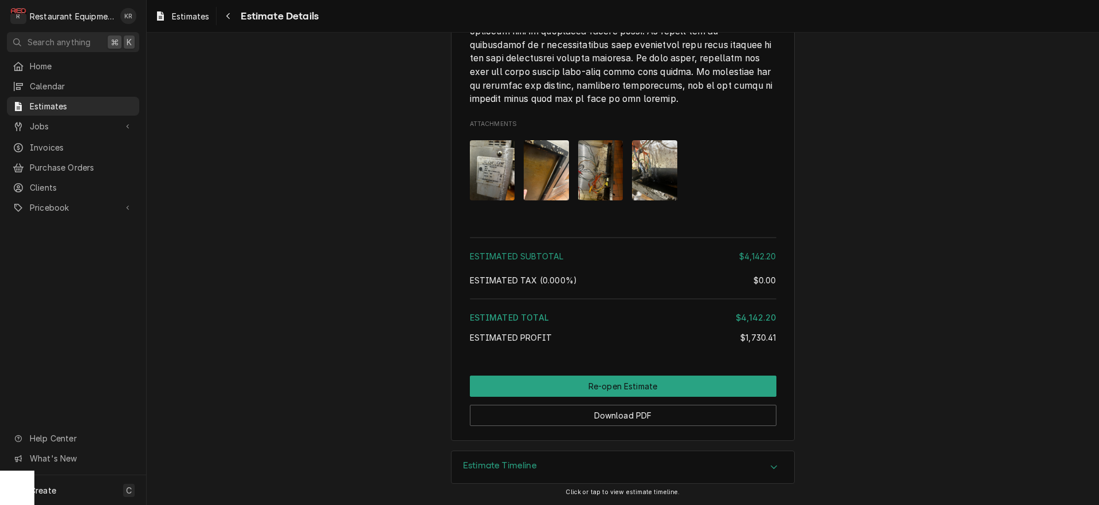
drag, startPoint x: 481, startPoint y: 469, endPoint x: 474, endPoint y: 468, distance: 7.6
click at [481, 469] on h3 "Estimate Timeline" at bounding box center [500, 466] width 74 height 11
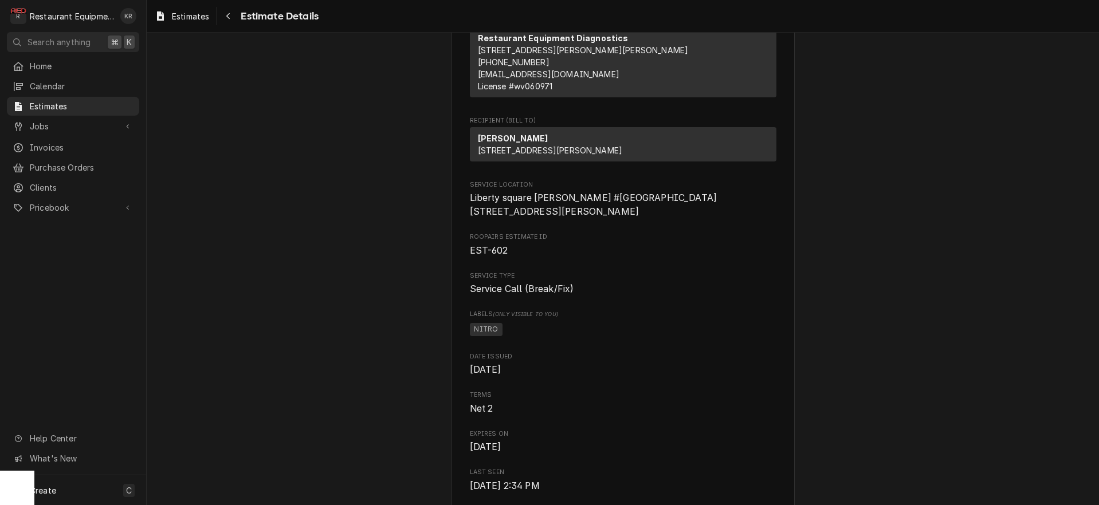
scroll to position [0, 0]
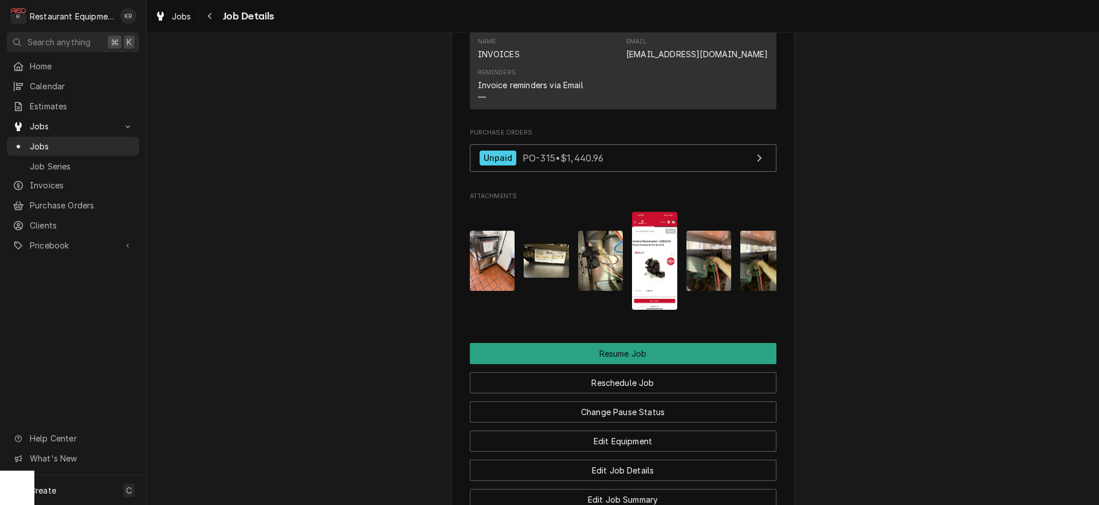
scroll to position [1492, 0]
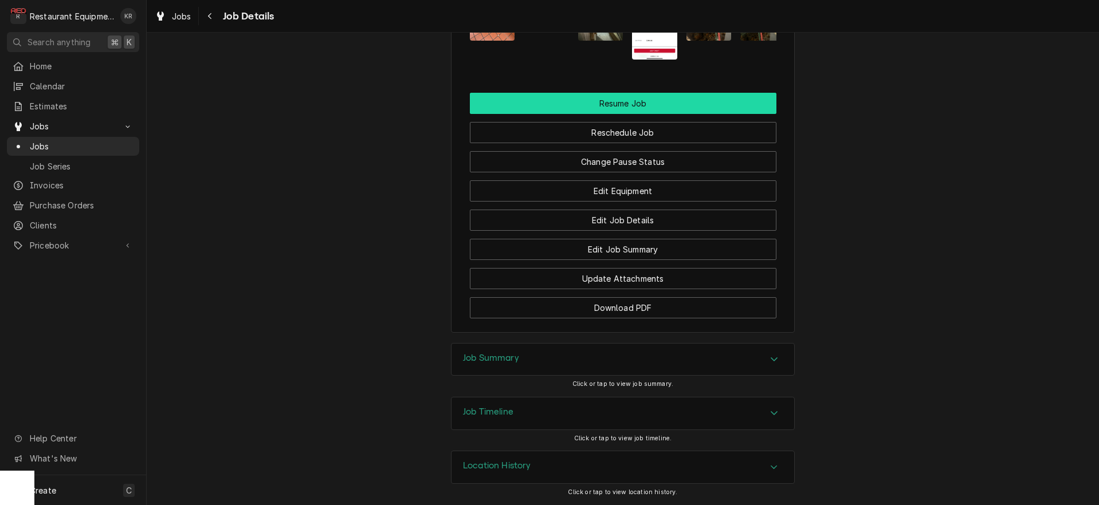
click at [597, 95] on button "Resume Job" at bounding box center [623, 103] width 307 height 21
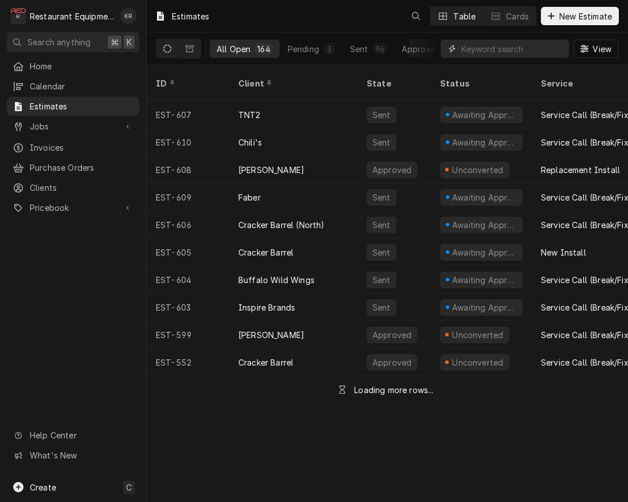
click at [517, 51] on input "Dynamic Content Wrapper" at bounding box center [512, 49] width 102 height 18
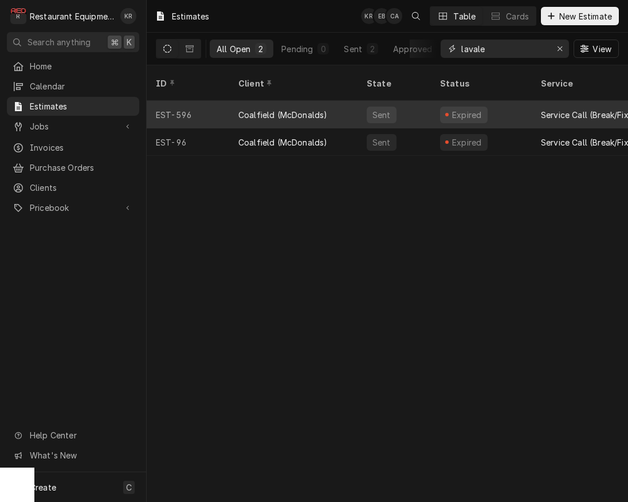
type input "lavale"
click at [332, 103] on div "Coalfield (McDonalds)" at bounding box center [293, 115] width 128 height 28
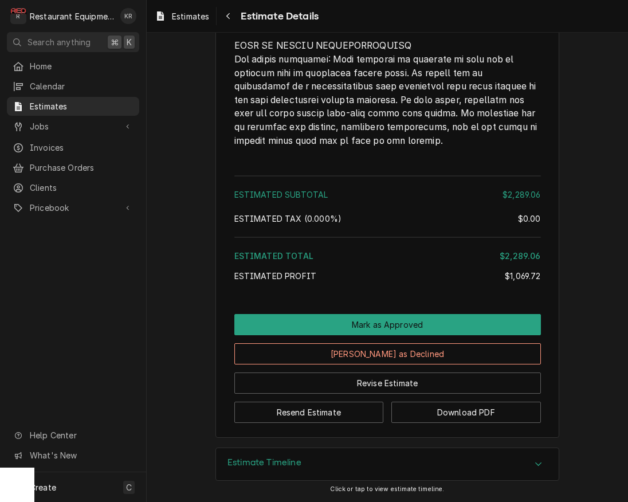
scroll to position [2956, 0]
click at [319, 469] on div "Estimate Timeline" at bounding box center [387, 464] width 343 height 32
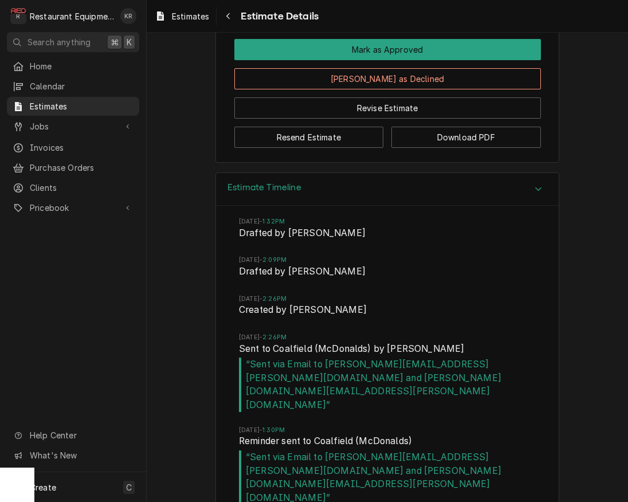
scroll to position [3049, 0]
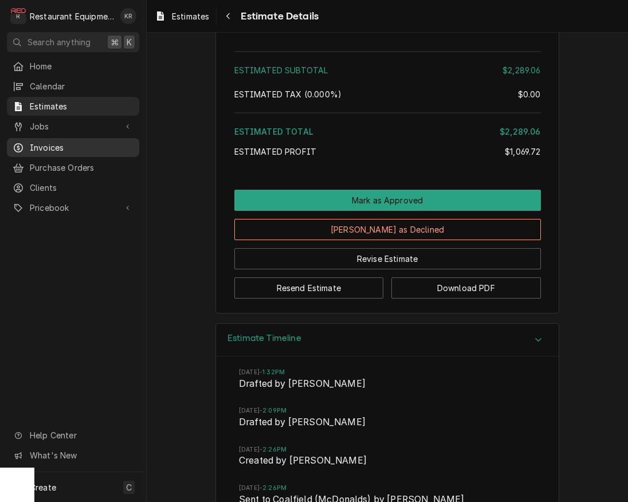
click at [54, 149] on div "Invoices" at bounding box center [73, 147] width 128 height 14
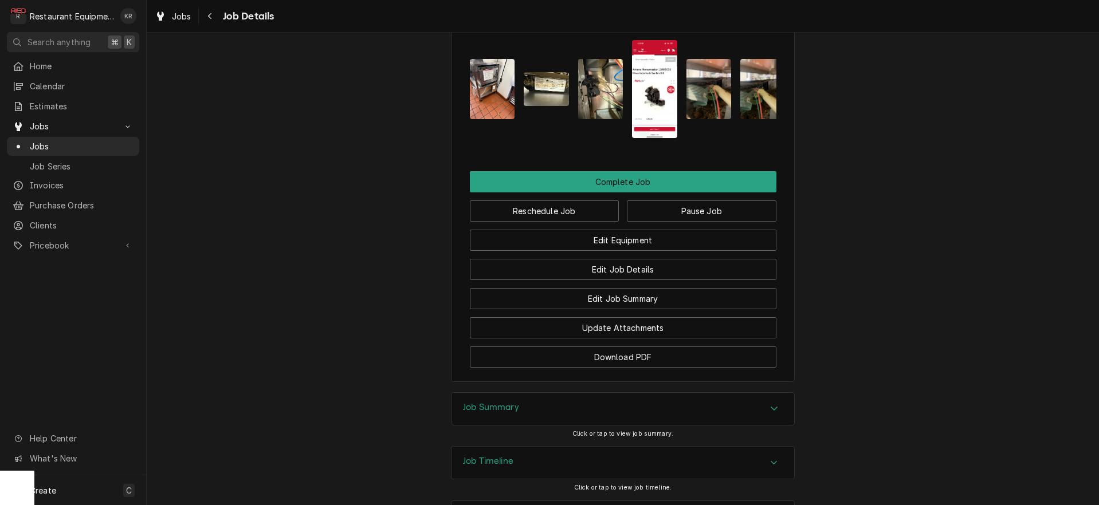
scroll to position [1372, 0]
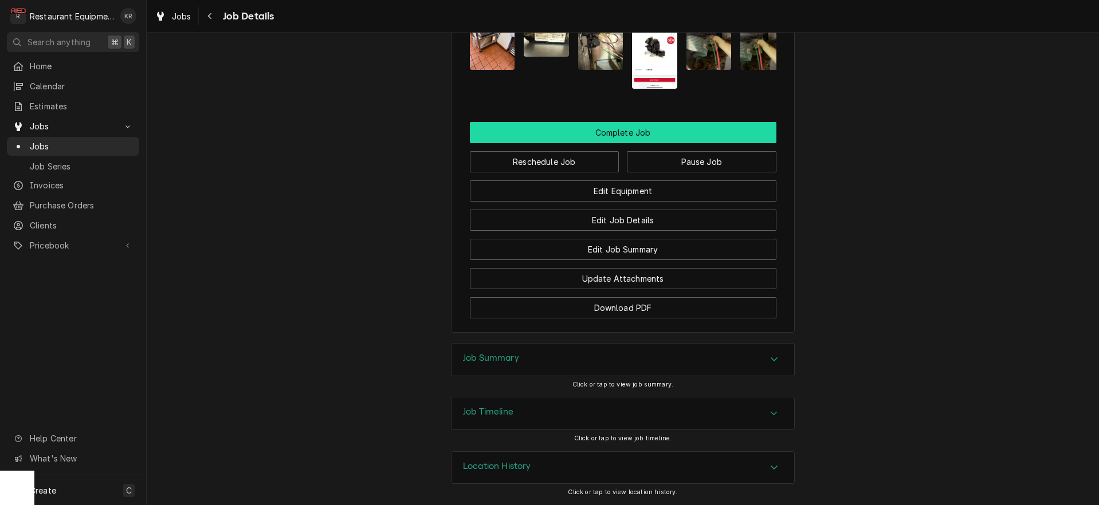
click at [657, 135] on button "Complete Job" at bounding box center [623, 132] width 307 height 21
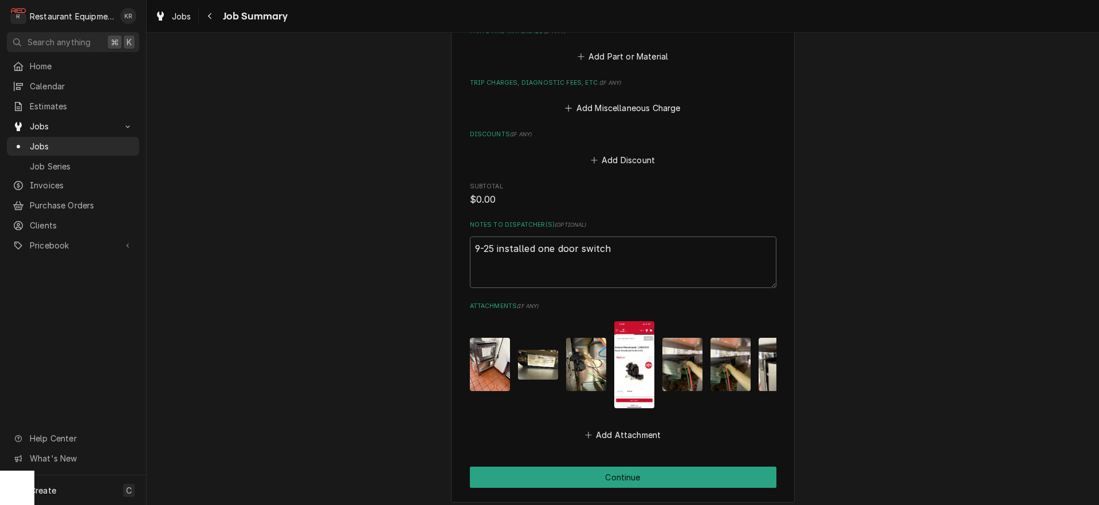
scroll to position [1124, 0]
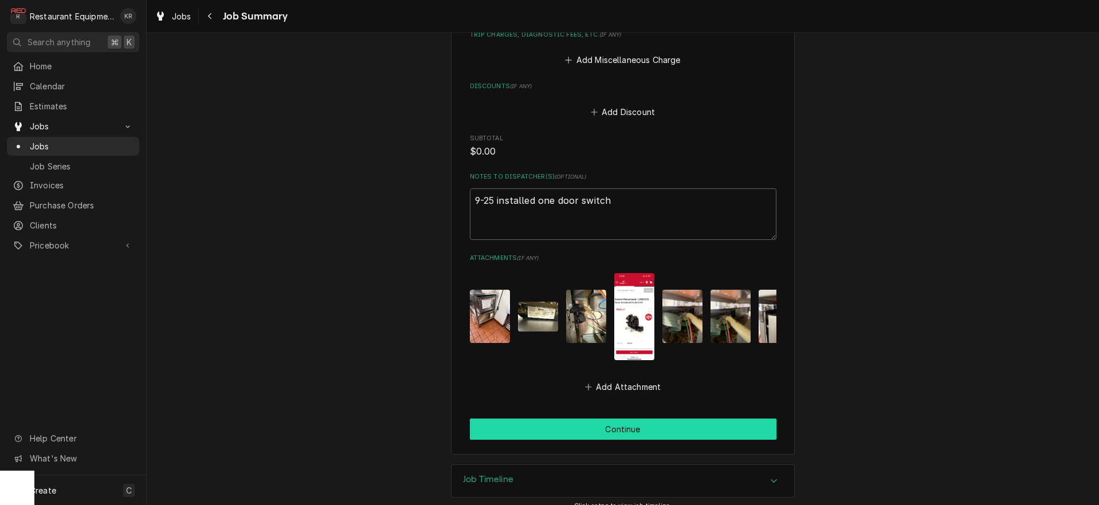
click at [625, 423] on button "Continue" at bounding box center [623, 429] width 307 height 21
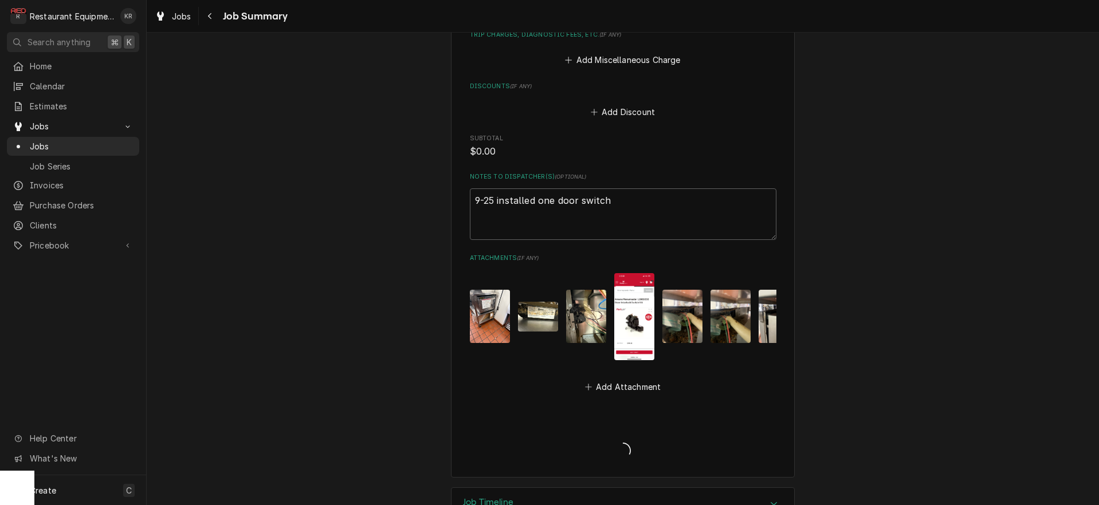
scroll to position [1146, 0]
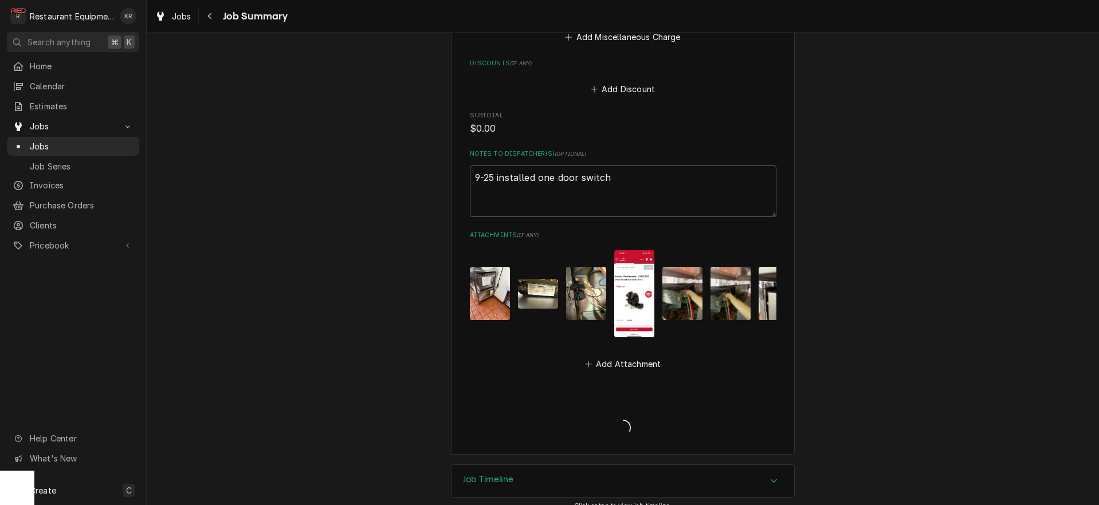
type textarea "x"
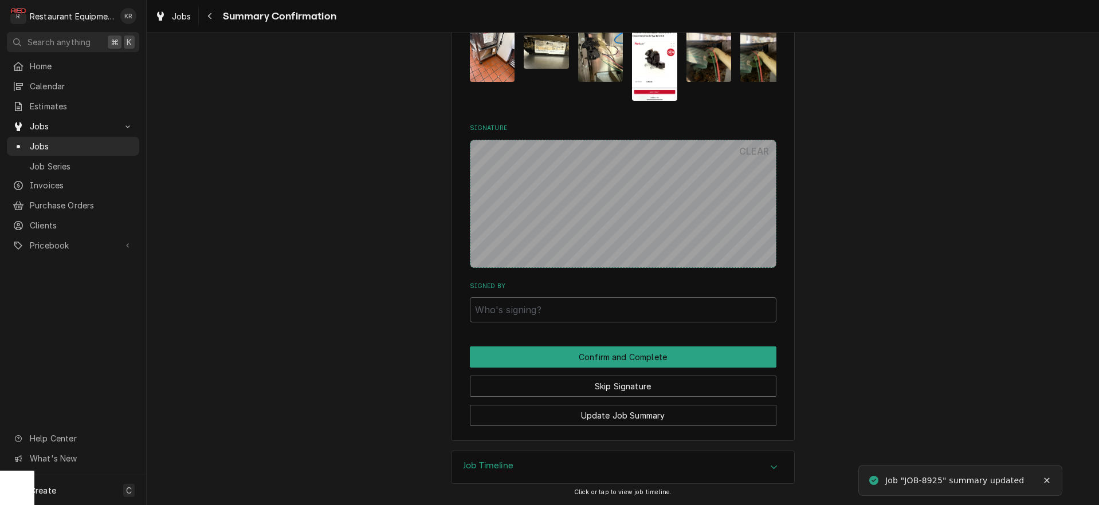
scroll to position [1066, 0]
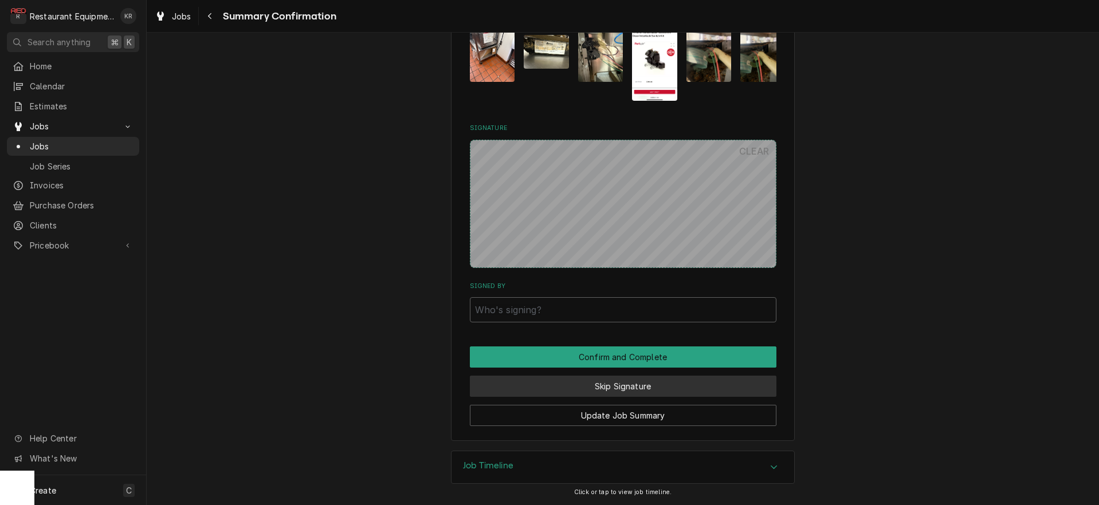
drag, startPoint x: 616, startPoint y: 384, endPoint x: 613, endPoint y: 379, distance: 6.4
click at [616, 384] on button "Skip Signature" at bounding box center [623, 386] width 307 height 21
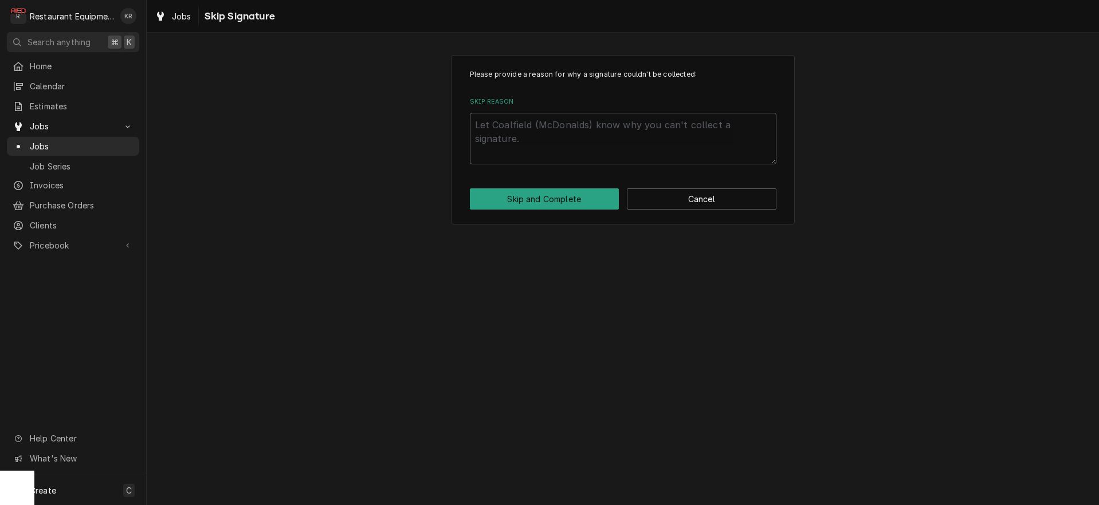
click at [518, 128] on textarea "Skip Reason" at bounding box center [623, 139] width 307 height 52
type textarea "x"
type textarea "E"
type textarea "x"
type textarea "Es"
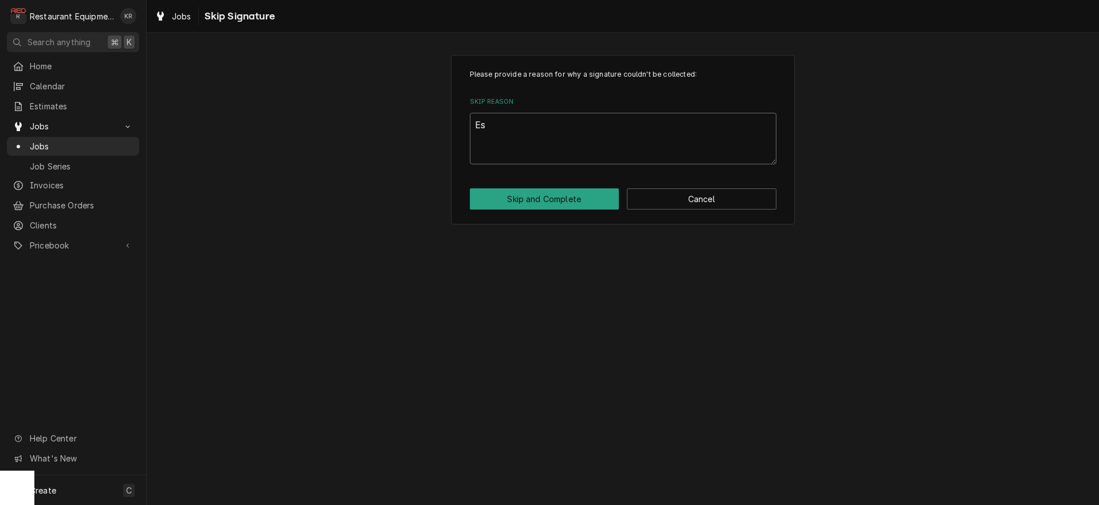
type textarea "x"
type textarea "Est"
type textarea "x"
type textarea "Esti"
type textarea "x"
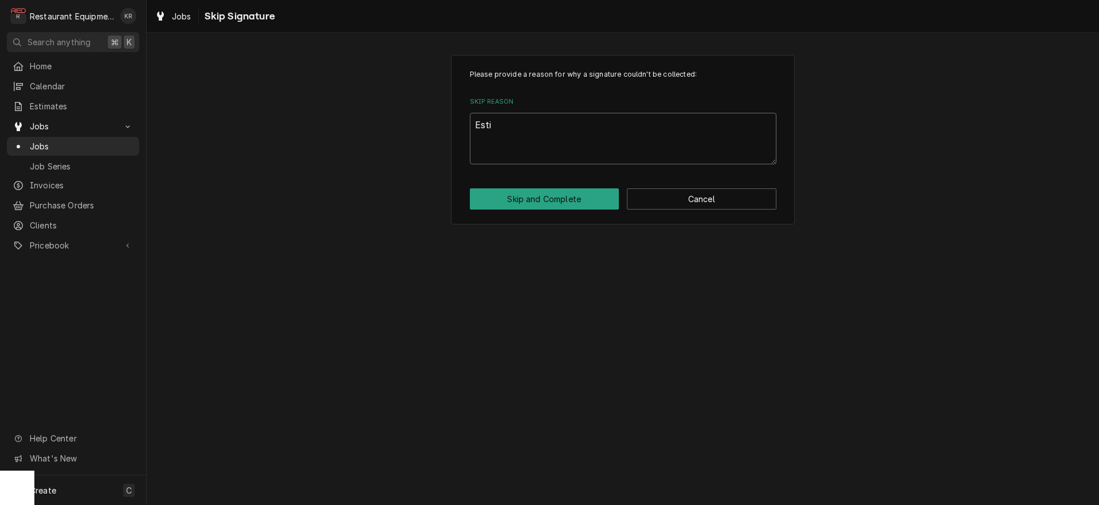
type textarea "Estim"
type textarea "x"
type textarea "Estimat"
type textarea "x"
type textarea "Estimate"
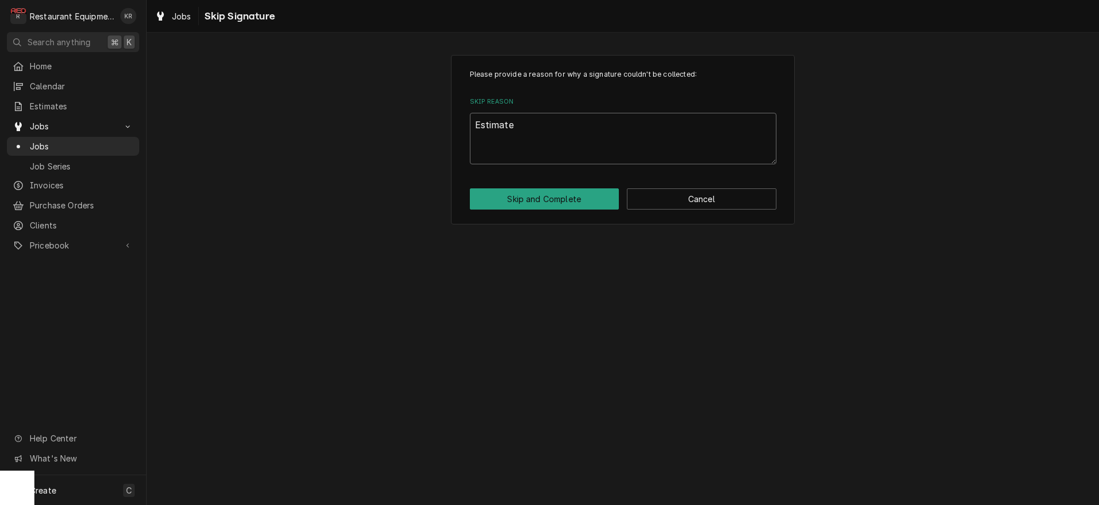
type textarea "x"
type textarea "Estimate"
type textarea "x"
type textarea "Estimate s"
type textarea "x"
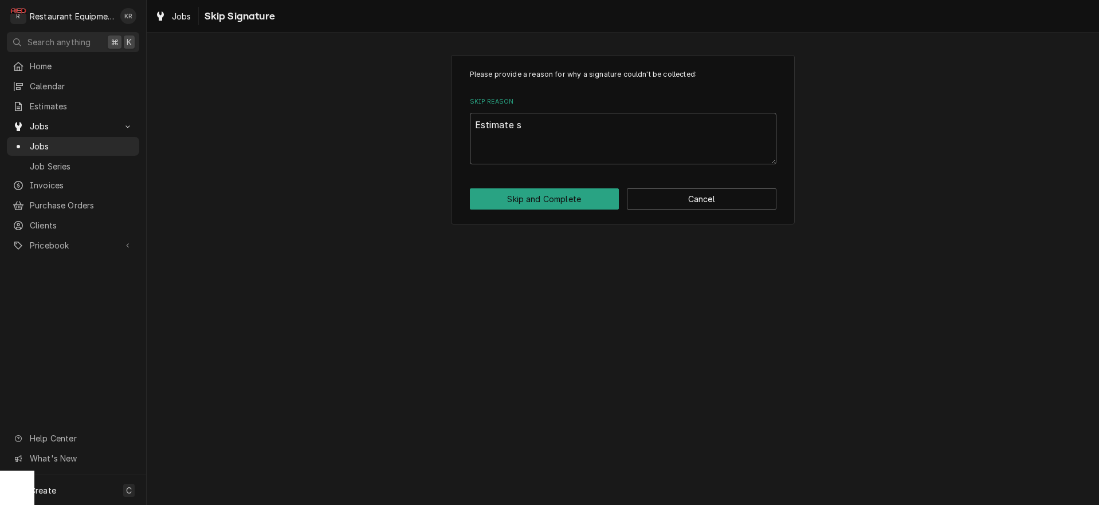
type textarea "Estimate se"
type textarea "x"
type textarea "Estimate sen"
type textarea "x"
type textarea "Estimate sent"
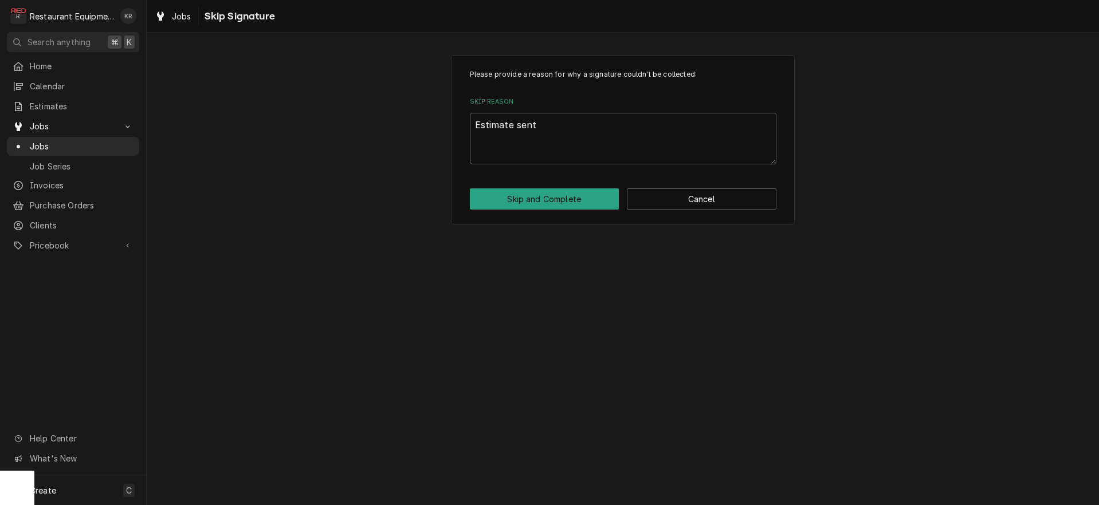
type textarea "x"
type textarea "Estimate sent"
type textarea "x"
type textarea "Estimate sent 9"
type textarea "x"
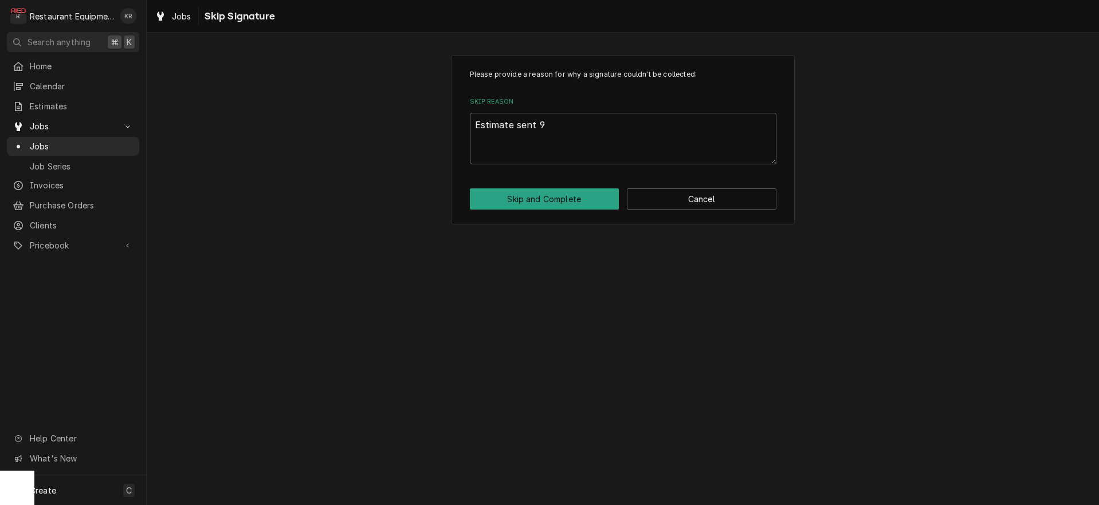
type textarea "Estimate sent 9/"
type textarea "x"
type textarea "Estimate sent 9/2"
type textarea "x"
type textarea "Estimate sent 9/25"
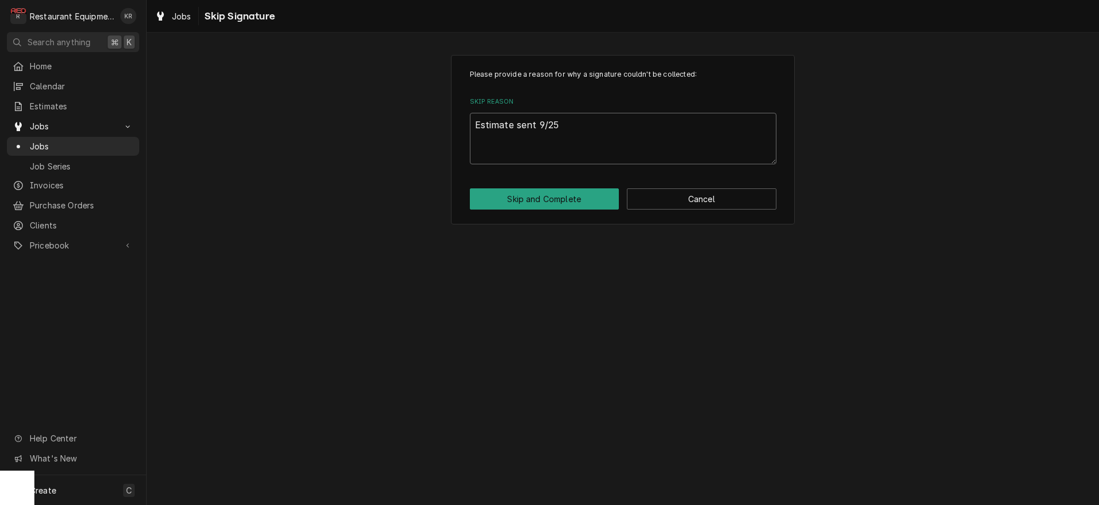
type textarea "x"
type textarea "Estimate sent 9/25;"
type textarea "x"
type textarea "Estimate sent 9/25;"
type textarea "x"
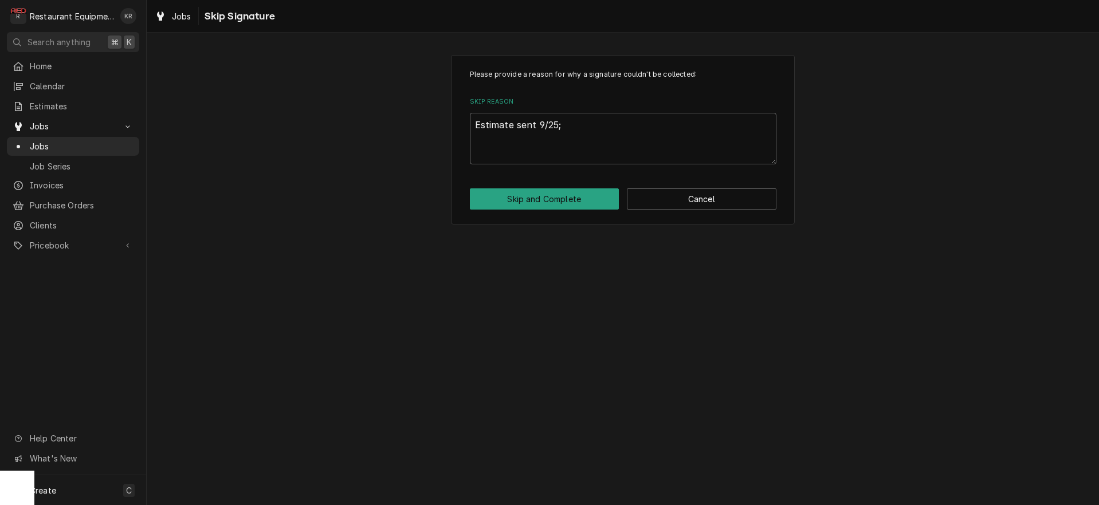
type textarea "Estimate sent 9/25; n"
type textarea "x"
type textarea "Estimate sent 9/25; no"
type textarea "x"
type textarea "Estimate sent 9/25; no"
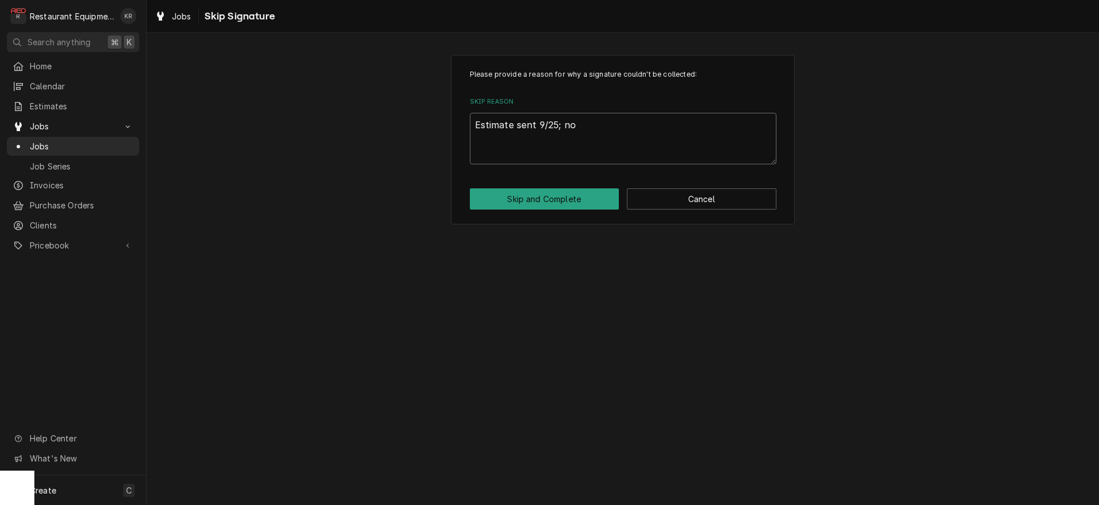
type textarea "x"
type textarea "Estimate sent 9/25; no r"
type textarea "x"
type textarea "Estimate sent 9/25; no re"
type textarea "x"
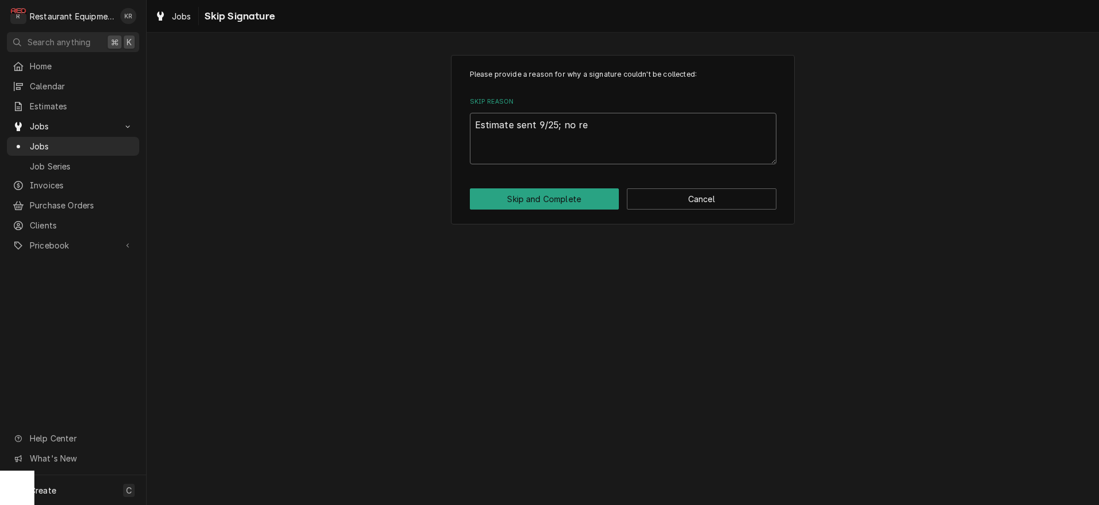
type textarea "Estimate sent 9/25; no rep"
type textarea "x"
type textarea "Estimate sent 9/25; no repl"
type textarea "x"
type textarea "Estimate sent 9/25; no reply"
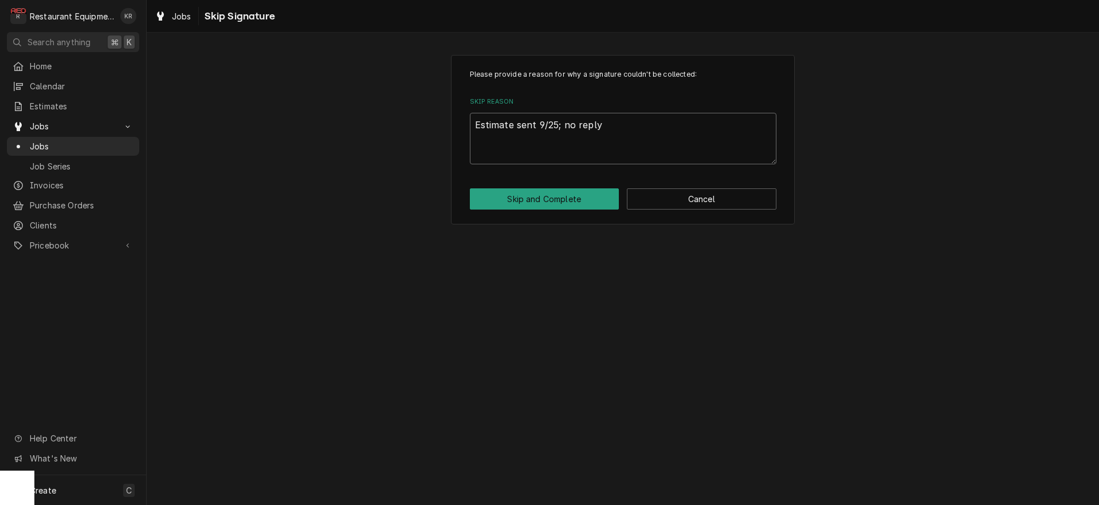
type textarea "x"
type textarea "Estimate sent 9/25; no reply,"
type textarea "x"
type textarea "Estimate sent 9/25; no reply,"
type textarea "x"
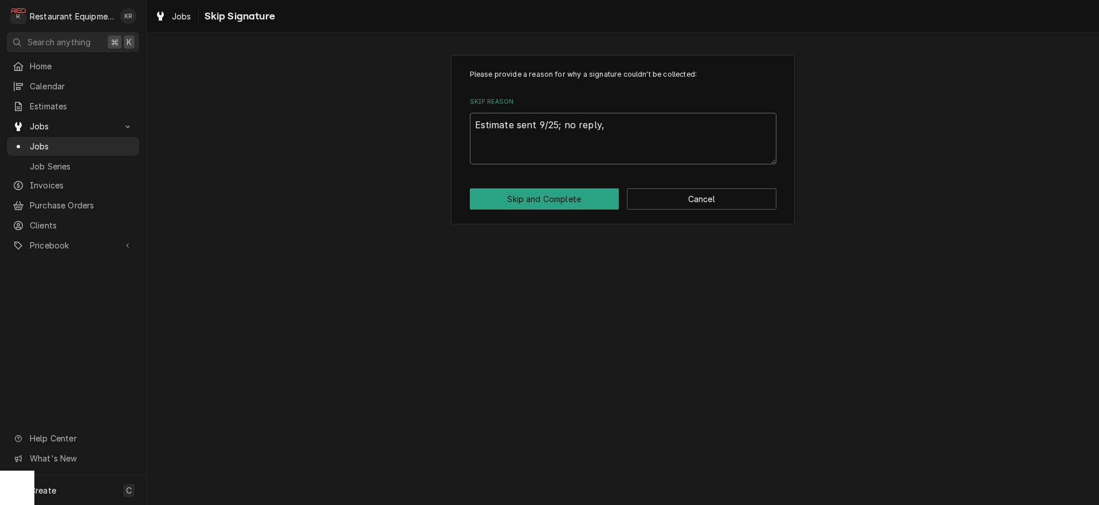
type textarea "Estimate sent 9/25; no reply, c"
type textarea "x"
type textarea "Estimate sent 9/25; no reply, cl"
type textarea "x"
type textarea "Estimate sent 9/25; no reply, clo"
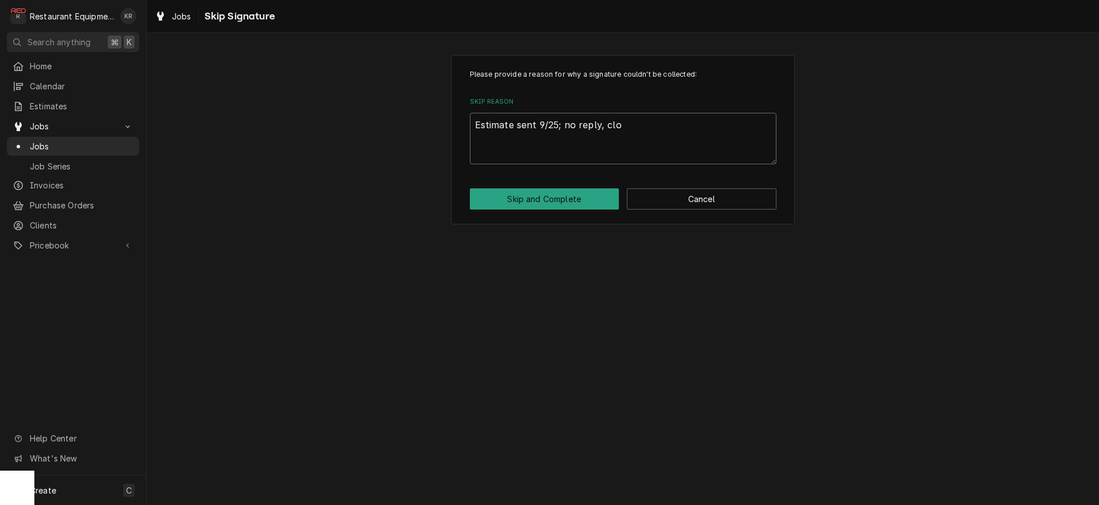
type textarea "x"
type textarea "Estimate sent 9/25; no reply, clos"
type textarea "x"
type textarea "Estimate sent 9/25; no reply, closi"
type textarea "x"
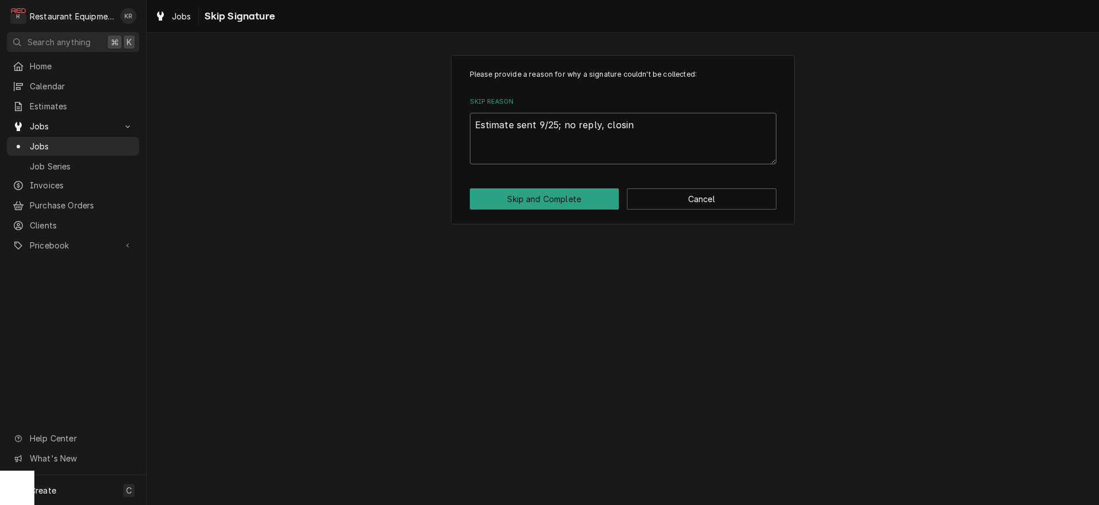
type textarea "Estimate sent 9/25; no reply, closing"
type textarea "x"
type textarea "Estimate sent 9/25; no reply, closing"
type textarea "x"
type textarea "Estimate sent 9/25; no reply, closing ca"
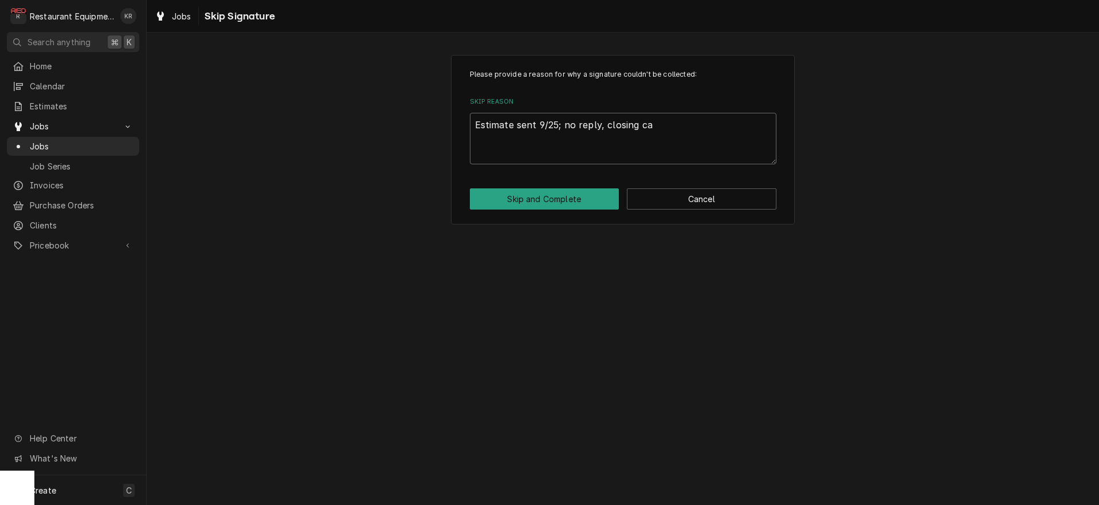
type textarea "x"
type textarea "Estimate sent 9/25; no reply, closing cal"
type textarea "x"
type textarea "Estimate sent 9/25; no reply, closing call"
type textarea "x"
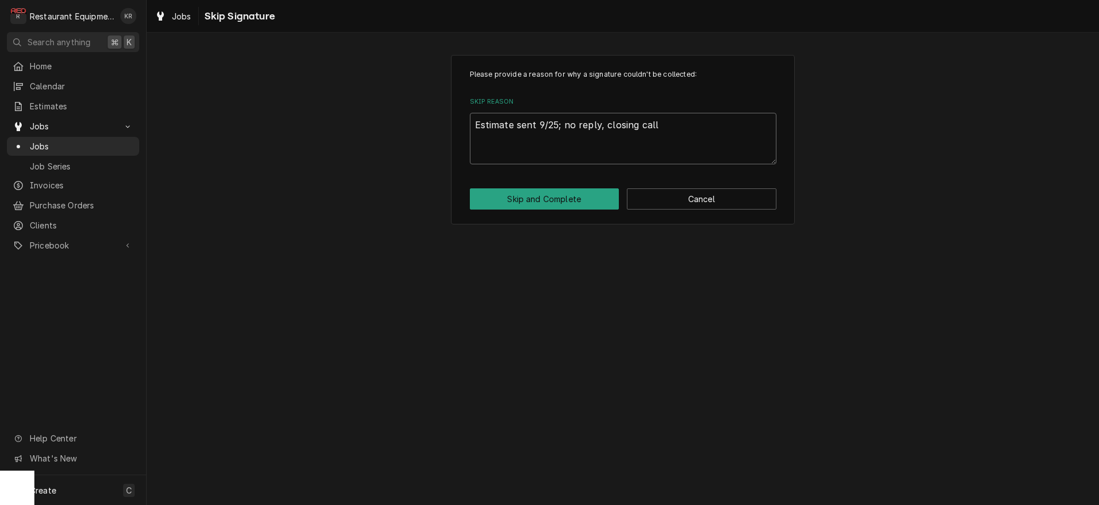
type textarea "Estimate sent 9/25; no reply, closing call."
type textarea "x"
type textarea "Estimate sent 9/25; no reply, closing call."
click at [545, 201] on button "Skip and Complete" at bounding box center [545, 198] width 150 height 21
type textarea "x"
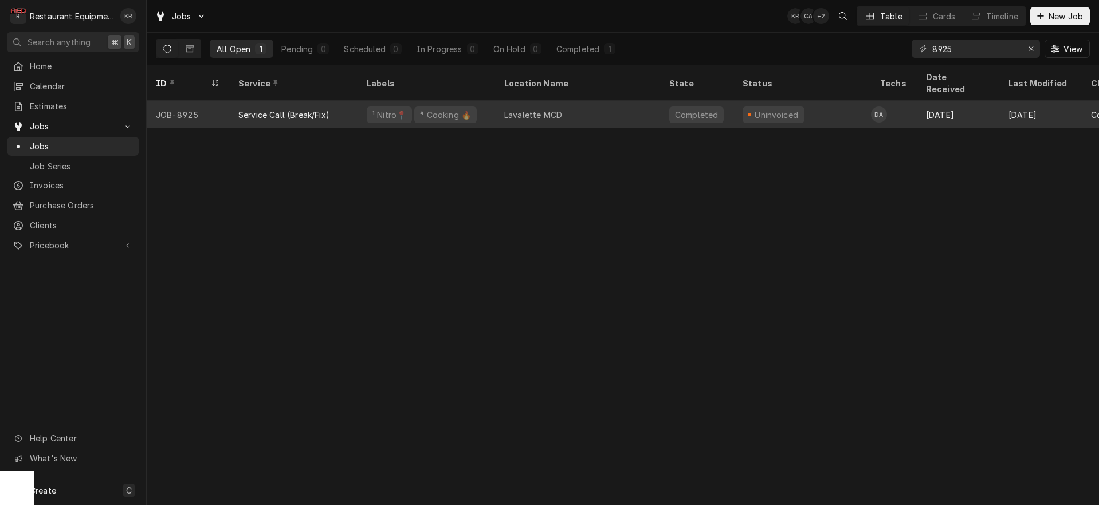
click at [415, 101] on div "¹ Nitro📍 ⁴ Cooking 🔥" at bounding box center [427, 115] width 138 height 28
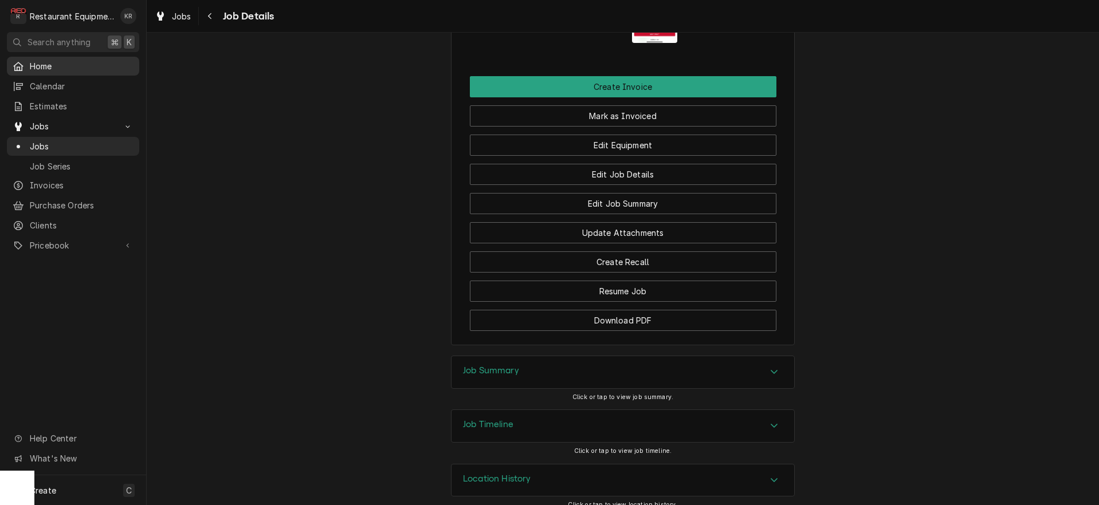
scroll to position [1268, 0]
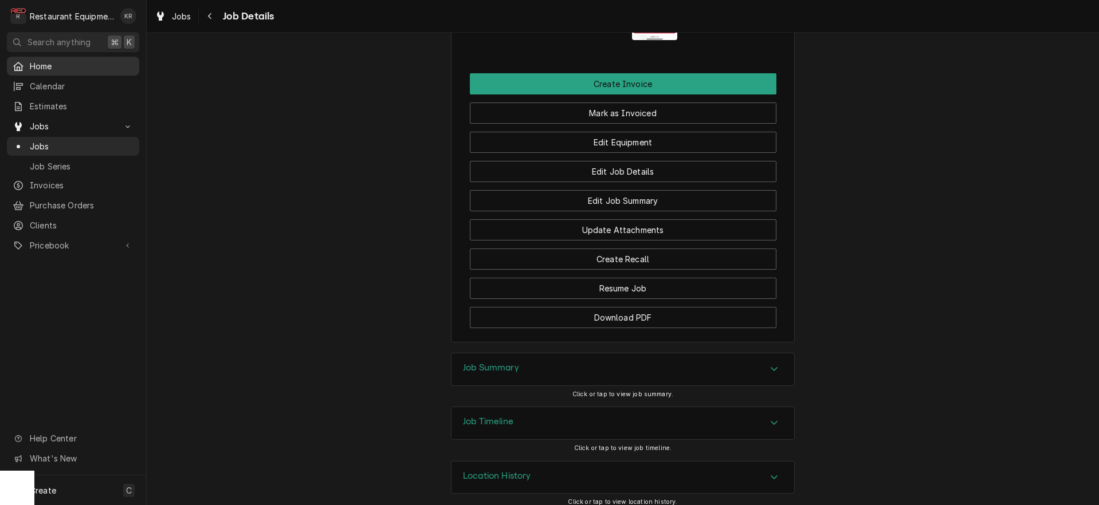
click at [495, 376] on div "Job Summary" at bounding box center [491, 370] width 56 height 14
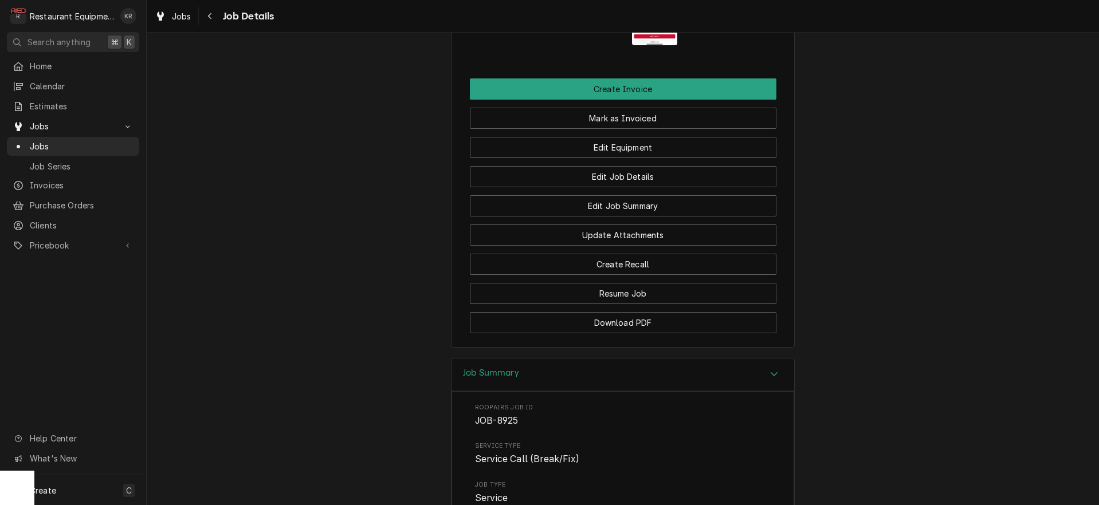
scroll to position [1175, 0]
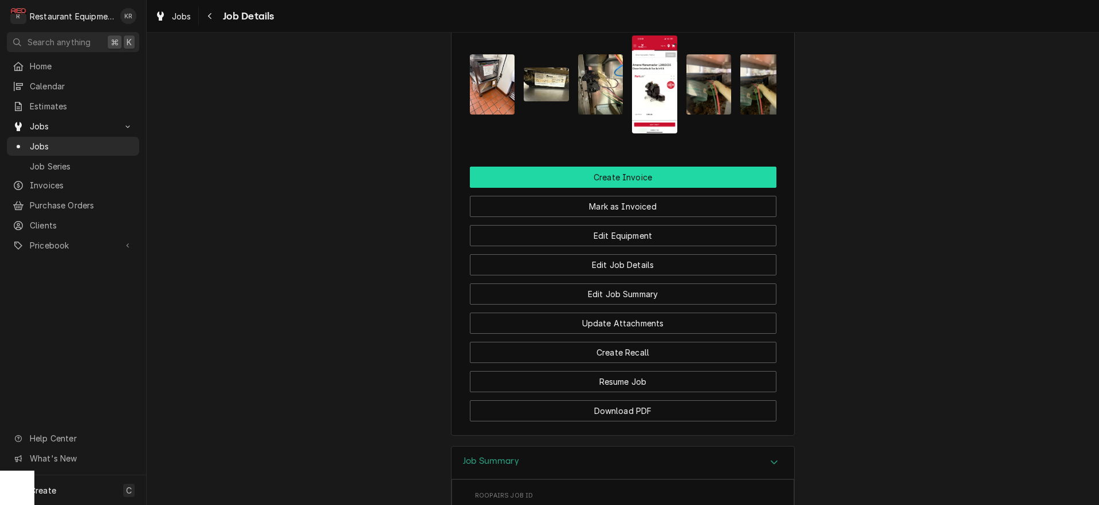
click at [614, 188] on button "Create Invoice" at bounding box center [623, 177] width 307 height 21
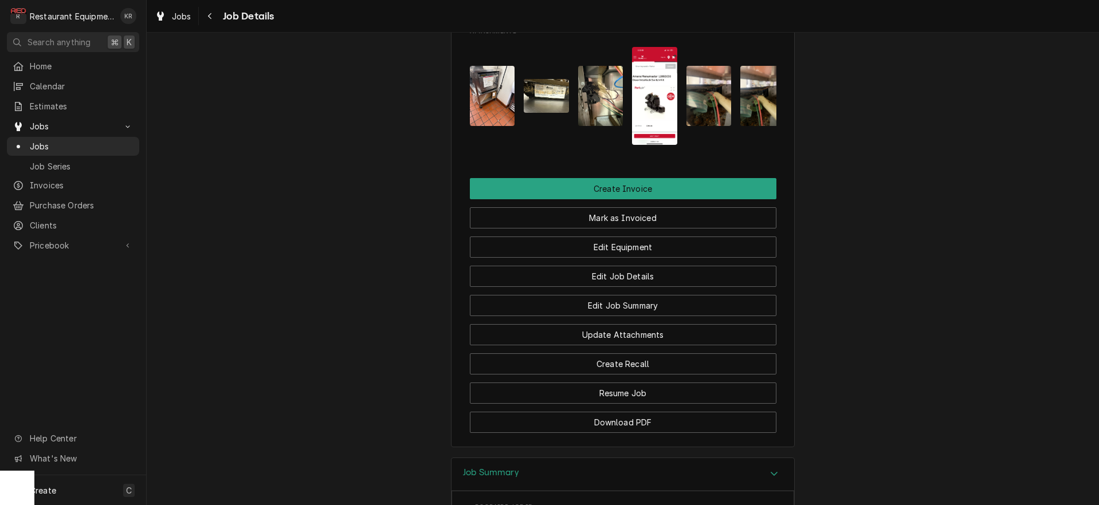
scroll to position [1161, 0]
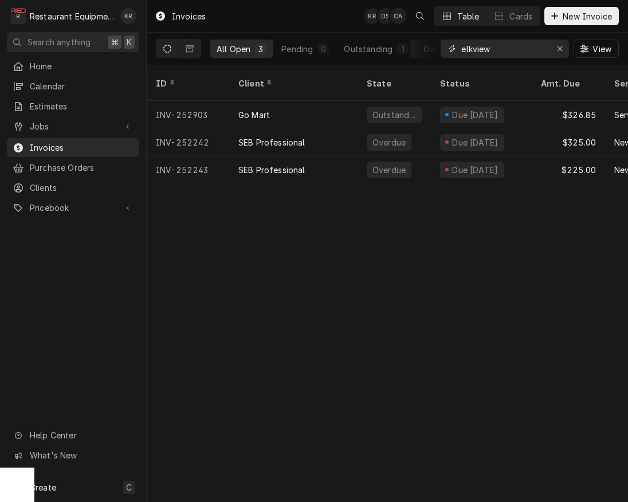
drag, startPoint x: 498, startPoint y: 49, endPoint x: 400, endPoint y: 46, distance: 98.0
click at [461, 46] on input "elkview" at bounding box center [504, 49] width 86 height 18
type input "lavalette"
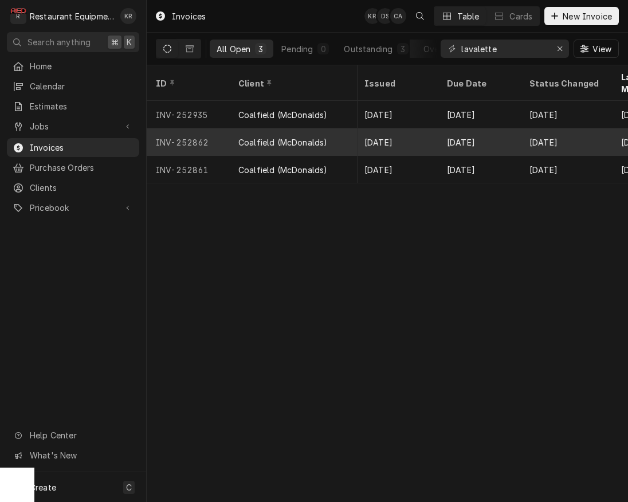
scroll to position [0, 912]
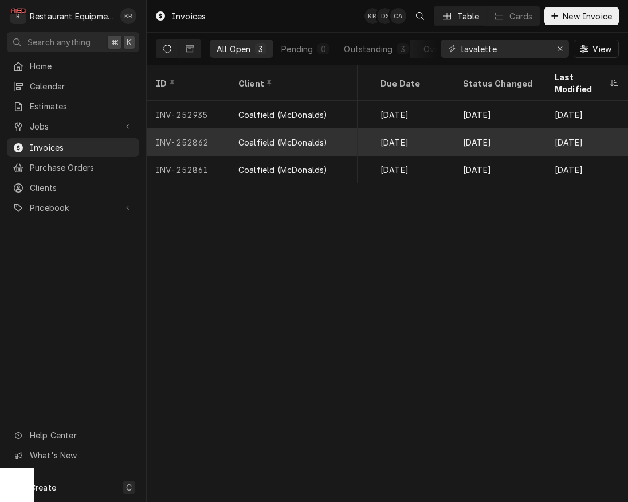
click at [477, 133] on div "[DATE]" at bounding box center [500, 142] width 92 height 28
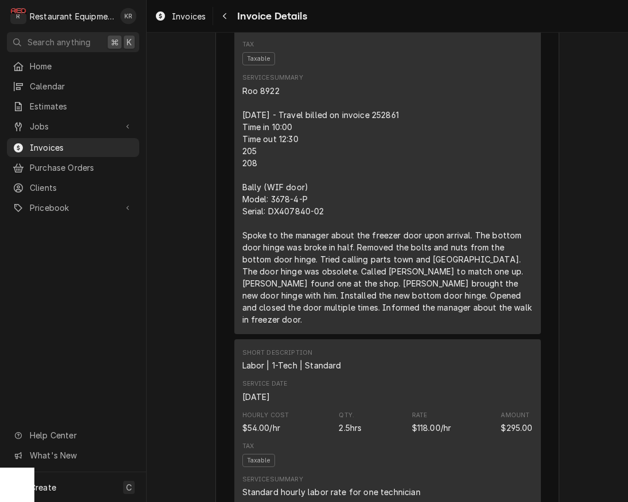
scroll to position [811, 0]
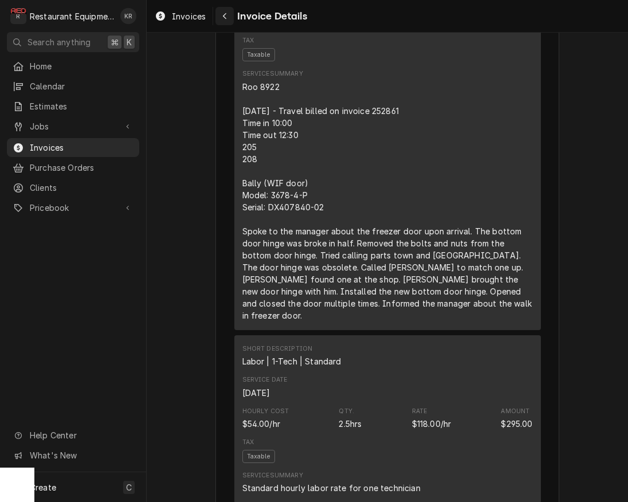
click at [230, 24] on button "Navigate back" at bounding box center [224, 16] width 18 height 18
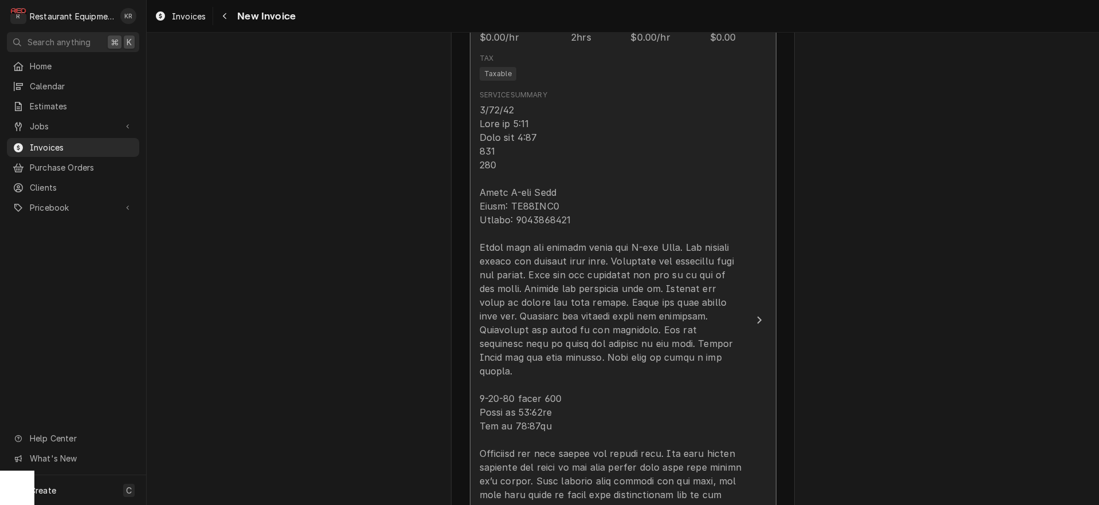
click at [561, 108] on div "Update Line Item" at bounding box center [611, 398] width 263 height 591
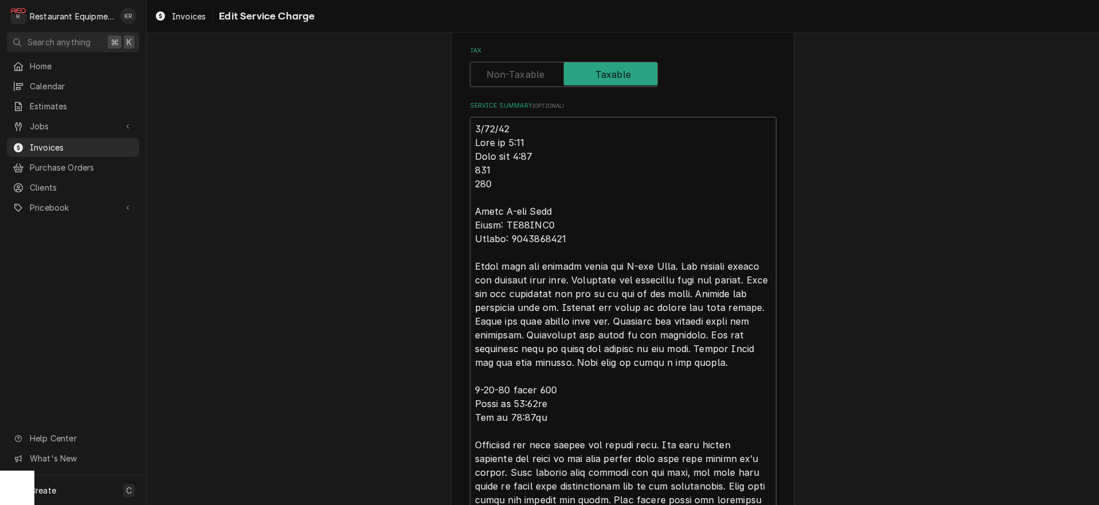
scroll to position [393, 0]
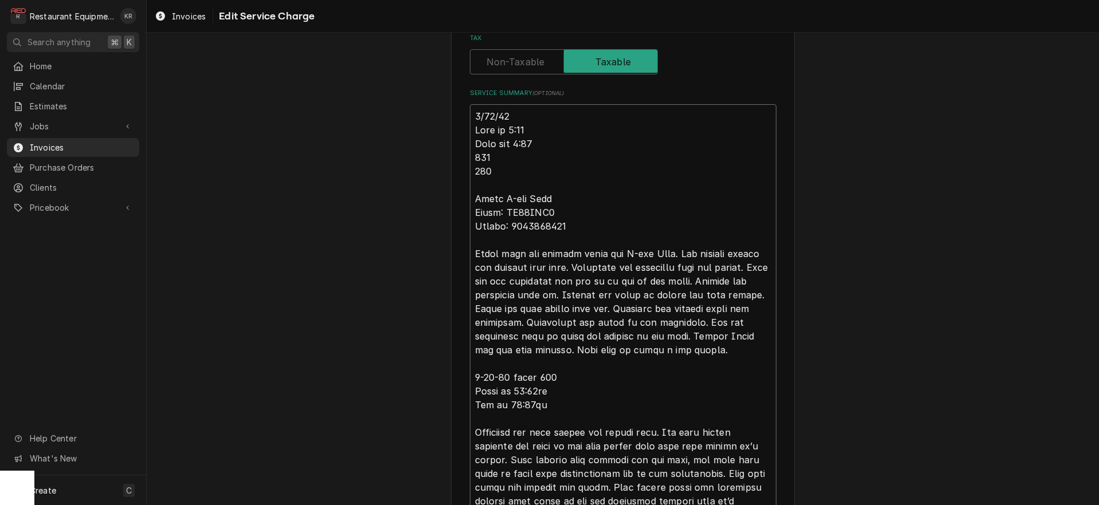
click at [544, 112] on textarea "Service Summary ( optional )" at bounding box center [623, 384] width 307 height 560
type textarea "x"
type textarea "9/18/25 T Time in 1:30 Time out 2:30 205 208 Amana Q-ing Oven Model: MC23MPW2 S…"
type textarea "x"
type textarea "9/18/25 Tr Time in 1:30 Time out 2:30 205 208 Amana Q-ing Oven Model: MC23MPW2 …"
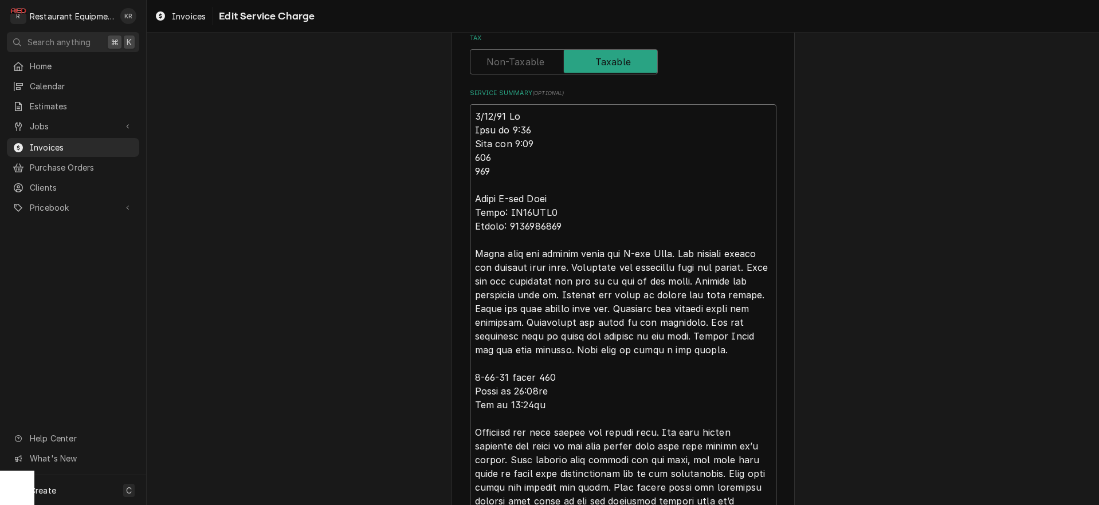
type textarea "x"
type textarea "9/18/25 Tra Time in 1:30 Time out 2:30 205 208 Amana Q-ing Oven Model: MC23MPW2…"
type textarea "x"
type textarea "9/18/25 Trav Time in 1:30 Time out 2:30 205 208 Amana Q-ing Oven Model: MC23MPW…"
type textarea "x"
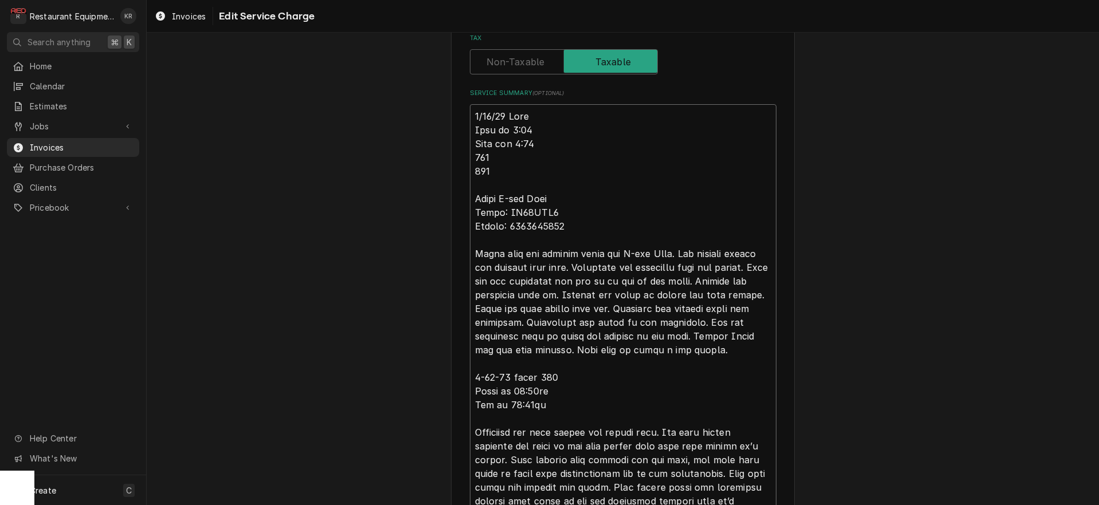
type textarea "9/18/25 Trave Time in 1:30 Time out 2:30 205 208 Amana Q-ing Oven Model: MC23MP…"
type textarea "x"
type textarea "9/18/25 Travel Time in 1:30 Time out 2:30 205 208 Amana Q-ing Oven Model: MC23M…"
type textarea "x"
type textarea "9/18/25 Travel Time in 1:30 Time out 2:30 205 208 Amana Q-ing Oven Model: MC23M…"
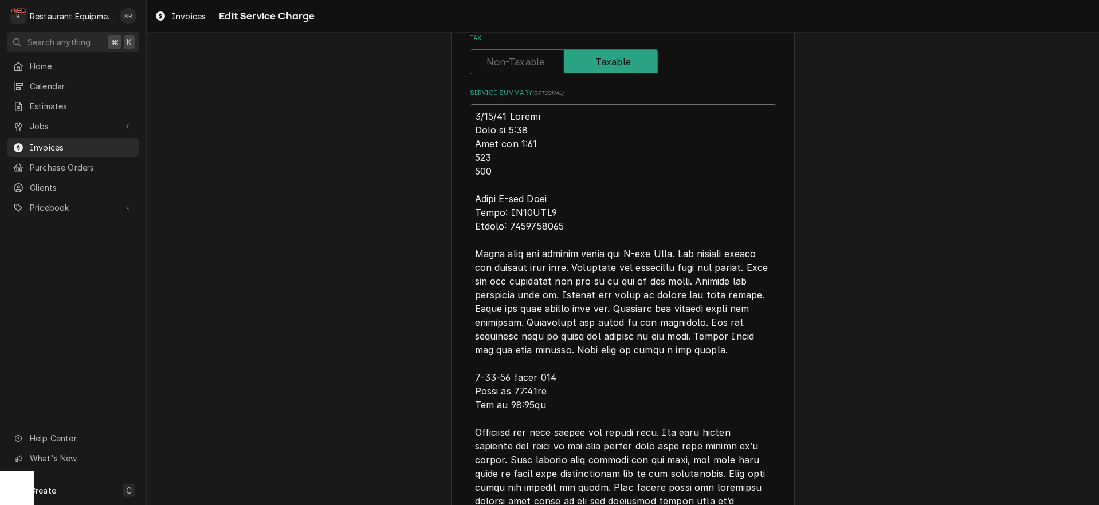
type textarea "x"
type textarea "9/18/25 Travel b Time in 1:30 Time out 2:30 205 208 Amana Q-ing Oven Model: MC2…"
type textarea "x"
type textarea "9/18/25 Travel bi Time in 1:30 Time out 2:30 205 208 Amana Q-ing Oven Model: MC…"
type textarea "x"
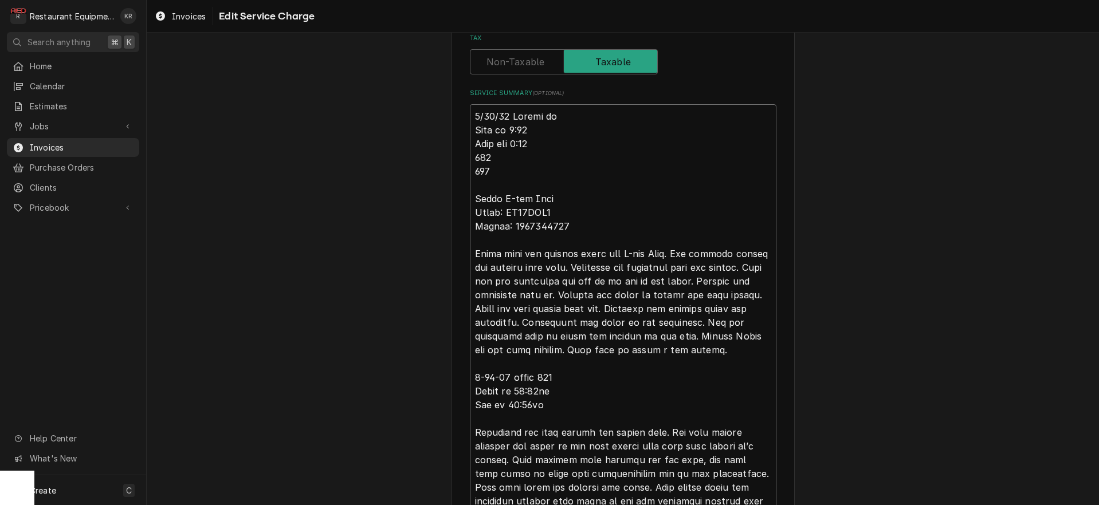
type textarea "9/18/25 Travel bil Time in 1:30 Time out 2:30 205 208 Amana Q-ing Oven Model: M…"
type textarea "x"
type textarea "9/18/25 Travel bille Time in 1:30 Time out 2:30 205 208 Amana Q-ing Oven Model:…"
type textarea "x"
type textarea "9/18/25 Travel billed Time in 1:30 Time out 2:30 205 208 Amana Q-ing Oven Model…"
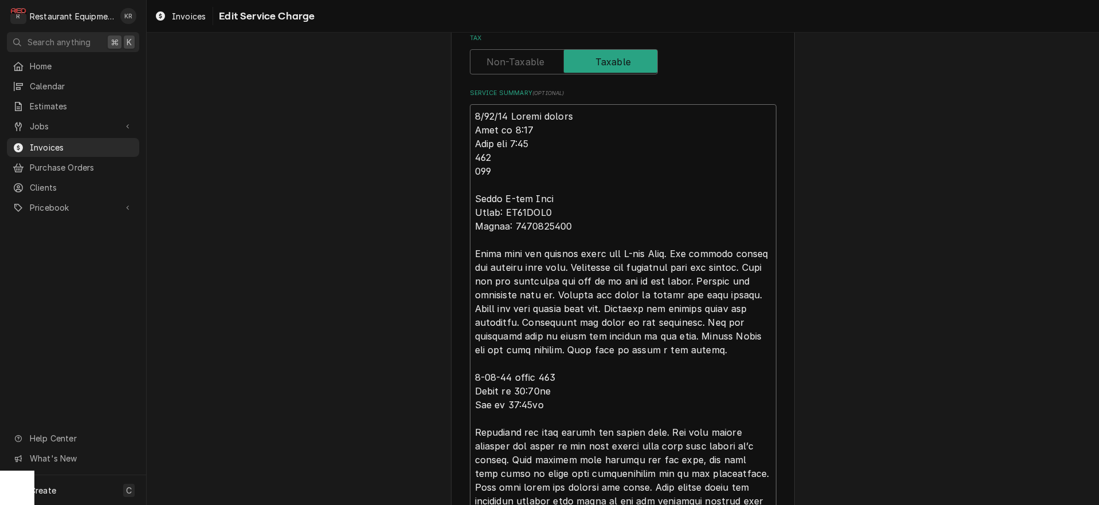
type textarea "x"
type textarea "9/18/25 Travel billed Time in 1:30 Time out 2:30 205 208 Amana Q-ing Oven Model…"
type textarea "x"
type textarea "9/18/25 Travel billed o Time in 1:30 Time out 2:30 205 208 Amana Q-ing Oven Mod…"
type textarea "x"
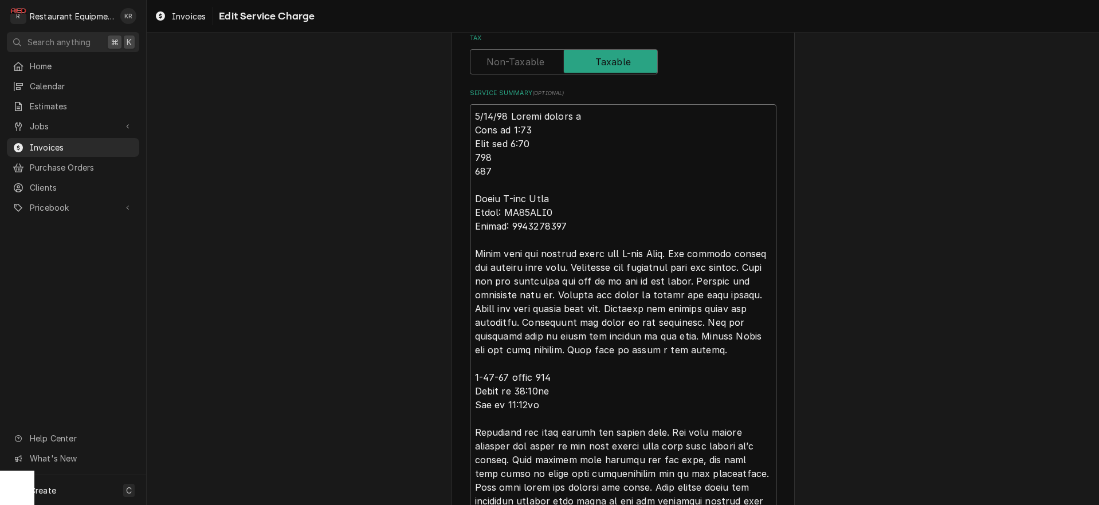
type textarea "9/18/25 Travel billed on Time in 1:30 Time out 2:30 205 208 Amana Q-ing Oven Mo…"
type textarea "x"
type textarea "9/18/25 Travel billed on Time in 1:30 Time out 2:30 205 208 Amana Q-ing Oven Mo…"
type textarea "x"
type textarea "9/18/25 Travel billed on I Time in 1:30 Time out 2:30 205 208 Amana Q-ing Oven …"
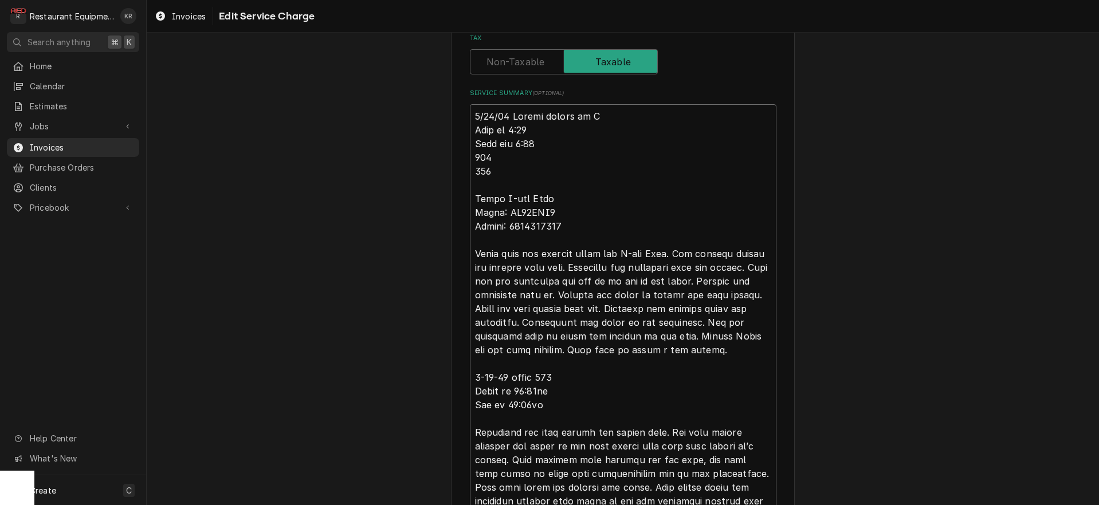
type textarea "x"
type textarea "9/18/25 Travel billed on Iv Time in 1:30 Time out 2:30 205 208 Amana Q-ing Oven…"
type textarea "x"
type textarea "9/18/25 Travel billed on Ivn Time in 1:30 Time out 2:30 205 208 Amana Q-ing Ove…"
type textarea "x"
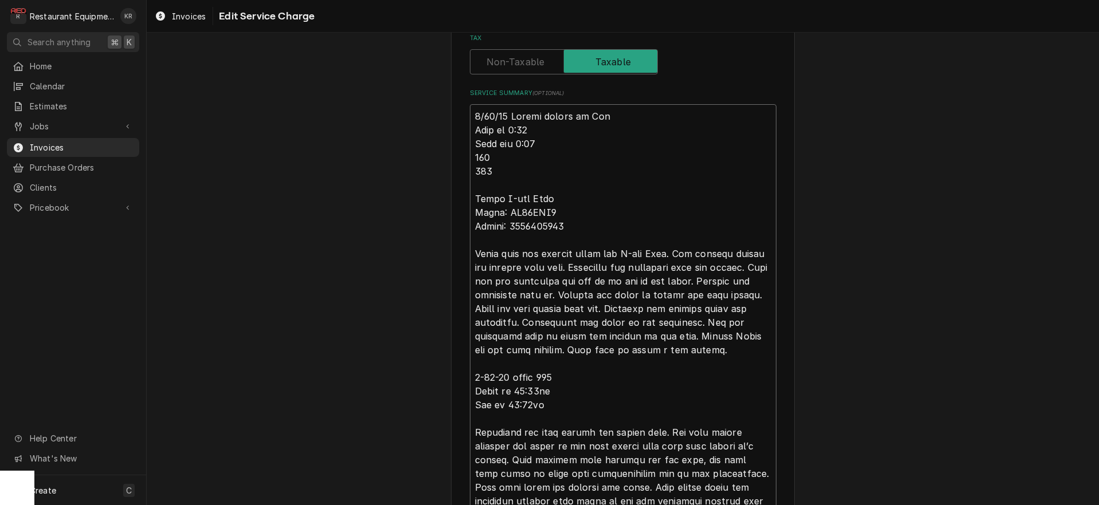
type textarea "9/18/25 Travel billed on Ivno Time in 1:30 Time out 2:30 205 208 Amana Q-ing Ov…"
type textarea "x"
type textarea "9/18/25 Travel billed on Ivnoi Time in 1:30 Time out 2:30 205 208 Amana Q-ing O…"
type textarea "x"
type textarea "9/18/25 Travel billed on Ivnoic Time in 1:30 Time out 2:30 205 208 Amana Q-ing …"
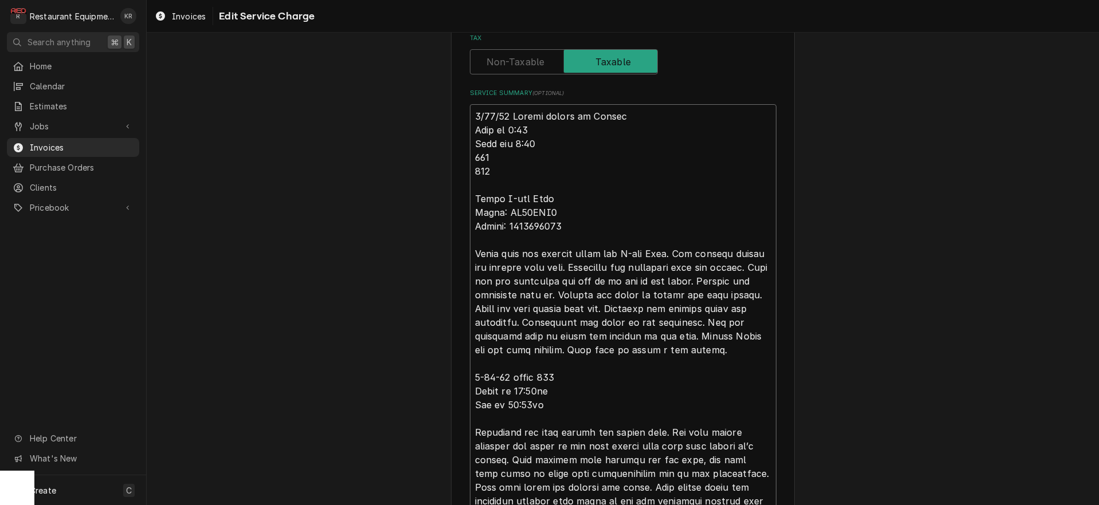
type textarea "x"
type textarea "9/18/25 Travel billed on Ivnoice Time in 1:30 Time out 2:30 205 208 Amana Q-ing…"
type textarea "x"
type textarea "9/18/25 Travel billed on Ivnoic Time in 1:30 Time out 2:30 205 208 Amana Q-ing …"
type textarea "x"
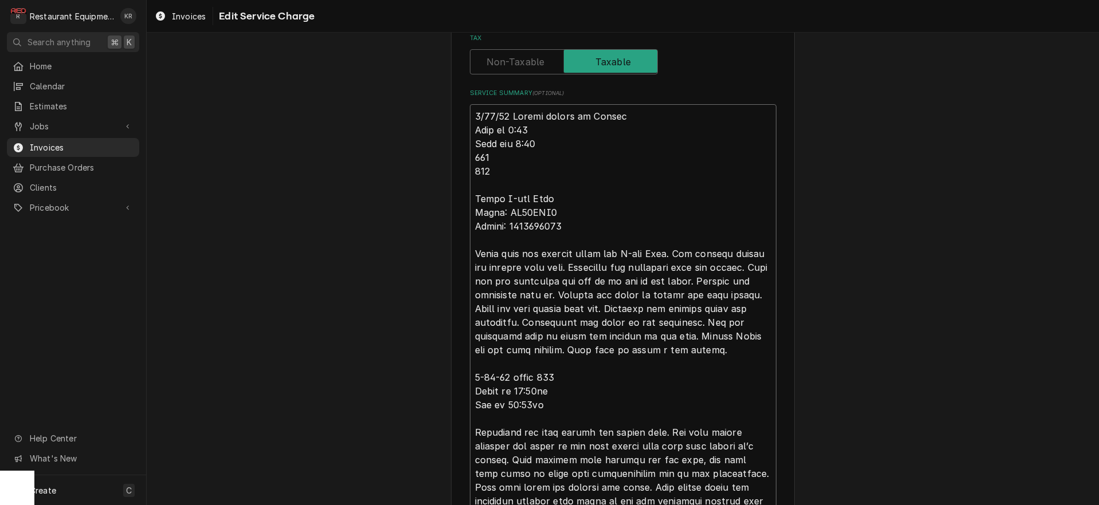
type textarea "9/18/25 Travel billed on Ivnoi Time in 1:30 Time out 2:30 205 208 Amana Q-ing O…"
type textarea "x"
type textarea "9/18/25 Travel billed on Ivno Time in 1:30 Time out 2:30 205 208 Amana Q-ing Ov…"
type textarea "x"
type textarea "9/18/25 Travel billed on Ivn Time in 1:30 Time out 2:30 205 208 Amana Q-ing Ove…"
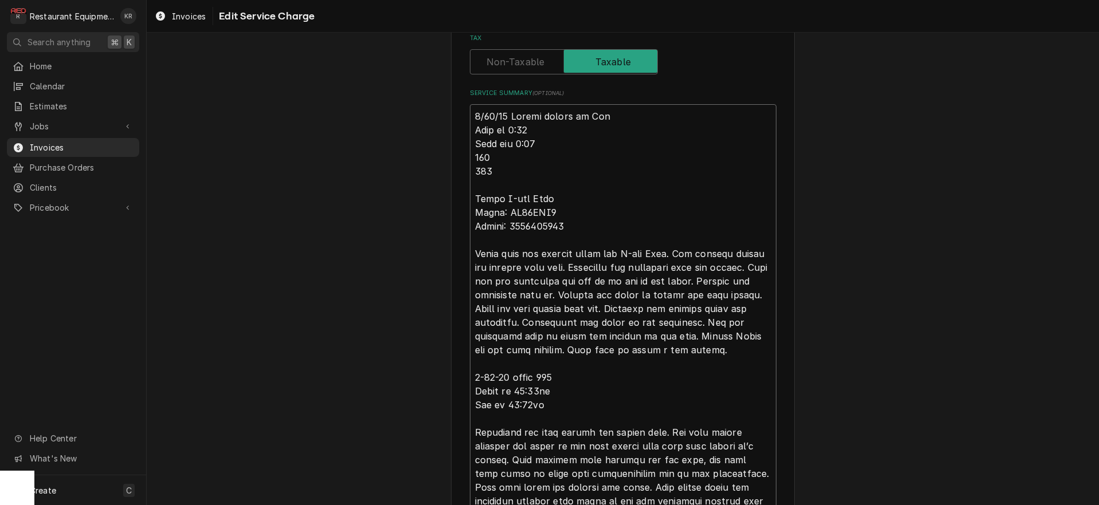
type textarea "x"
type textarea "9/18/25 Travel billed on Iv Time in 1:30 Time out 2:30 205 208 Amana Q-ing Oven…"
type textarea "x"
type textarea "9/18/25 Travel billed on I Time in 1:30 Time out 2:30 205 208 Amana Q-ing Oven …"
type textarea "x"
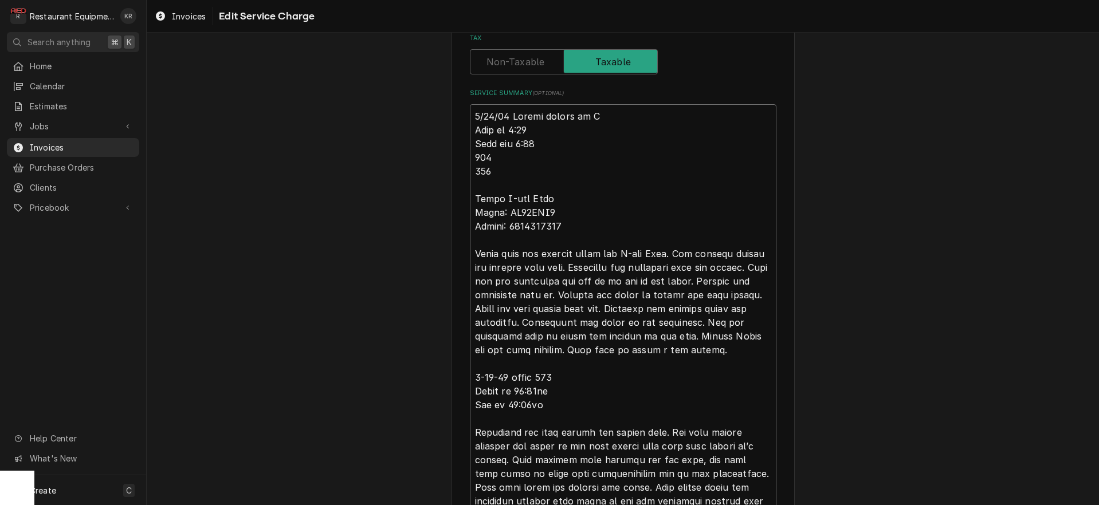
type textarea "9/18/25 Travel billed on In Time in 1:30 Time out 2:30 205 208 Amana Q-ing Oven…"
type textarea "x"
type textarea "9/18/25 Travel billed on Inc Time in 1:30 Time out 2:30 205 208 Amana Q-ing Ove…"
type textarea "x"
type textarea "9/18/25 Travel billed on Inco Time in 1:30 Time out 2:30 205 208 Amana Q-ing Ov…"
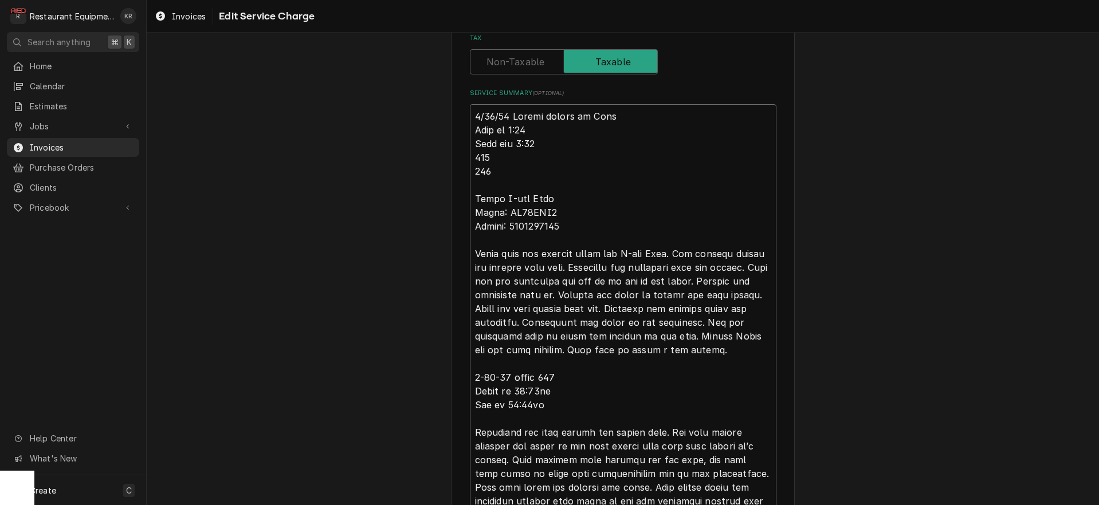
type textarea "x"
type textarea "9/18/25 Travel billed on Inc Time in 1:30 Time out 2:30 205 208 Amana Q-ing Ove…"
type textarea "x"
type textarea "9/18/25 Travel billed on Inv Time in 1:30 Time out 2:30 205 208 Amana Q-ing Ove…"
type textarea "x"
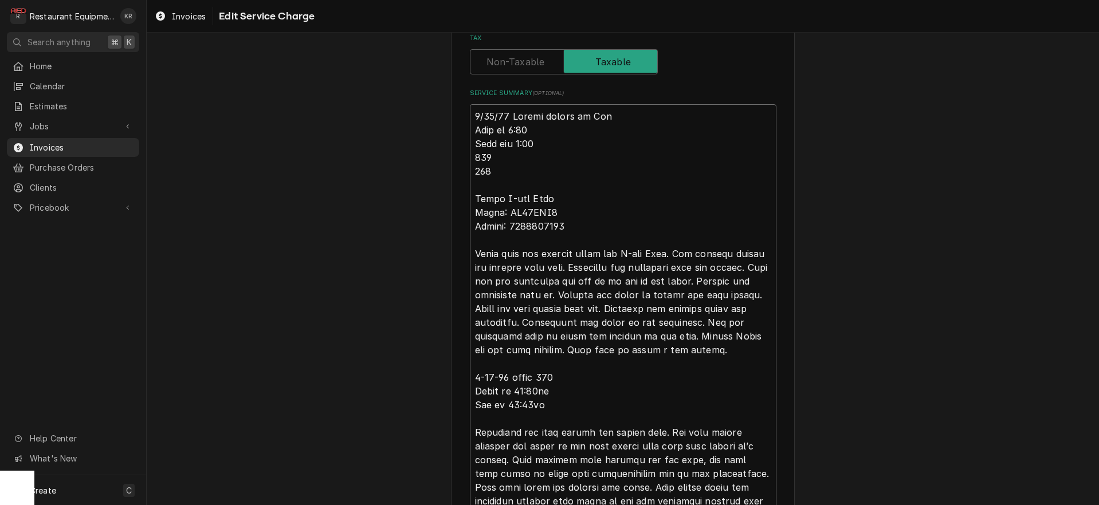
type textarea "9/18/25 Travel billed on Invo Time in 1:30 Time out 2:30 205 208 Amana Q-ing Ov…"
type textarea "x"
type textarea "9/18/25 Travel billed on Invoi Time in 1:30 Time out 2:30 205 208 Amana Q-ing O…"
type textarea "x"
type textarea "9/18/25 Travel billed on Invoic Time in 1:30 Time out 2:30 205 208 Amana Q-ing …"
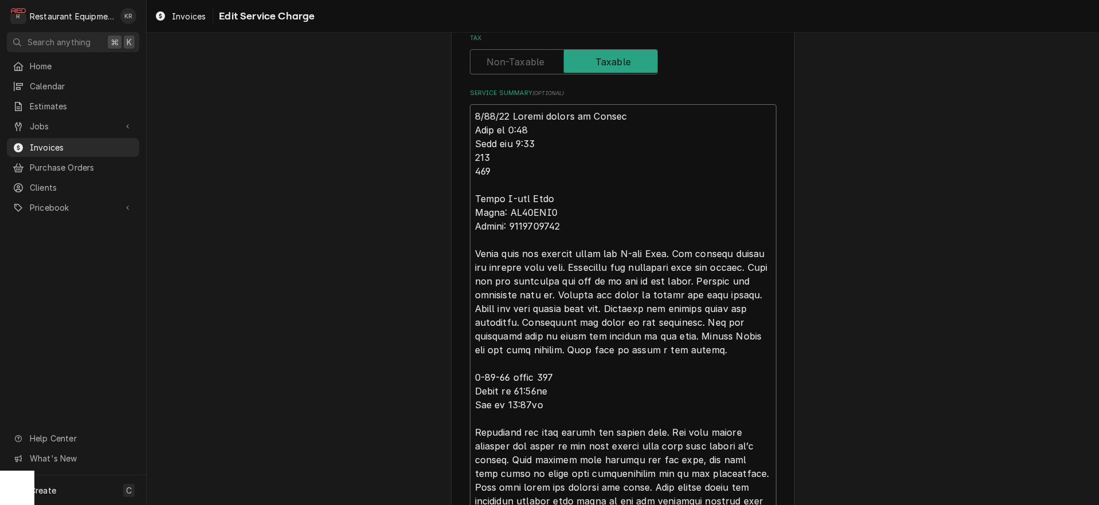
type textarea "x"
type textarea "9/18/25 Travel billed on Invoice Time in 1:30 Time out 2:30 205 208 Amana Q-ing…"
type textarea "x"
type textarea "9/18/25 Travel billed on Invoice Time in 1:30 Time out 2:30 205 208 Amana Q-ing…"
type textarea "x"
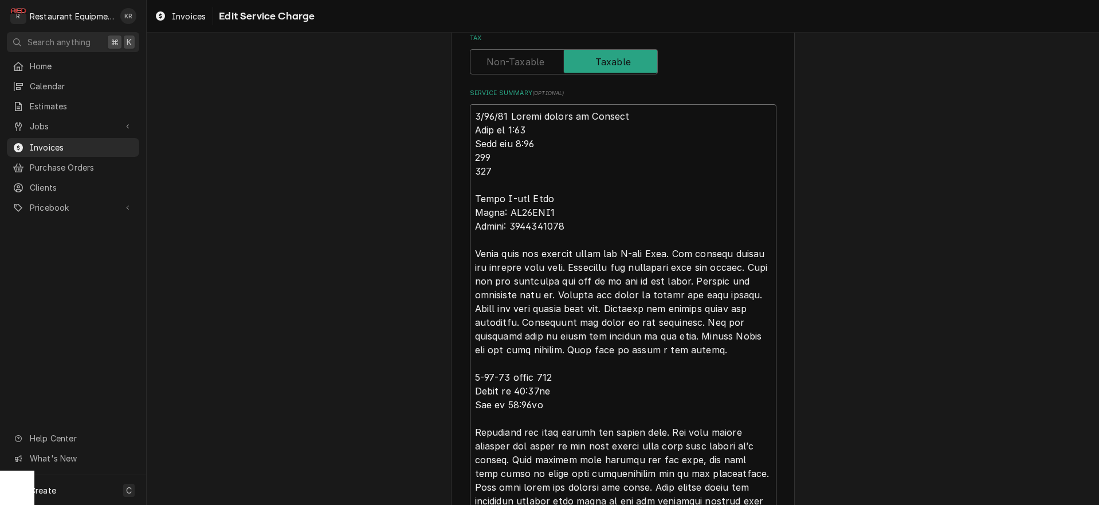
type textarea "9/18/25 Travel billed on Invoice 2 Time in 1:30 Time out 2:30 205 208 Amana Q-i…"
type textarea "x"
type textarea "9/18/25 Travel billed on Invoice 25 Time in 1:30 Time out 2:30 205 208 Amana Q-…"
type textarea "x"
type textarea "9/18/25 Travel billed on Invoice 252 Time in 1:30 Time out 2:30 205 208 Amana Q…"
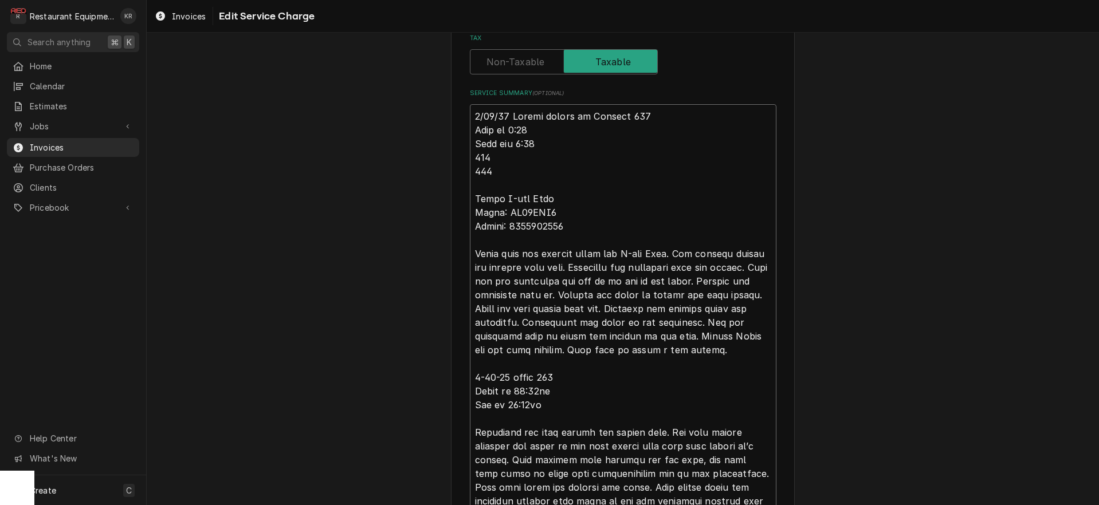
type textarea "x"
type textarea "9/18/25 Travel billed on Invoice 2528 Time in 1:30 Time out 2:30 205 208 Amana …"
type textarea "x"
type textarea "9/18/25 Travel billed on Invoice 25286 Time in 1:30 Time out 2:30 205 208 Amana…"
type textarea "x"
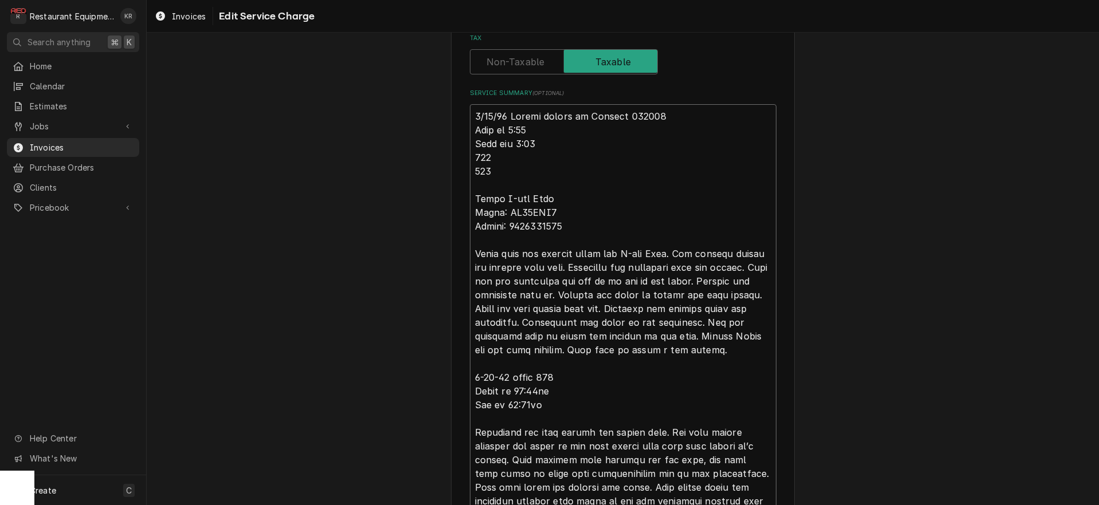
type textarea "9/18/25 Travel billed on Invoice 252861 Time in 1:30 Time out 2:30 205 208 Aman…"
click at [578, 393] on textarea "Service Summary ( optional )" at bounding box center [623, 384] width 307 height 560
type textarea "x"
type textarea "9/18/25 Travel billed on Invoice 252861 Time in 1:30 Time out 2:30 205 208 Aman…"
type textarea "x"
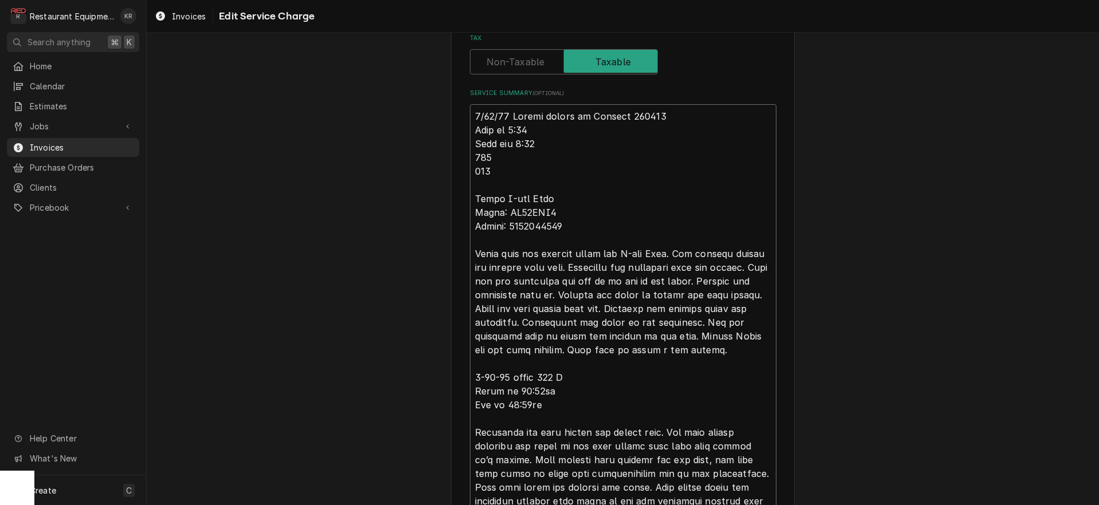
type textarea "9/18/25 Travel billed on Invoice 252861 Time in 1:30 Time out 2:30 205 208 Aman…"
type textarea "x"
type textarea "9/18/25 Travel billed on Invoice 252861 Time in 1:30 Time out 2:30 205 208 Aman…"
type textarea "x"
type textarea "9/18/25 Travel billed on Invoice 252861 Time in 1:30 Time out 2:30 205 208 Aman…"
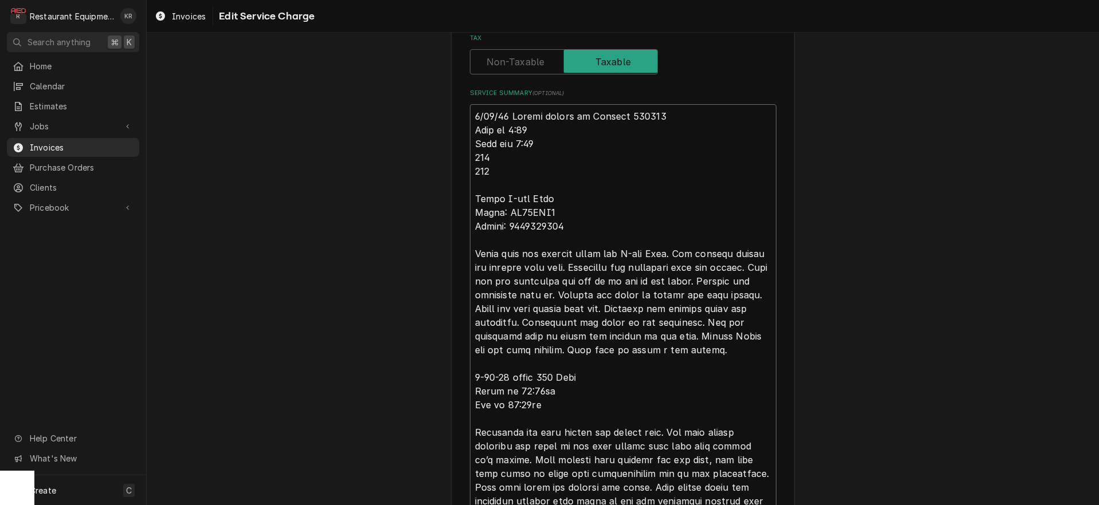
type textarea "x"
type textarea "9/18/25 Travel billed on Invoice 252861 Time in 1:30 Time out 2:30 205 208 Aman…"
type textarea "x"
type textarea "9/18/25 Travel billed on Invoice 252861 Time in 1:30 Time out 2:30 205 208 Aman…"
type textarea "x"
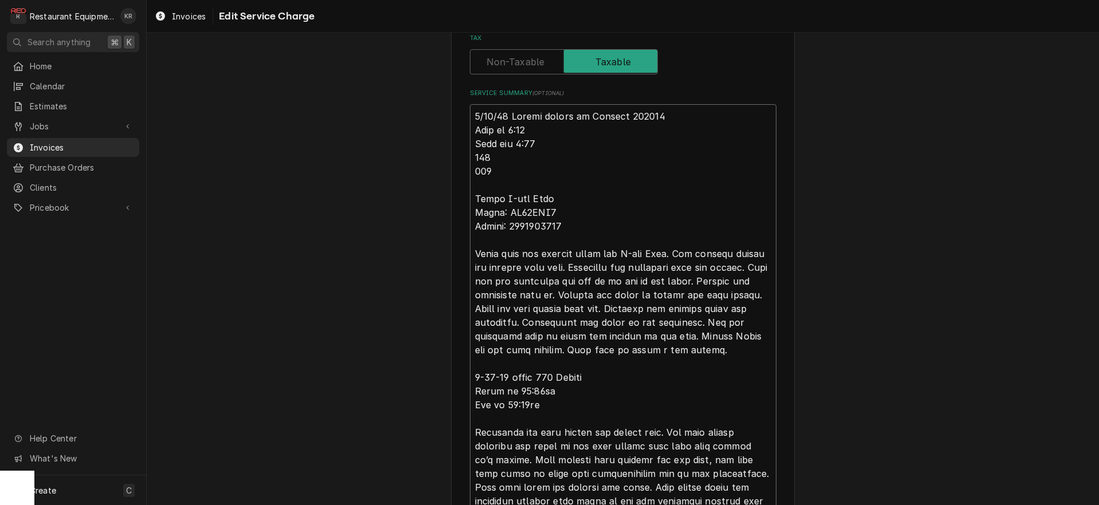
type textarea "9/18/25 Travel billed on Invoice 252861 Time in 1:30 Time out 2:30 205 208 Aman…"
type textarea "x"
type textarea "9/18/25 Travel billed on Invoice 252861 Time in 1:30 Time out 2:30 205 208 Aman…"
type textarea "x"
type textarea "9/18/25 Travel billed on Invoice 252861 Time in 1:30 Time out 2:30 205 208 Aman…"
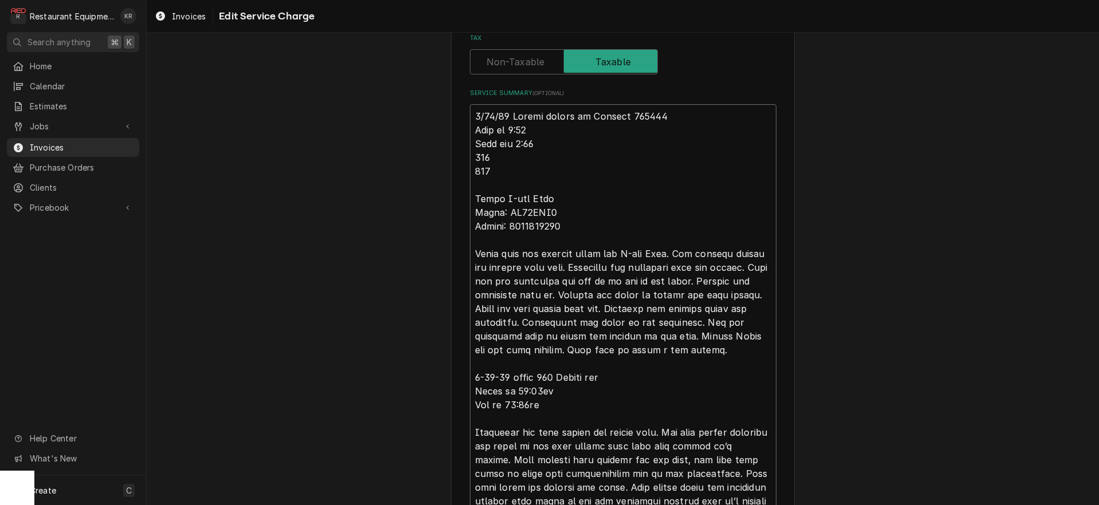
type textarea "x"
type textarea "9/18/25 Travel billed on Invoice 252861 Time in 1:30 Time out 2:30 205 208 Aman…"
type textarea "x"
type textarea "9/18/25 Travel billed on Invoice 252861 Time in 1:30 Time out 2:30 205 208 Aman…"
type textarea "x"
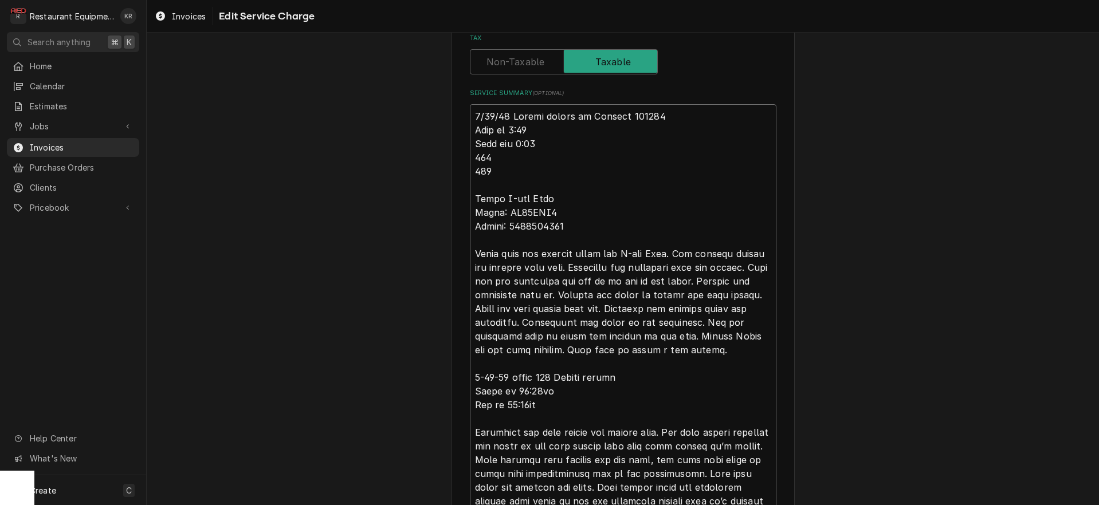
type textarea "9/18/25 Travel billed on Invoice 252861 Time in 1:30 Time out 2:30 205 208 Aman…"
type textarea "x"
type textarea "9/18/25 Travel billed on Invoice 252861 Time in 1:30 Time out 2:30 205 208 Aman…"
type textarea "x"
type textarea "9/18/25 Travel billed on Invoice 252861 Time in 1:30 Time out 2:30 205 208 Aman…"
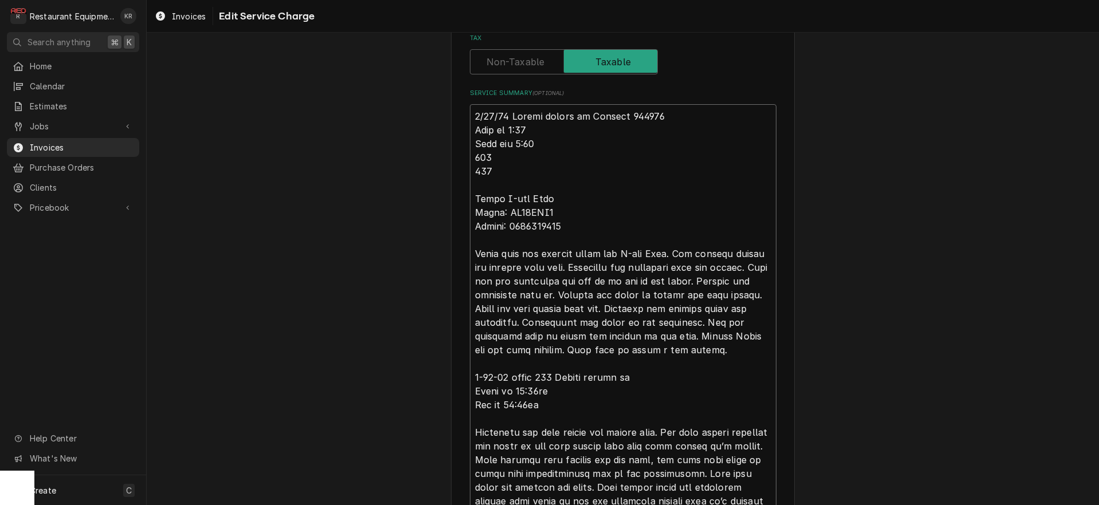
type textarea "x"
type textarea "9/18/25 Travel billed on Invoice 252861 Time in 1:30 Time out 2:30 205 208 Aman…"
type textarea "x"
type textarea "9/18/25 Travel billed on Invoice 252861 Time in 1:30 Time out 2:30 205 208 Aman…"
type textarea "x"
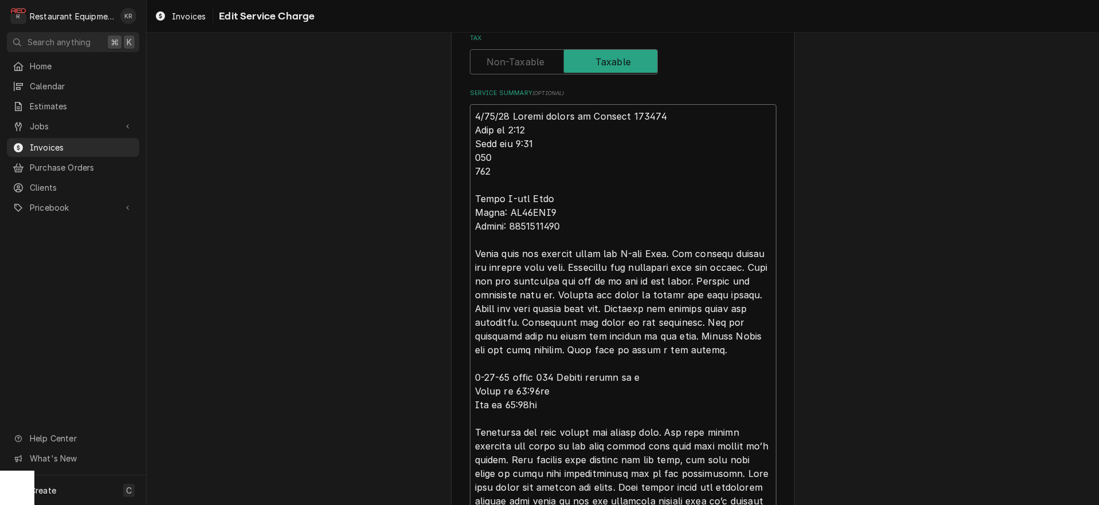
type textarea "9/18/25 Travel billed on Invoice 252861 Time in 1:30 Time out 2:30 205 208 Aman…"
type textarea "x"
type textarea "9/18/25 Travel billed on Invoice 252861 Time in 1:30 Time out 2:30 205 208 Aman…"
type textarea "x"
type textarea "9/18/25 Travel billed on Invoice 252861 Time in 1:30 Time out 2:30 205 208 Aman…"
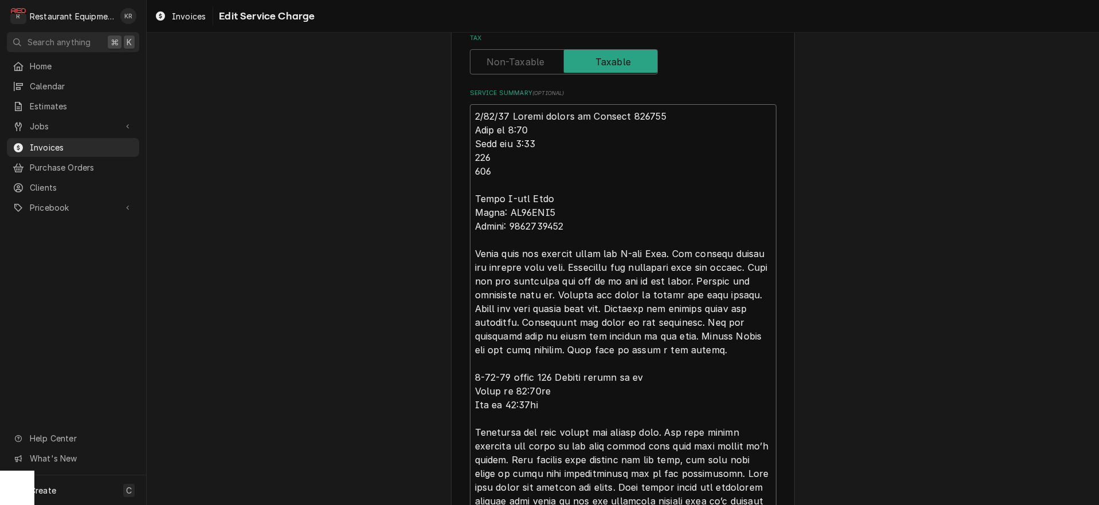
type textarea "x"
type textarea "9/18/25 Travel billed on Invoice 252861 Time in 1:30 Time out 2:30 205 208 Aman…"
type textarea "x"
type textarea "9/18/25 Travel billed on Invoice 252861 Time in 1:30 Time out 2:30 205 208 Aman…"
type textarea "x"
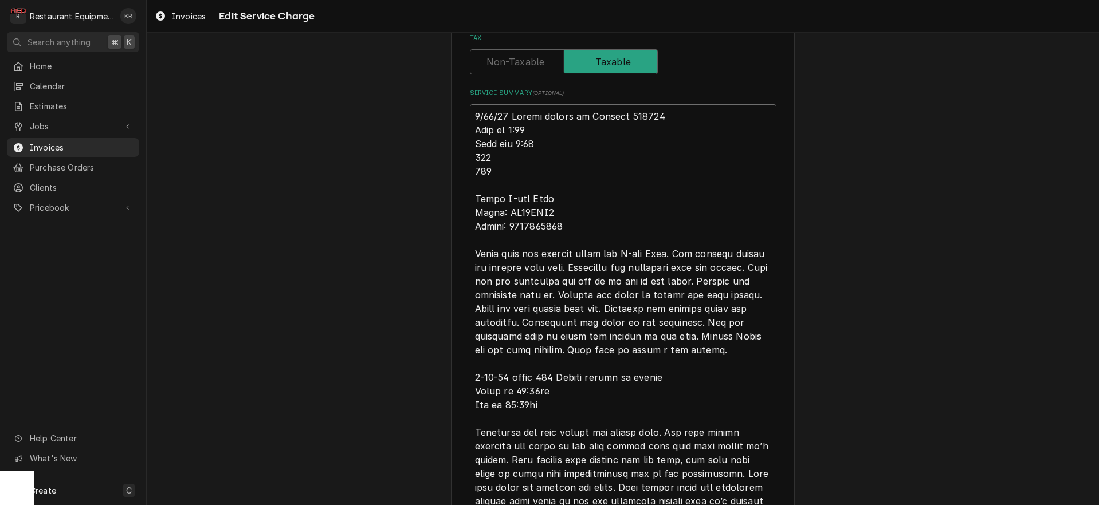
type textarea "9/18/25 Travel billed on Invoice 252861 Time in 1:30 Time out 2:30 205 208 Aman…"
type textarea "x"
type textarea "9/18/25 Travel billed on Invoice 252861 Time in 1:30 Time out 2:30 205 208 Aman…"
type textarea "x"
type textarea "9/18/25 Travel billed on Invoice 252861 Time in 1:30 Time out 2:30 205 208 Aman…"
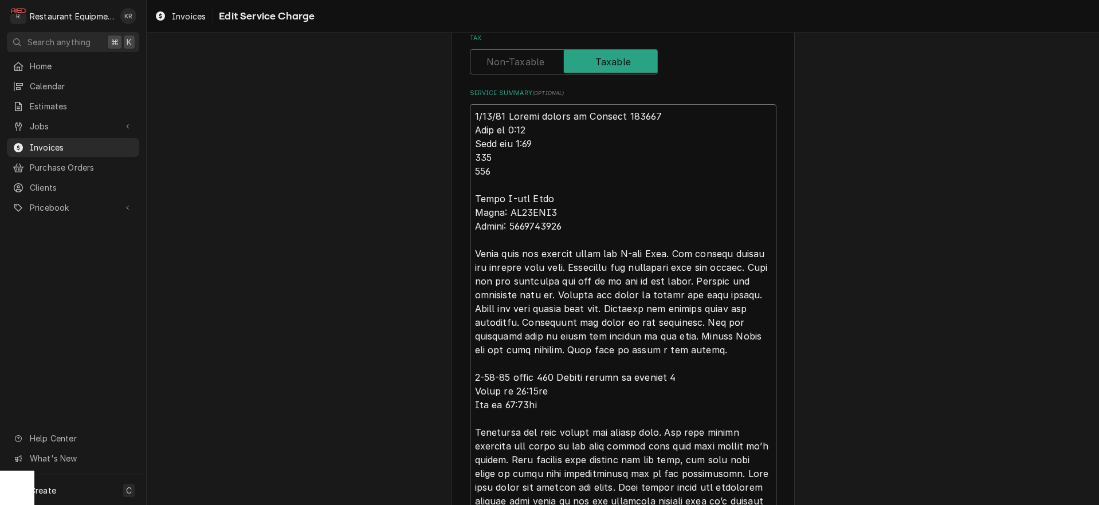
type textarea "x"
type textarea "9/18/25 Travel billed on Invoice 252861 Time in 1:30 Time out 2:30 205 208 Aman…"
type textarea "x"
type textarea "9/18/25 Travel billed on Invoice 252861 Time in 1:30 Time out 2:30 205 208 Aman…"
type textarea "x"
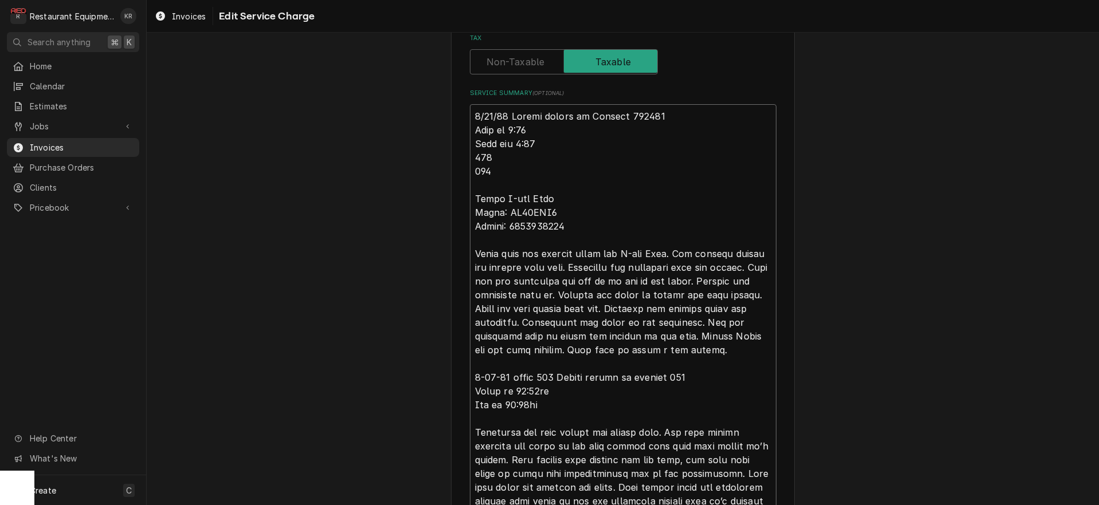
type textarea "9/18/25 Travel billed on Invoice 252861 Time in 1:30 Time out 2:30 205 208 Aman…"
type textarea "x"
type textarea "9/18/25 Travel billed on Invoice 252861 Time in 1:30 Time out 2:30 205 208 Aman…"
type textarea "x"
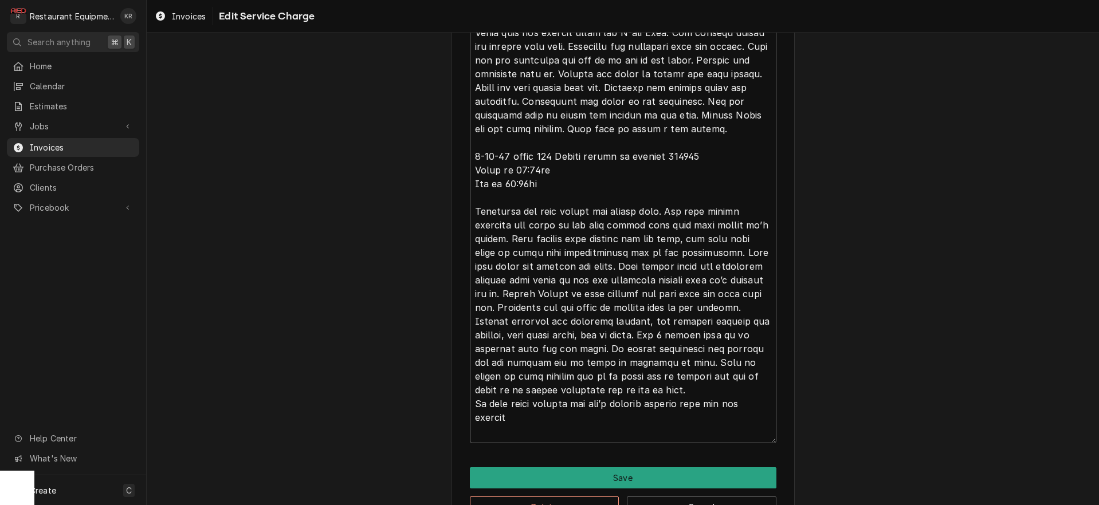
scroll to position [651, 0]
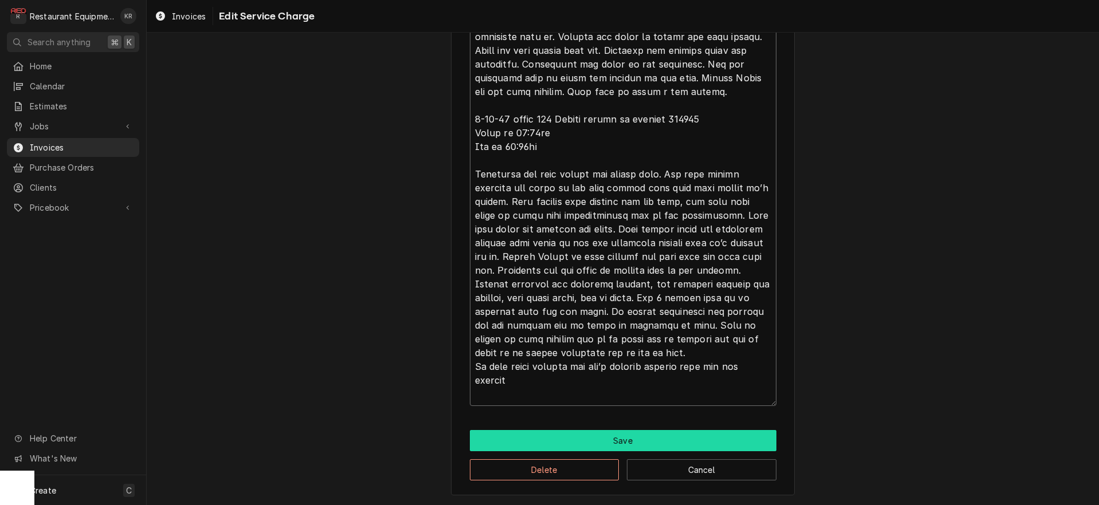
type textarea "9/18/25 Travel billed on Invoice 252861 Time in 1:30 Time out 2:30 205 208 Aman…"
click at [633, 441] on button "Save" at bounding box center [623, 440] width 307 height 21
type textarea "x"
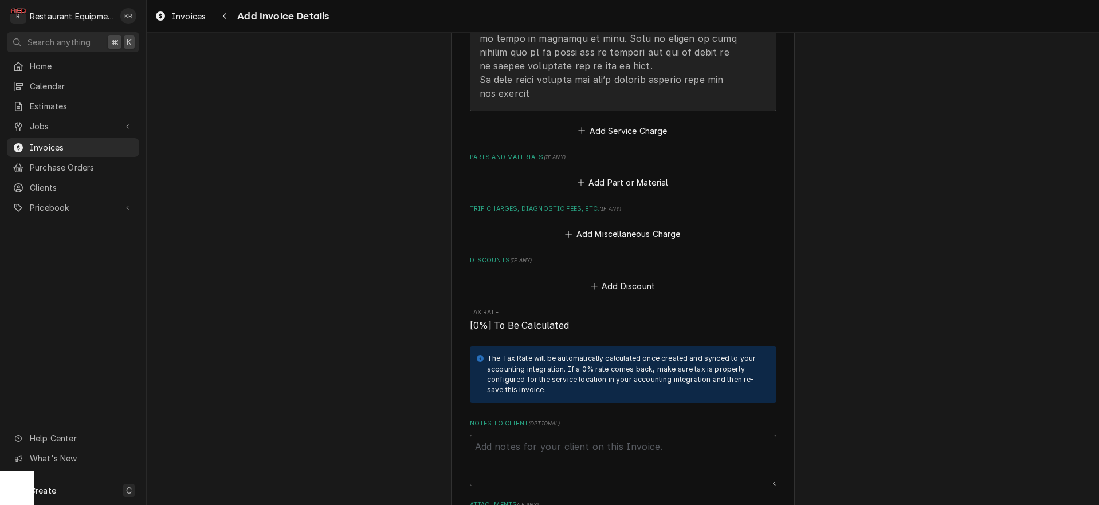
scroll to position [1743, 0]
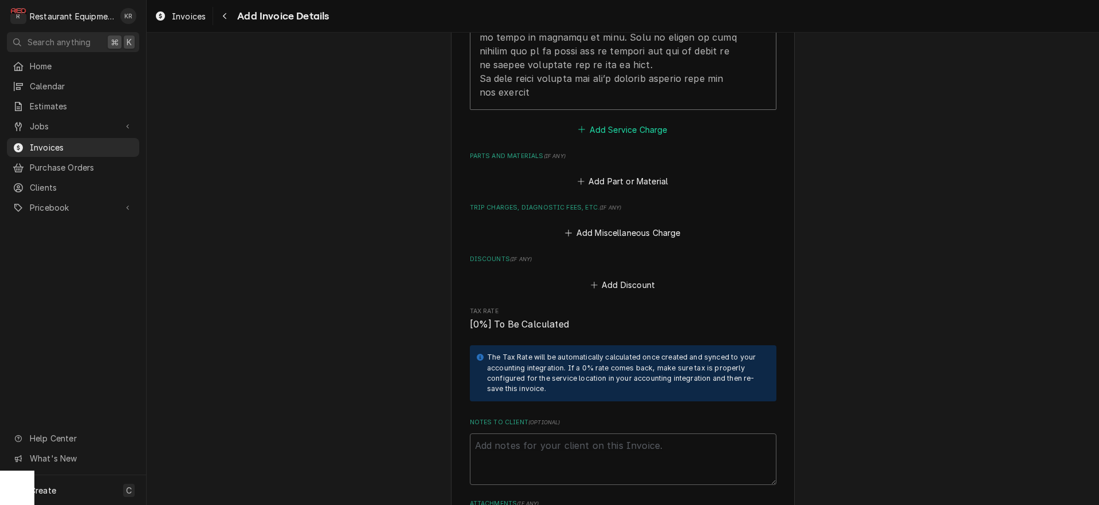
click at [626, 121] on button "Add Service Charge" at bounding box center [622, 129] width 93 height 16
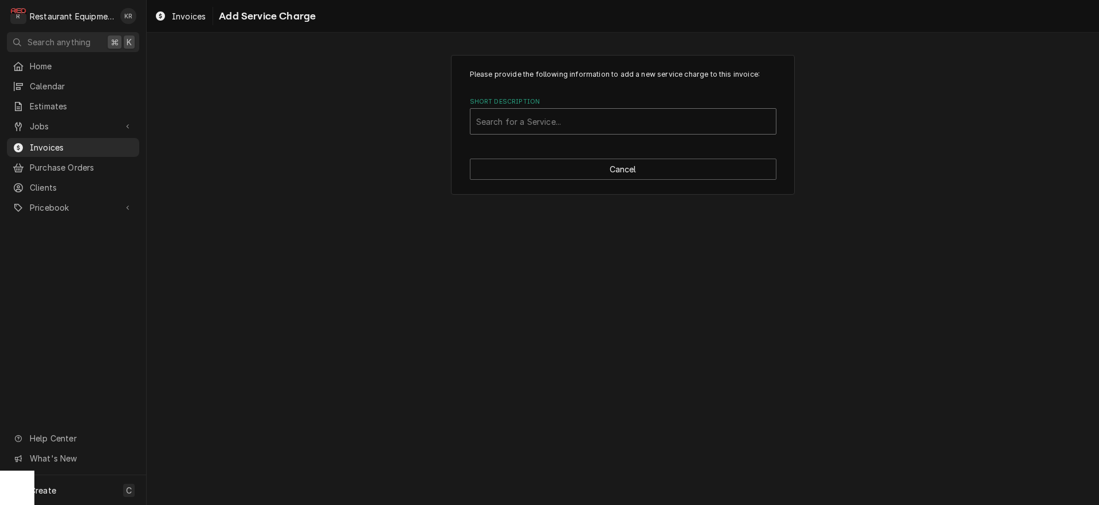
click at [531, 123] on div "Short Description" at bounding box center [623, 121] width 294 height 21
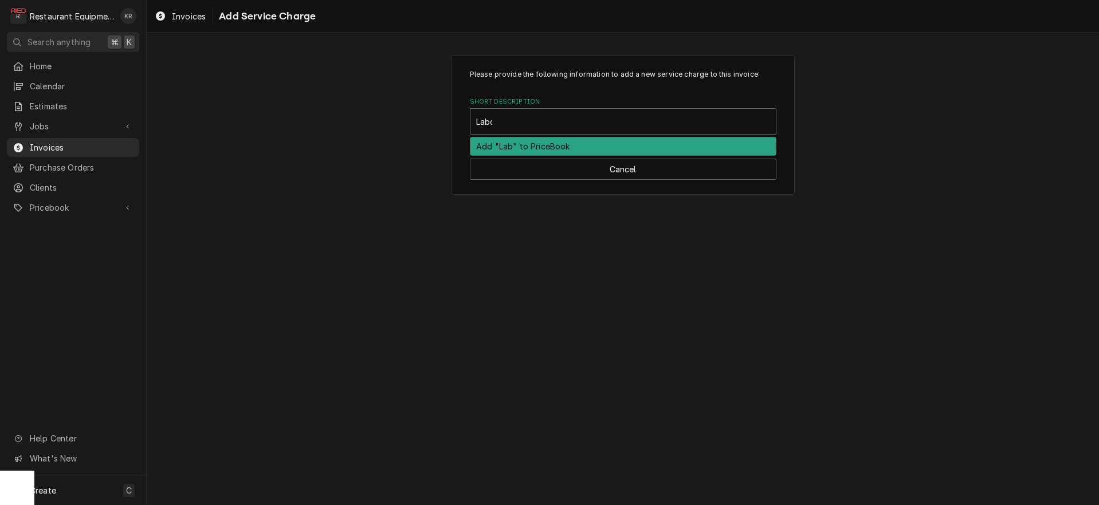
type input "Labor"
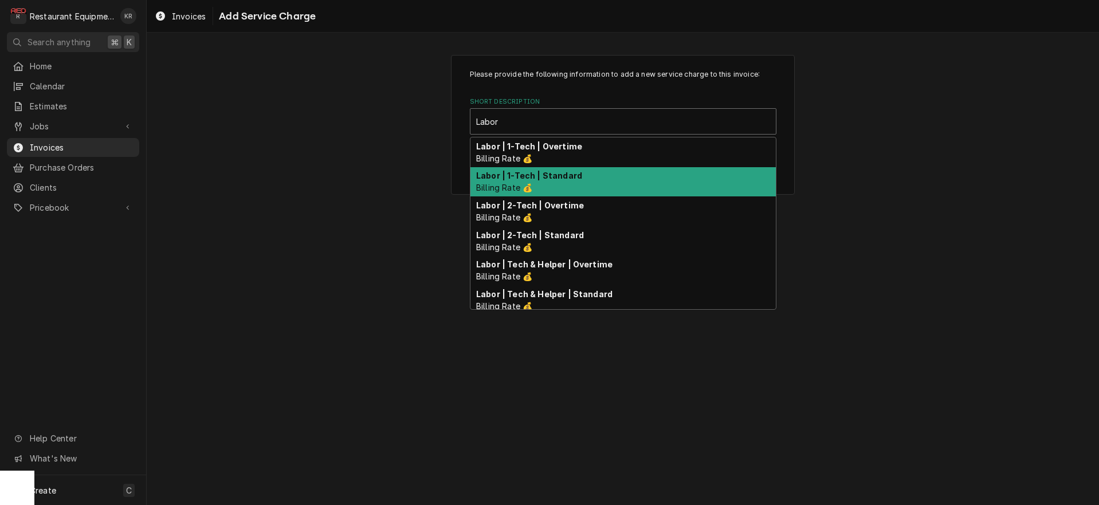
click at [525, 180] on strong "Labor | 1-Tech | Standard" at bounding box center [529, 176] width 106 height 10
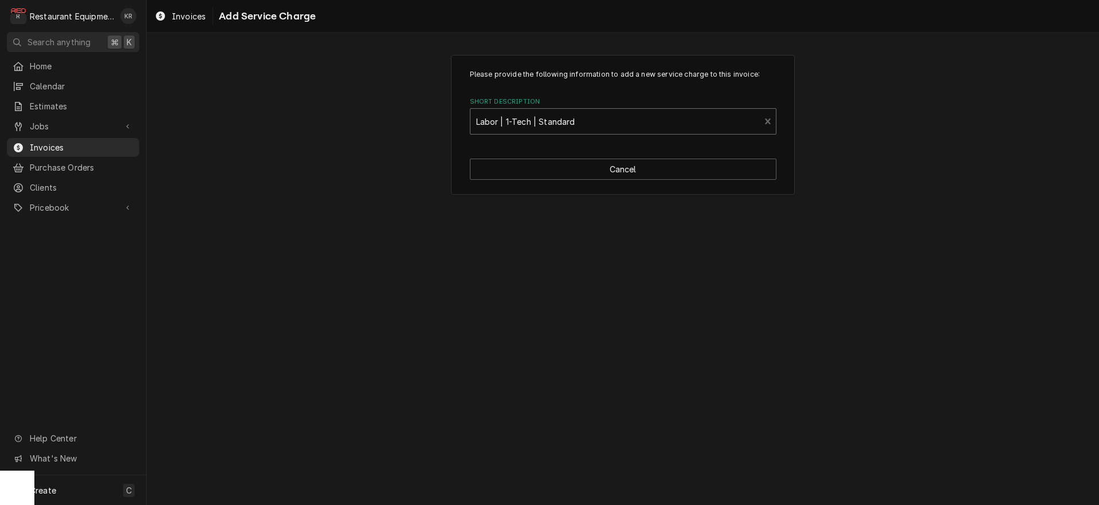
type textarea "x"
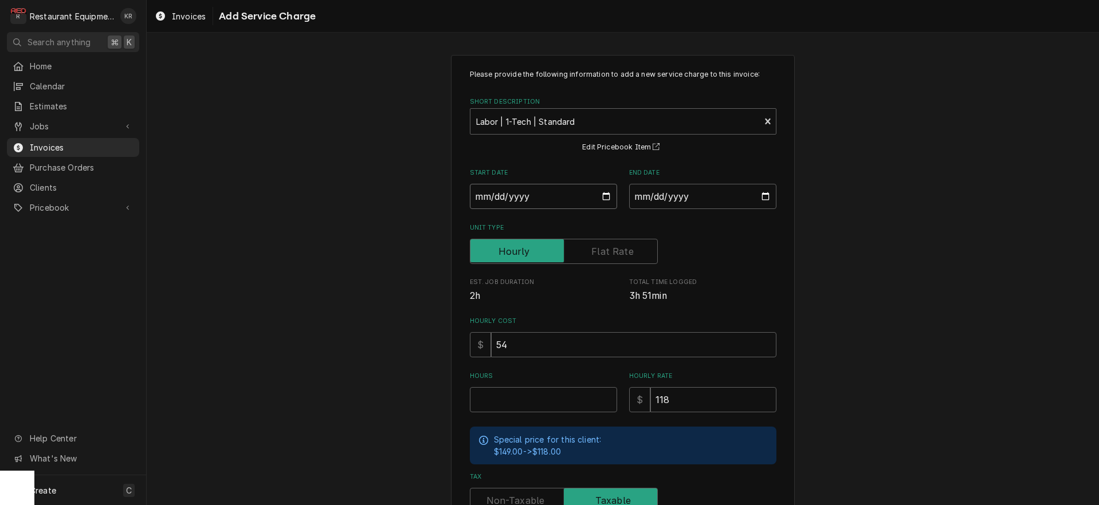
click at [607, 201] on input "Start Date" at bounding box center [543, 196] width 147 height 25
type input "2025-09-18"
type textarea "x"
click at [765, 195] on input "End Date" at bounding box center [702, 196] width 147 height 25
type input "2025-09-25"
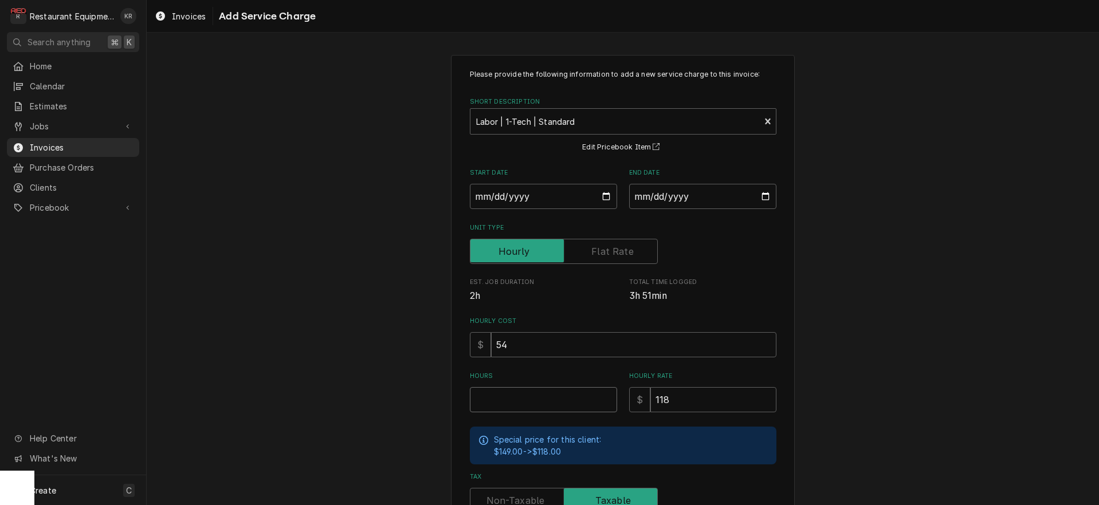
click at [496, 403] on input "Hours" at bounding box center [543, 399] width 147 height 25
click at [517, 401] on input "Hours" at bounding box center [543, 399] width 147 height 25
type textarea "x"
type input "2"
type textarea "x"
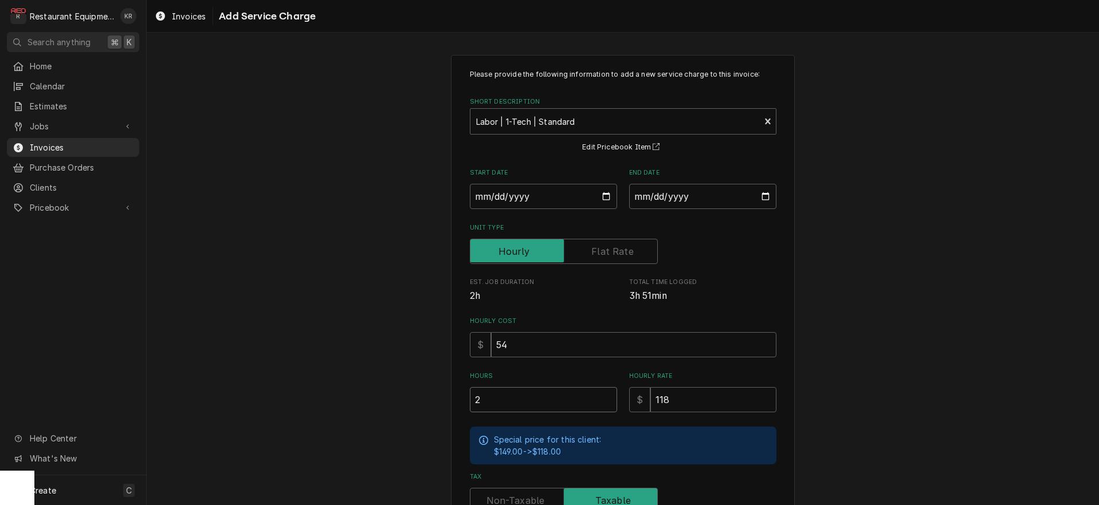
type input "2.7"
type textarea "x"
type input "2.75"
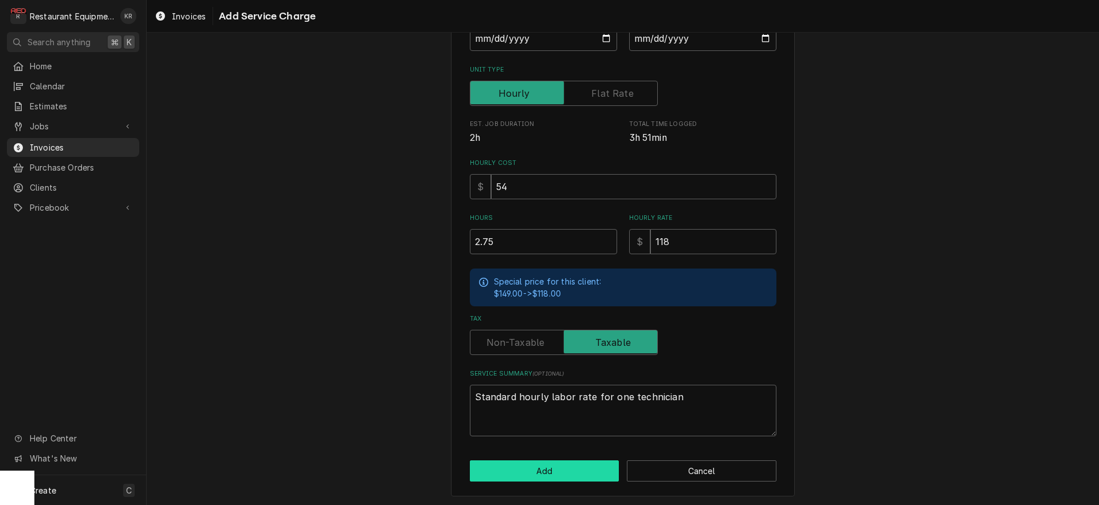
click at [541, 466] on button "Add" at bounding box center [545, 471] width 150 height 21
type textarea "x"
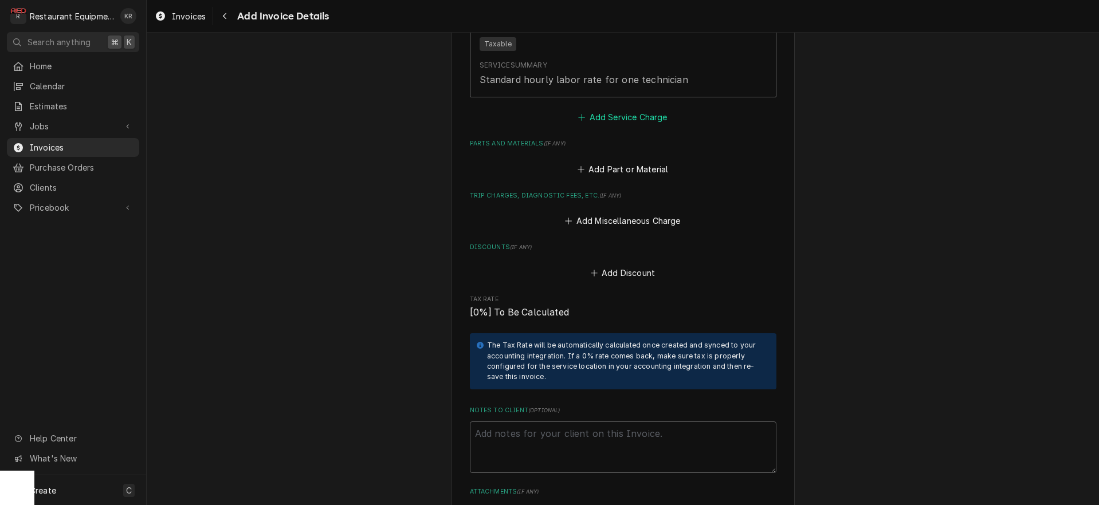
scroll to position [1942, 0]
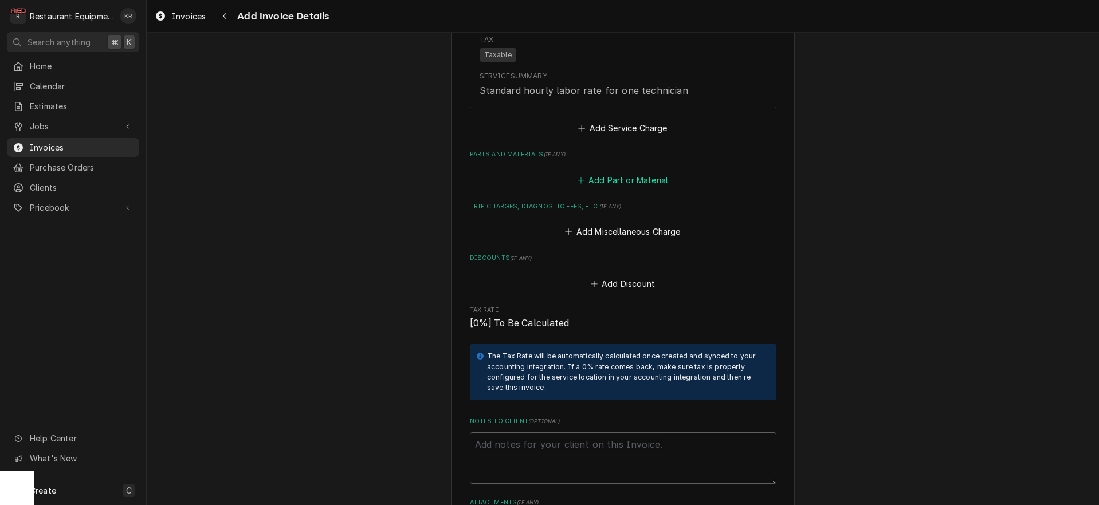
click at [628, 172] on button "Add Part or Material" at bounding box center [622, 180] width 95 height 16
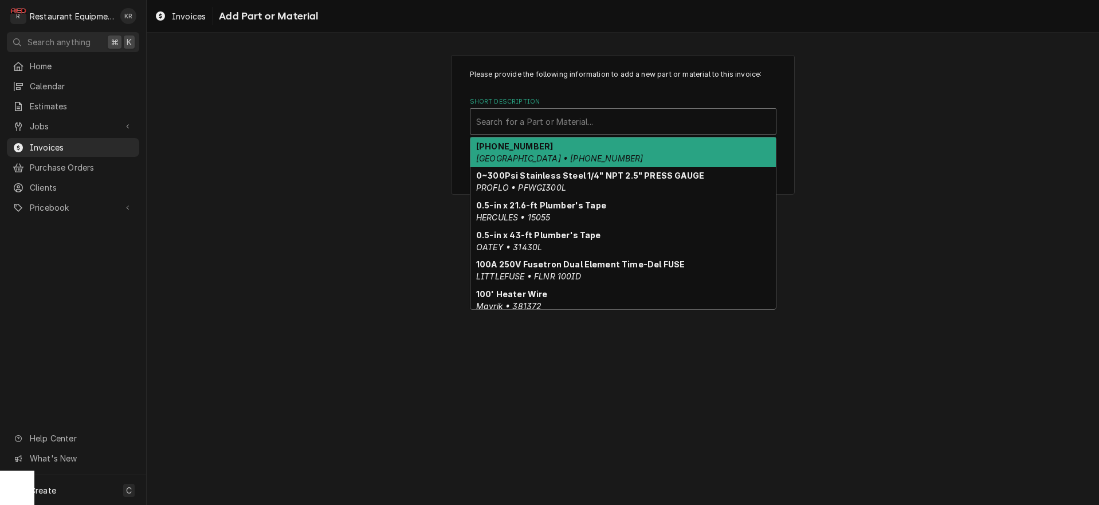
click at [561, 120] on div "Short Description" at bounding box center [623, 121] width 294 height 21
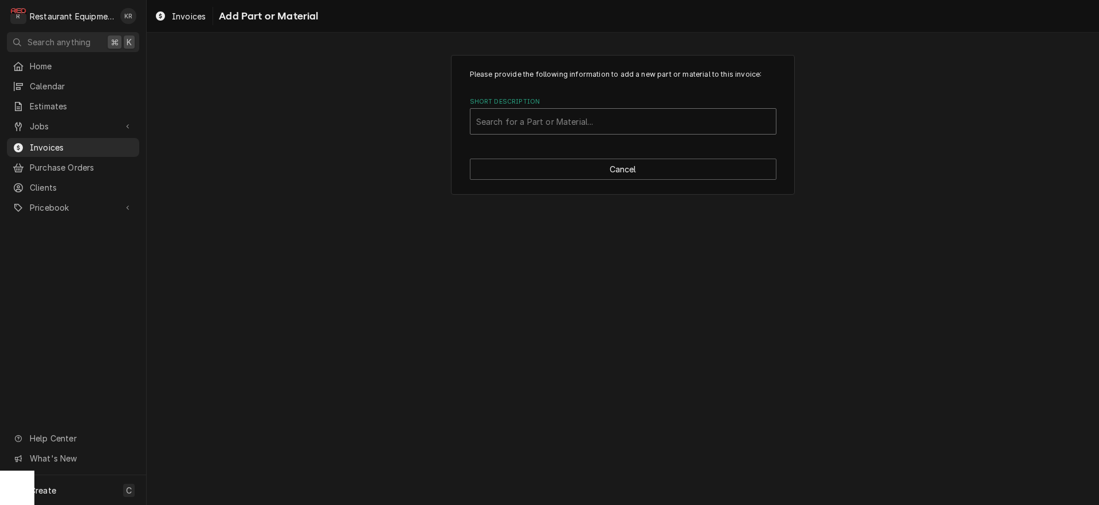
click at [505, 124] on div "Short Description" at bounding box center [623, 121] width 294 height 21
type input "12002636"
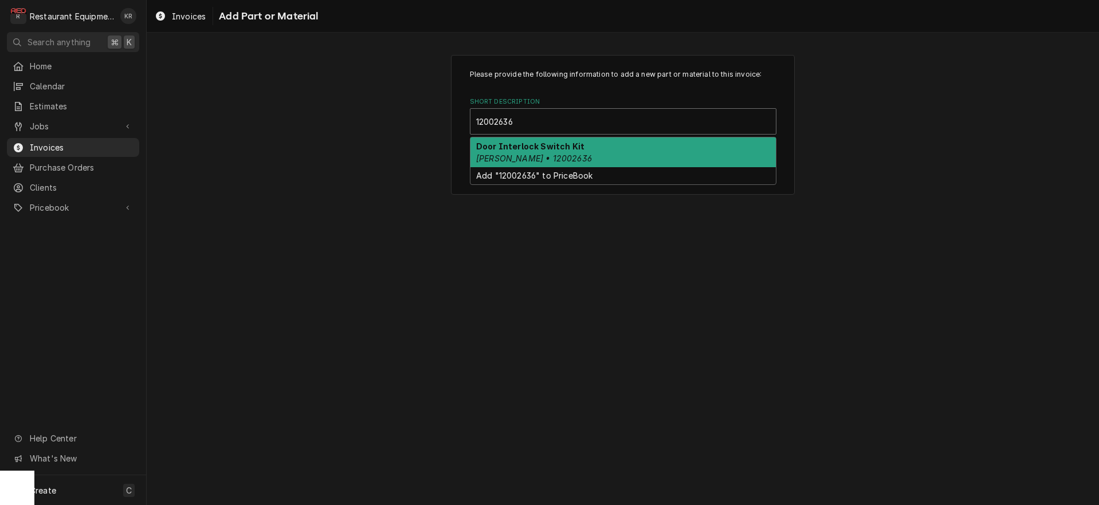
click at [480, 159] on em "Amana Menumaster • 12002636" at bounding box center [534, 159] width 116 height 10
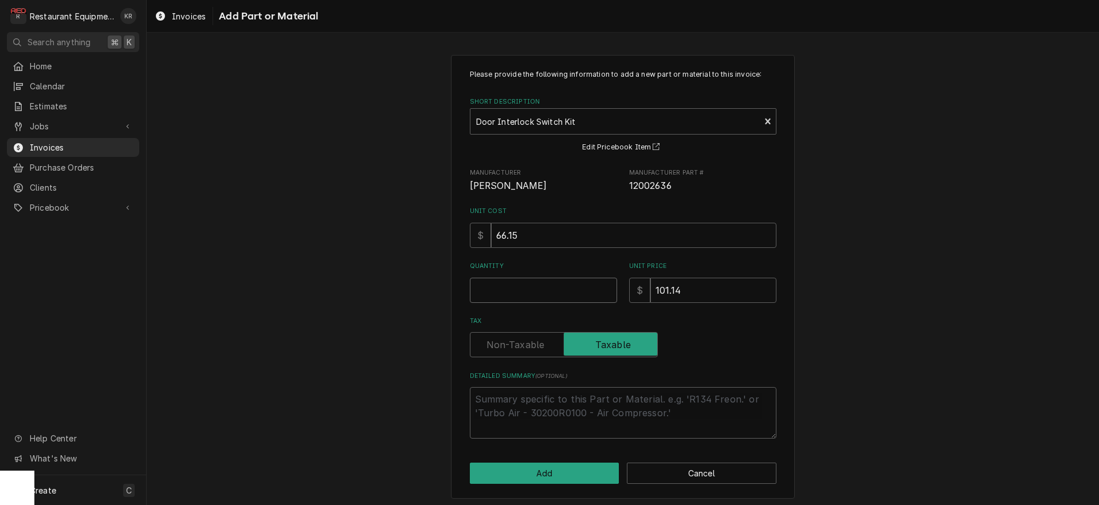
click at [483, 290] on input "Quantity" at bounding box center [543, 290] width 147 height 25
type textarea "x"
type input "1"
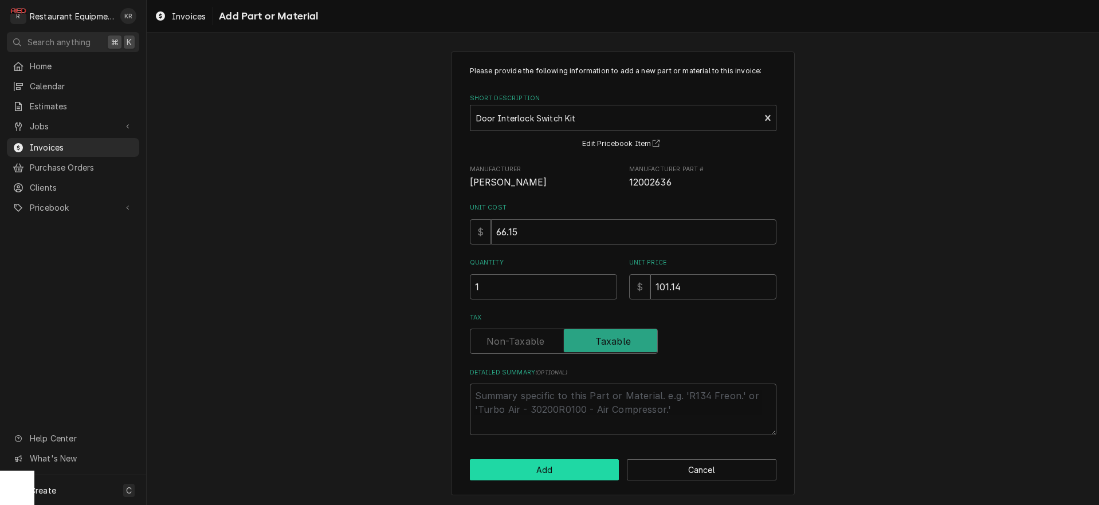
click at [523, 468] on button "Add" at bounding box center [545, 469] width 150 height 21
type textarea "x"
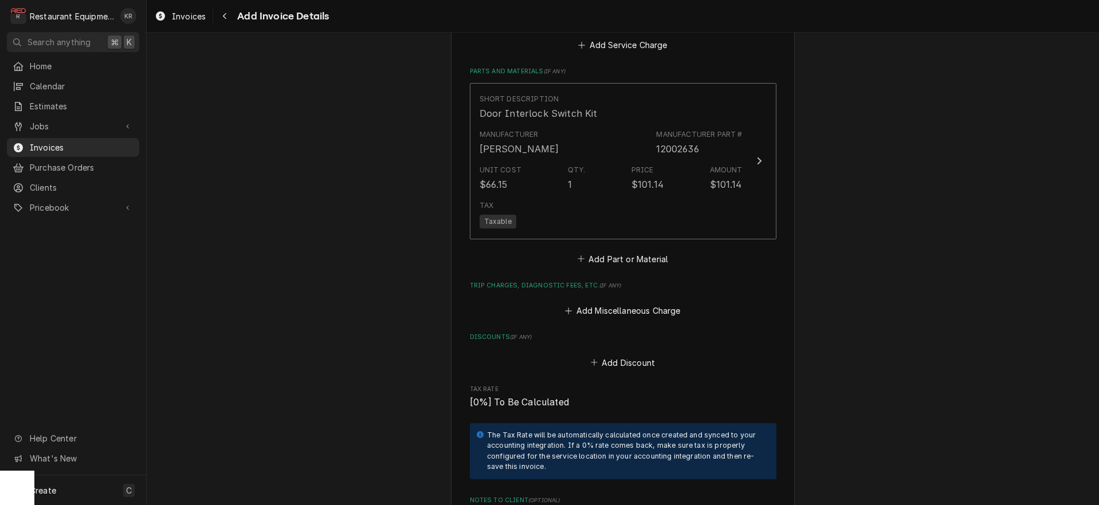
scroll to position [2026, 0]
click at [630, 303] on button "Add Miscellaneous Charge" at bounding box center [622, 311] width 119 height 16
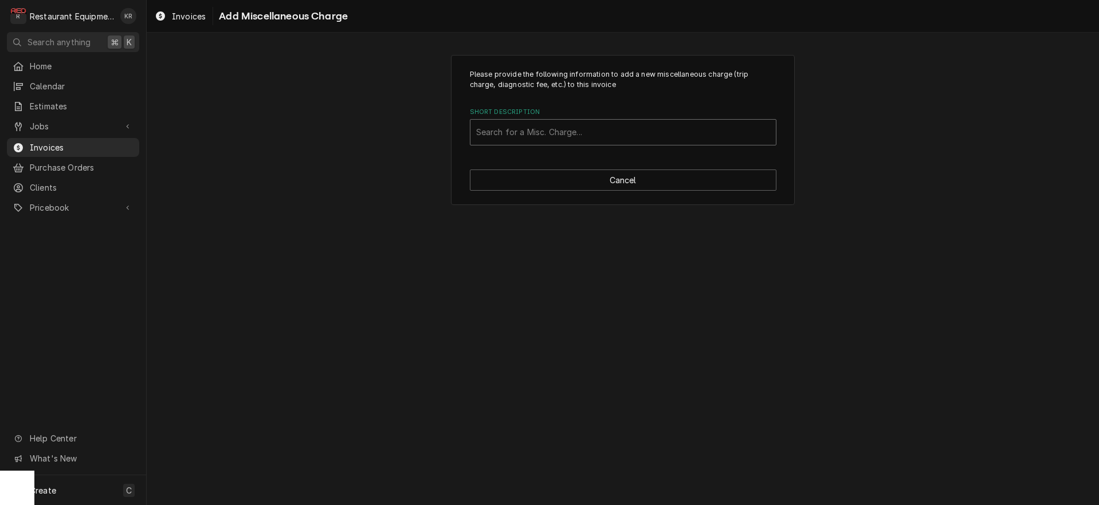
click at [521, 133] on div "Short Description" at bounding box center [623, 132] width 294 height 21
type input "Ship"
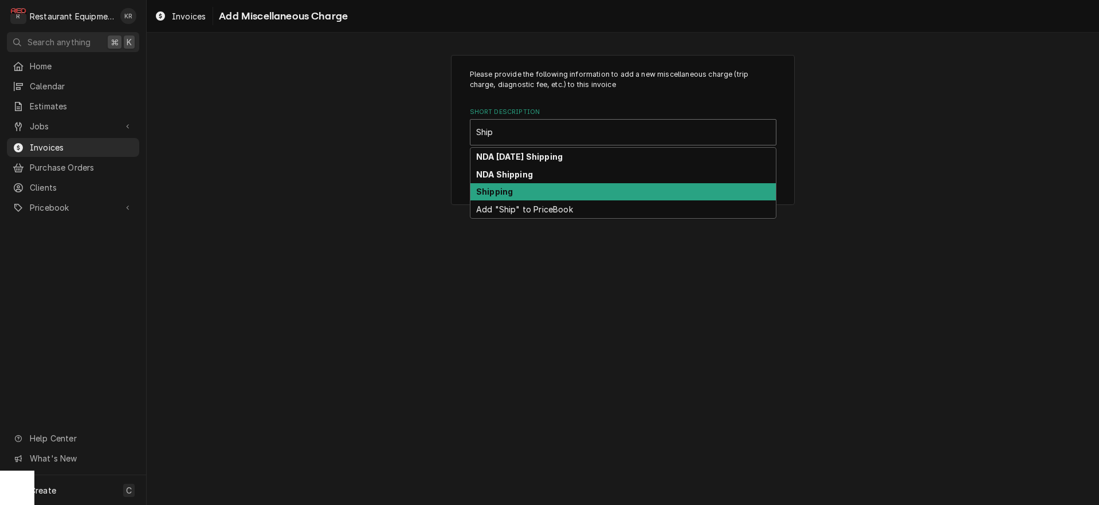
click at [499, 198] on div "Shipping" at bounding box center [622, 192] width 305 height 18
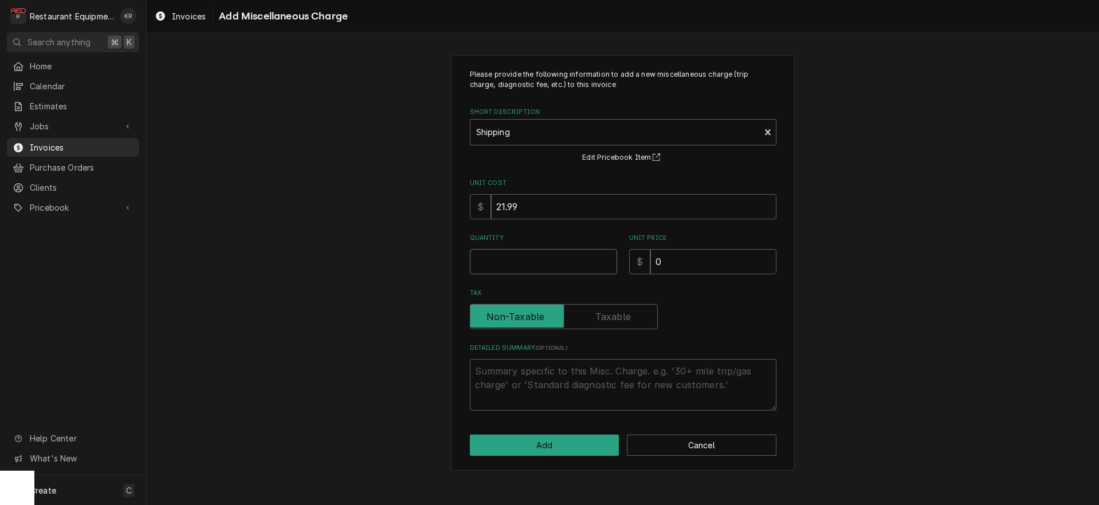
click at [498, 262] on input "Quantity" at bounding box center [543, 261] width 147 height 25
type textarea "x"
type input "1"
type textarea "x"
type input "7"
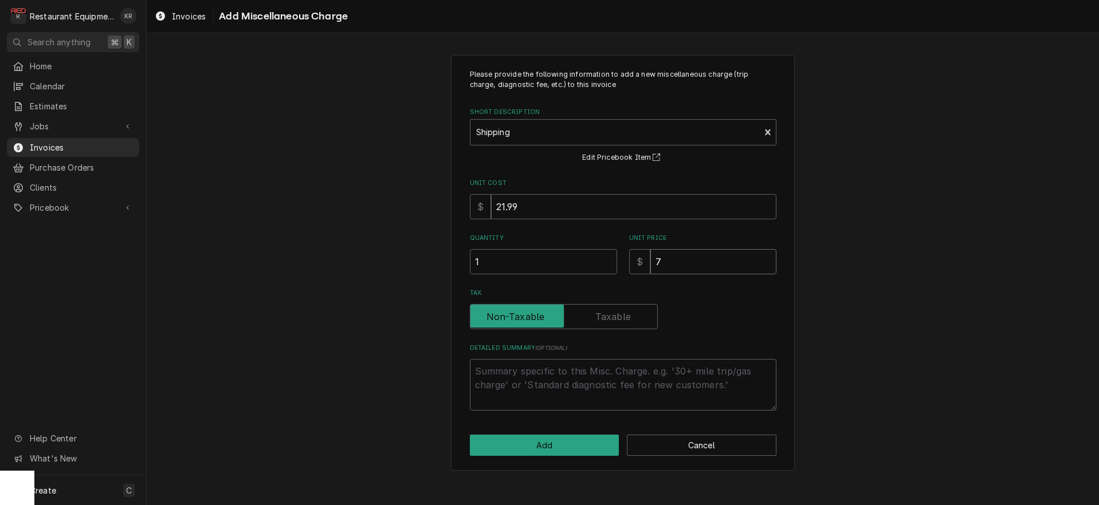
type textarea "x"
type input "77"
type textarea "x"
type input "77.3"
type textarea "x"
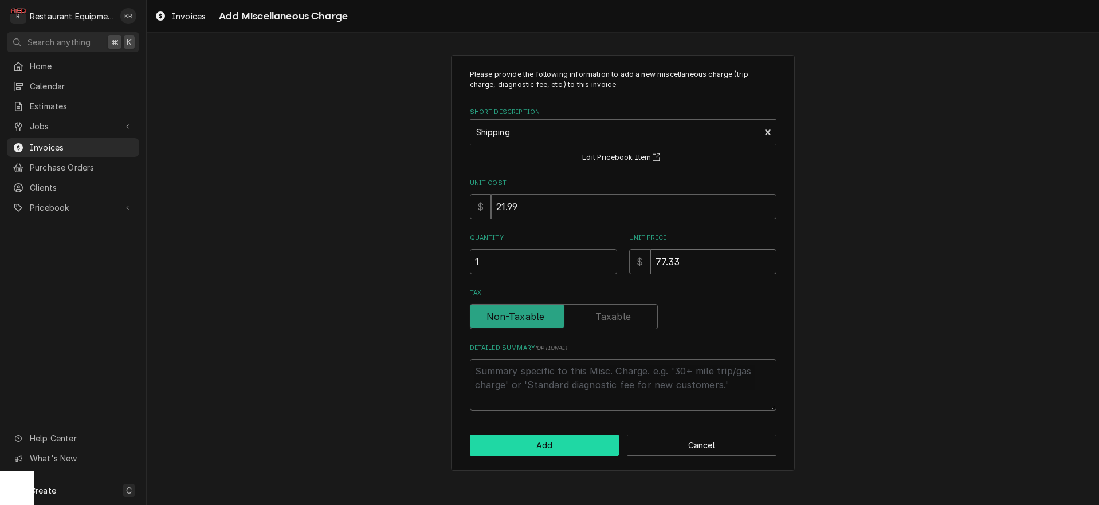
type input "77.33"
click at [545, 448] on button "Add" at bounding box center [545, 445] width 150 height 21
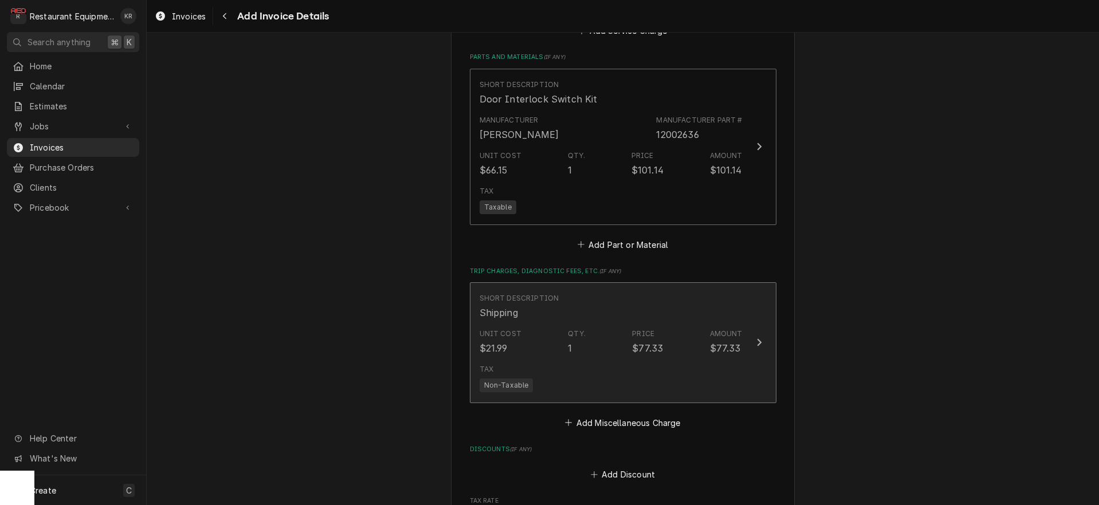
scroll to position [2026, 0]
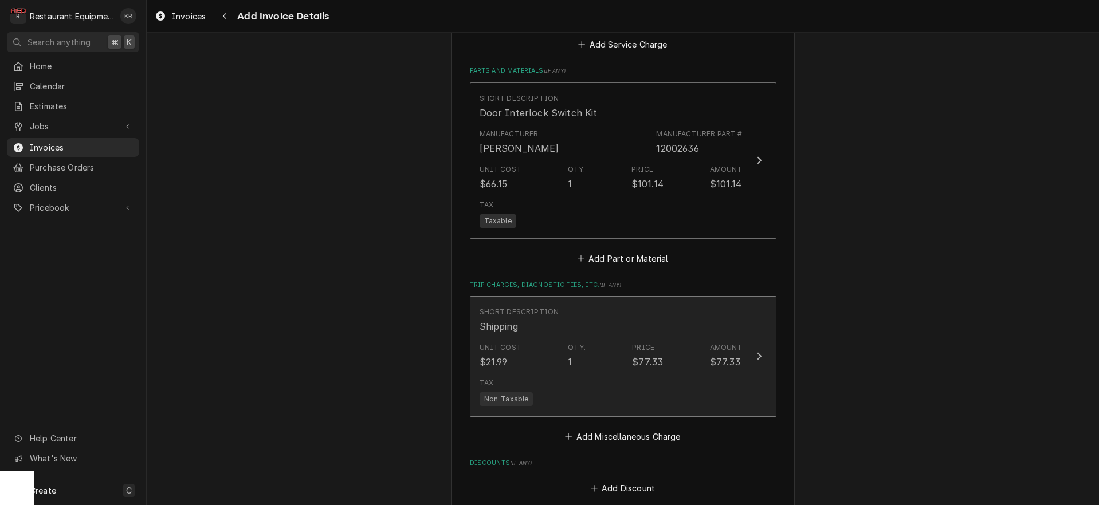
click at [662, 303] on div "Short Description Shipping" at bounding box center [611, 321] width 263 height 36
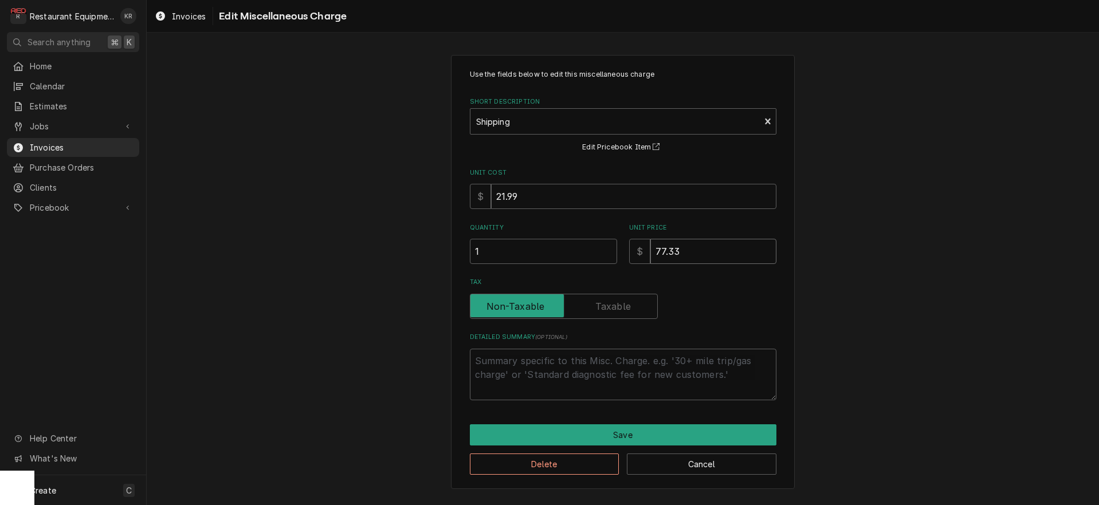
click at [662, 249] on input "77.33" at bounding box center [713, 251] width 126 height 25
drag, startPoint x: 662, startPoint y: 249, endPoint x: 652, endPoint y: 249, distance: 10.3
click at [652, 249] on input "77.33" at bounding box center [713, 251] width 126 height 25
type textarea "x"
type input "633"
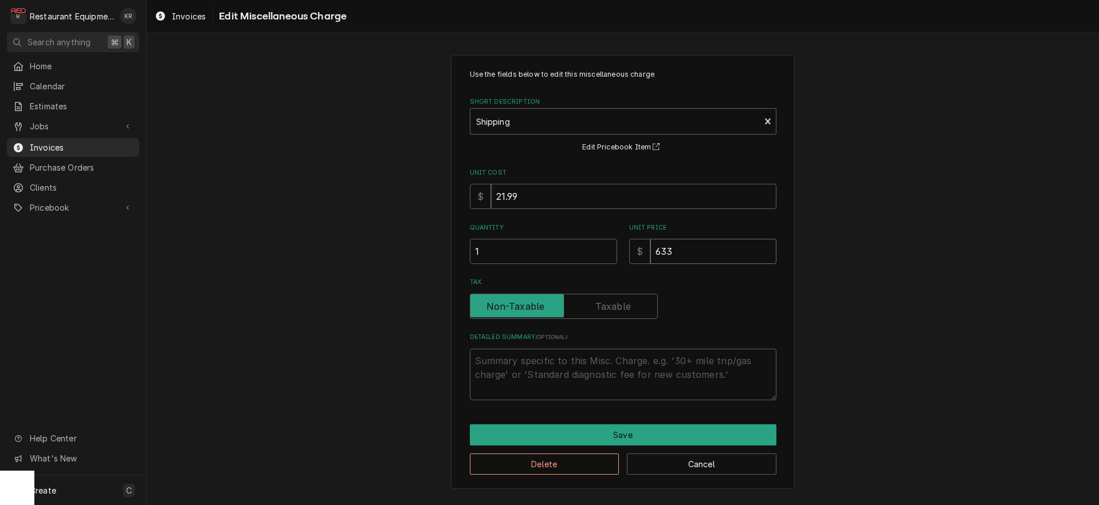
type textarea "x"
type input "6733"
type textarea "x"
type input "67.33"
click at [619, 430] on button "Save" at bounding box center [623, 435] width 307 height 21
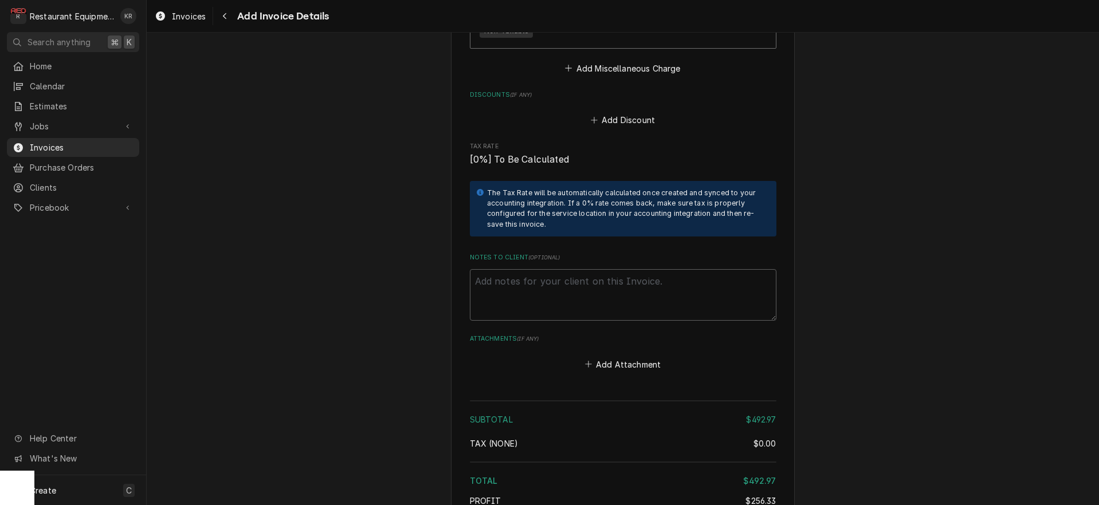
scroll to position [2411, 0]
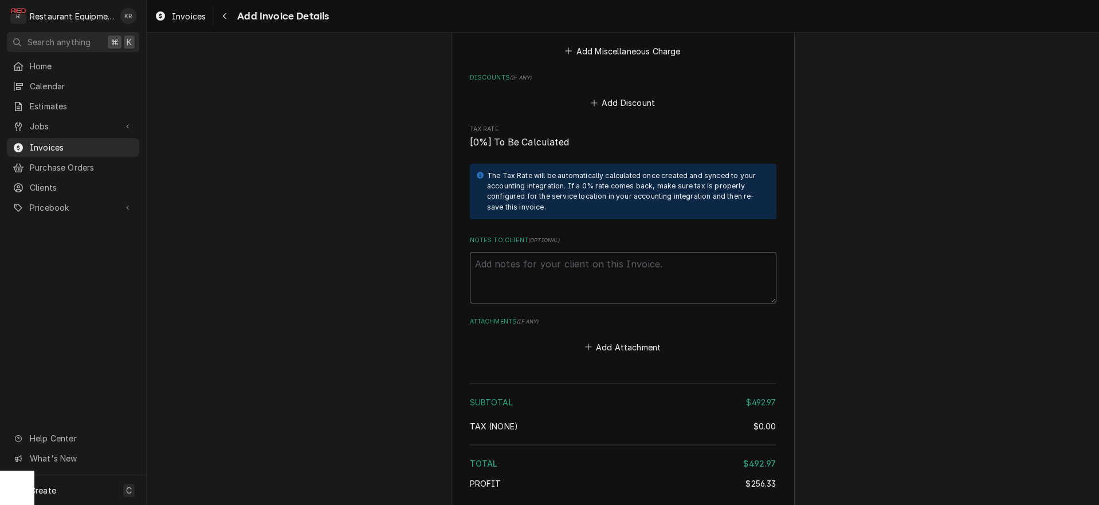
click at [504, 259] on textarea "Notes to Client ( optional )" at bounding box center [623, 278] width 307 height 52
type textarea "x"
type textarea "R"
type textarea "x"
type textarea "Ro"
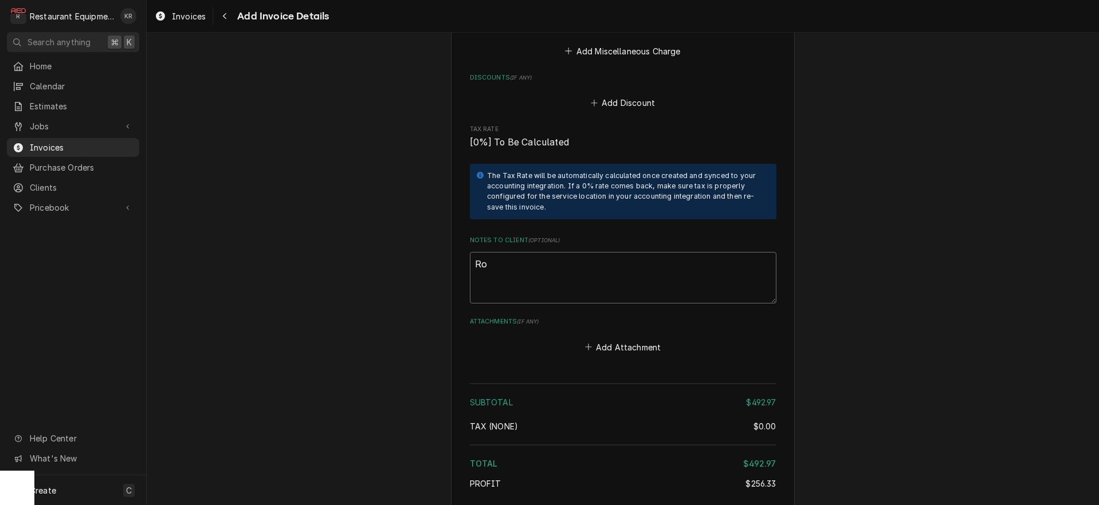
type textarea "x"
type textarea "Roo"
type textarea "x"
type textarea "Roo"
type textarea "x"
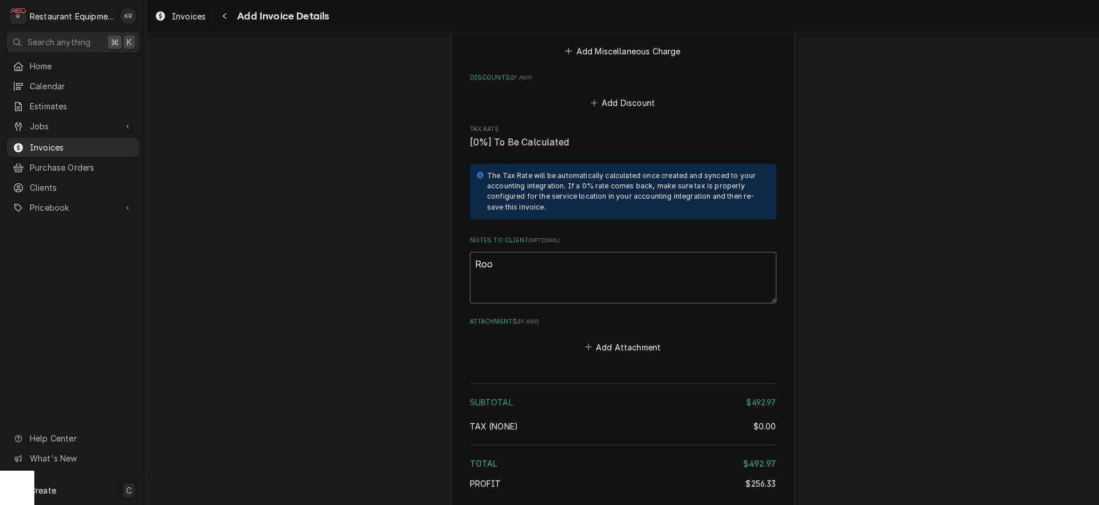
type textarea "Roo 8"
type textarea "x"
type textarea "Roo 89"
type textarea "x"
type textarea "Roo 892"
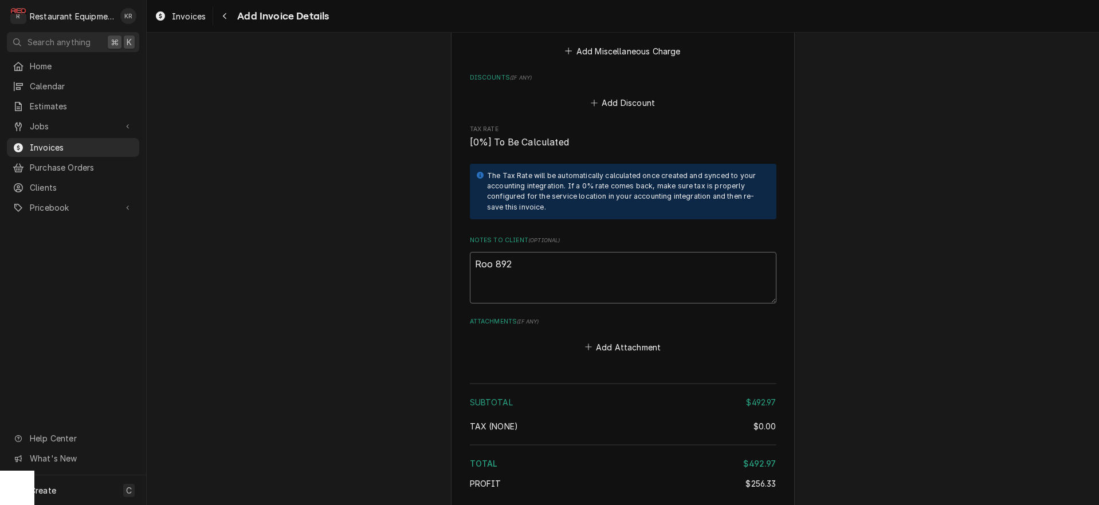
type textarea "x"
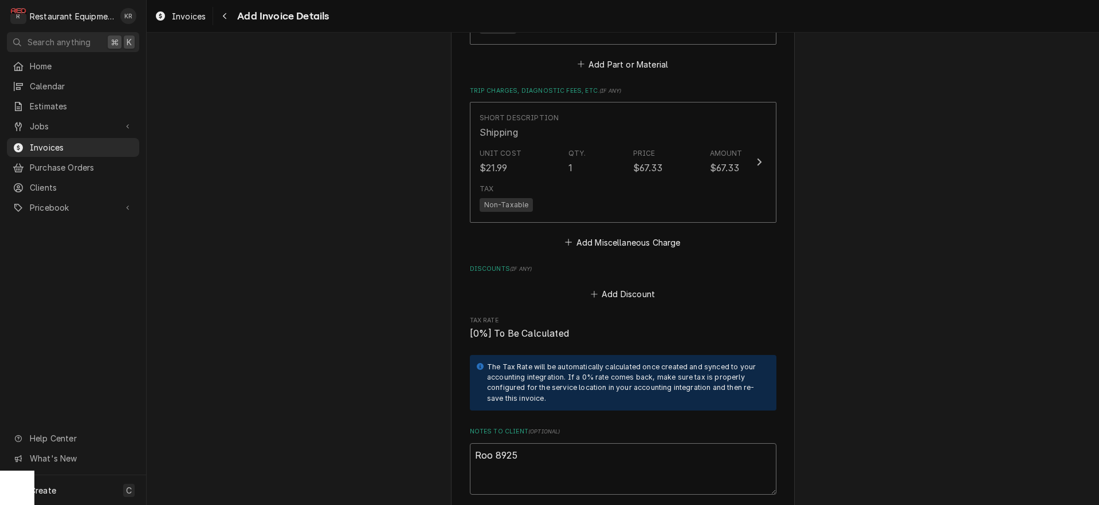
scroll to position [2488, 0]
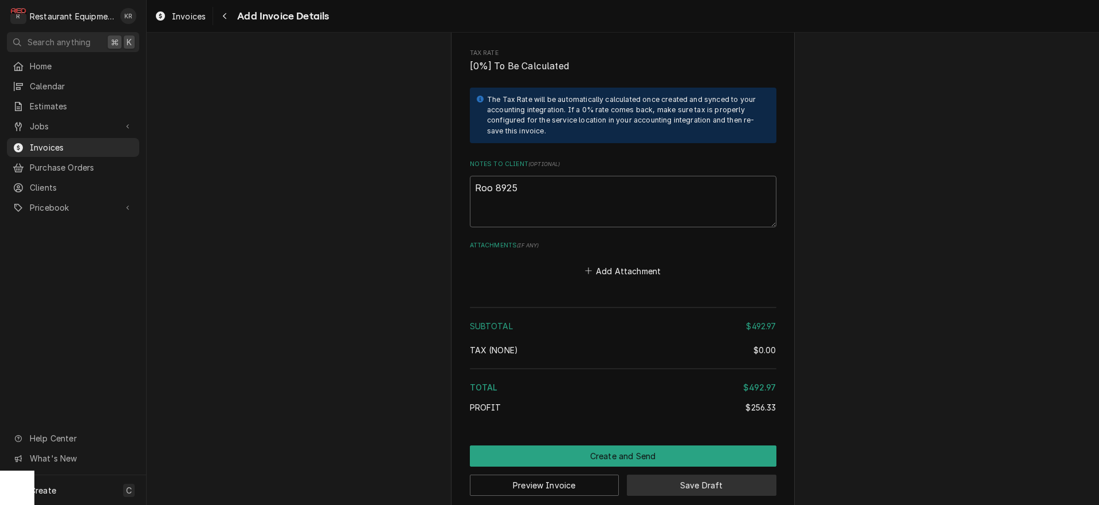
click at [665, 475] on button "Save Draft" at bounding box center [702, 485] width 150 height 21
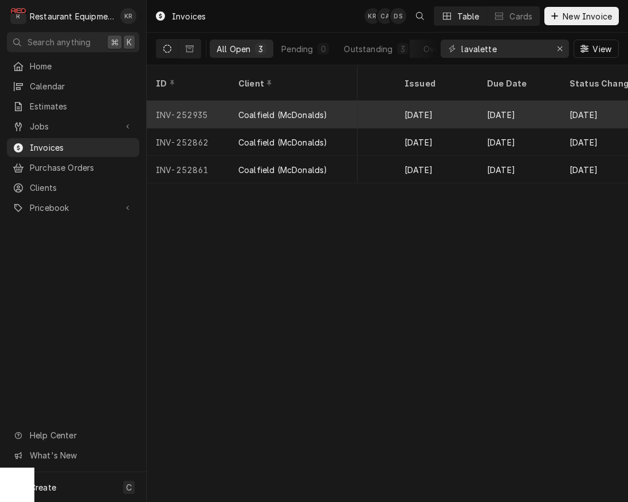
scroll to position [0, 804]
click at [425, 101] on div "[DATE]" at bounding box center [437, 115] width 83 height 28
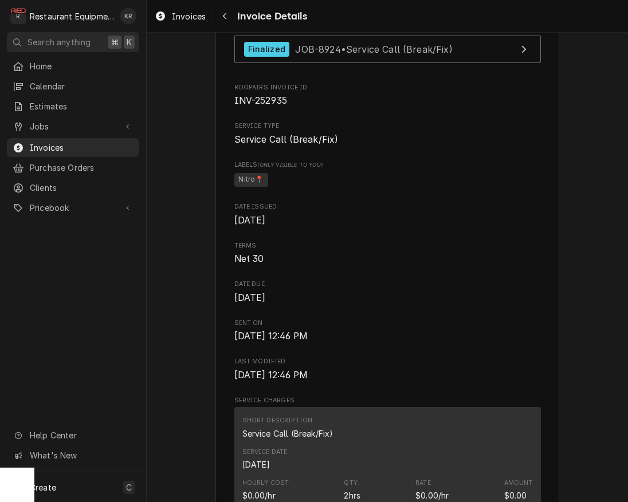
scroll to position [340, 0]
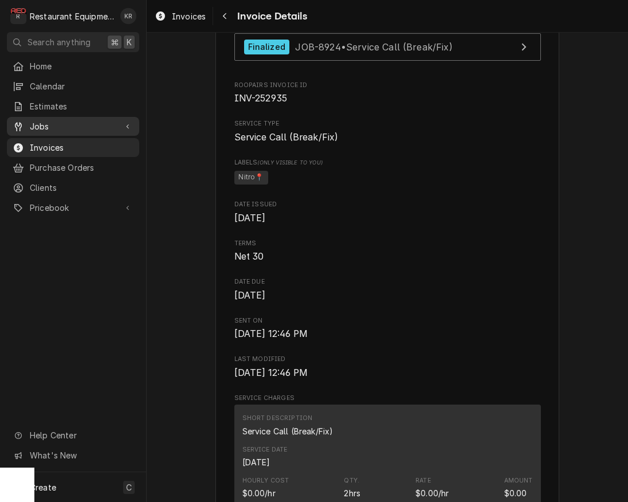
click at [39, 125] on span "Jobs" at bounding box center [73, 126] width 87 height 12
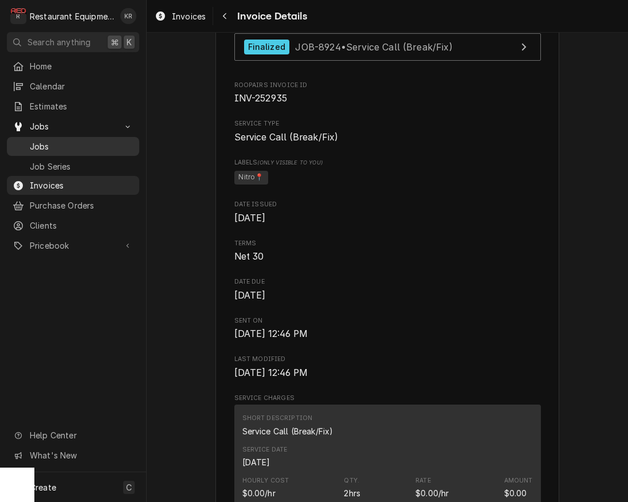
click at [51, 142] on span "Jobs" at bounding box center [82, 146] width 104 height 12
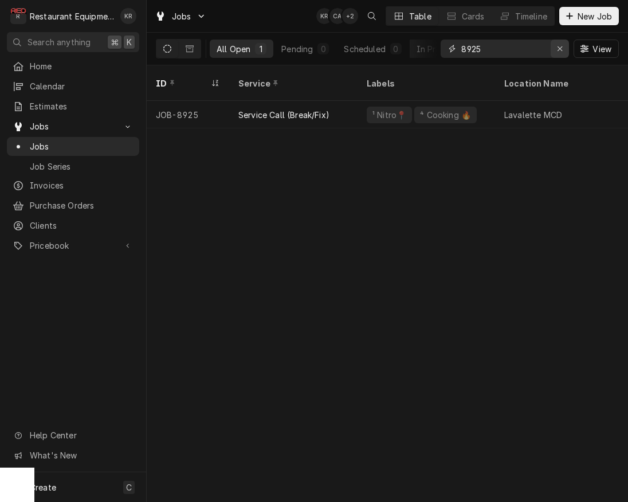
click at [561, 49] on icon "Erase input" at bounding box center [560, 49] width 6 height 8
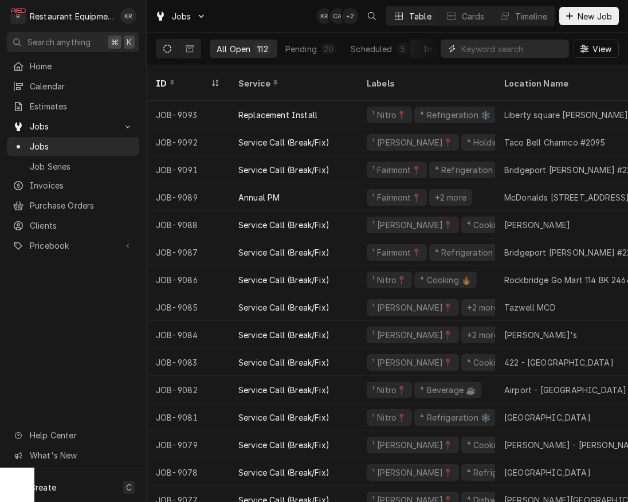
click at [480, 50] on input "Dynamic Content Wrapper" at bounding box center [512, 49] width 102 height 18
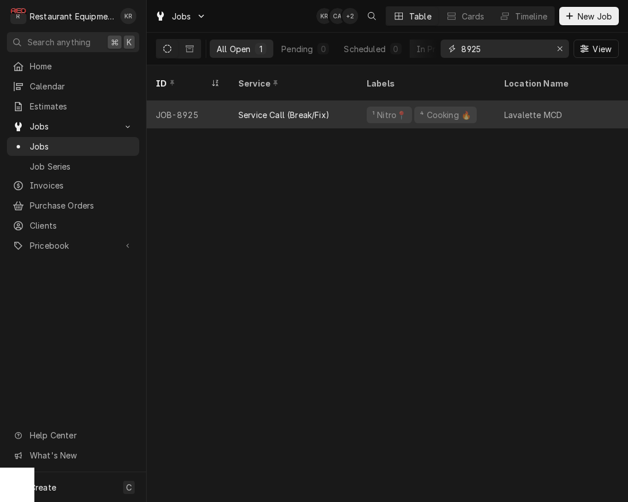
type input "8925"
click at [277, 109] on div "Service Call (Break/Fix)" at bounding box center [283, 115] width 91 height 12
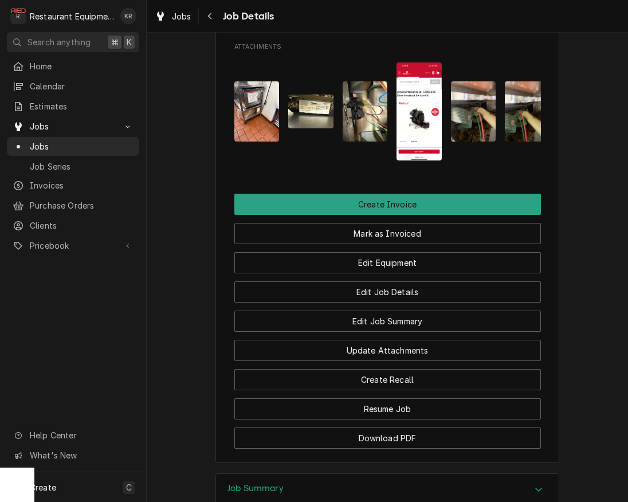
scroll to position [1295, 0]
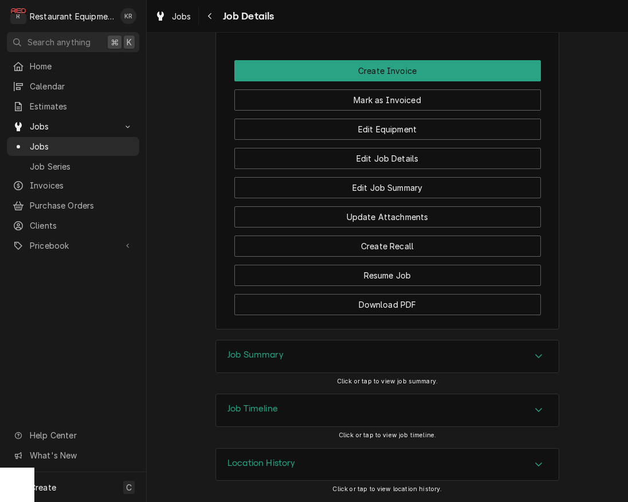
drag, startPoint x: 256, startPoint y: 349, endPoint x: 311, endPoint y: 339, distance: 55.4
click at [258, 349] on div "Job Summary" at bounding box center [387, 356] width 343 height 32
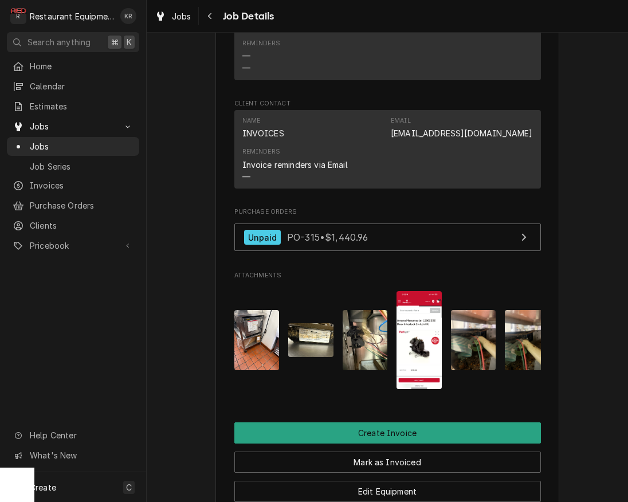
scroll to position [920, 0]
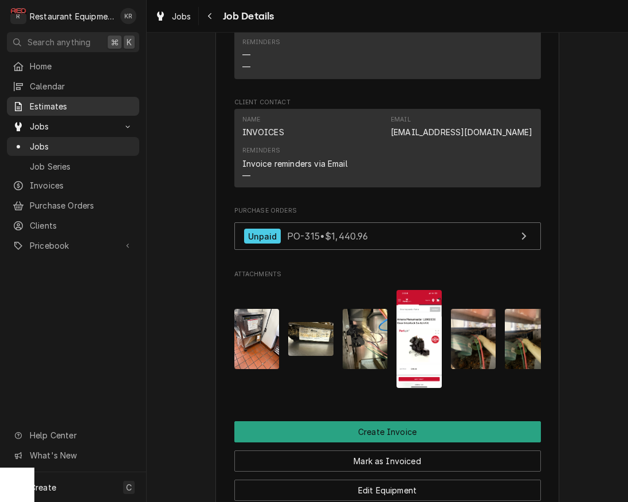
click at [37, 97] on link "Estimates" at bounding box center [73, 106] width 132 height 19
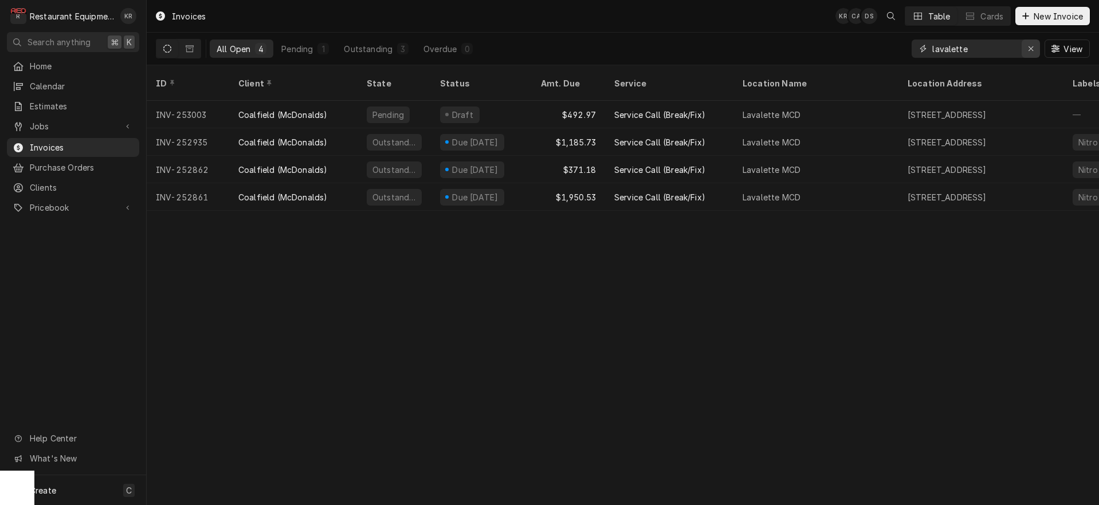
click at [1029, 52] on icon "Erase input" at bounding box center [1031, 49] width 6 height 8
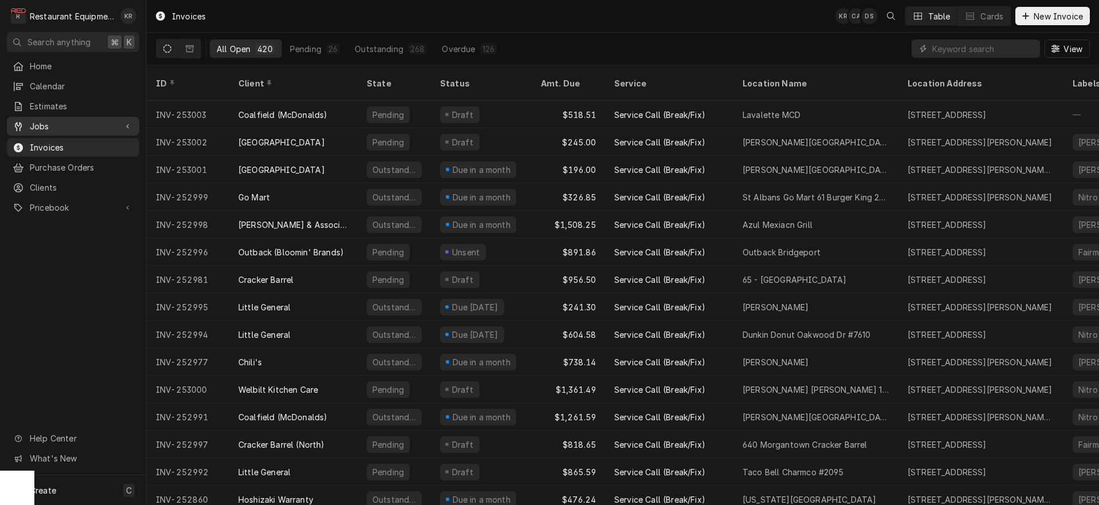
click at [45, 125] on span "Jobs" at bounding box center [73, 126] width 87 height 12
click at [50, 148] on div "Jobs" at bounding box center [73, 146] width 128 height 14
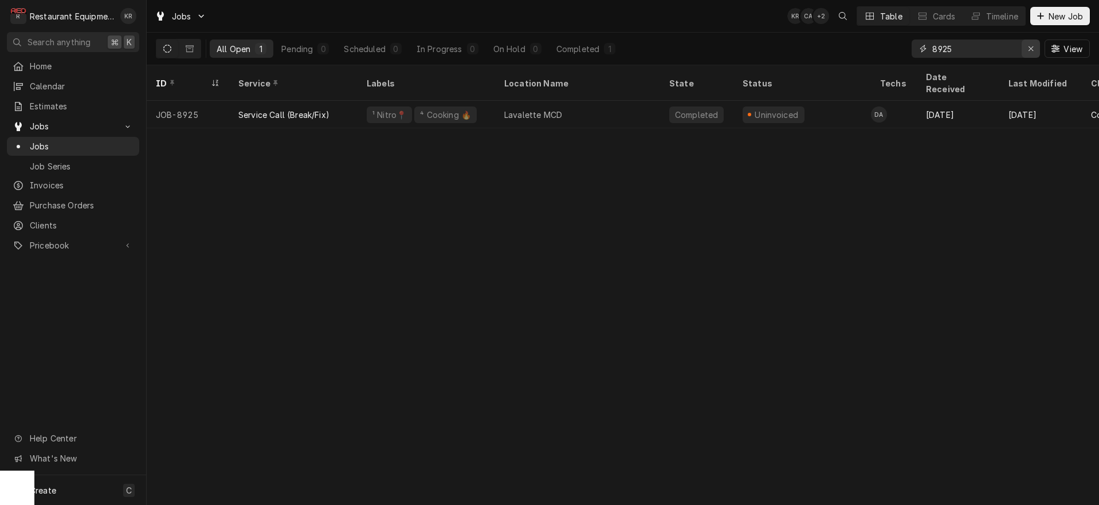
click at [1030, 50] on icon "Erase input" at bounding box center [1031, 49] width 6 height 8
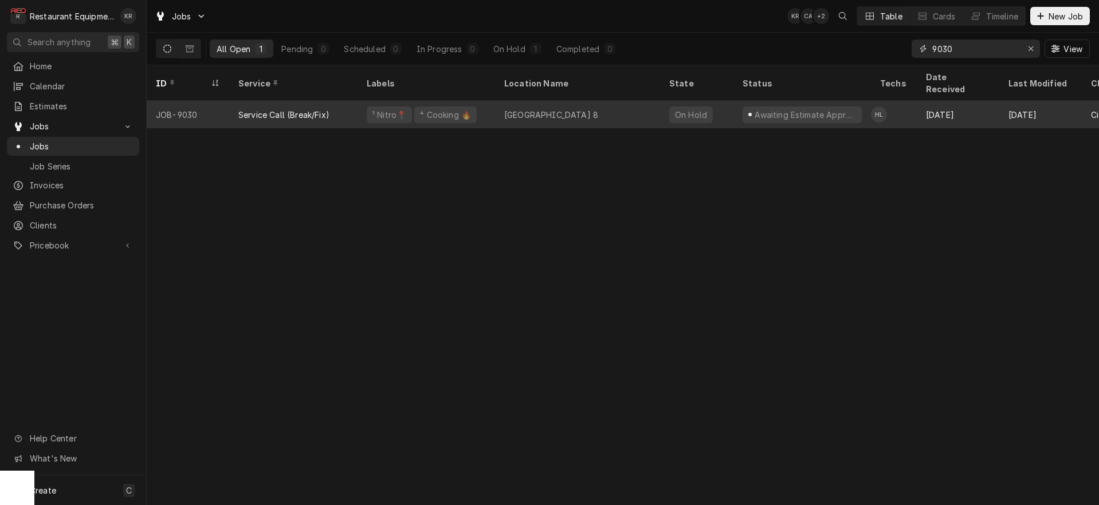
type input "9030"
click at [555, 109] on div "[GEOGRAPHIC_DATA] 8" at bounding box center [551, 115] width 94 height 12
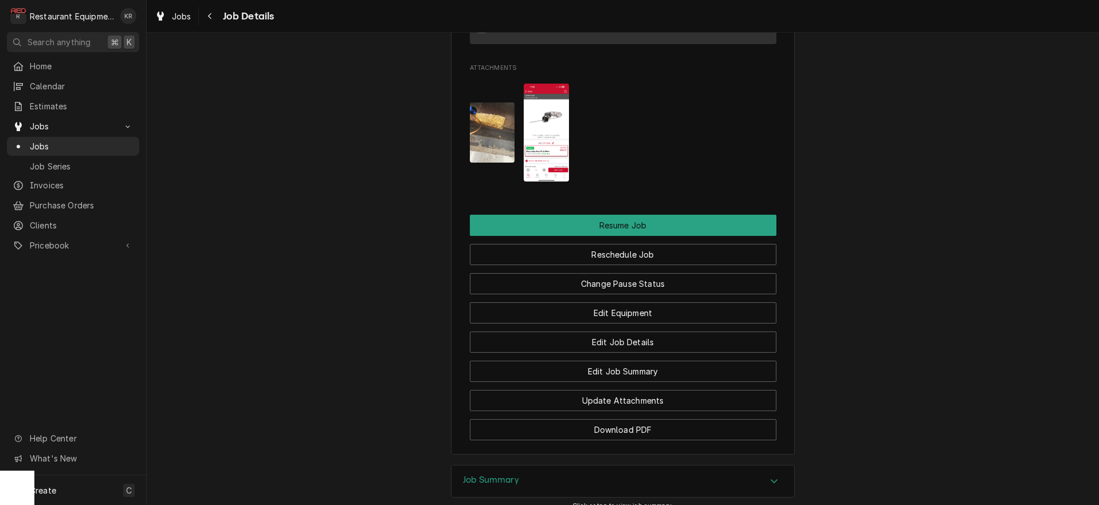
scroll to position [1268, 0]
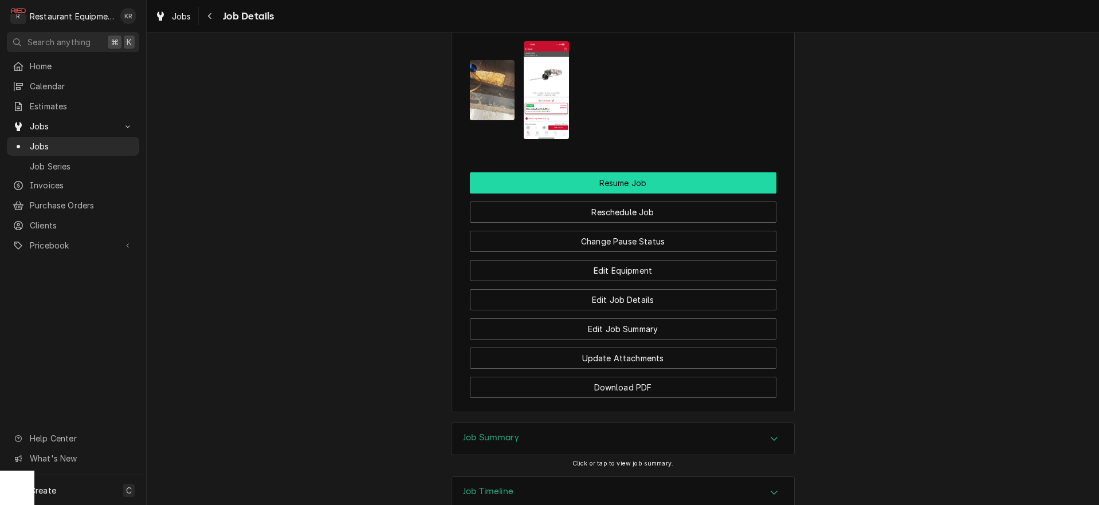
click at [623, 172] on button "Resume Job" at bounding box center [623, 182] width 307 height 21
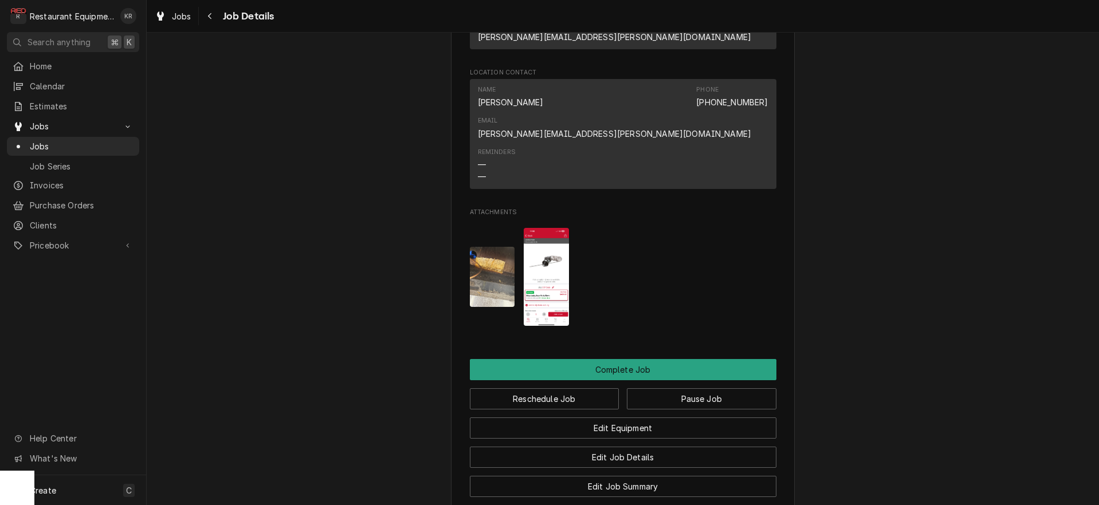
scroll to position [1148, 0]
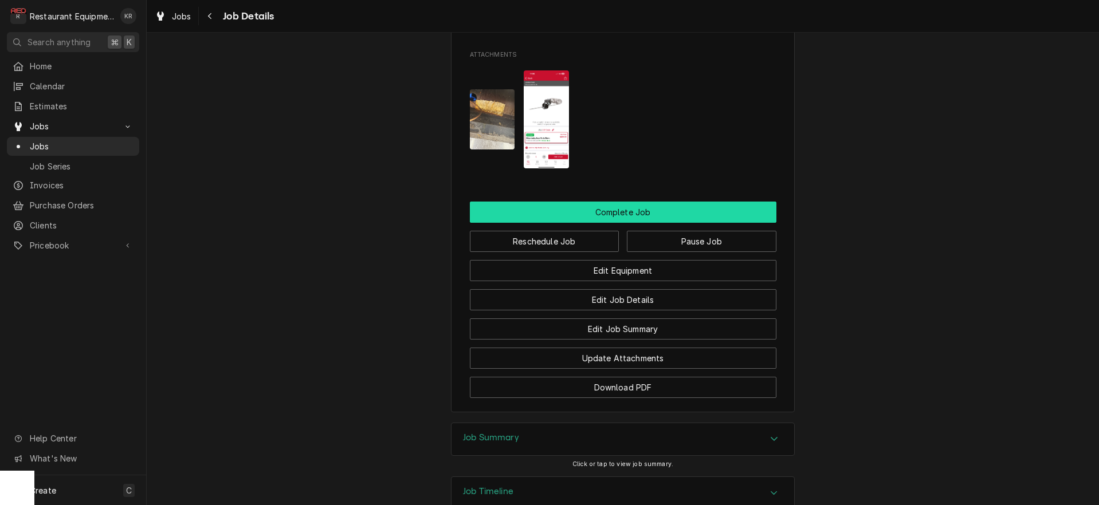
click at [639, 202] on button "Complete Job" at bounding box center [623, 212] width 307 height 21
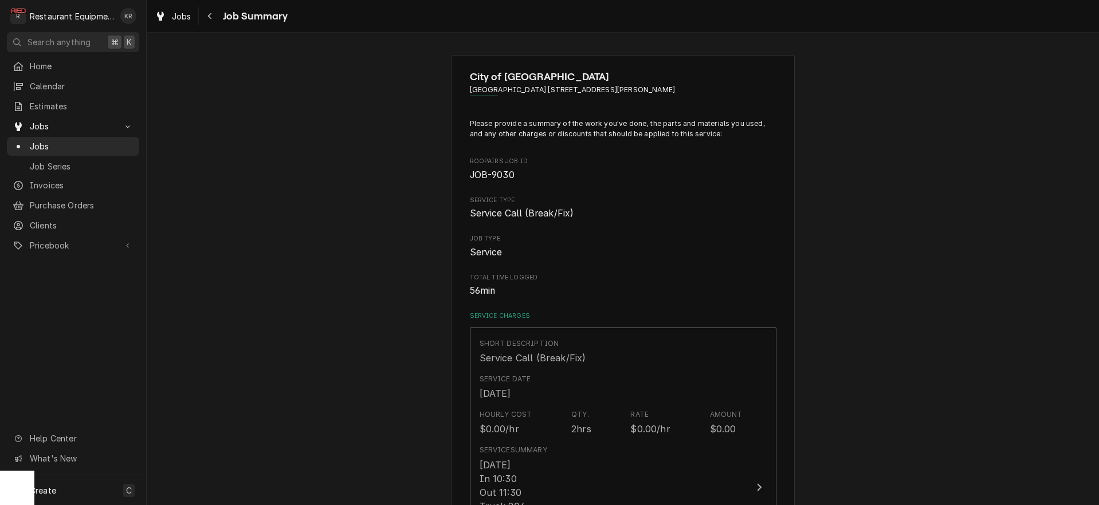
scroll to position [725, 0]
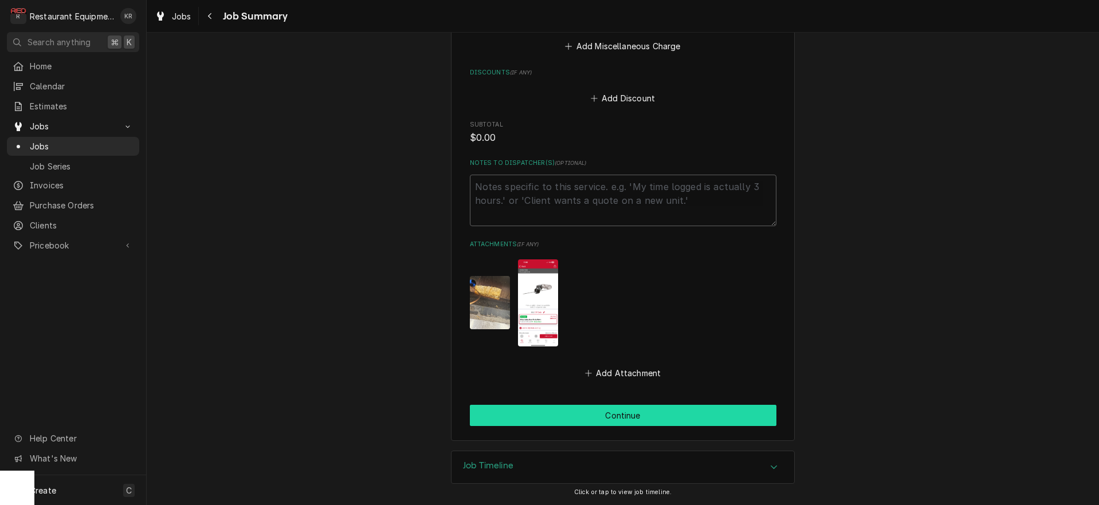
click at [627, 413] on button "Continue" at bounding box center [623, 415] width 307 height 21
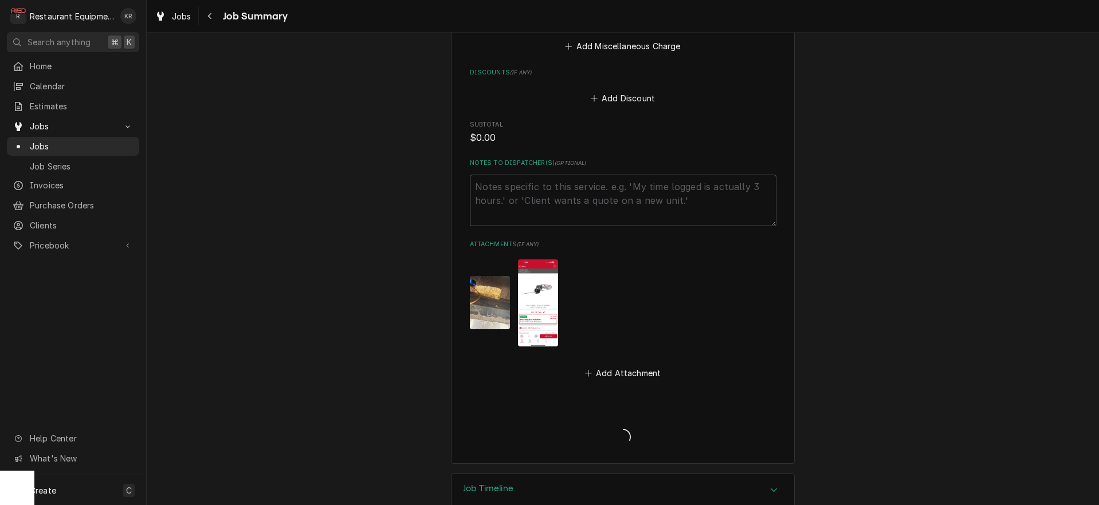
type textarea "x"
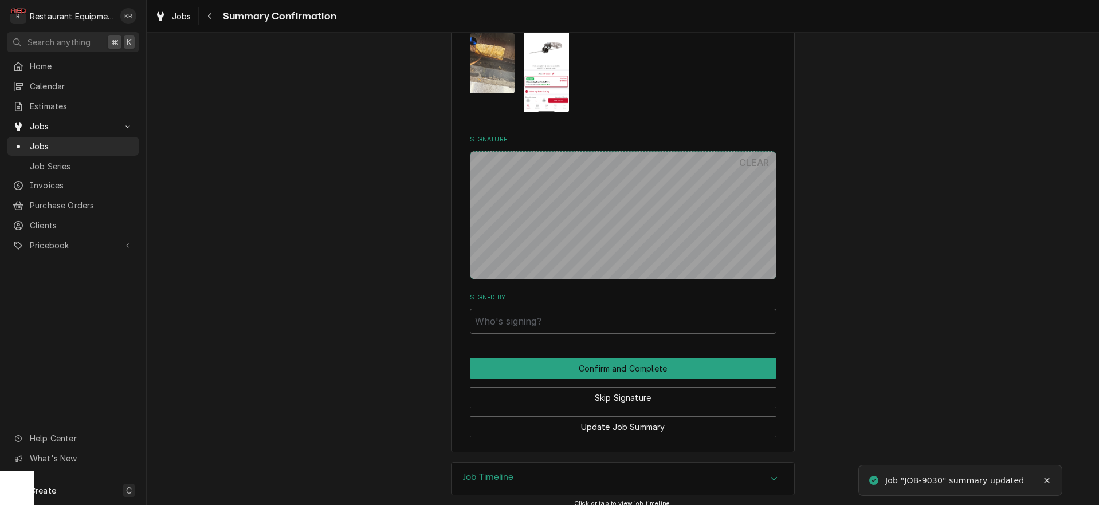
scroll to position [765, 0]
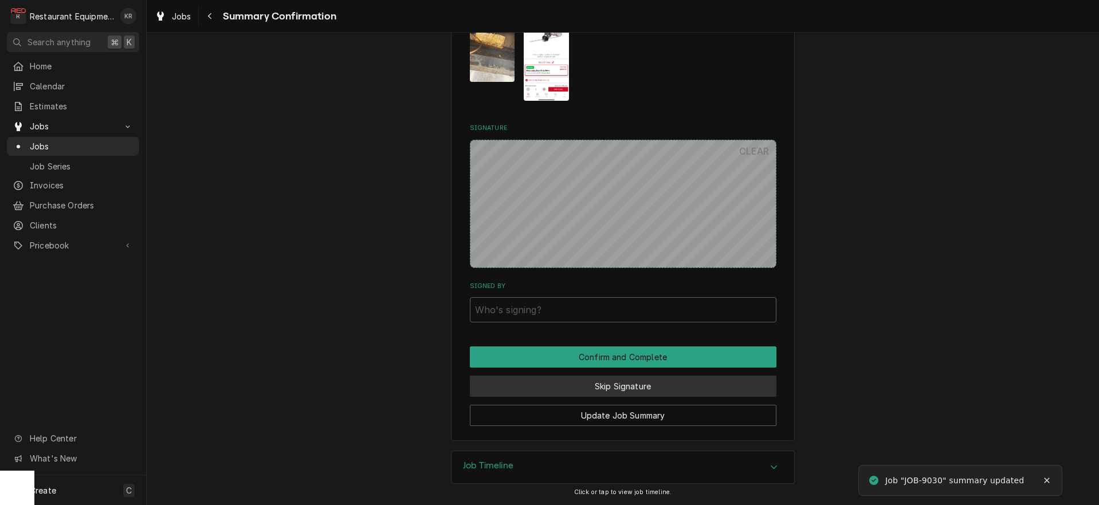
click at [600, 384] on button "Skip Signature" at bounding box center [623, 386] width 307 height 21
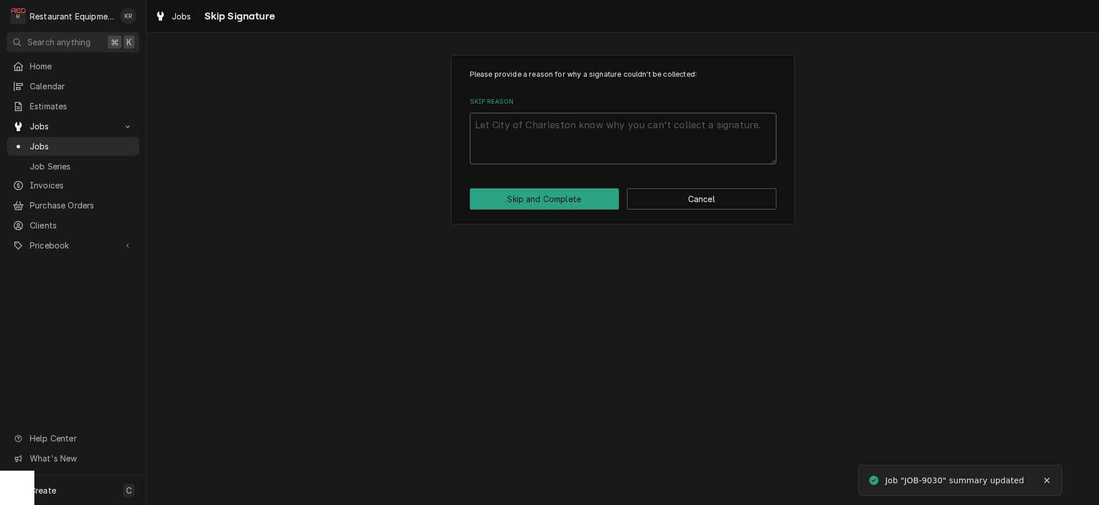
click at [550, 127] on textarea "Skip Reason" at bounding box center [623, 139] width 307 height 52
click at [515, 131] on textarea "Skip Reason" at bounding box center [623, 139] width 307 height 52
type textarea "x"
type textarea "E"
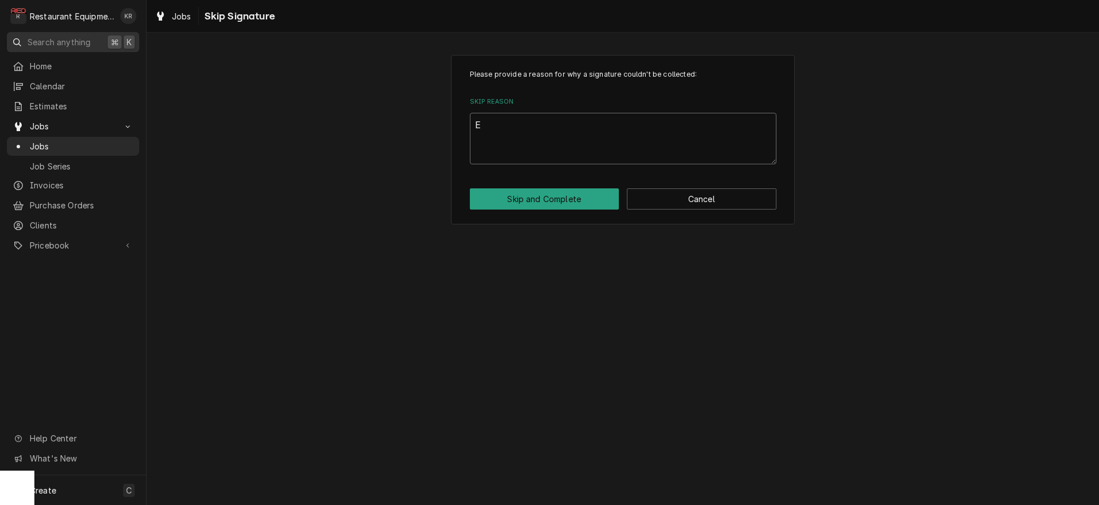
type textarea "x"
type textarea "Es"
type textarea "x"
type textarea "Est"
type textarea "x"
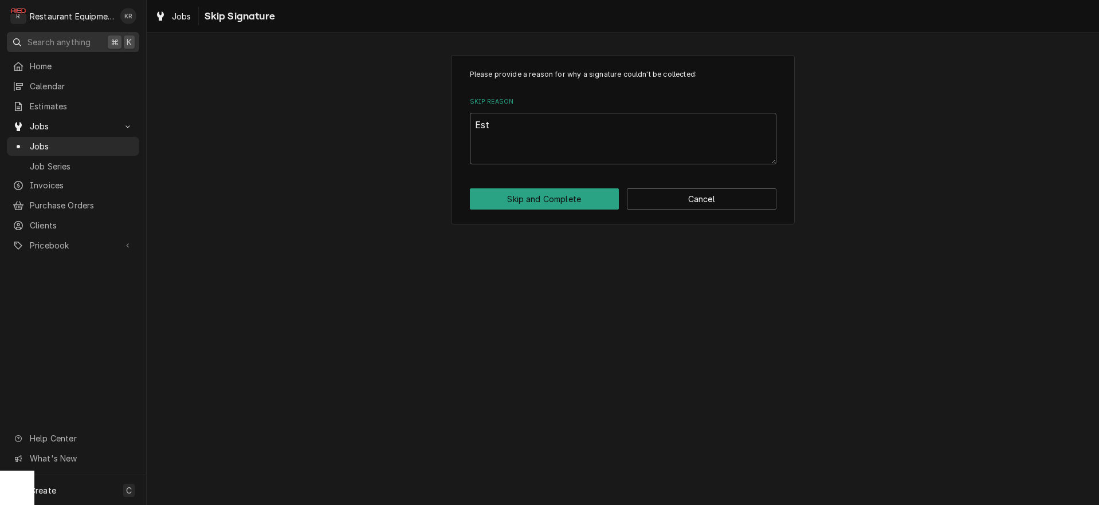
type textarea "Esti"
type textarea "x"
type textarea "Estim"
type textarea "x"
type textarea "Estima"
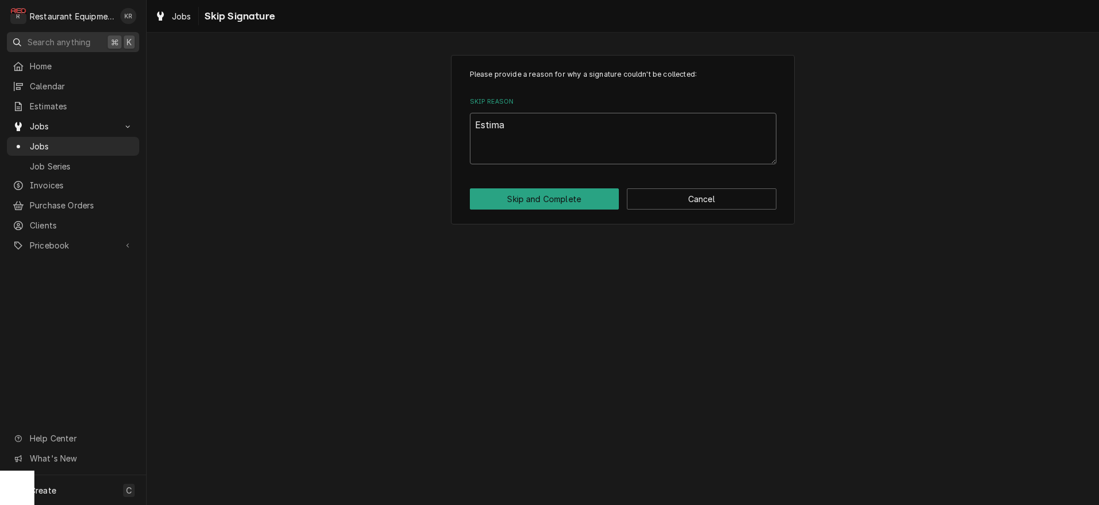
type textarea "x"
type textarea "Estimat"
type textarea "x"
type textarea "Estimate"
type textarea "x"
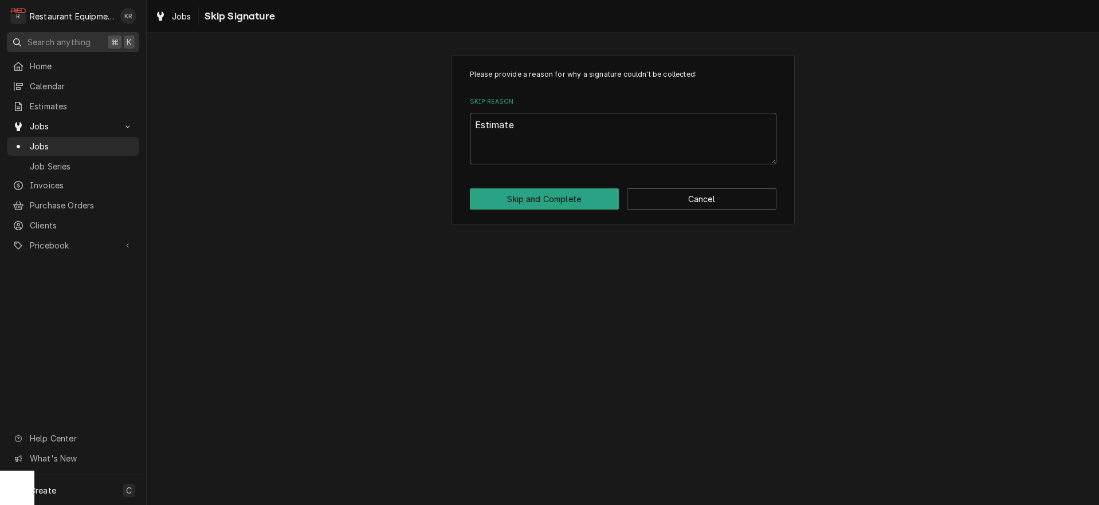
type textarea "Estimate"
type textarea "x"
type textarea "Estimate s"
type textarea "x"
type textarea "Estimate se"
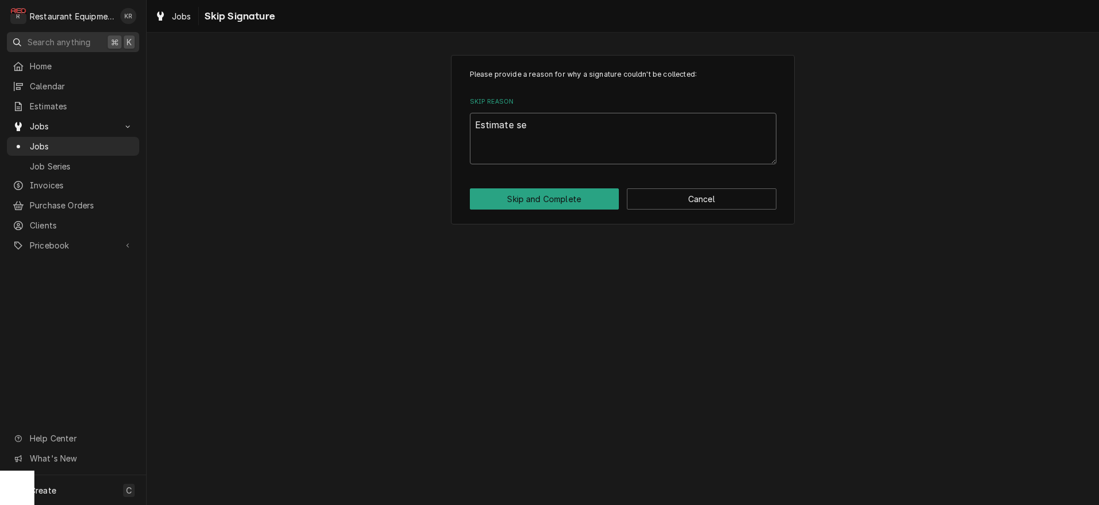
type textarea "x"
type textarea "Estimate sen"
type textarea "x"
type textarea "Estimate sen"
type textarea "x"
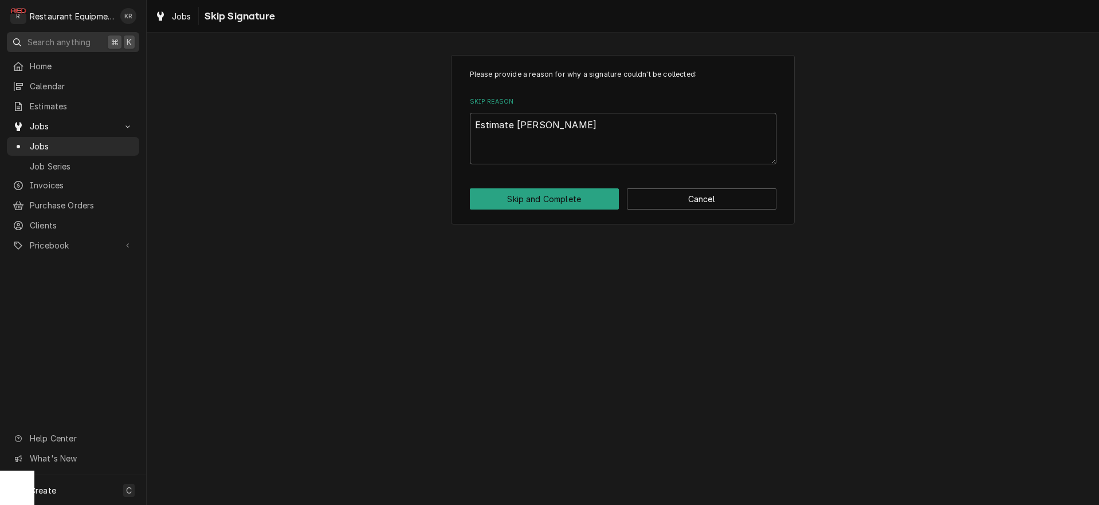
type textarea "Estimate sent"
type textarea "x"
type textarea "Estimate sent"
type textarea "x"
type textarea "Estimate sent 9"
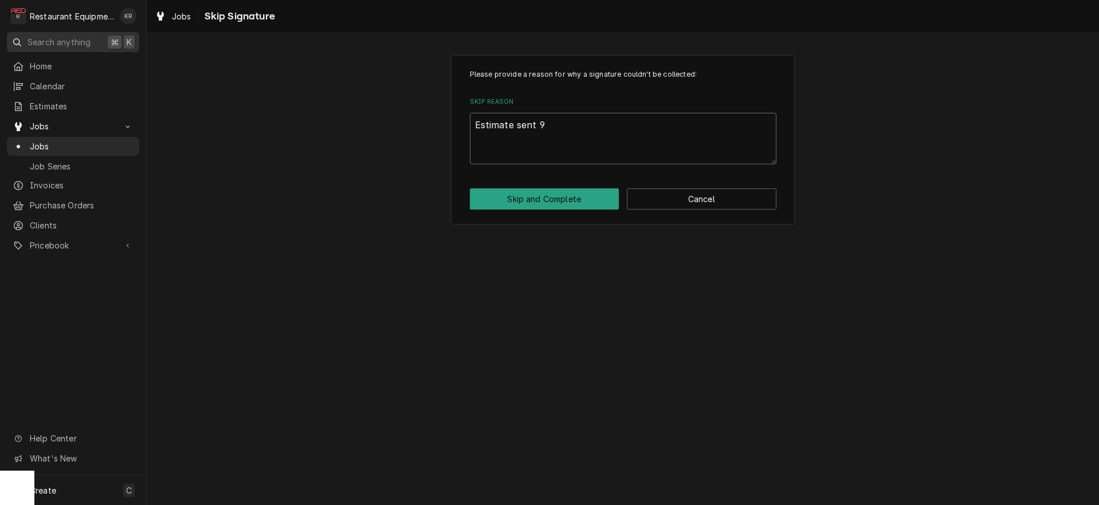
type textarea "x"
type textarea "Estimate sent 9/"
type textarea "x"
type textarea "Estimate sent 9/2"
type textarea "x"
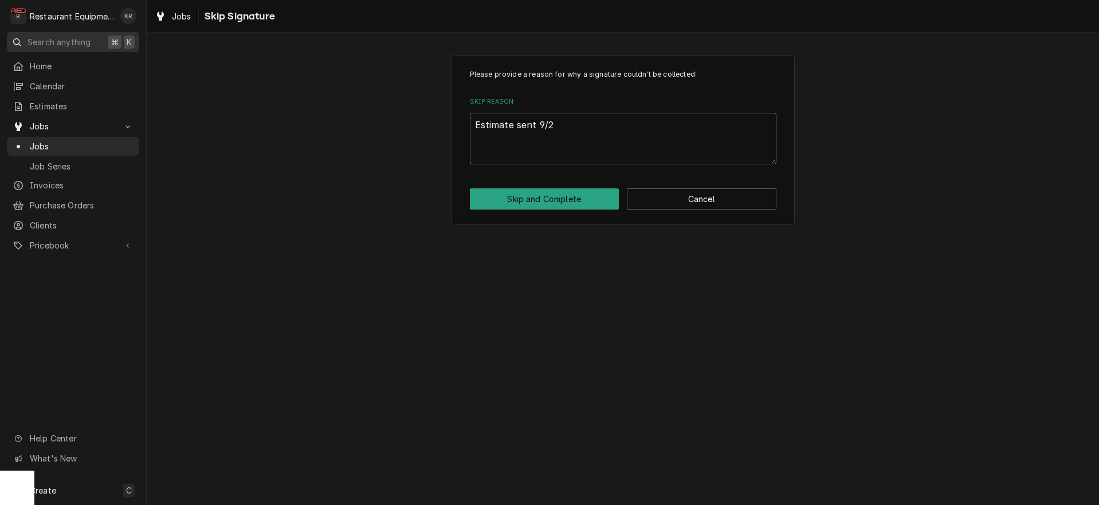
type textarea "Estimate sent 9/26"
type textarea "x"
type textarea "Estimate sent 9/26."
type textarea "x"
type textarea "Estimate sent 9/26. N"
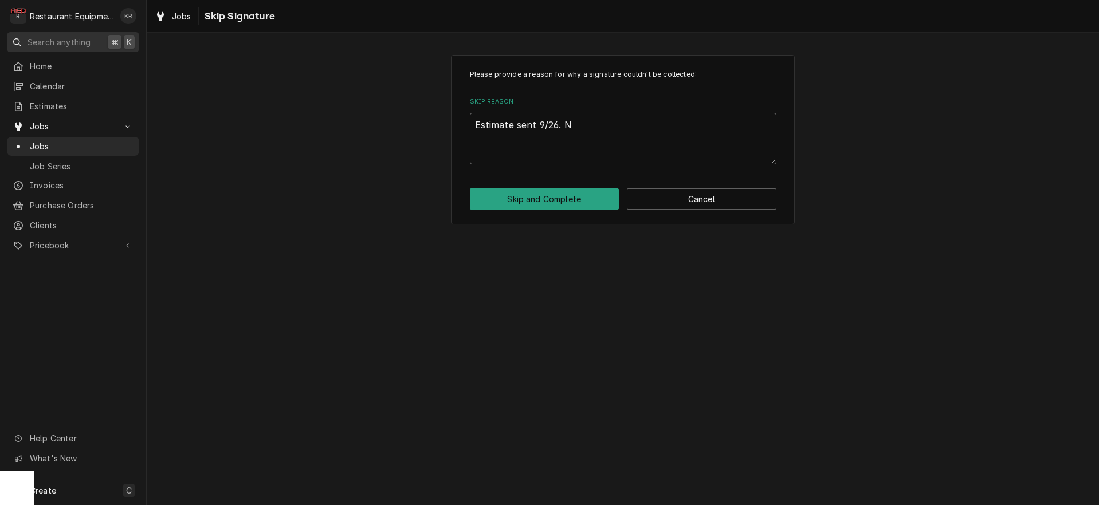
type textarea "x"
type textarea "Estimate sent 9/26. No"
type textarea "x"
type textarea "Estimate sent 9/26. No"
type textarea "x"
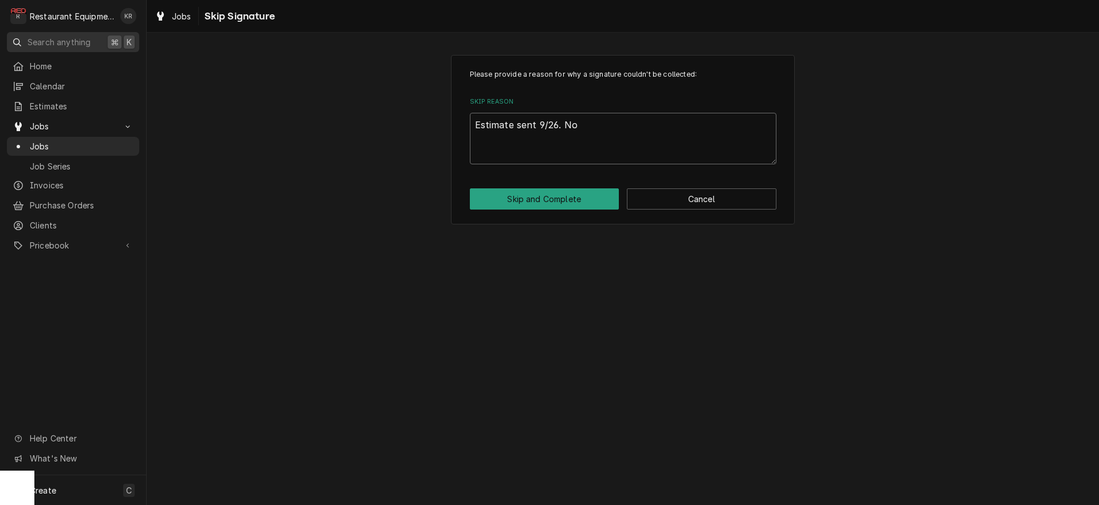
type textarea "Estimate sent 9/26. No r"
type textarea "x"
type textarea "Estimate sent 9/26. No re"
type textarea "x"
type textarea "Estimate sent 9/26. No rep"
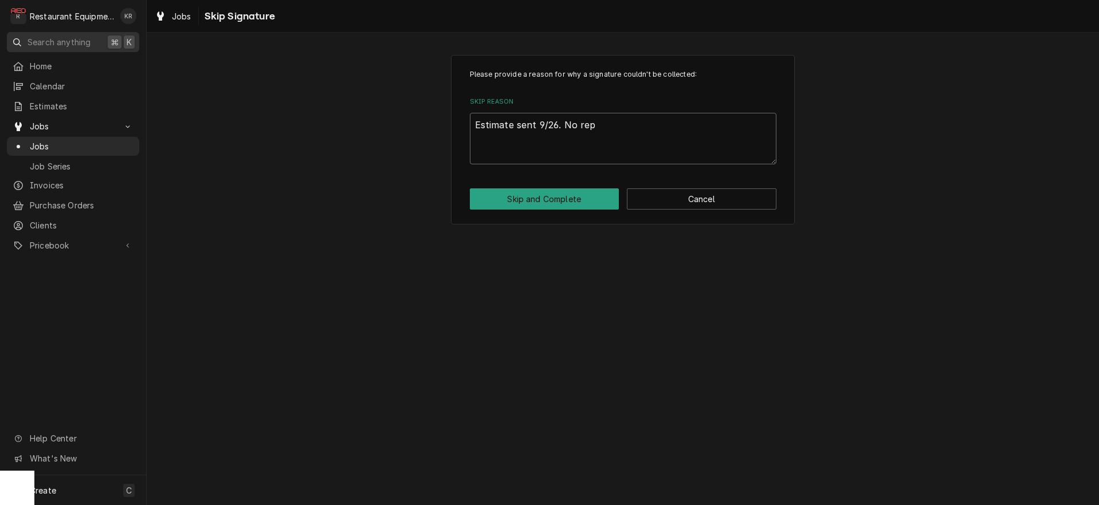
type textarea "x"
type textarea "Estimate sent 9/26. No reply"
type textarea "x"
type textarea "Estimate sent 9/26. No reply,"
type textarea "x"
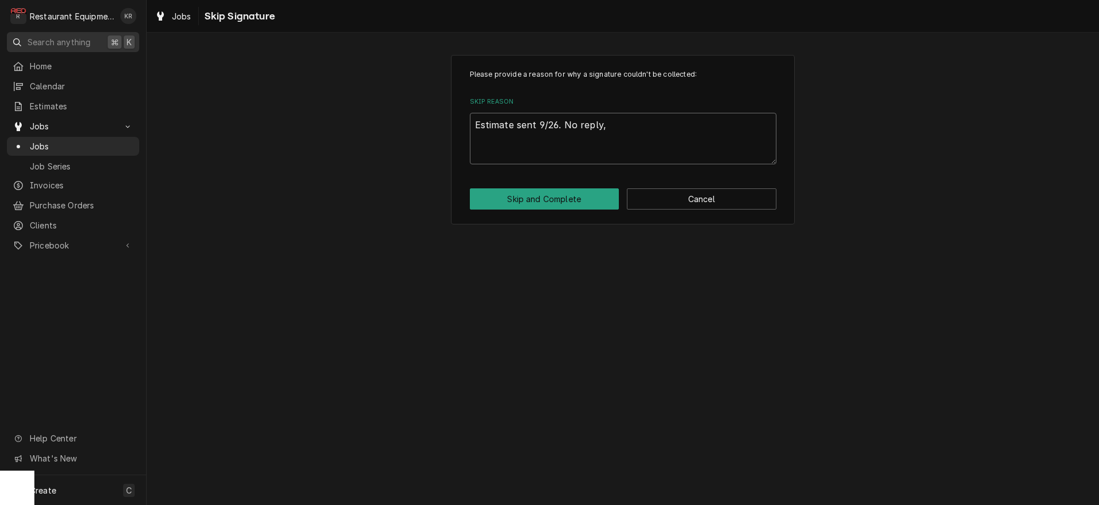
type textarea "Estimate sent 9/26. No reply,"
type textarea "x"
type textarea "Estimate sent 9/26. No reply, c"
type textarea "x"
type textarea "Estimate sent 9/26. No reply, cl"
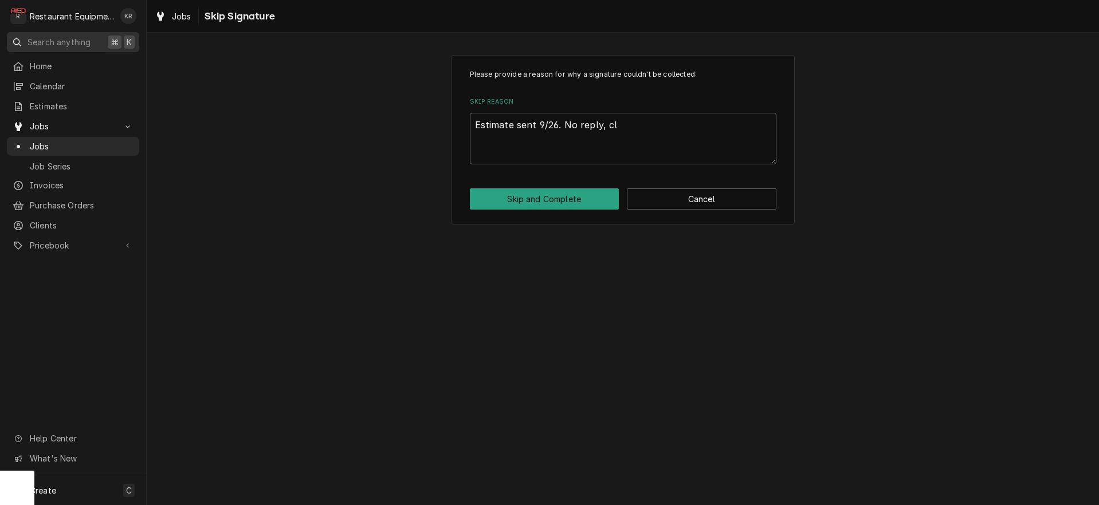
type textarea "x"
type textarea "Estimate sent 9/26. No reply, cls"
type textarea "x"
type textarea "Estimate sent 9/26. No reply, cl"
type textarea "x"
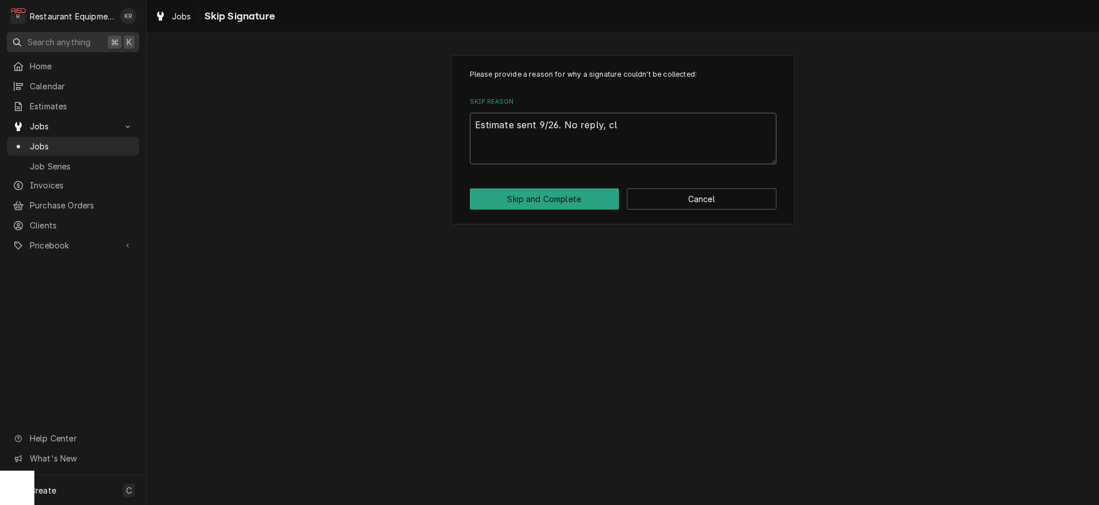
type textarea "Estimate sent 9/26. No reply, clo"
type textarea "x"
type textarea "Estimate sent 9/26. No reply, clos"
type textarea "x"
type textarea "Estimate sent 9/26. No reply, closi"
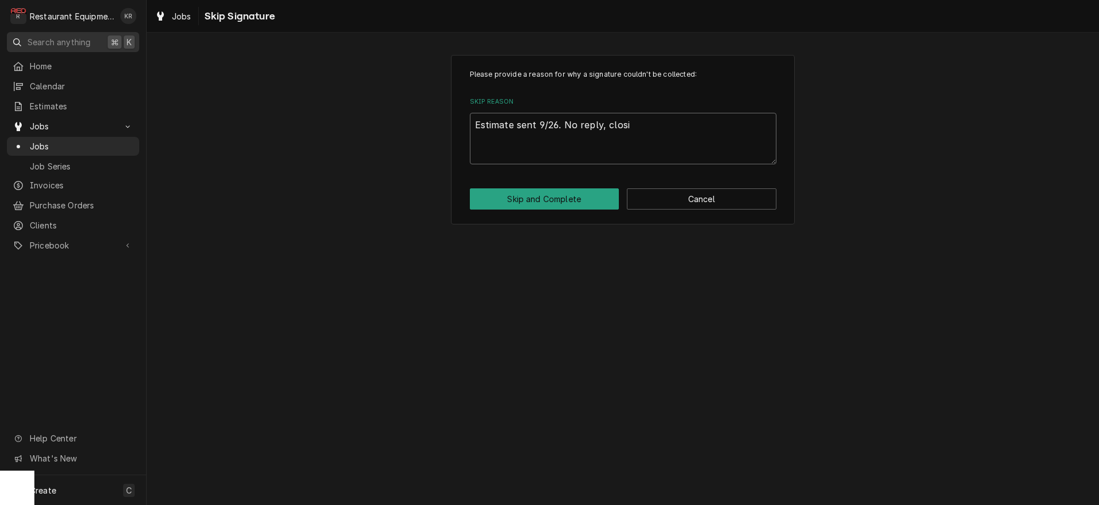
type textarea "x"
type textarea "Estimate sent 9/26. No reply, closin"
type textarea "x"
type textarea "Estimate sent 9/26. No reply, closing"
type textarea "x"
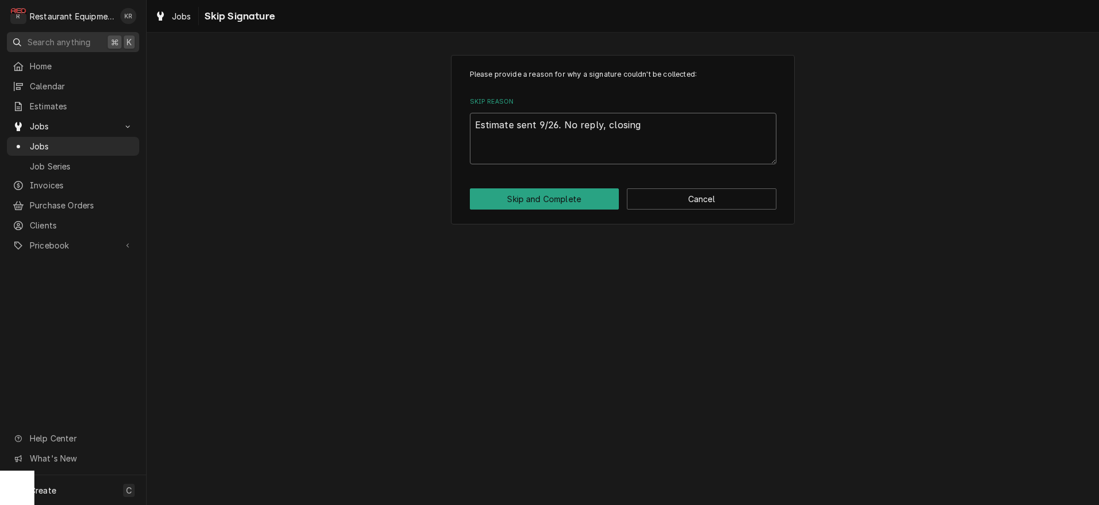
type textarea "Estimate sent 9/26. No reply, closing"
type textarea "x"
type textarea "Estimate sent 9/26. No reply, closing c"
type textarea "x"
type textarea "Estimate sent 9/26. No reply, closing ca"
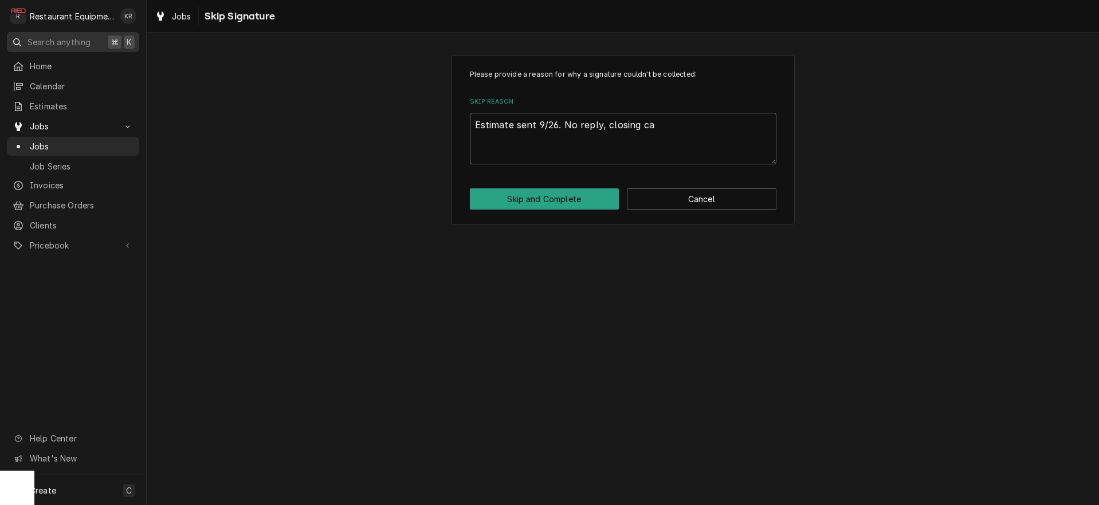
type textarea "x"
type textarea "Estimate sent 9/26. No reply, closing cal"
type textarea "x"
type textarea "Estimate sent 9/26. No reply, closing call"
type textarea "x"
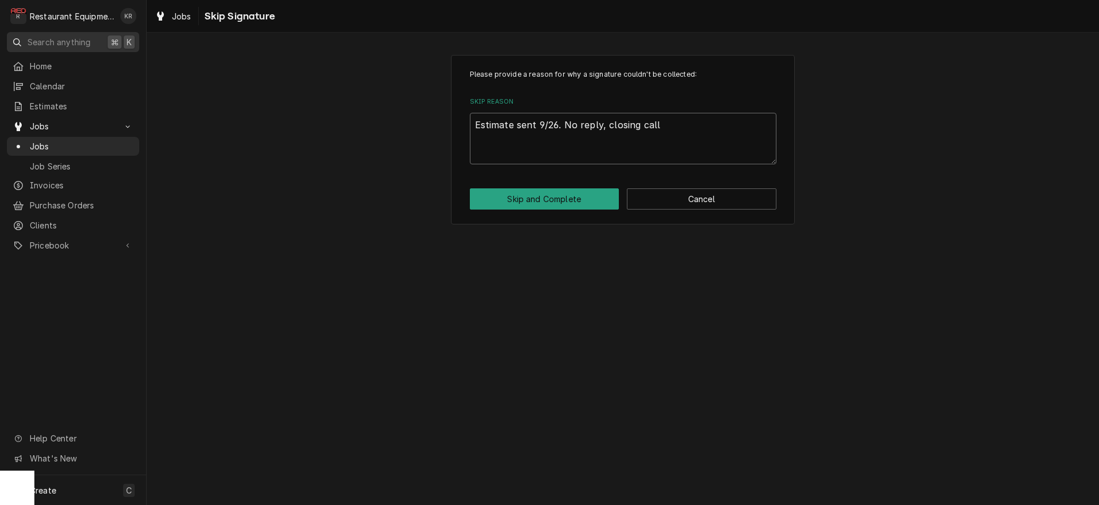
type textarea "Estimate sent 9/26. No reply, closing call."
type textarea "x"
type textarea "Estimate sent 9/26. No reply, closing call."
click at [531, 193] on button "Skip and Complete" at bounding box center [545, 198] width 150 height 21
type textarea "x"
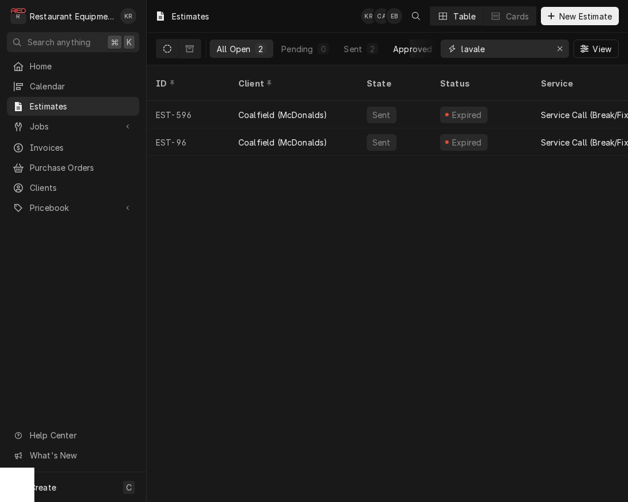
drag, startPoint x: 493, startPoint y: 49, endPoint x: 400, endPoint y: 40, distance: 93.3
click at [461, 41] on input "lavale" at bounding box center [504, 49] width 86 height 18
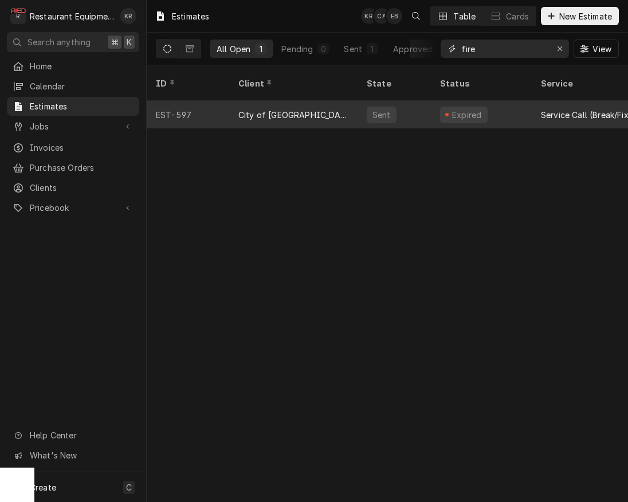
type input "fire"
click at [364, 101] on div "Sent" at bounding box center [394, 115] width 73 height 28
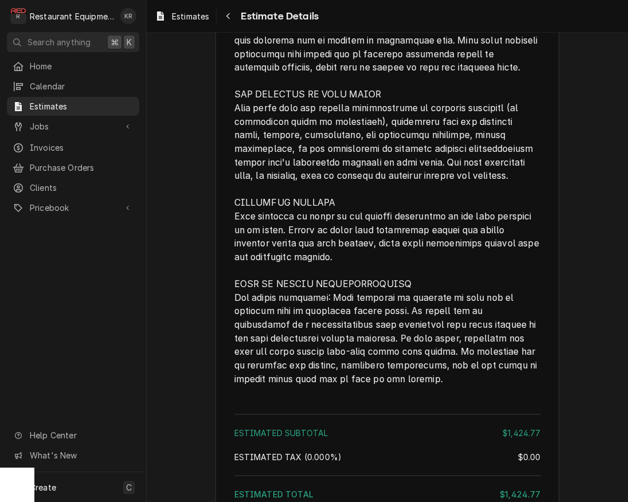
scroll to position [2096, 0]
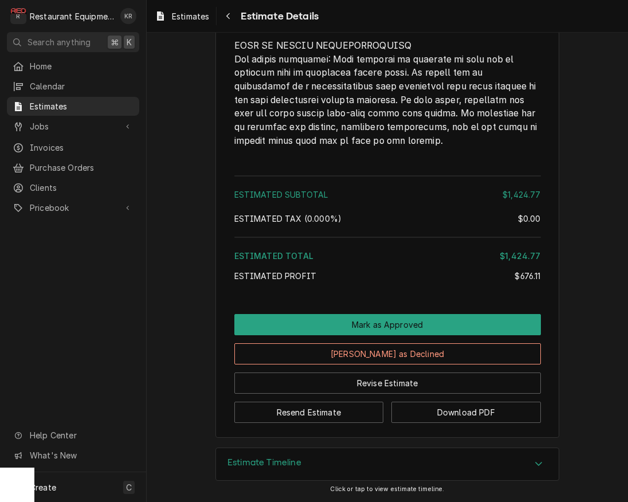
click at [278, 458] on h3 "Estimate Timeline" at bounding box center [264, 462] width 74 height 11
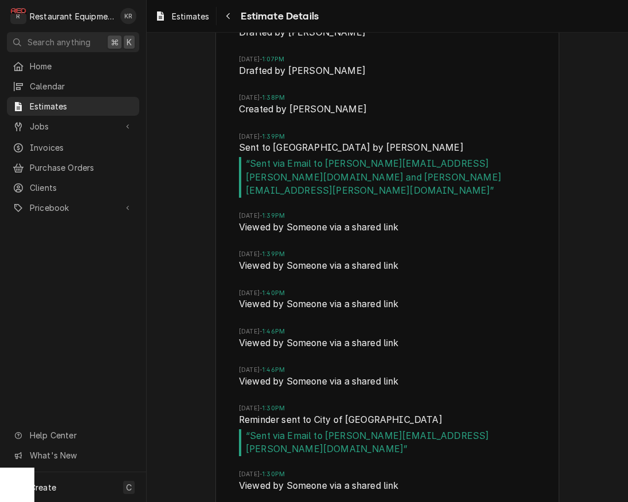
scroll to position [2549, 0]
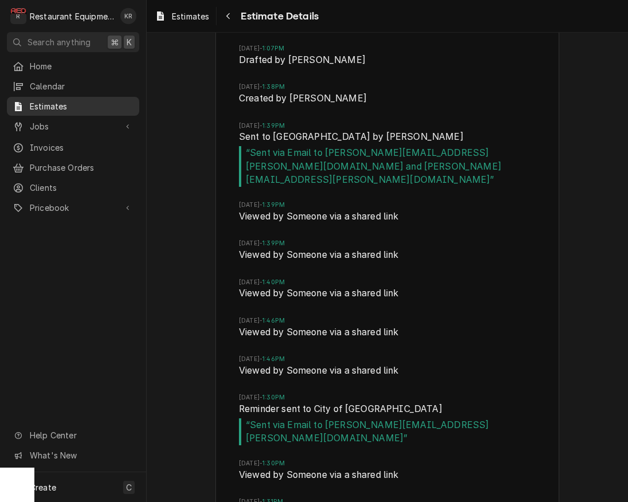
click at [45, 102] on span "Estimates" at bounding box center [82, 106] width 104 height 12
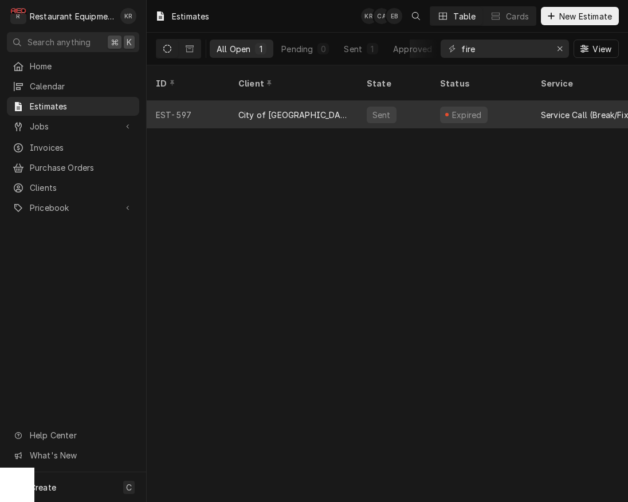
click at [292, 109] on div "City of [GEOGRAPHIC_DATA]" at bounding box center [293, 115] width 110 height 12
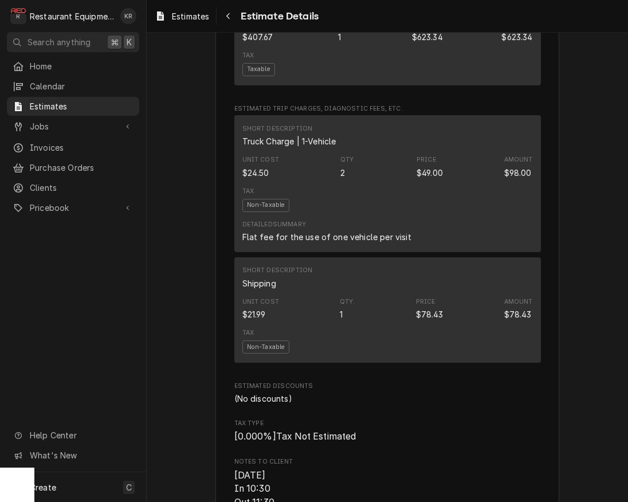
scroll to position [2096, 0]
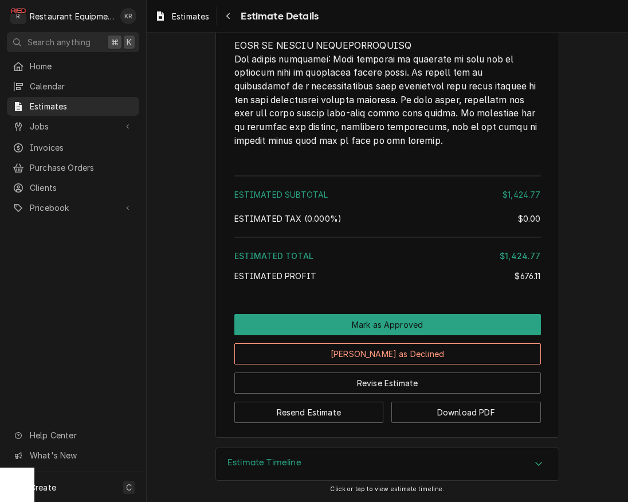
click at [338, 462] on div "Estimate Timeline" at bounding box center [387, 464] width 343 height 32
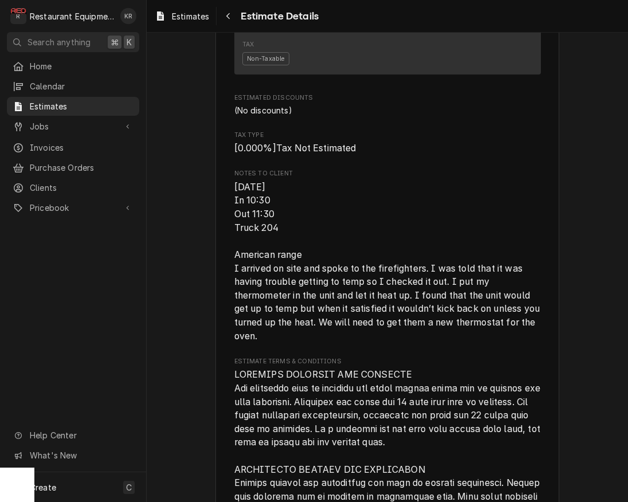
scroll to position [1307, 0]
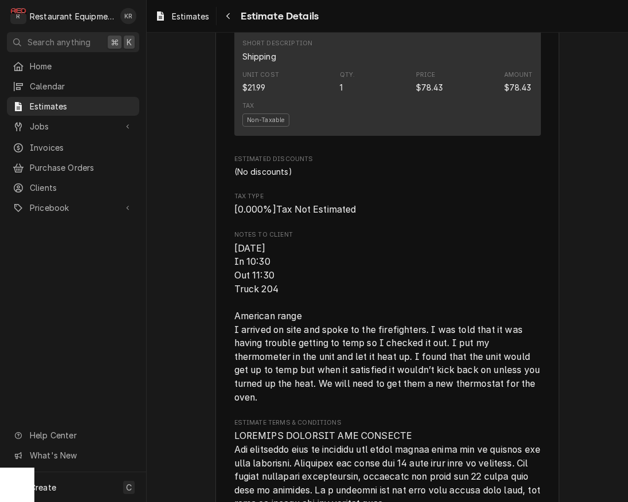
drag, startPoint x: 196, startPoint y: 19, endPoint x: 241, endPoint y: 20, distance: 44.7
click at [197, 19] on span "Estimates" at bounding box center [190, 16] width 37 height 12
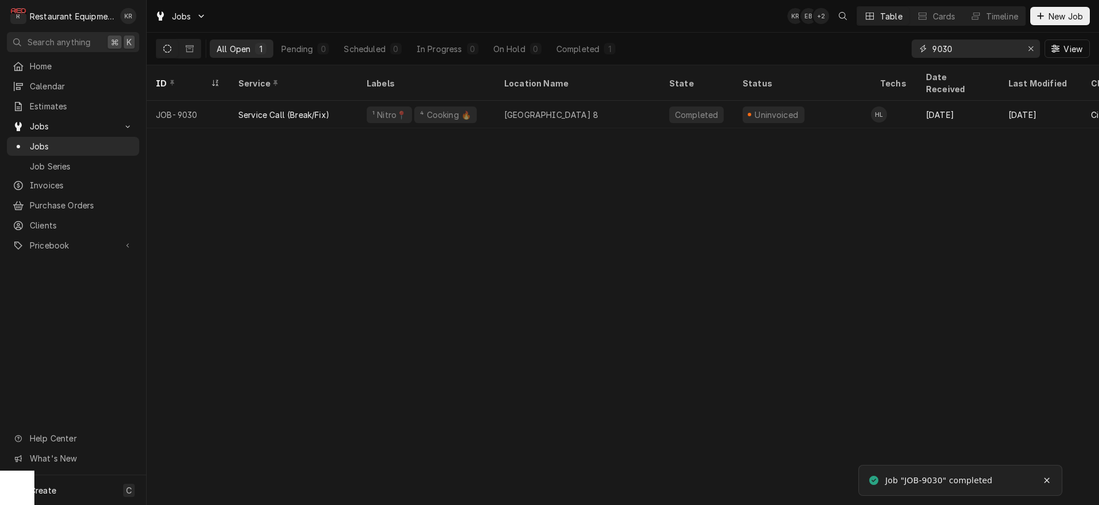
click at [1031, 50] on icon "Erase input" at bounding box center [1031, 49] width 6 height 8
